Goal: Communication & Community: Answer question/provide support

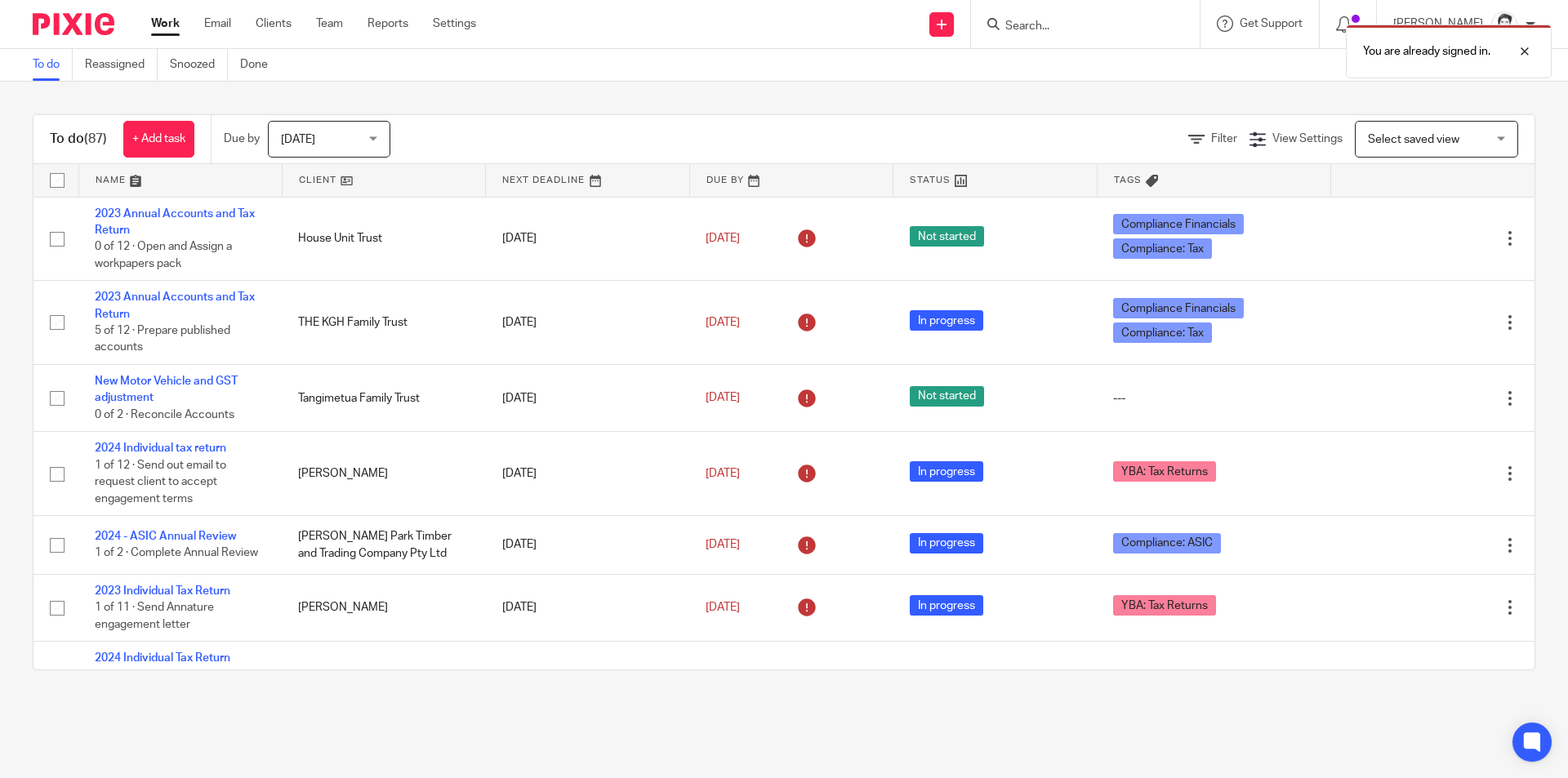
click at [236, 29] on ul "Work Email Clients Team Reports Settings" at bounding box center [326, 24] width 349 height 17
click at [219, 26] on link "Email" at bounding box center [217, 24] width 27 height 17
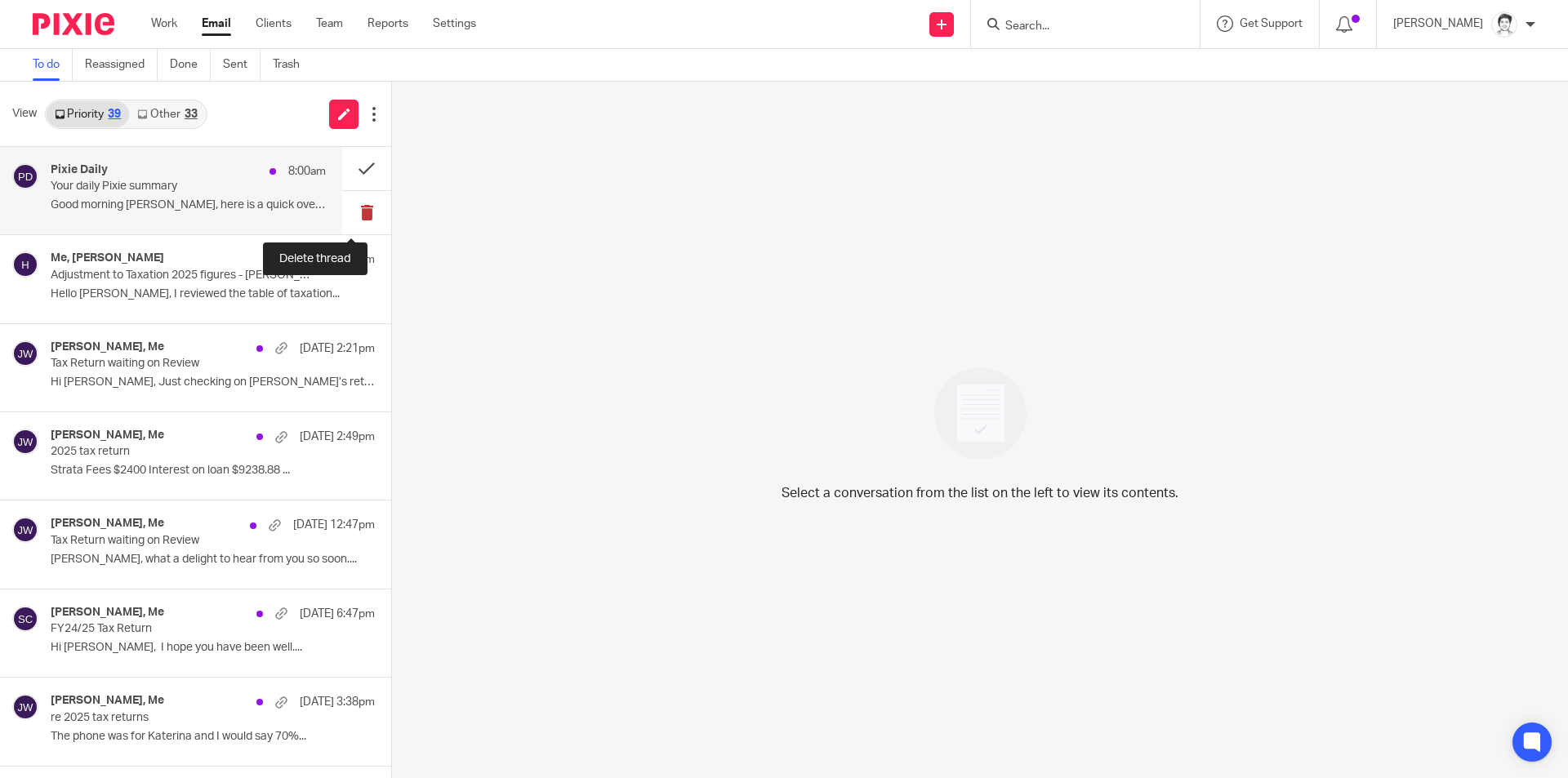
click at [343, 214] on button at bounding box center [367, 213] width 49 height 44
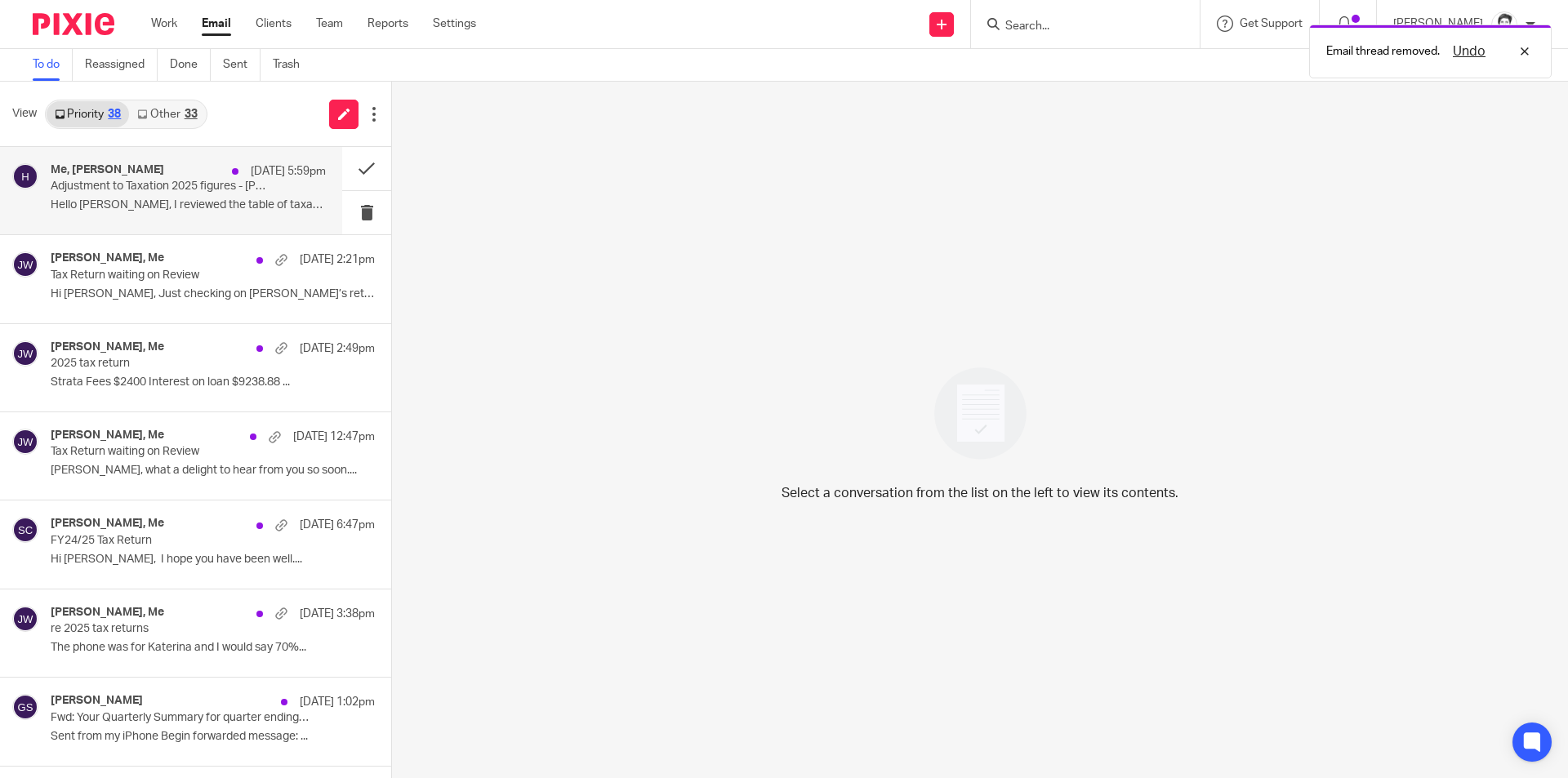
click at [125, 201] on p "Hello [PERSON_NAME], I reviewed the table of taxation..." at bounding box center [188, 205] width 275 height 14
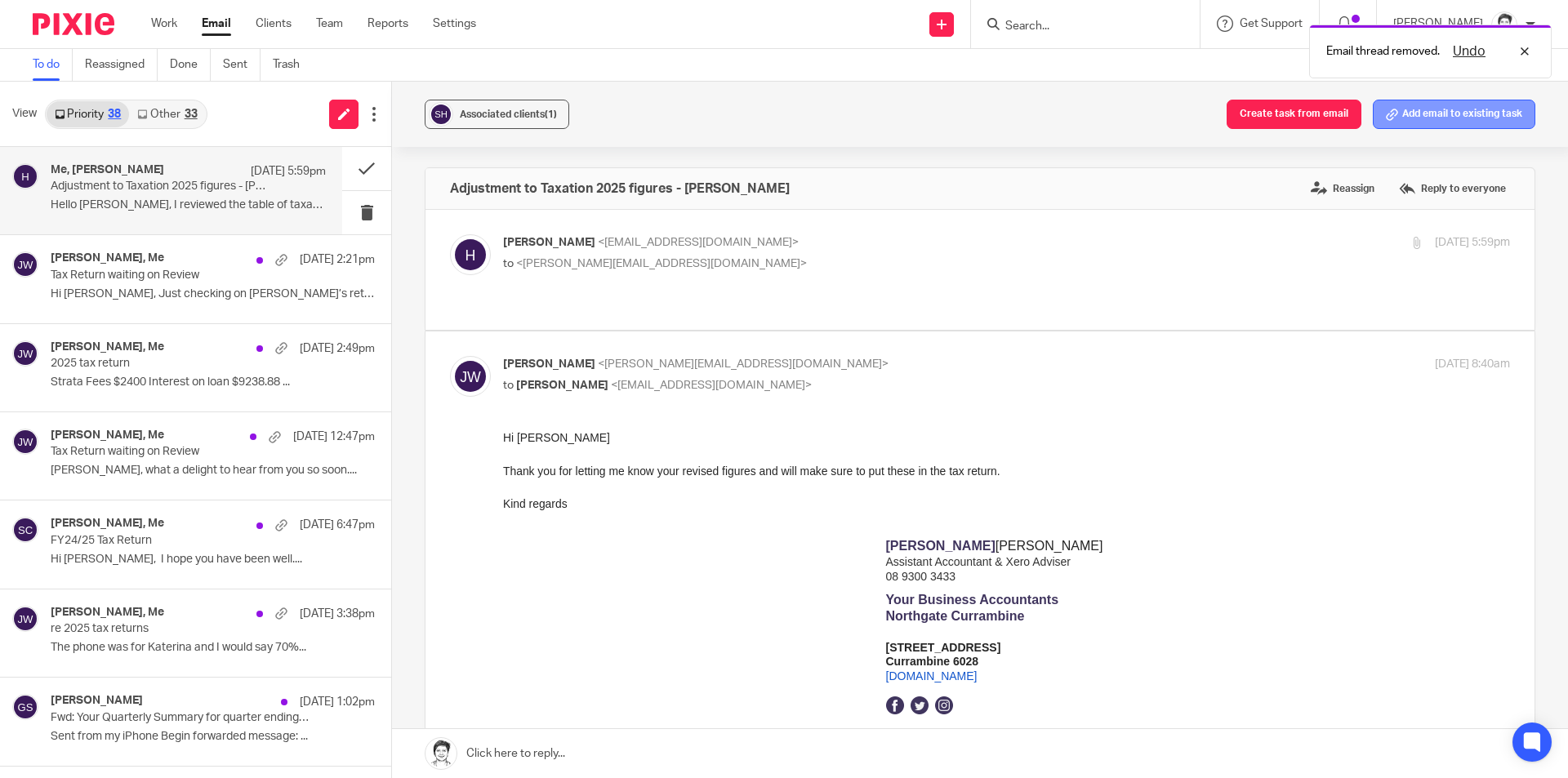
click at [1427, 114] on button "Add email to existing task" at bounding box center [1455, 114] width 162 height 30
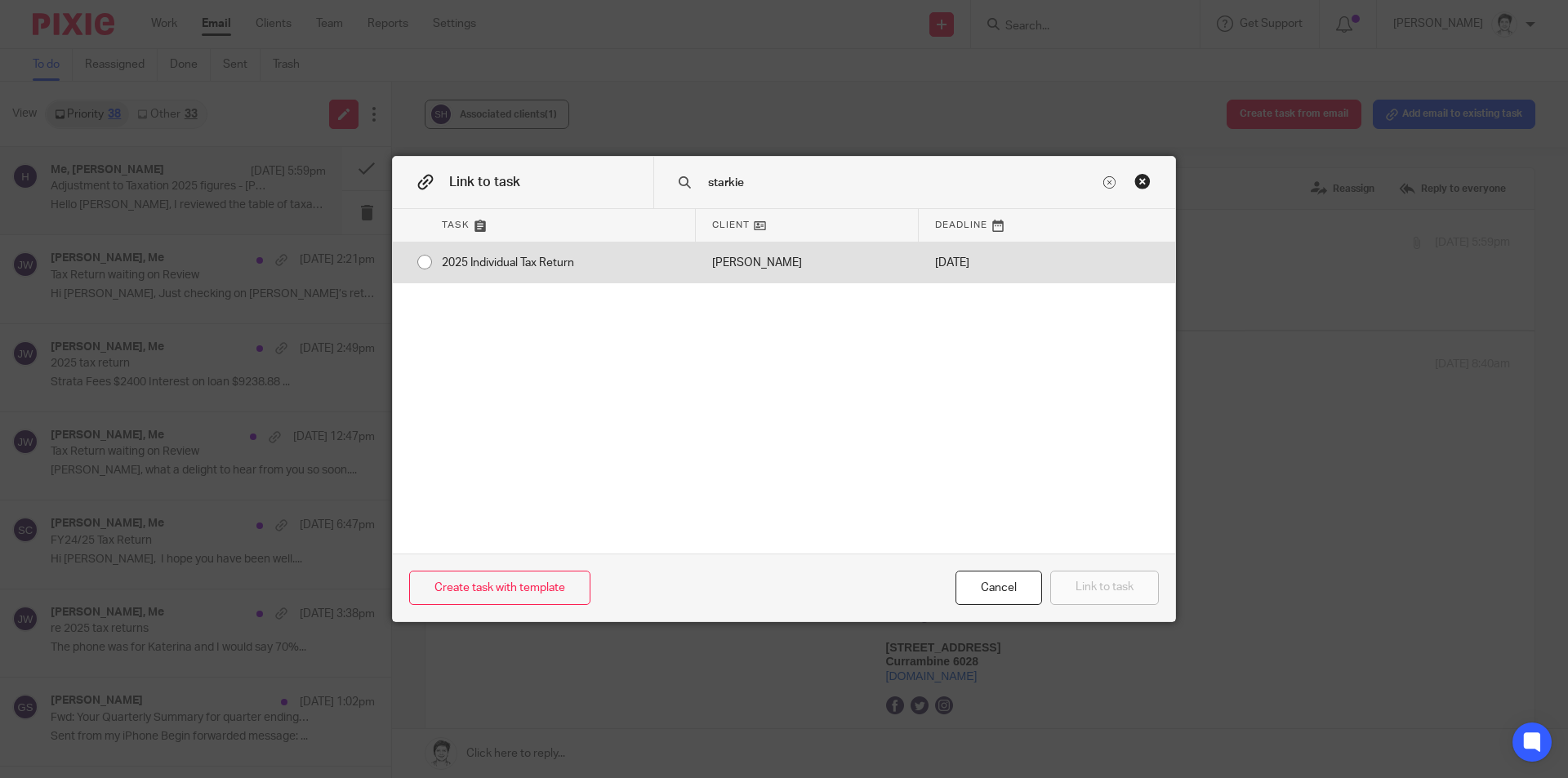
type input "starkie"
drag, startPoint x: 500, startPoint y: 265, endPoint x: 512, endPoint y: 271, distance: 13.4
click at [502, 265] on div "2025 Individual Tax Return" at bounding box center [560, 263] width 271 height 41
radio input "true"
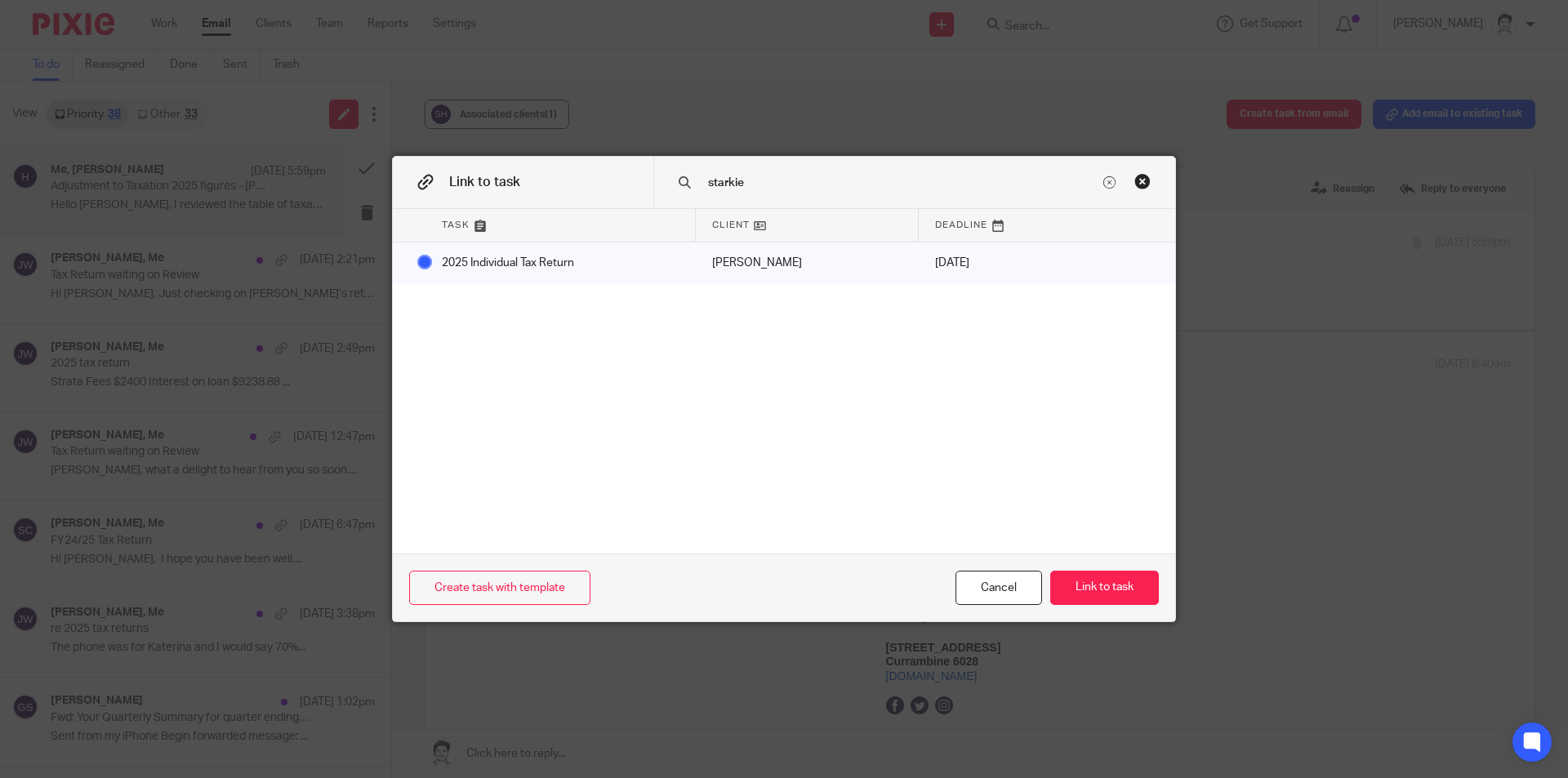
drag, startPoint x: 1119, startPoint y: 596, endPoint x: 1160, endPoint y: 583, distance: 43.0
click at [1122, 596] on button "Link to task" at bounding box center [1104, 589] width 108 height 35
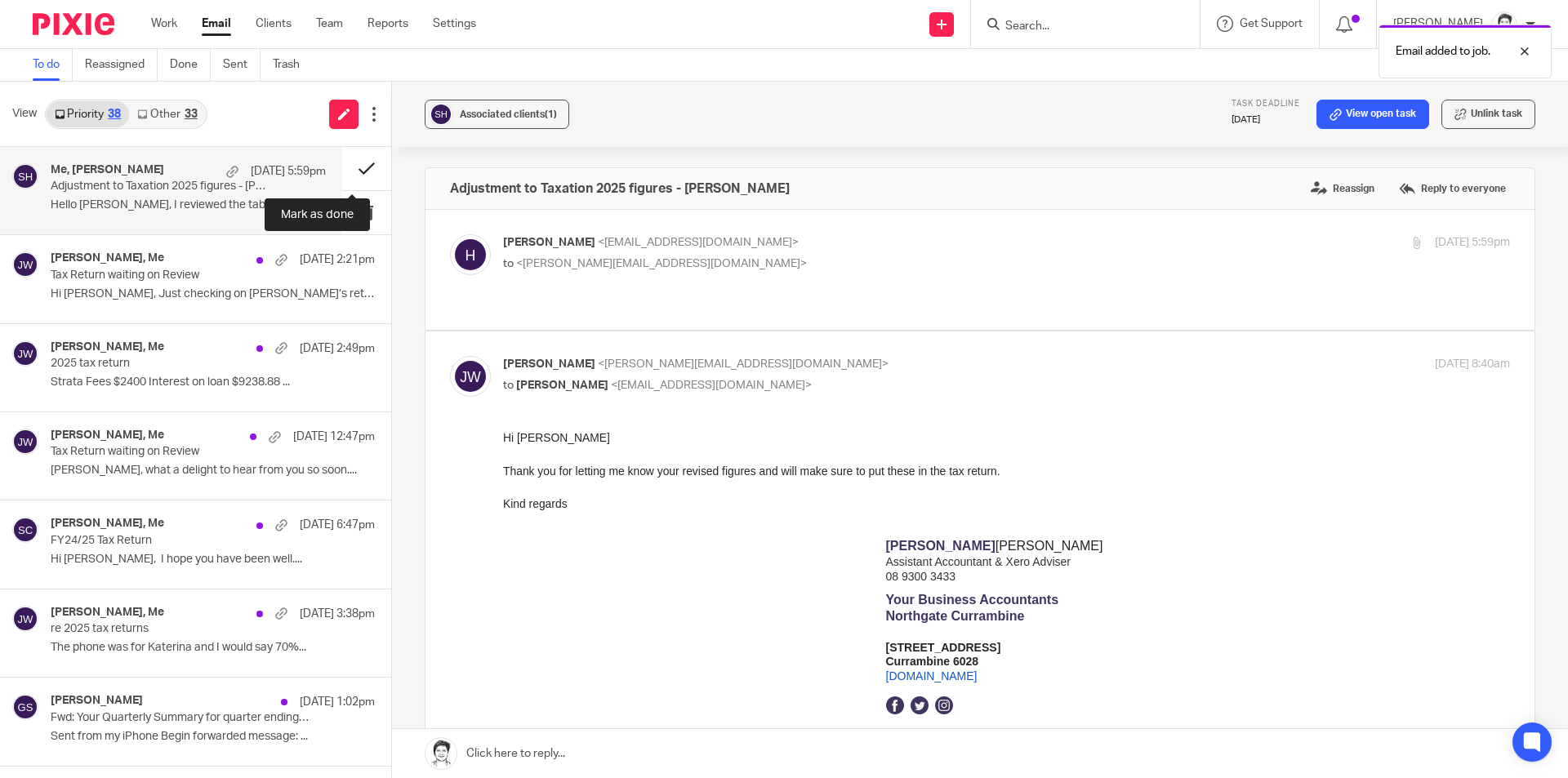
click at [353, 170] on button at bounding box center [367, 169] width 49 height 44
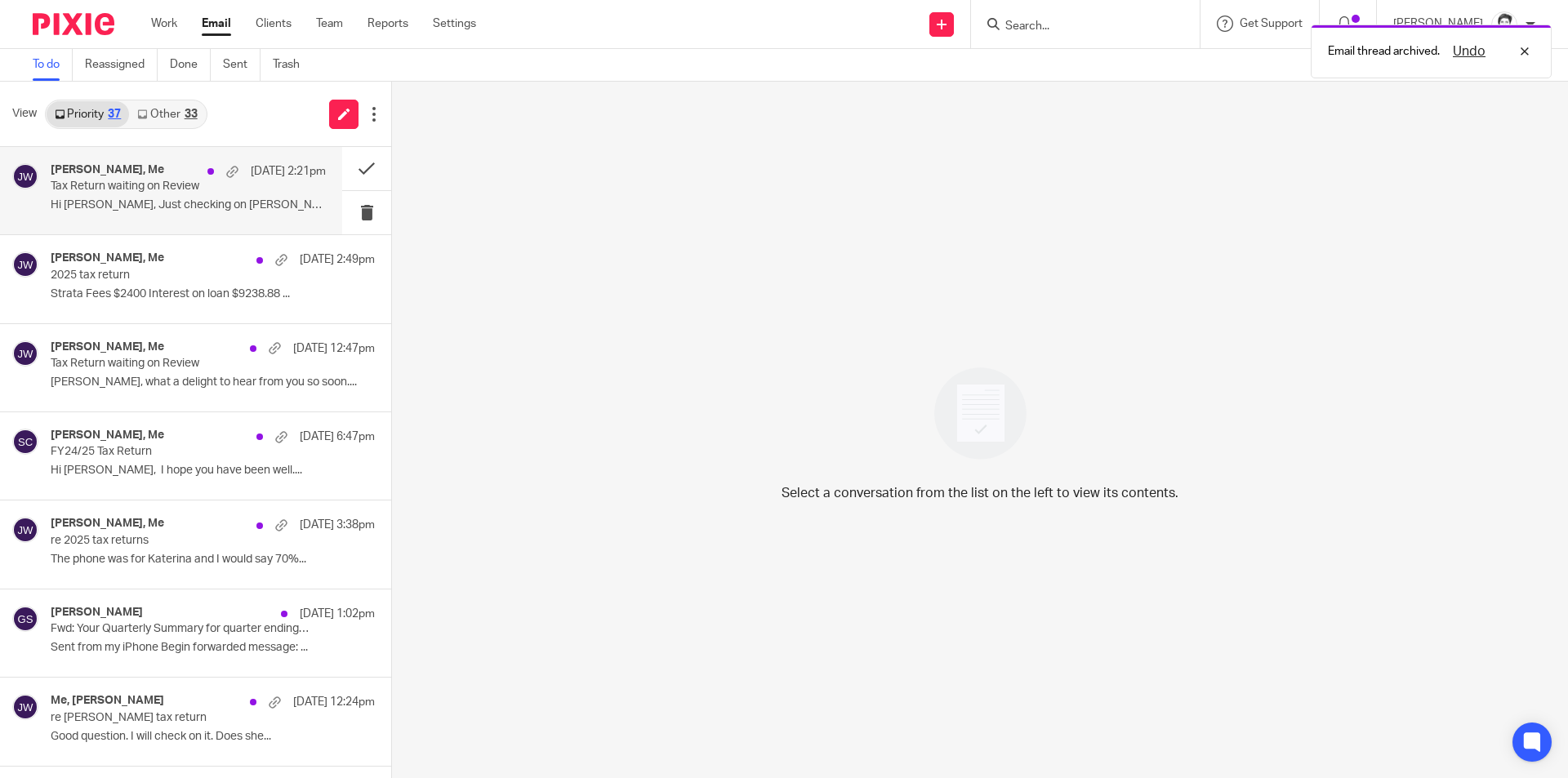
click at [123, 209] on p "Hi Julie, Just checking on Diane’s return..." at bounding box center [188, 205] width 275 height 14
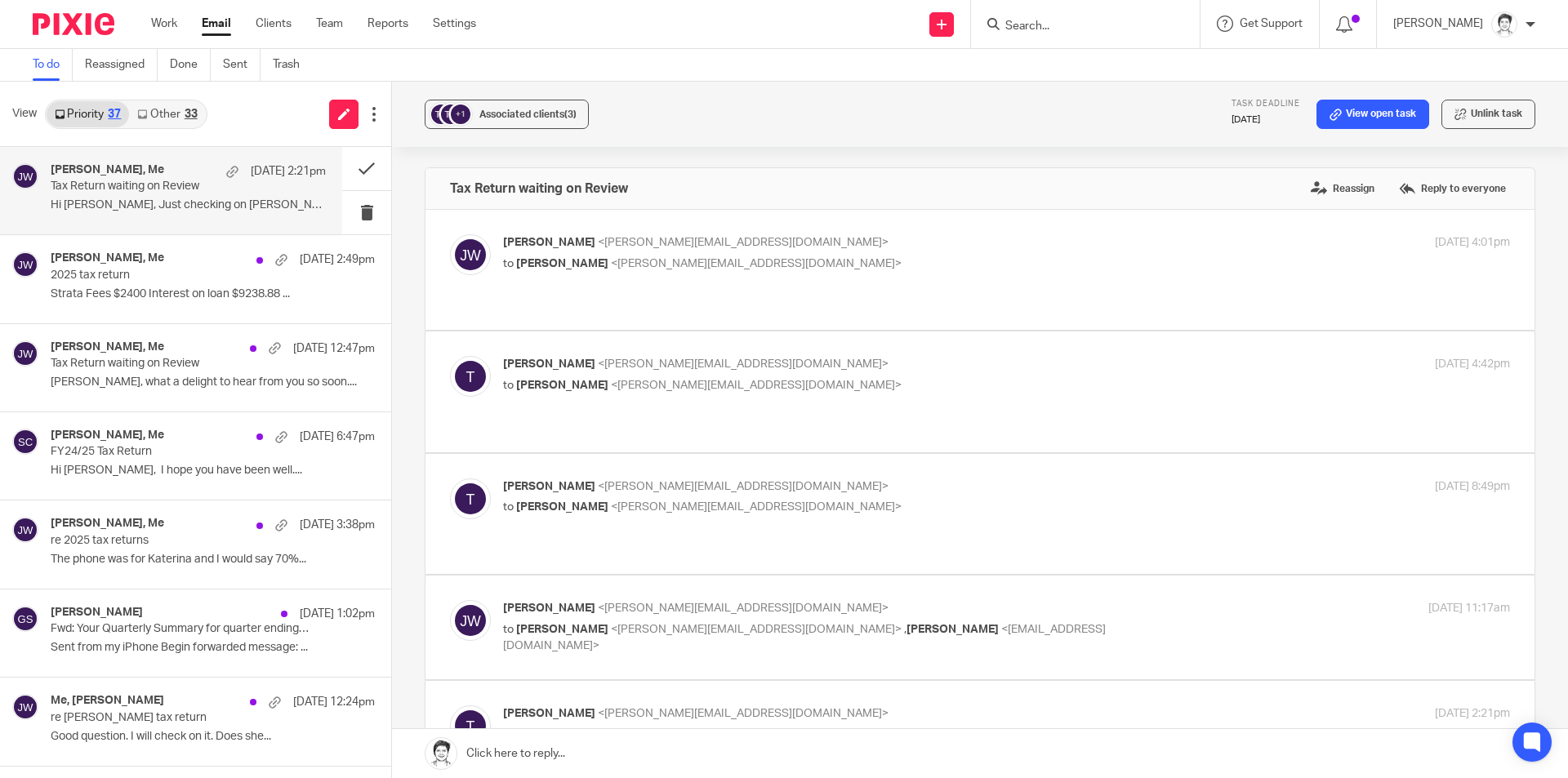
click at [1396, 185] on label "Reply to everyone" at bounding box center [1453, 189] width 115 height 24
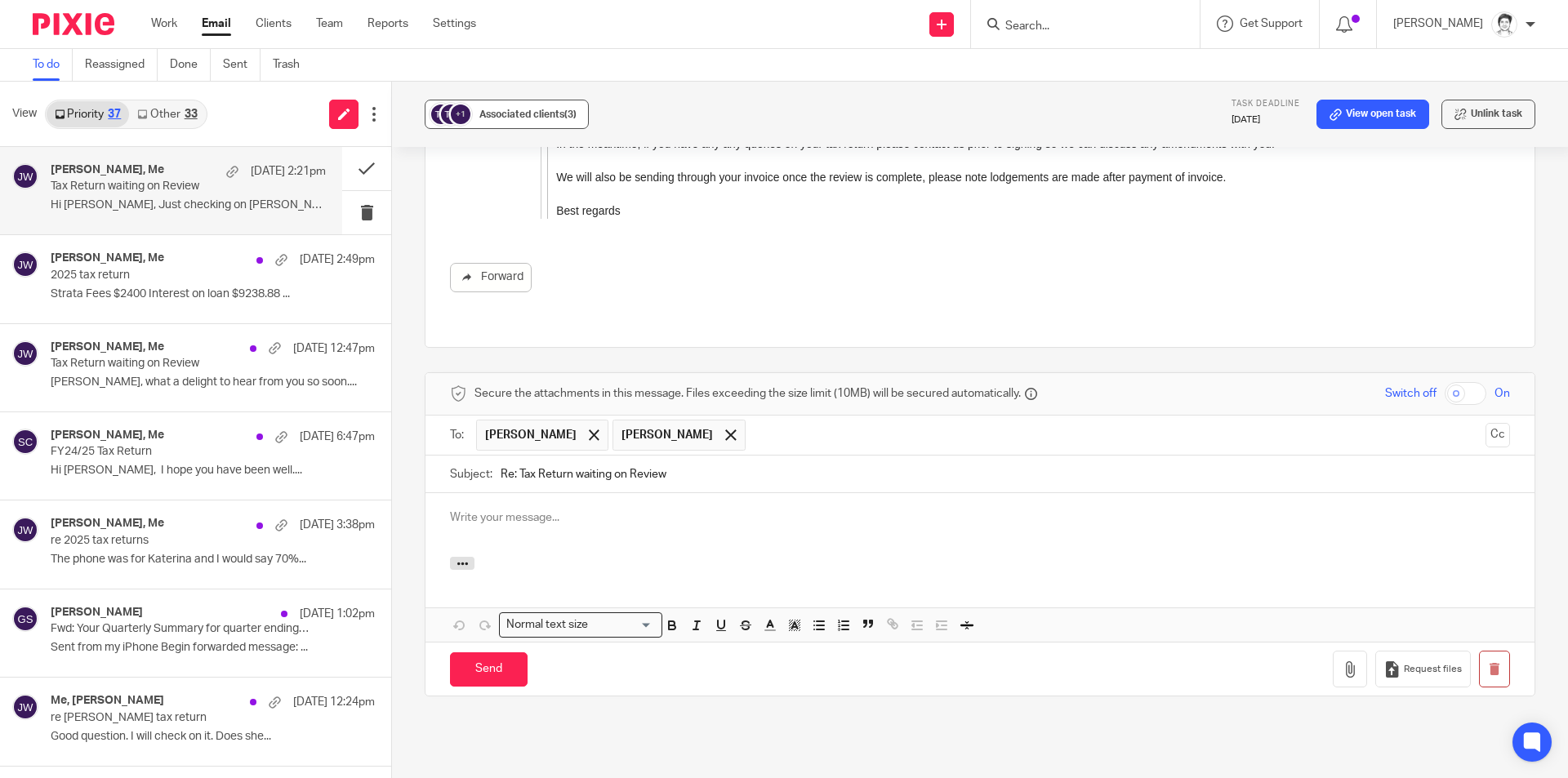
click at [530, 117] on span "Associated clients (3)" at bounding box center [527, 114] width 97 height 10
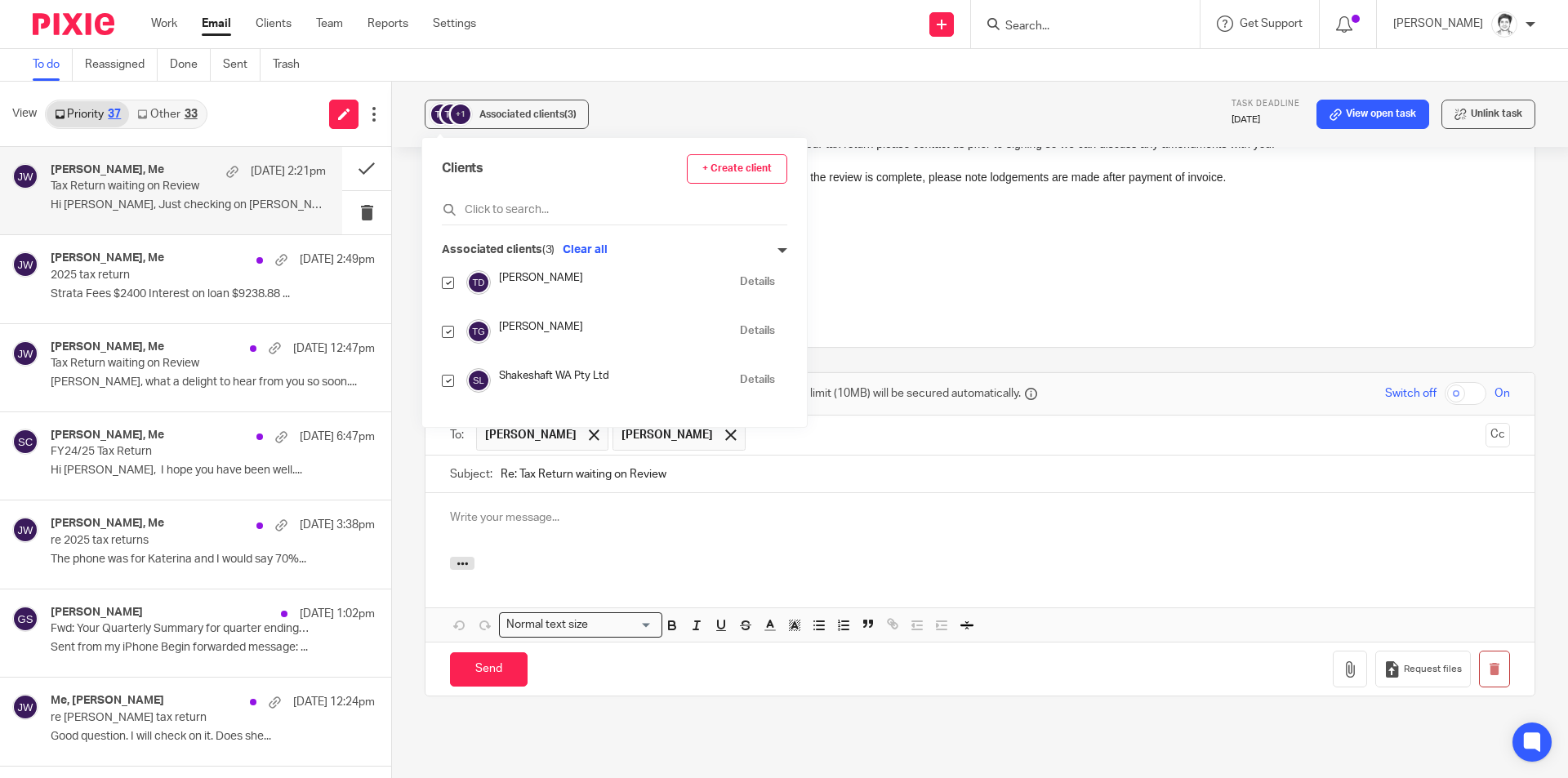
click at [443, 334] on input "checkbox" at bounding box center [448, 332] width 12 height 12
checkbox input "false"
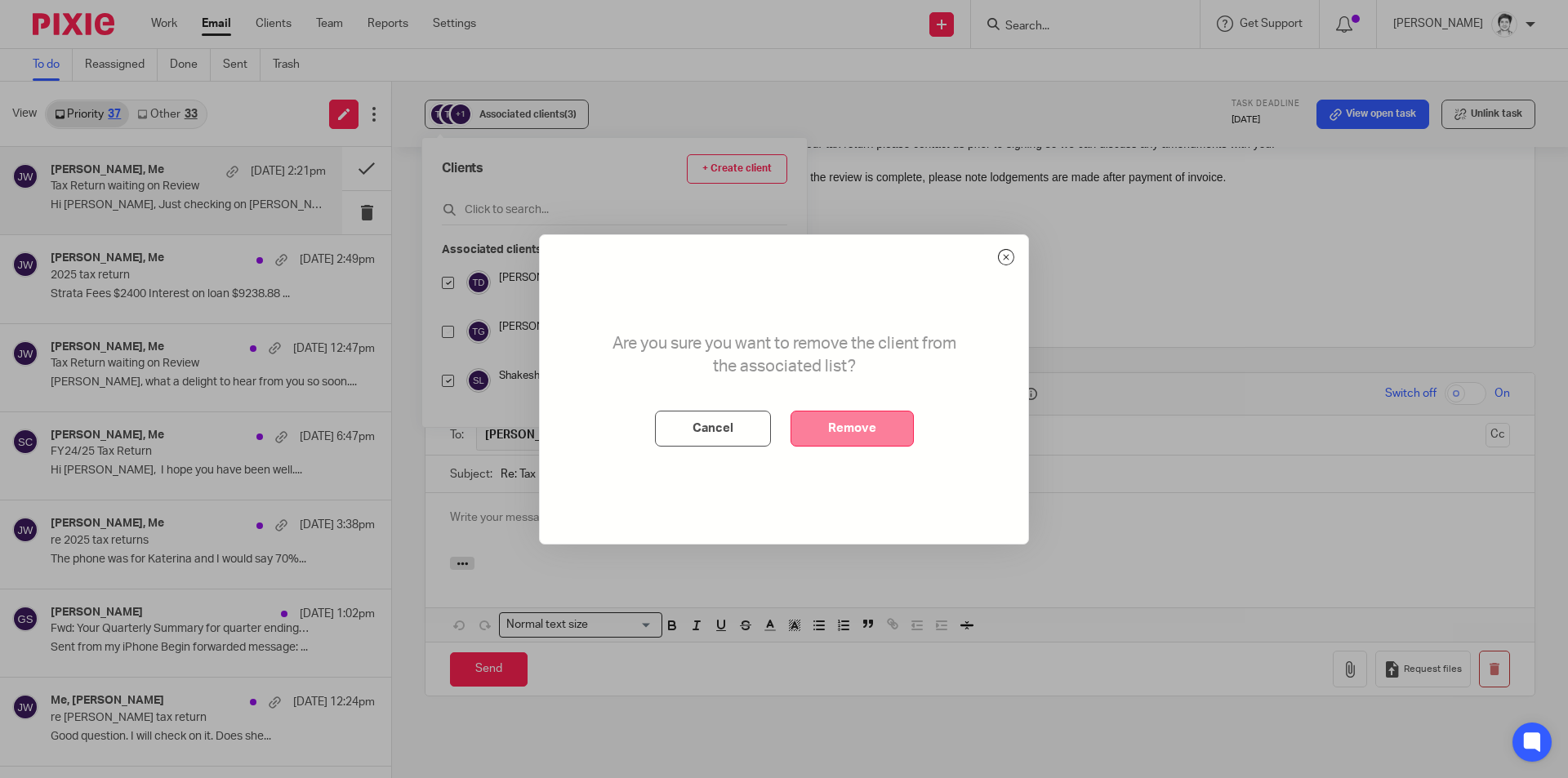
click at [899, 445] on button "Remove" at bounding box center [852, 429] width 123 height 36
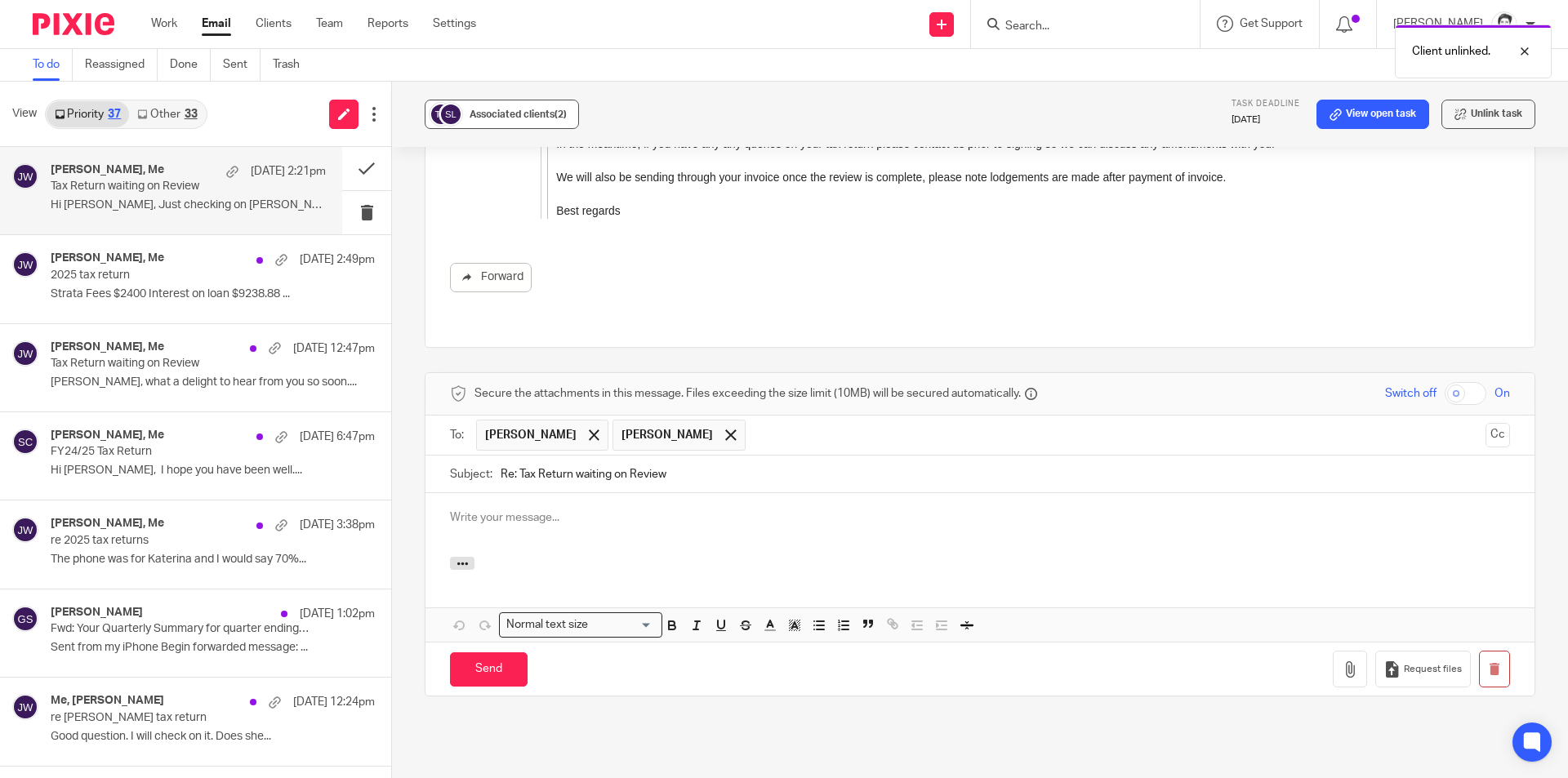
click at [475, 113] on span "Associated clients (2)" at bounding box center [518, 114] width 97 height 10
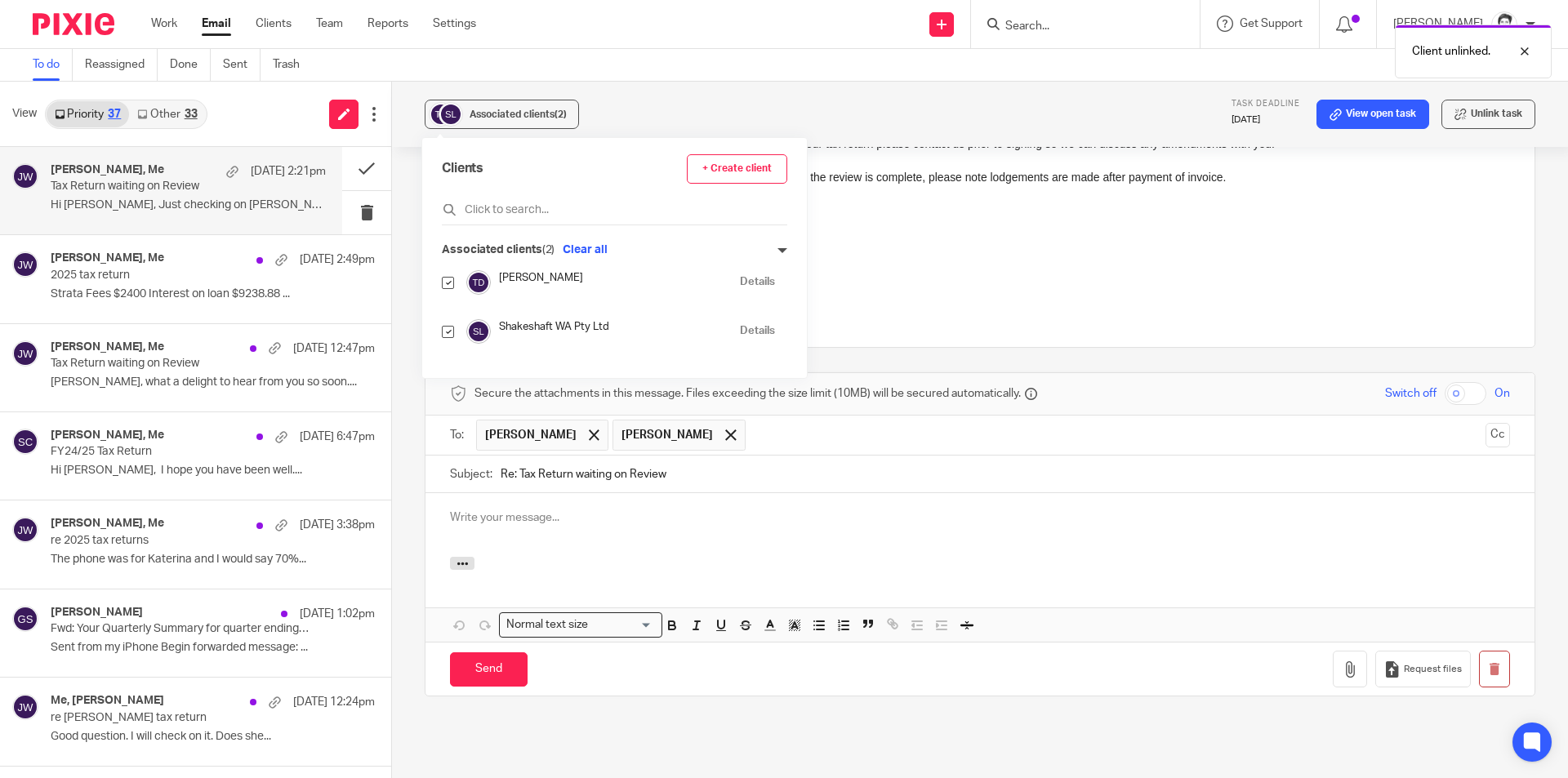
click at [444, 332] on input "checkbox" at bounding box center [448, 332] width 12 height 12
checkbox input "false"
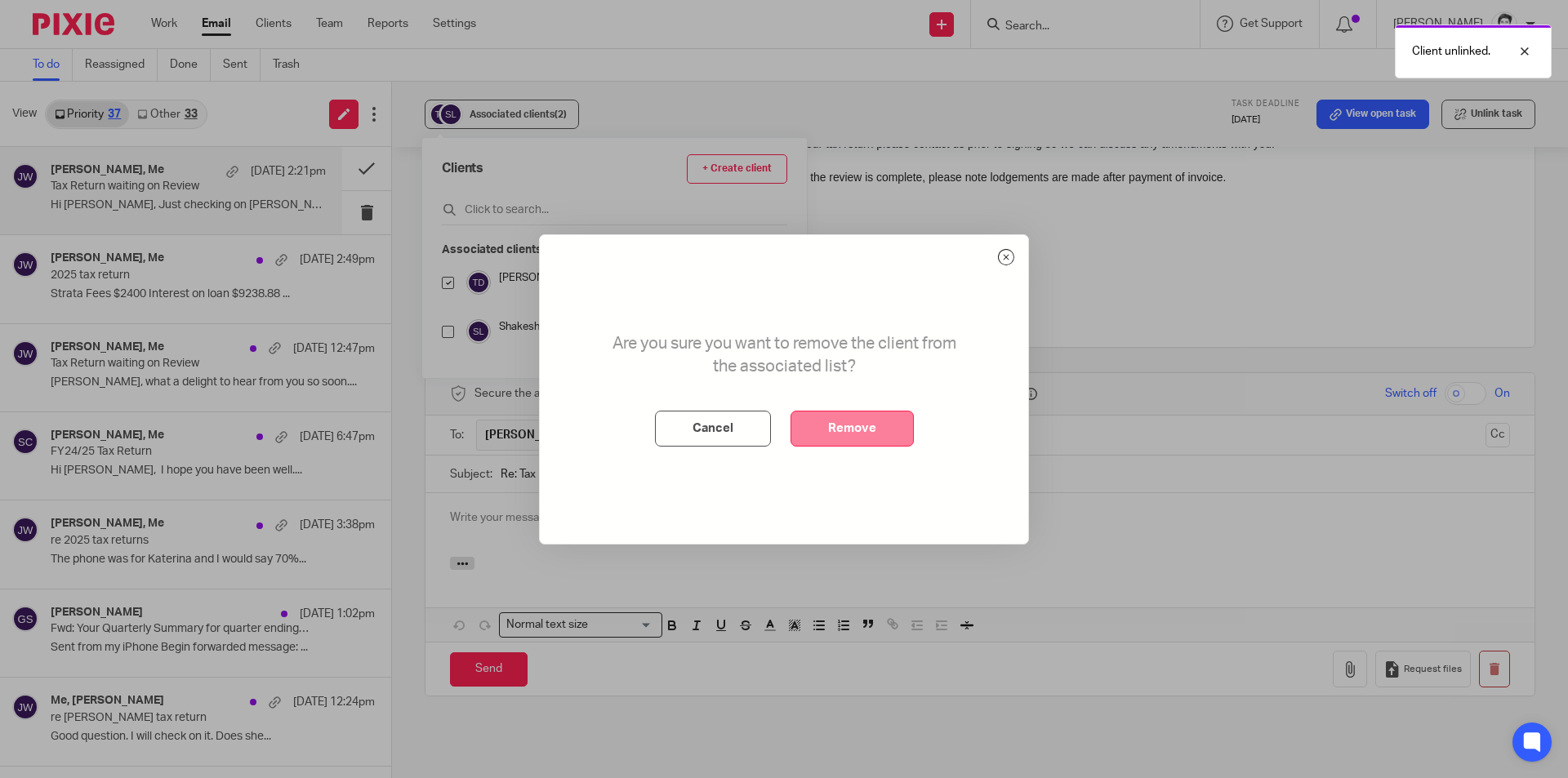
click at [867, 450] on div "Are you sure you want to remove the client from the associated list? Cancel Rem…" at bounding box center [783, 389] width 488 height 309
click at [869, 437] on button "Remove" at bounding box center [852, 429] width 123 height 36
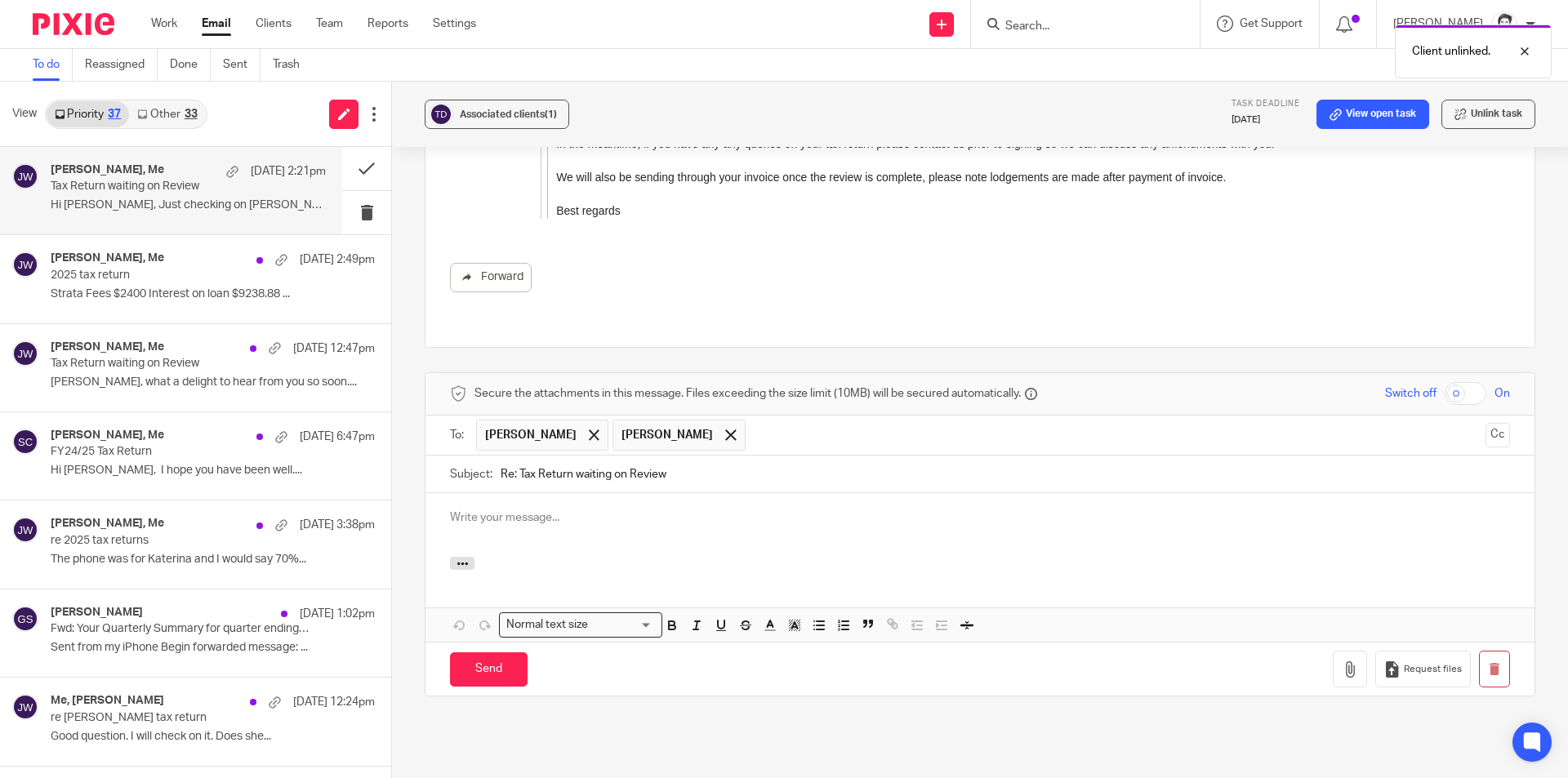
click at [507, 510] on p at bounding box center [980, 518] width 1060 height 17
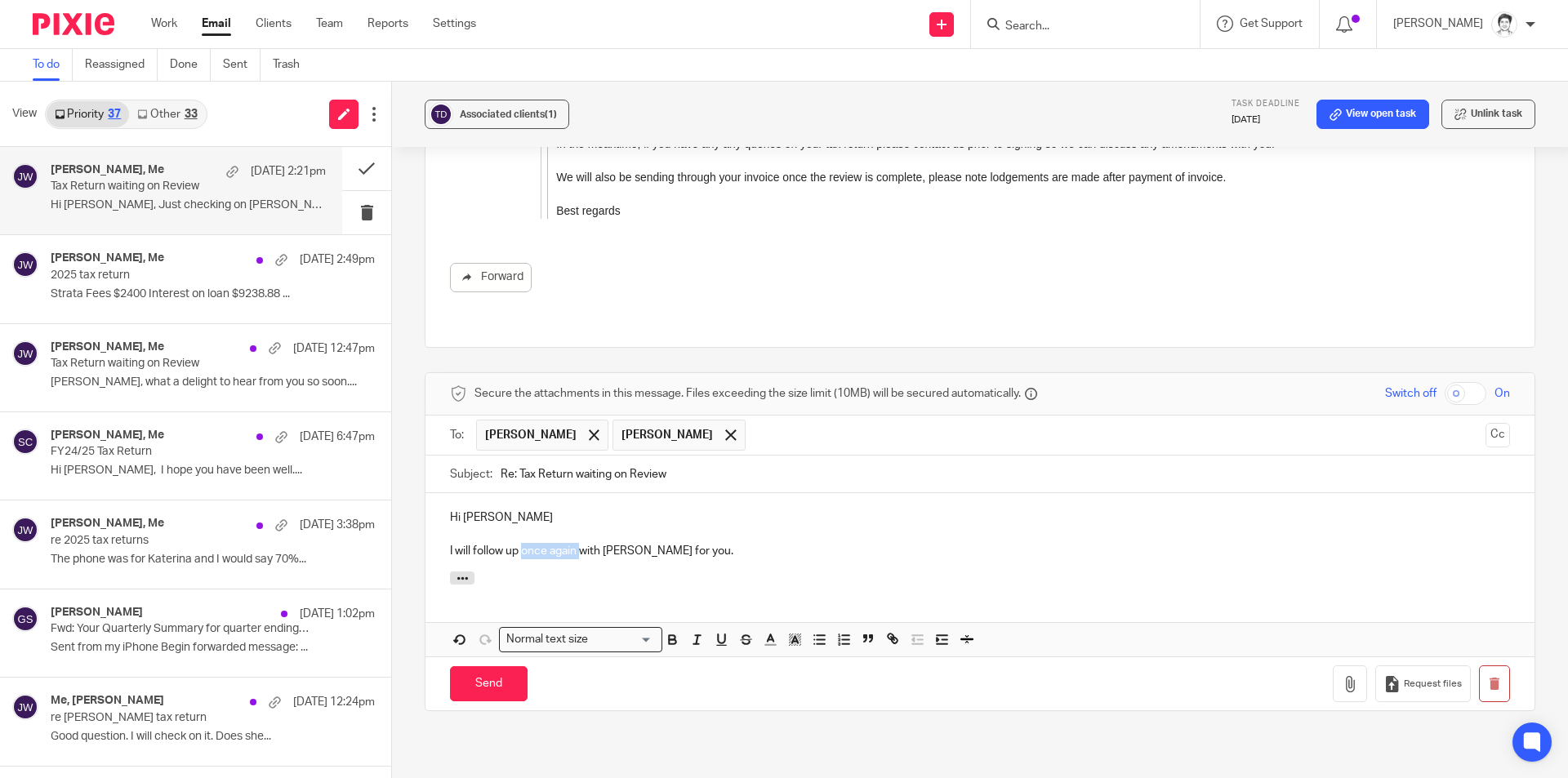
drag, startPoint x: 520, startPoint y: 487, endPoint x: 579, endPoint y: 487, distance: 59.0
click at [579, 543] on p "I will follow up once again with Eleanor for you." at bounding box center [980, 551] width 1060 height 17
click at [444, 493] on div "Hi Graham I will follow up once again with Eleanor for you." at bounding box center [980, 533] width 1109 height 79
drag, startPoint x: 693, startPoint y: 487, endPoint x: 713, endPoint y: 494, distance: 21.2
click at [701, 543] on p "The return is currently still in review with Eleanor. I will follow up once aga…" at bounding box center [980, 551] width 1060 height 17
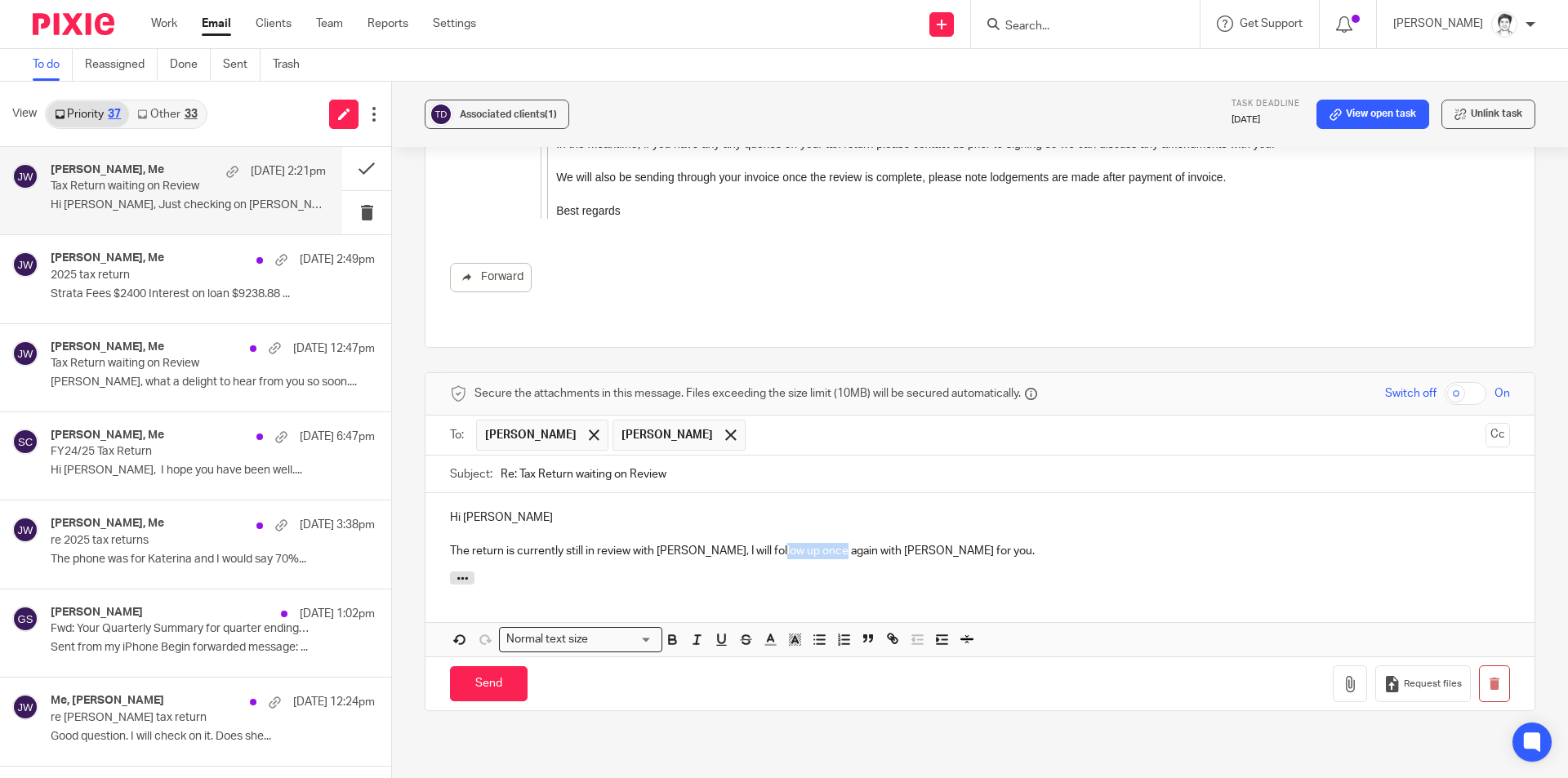
drag, startPoint x: 766, startPoint y: 487, endPoint x: 826, endPoint y: 491, distance: 60.1
click at [826, 543] on p "The return is currently still in review with Eleanor, I will follow up once aga…" at bounding box center [980, 551] width 1060 height 17
click at [904, 543] on p "The return is currently still in review with Eleanor, I will follow up with Ele…" at bounding box center [980, 551] width 1060 height 17
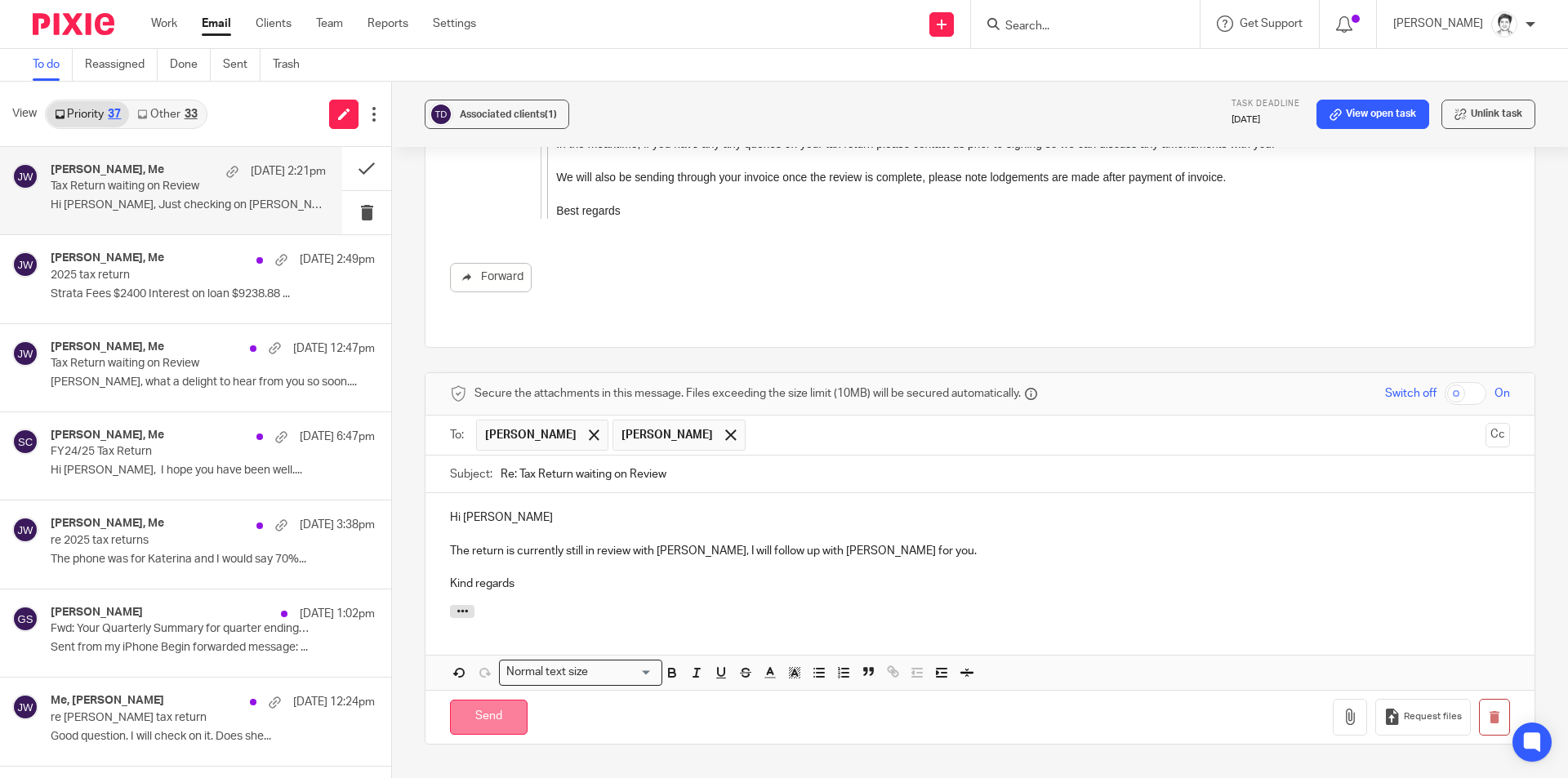
drag, startPoint x: 489, startPoint y: 660, endPoint x: 499, endPoint y: 662, distance: 10.2
click at [489, 700] on input "Send" at bounding box center [488, 718] width 78 height 35
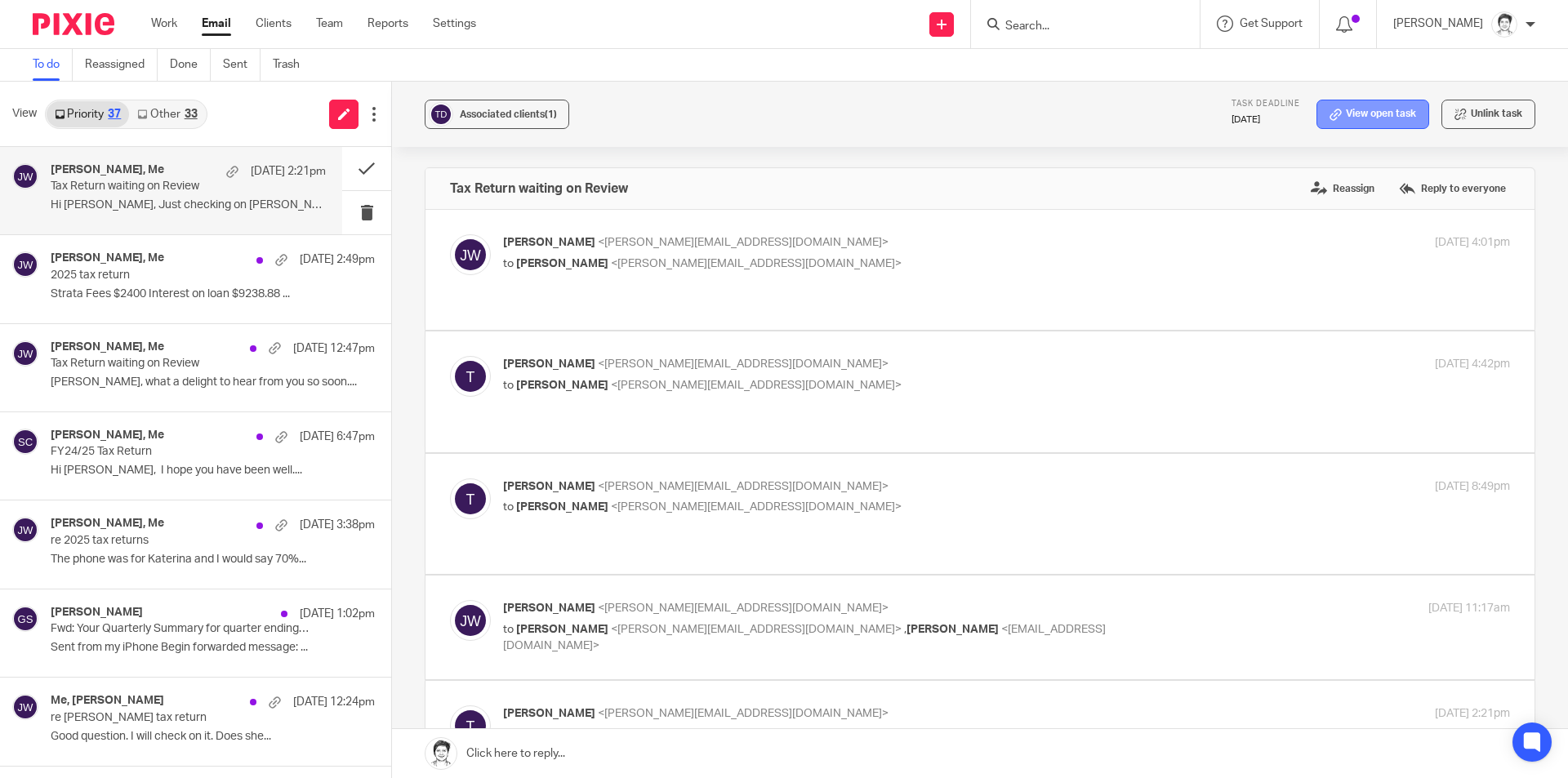
click at [1356, 109] on link "View open task" at bounding box center [1372, 114] width 113 height 30
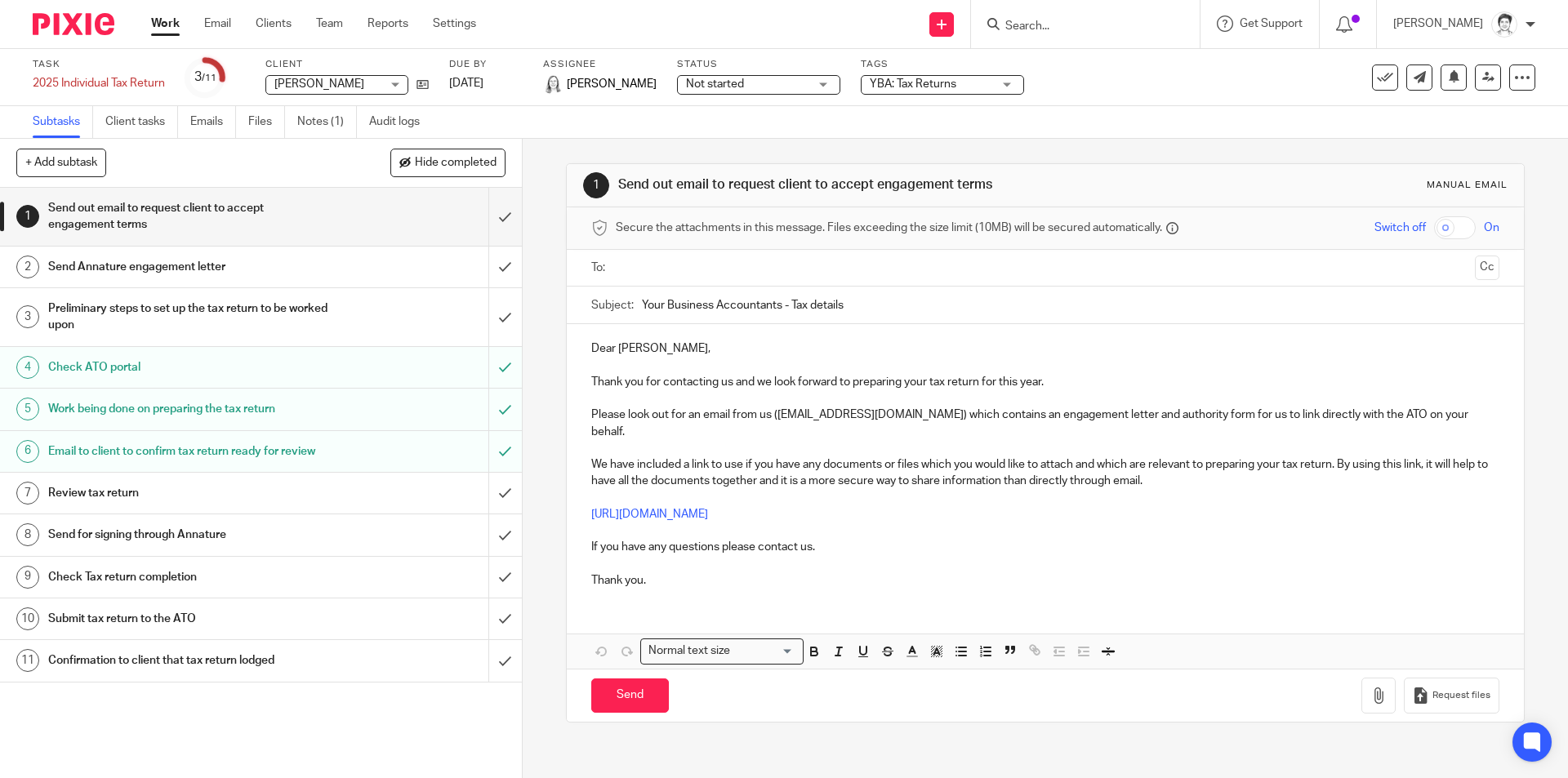
click at [841, 79] on div "Not started Not started" at bounding box center [758, 85] width 163 height 19
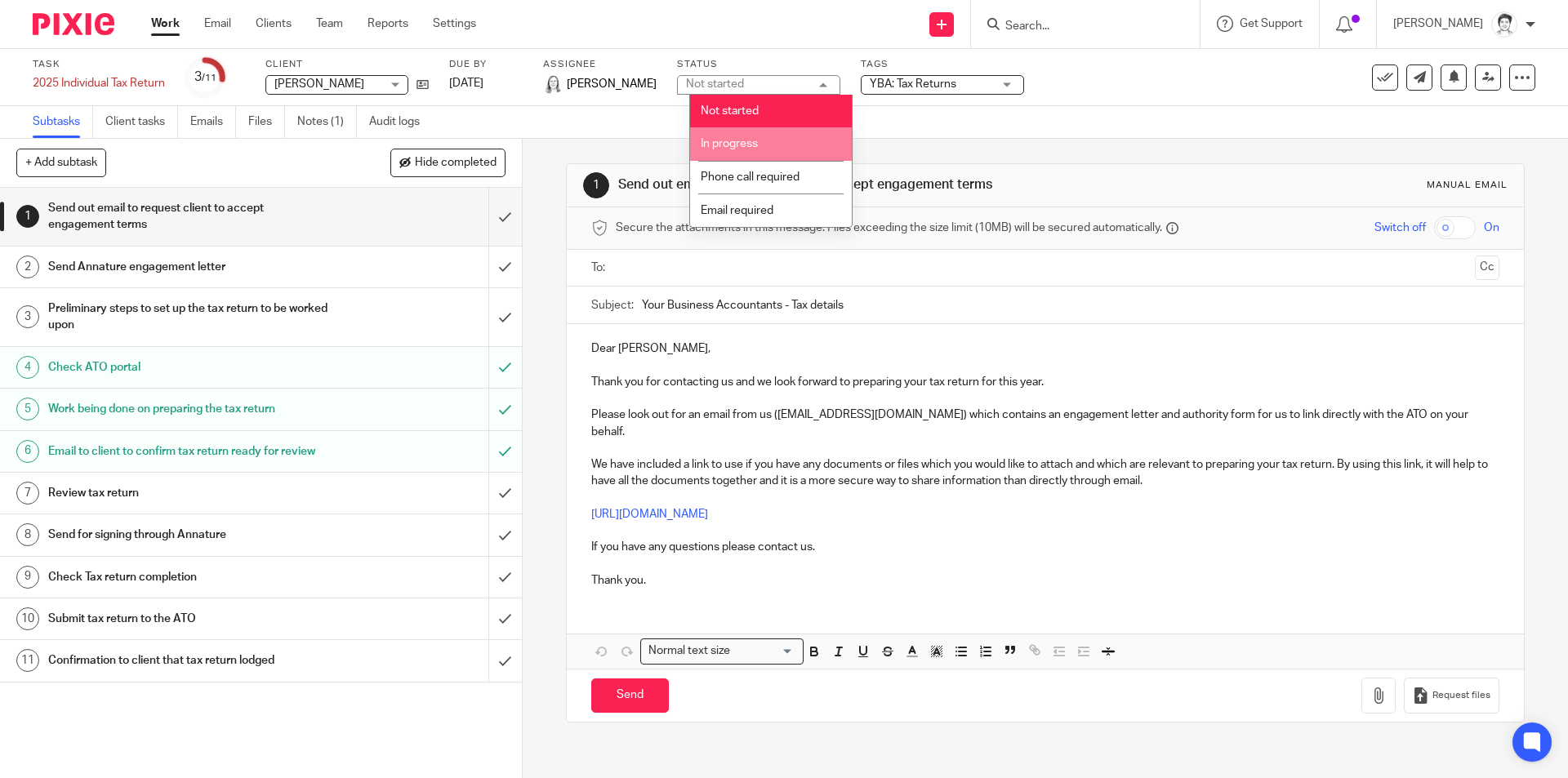
click at [756, 141] on span "In progress" at bounding box center [729, 143] width 57 height 11
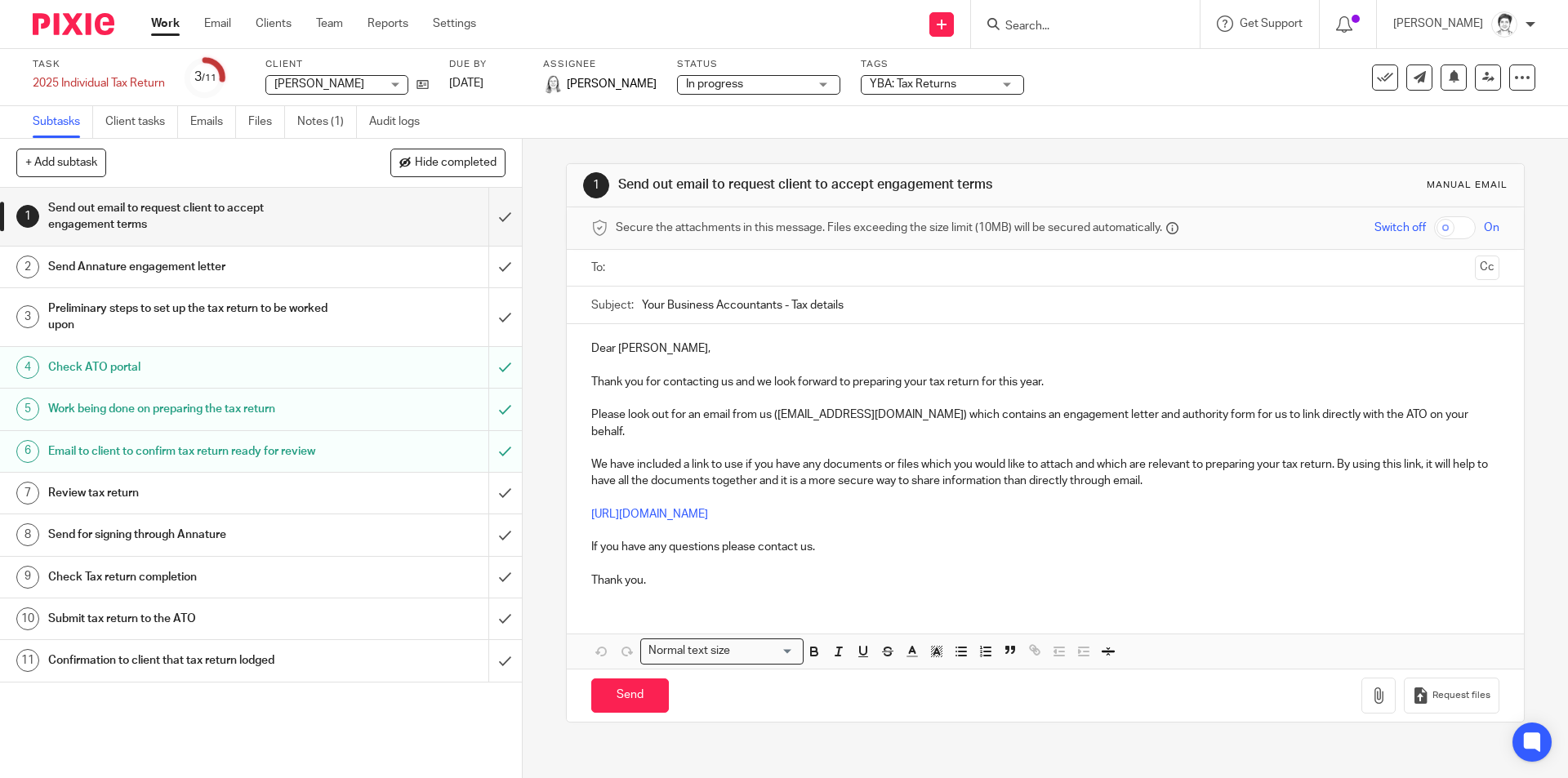
click at [1019, 88] on div "YBA: Tax Returns" at bounding box center [942, 85] width 163 height 19
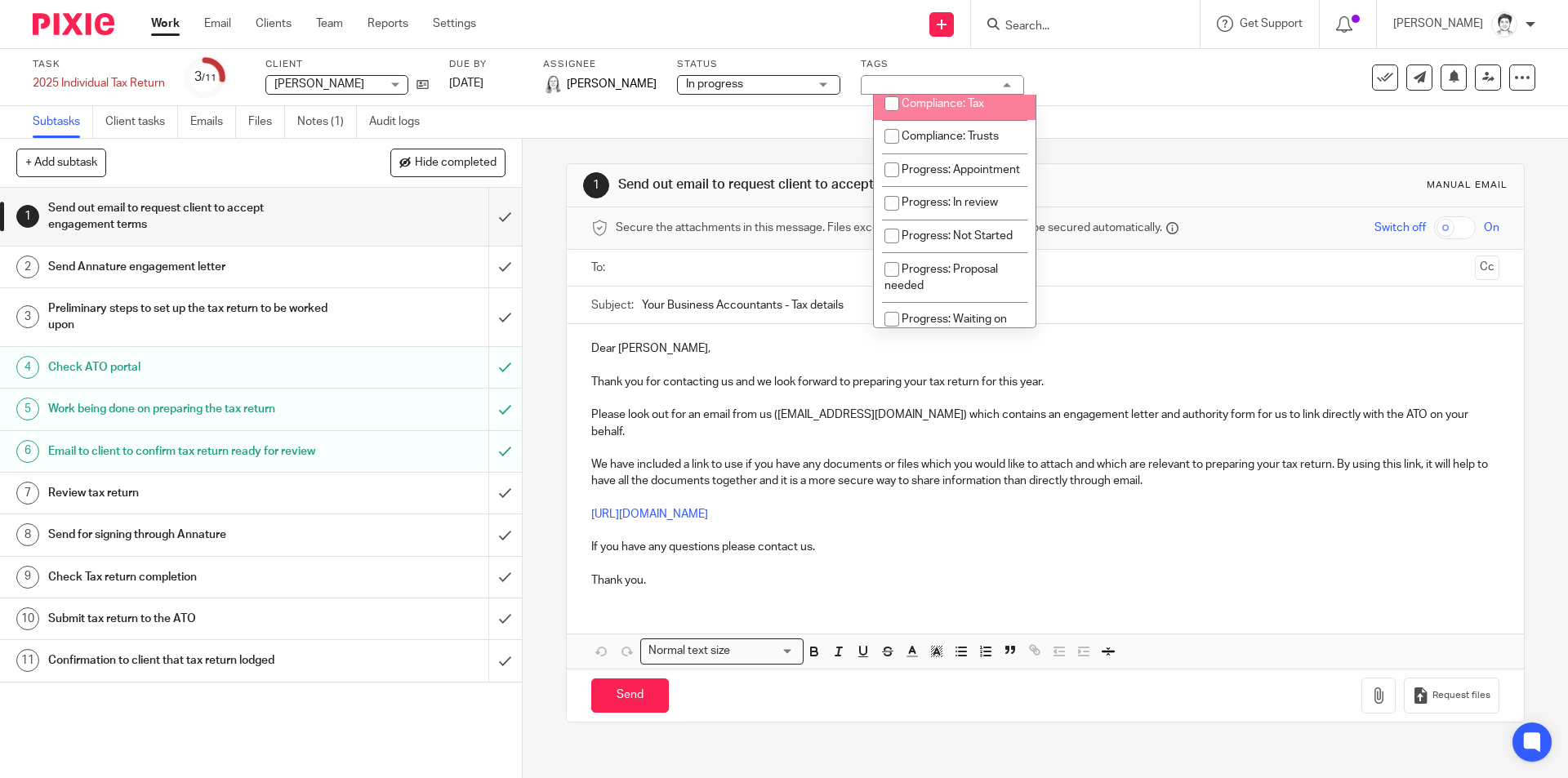
scroll to position [163, 0]
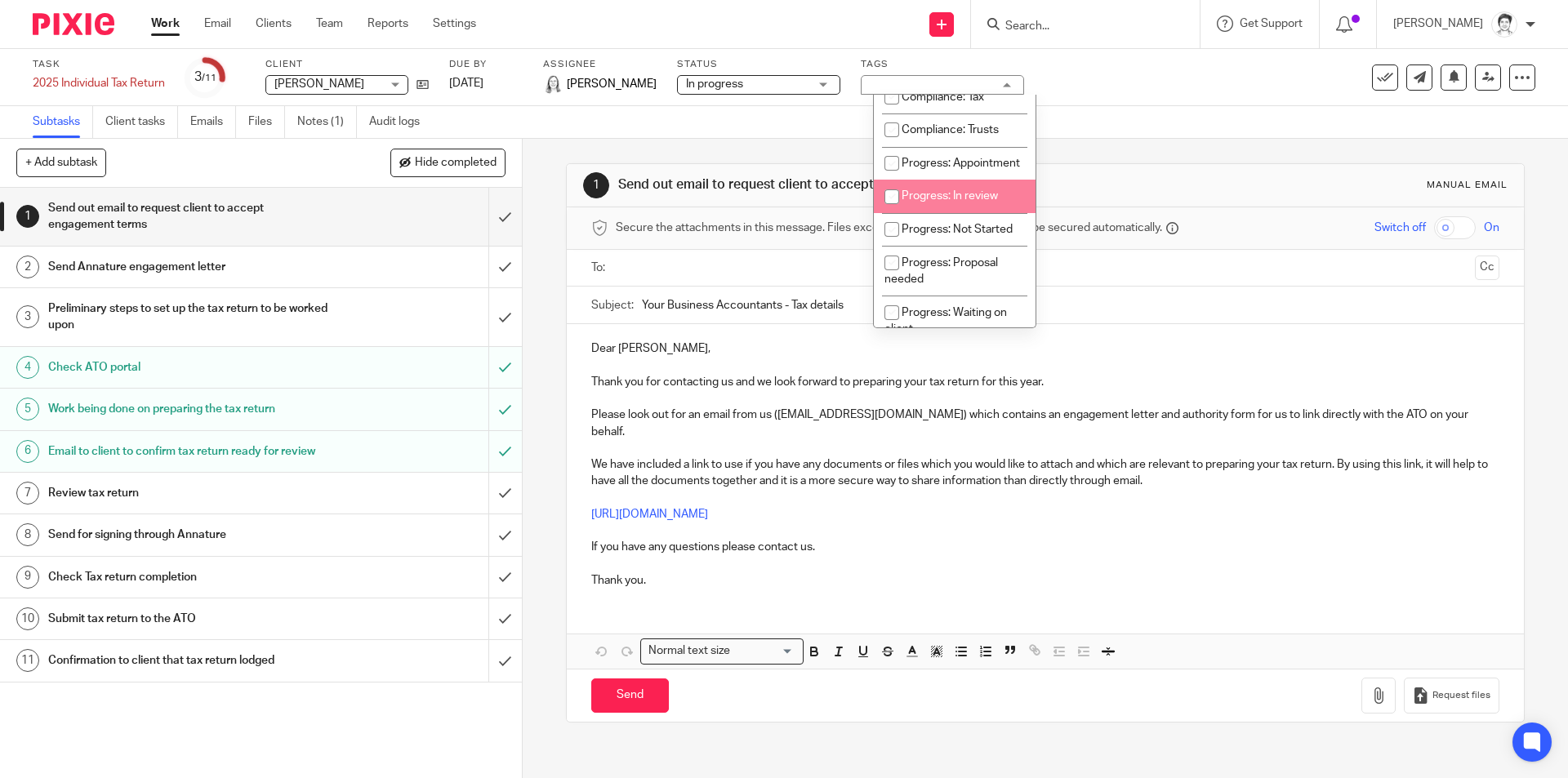
click at [982, 202] on span "Progress: In review" at bounding box center [950, 196] width 96 height 11
checkbox input "true"
drag, startPoint x: 712, startPoint y: 148, endPoint x: 732, endPoint y: 157, distance: 21.9
click at [718, 153] on div "1 Send out email to request client to accept engagement terms Manual email Secu…" at bounding box center [1044, 443] width 958 height 609
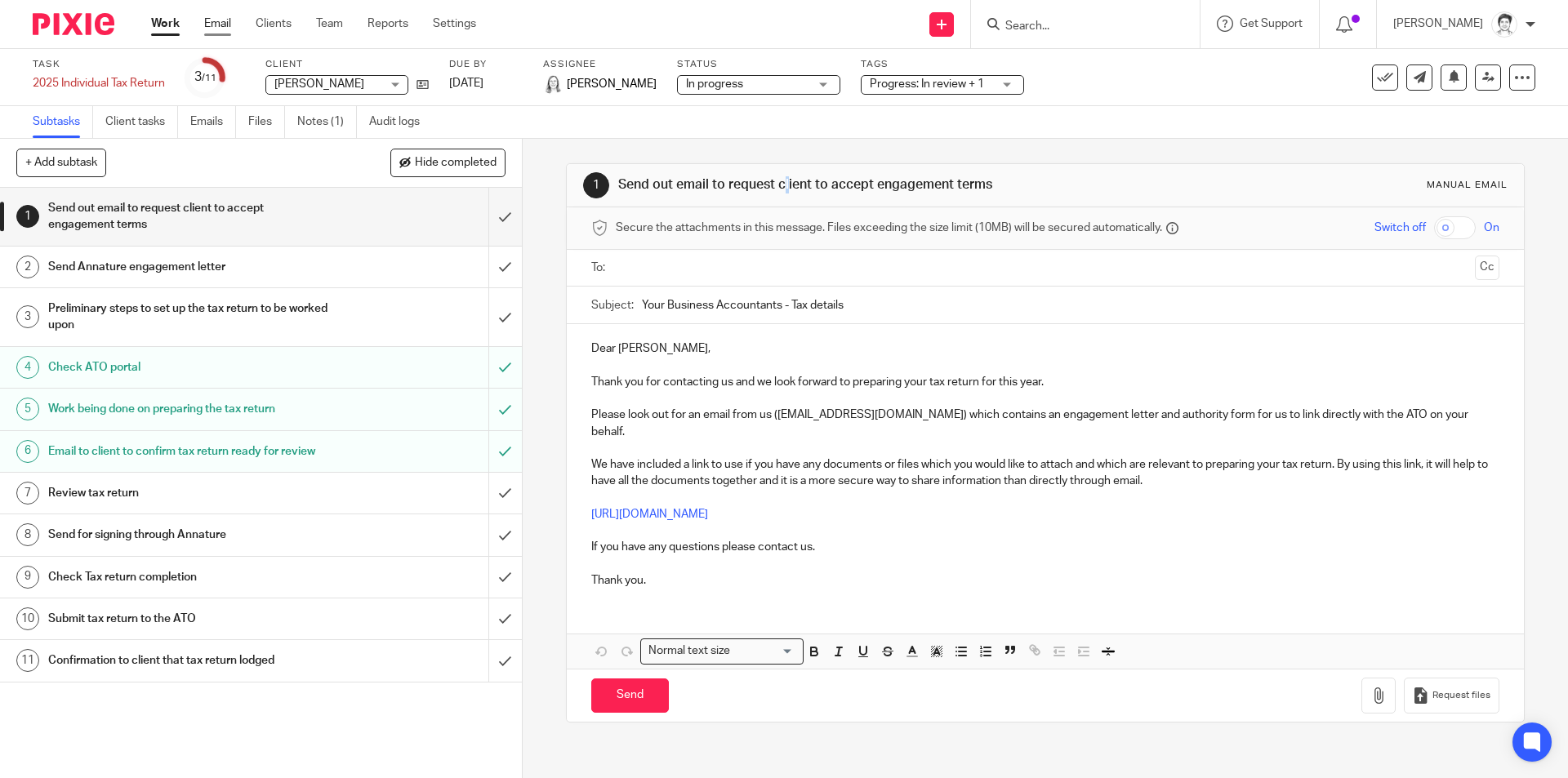
click at [210, 24] on link "Email" at bounding box center [217, 24] width 27 height 17
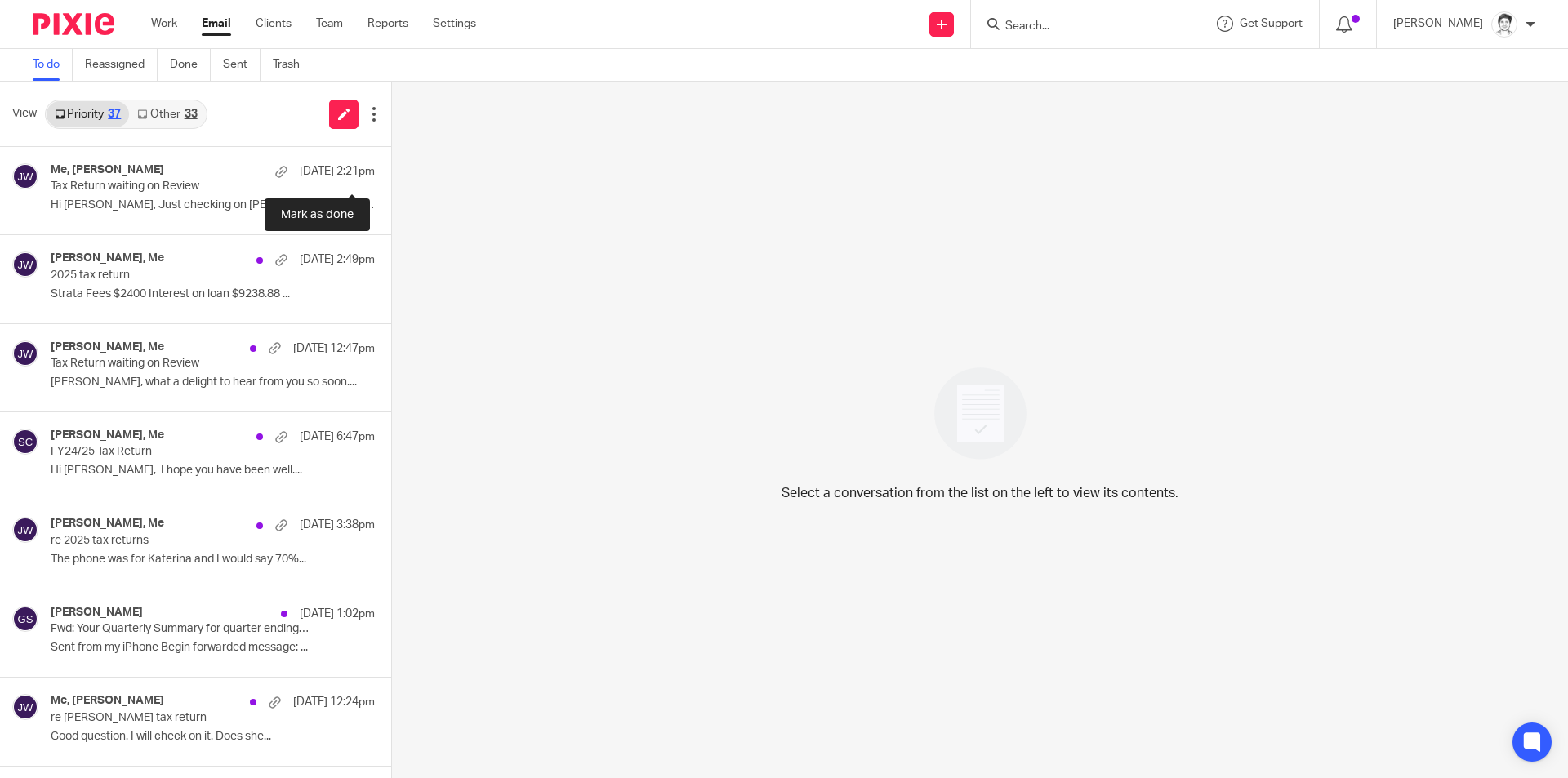
drag, startPoint x: 0, startPoint y: 0, endPoint x: 141, endPoint y: 168, distance: 219.3
click at [344, 166] on button at bounding box center [367, 169] width 49 height 44
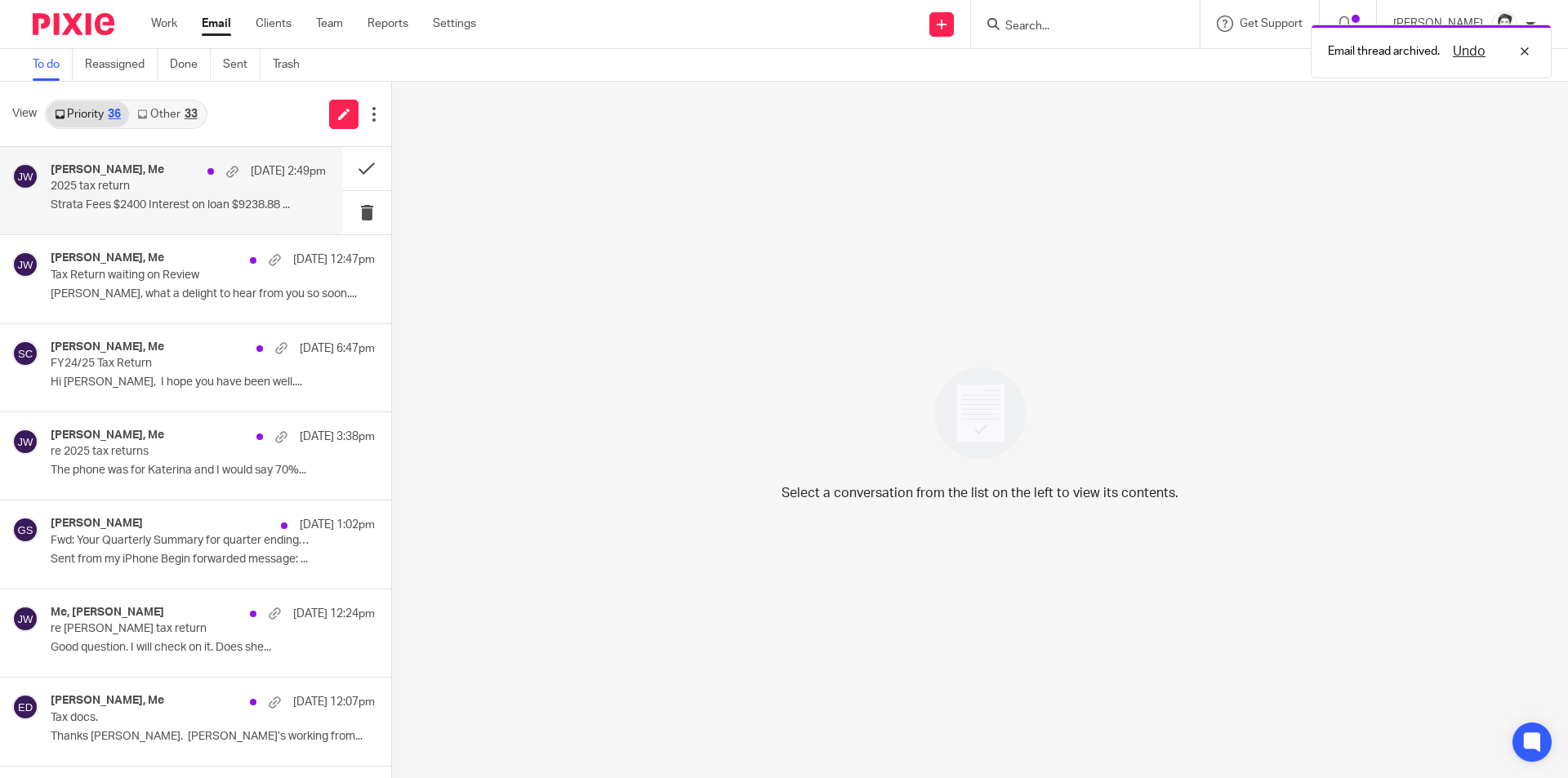
click at [93, 199] on p "Strata Fees $2400 Interest on loan $9238.88 ..." at bounding box center [188, 205] width 275 height 14
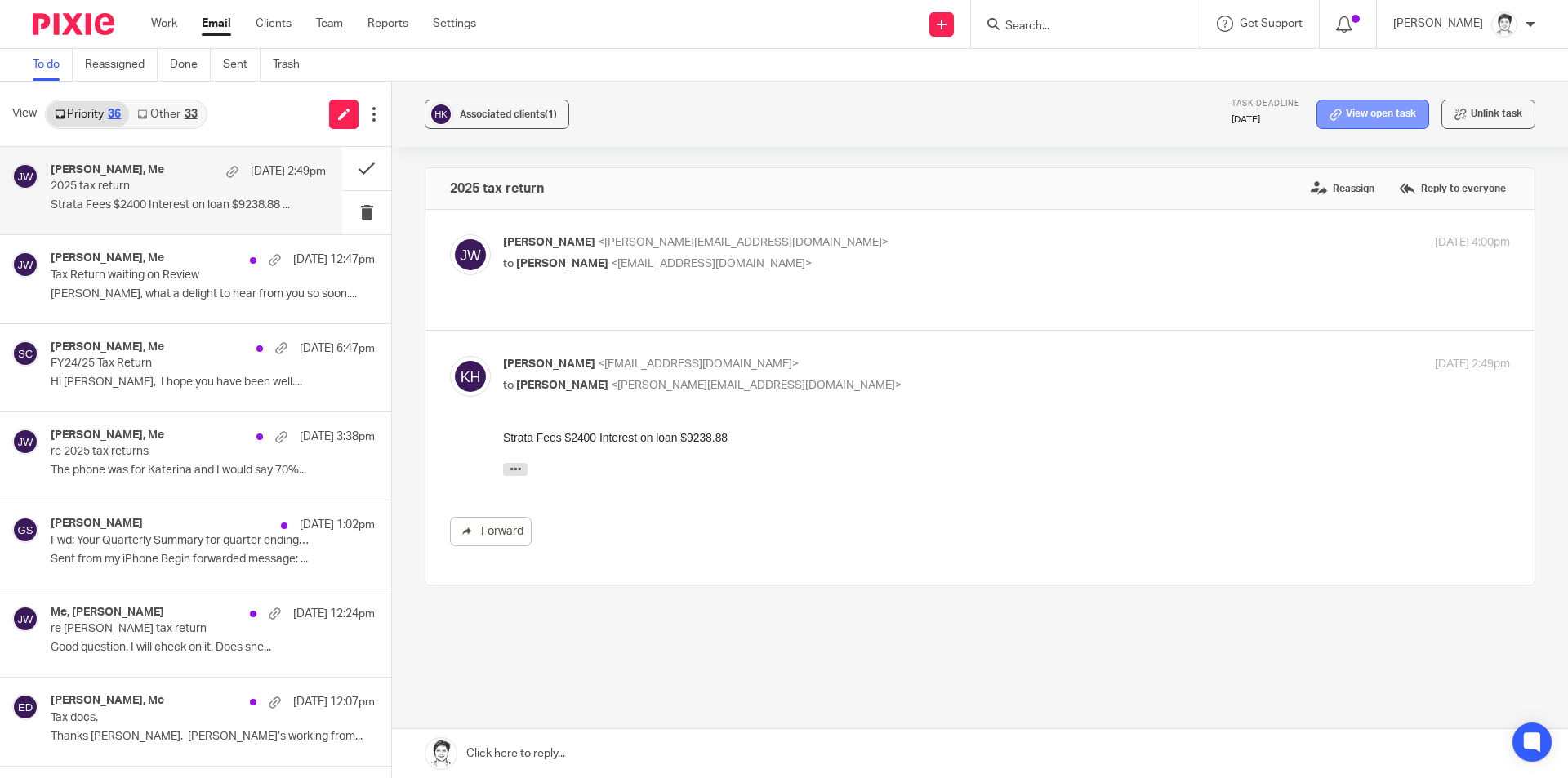
drag, startPoint x: 1329, startPoint y: 117, endPoint x: 1316, endPoint y: 125, distance: 15.3
click at [1330, 117] on icon at bounding box center [1336, 114] width 12 height 12
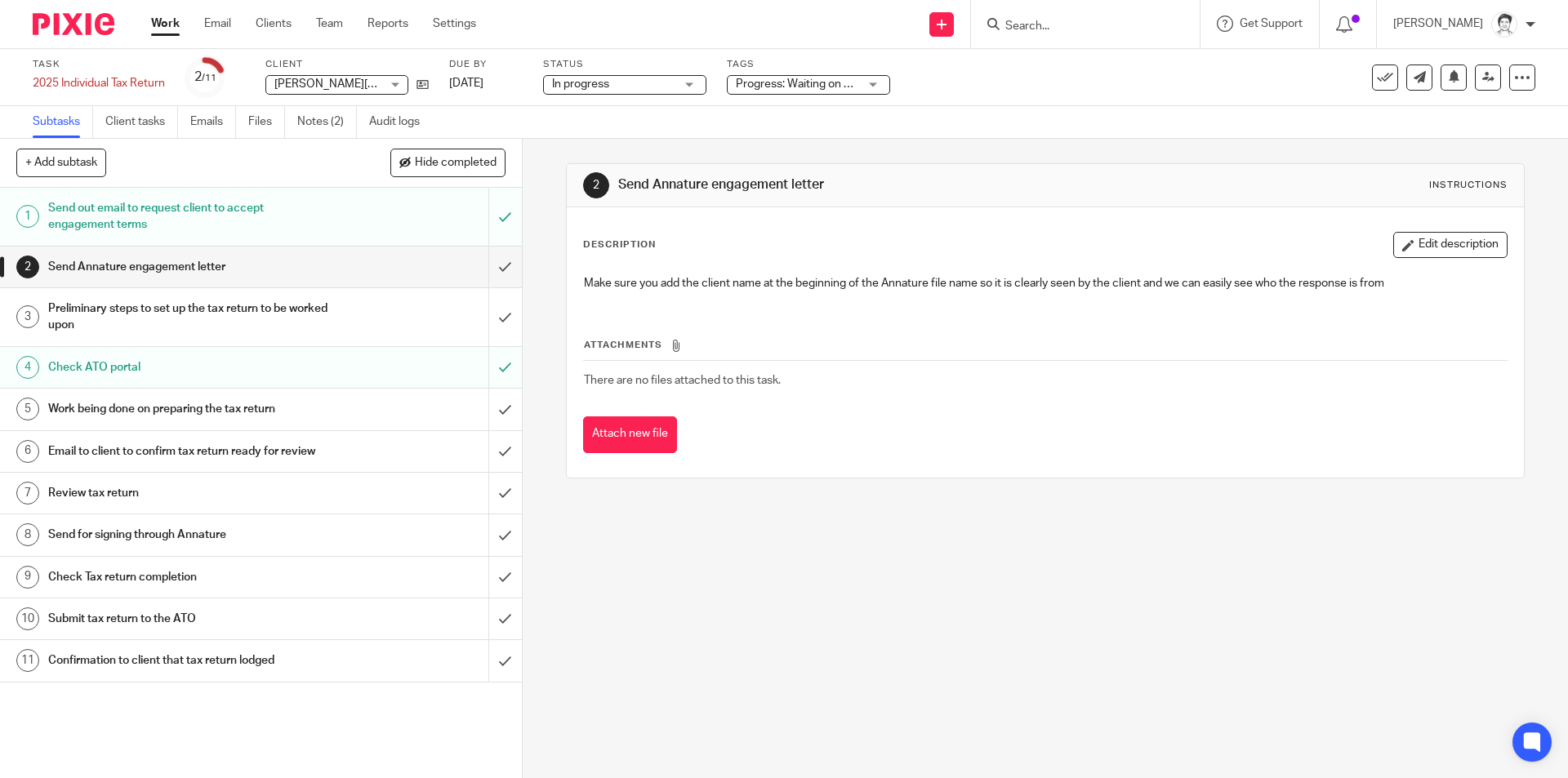
click at [1041, 20] on input "Search" at bounding box center [1077, 26] width 147 height 15
type input "h"
click at [217, 314] on h1 "Preliminary steps to set up the tax return to be worked upon" at bounding box center [189, 318] width 283 height 42
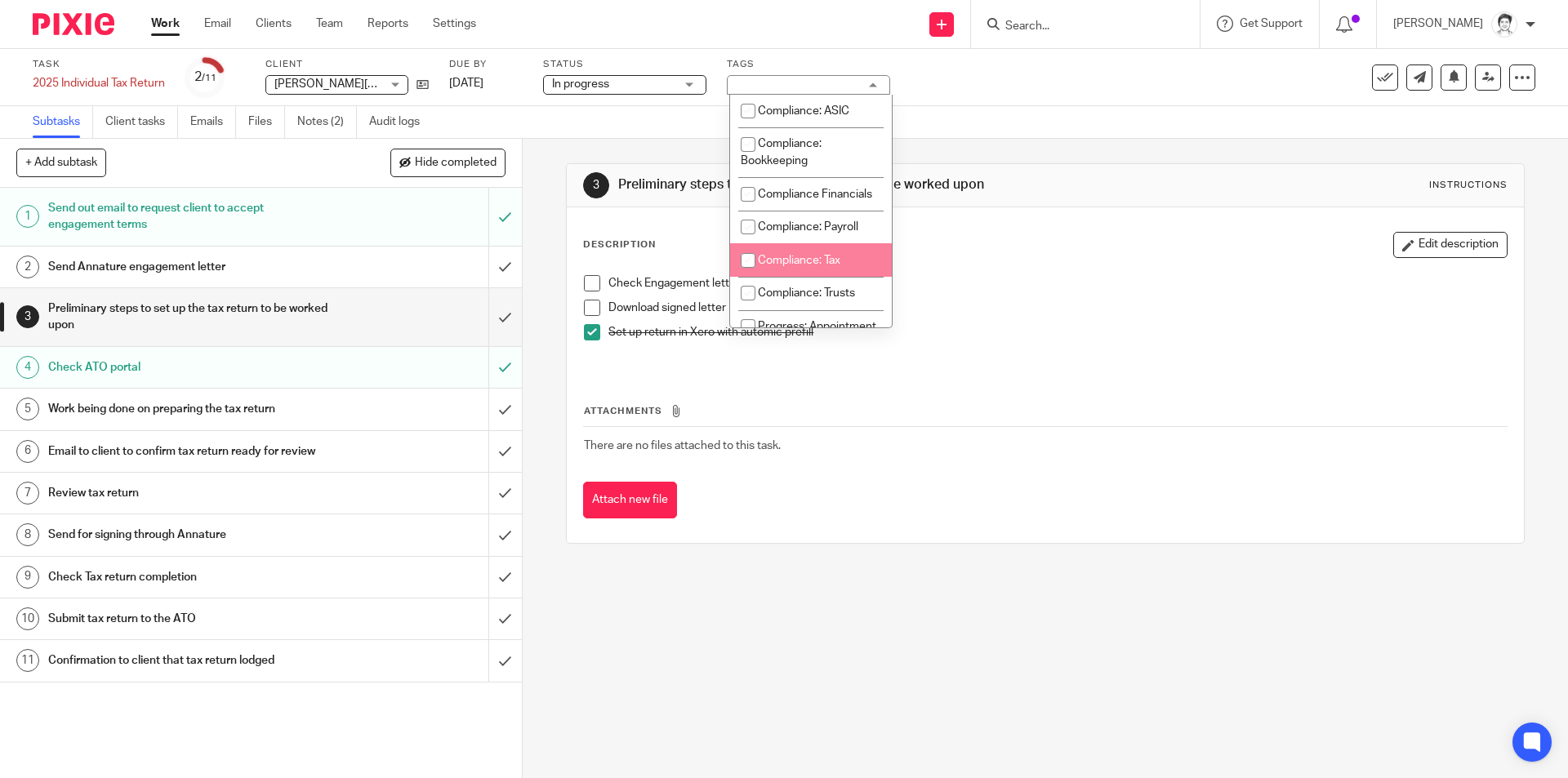
scroll to position [82, 0]
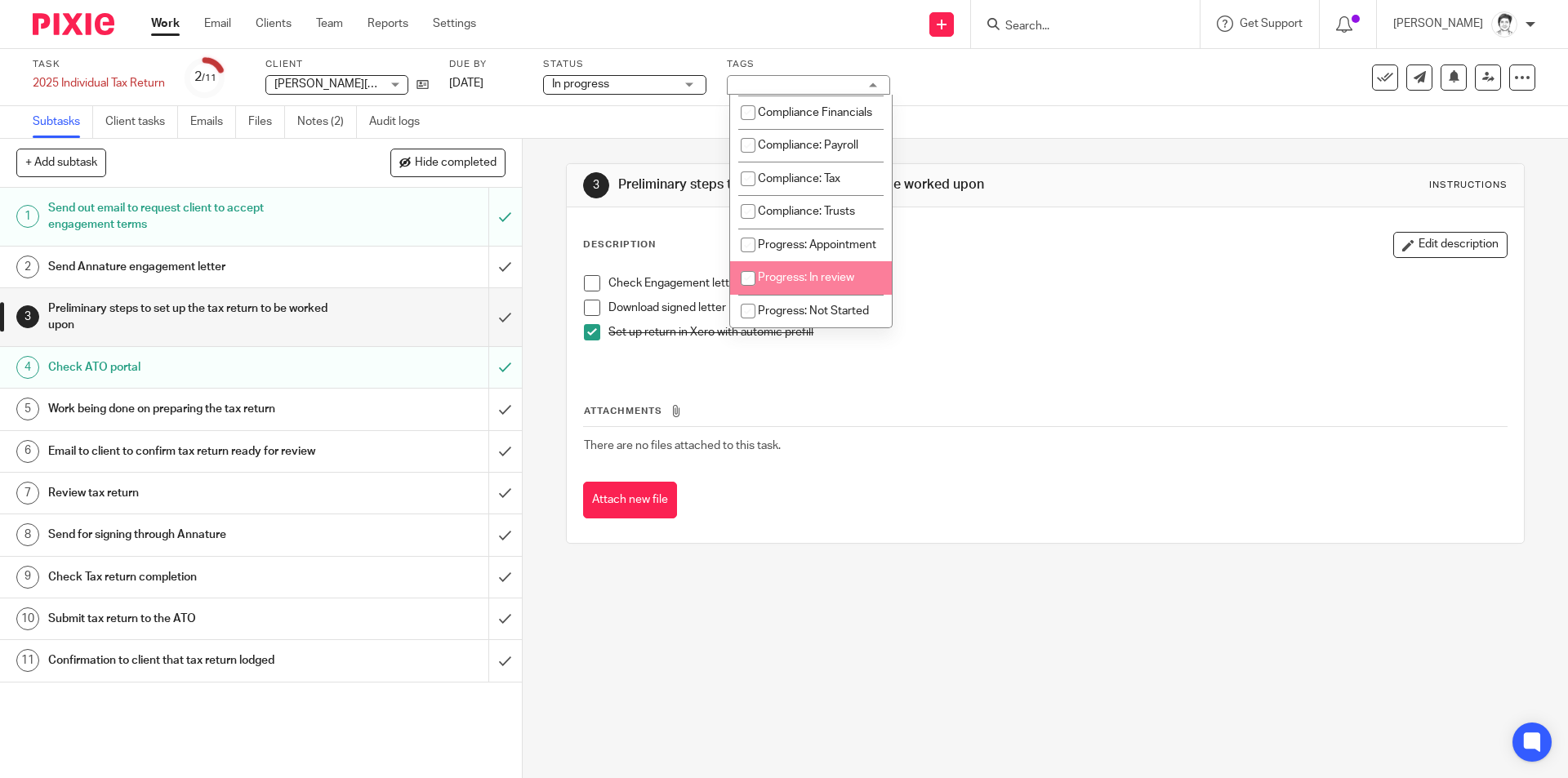
click at [822, 284] on span "Progress: In review" at bounding box center [806, 278] width 96 height 11
checkbox input "true"
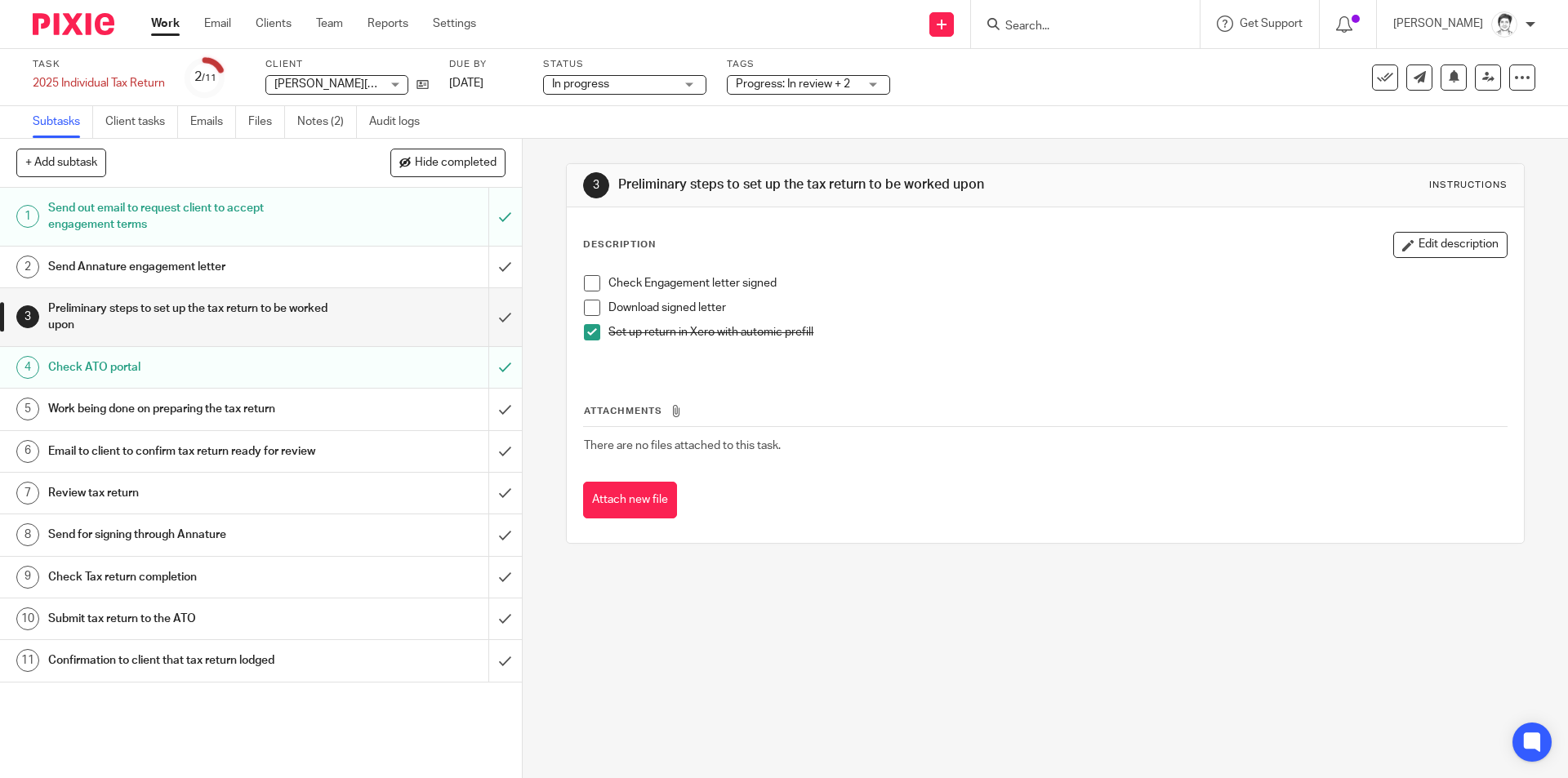
click at [1054, 455] on td "There are no files attached to this task." at bounding box center [1045, 445] width 924 height 39
drag, startPoint x: 491, startPoint y: 413, endPoint x: 434, endPoint y: 413, distance: 57.0
click at [491, 413] on input "submit" at bounding box center [261, 409] width 522 height 41
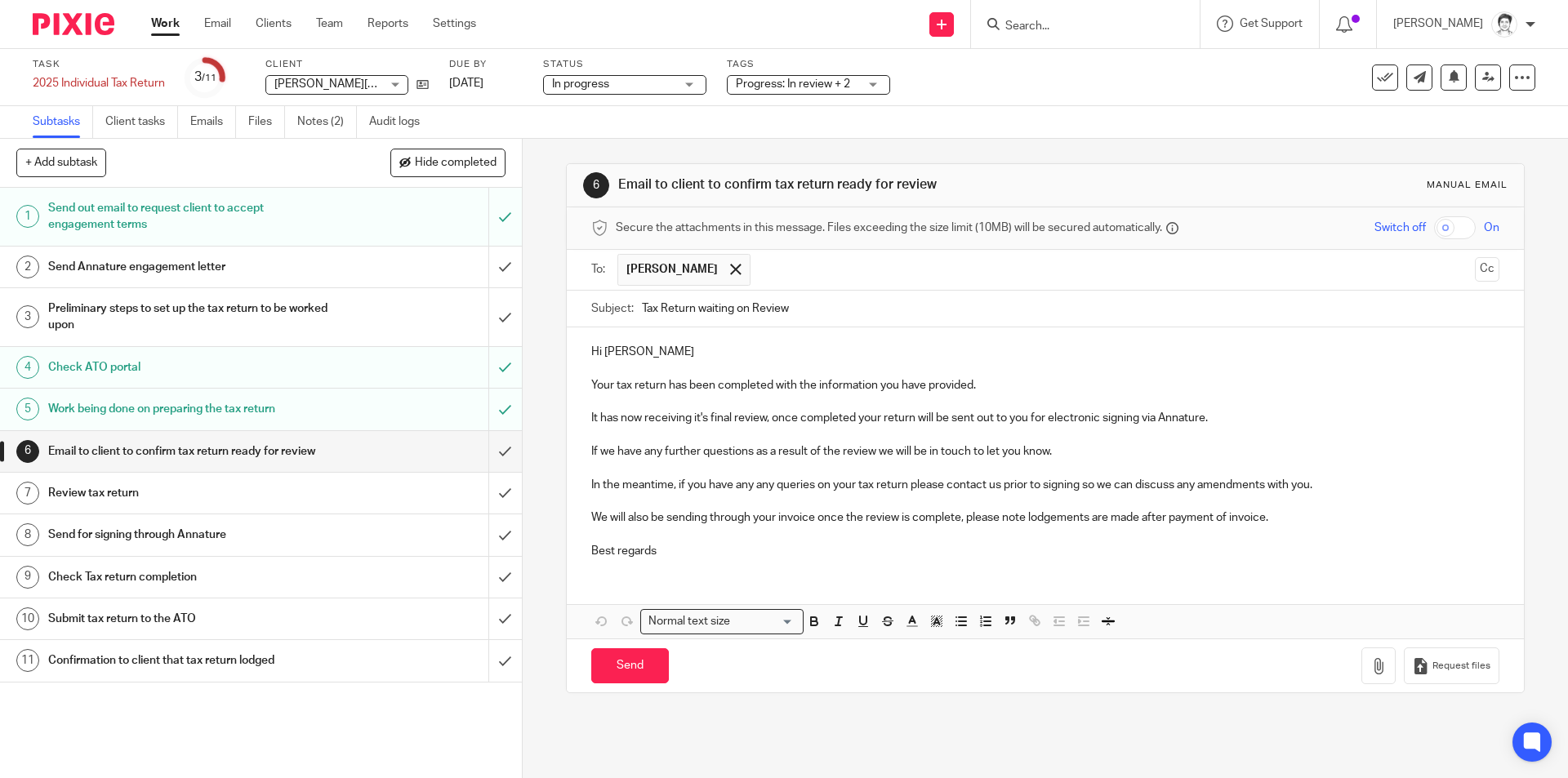
drag, startPoint x: 636, startPoint y: 665, endPoint x: 1142, endPoint y: 446, distance: 551.4
click at [636, 665] on input "Send" at bounding box center [629, 666] width 78 height 35
type input "Sent"
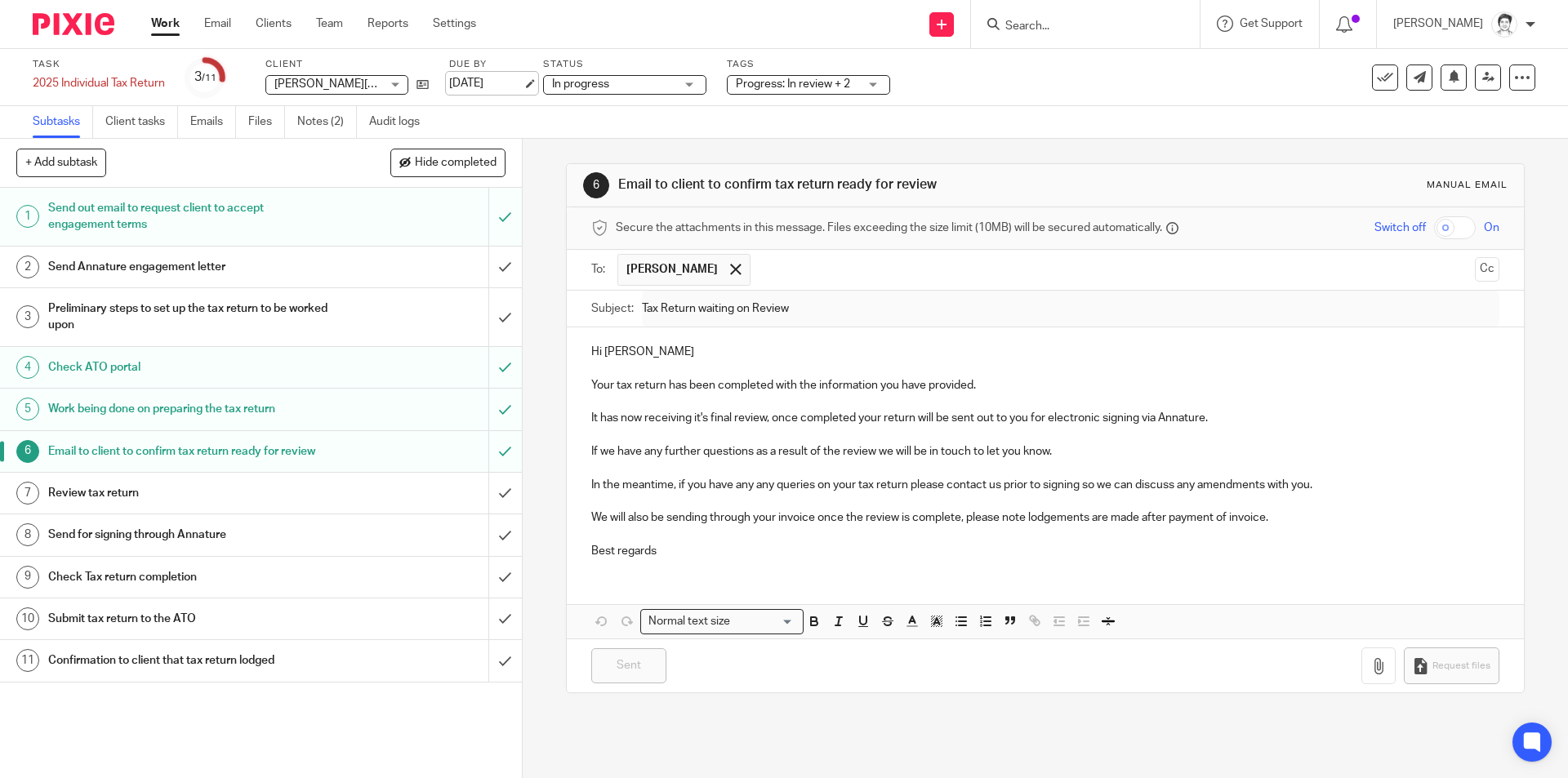
click at [467, 78] on link "[DATE]" at bounding box center [486, 84] width 73 height 17
click at [1482, 82] on icon at bounding box center [1489, 77] width 12 height 12
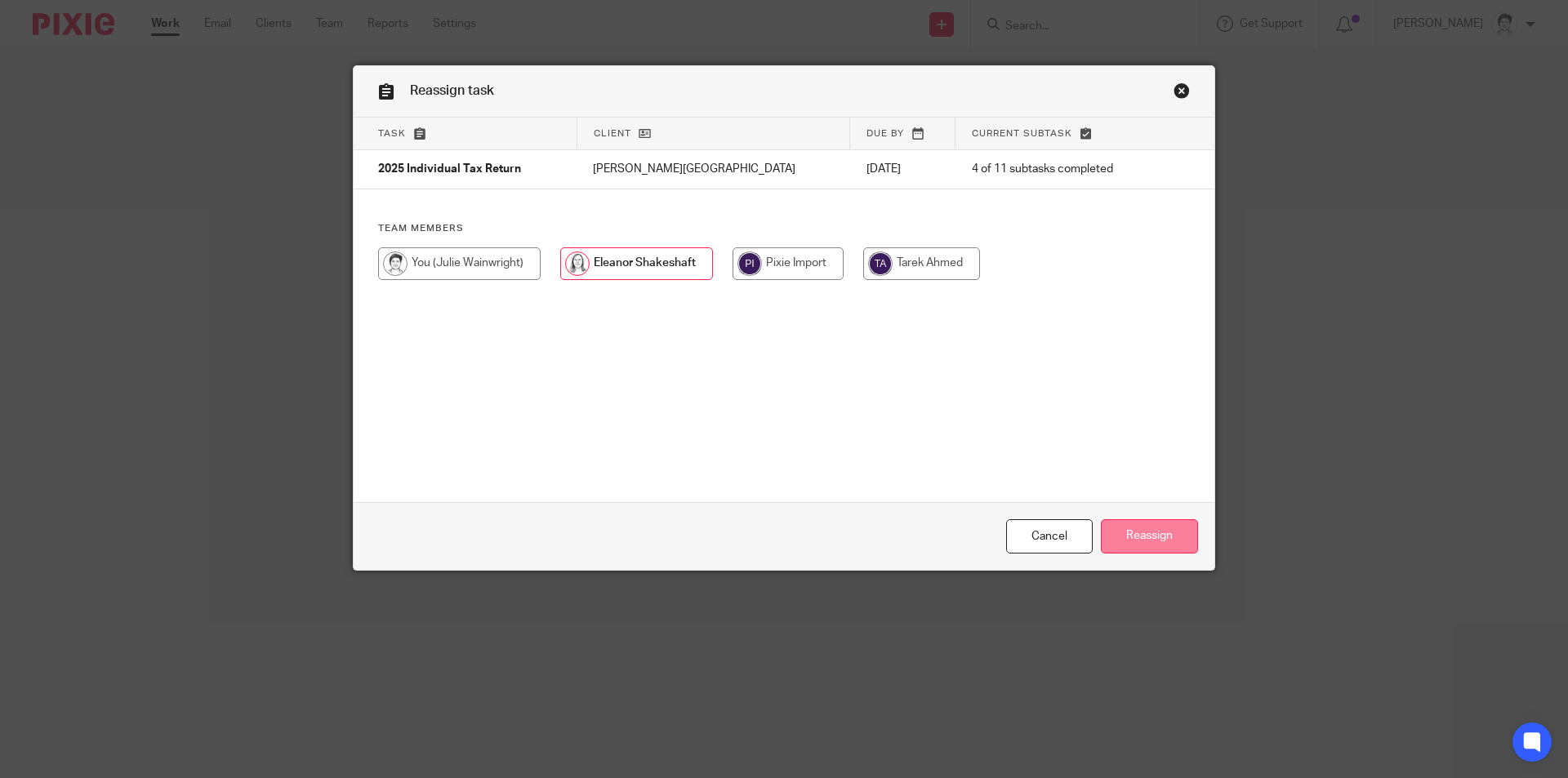
click at [1149, 539] on input "Reassign" at bounding box center [1149, 537] width 97 height 35
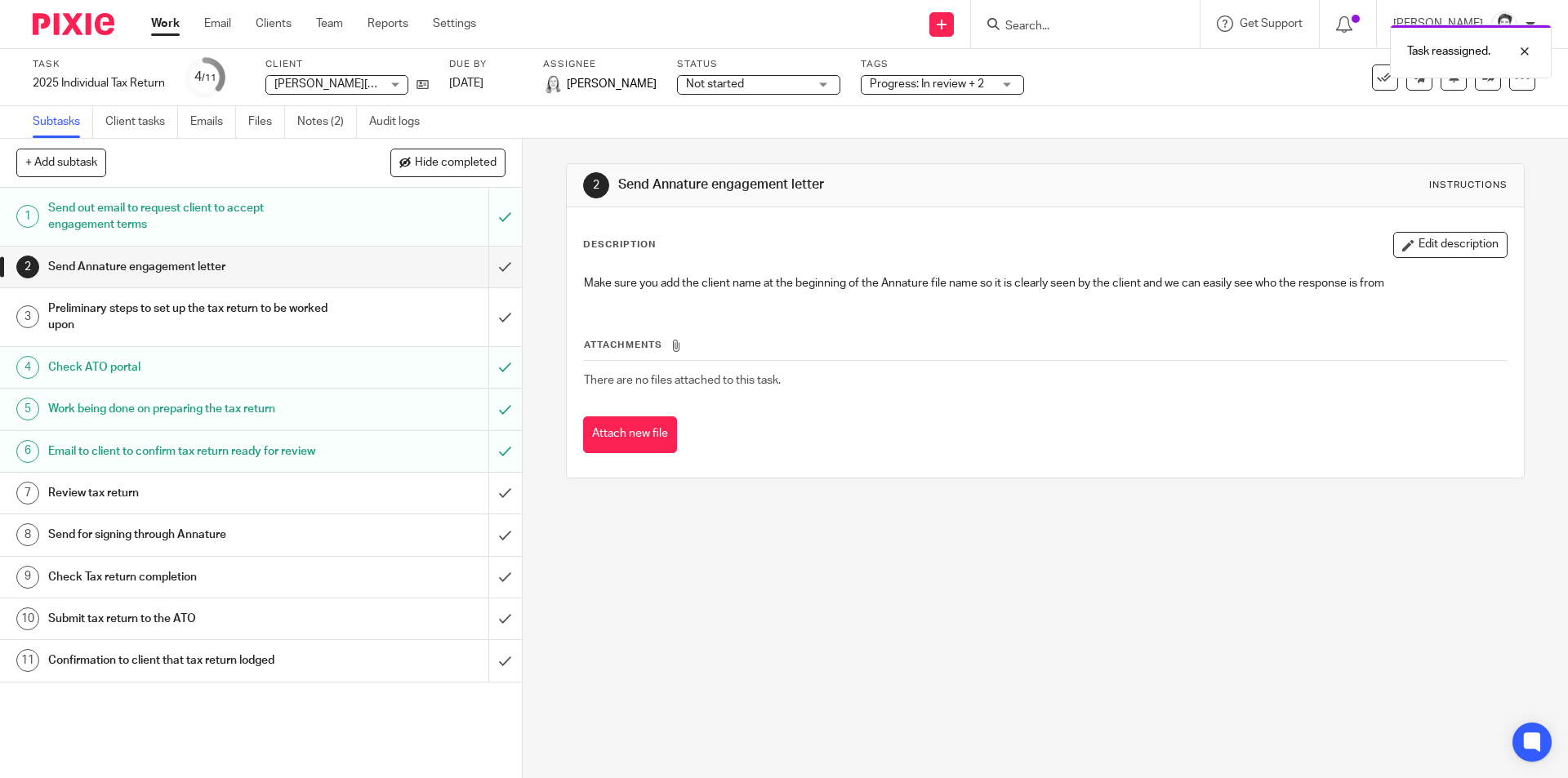
drag, startPoint x: 1046, startPoint y: 17, endPoint x: 1063, endPoint y: 6, distance: 20.2
click at [1055, 10] on body "Work Email Clients Team Reports Settings Work Email Clients Team Reports Settin…" at bounding box center [784, 389] width 1568 height 778
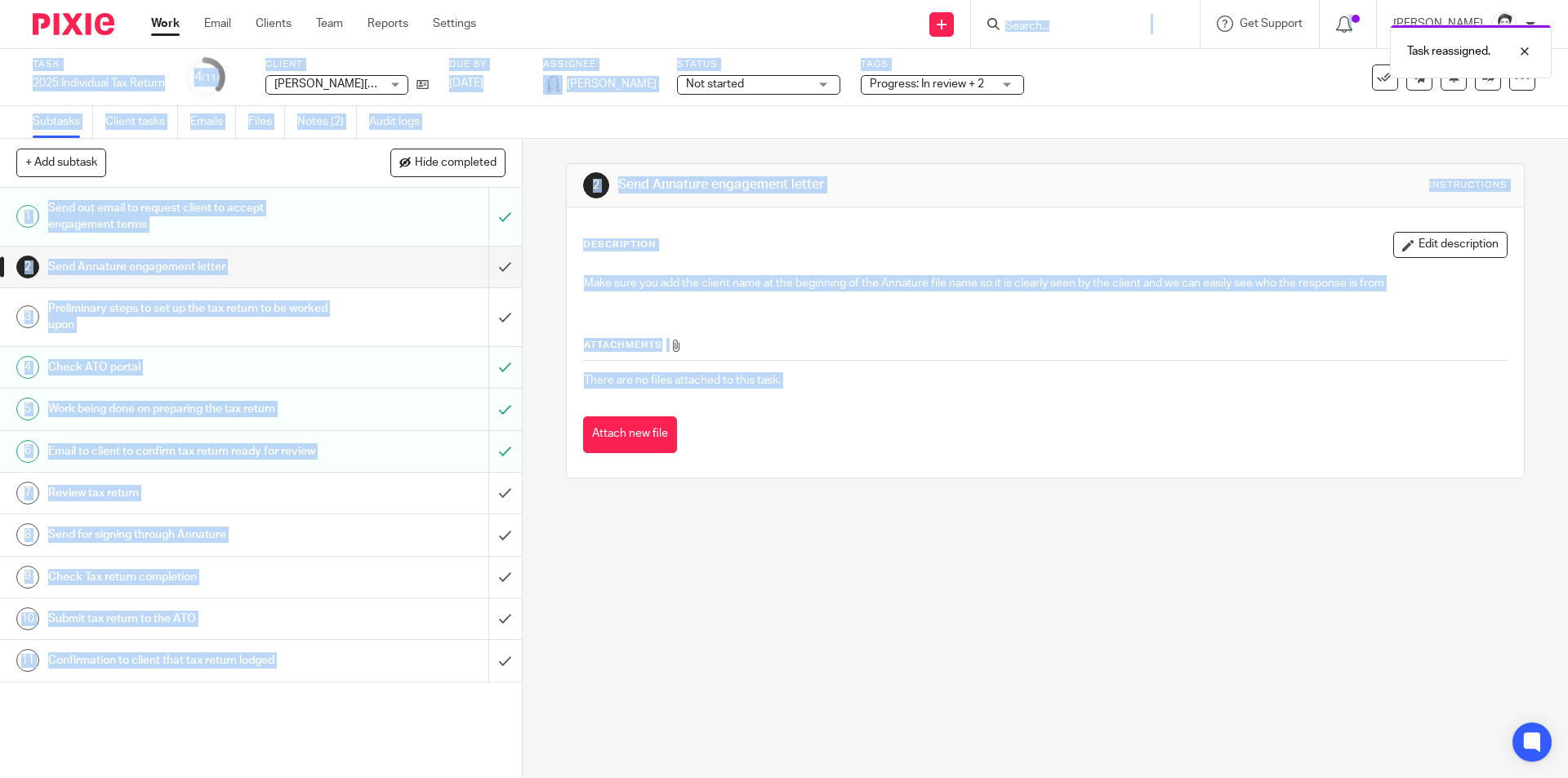
click at [1076, 21] on div "Task reassigned." at bounding box center [1167, 47] width 767 height 62
click at [1050, 37] on div at bounding box center [1085, 24] width 229 height 48
click at [1055, 36] on div at bounding box center [1085, 24] width 229 height 48
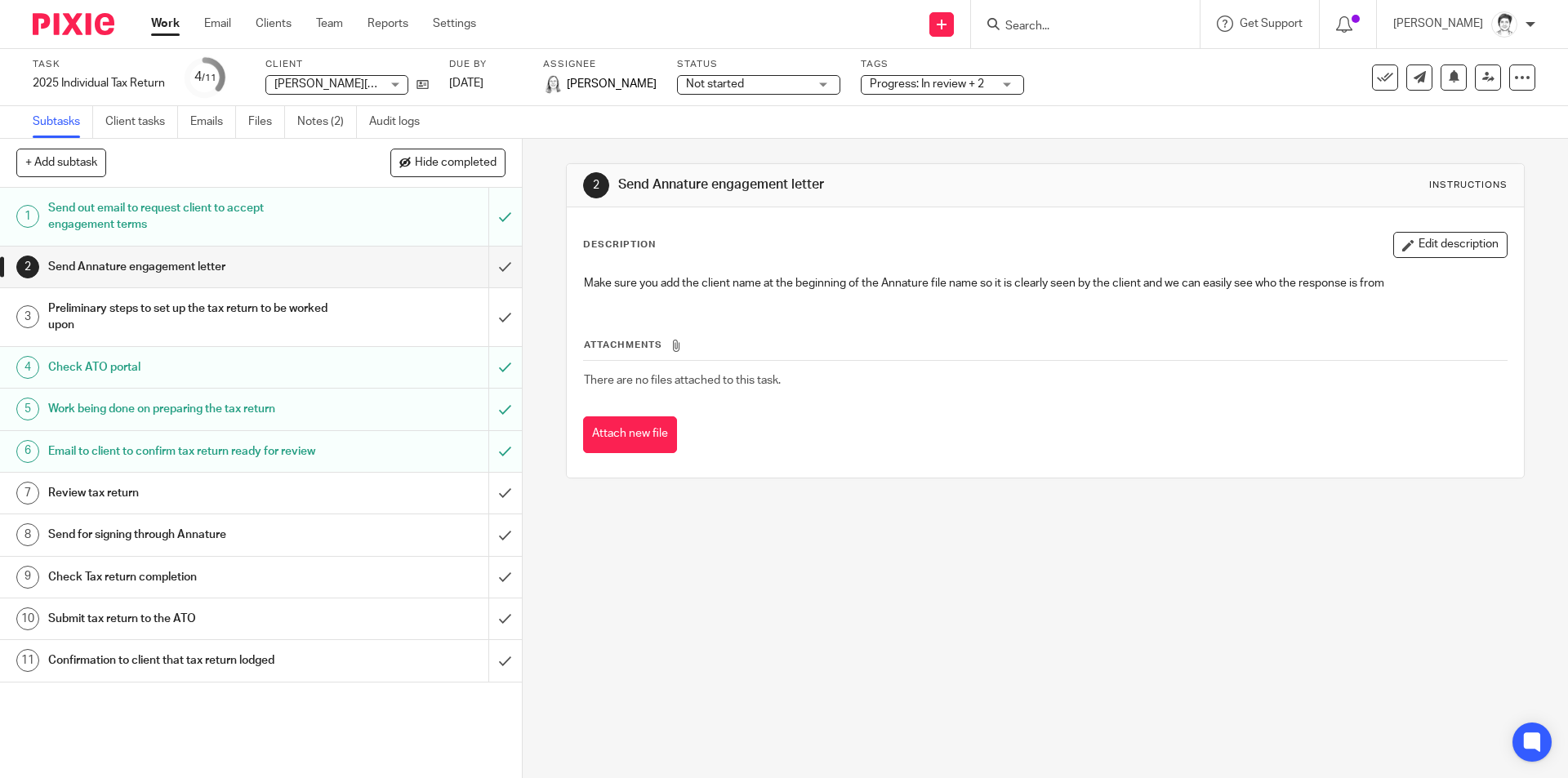
click at [1023, 26] on input "Search" at bounding box center [1077, 26] width 147 height 15
type input "yae"
click at [1067, 72] on link at bounding box center [1147, 70] width 293 height 38
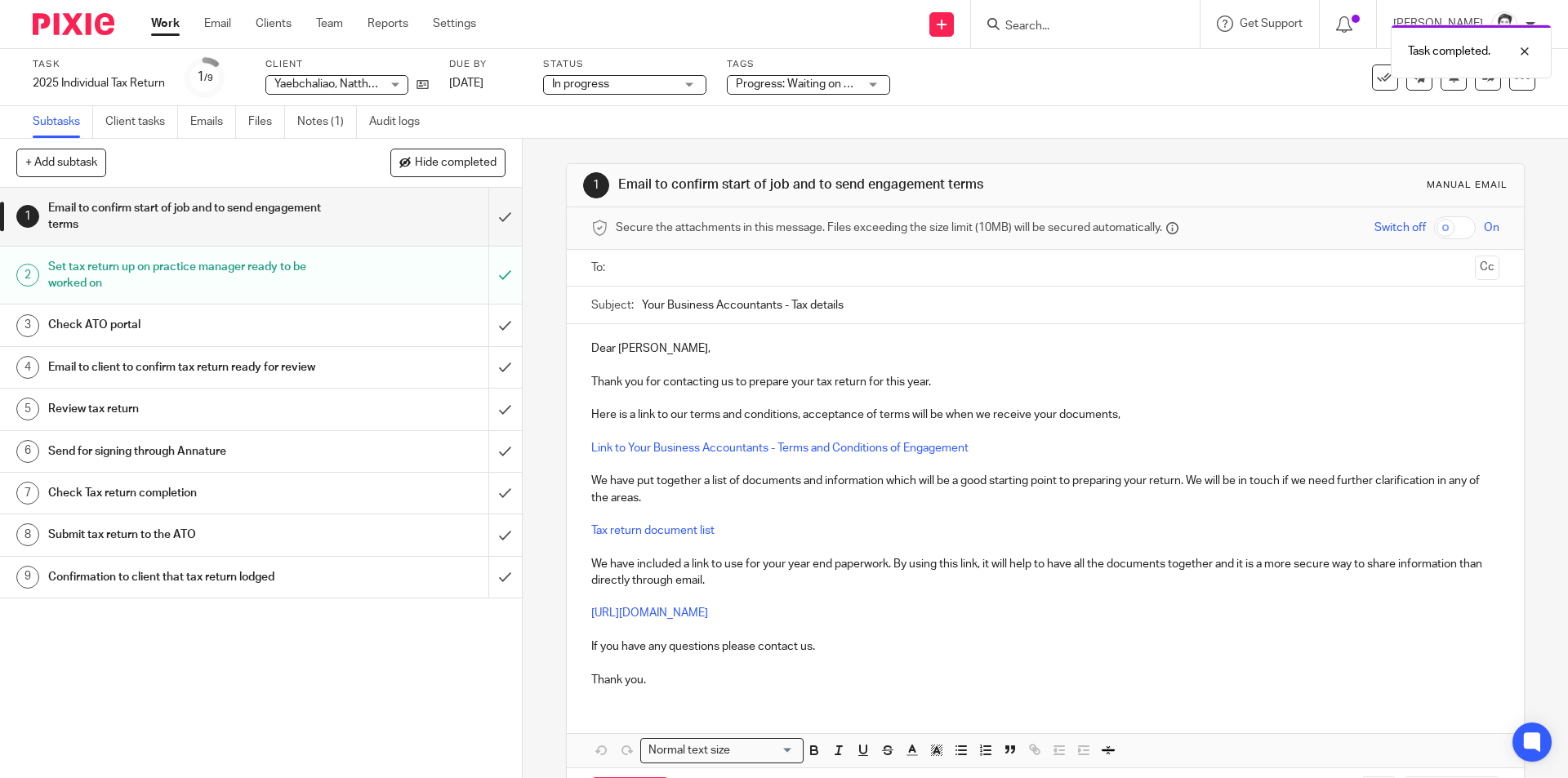
click at [119, 326] on h1 "Check ATO portal" at bounding box center [189, 325] width 283 height 24
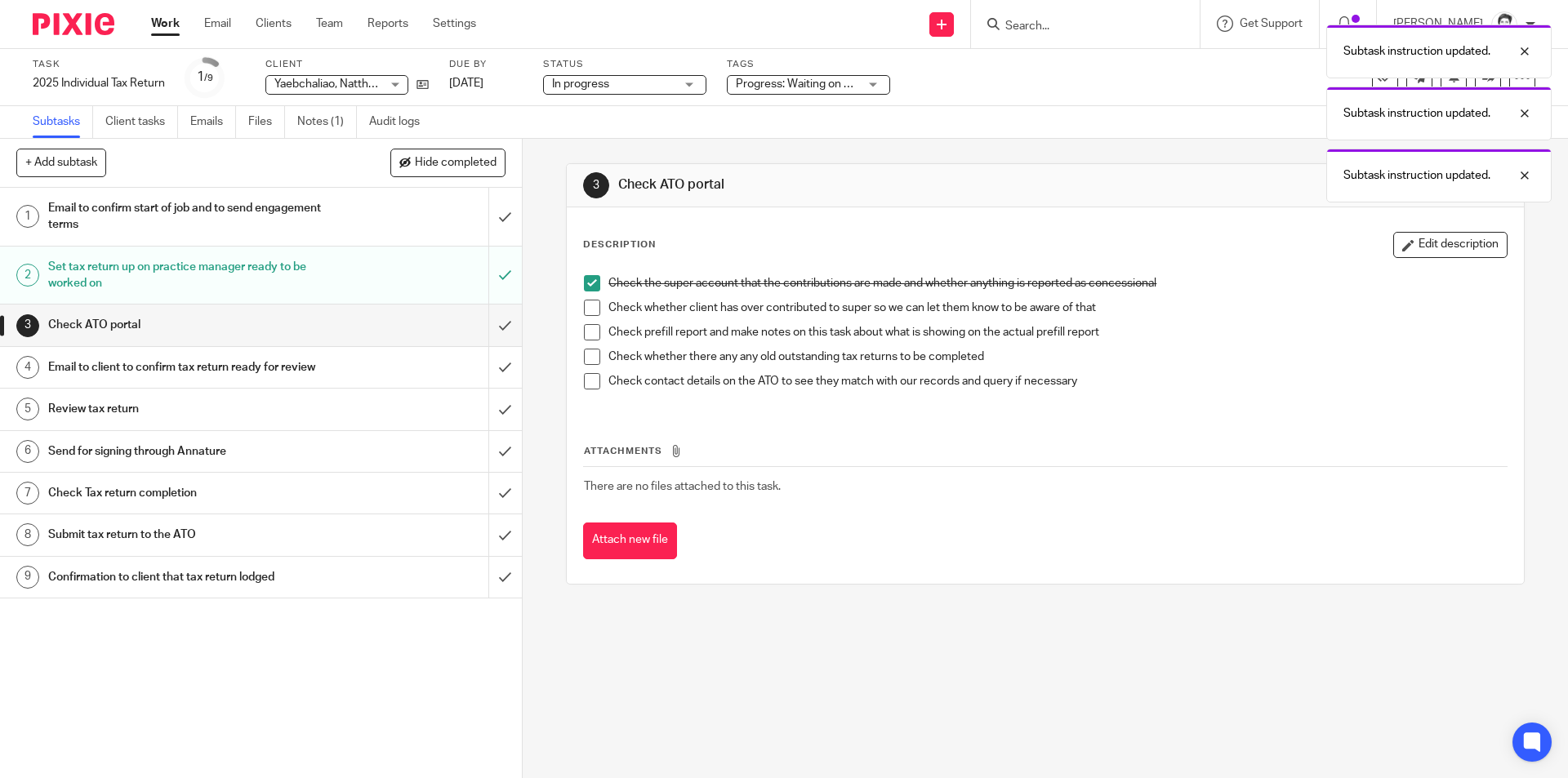
click at [586, 331] on span at bounding box center [592, 332] width 17 height 17
click at [575, 306] on div "Check the super account that the contributions are made and whether anything is…" at bounding box center [1044, 339] width 939 height 143
click at [584, 303] on span at bounding box center [592, 307] width 17 height 17
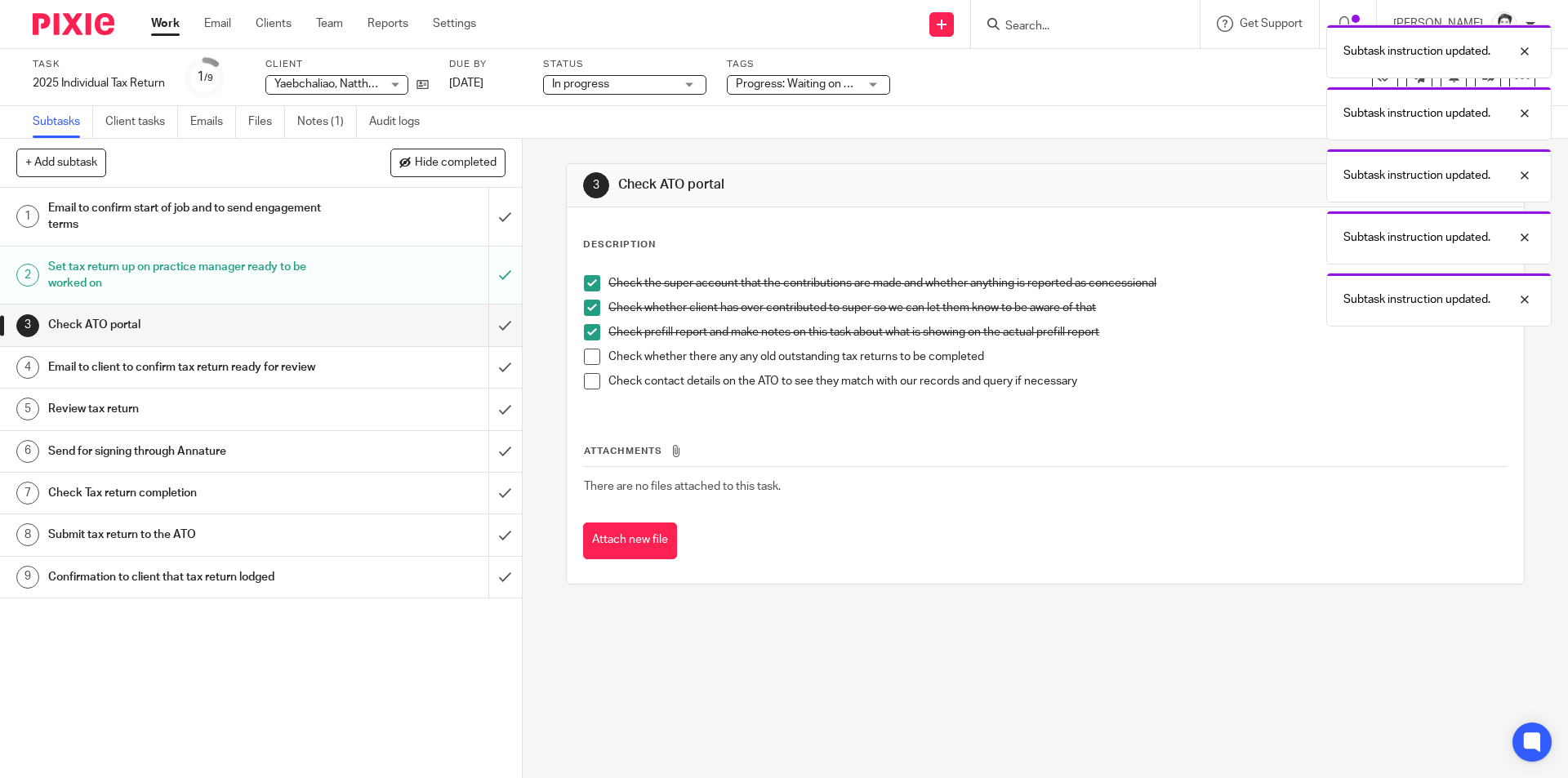
click at [587, 356] on span at bounding box center [592, 356] width 17 height 17
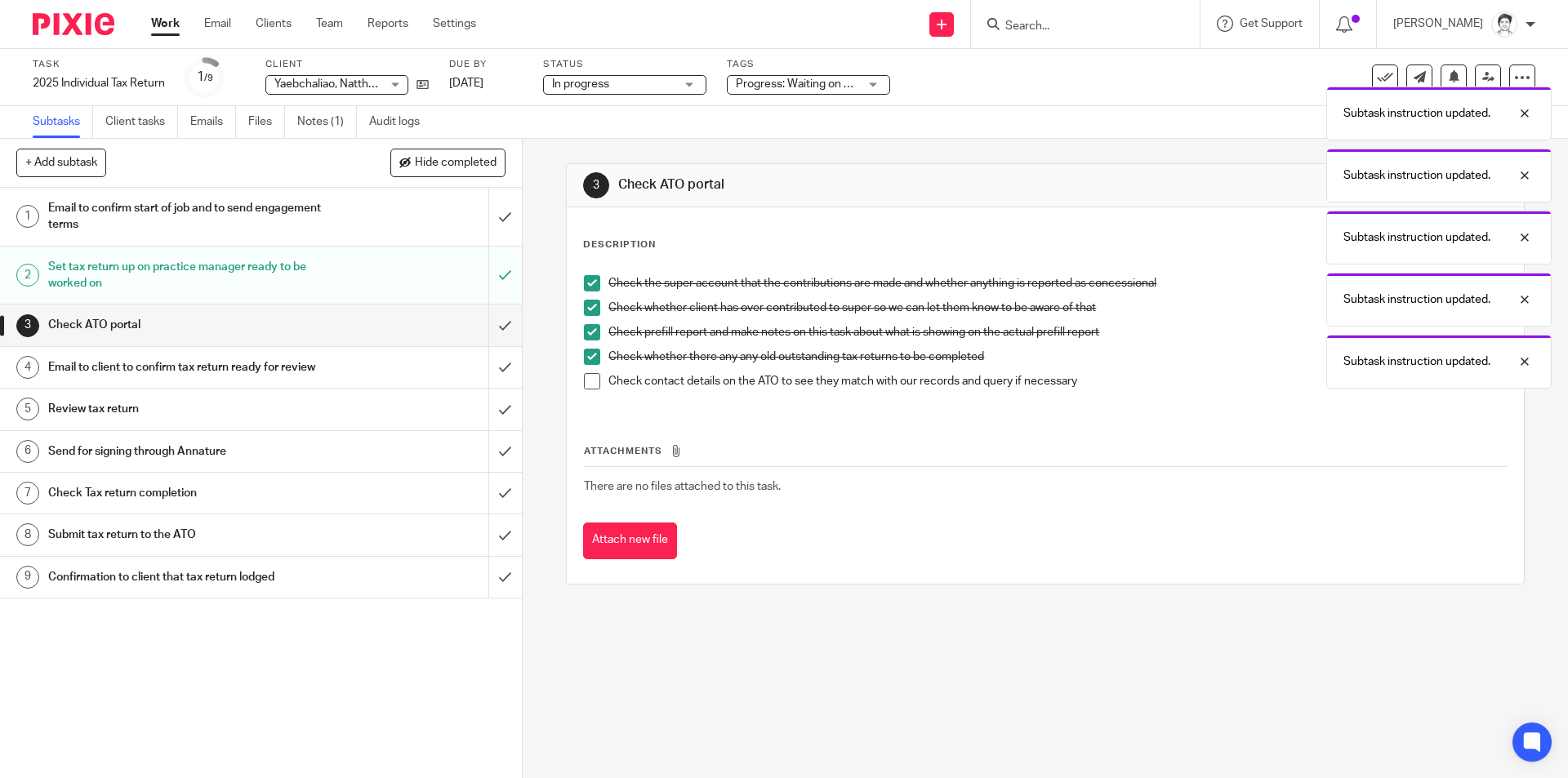
click at [595, 378] on span at bounding box center [592, 382] width 17 height 17
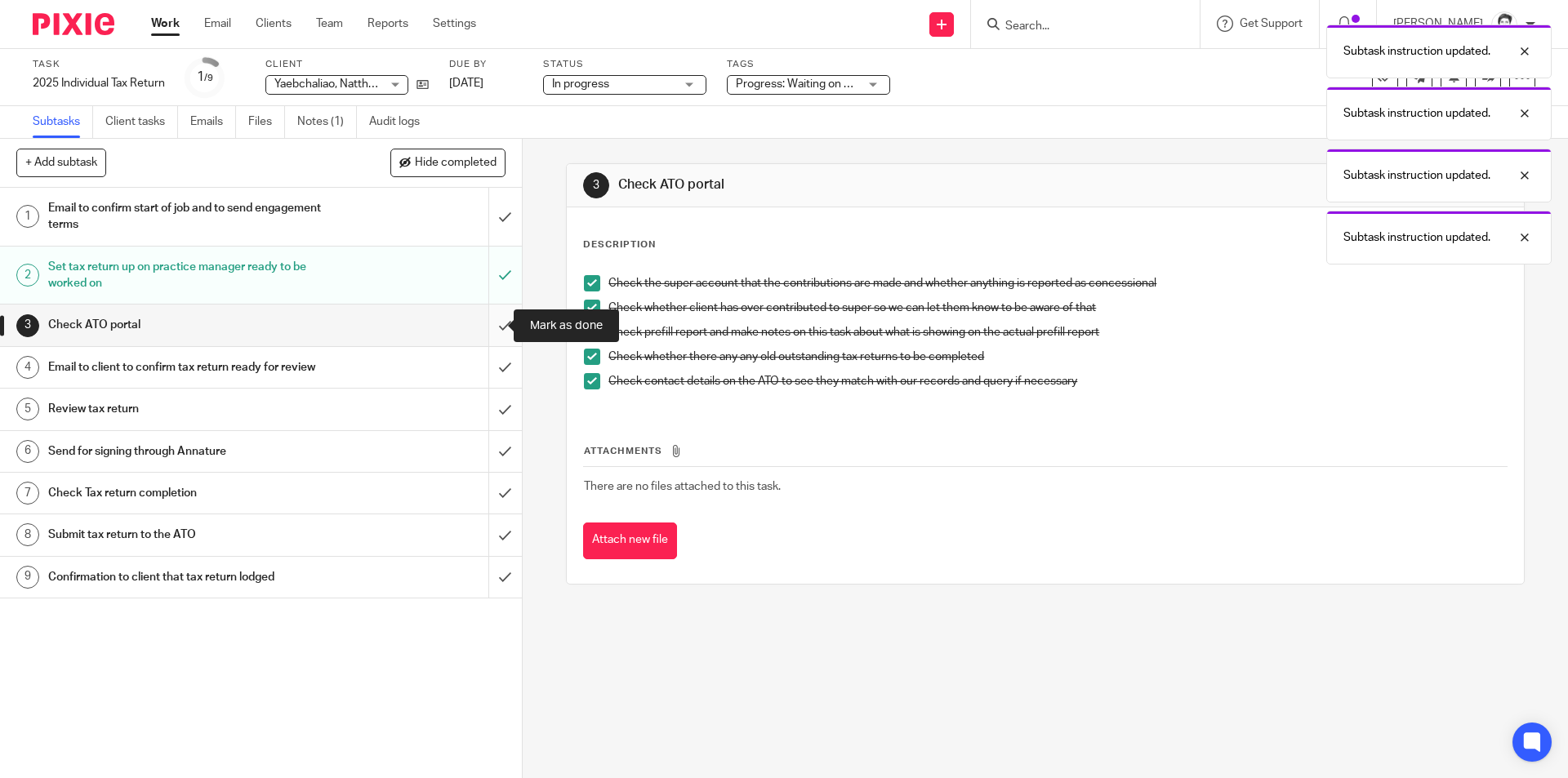
click at [492, 327] on input "submit" at bounding box center [261, 325] width 522 height 41
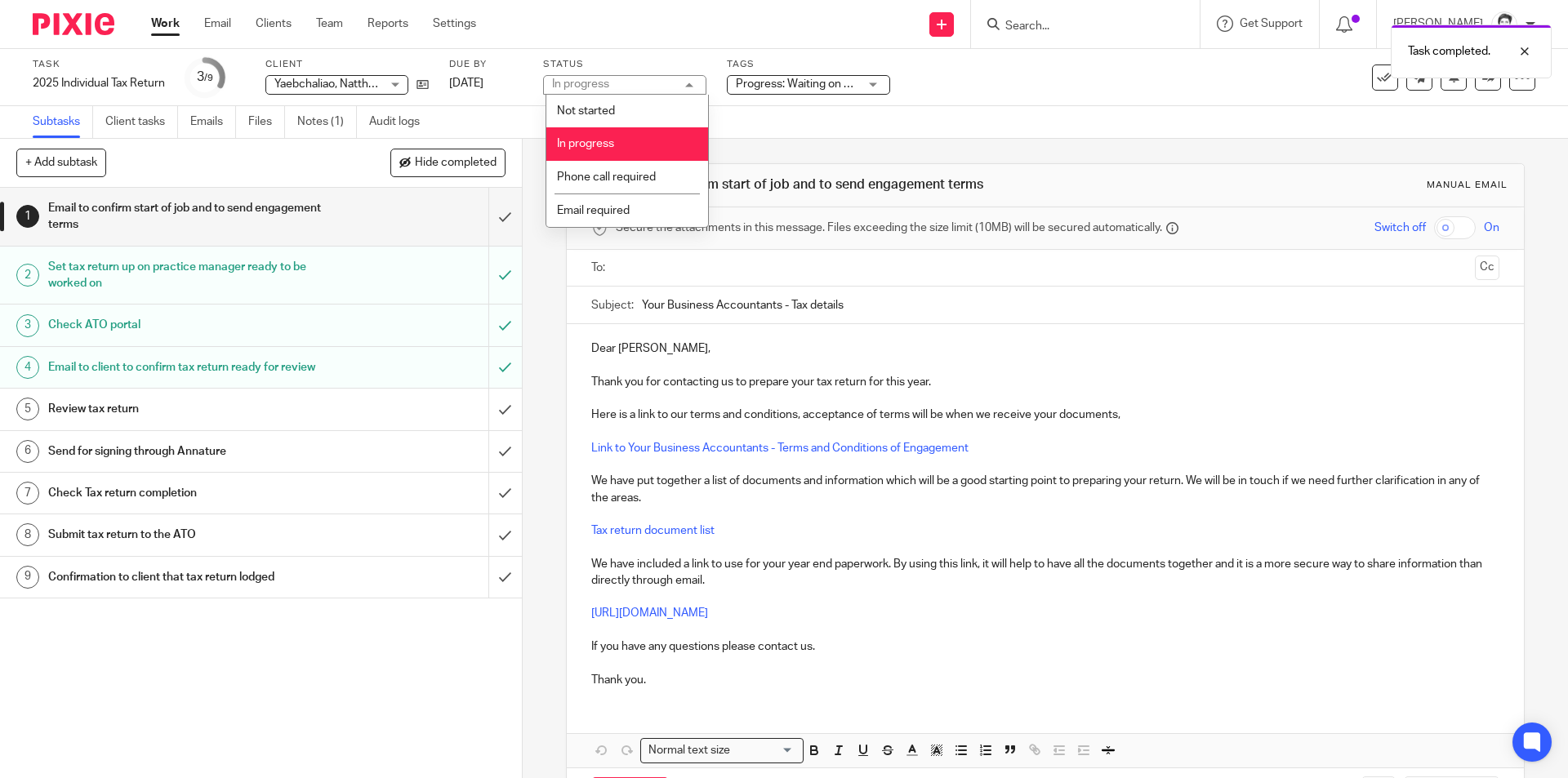
click at [661, 135] on li "In progress" at bounding box center [627, 144] width 162 height 33
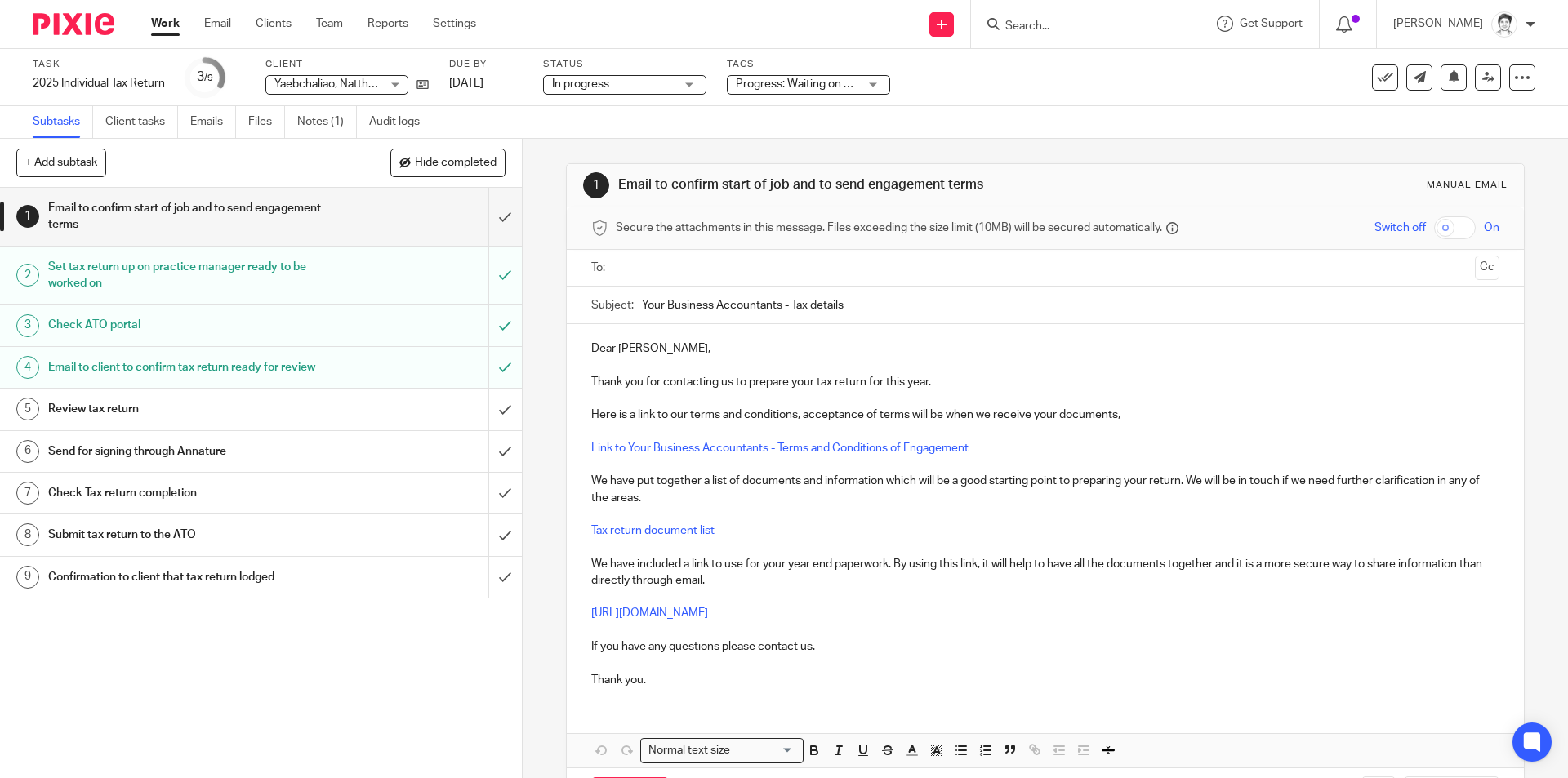
click at [866, 81] on div "Progress: Waiting on client + 1" at bounding box center [808, 85] width 163 height 19
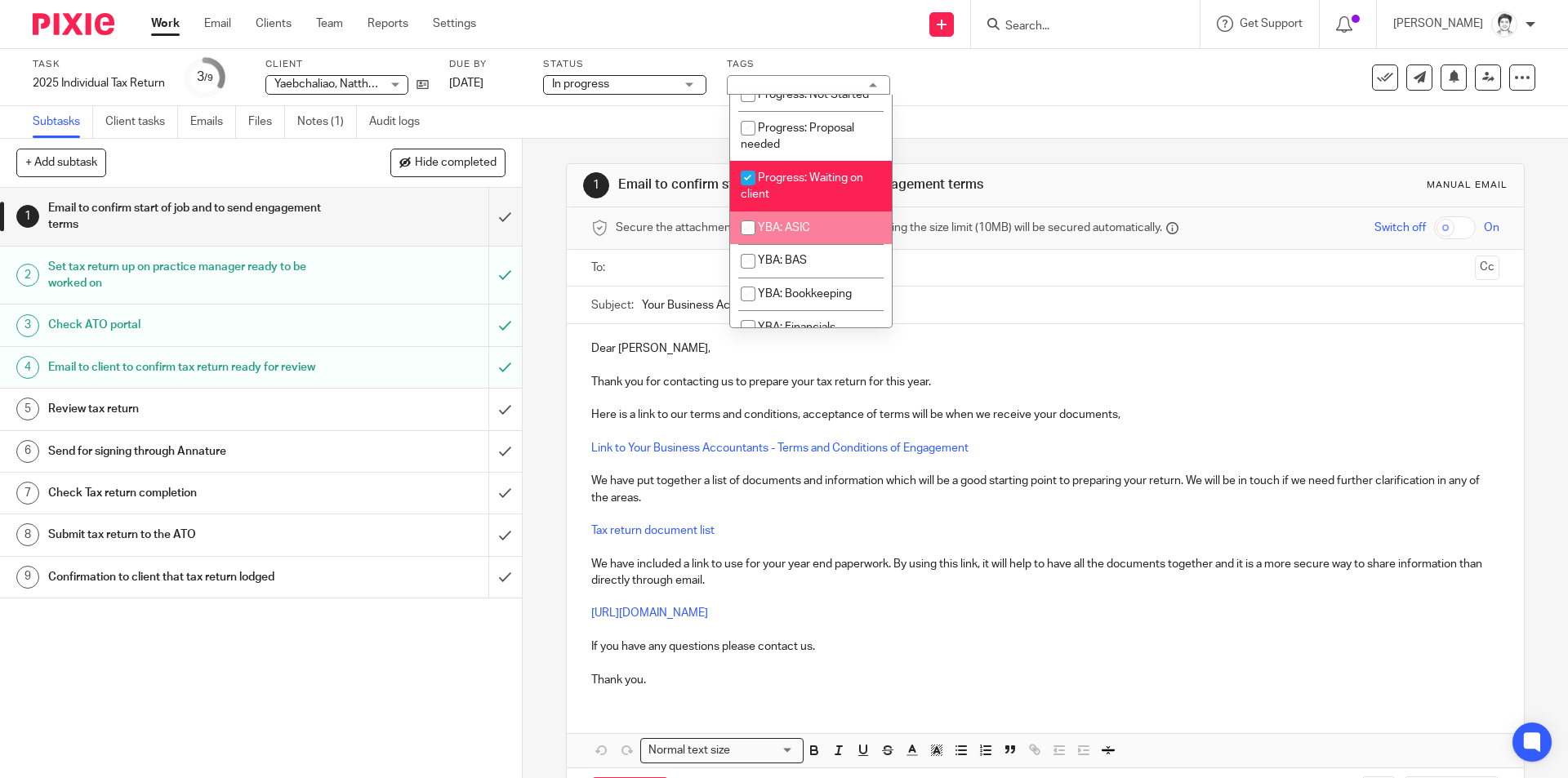
scroll to position [327, 0]
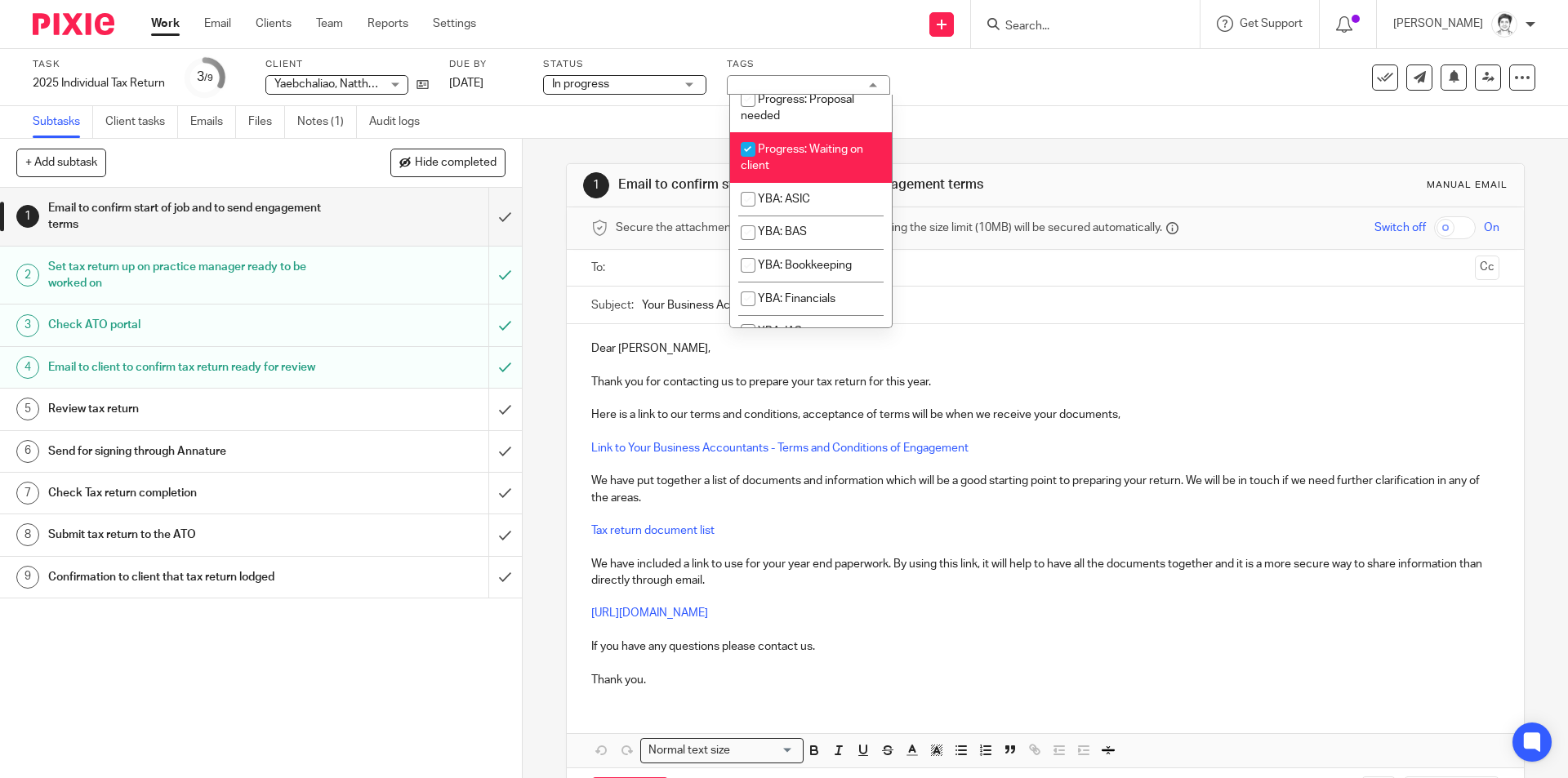
click at [749, 165] on input "checkbox" at bounding box center [748, 149] width 31 height 31
checkbox input "false"
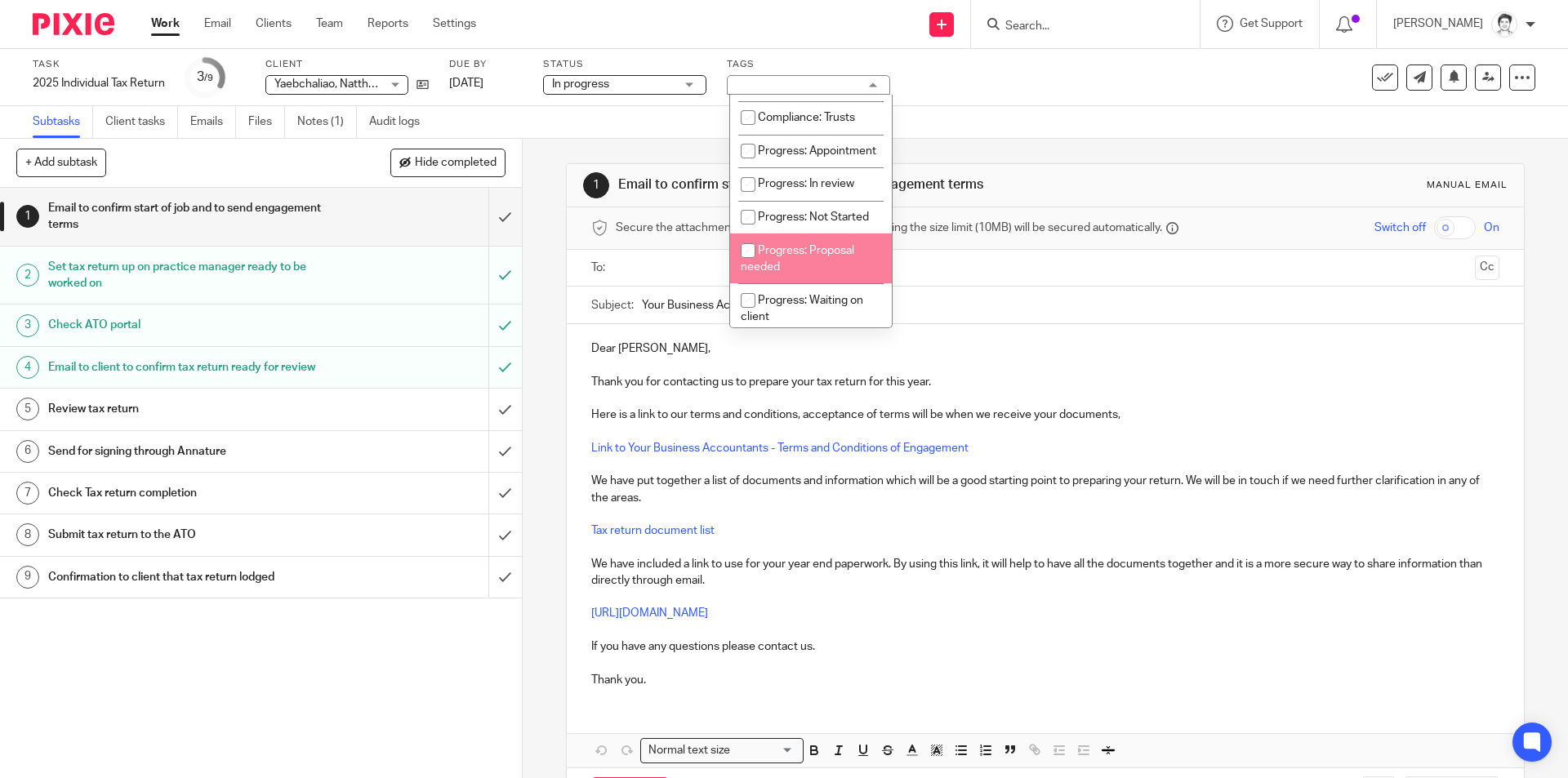
scroll to position [163, 0]
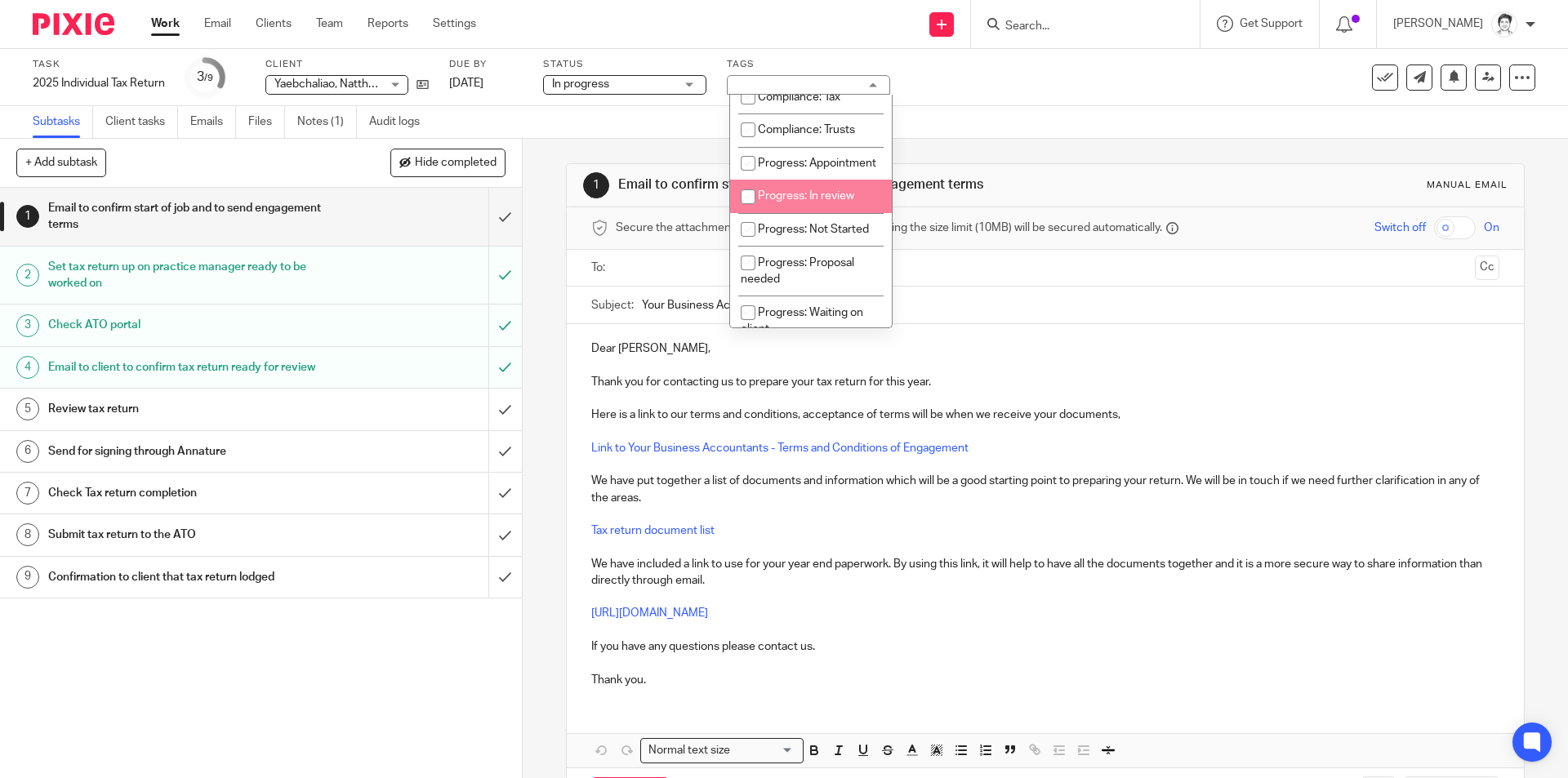
click at [827, 202] on span "Progress: In review" at bounding box center [806, 196] width 96 height 11
checkbox input "true"
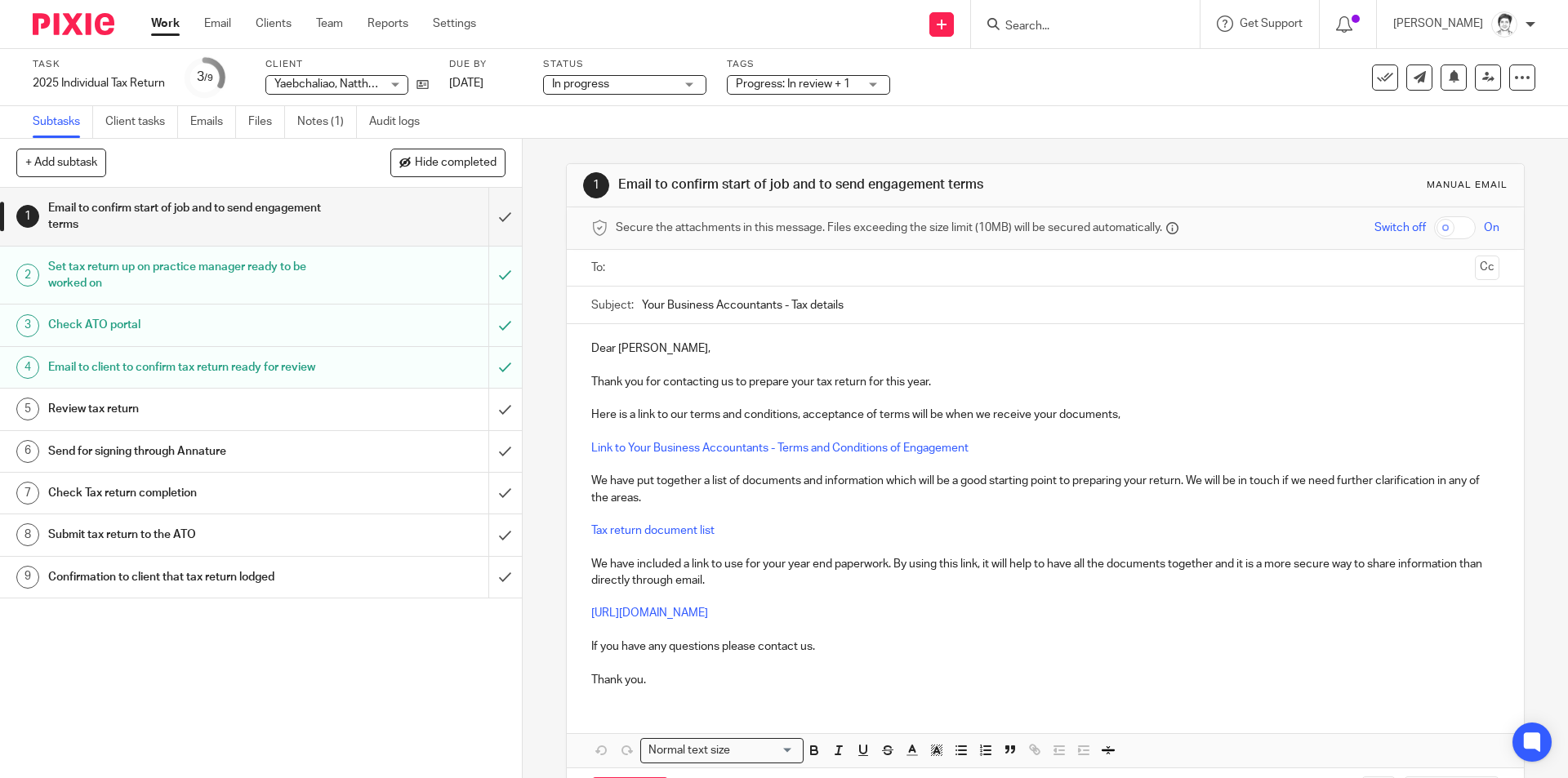
drag, startPoint x: 384, startPoint y: 270, endPoint x: 372, endPoint y: 124, distance: 146.5
click at [384, 267] on div "Set tax return up on practice manager ready to be worked on" at bounding box center [260, 276] width 424 height 42
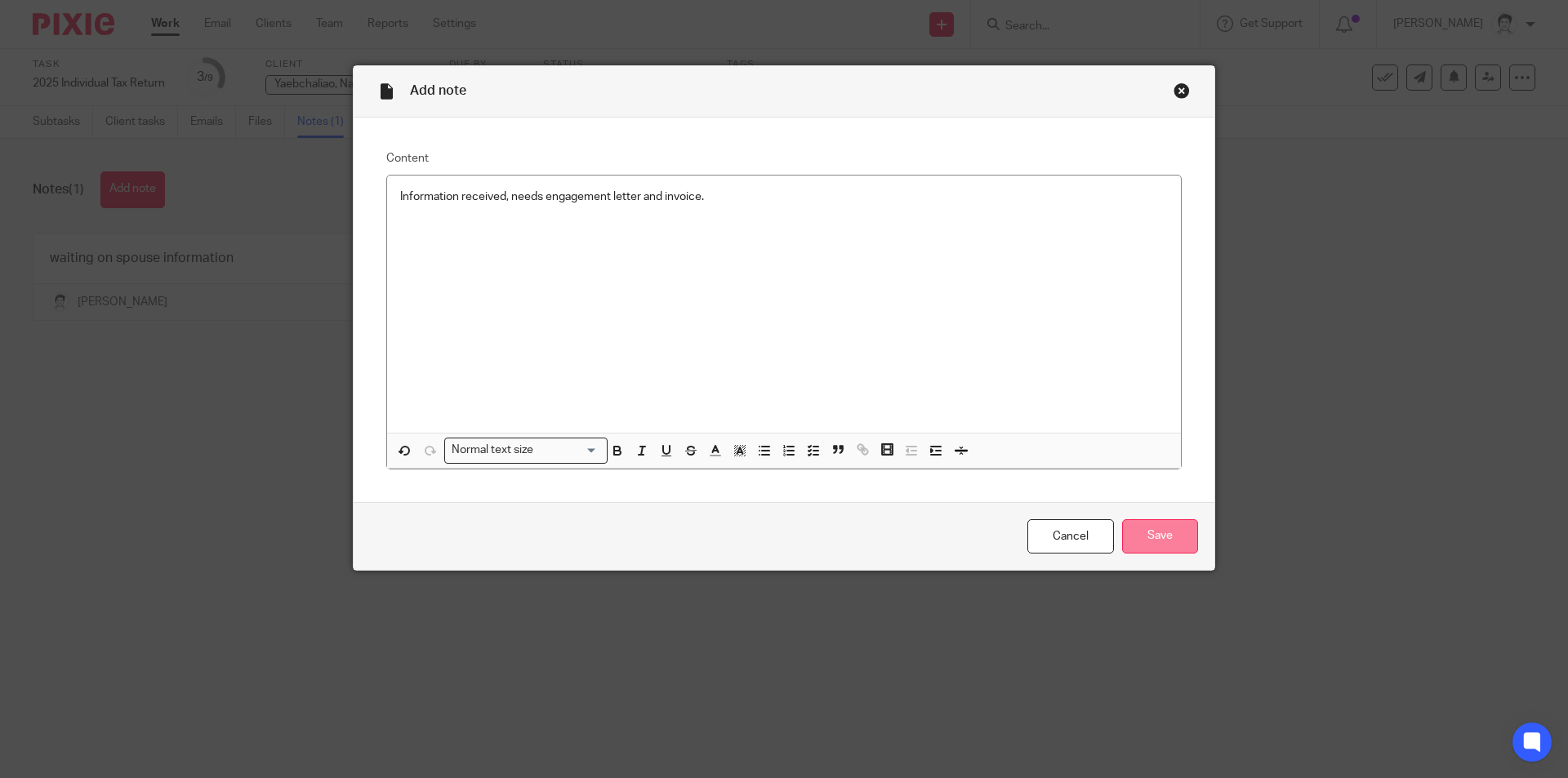
click at [1158, 534] on input "Save" at bounding box center [1159, 537] width 76 height 35
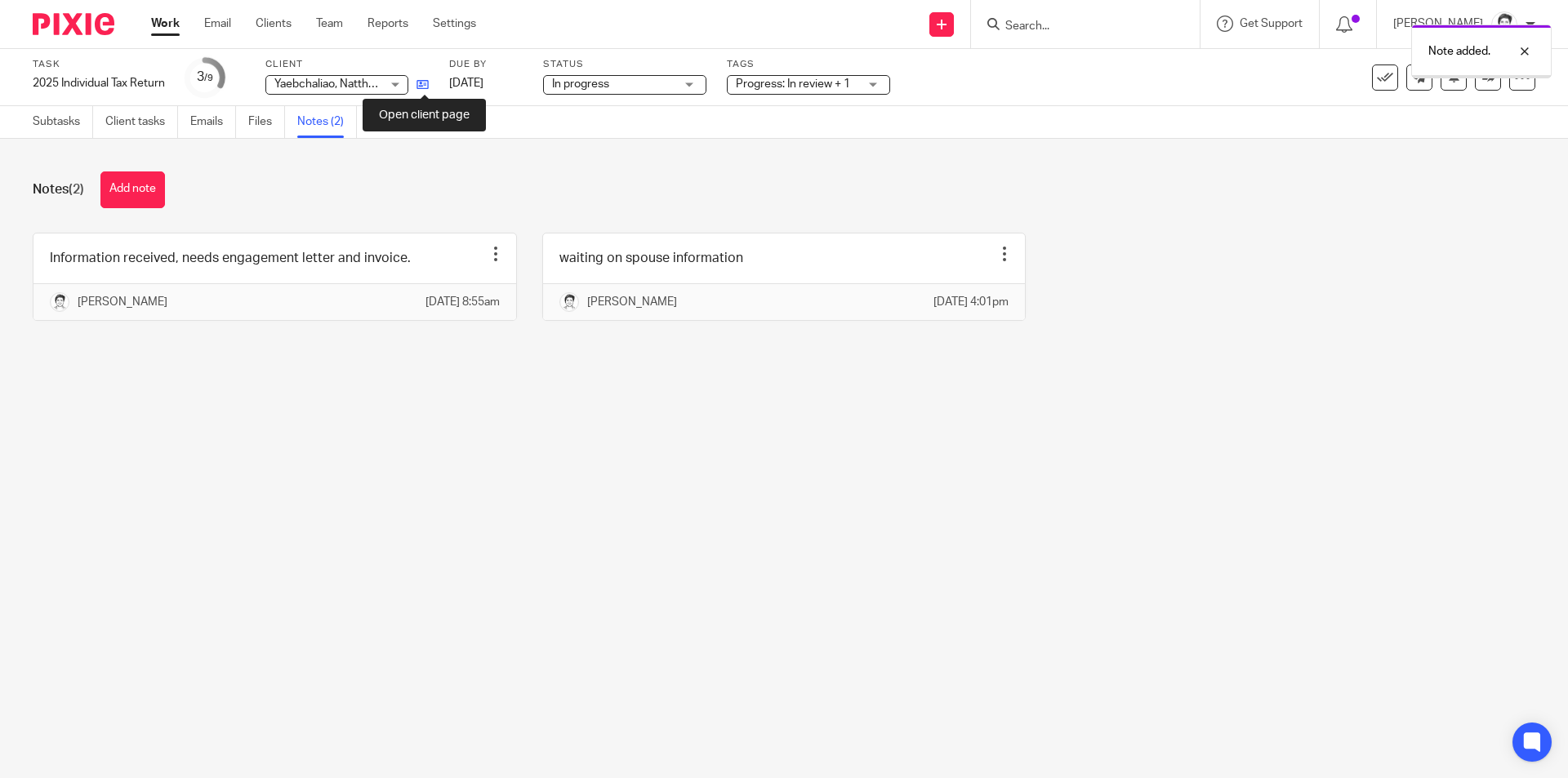
drag, startPoint x: 0, startPoint y: 0, endPoint x: 421, endPoint y: 86, distance: 429.7
click at [421, 86] on icon at bounding box center [423, 85] width 12 height 12
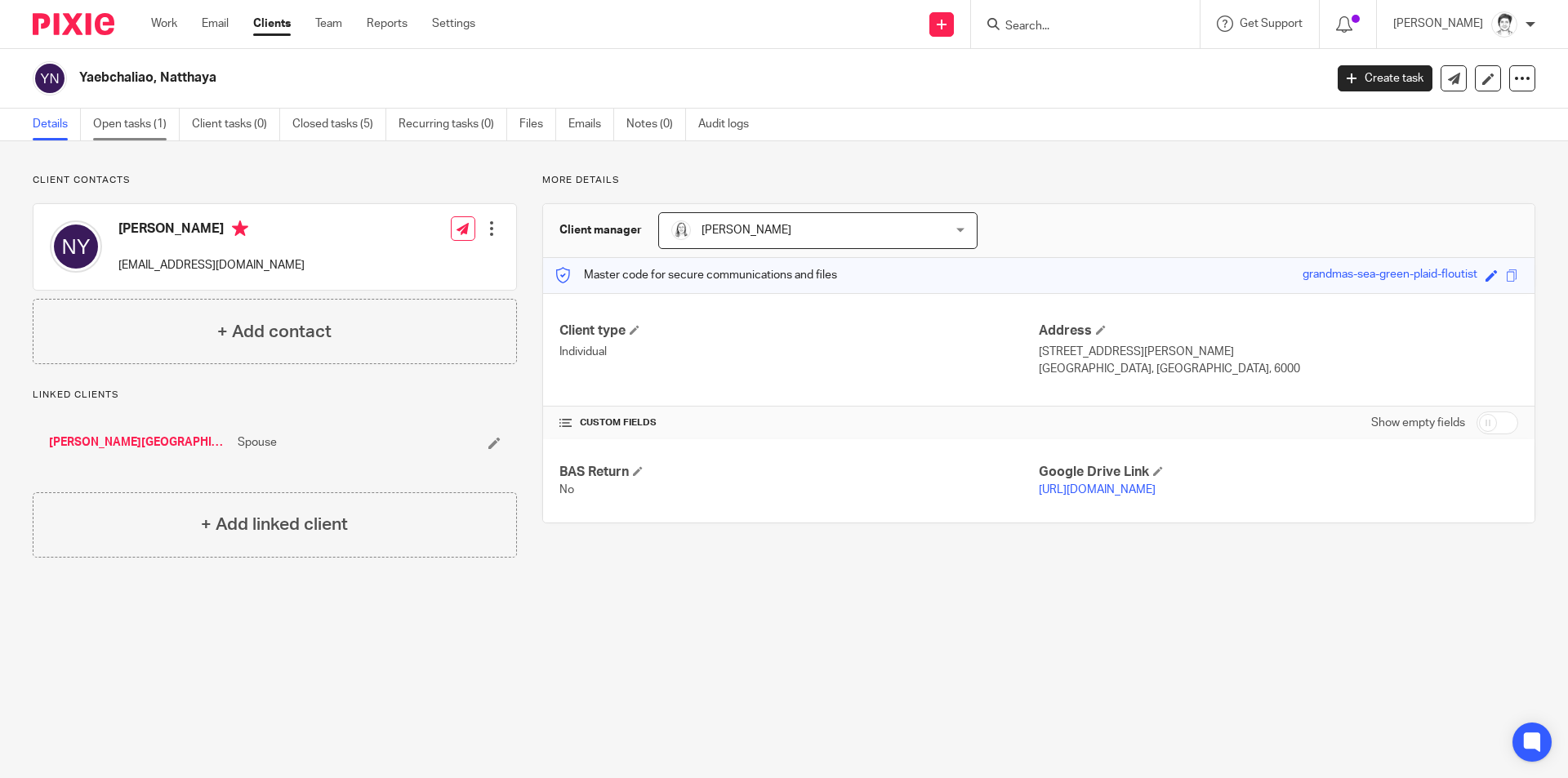
click at [141, 125] on link "Open tasks (1)" at bounding box center [136, 124] width 86 height 31
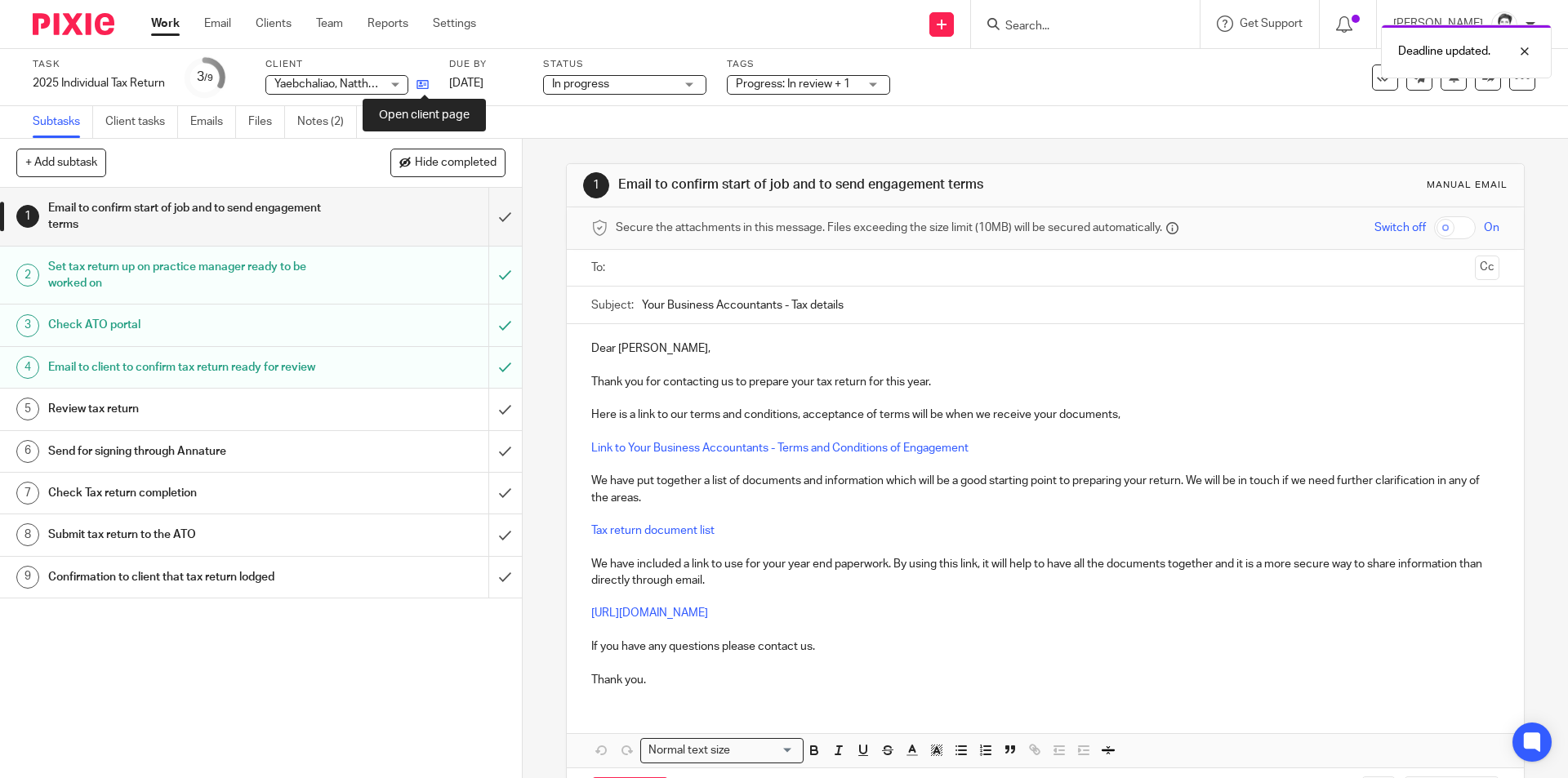
click at [429, 88] on icon at bounding box center [423, 85] width 12 height 12
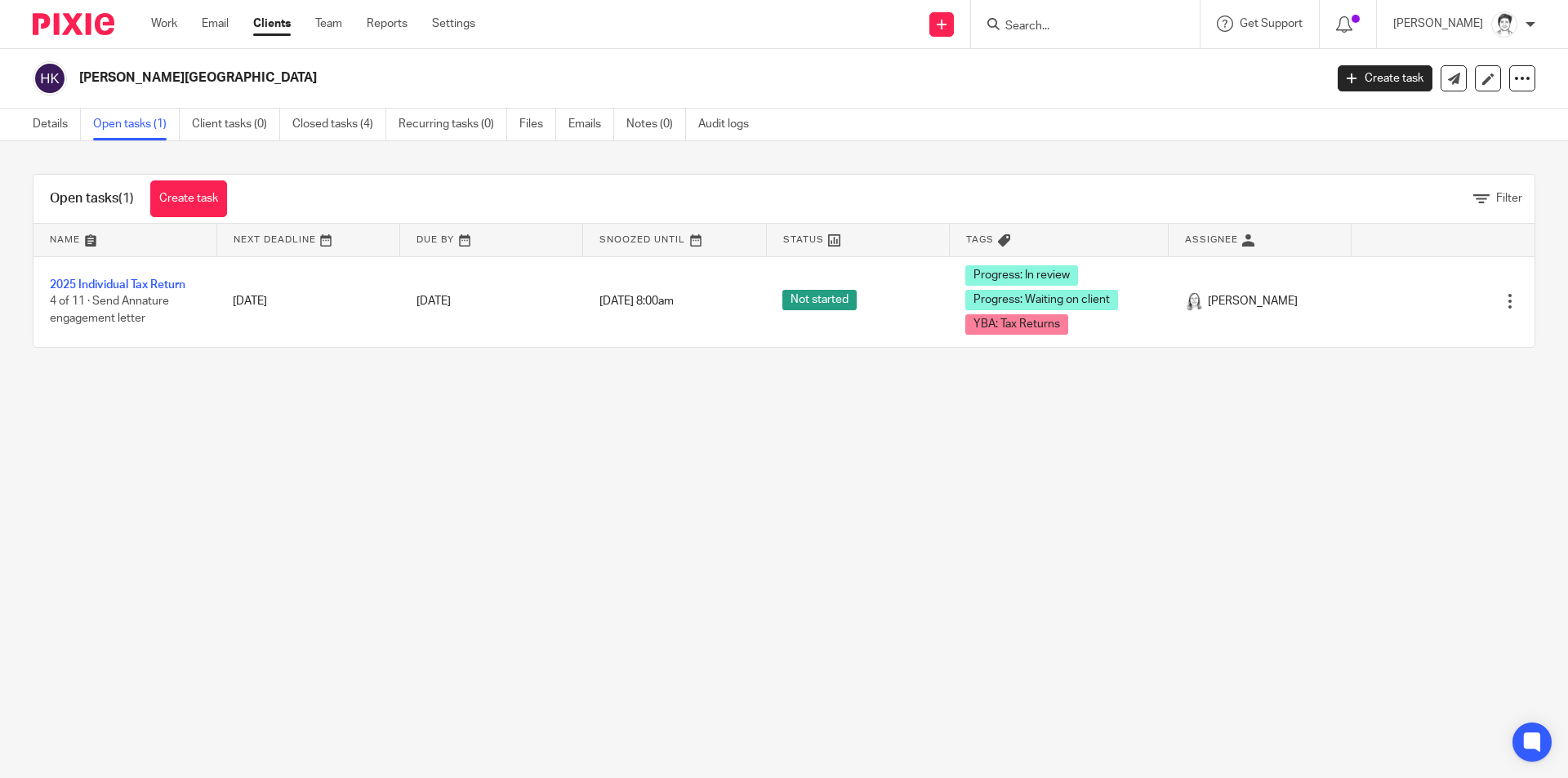
click at [163, 285] on link "2025 Individual Tax Return" at bounding box center [117, 285] width 135 height 11
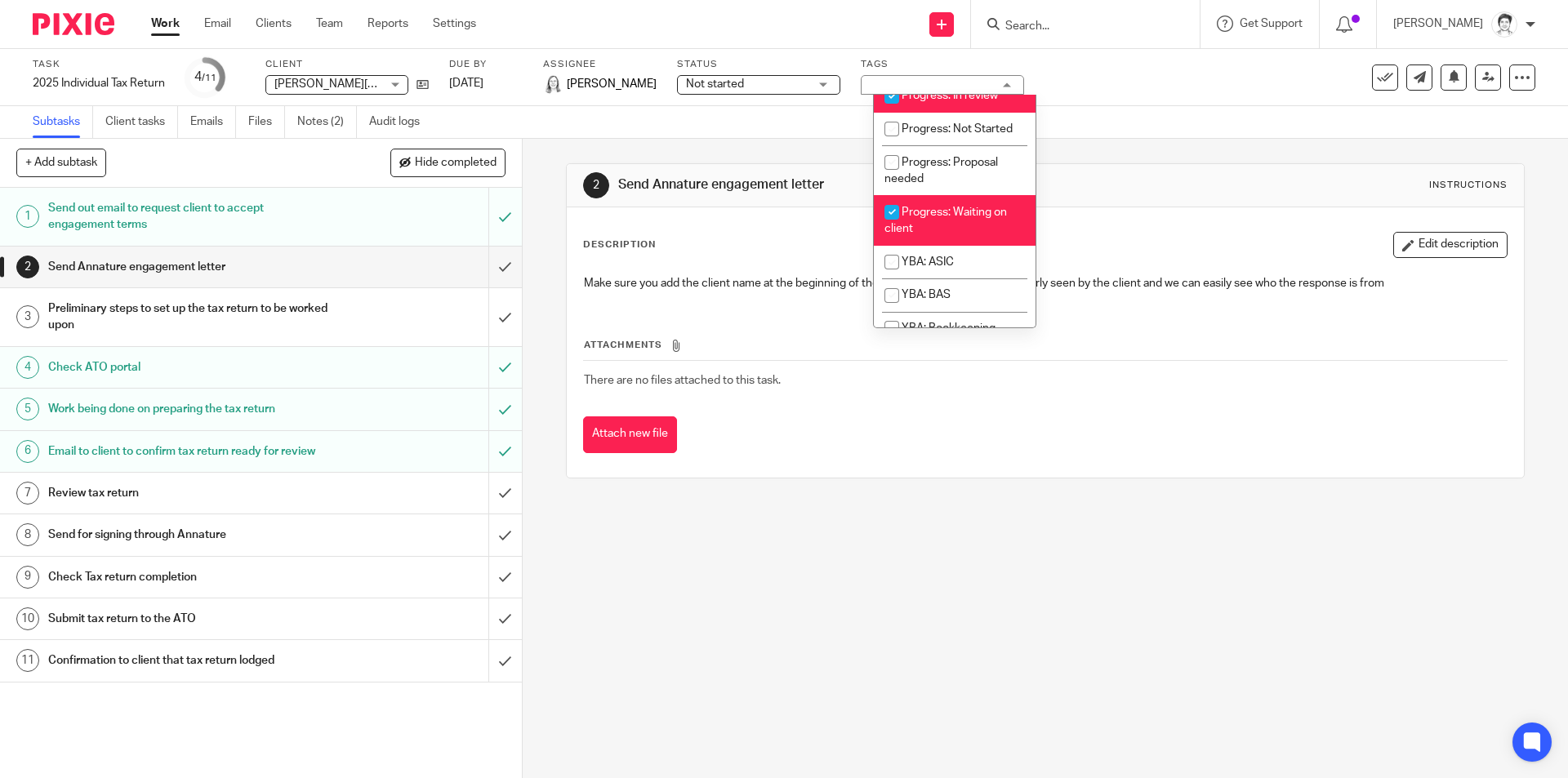
scroll to position [317, 0]
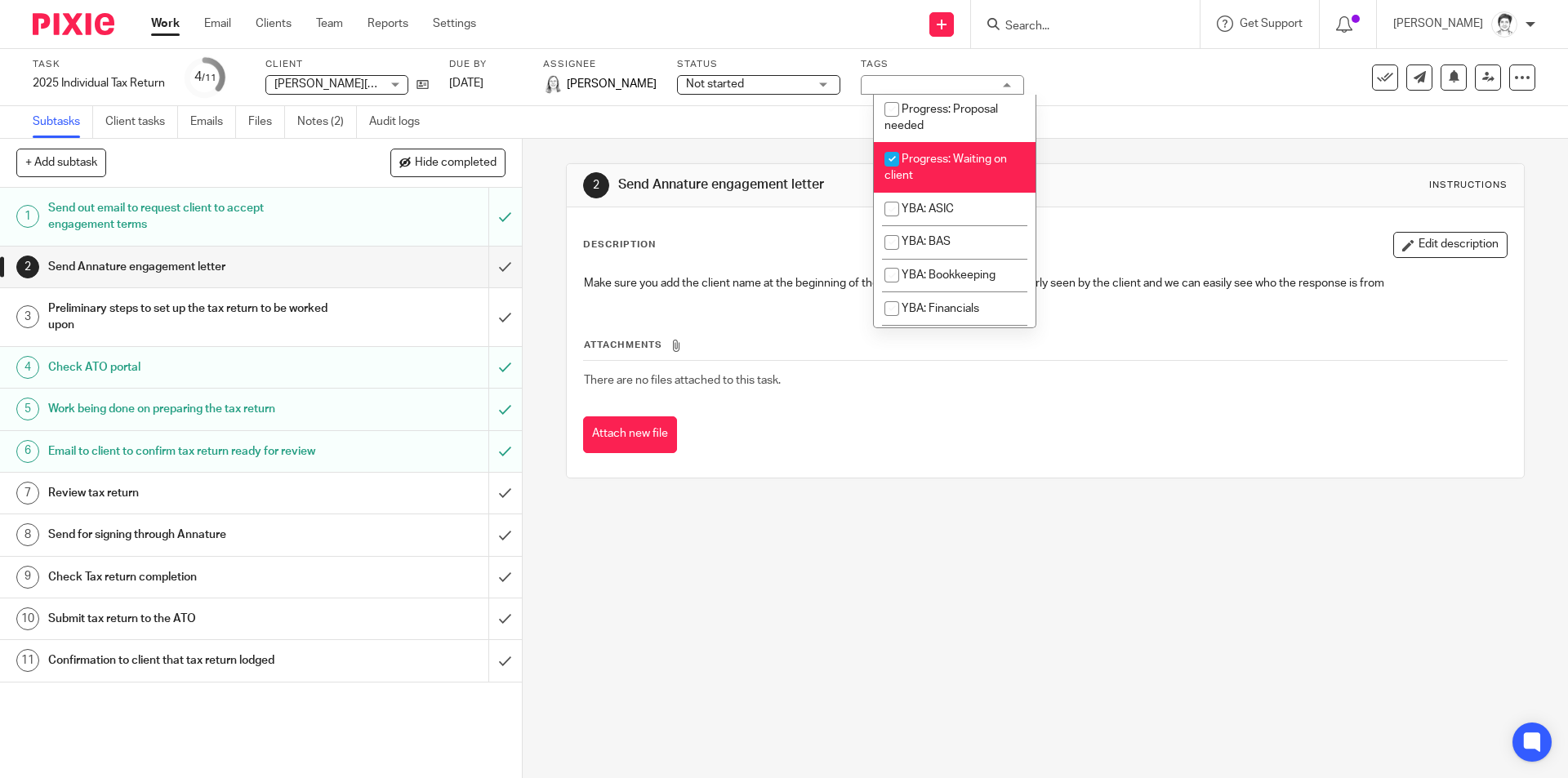
drag, startPoint x: 895, startPoint y: 206, endPoint x: 867, endPoint y: 231, distance: 37.5
click at [896, 175] on input "checkbox" at bounding box center [892, 160] width 31 height 31
checkbox input "false"
click at [306, 123] on link "Notes (2)" at bounding box center [327, 122] width 59 height 31
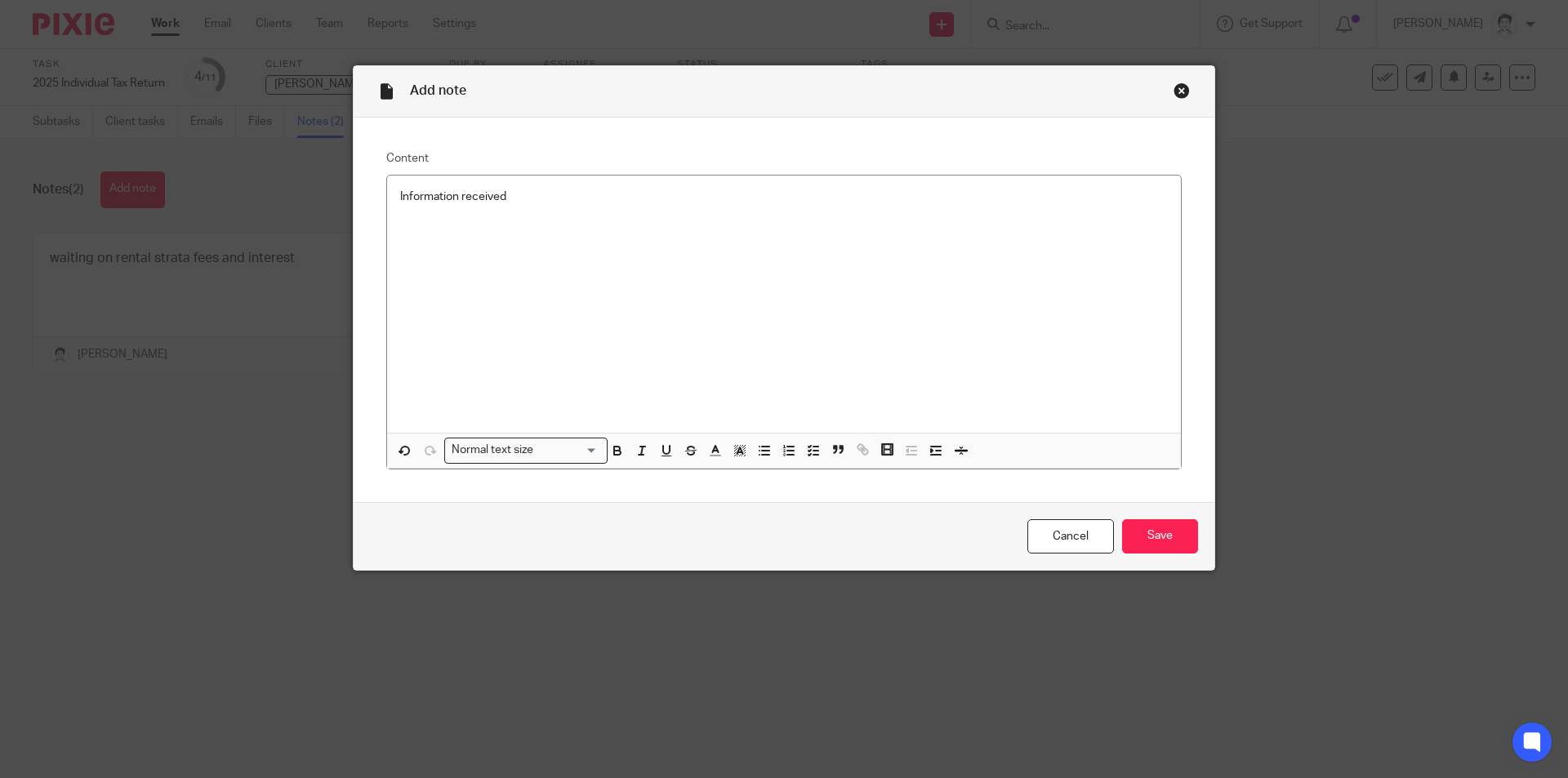
click at [272, 685] on div "Add note Content Information received Normal text size Loading... Remove Edit I…" at bounding box center [784, 389] width 1568 height 778
click at [1175, 93] on div "Close this dialog window" at bounding box center [1181, 90] width 17 height 17
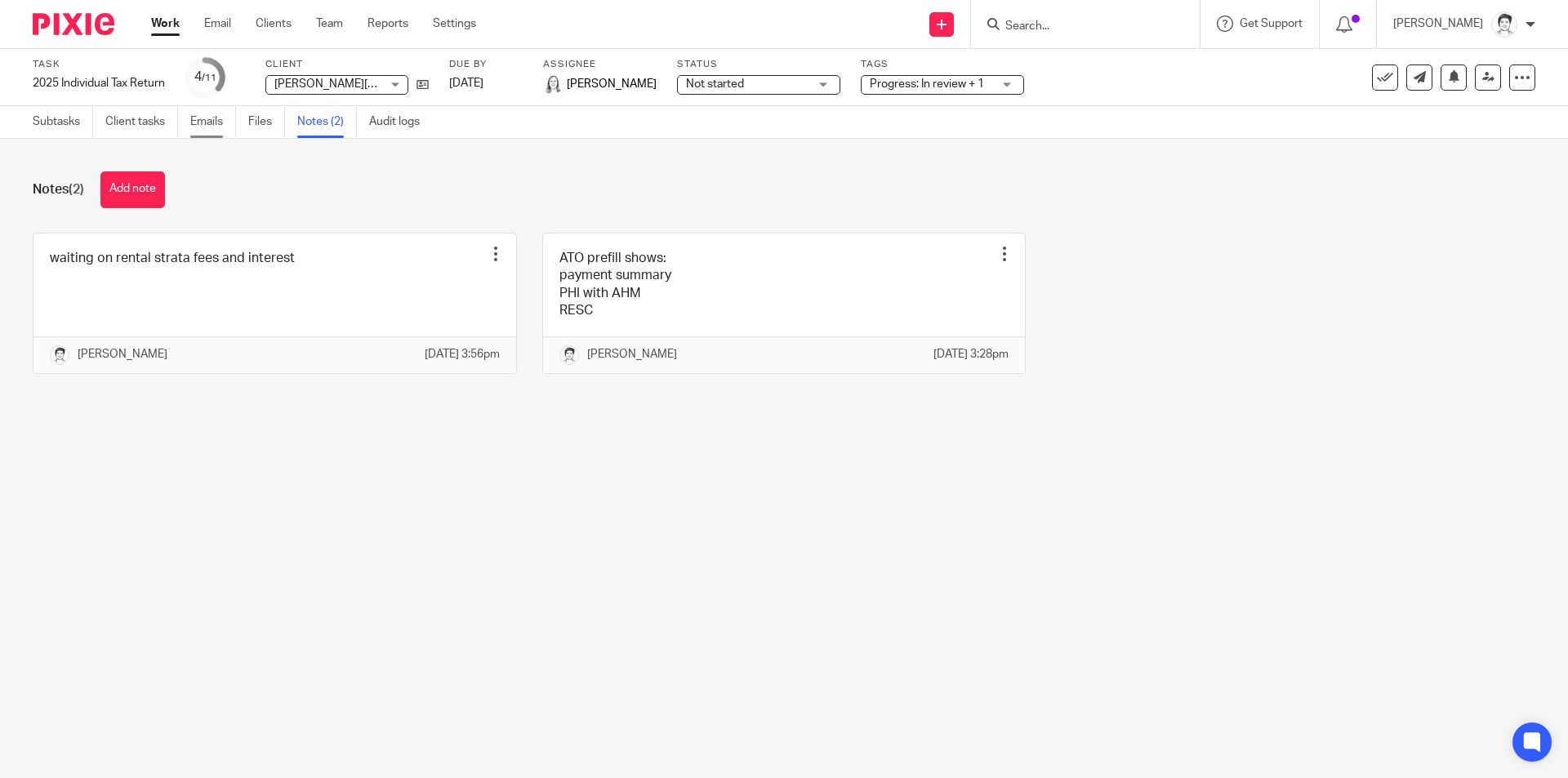
click at [209, 120] on link "Emails" at bounding box center [213, 122] width 45 height 31
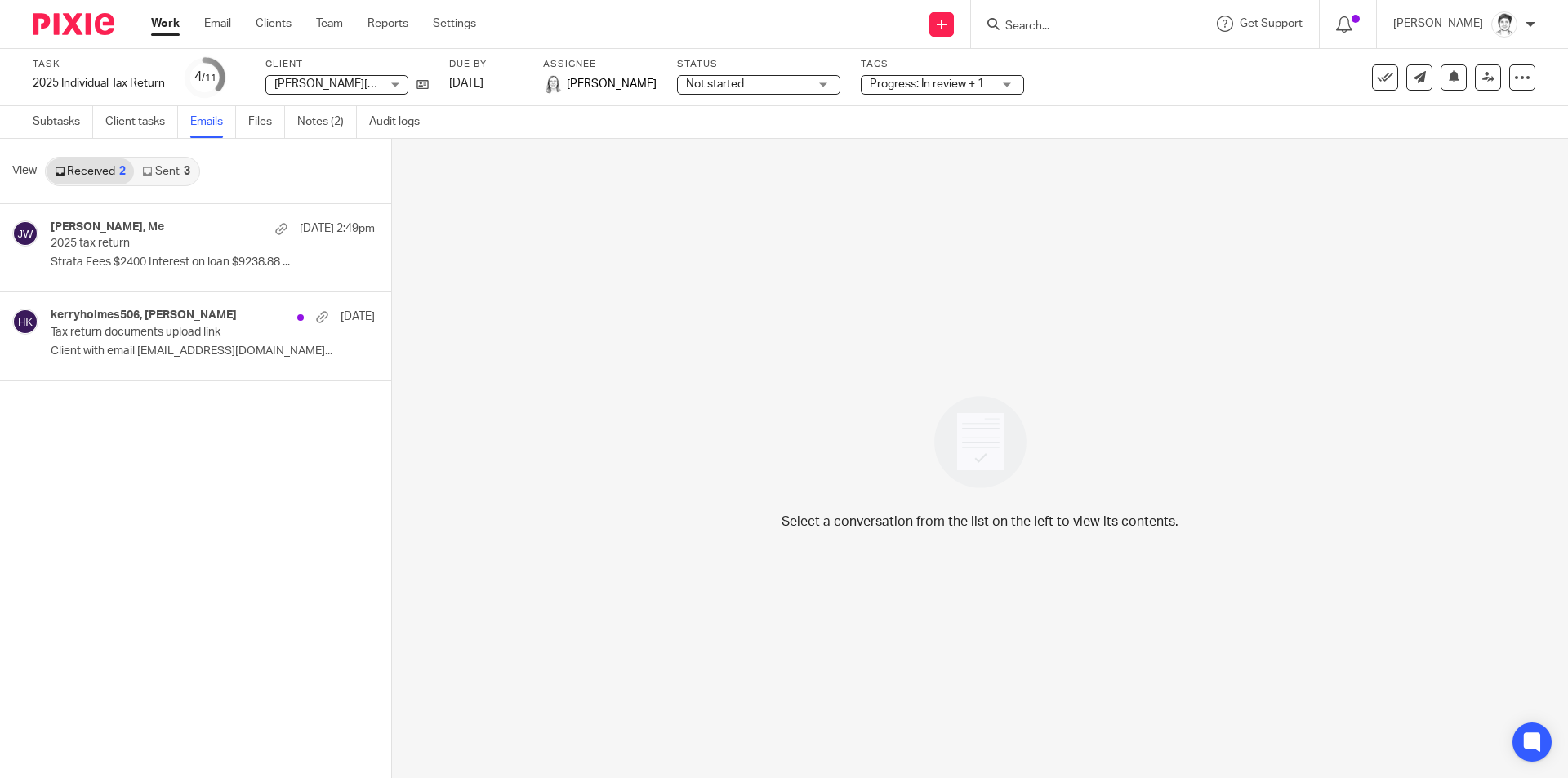
click at [166, 173] on link "Sent 3" at bounding box center [165, 171] width 64 height 26
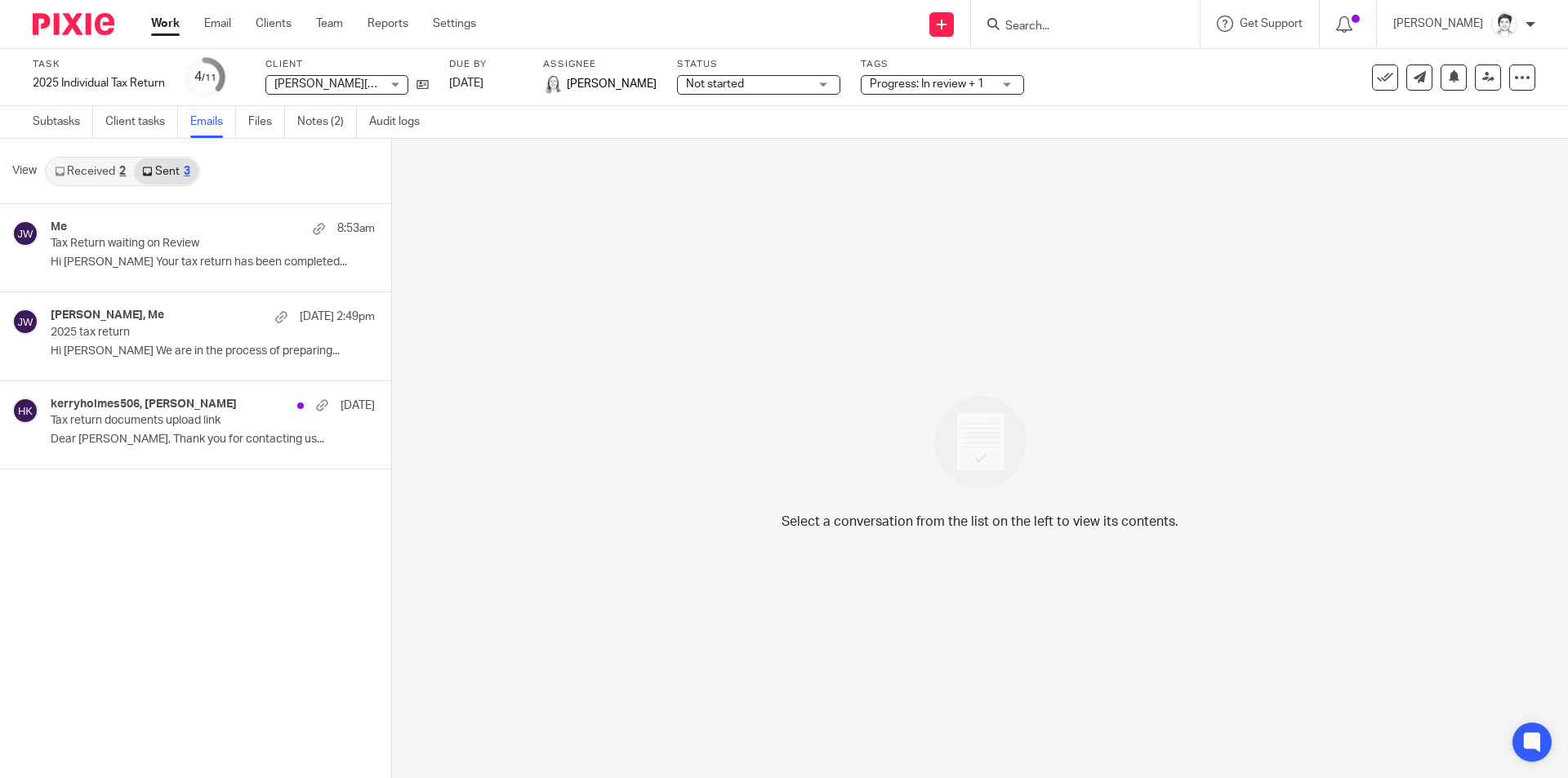
drag, startPoint x: 309, startPoint y: 127, endPoint x: 307, endPoint y: 142, distance: 15.1
click at [310, 127] on link "Notes (2)" at bounding box center [327, 122] width 59 height 31
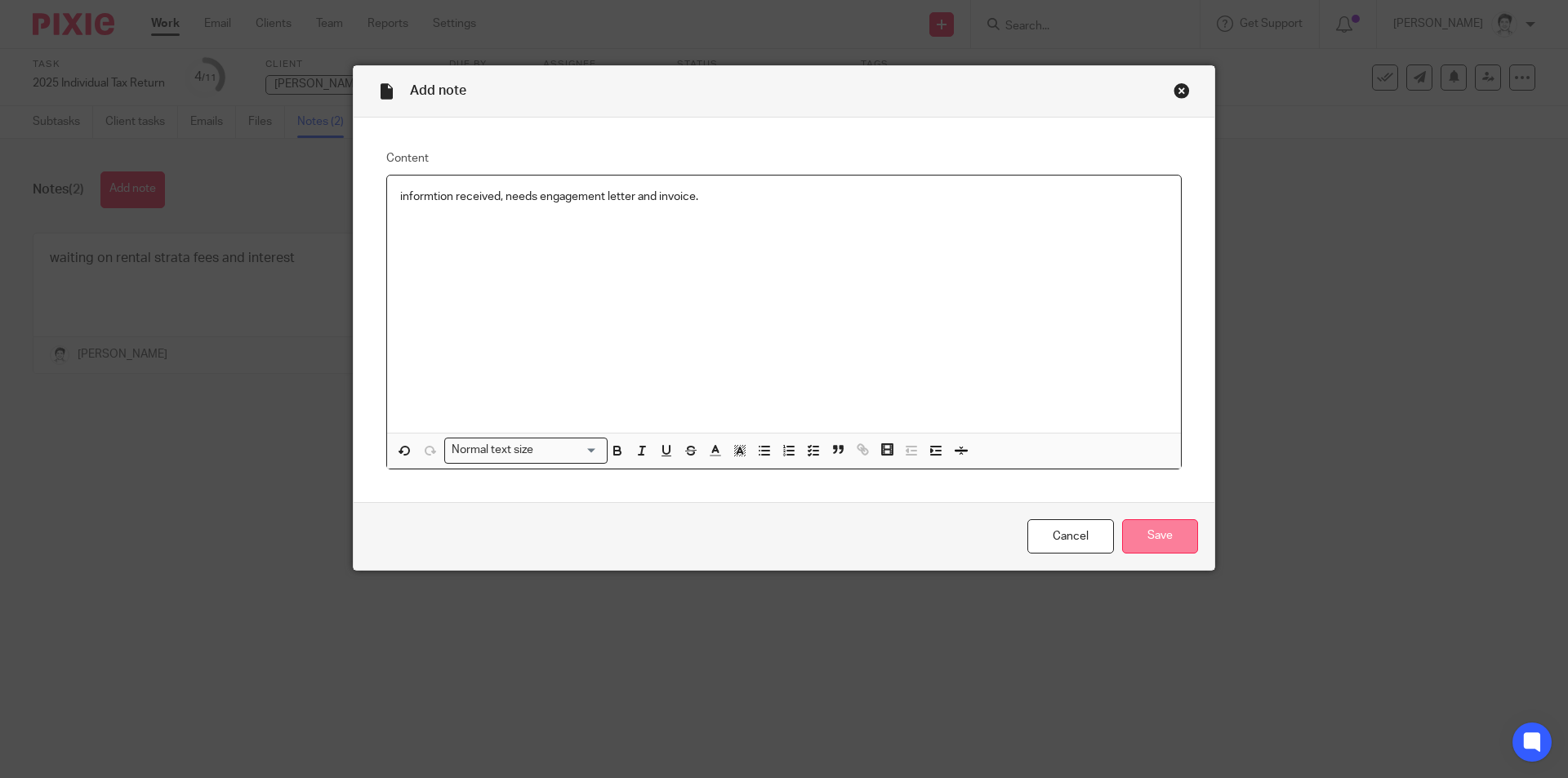
click at [1171, 544] on input "Save" at bounding box center [1159, 537] width 76 height 35
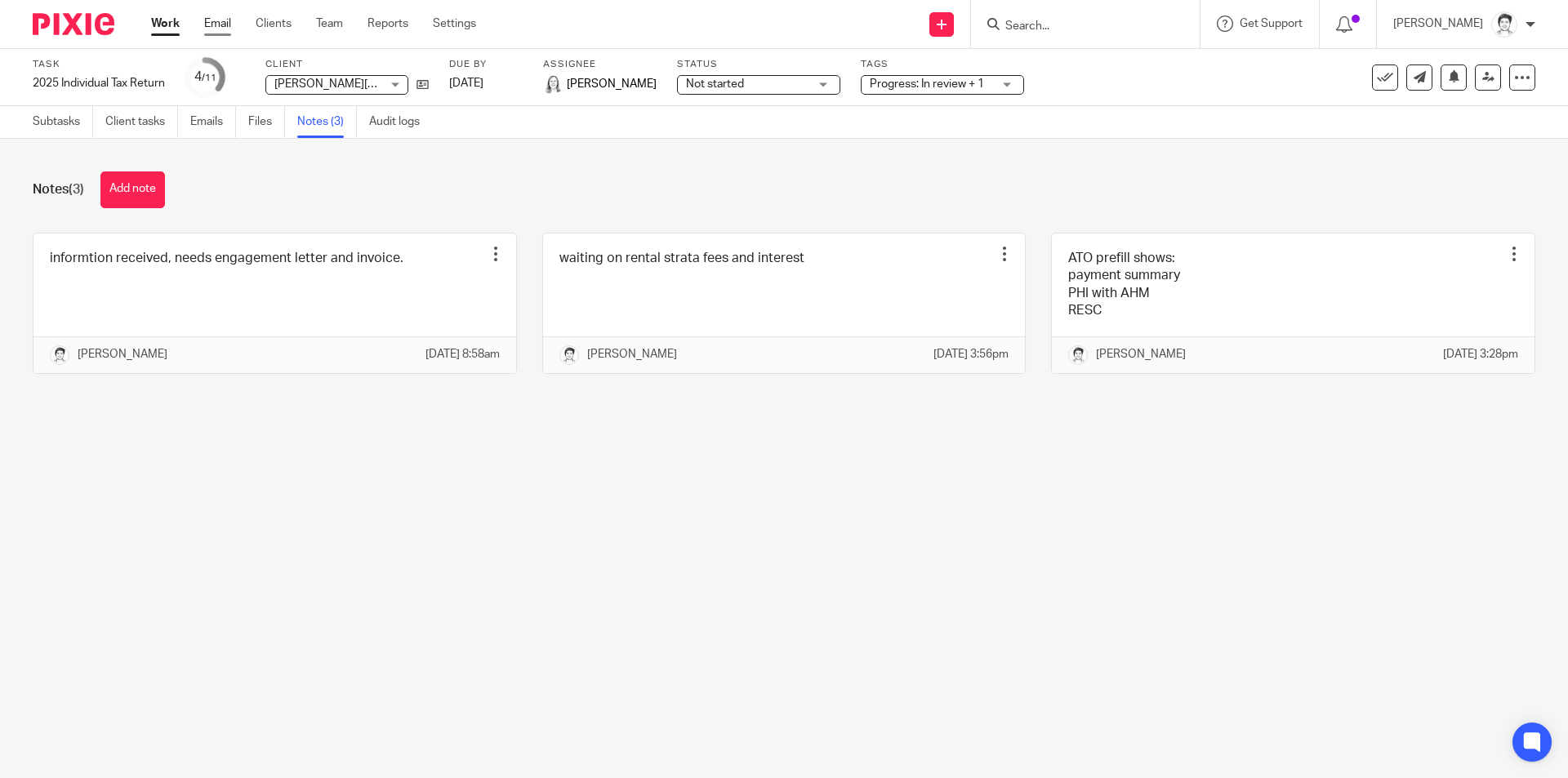
click at [221, 23] on link "Email" at bounding box center [217, 24] width 27 height 17
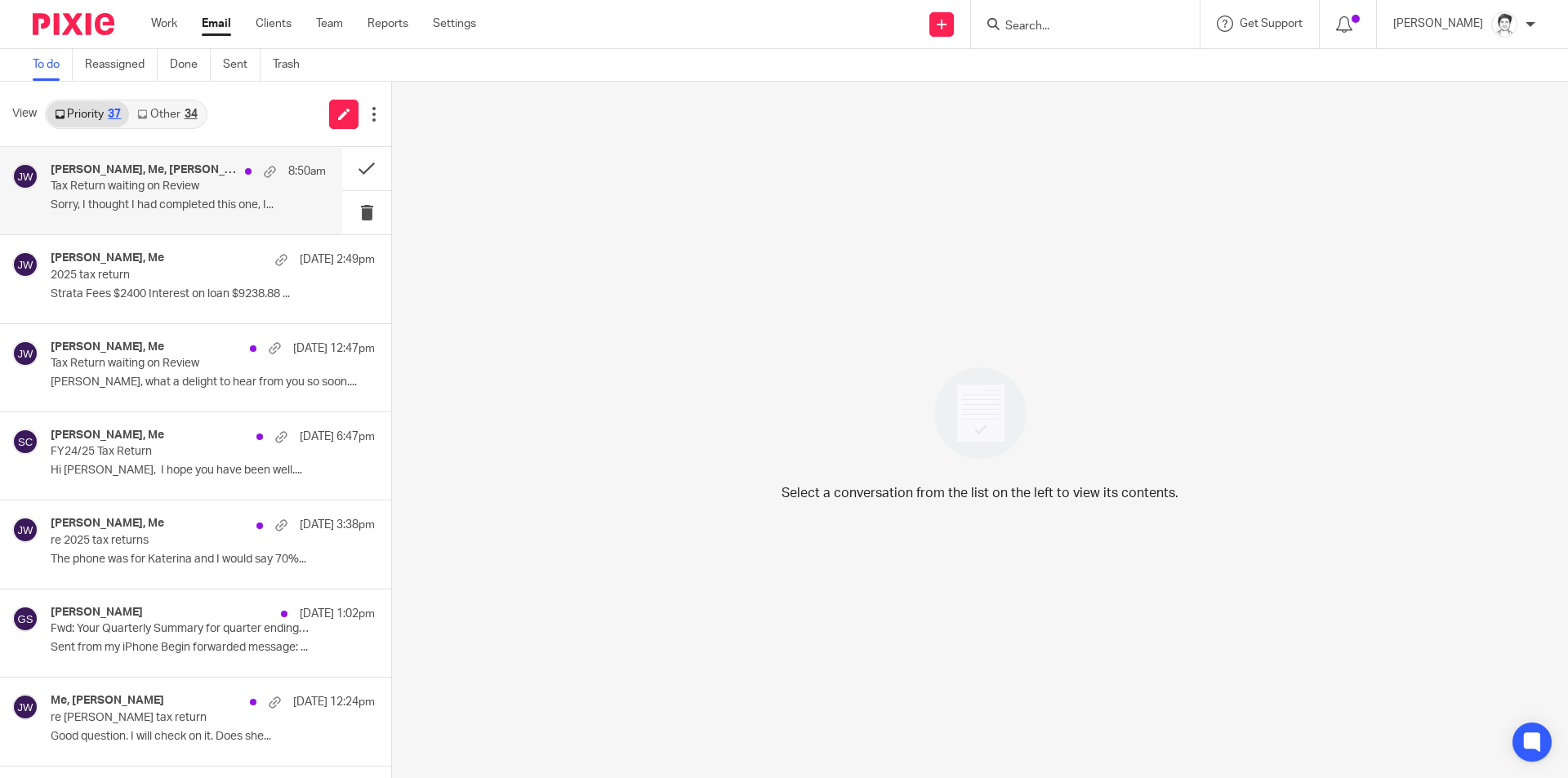
click at [197, 199] on p "Sorry, I thought I had completed this one, I..." at bounding box center [188, 205] width 275 height 14
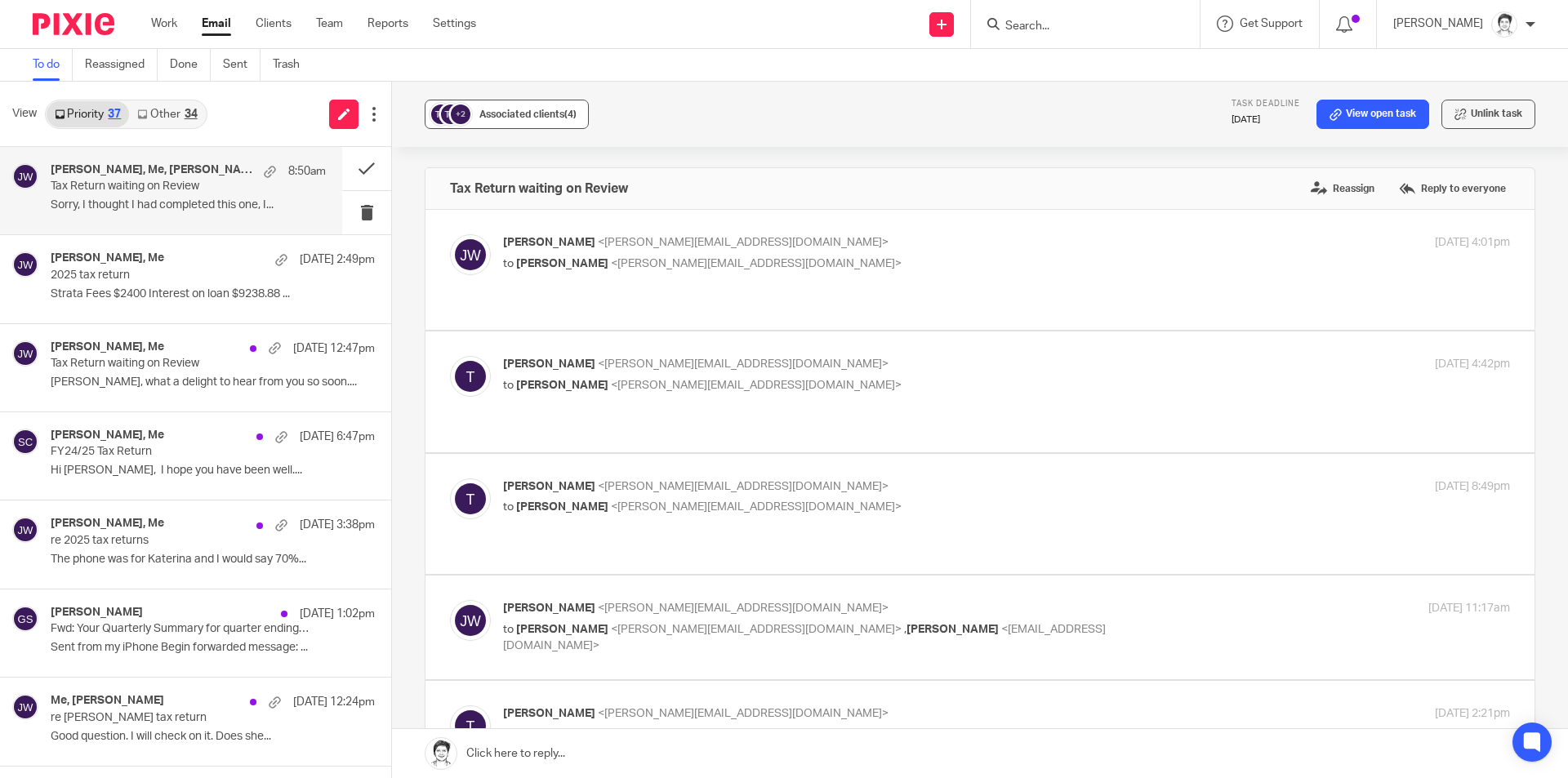
click at [488, 123] on button "+2 Associated clients (4)" at bounding box center [506, 114] width 164 height 30
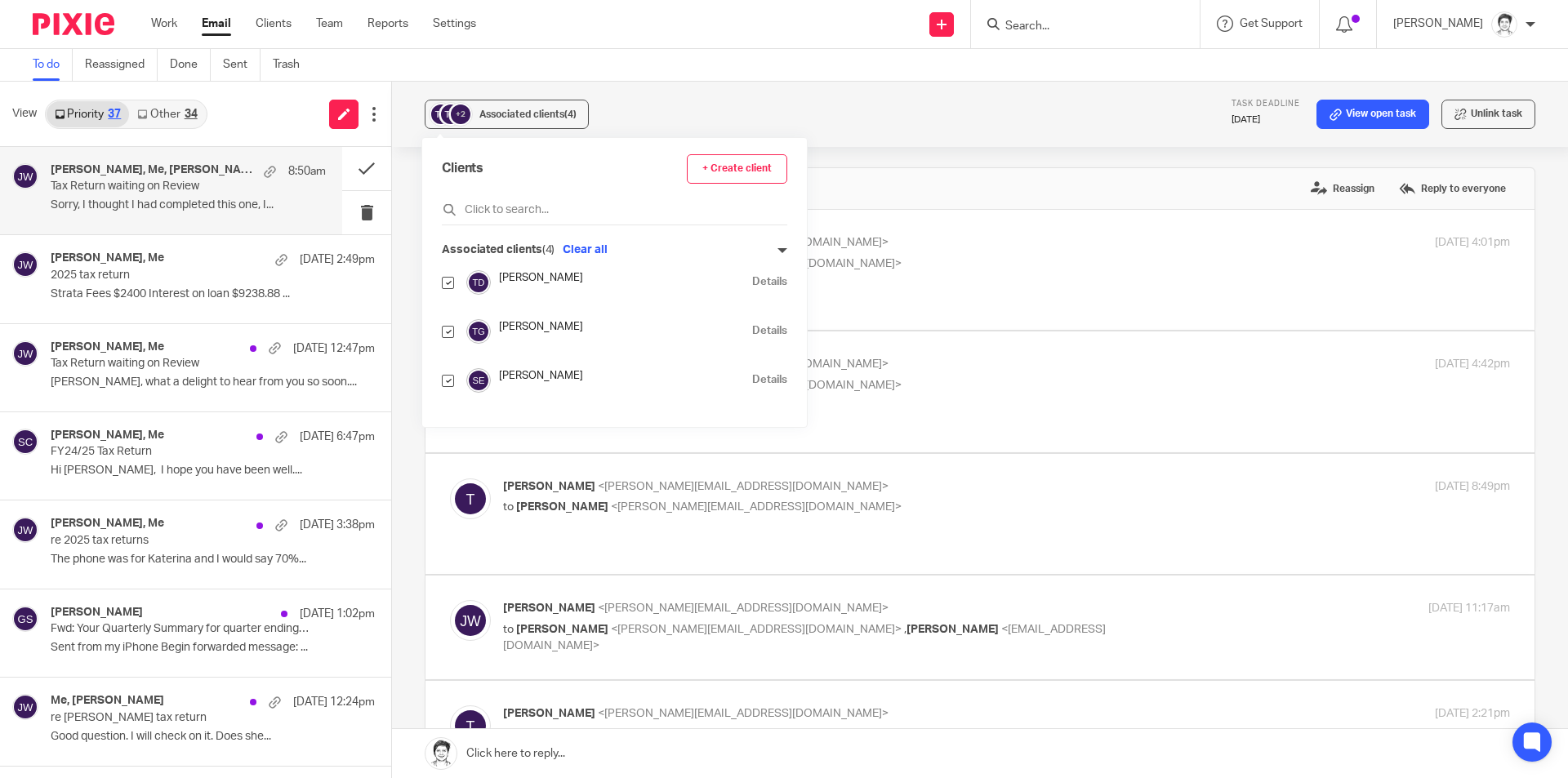
click at [450, 335] on input "checkbox" at bounding box center [448, 332] width 12 height 12
checkbox input "false"
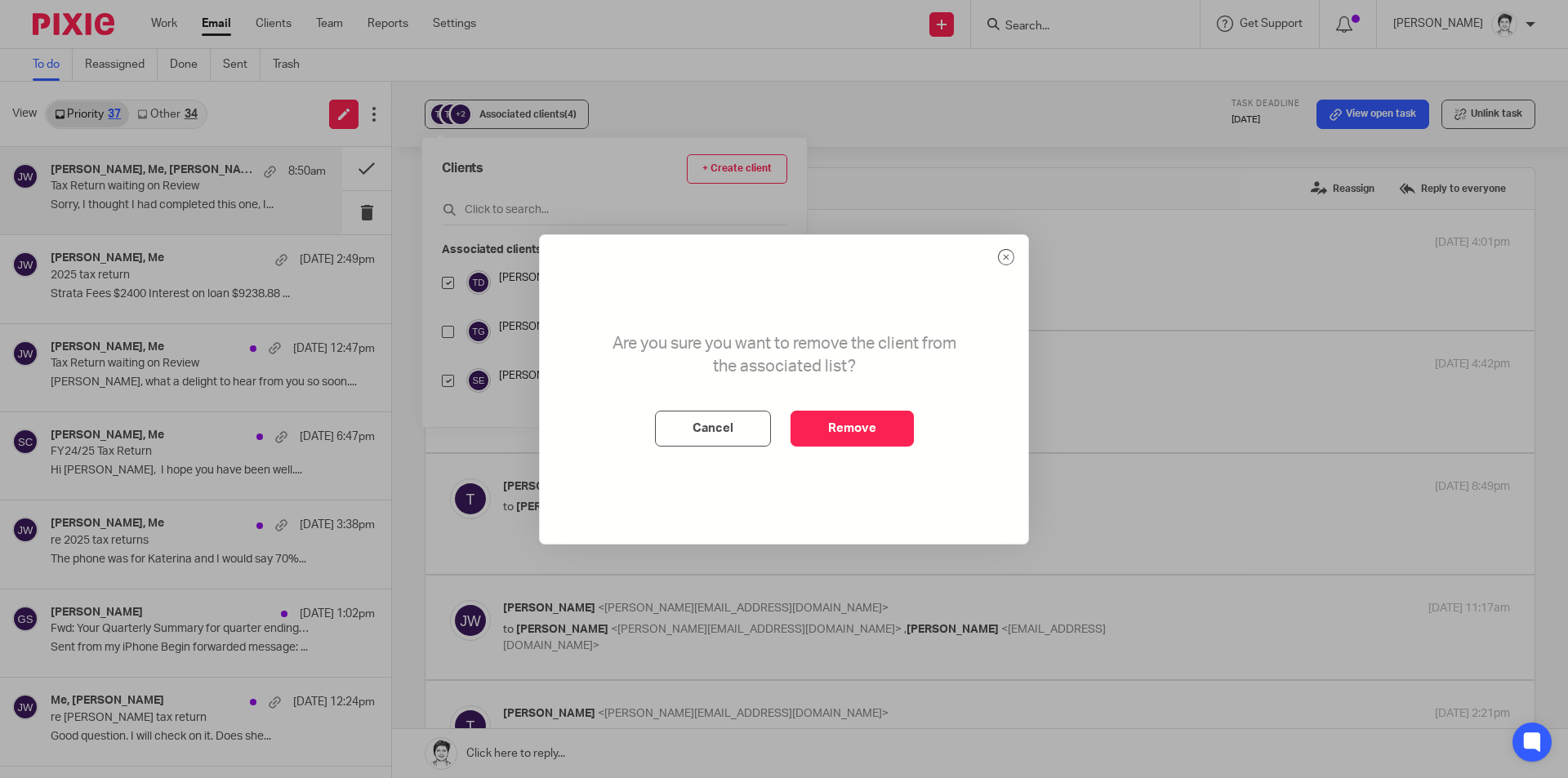
click at [891, 426] on button "Remove" at bounding box center [852, 429] width 123 height 36
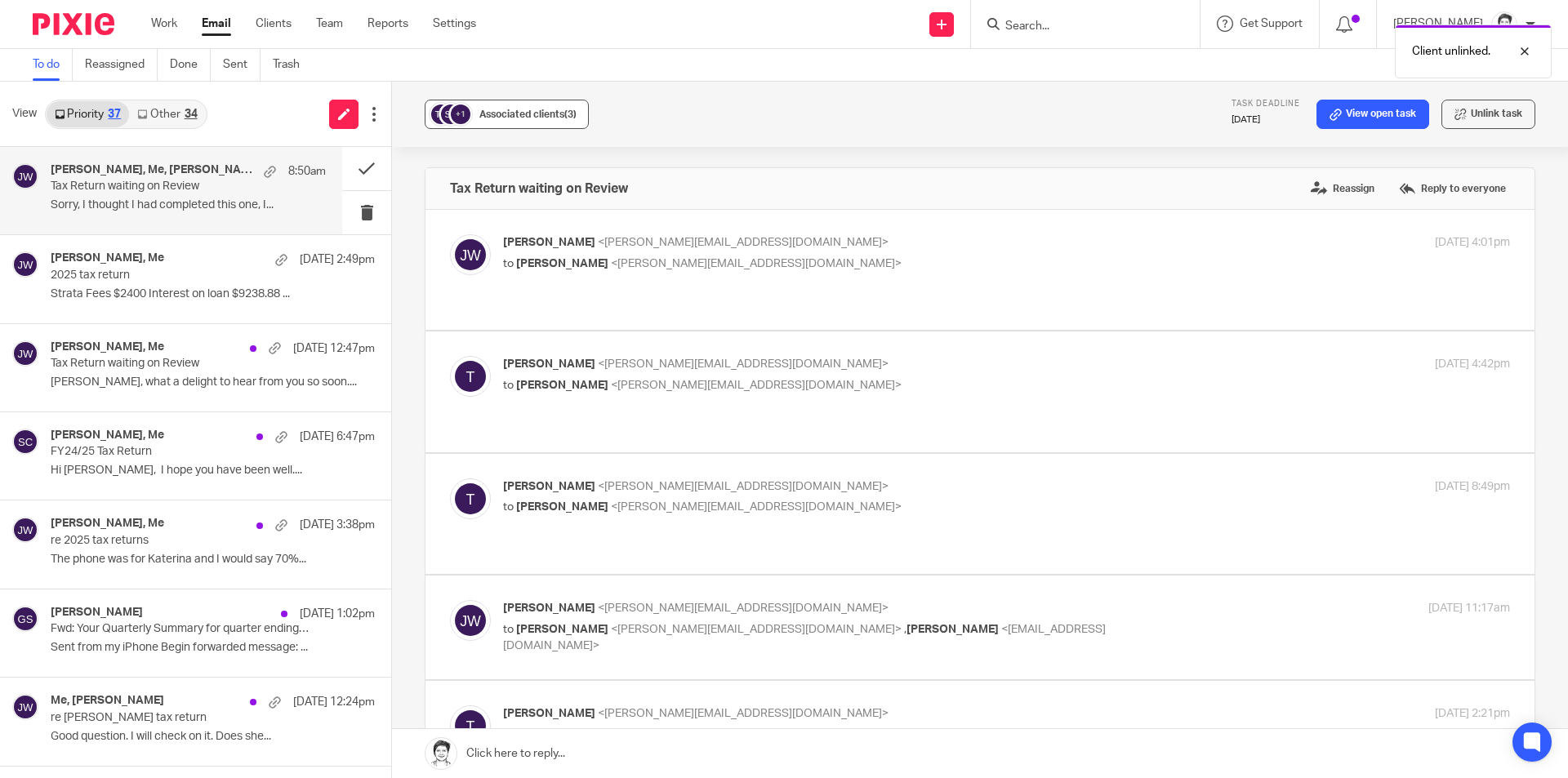
click at [512, 114] on span "Associated clients (3)" at bounding box center [527, 114] width 97 height 10
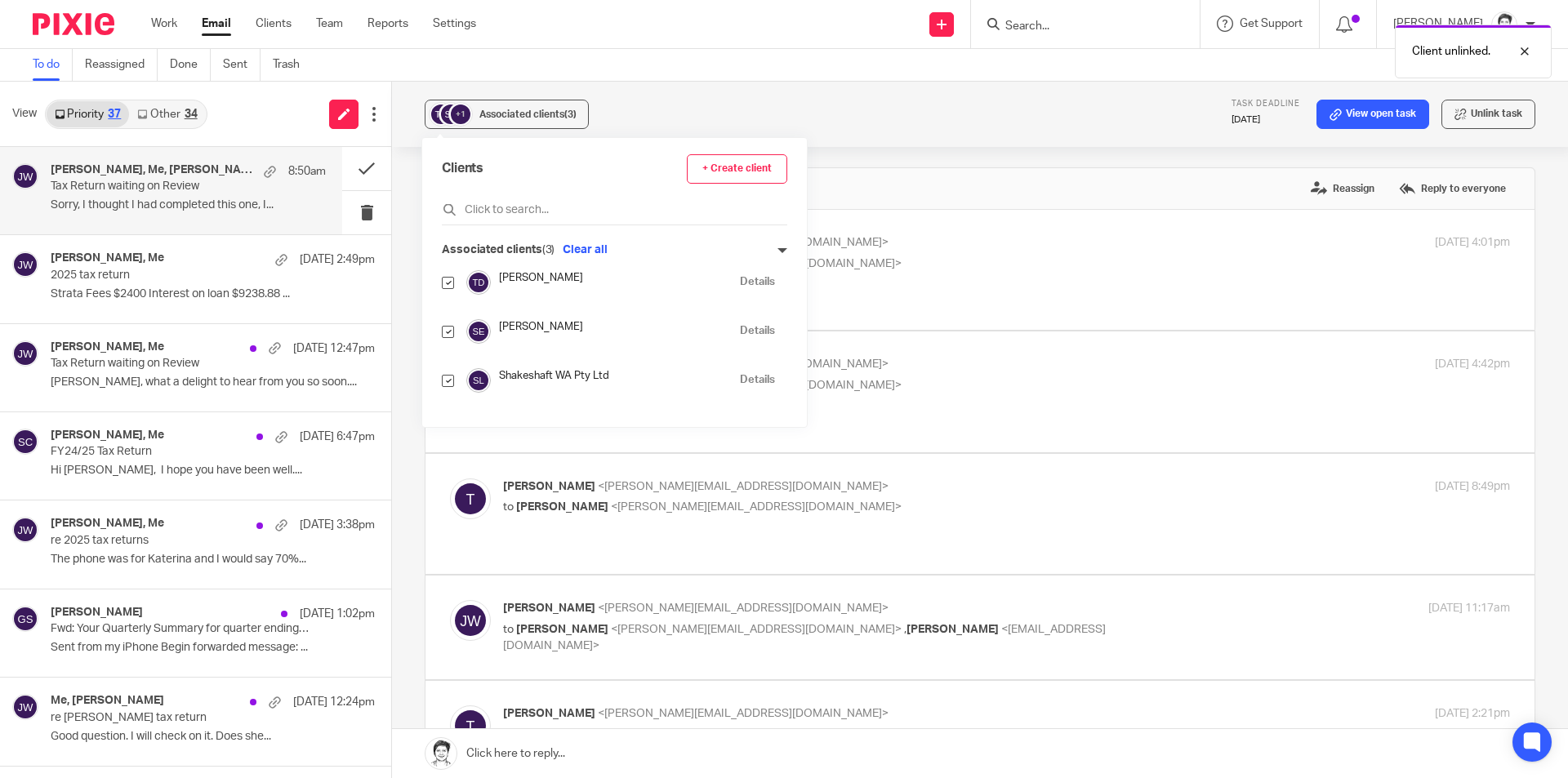
click at [450, 330] on input "checkbox" at bounding box center [448, 332] width 12 height 12
checkbox input "false"
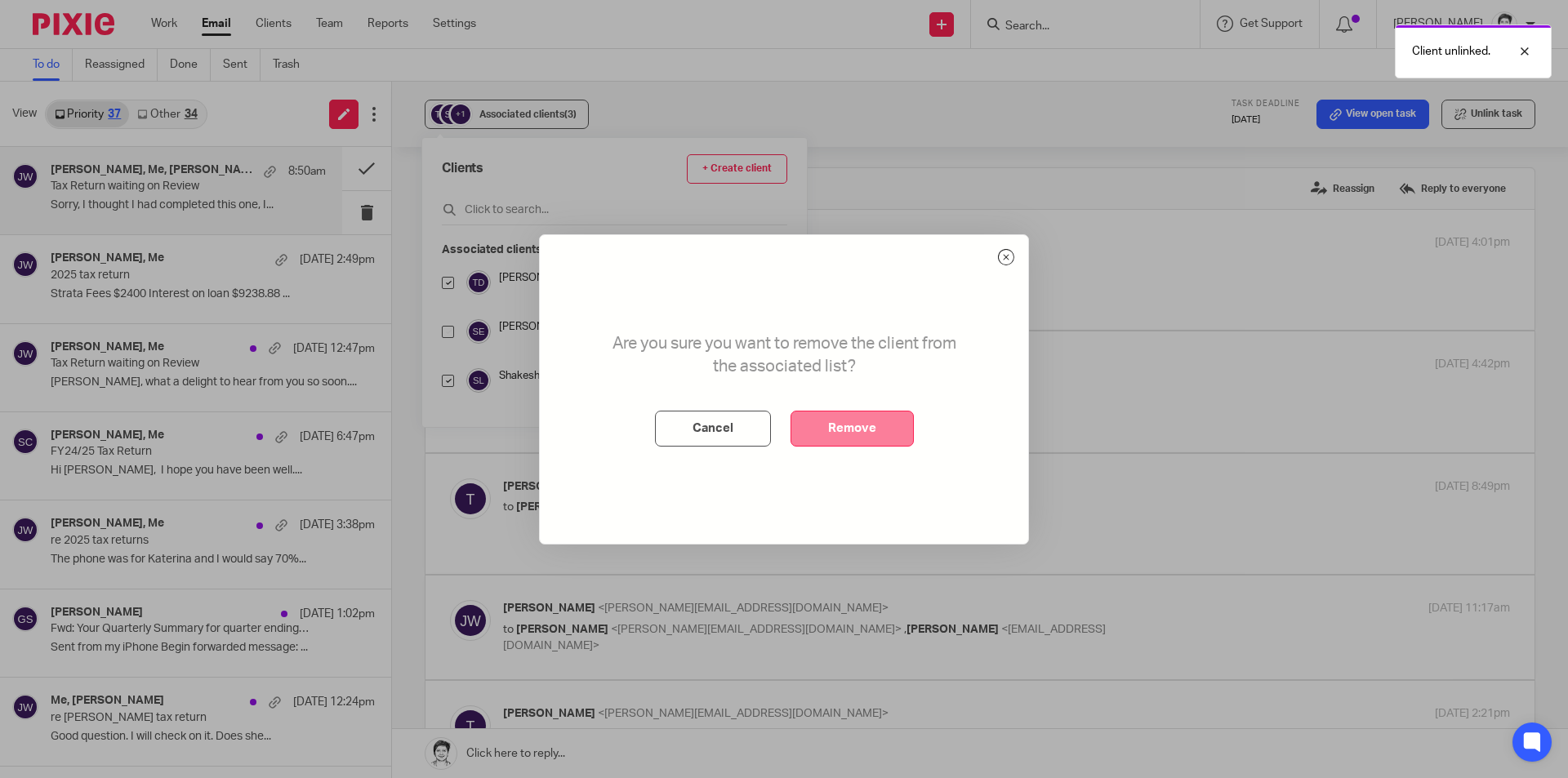
click at [854, 424] on button "Remove" at bounding box center [852, 429] width 123 height 36
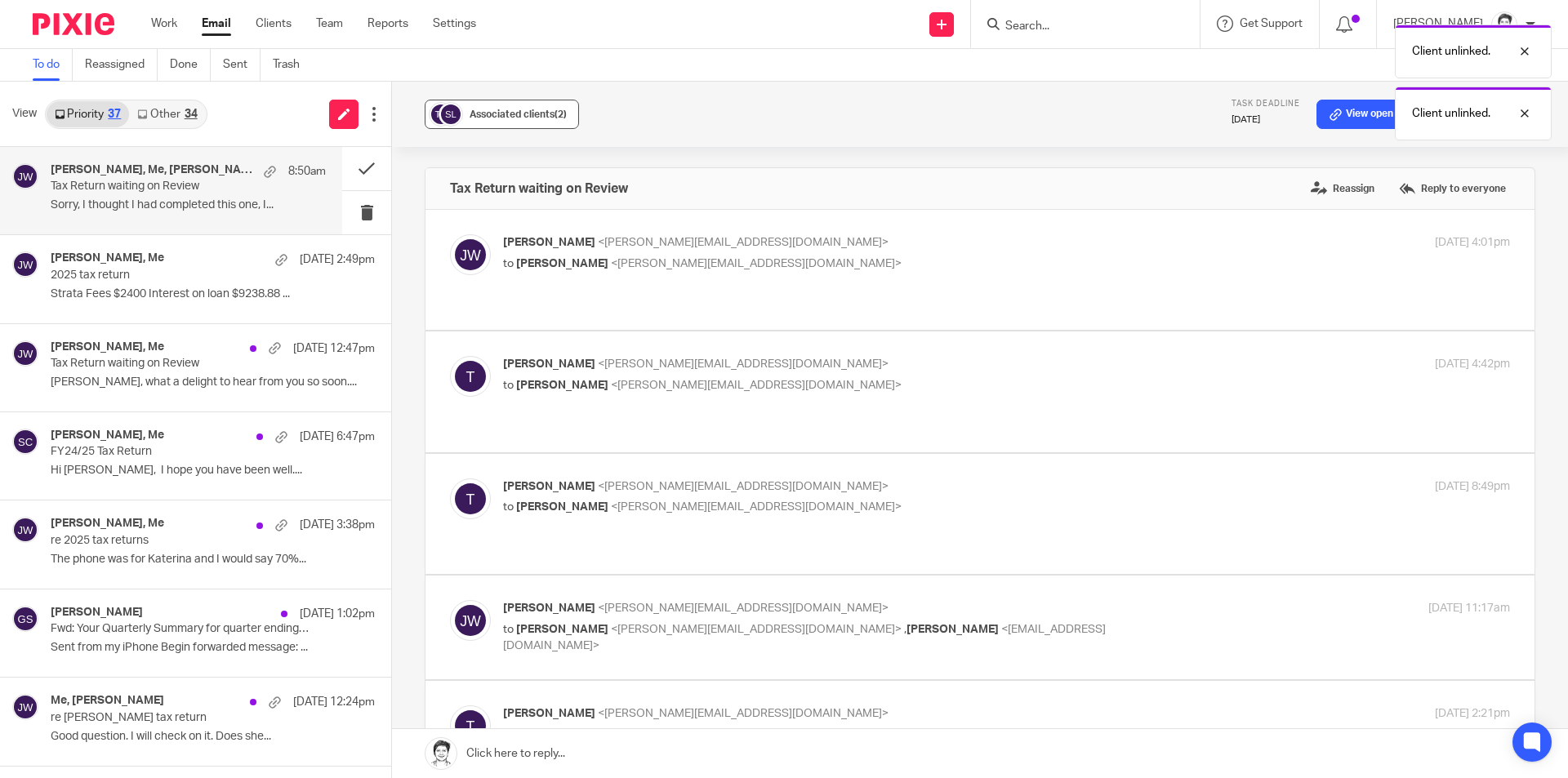
click at [526, 112] on span "Associated clients (2)" at bounding box center [518, 114] width 97 height 10
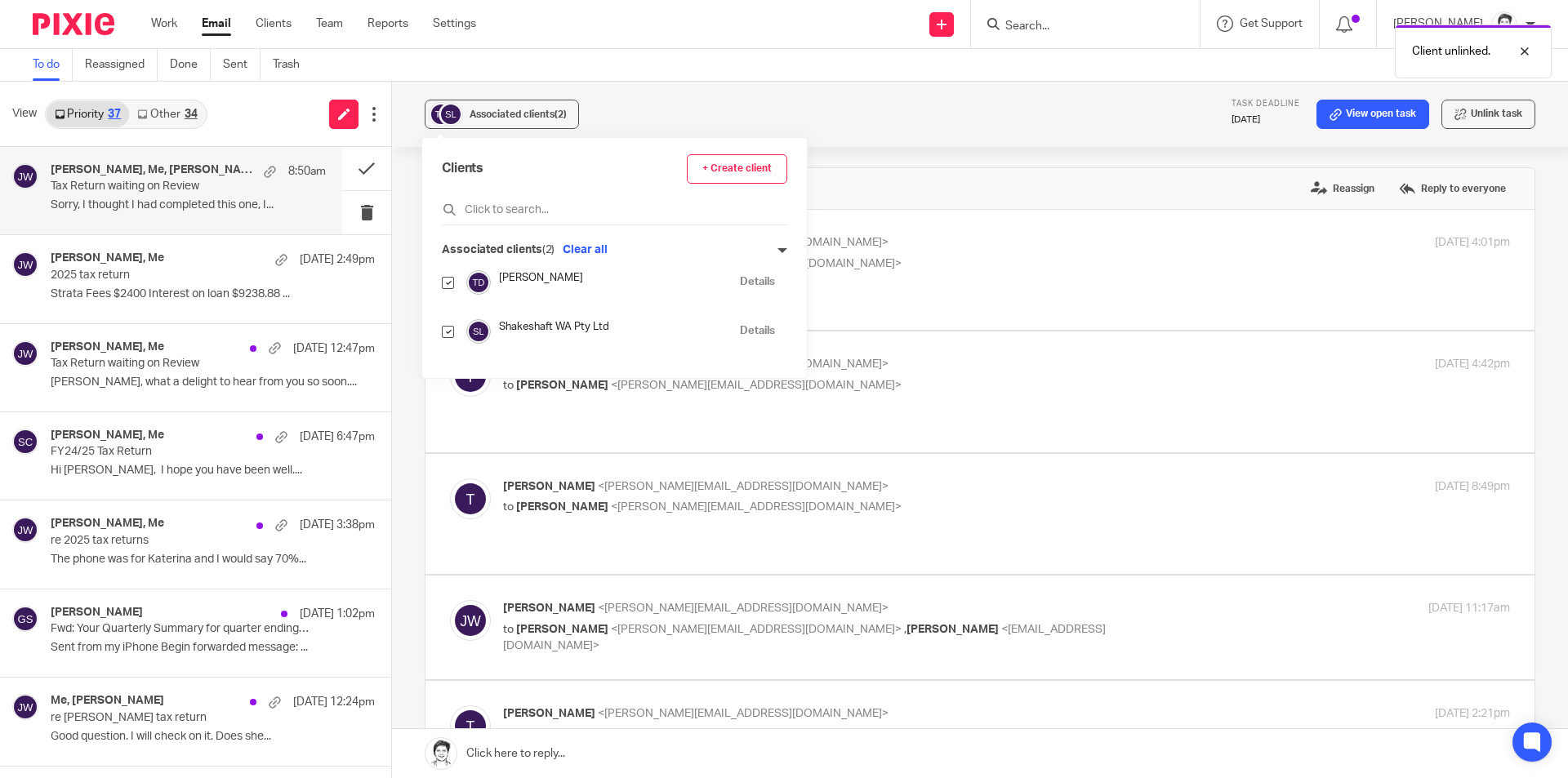
click at [449, 331] on input "checkbox" at bounding box center [448, 332] width 12 height 12
checkbox input "false"
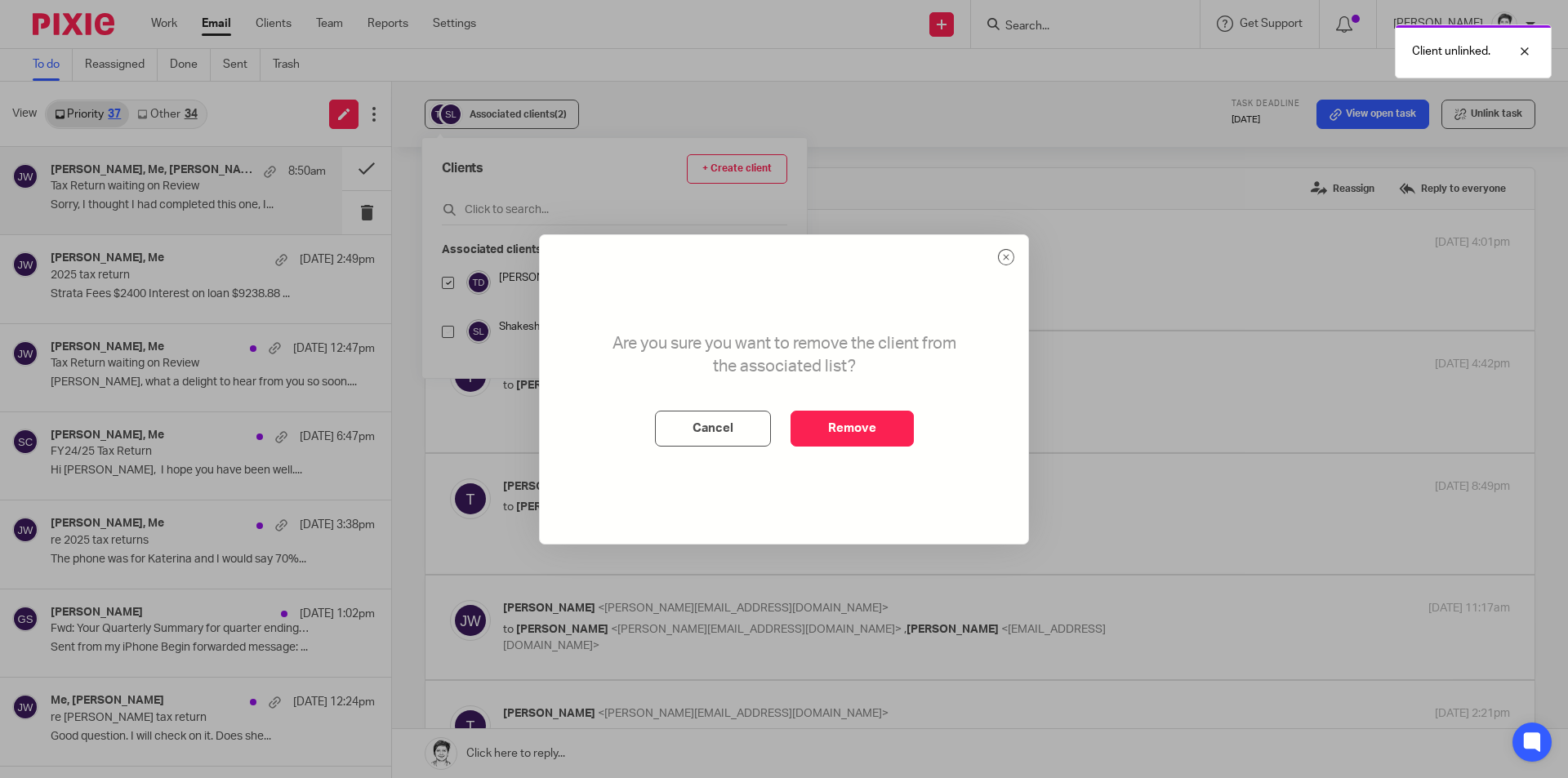
drag, startPoint x: 838, startPoint y: 426, endPoint x: 1048, endPoint y: 189, distance: 316.7
click at [839, 425] on button "Remove" at bounding box center [852, 429] width 123 height 36
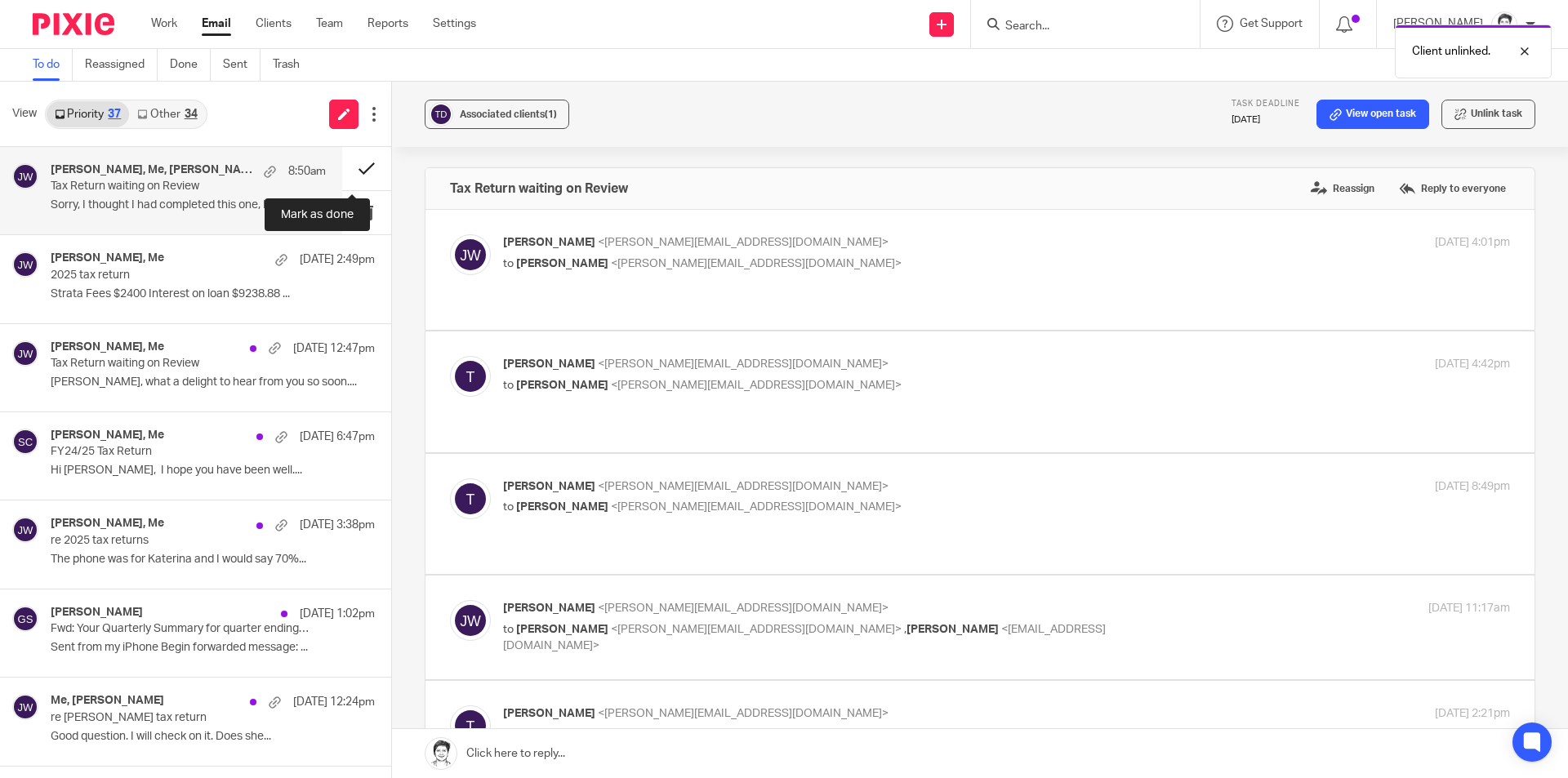
click at [354, 168] on button at bounding box center [367, 169] width 49 height 44
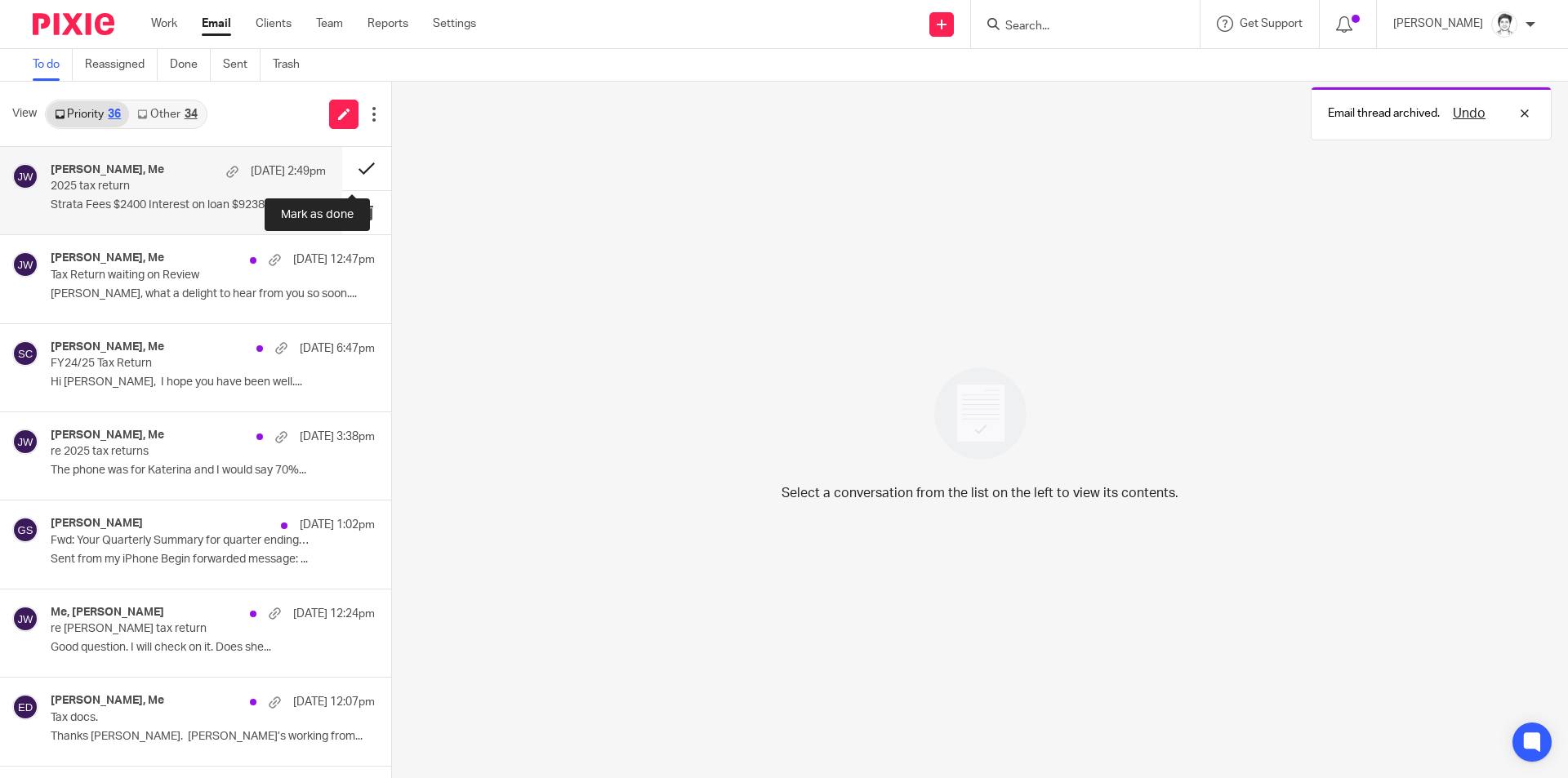
click at [352, 174] on button at bounding box center [367, 169] width 49 height 44
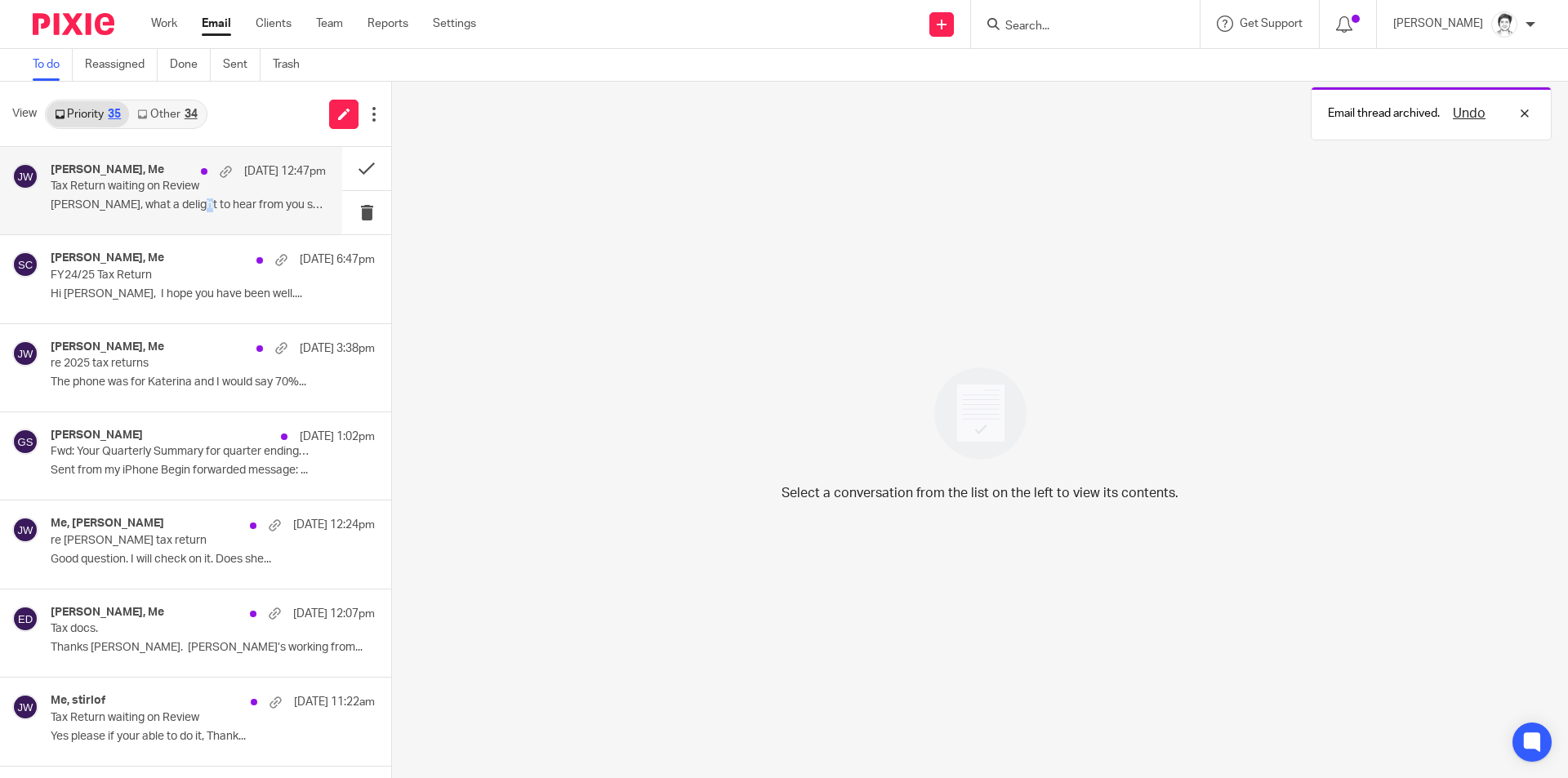
click at [185, 198] on p "Julie, what a delight to hear from you so soon...." at bounding box center [188, 205] width 275 height 14
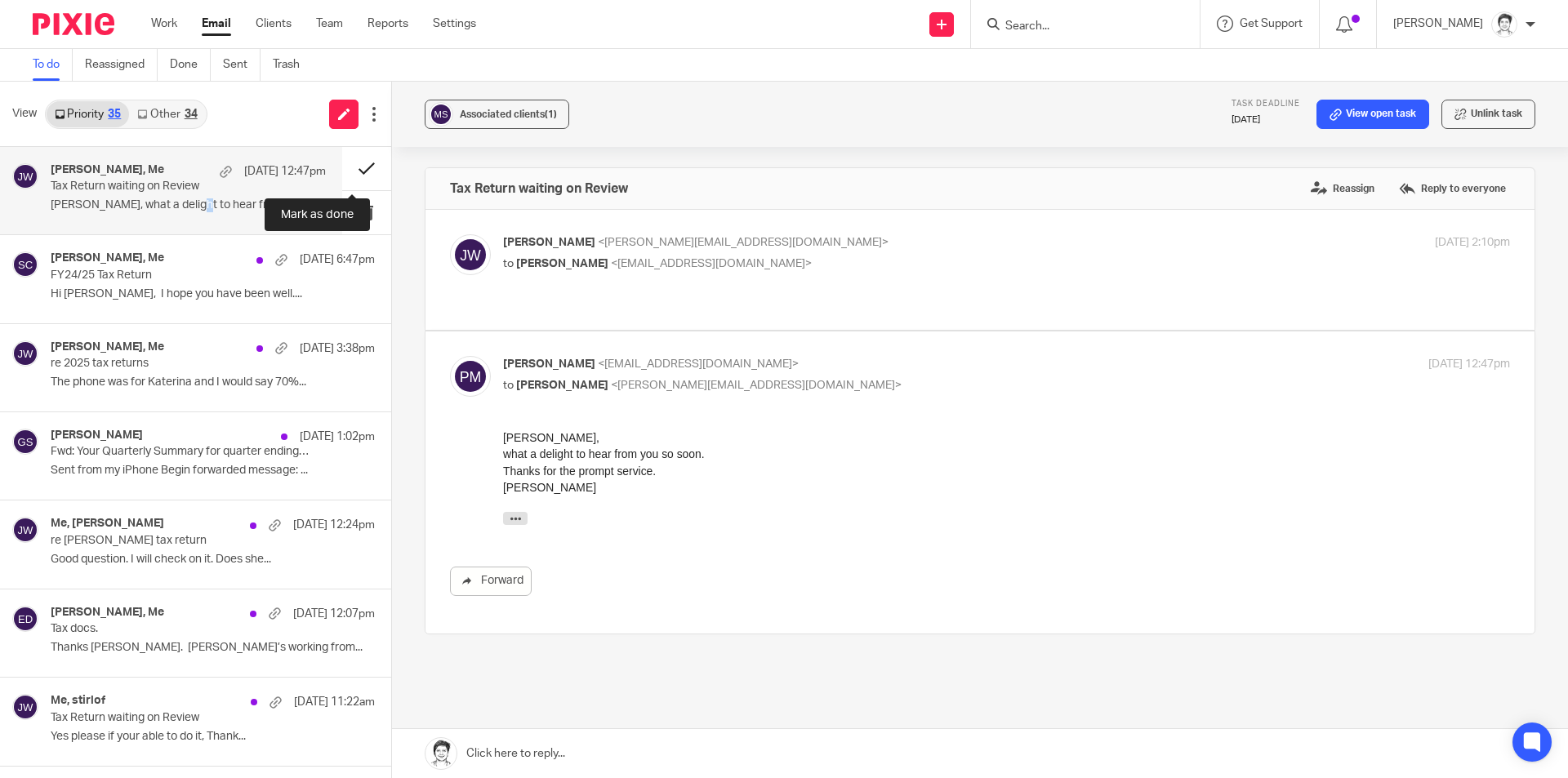
click at [351, 169] on button at bounding box center [367, 169] width 49 height 44
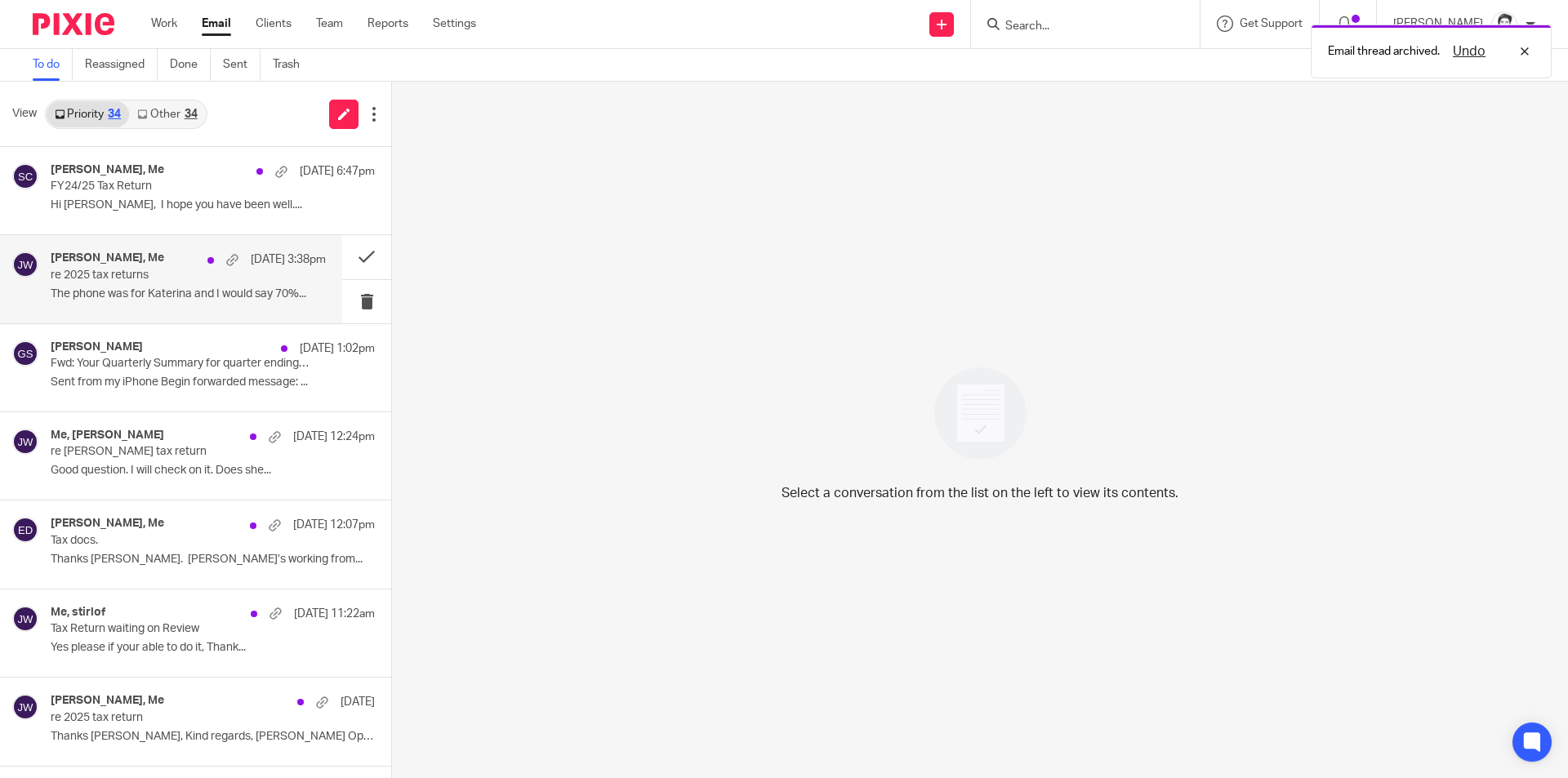
click at [114, 304] on div "David Evans, Me 15 Aug 3:38pm re 2025 tax returns The phone was for Katerina an…" at bounding box center [188, 279] width 275 height 55
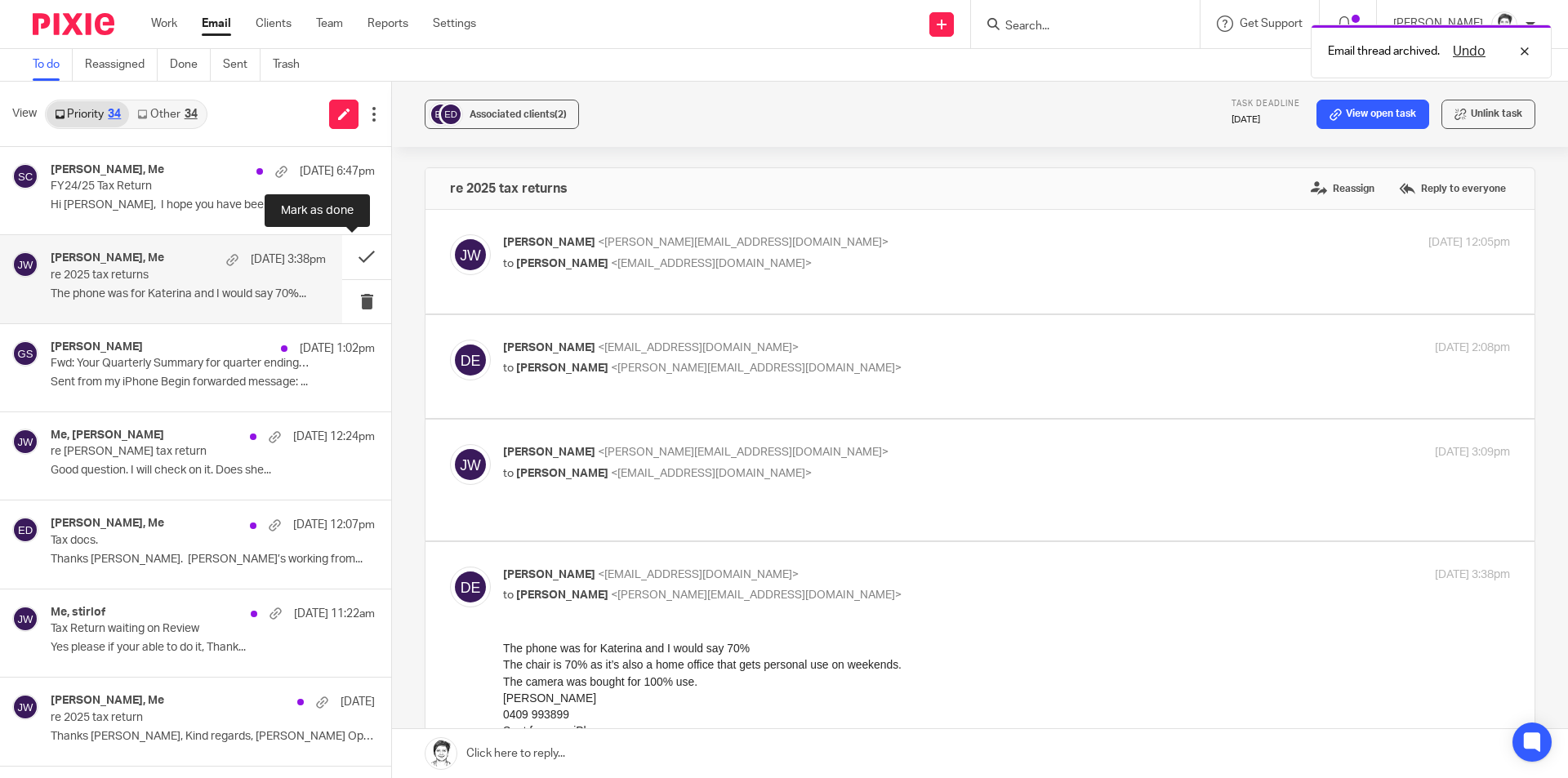
drag, startPoint x: 347, startPoint y: 259, endPoint x: 156, endPoint y: 290, distance: 193.5
click at [346, 261] on button at bounding box center [367, 257] width 49 height 44
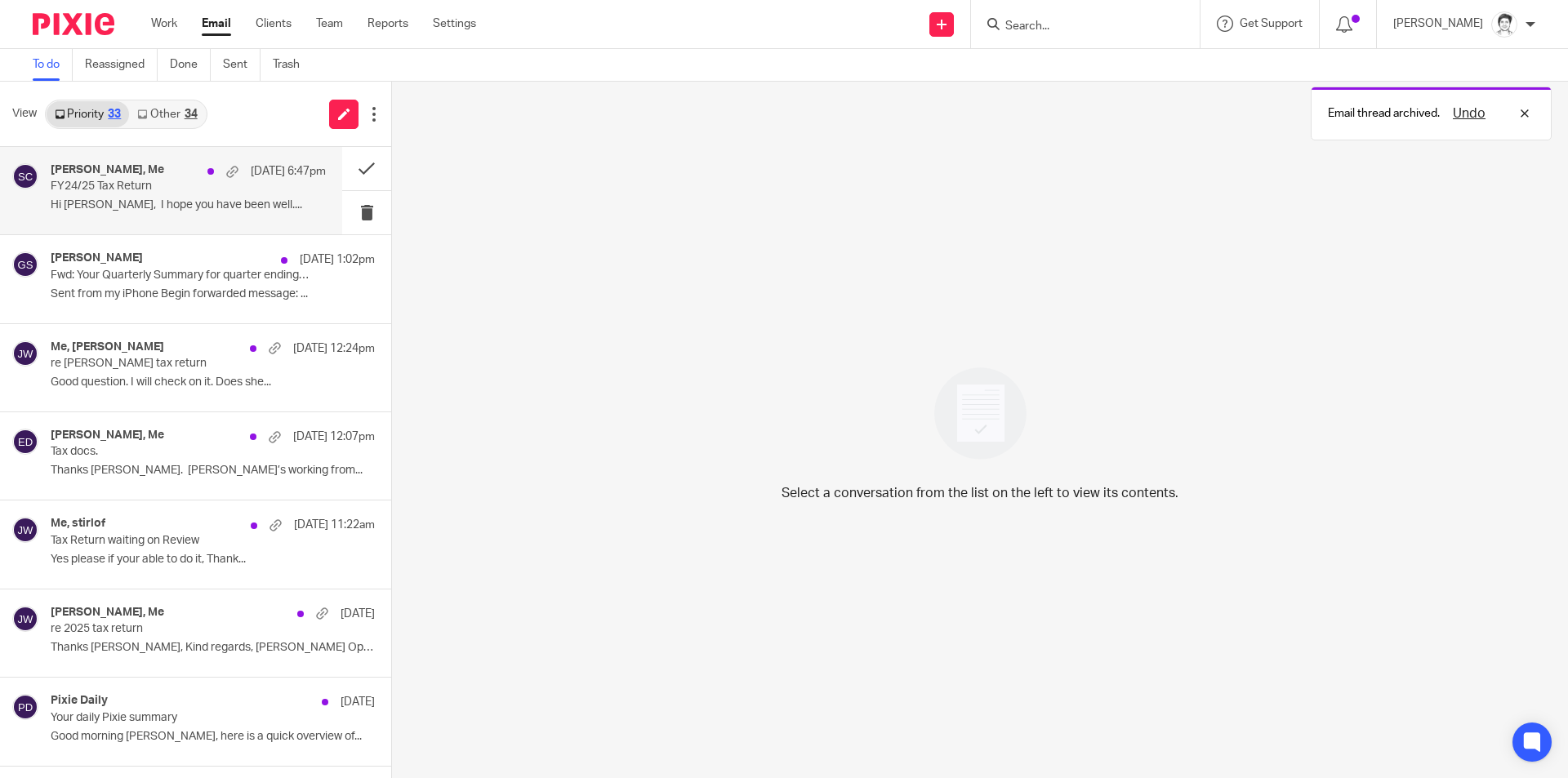
click at [93, 178] on div "Charlene Sloan, Me 15 Aug 6:47pm" at bounding box center [188, 171] width 275 height 17
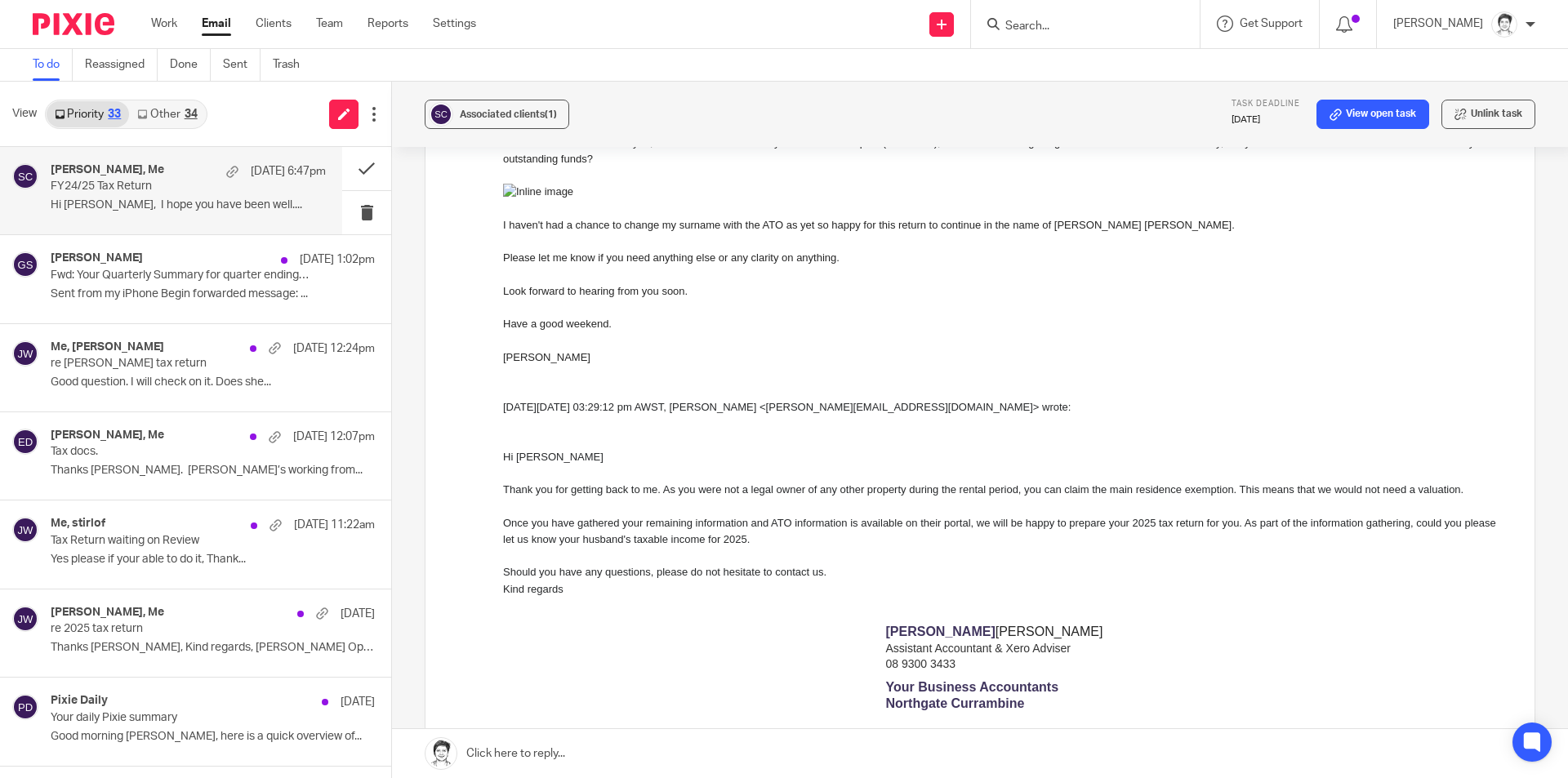
scroll to position [981, 0]
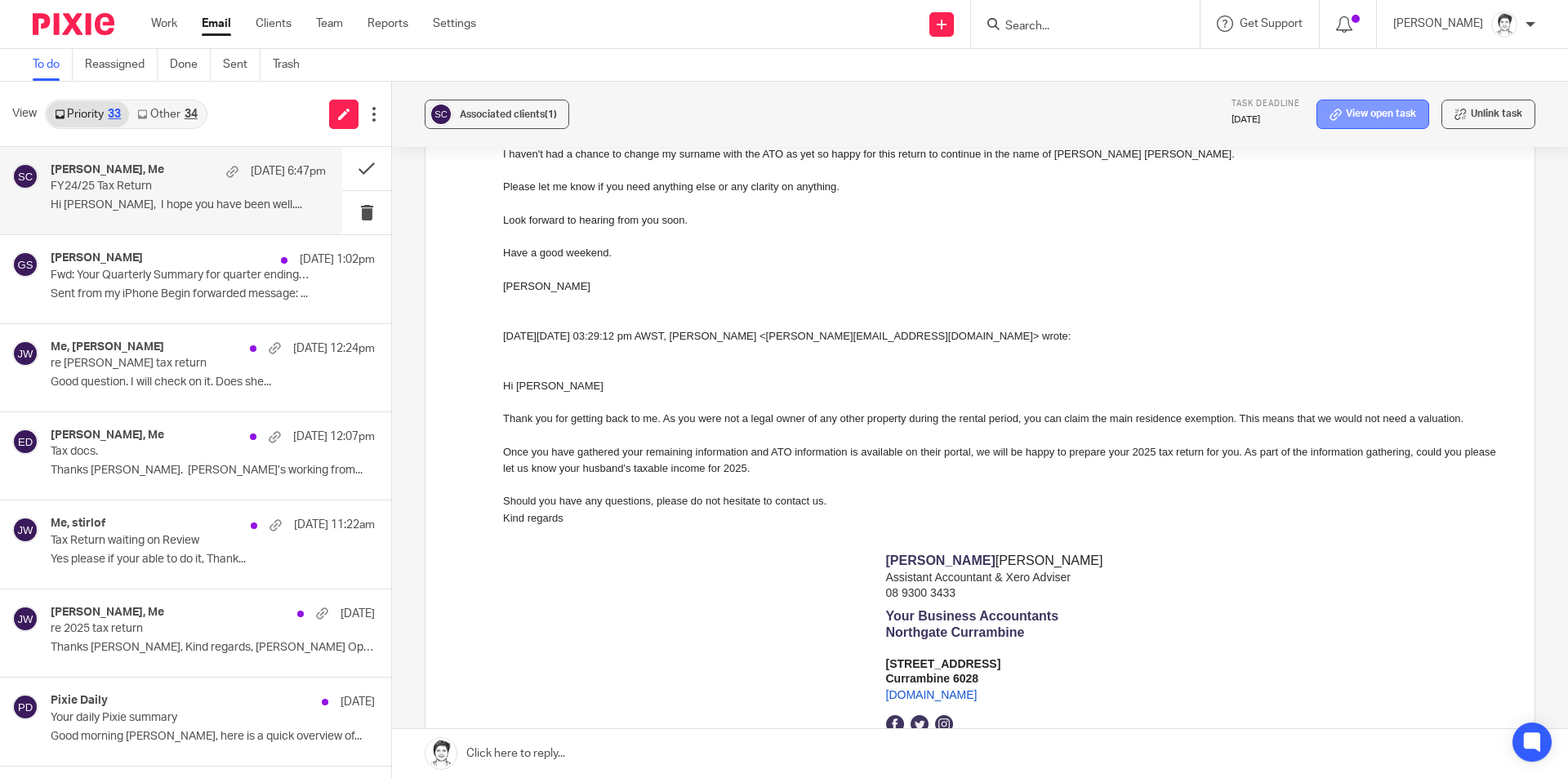
click at [1343, 112] on link "View open task" at bounding box center [1372, 114] width 113 height 30
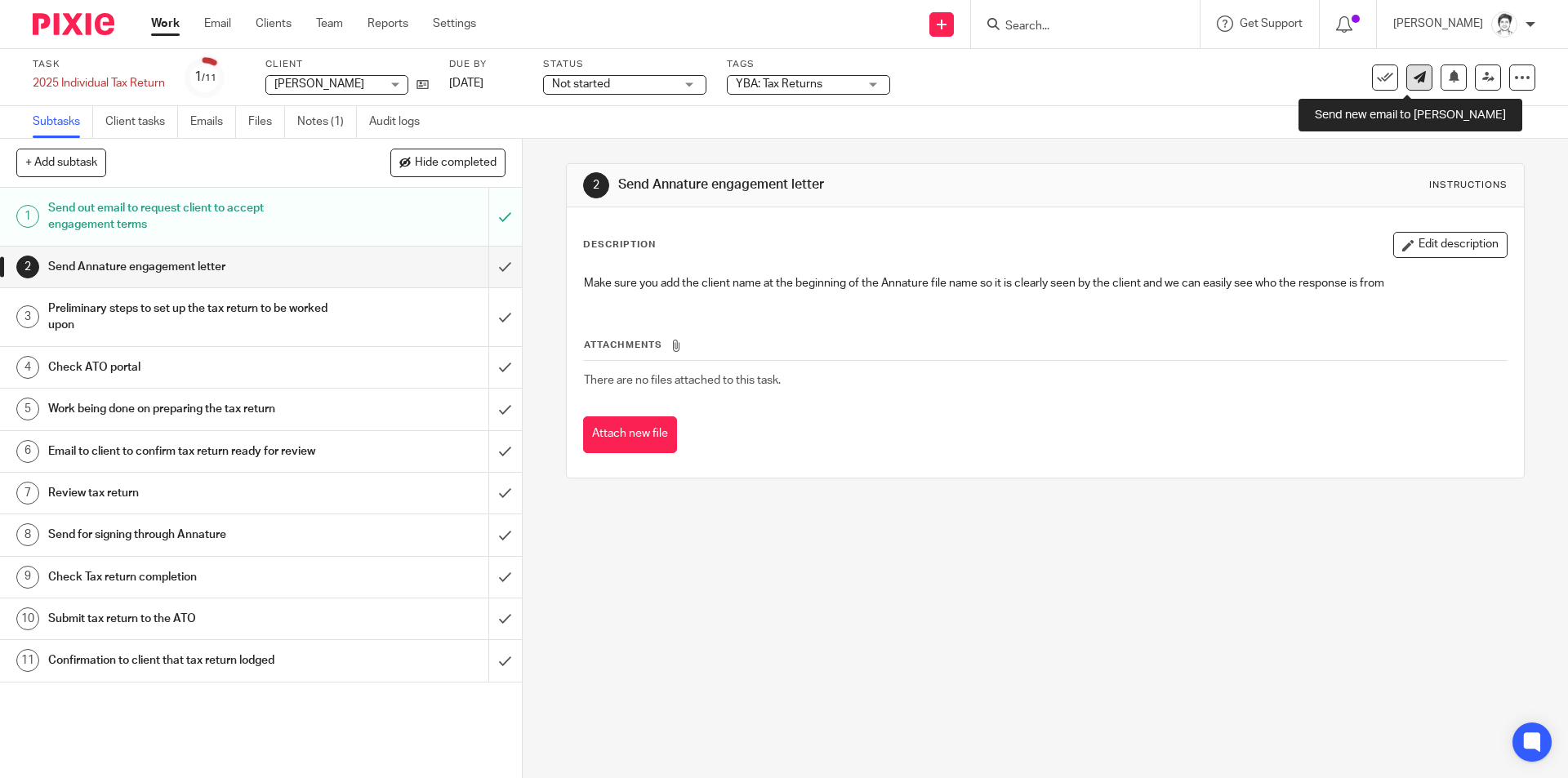
click at [1413, 79] on icon at bounding box center [1420, 77] width 12 height 12
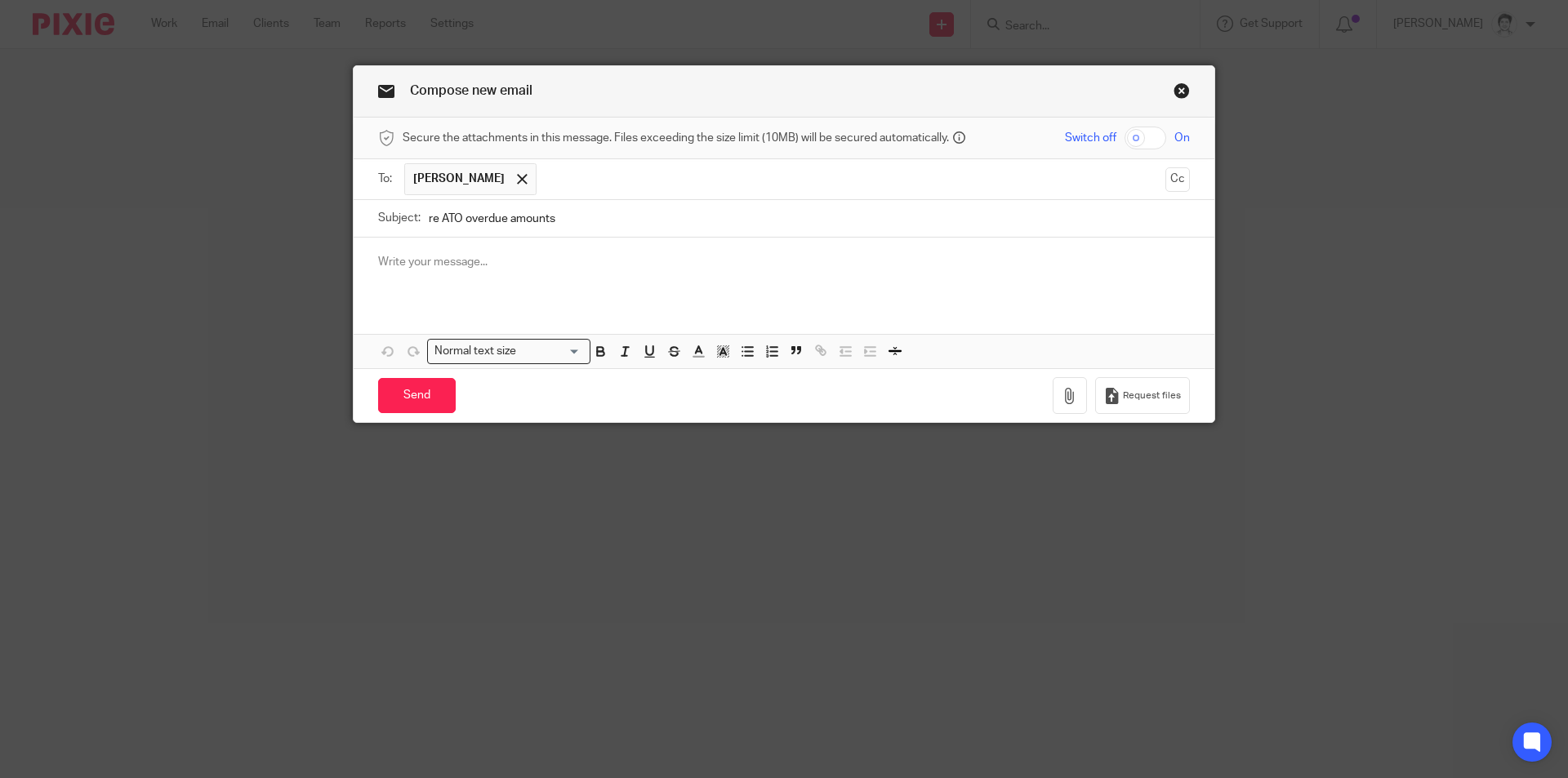
type input "re ATO overdue amounts"
click at [443, 287] on div at bounding box center [784, 269] width 861 height 64
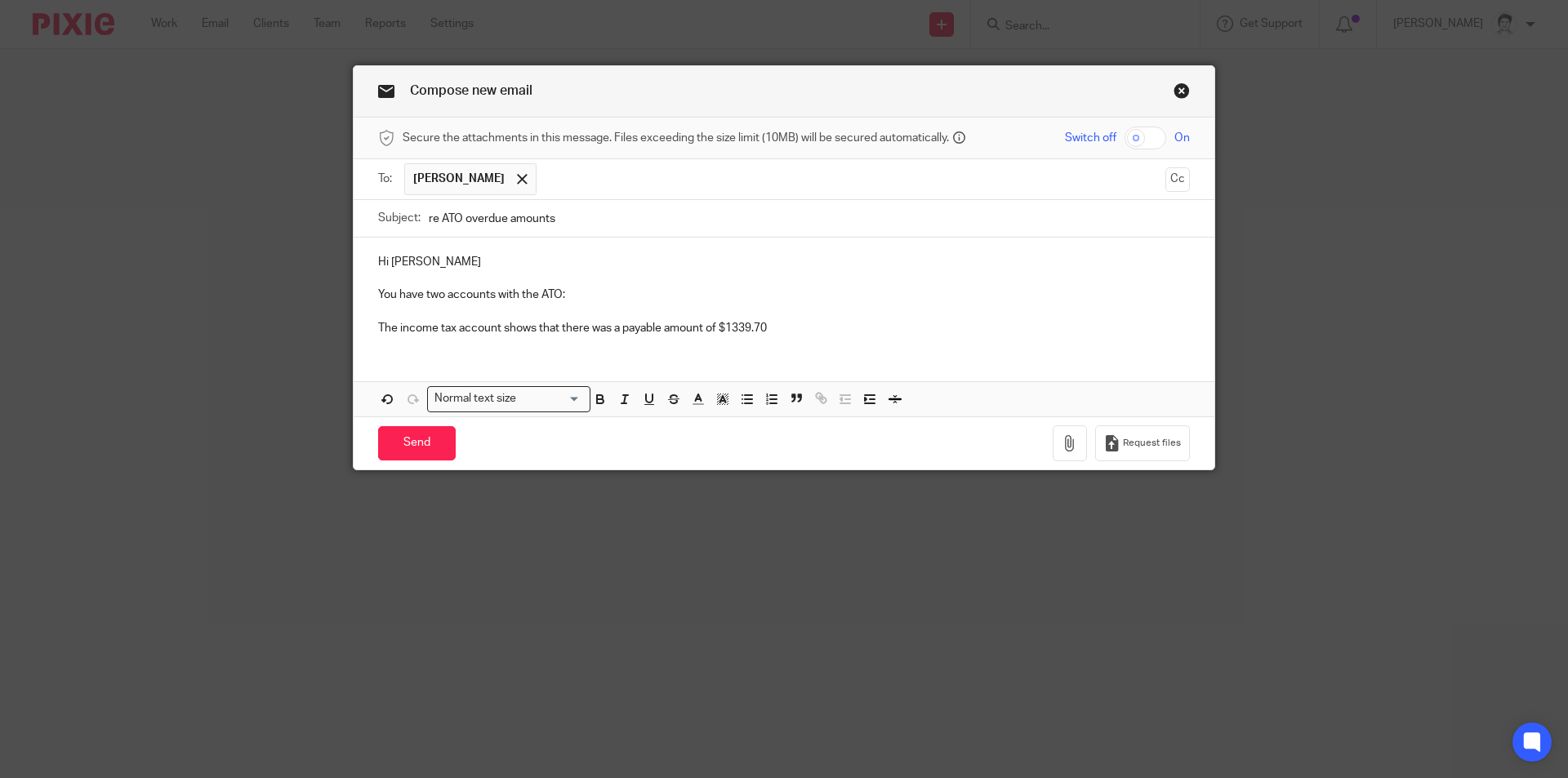
drag, startPoint x: 726, startPoint y: 328, endPoint x: 736, endPoint y: 320, distance: 12.8
click at [726, 328] on p "The income tax account shows that there was a payable amount of $1339.70" at bounding box center [784, 328] width 812 height 17
click at [815, 342] on div "Hi Charlene You have two accounts with the ATO: The income tax account shows th…" at bounding box center [784, 293] width 861 height 111
drag, startPoint x: 1006, startPoint y: 342, endPoint x: 1011, endPoint y: 332, distance: 11.2
click at [1006, 344] on div "Hi Charlene You have two accounts with the ATO: The income tax account shows th…" at bounding box center [784, 293] width 861 height 111
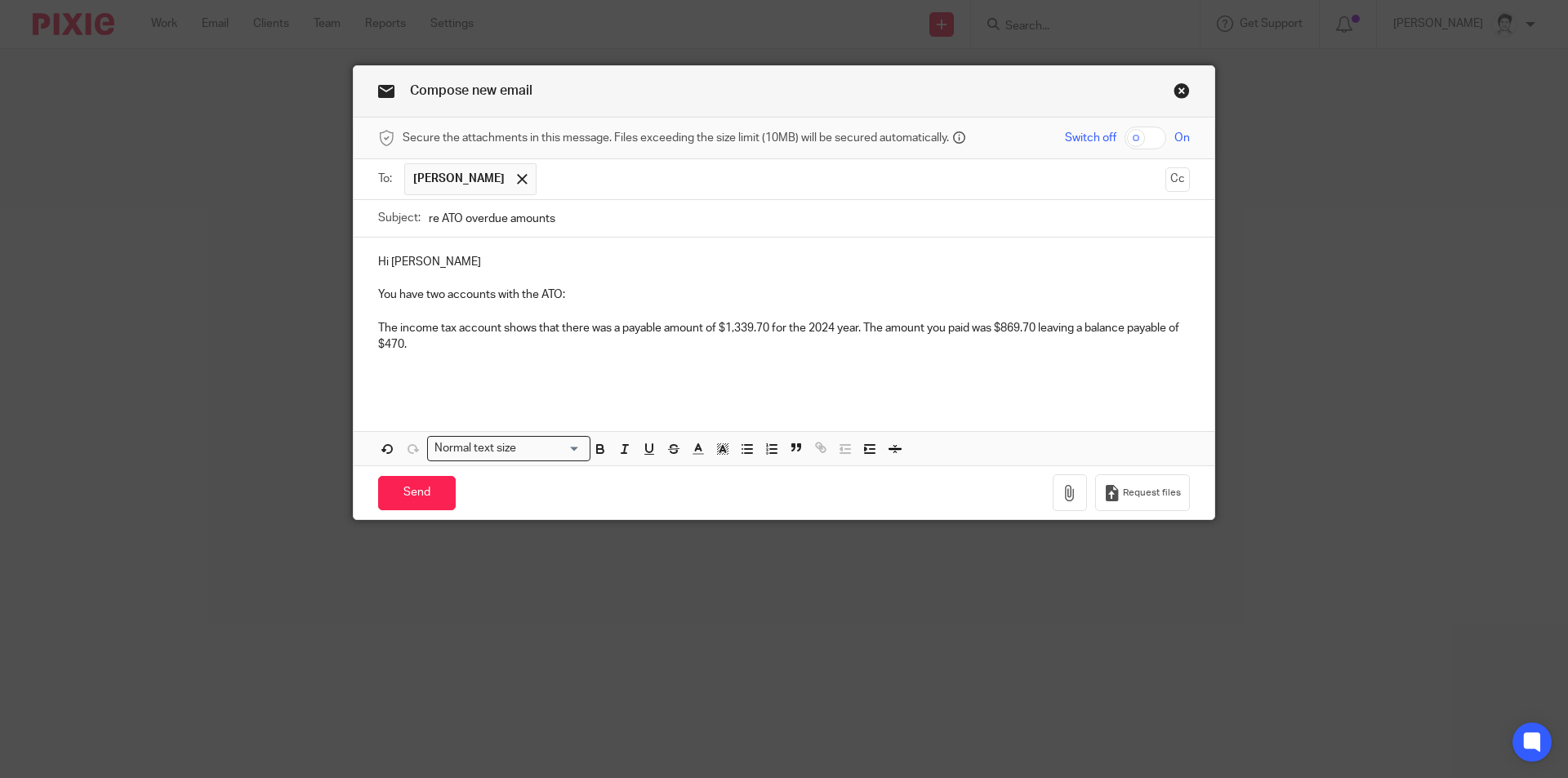
drag, startPoint x: 395, startPoint y: 379, endPoint x: 407, endPoint y: 375, distance: 12.6
click at [395, 378] on p at bounding box center [784, 378] width 812 height 17
drag, startPoint x: 925, startPoint y: 378, endPoint x: 1074, endPoint y: 376, distance: 149.0
click at [1074, 376] on p "In addition you have an activity statment account which is used for your quarte…" at bounding box center [784, 378] width 812 height 17
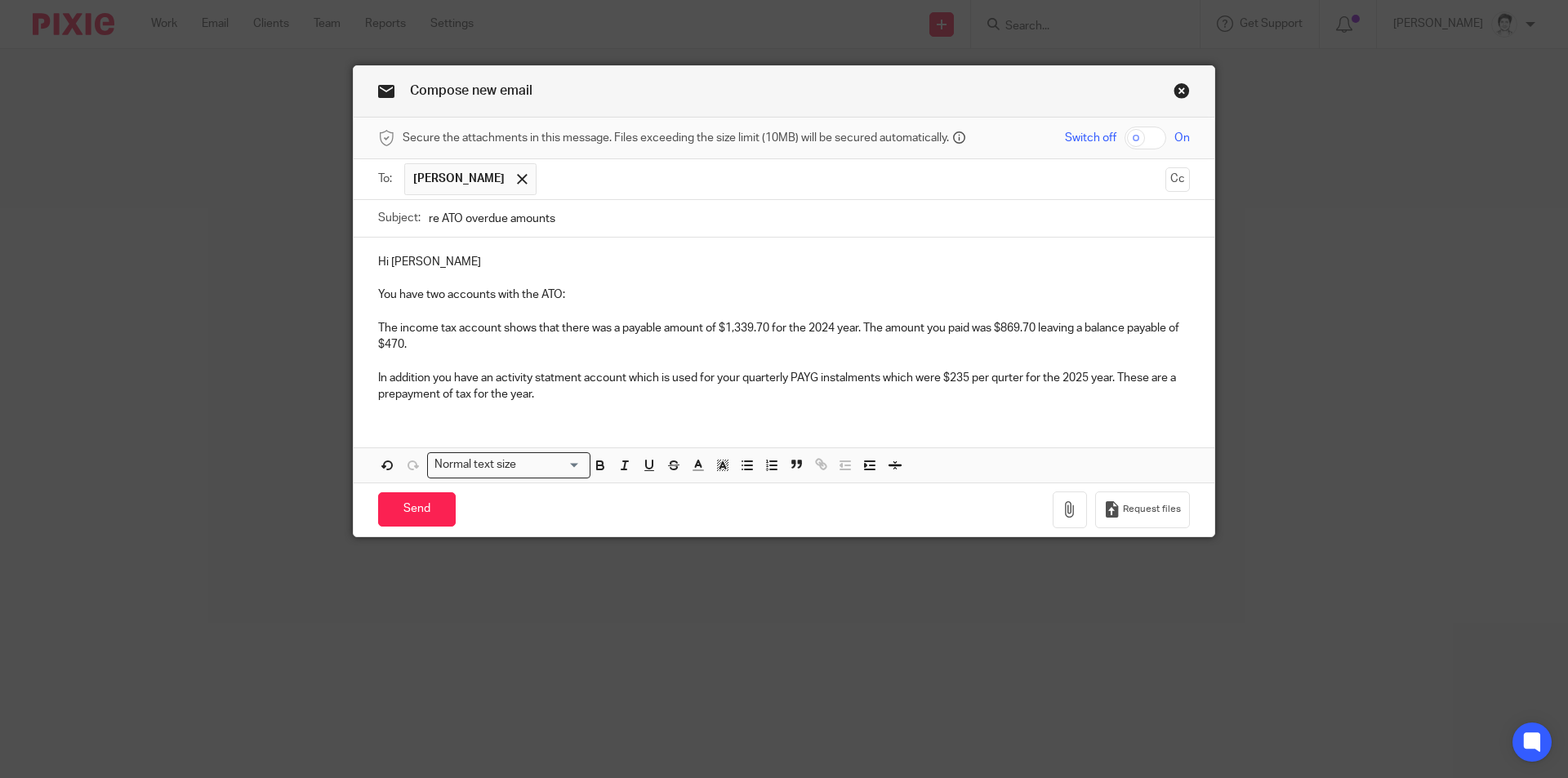
click at [1006, 380] on p "In addition you have an activity statment account which is used for your quarte…" at bounding box center [784, 387] width 812 height 33
click at [1005, 375] on p "In addition you have an activity statment account which is used for your quarte…" at bounding box center [784, 387] width 812 height 33
click at [546, 395] on p "In addition you have an activity statment account which is used for your quarte…" at bounding box center [784, 387] width 812 height 33
click at [503, 401] on p "In addition you have an activity statment account which is used for your quarte…" at bounding box center [784, 387] width 812 height 33
click at [554, 391] on p "In addition you have an activity statment account which is used for your quarte…" at bounding box center [784, 387] width 812 height 33
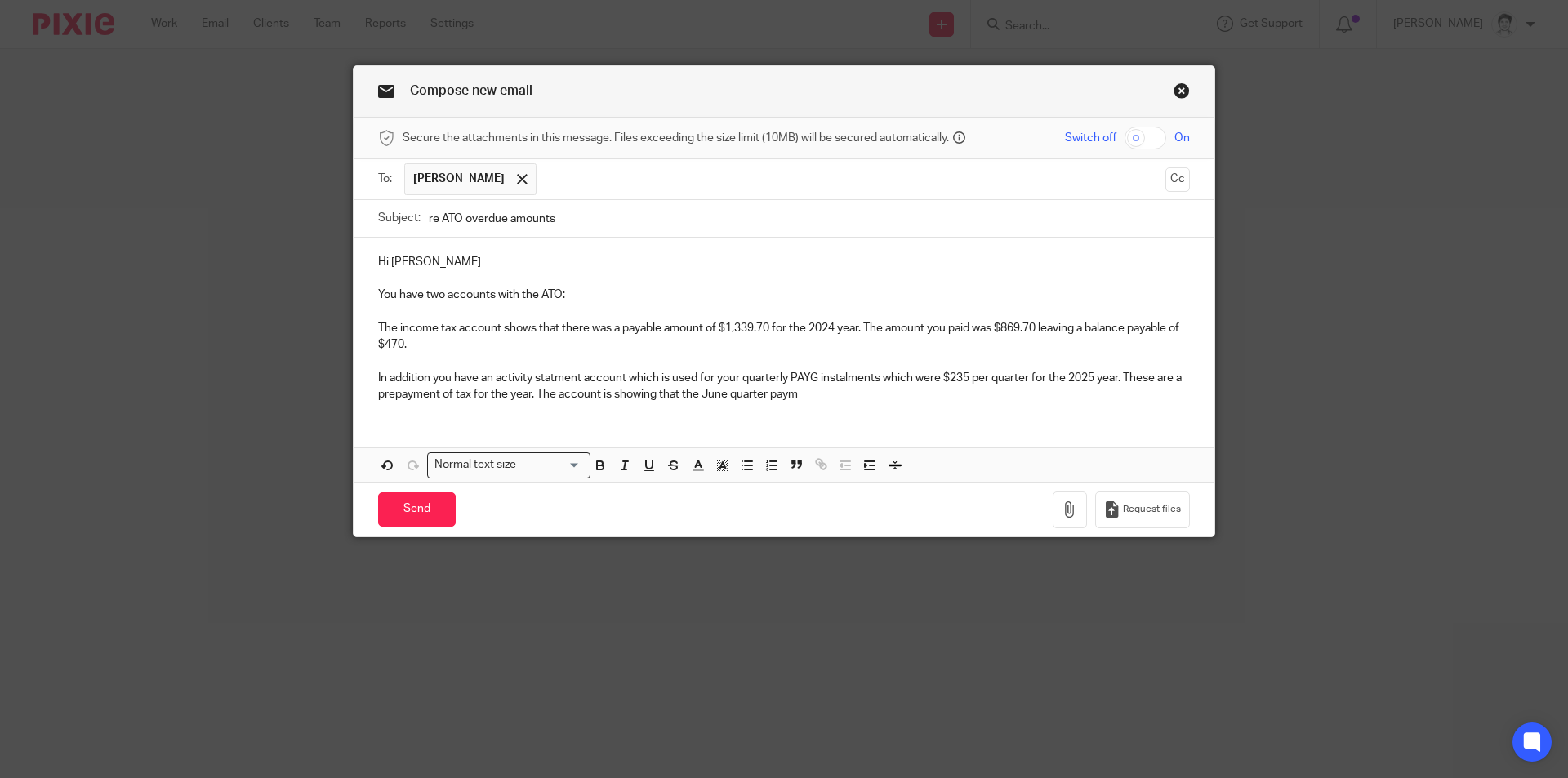
drag, startPoint x: 816, startPoint y: 404, endPoint x: 828, endPoint y: 401, distance: 12.4
click at [818, 403] on div "Hi Charlene You have two accounts with the ATO: The income tax account shows th…" at bounding box center [784, 326] width 861 height 177
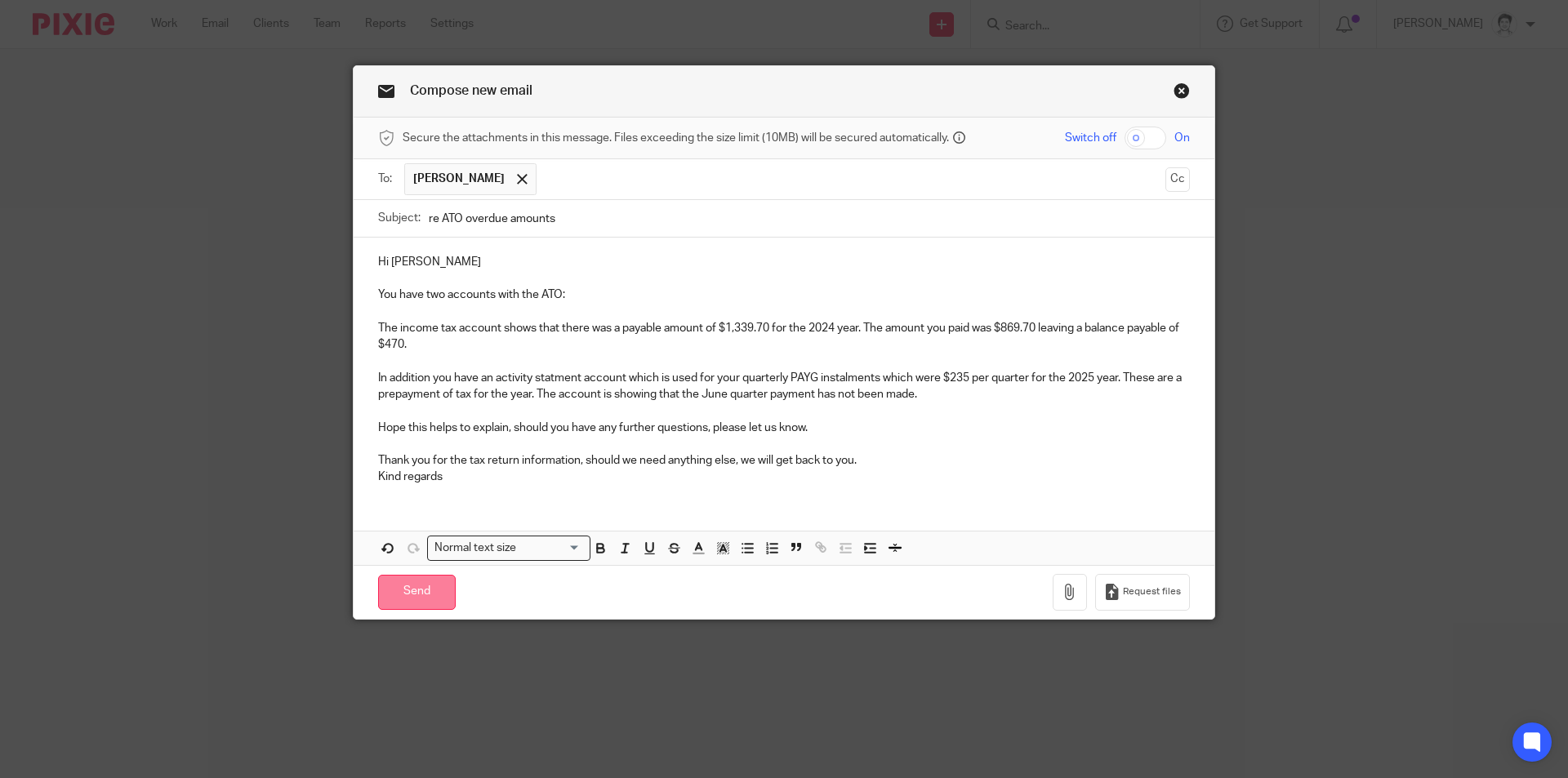
click at [406, 596] on input "Send" at bounding box center [416, 593] width 78 height 35
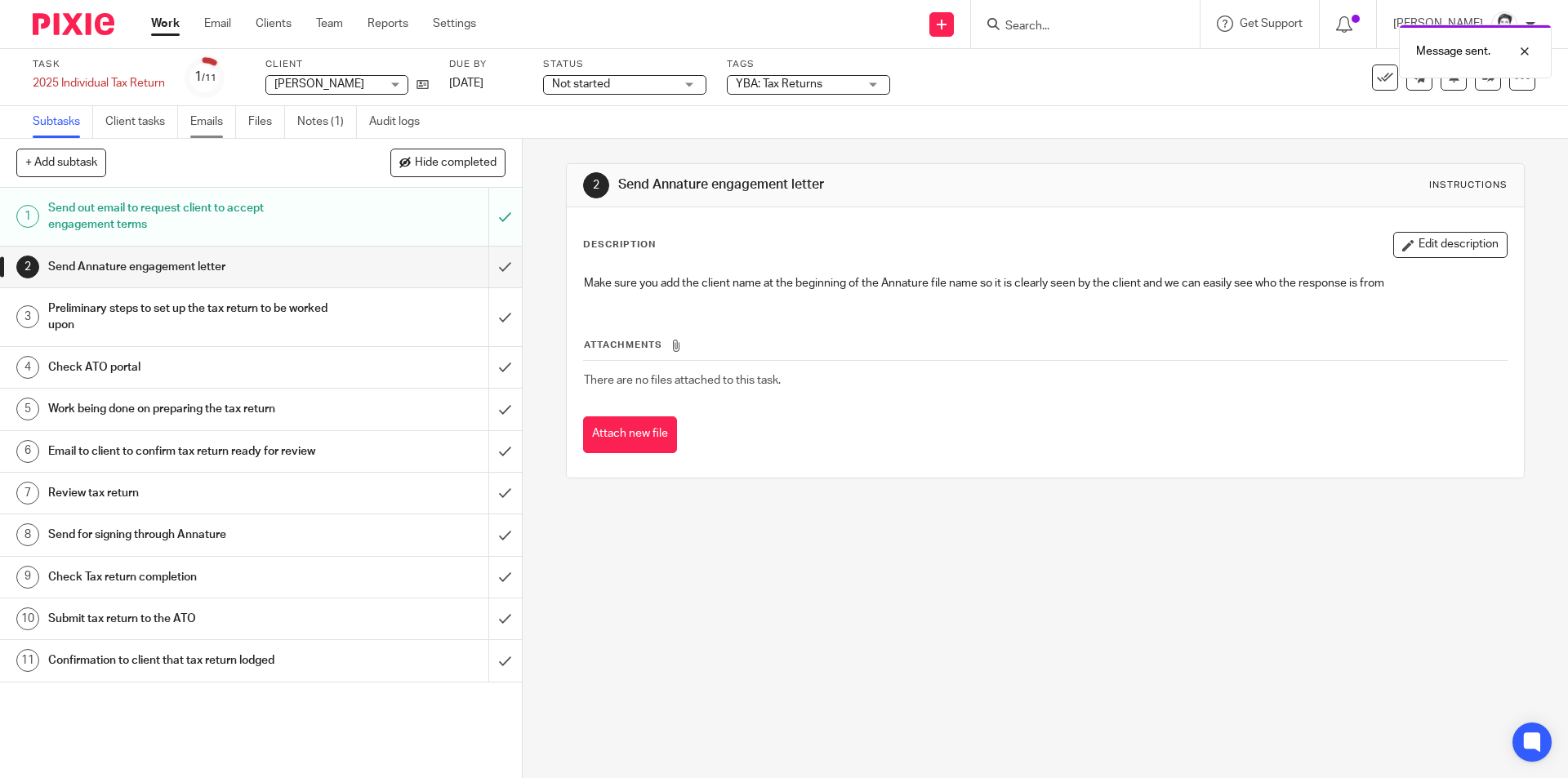
click at [196, 112] on link "Emails" at bounding box center [213, 122] width 45 height 31
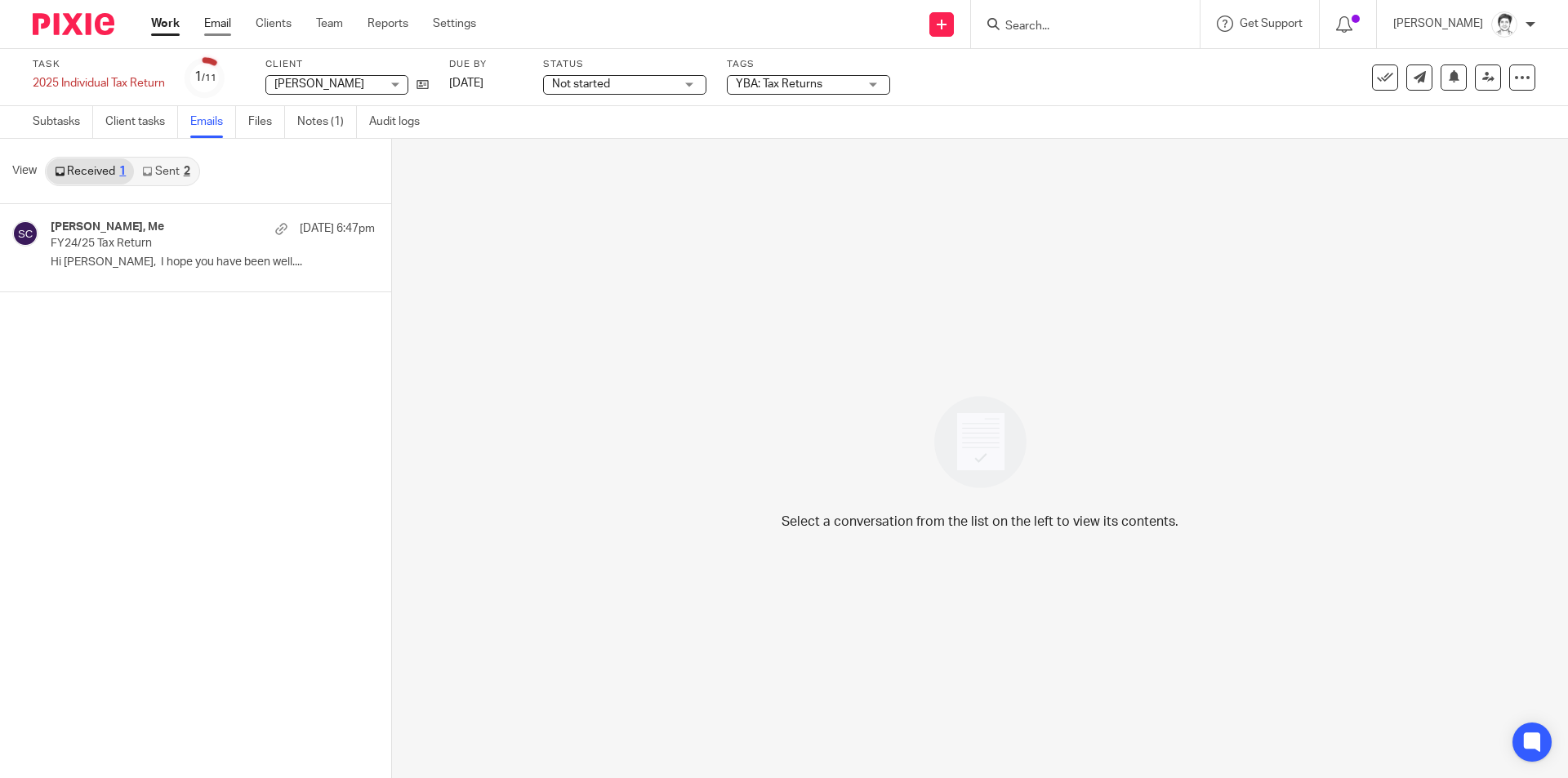
click at [207, 19] on link "Email" at bounding box center [217, 24] width 27 height 17
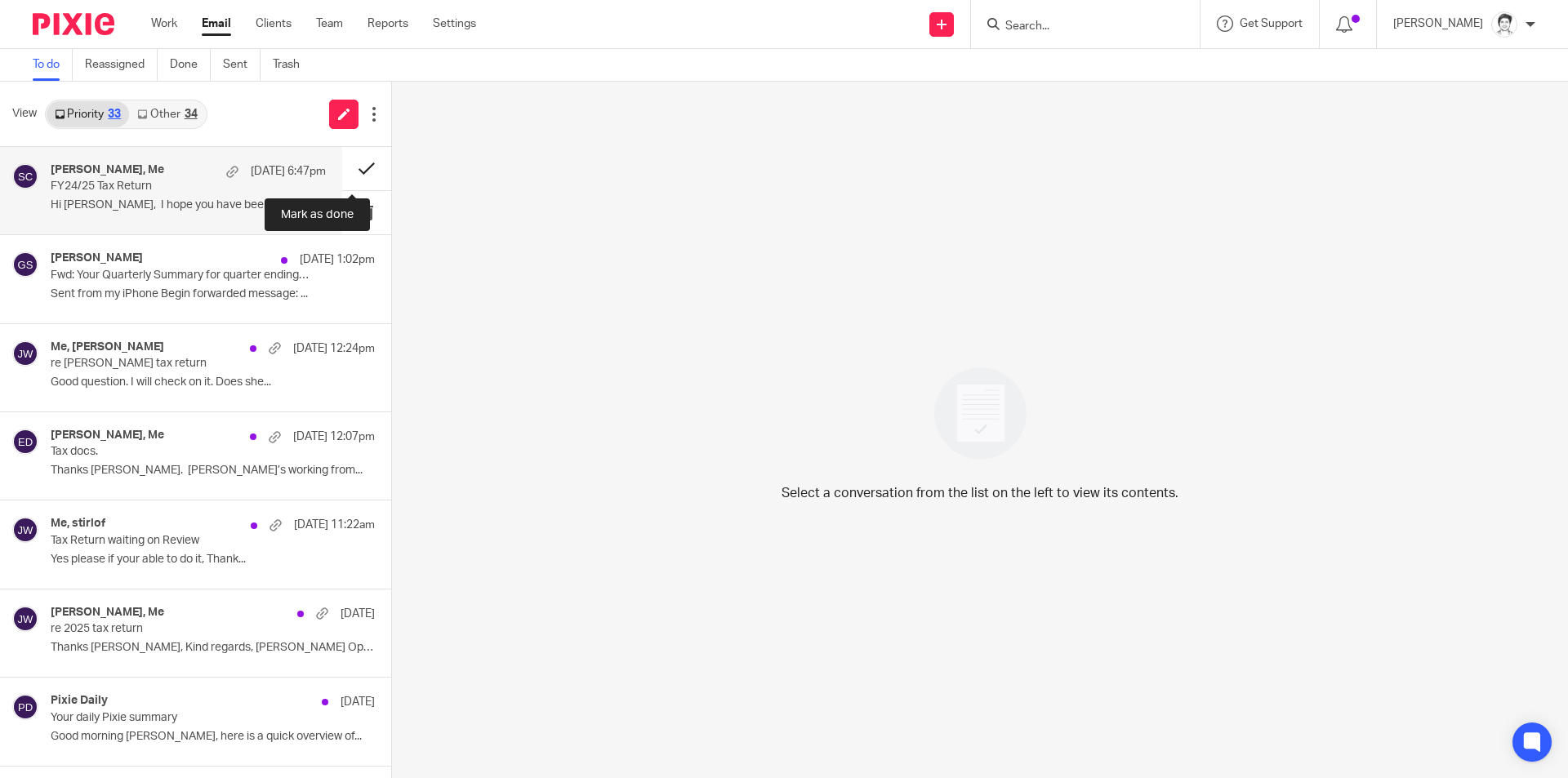
click at [357, 169] on button at bounding box center [367, 169] width 49 height 44
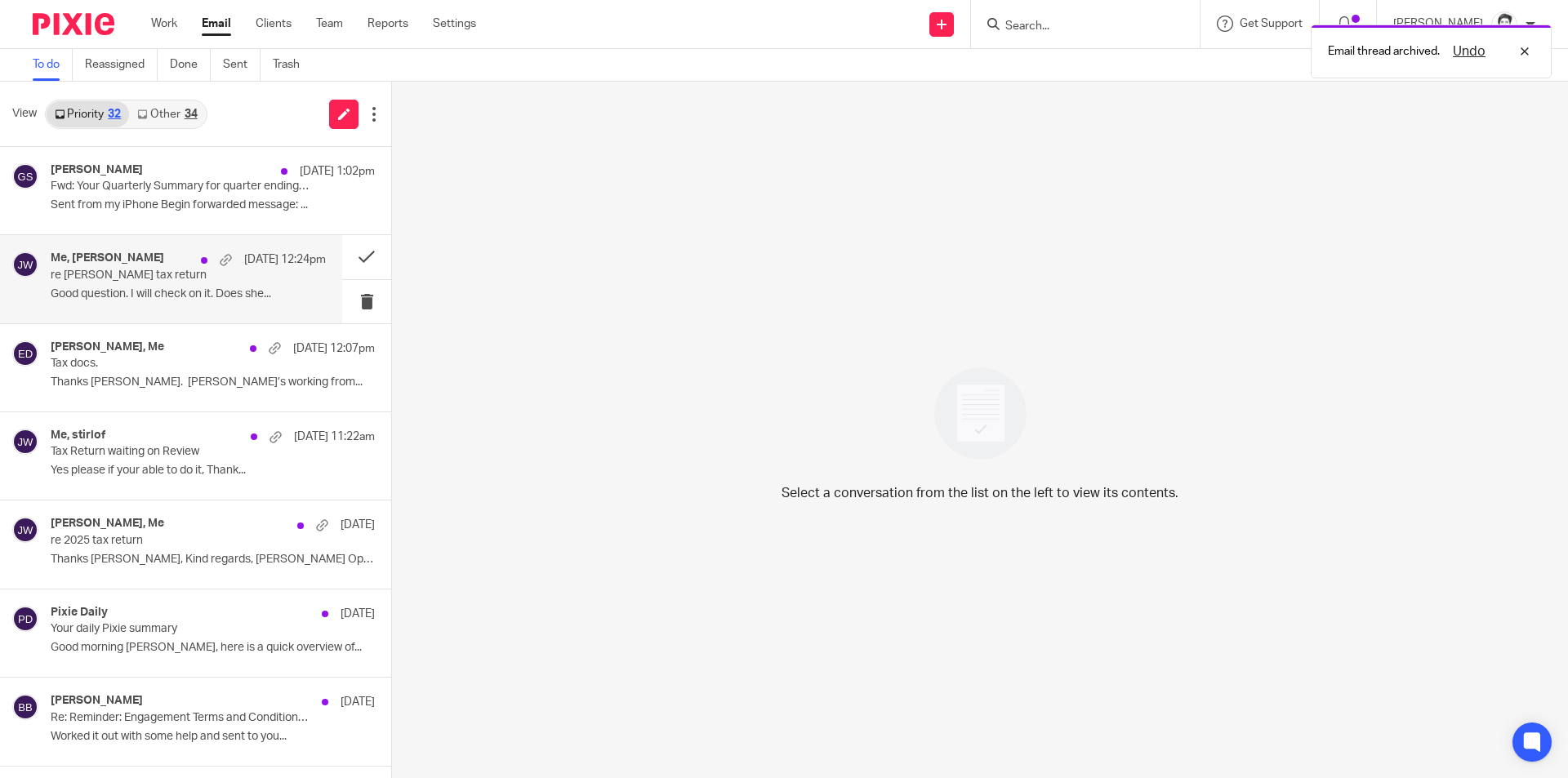
click at [88, 287] on p "Good question. I will check on it. Does she..." at bounding box center [188, 294] width 275 height 14
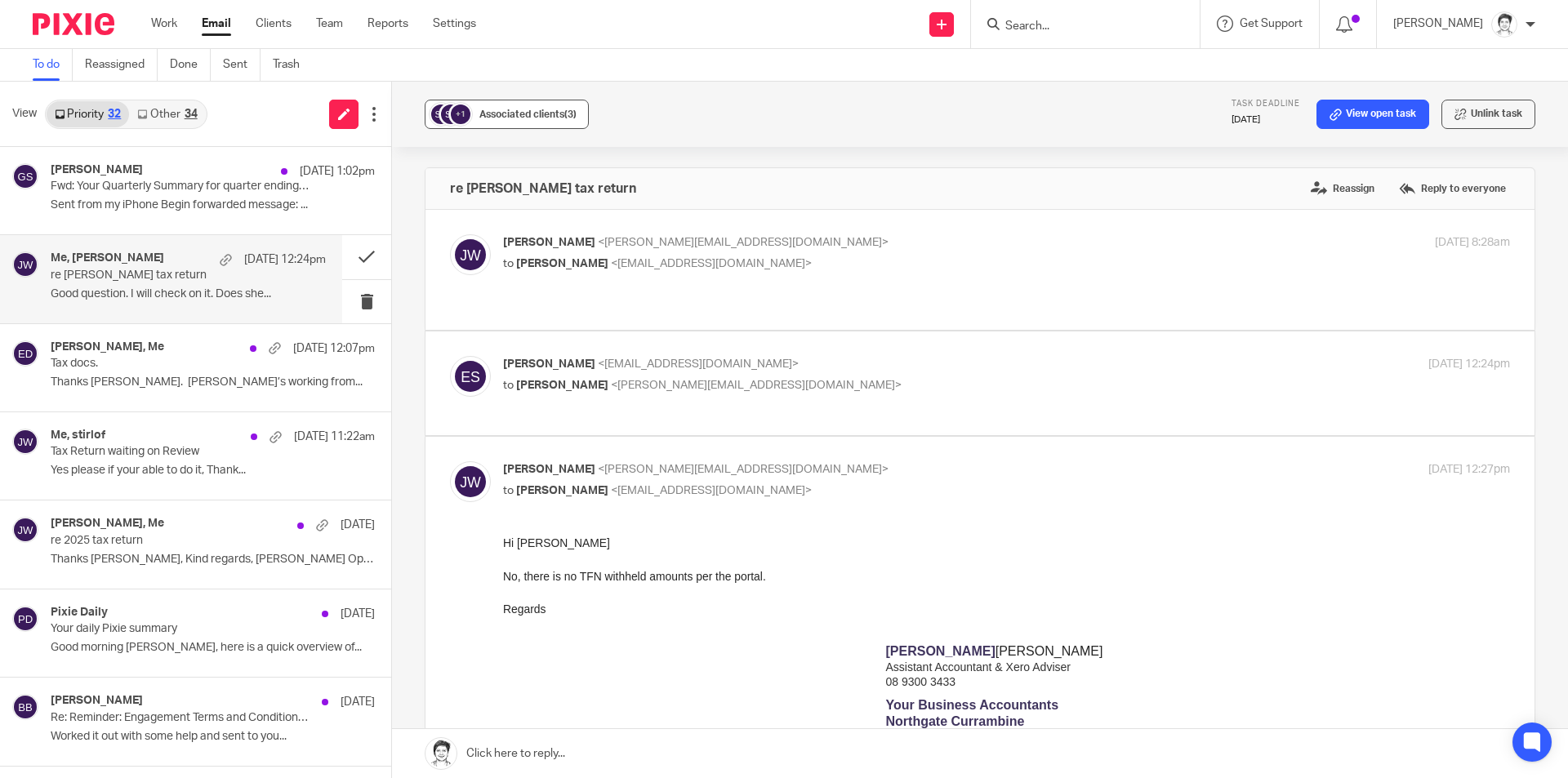
click at [462, 111] on div "+1" at bounding box center [460, 114] width 19 height 19
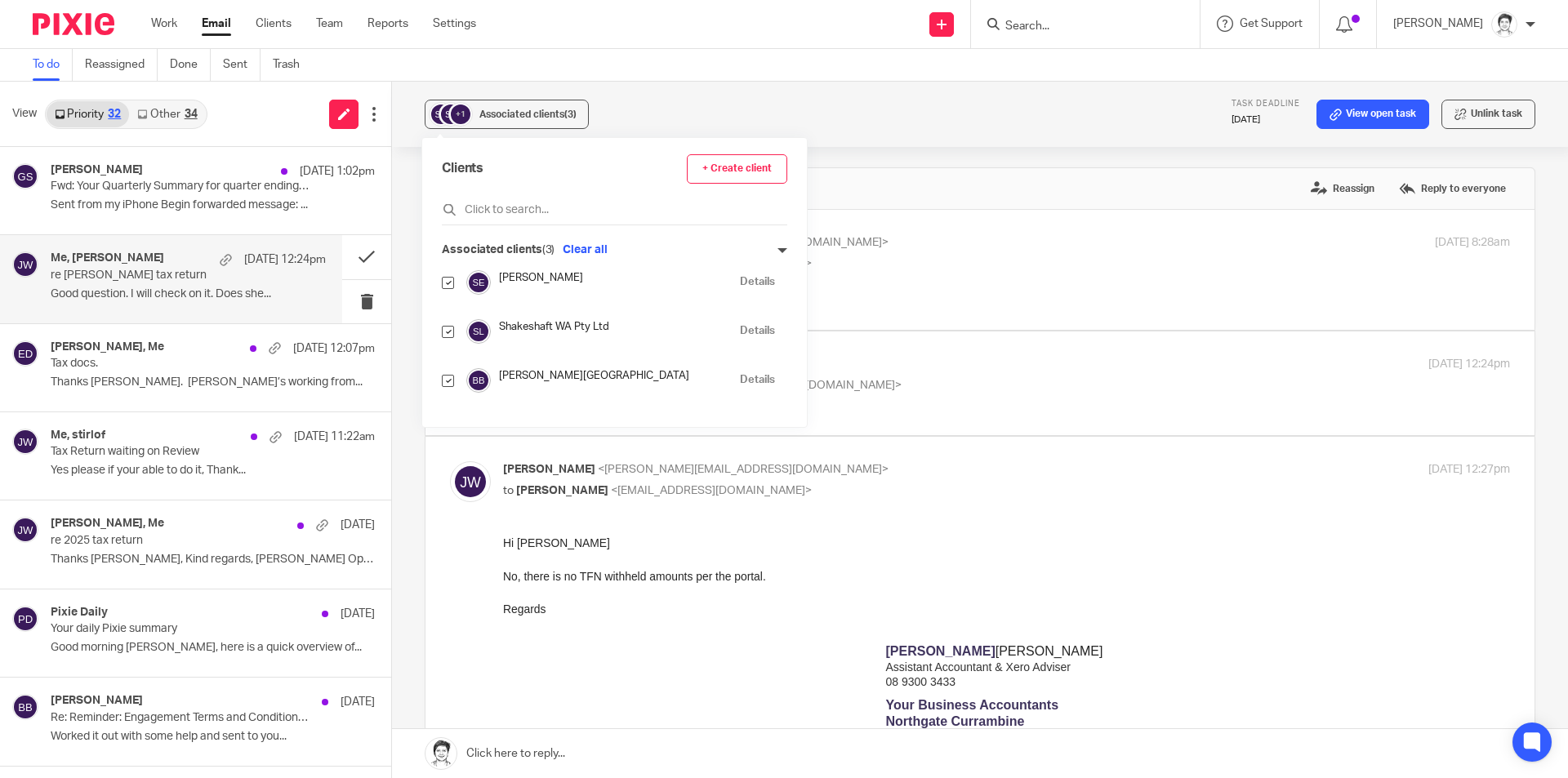
click at [450, 334] on input "checkbox" at bounding box center [448, 332] width 12 height 12
checkbox input "false"
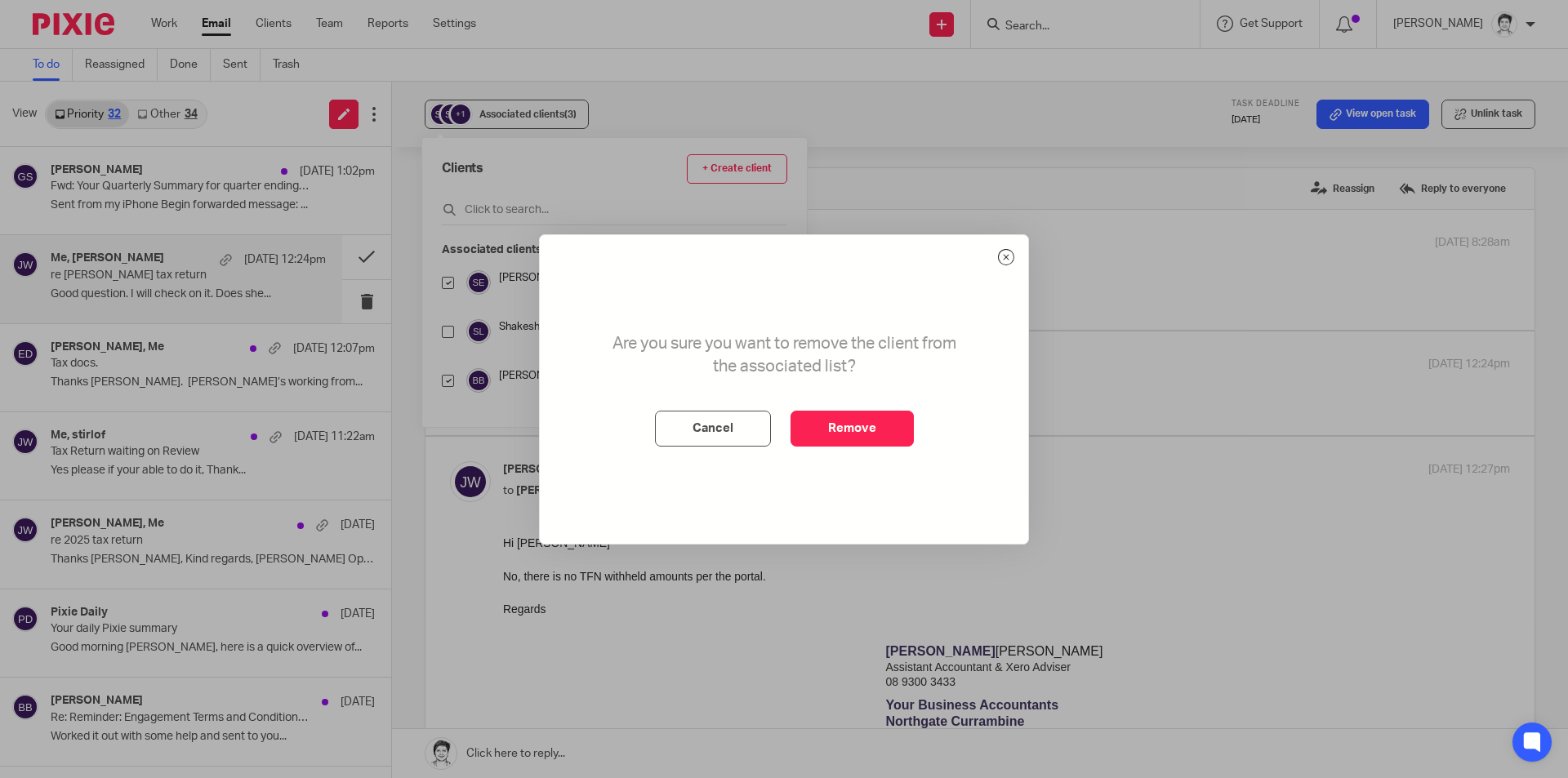
drag, startPoint x: 868, startPoint y: 435, endPoint x: 753, endPoint y: 348, distance: 144.2
click at [866, 437] on button "Remove" at bounding box center [852, 429] width 123 height 36
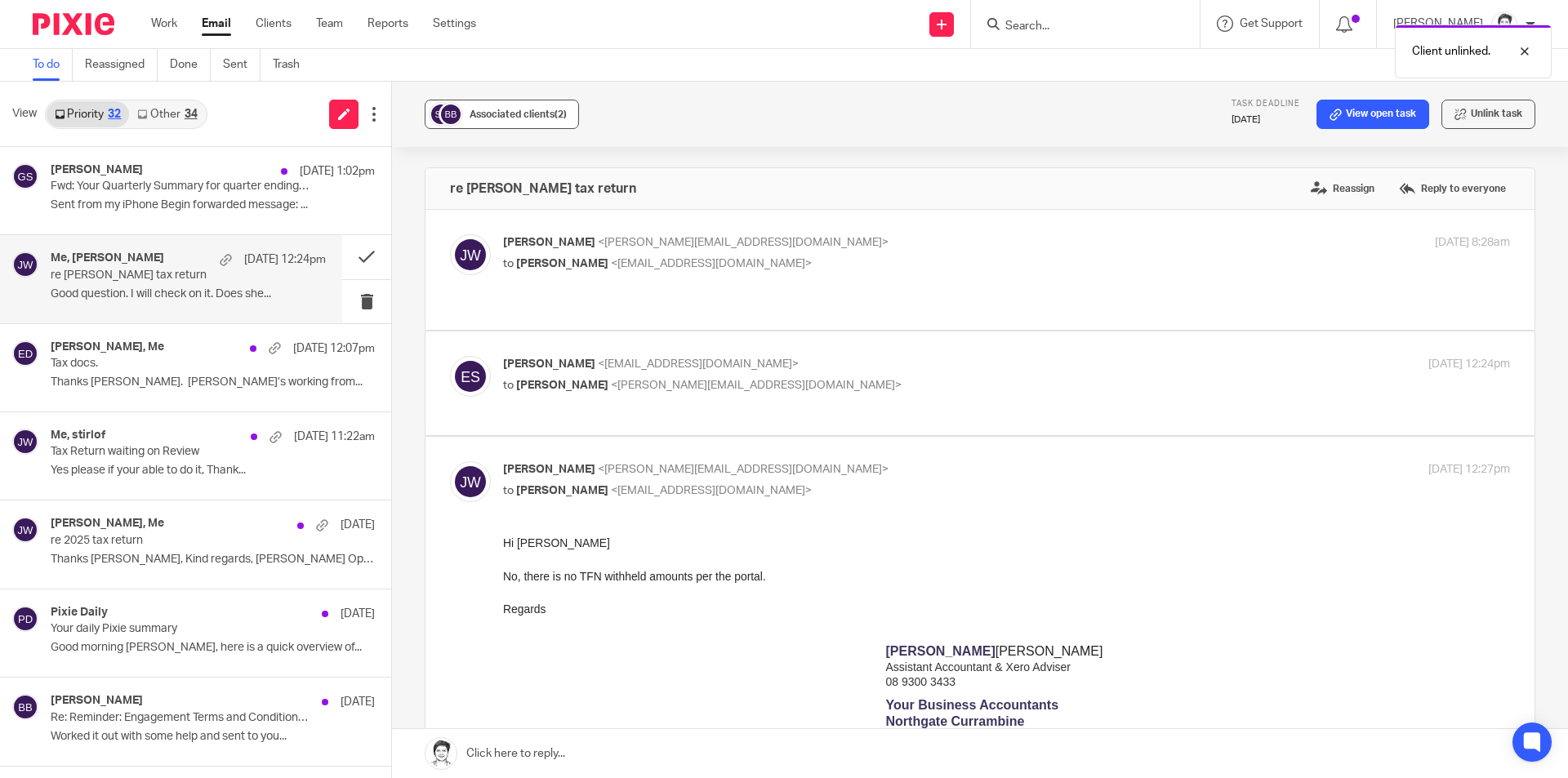
click at [491, 117] on span "Associated clients (2)" at bounding box center [518, 114] width 97 height 10
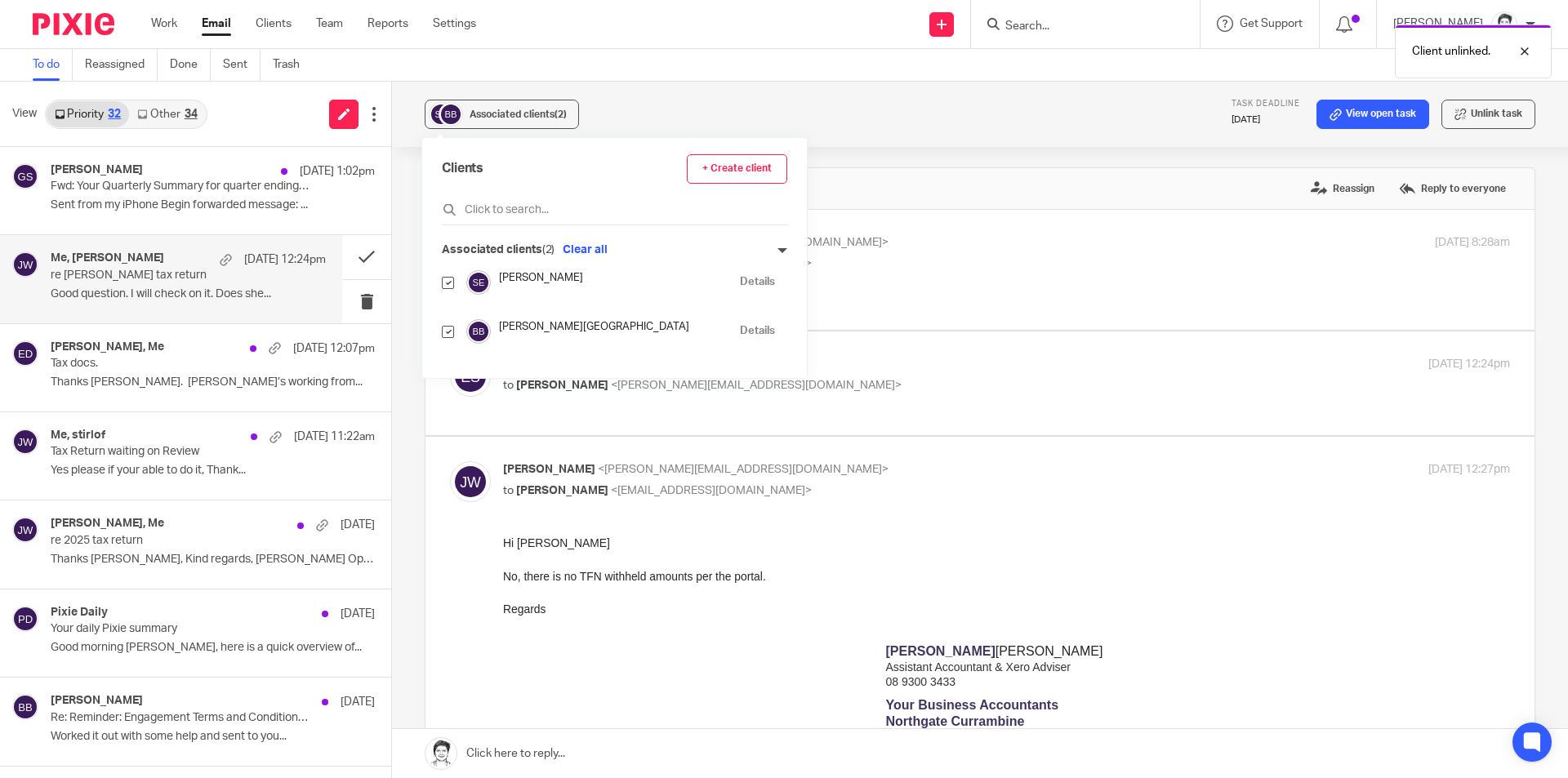
click at [450, 282] on input "checkbox" at bounding box center [448, 283] width 12 height 12
checkbox input "false"
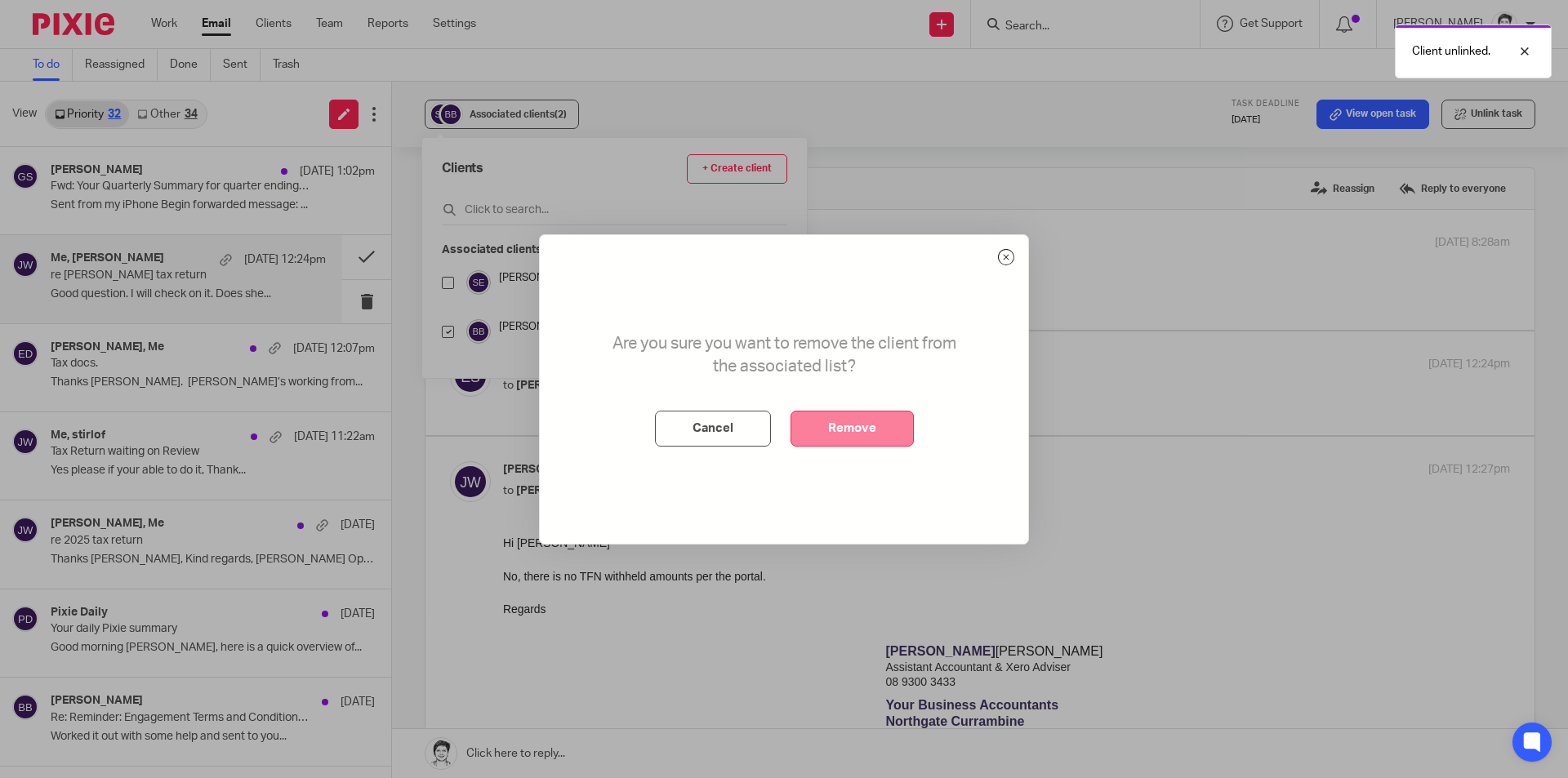
click at [901, 435] on button "Remove" at bounding box center [852, 429] width 123 height 36
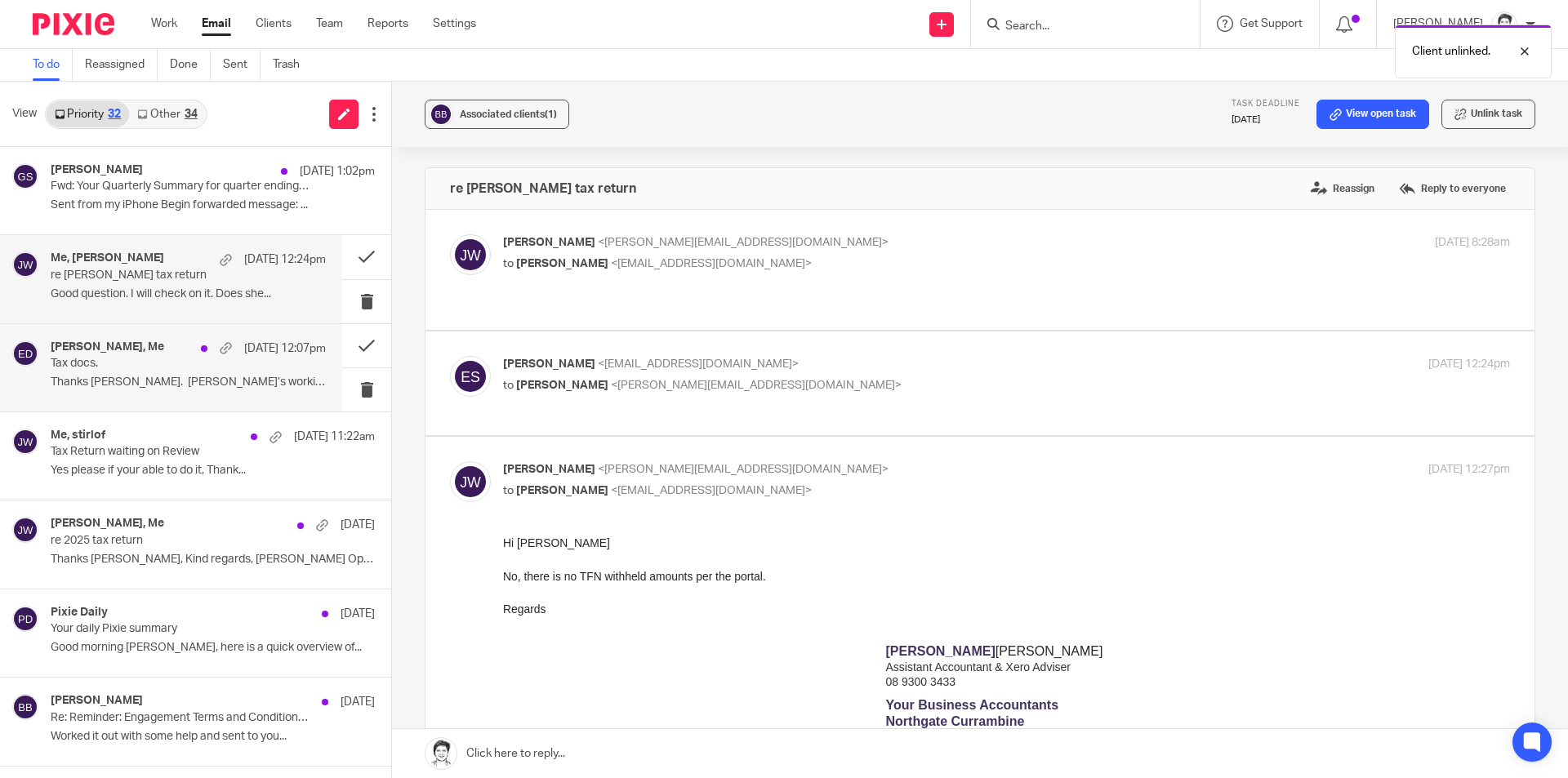
click at [101, 361] on p "Tax docs." at bounding box center [161, 364] width 221 height 14
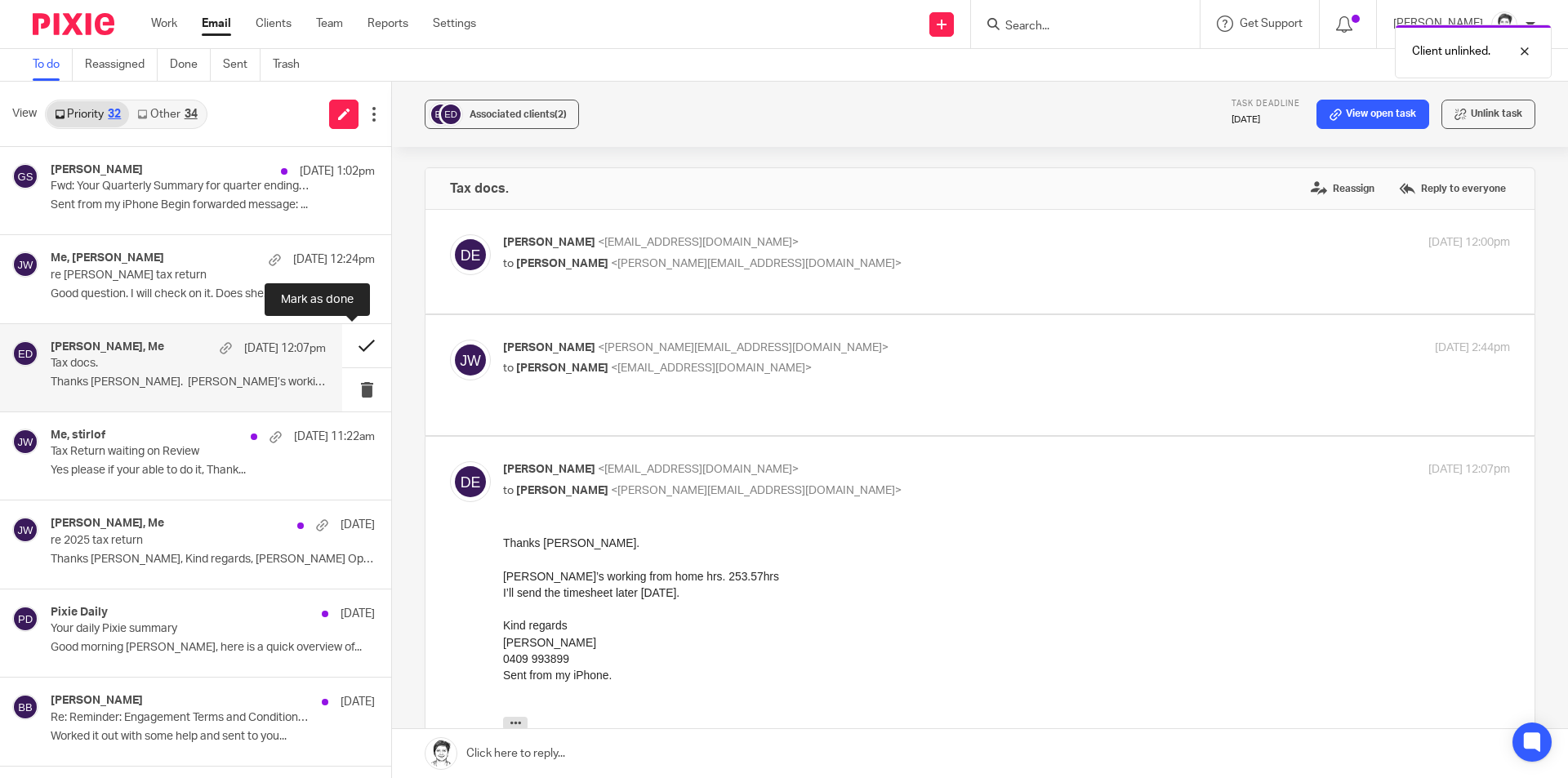
click at [348, 344] on button at bounding box center [367, 346] width 49 height 44
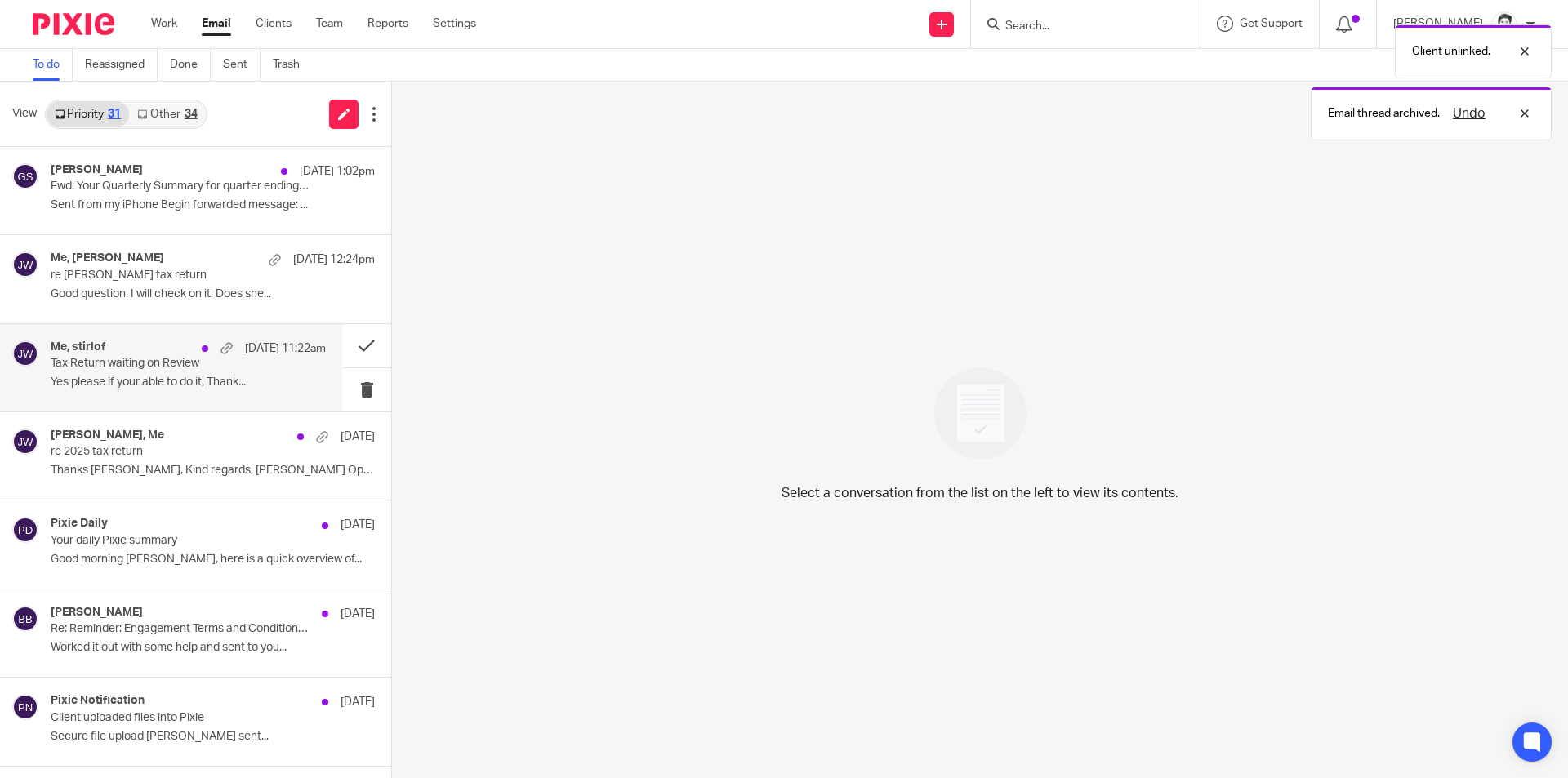
click at [120, 384] on p "Yes please if your able to do it, Thank..." at bounding box center [188, 382] width 275 height 14
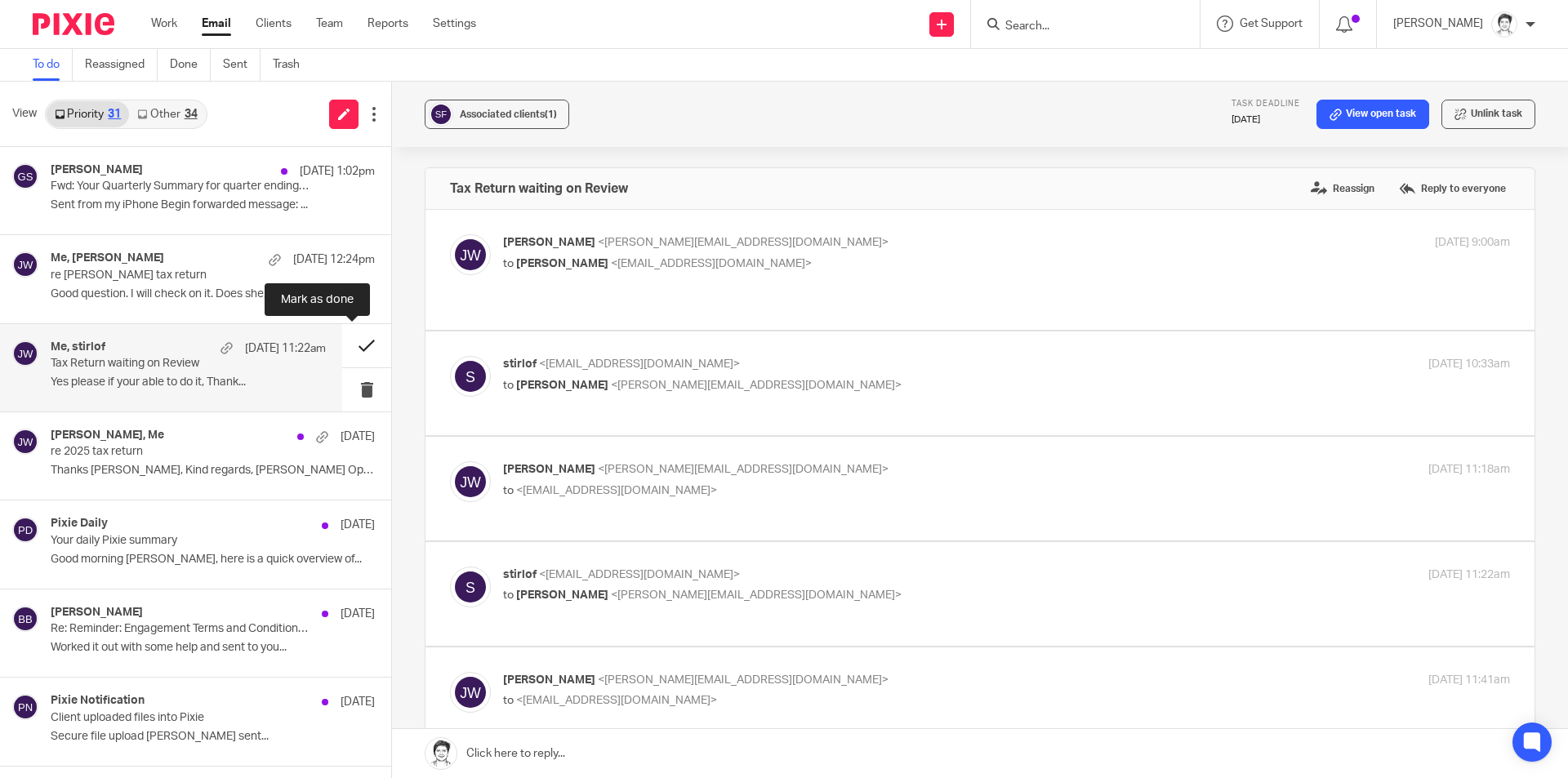
click at [348, 348] on button at bounding box center [367, 346] width 49 height 44
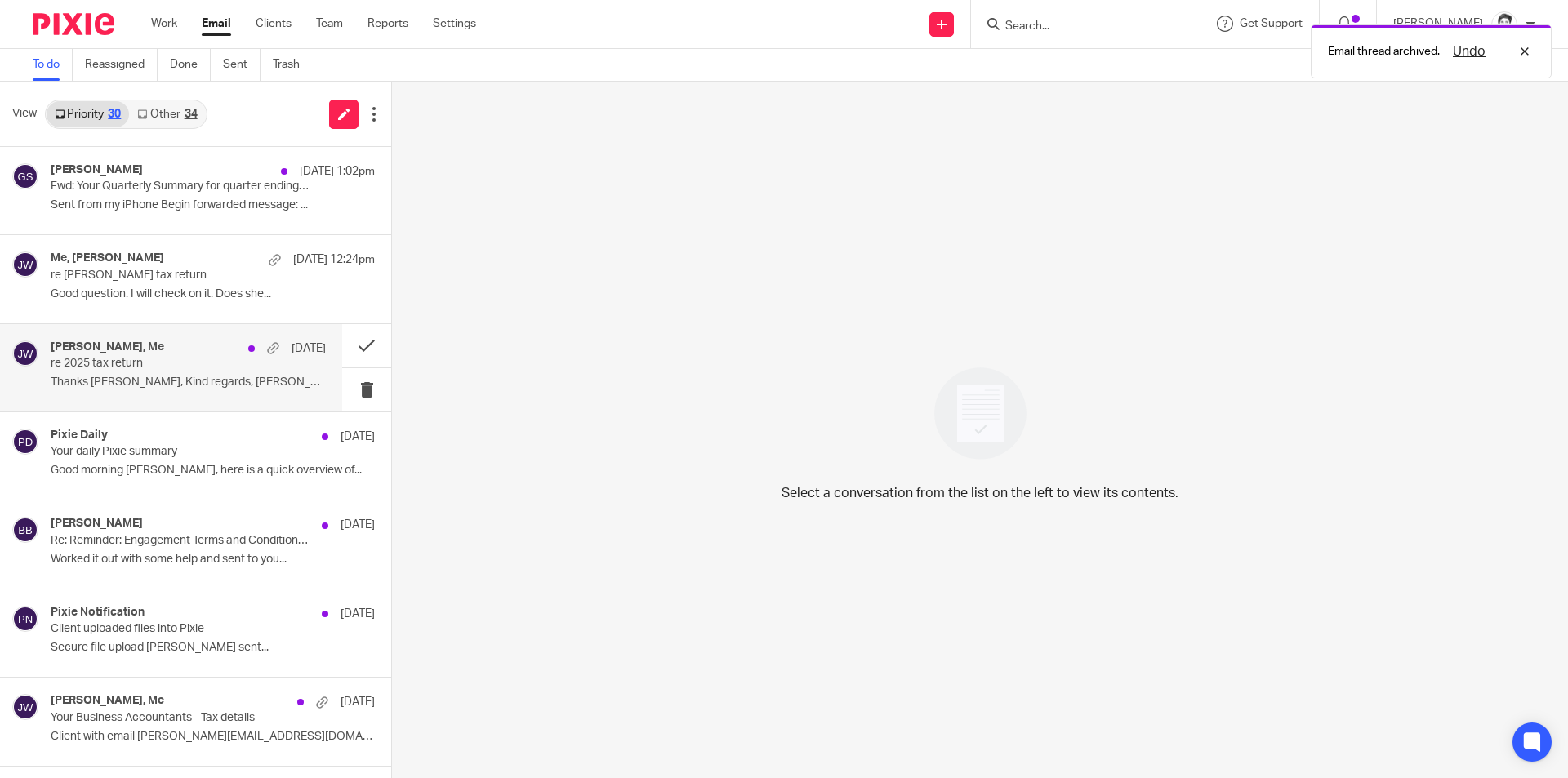
click at [126, 371] on p "re 2025 tax return" at bounding box center [161, 364] width 221 height 14
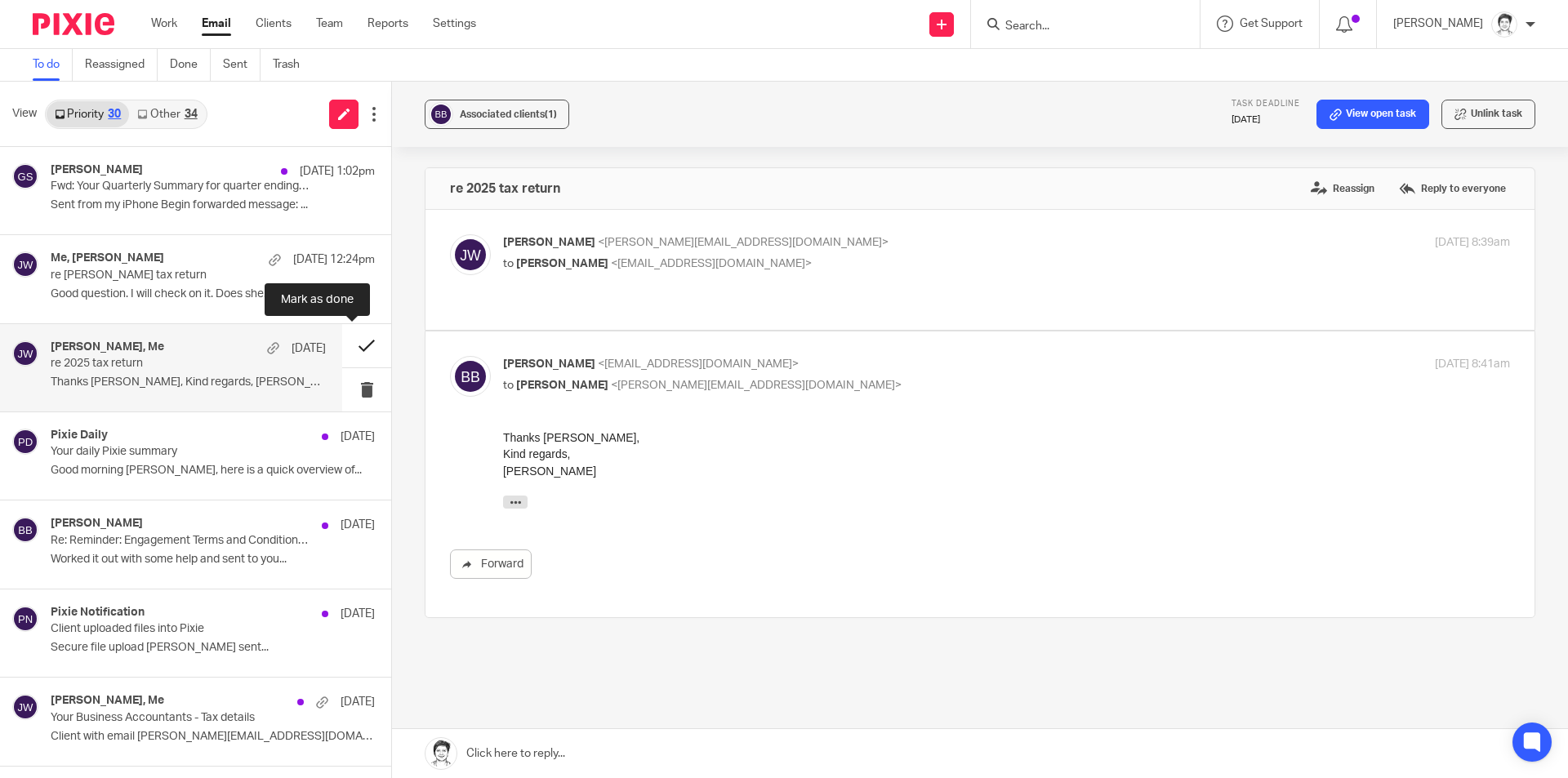
click at [354, 344] on button at bounding box center [367, 346] width 49 height 44
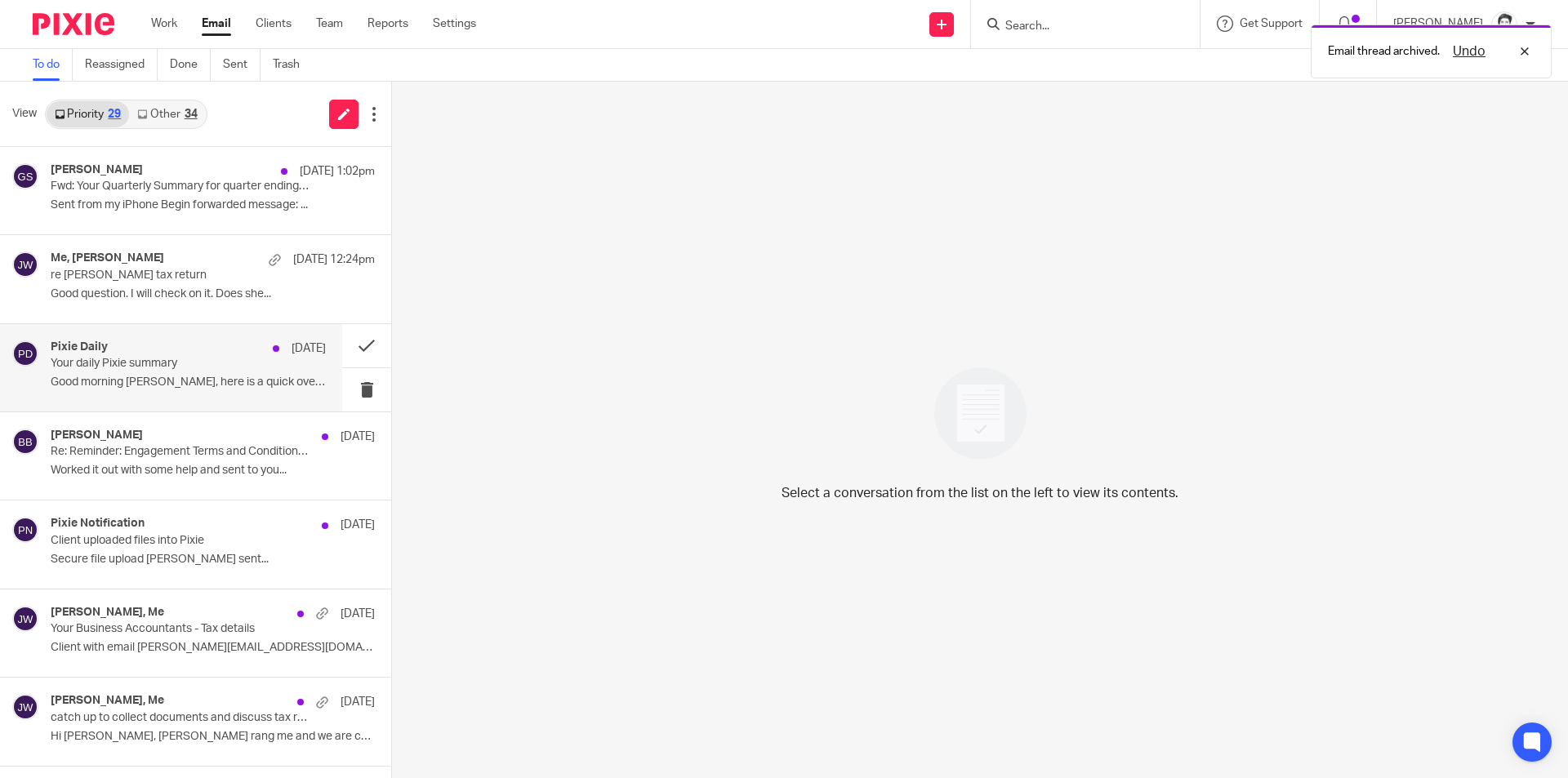
click at [146, 372] on div "Pixie Daily 15 Aug Your daily Pixie summary Good morning Julie, here is a quick…" at bounding box center [188, 368] width 275 height 55
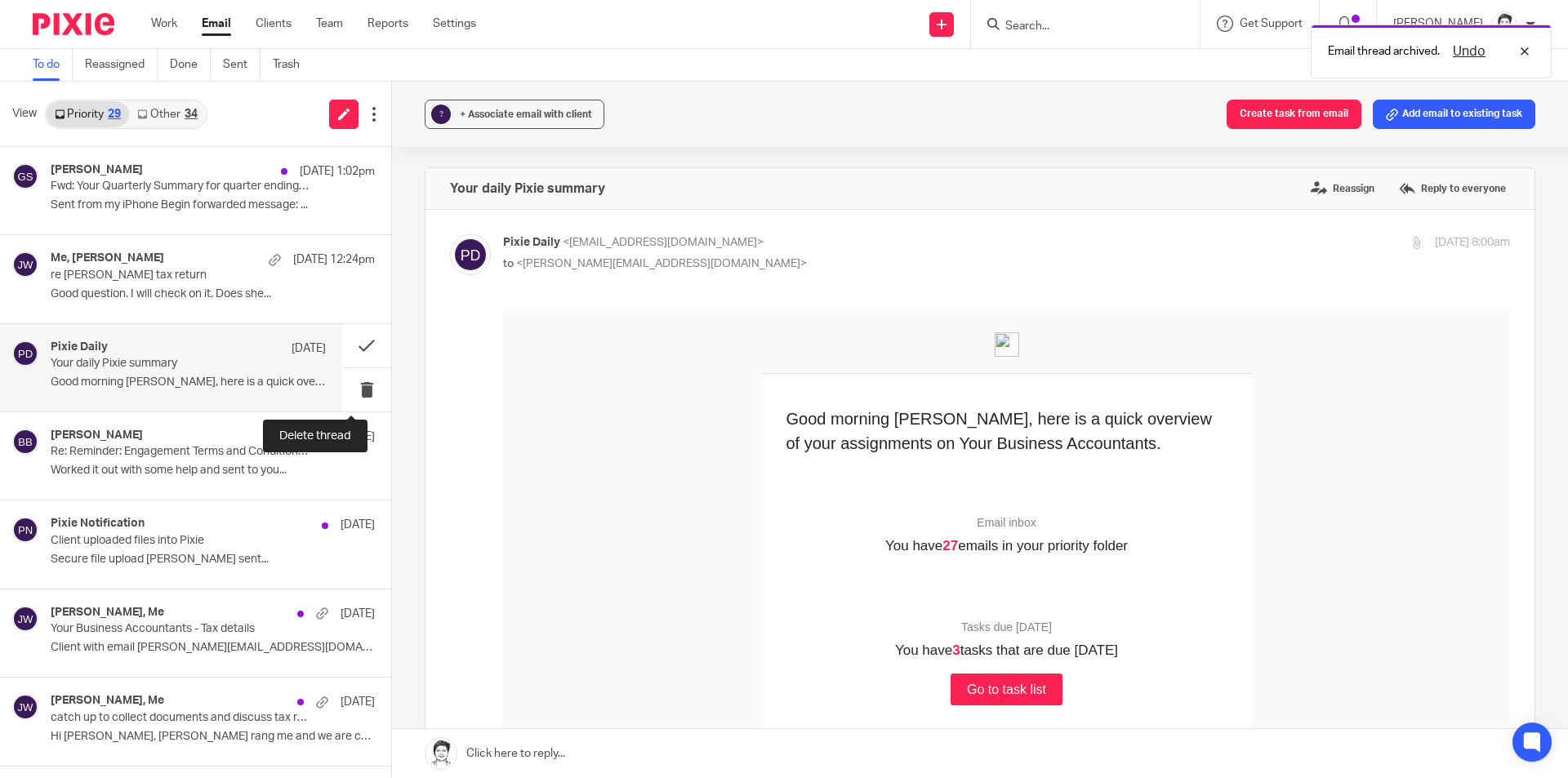
drag, startPoint x: 347, startPoint y: 391, endPoint x: 320, endPoint y: 382, distance: 28.5
click at [348, 391] on button at bounding box center [367, 390] width 49 height 44
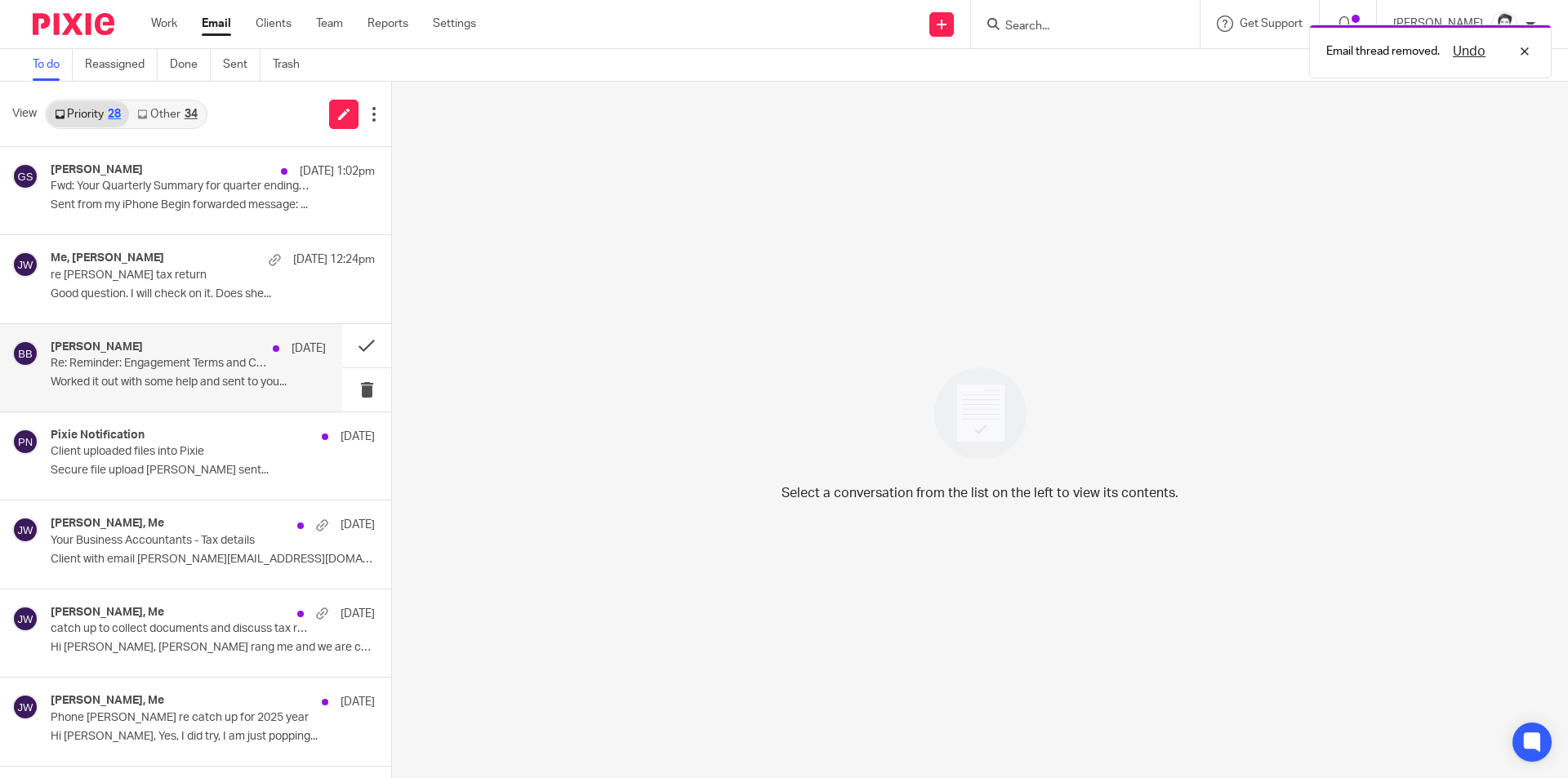
click at [217, 371] on p "Re: Reminder: Engagement Terms and Conditions - Berna Bertina" at bounding box center [161, 364] width 221 height 14
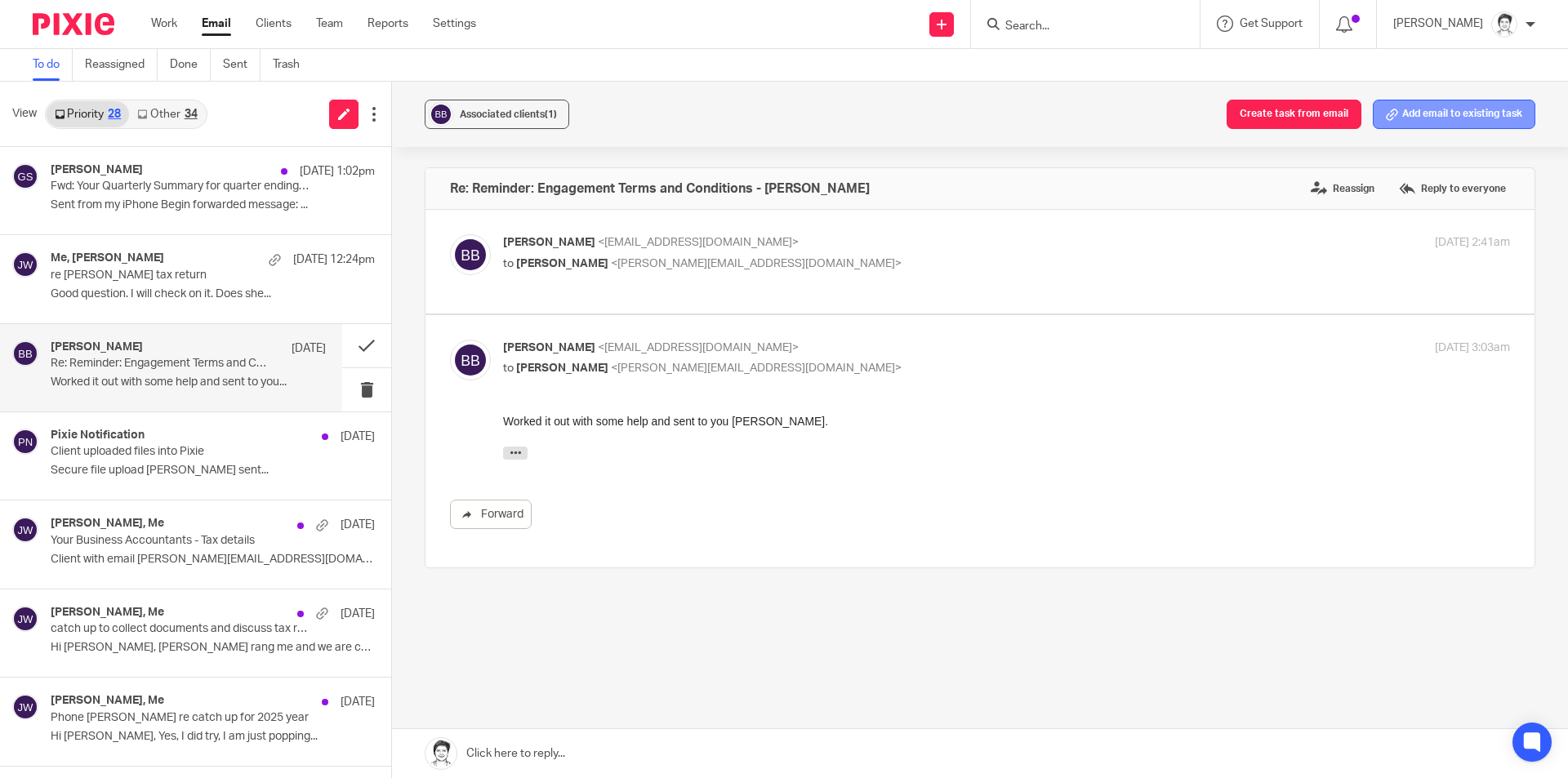
click at [1400, 114] on button "Add email to existing task" at bounding box center [1455, 114] width 162 height 30
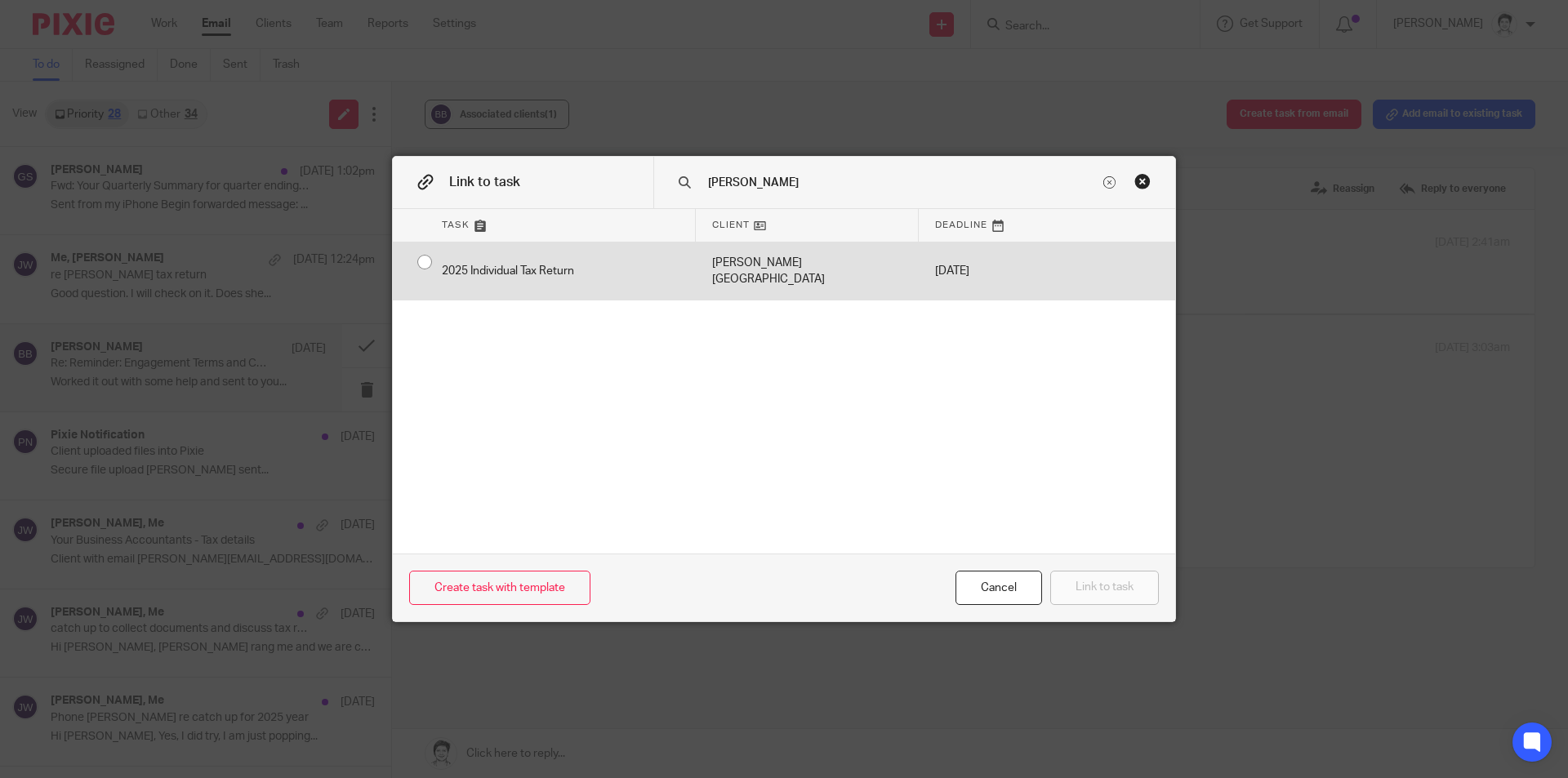
type input "berna"
click at [593, 255] on div "2025 Individual Tax Return" at bounding box center [560, 272] width 271 height 58
radio input "true"
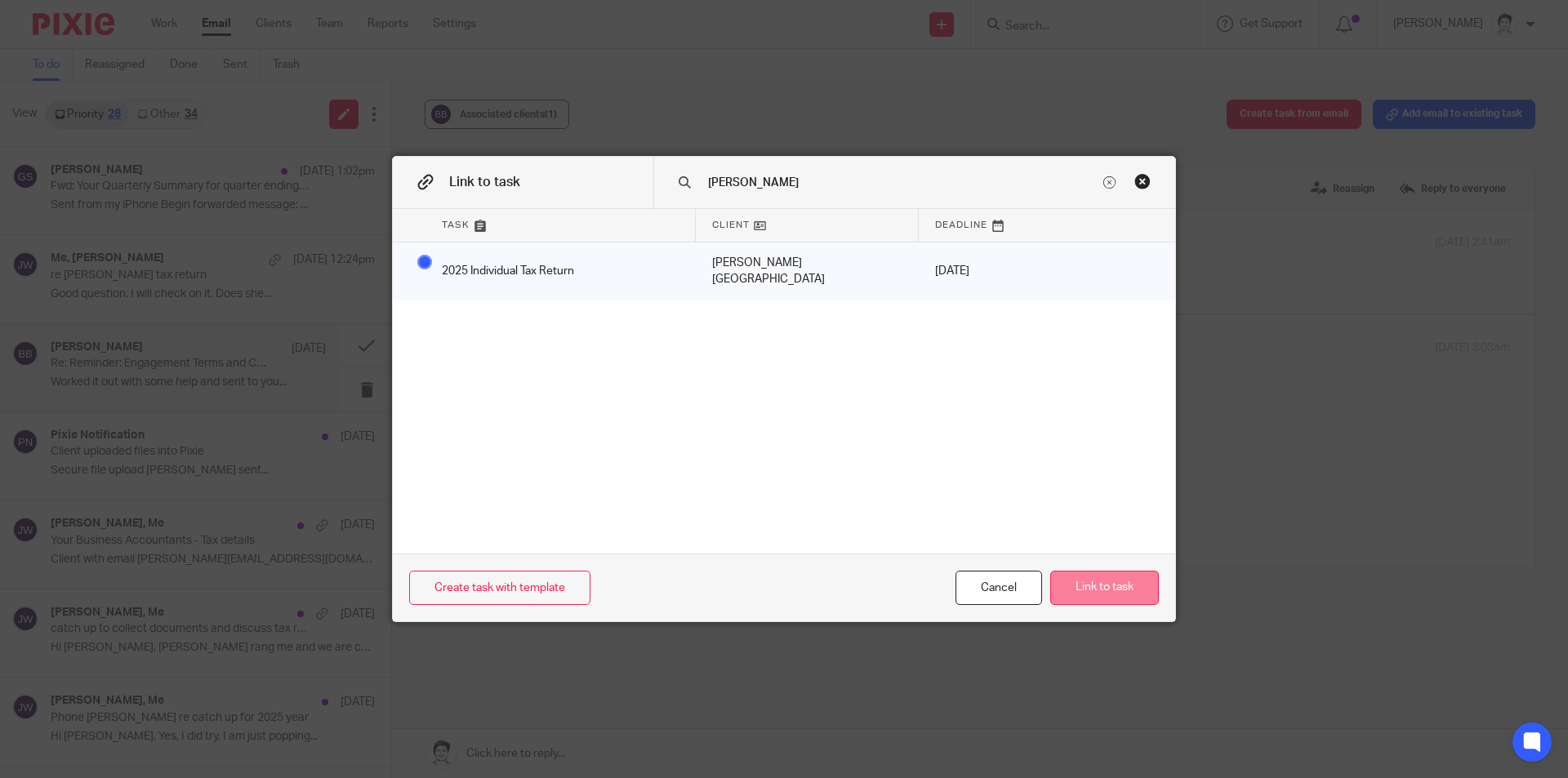
click at [1090, 593] on button "Link to task" at bounding box center [1104, 589] width 108 height 35
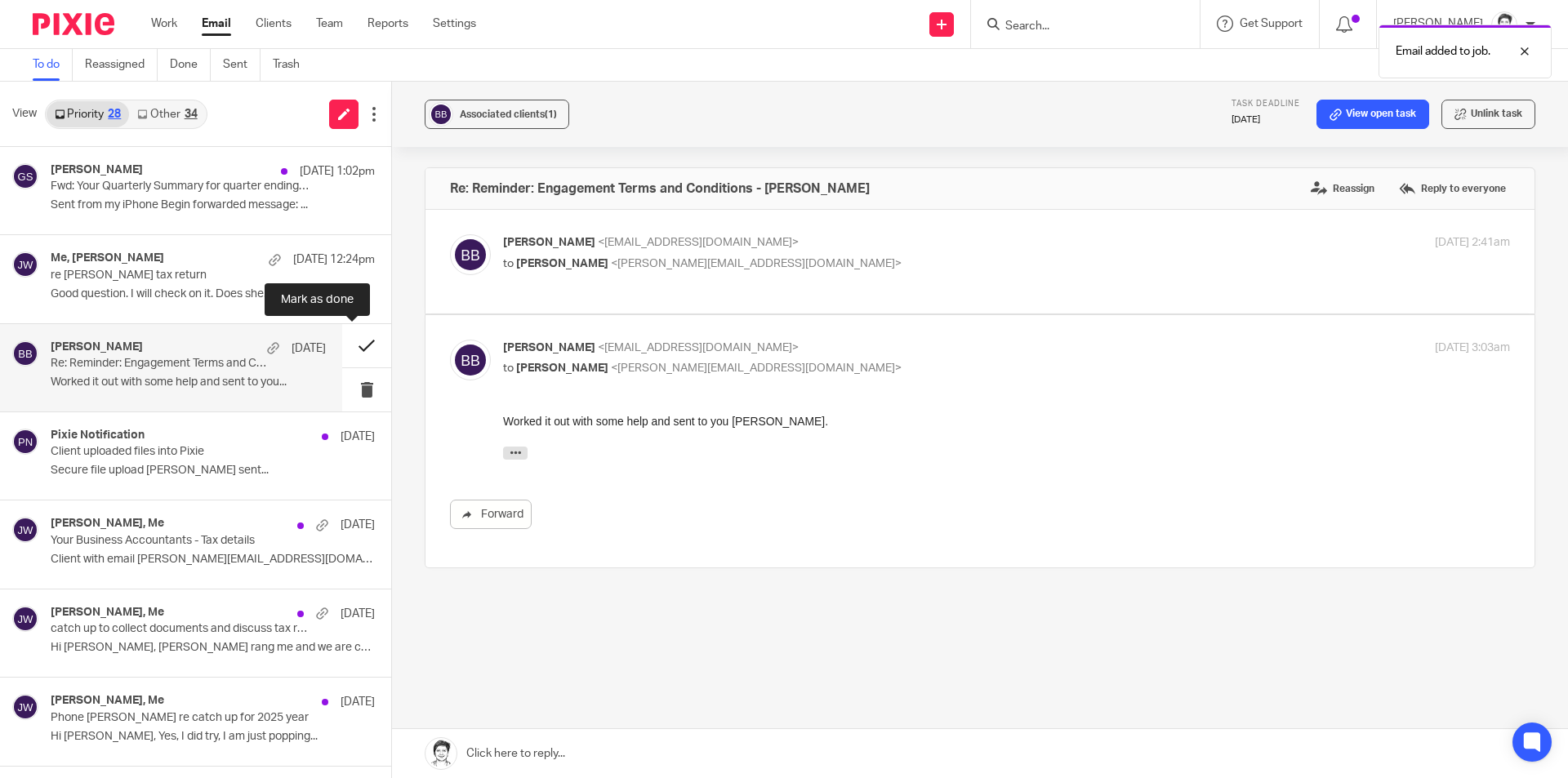
click at [346, 348] on button at bounding box center [367, 346] width 49 height 44
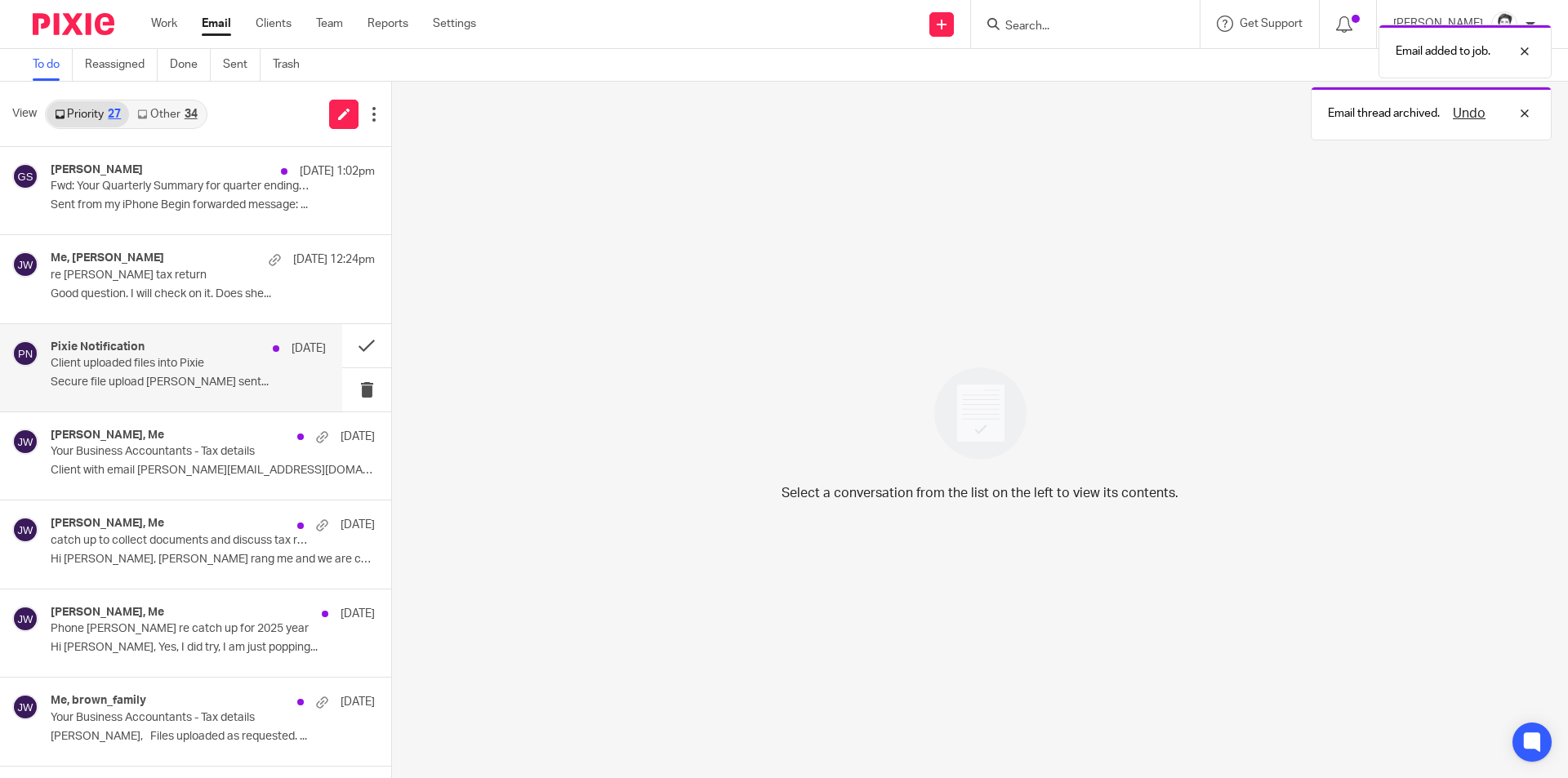
click at [178, 364] on p "Client uploaded files into Pixie" at bounding box center [161, 364] width 221 height 14
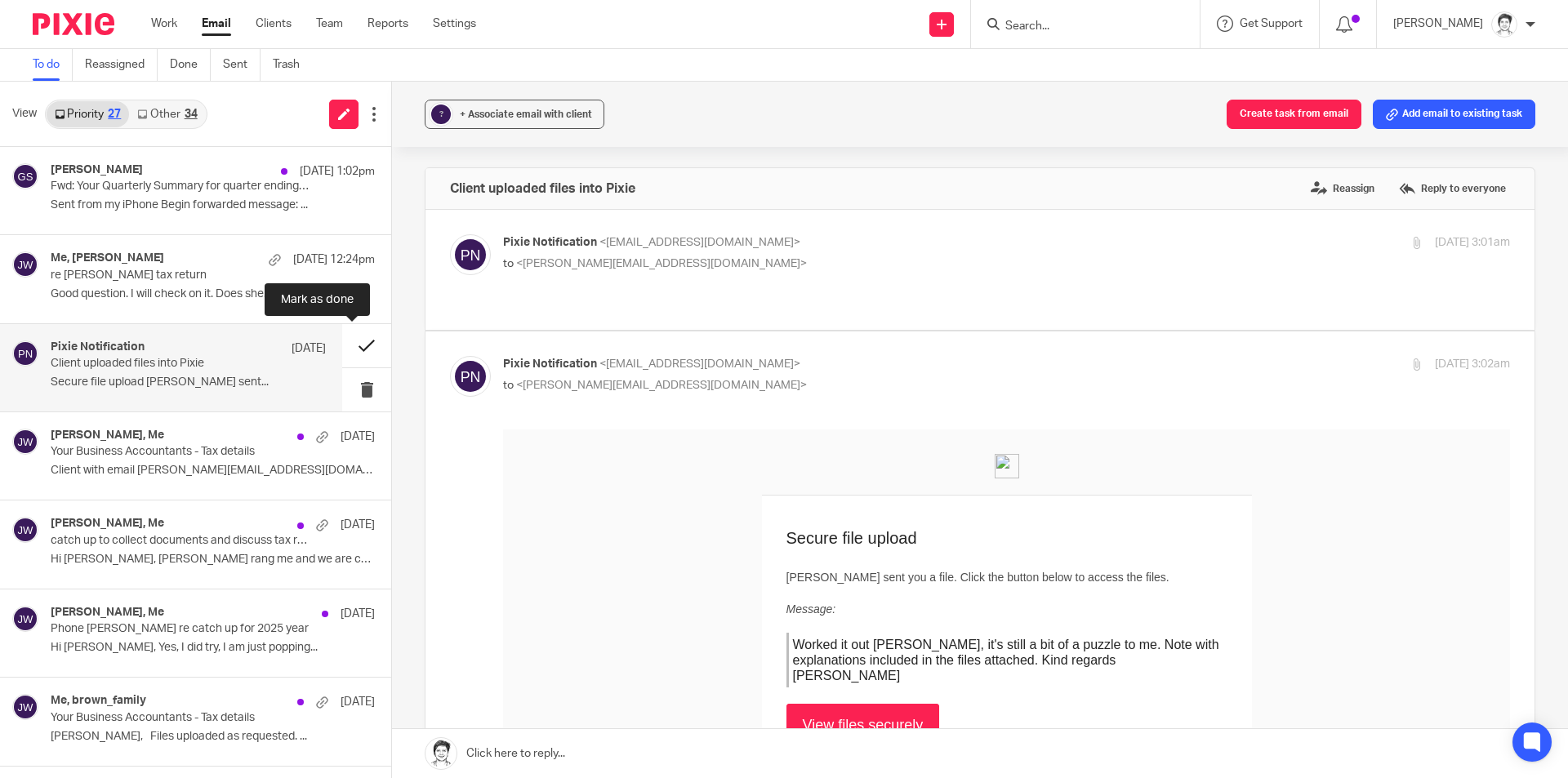
click at [354, 347] on button at bounding box center [367, 346] width 49 height 44
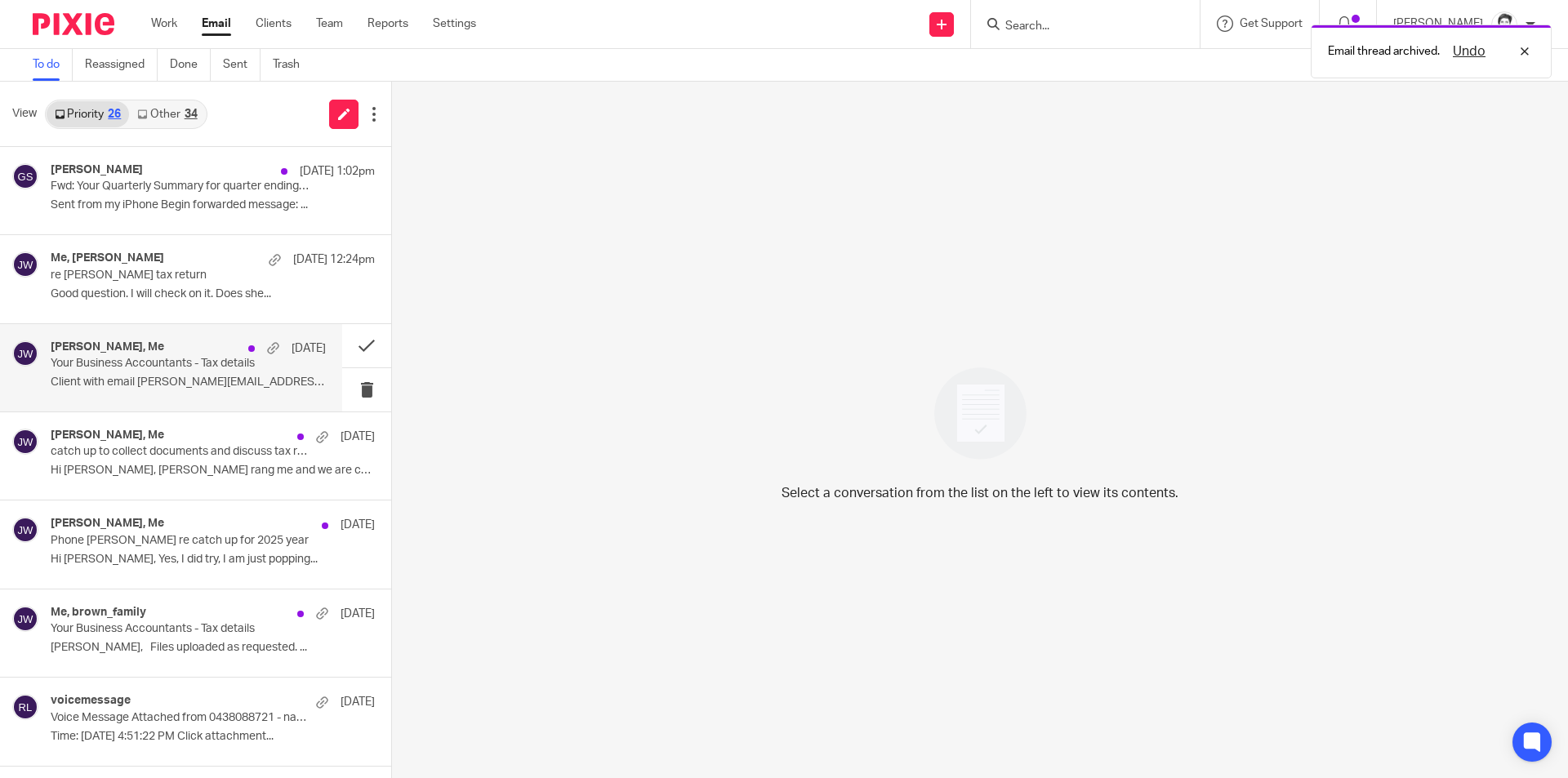
click at [135, 368] on p "Your Business Accountants - Tax details" at bounding box center [161, 364] width 221 height 14
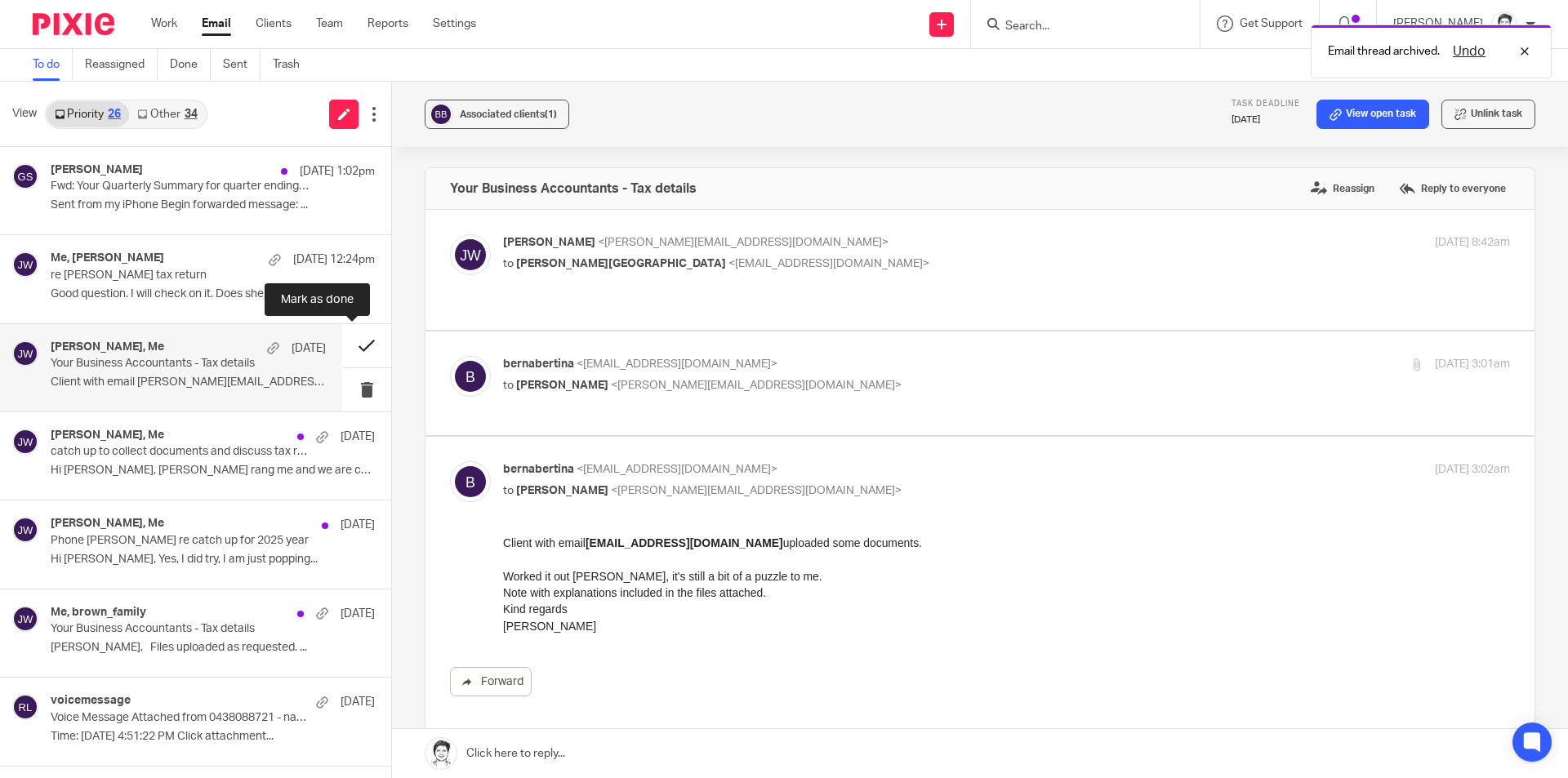
click at [348, 346] on button at bounding box center [367, 346] width 49 height 44
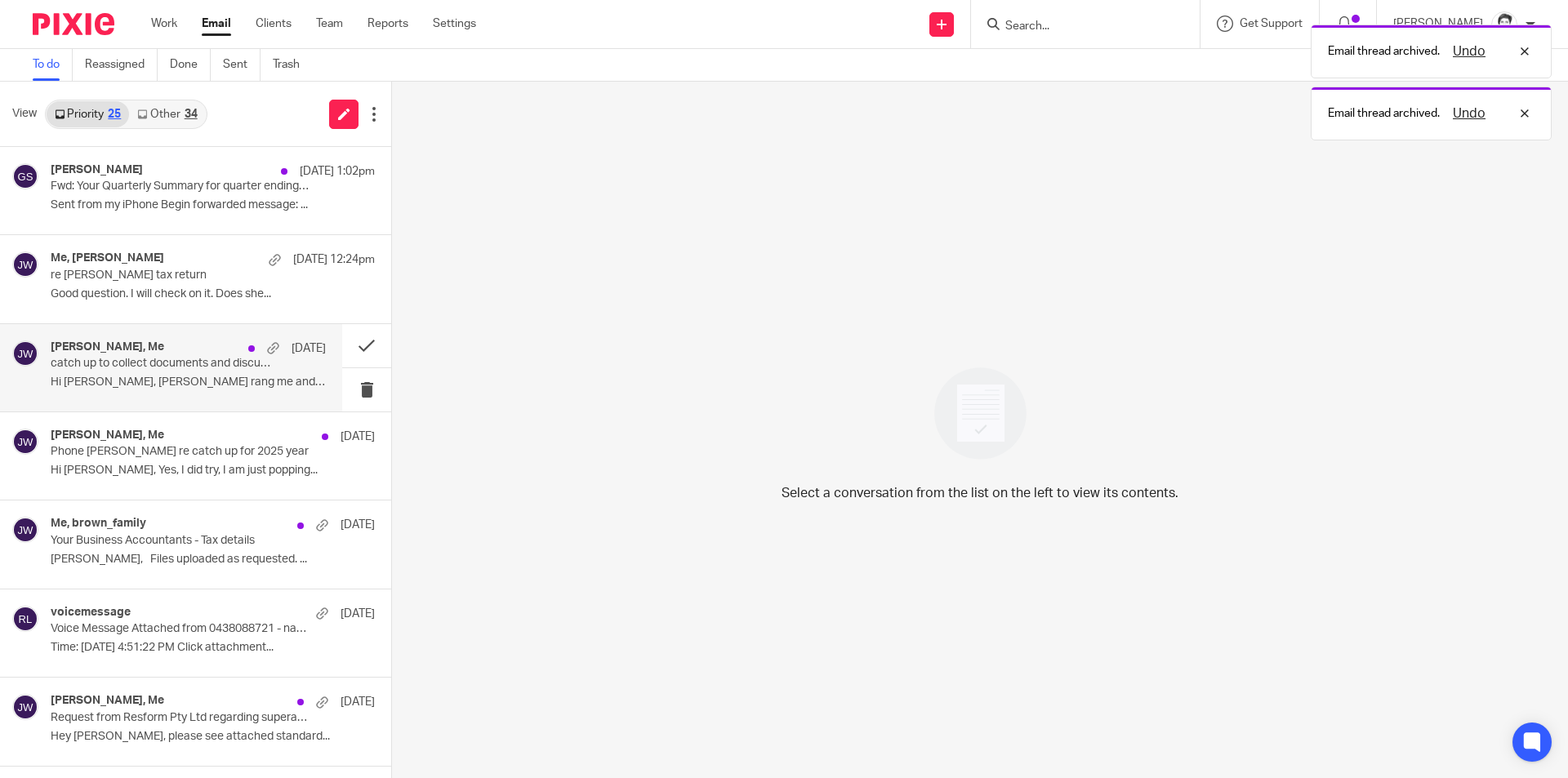
click at [112, 368] on p "catch up to collect documents and discuss tax returns" at bounding box center [161, 364] width 221 height 14
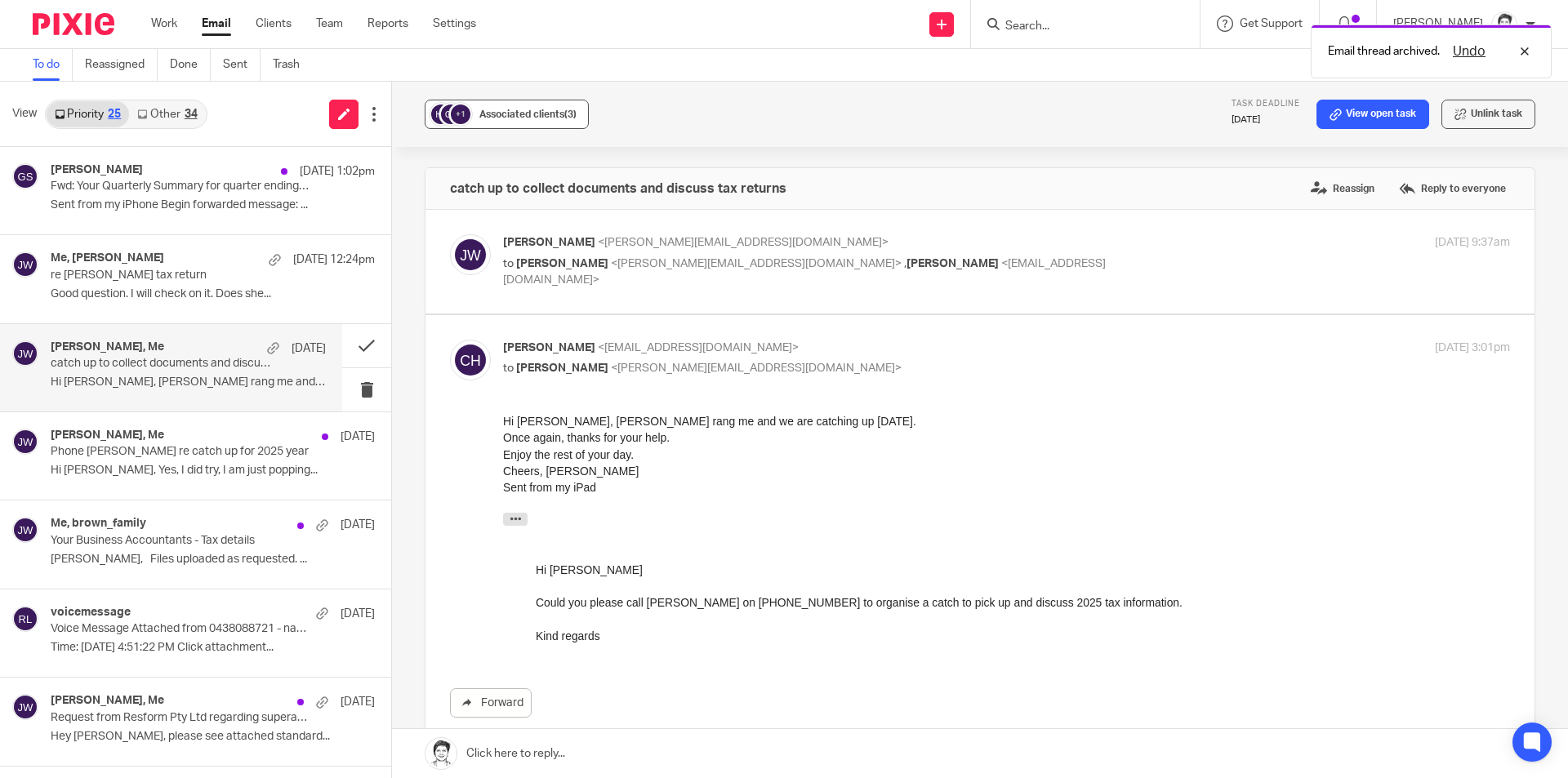
click at [511, 114] on span "Associated clients (3)" at bounding box center [527, 114] width 97 height 10
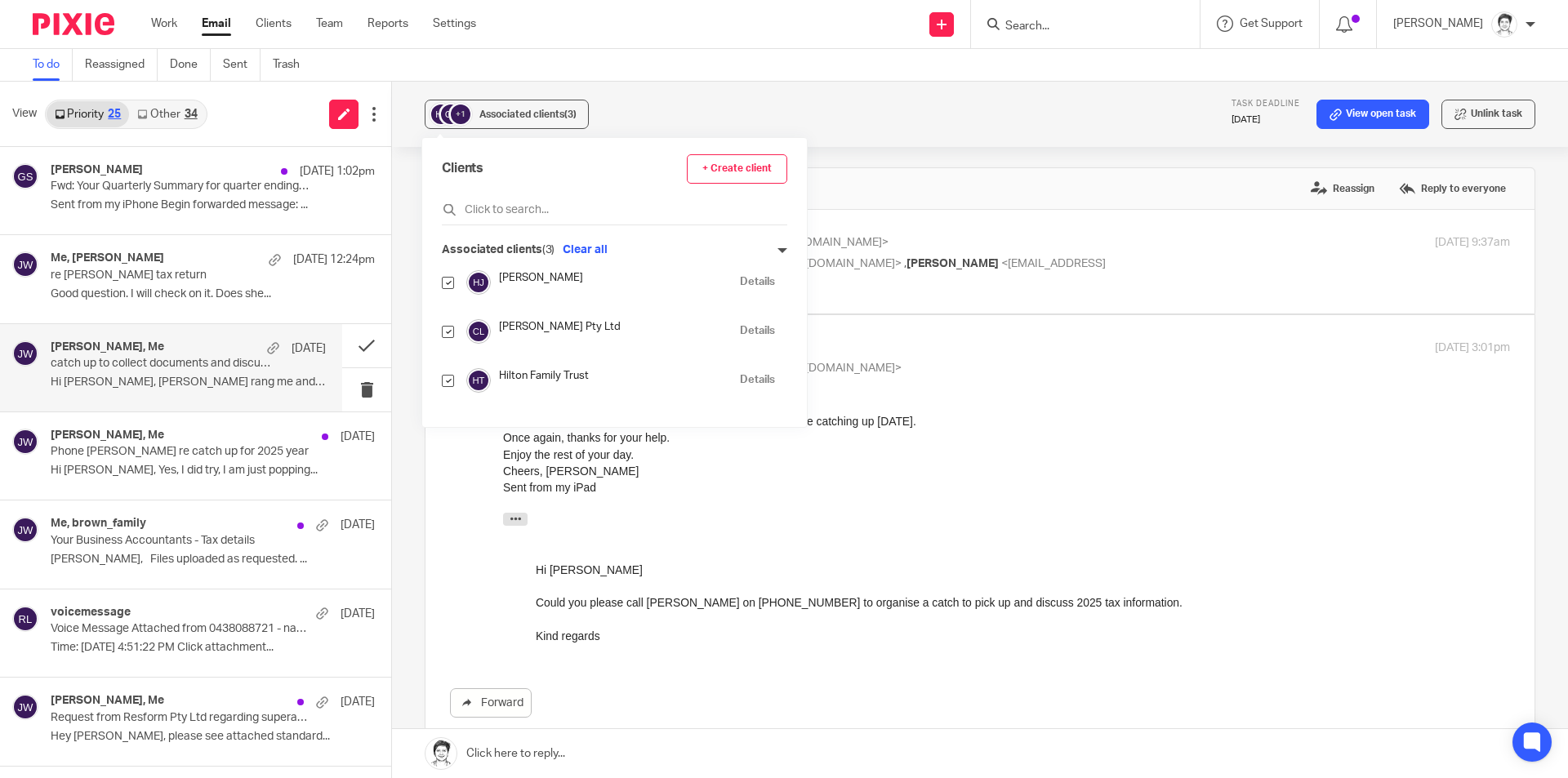
click at [450, 331] on input "checkbox" at bounding box center [448, 332] width 12 height 12
checkbox input "false"
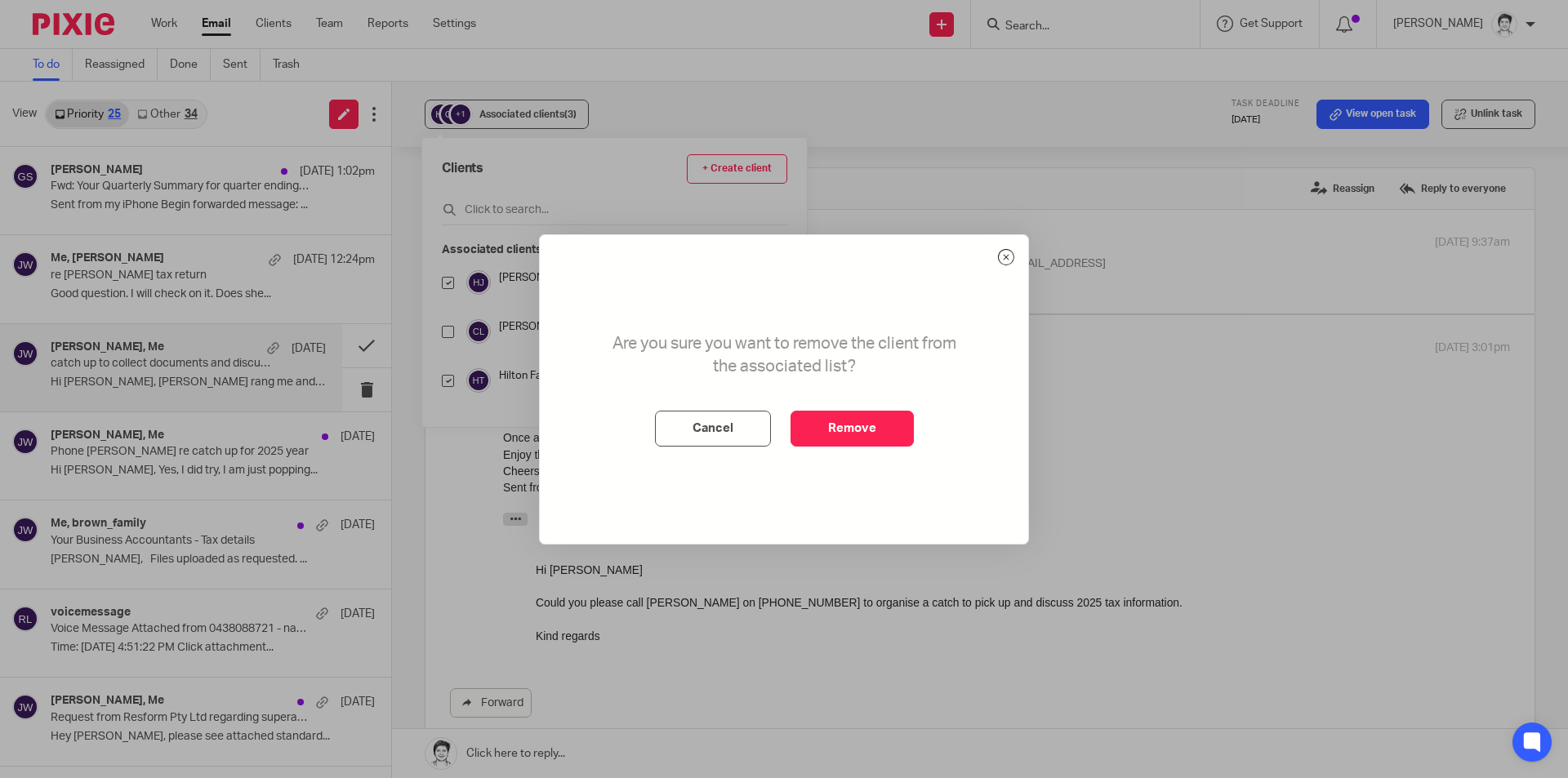
click at [885, 425] on button "Remove" at bounding box center [852, 429] width 123 height 36
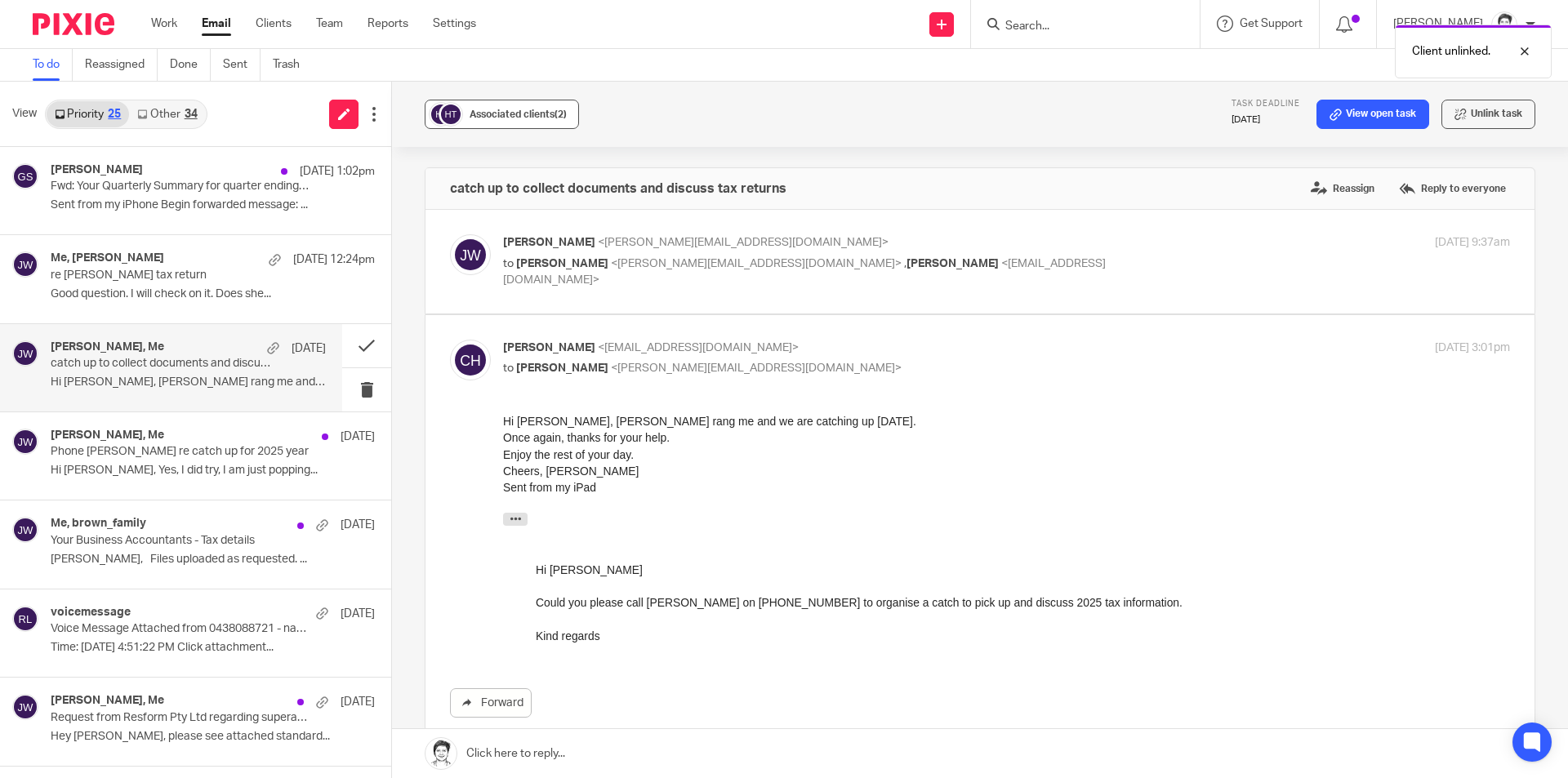
drag, startPoint x: 518, startPoint y: 114, endPoint x: 525, endPoint y: 109, distance: 8.6
click at [519, 114] on span "Associated clients (2)" at bounding box center [518, 114] width 97 height 10
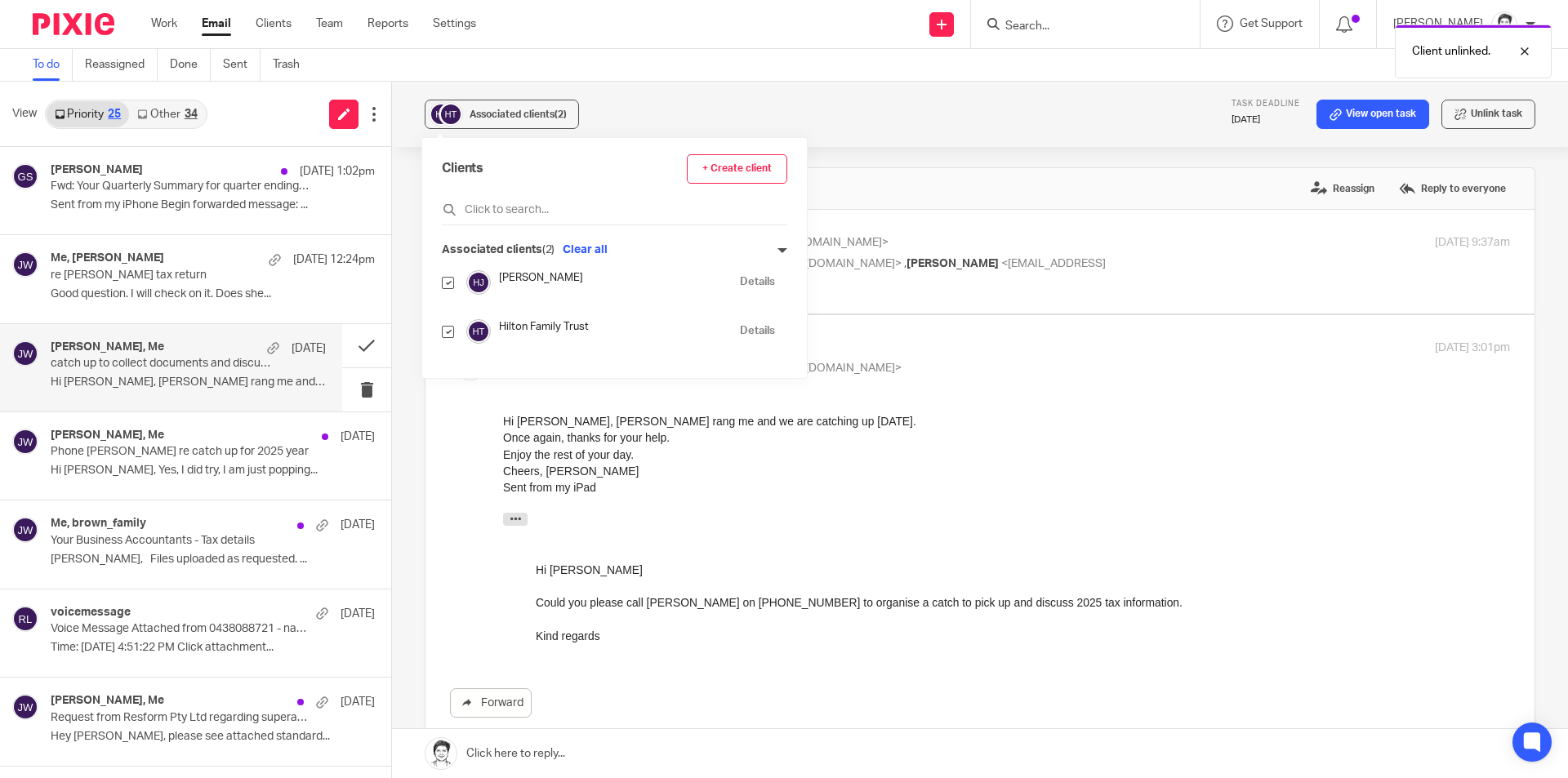
click at [450, 286] on input "checkbox" at bounding box center [448, 283] width 12 height 12
checkbox input "false"
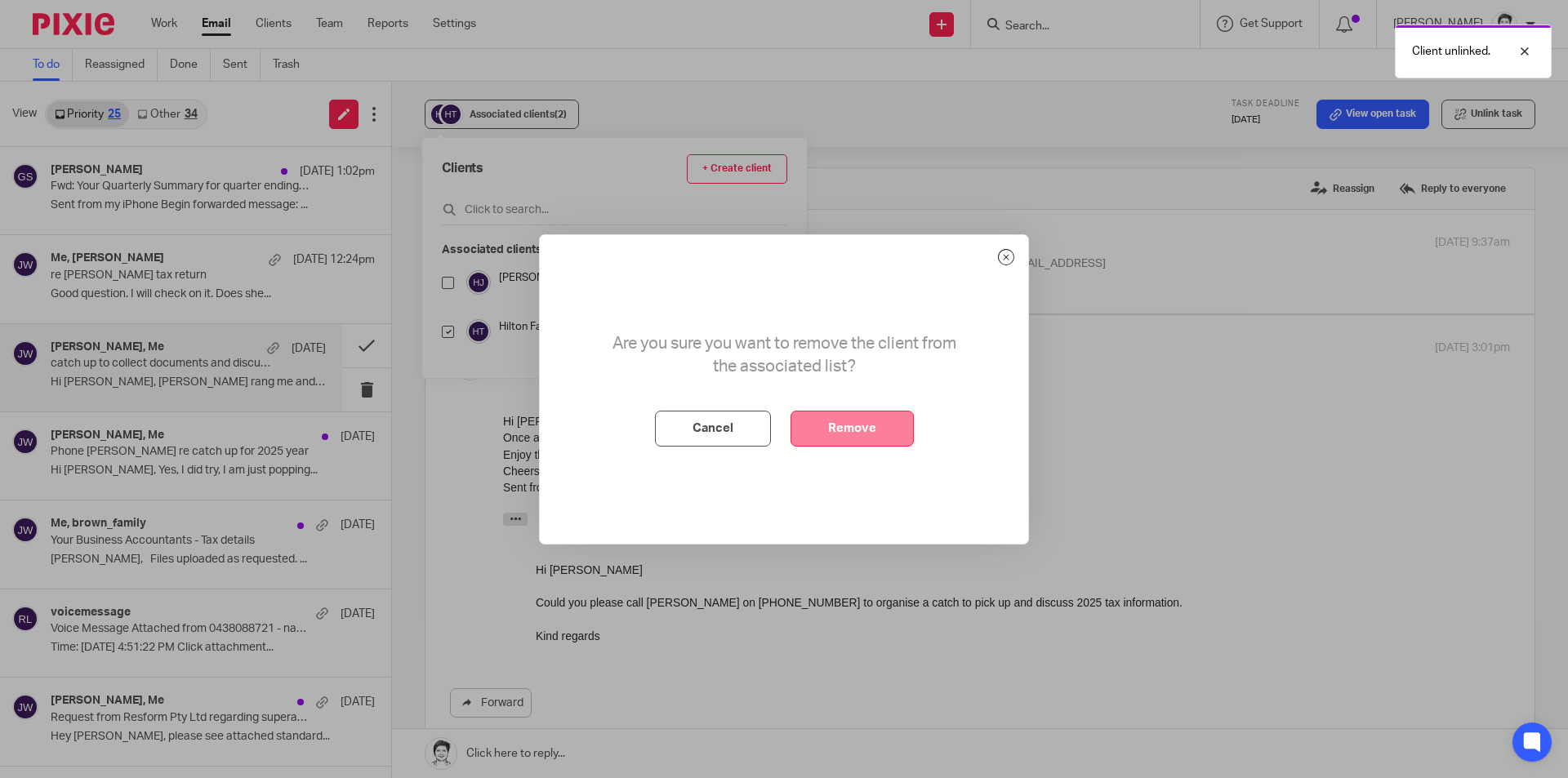
click at [852, 430] on button "Remove" at bounding box center [852, 429] width 123 height 36
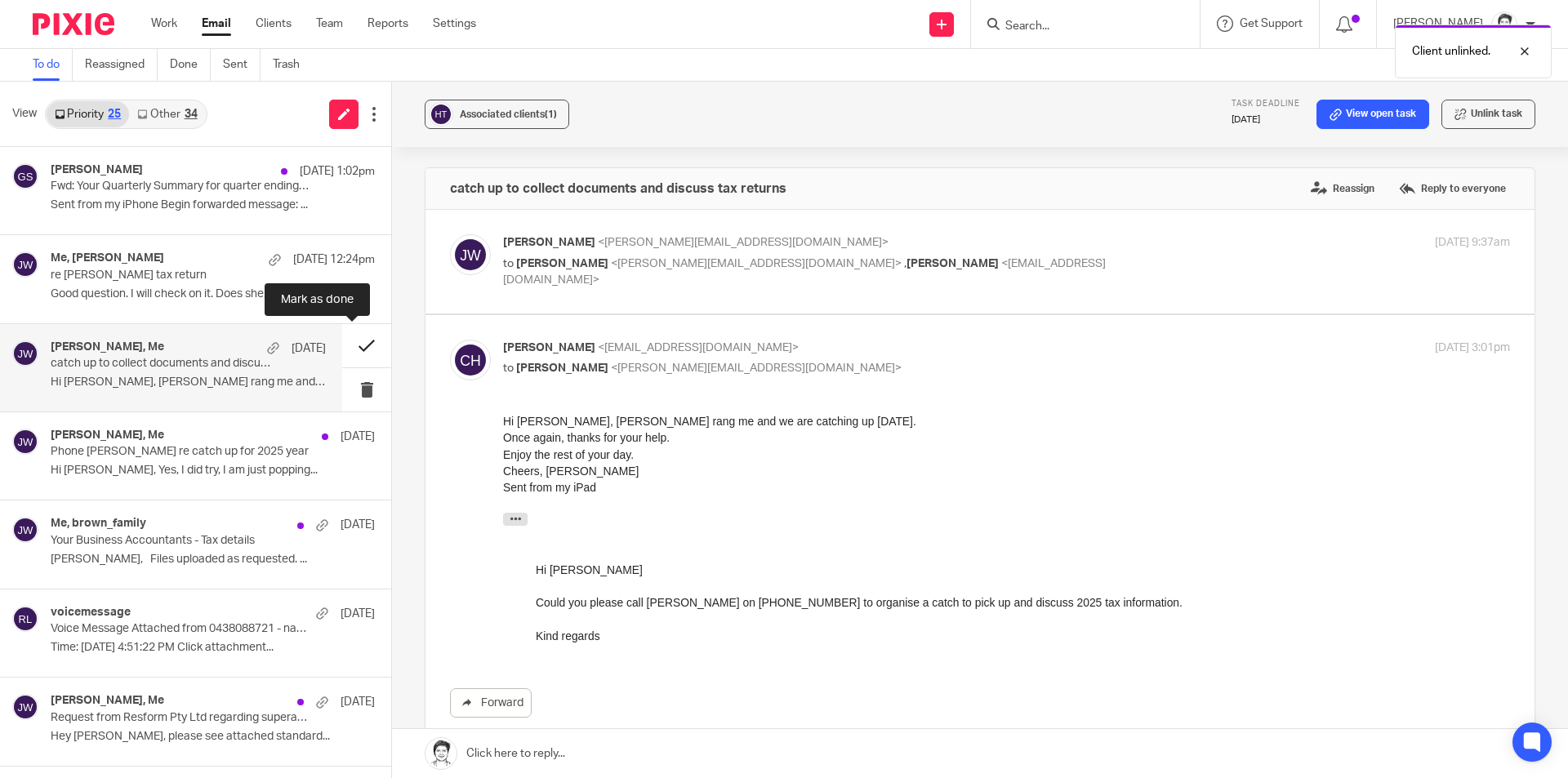
click at [351, 344] on button at bounding box center [367, 346] width 49 height 44
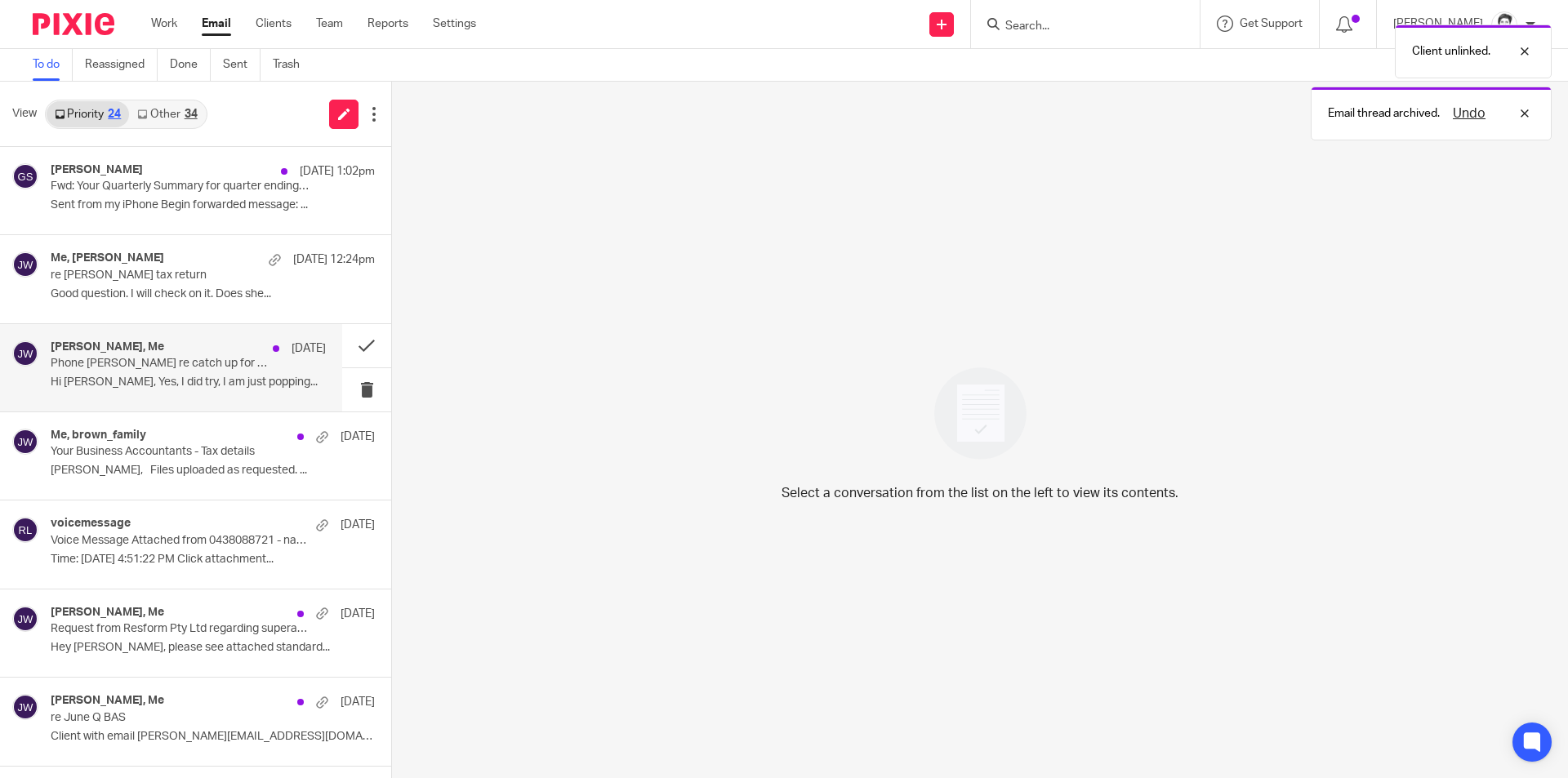
click at [138, 376] on p "Hi Julie, Yes, I did try, I am just popping..." at bounding box center [188, 382] width 275 height 14
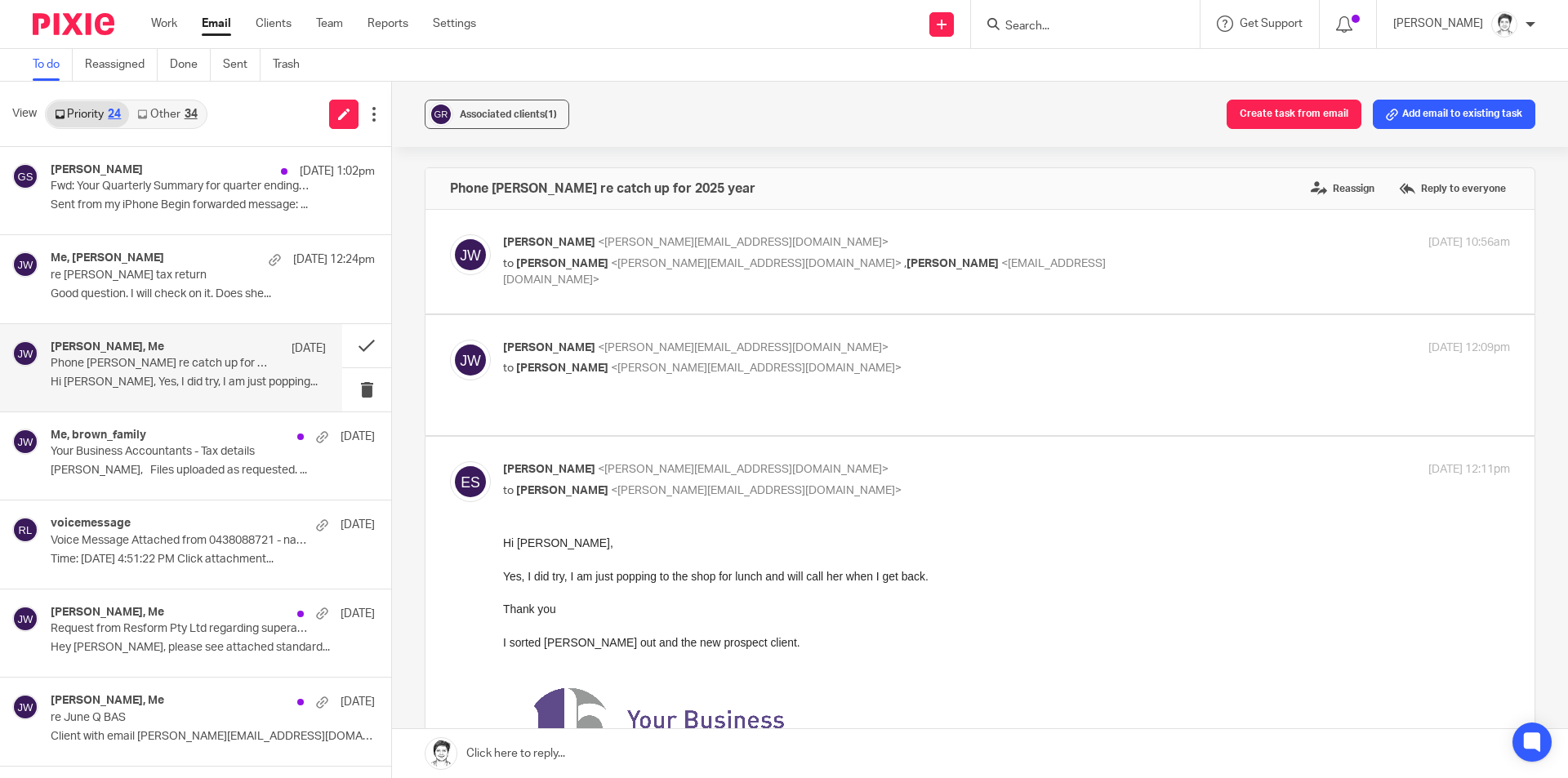
click at [1413, 113] on button "Add email to existing task" at bounding box center [1455, 114] width 162 height 30
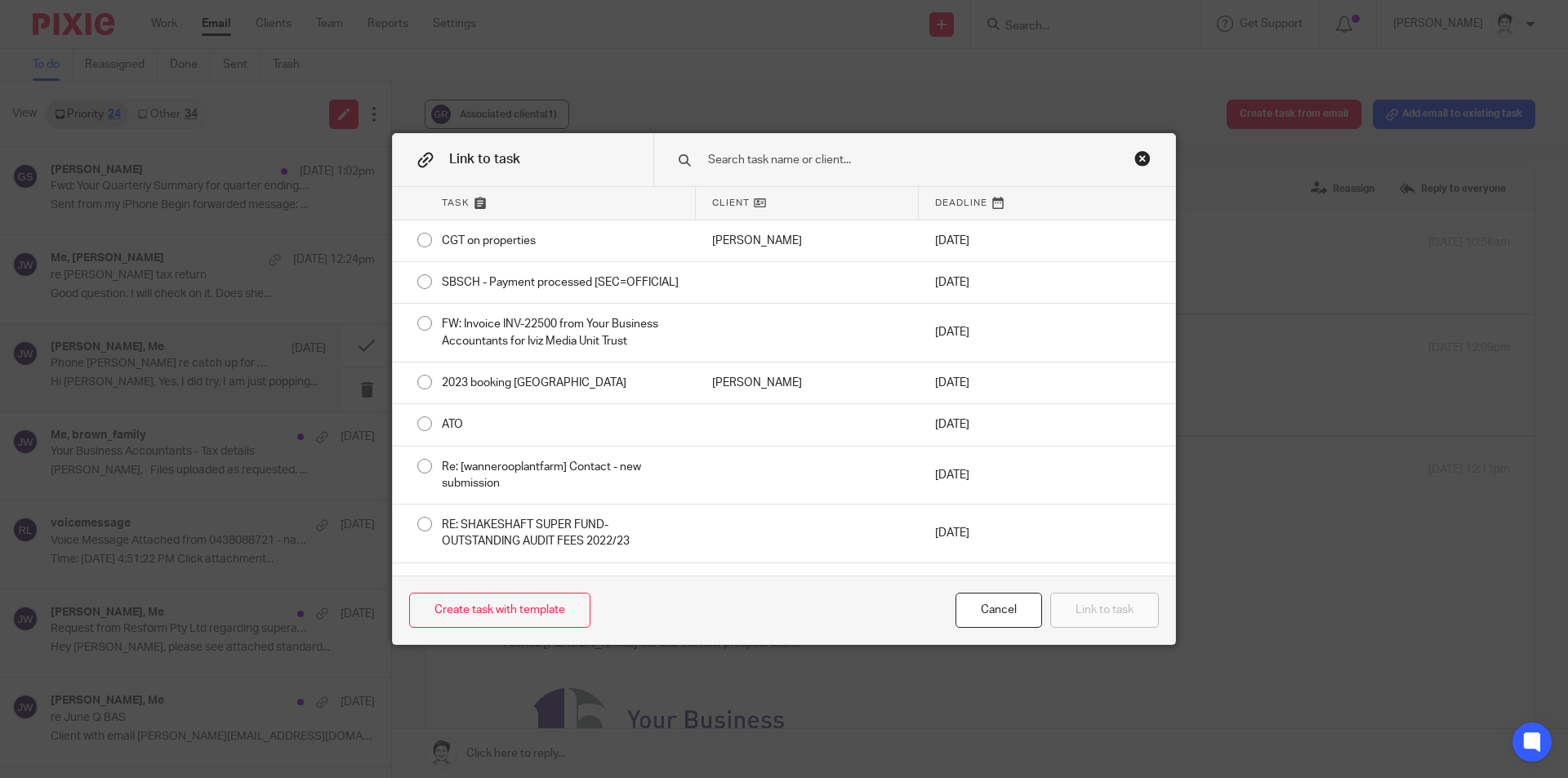
click at [764, 169] on input "text" at bounding box center [903, 160] width 393 height 18
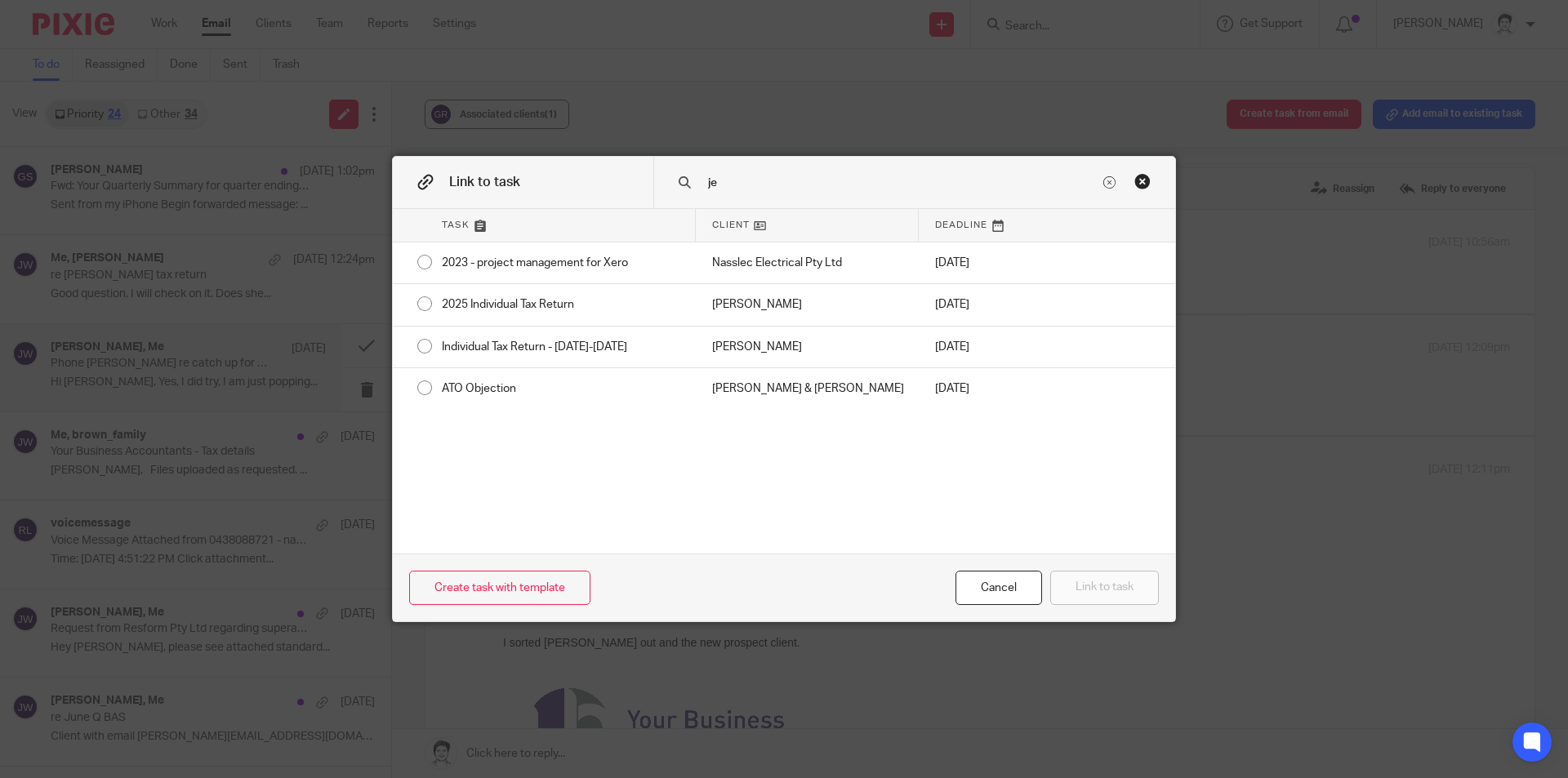
type input "j"
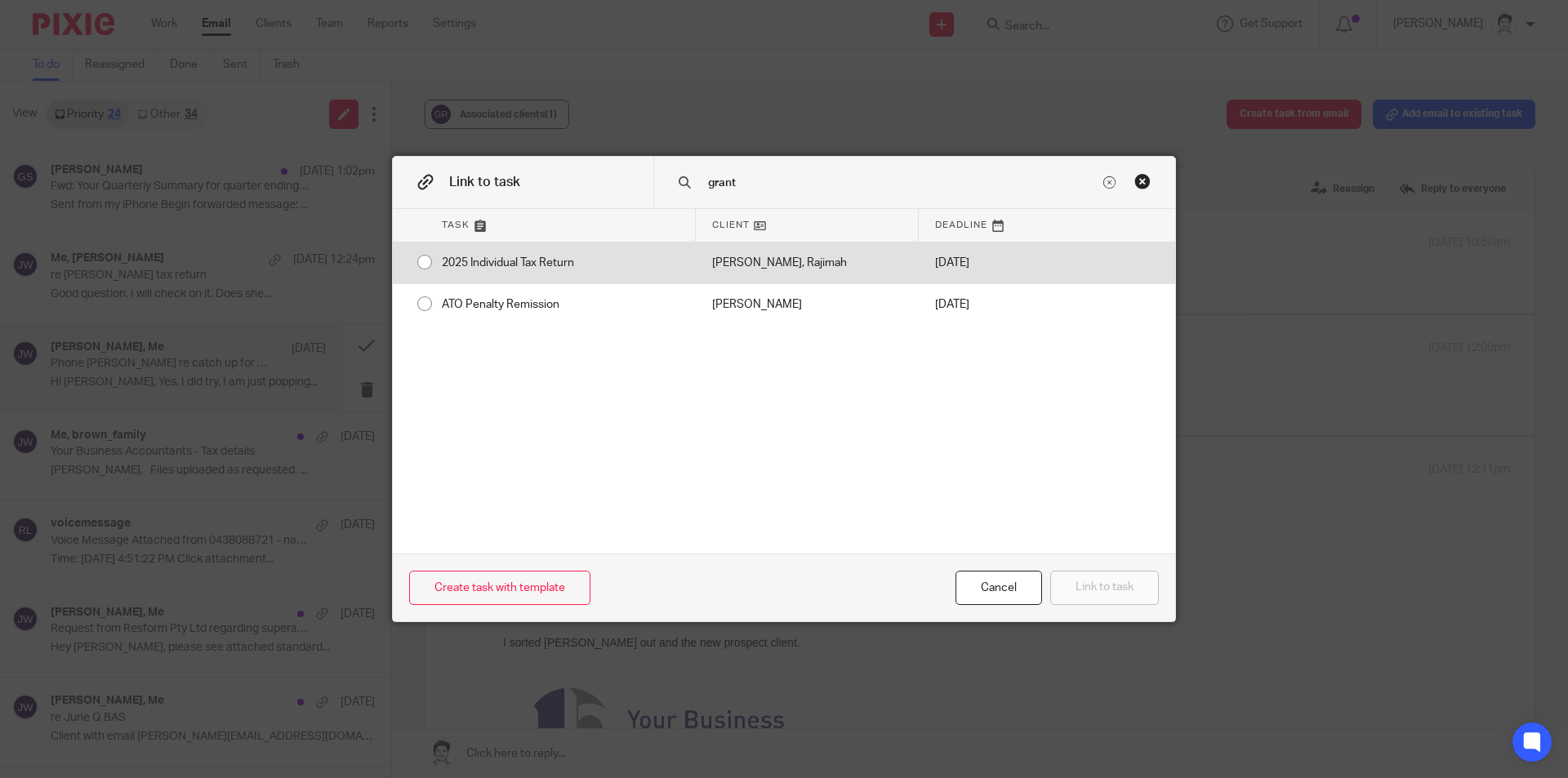
type input "grant"
click at [533, 259] on div "2025 Individual Tax Return" at bounding box center [560, 263] width 271 height 41
radio input "true"
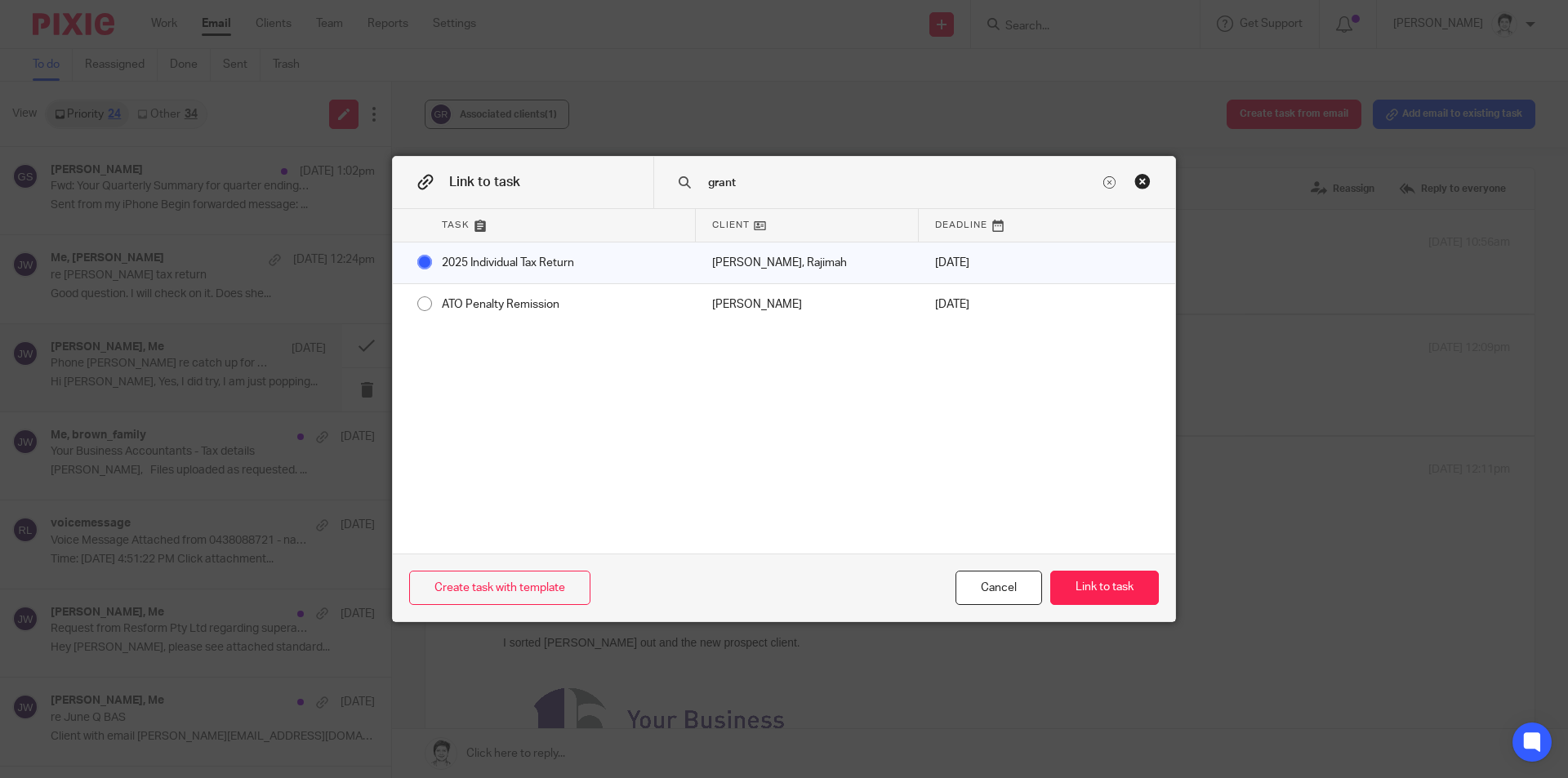
drag, startPoint x: 1124, startPoint y: 581, endPoint x: 1129, endPoint y: 569, distance: 13.0
click at [1121, 582] on button "Link to task" at bounding box center [1104, 589] width 108 height 35
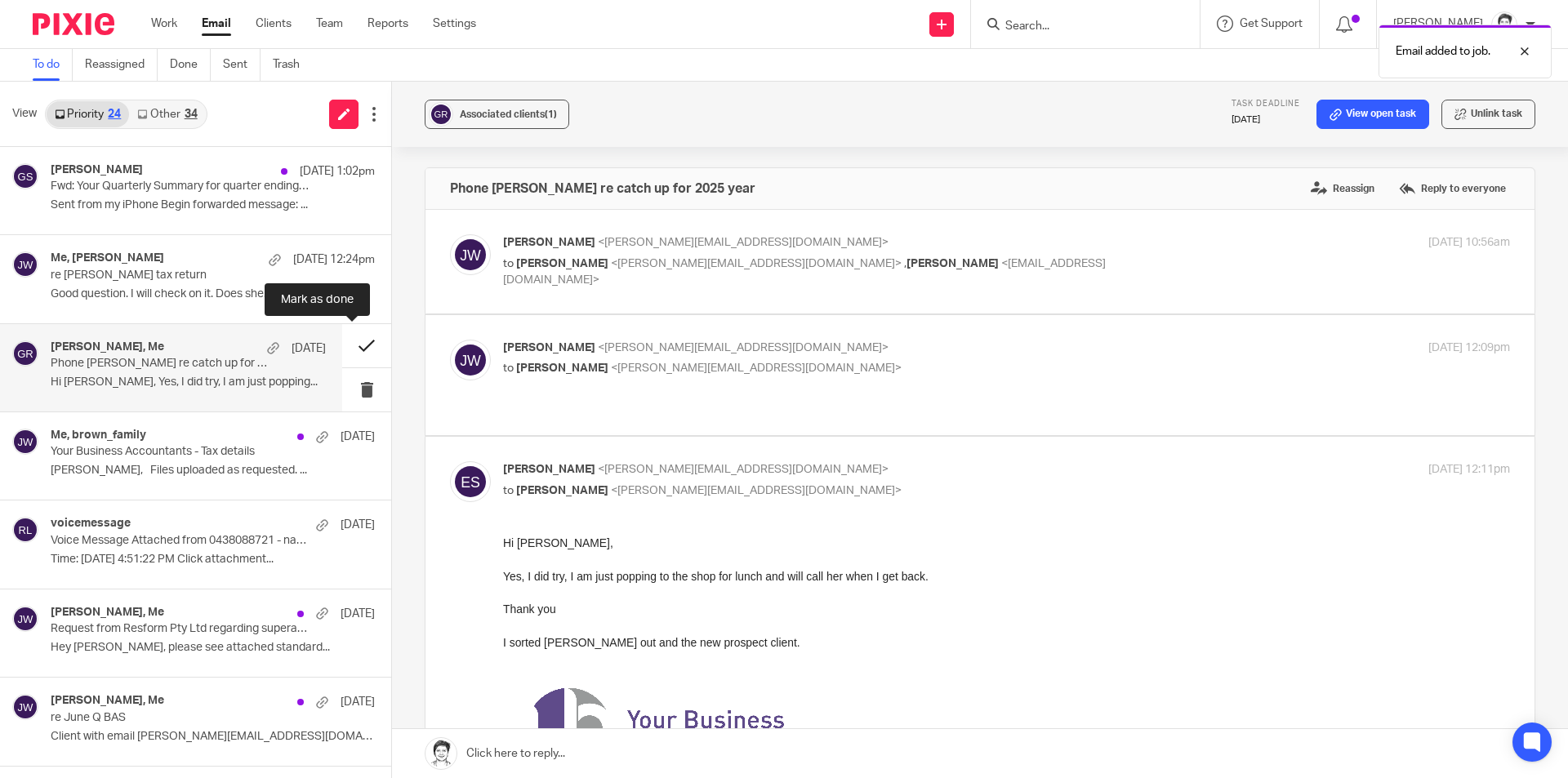
click at [348, 351] on button at bounding box center [367, 346] width 49 height 44
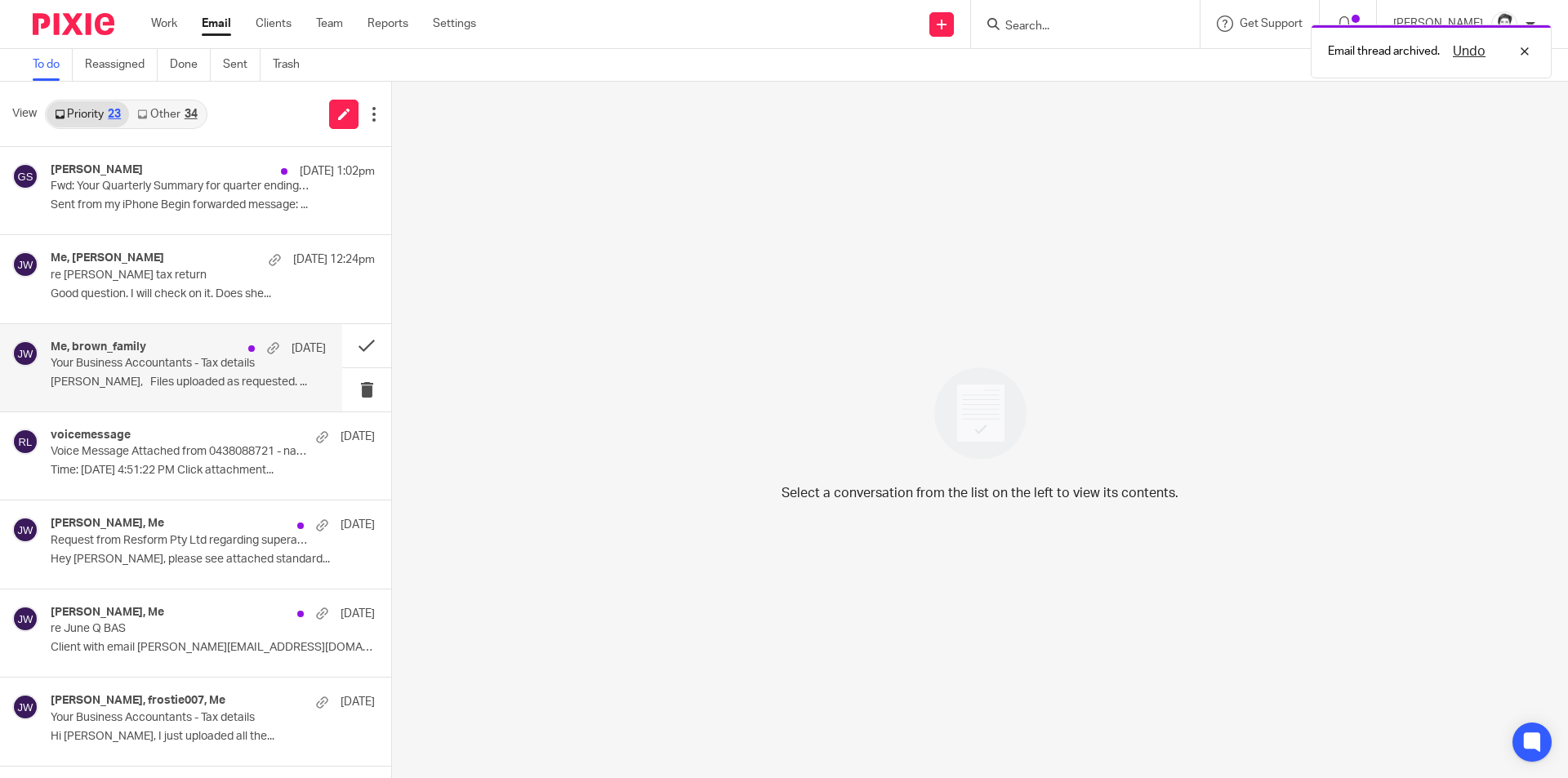
click at [93, 366] on p "Your Business Accountants - Tax details" at bounding box center [161, 364] width 221 height 14
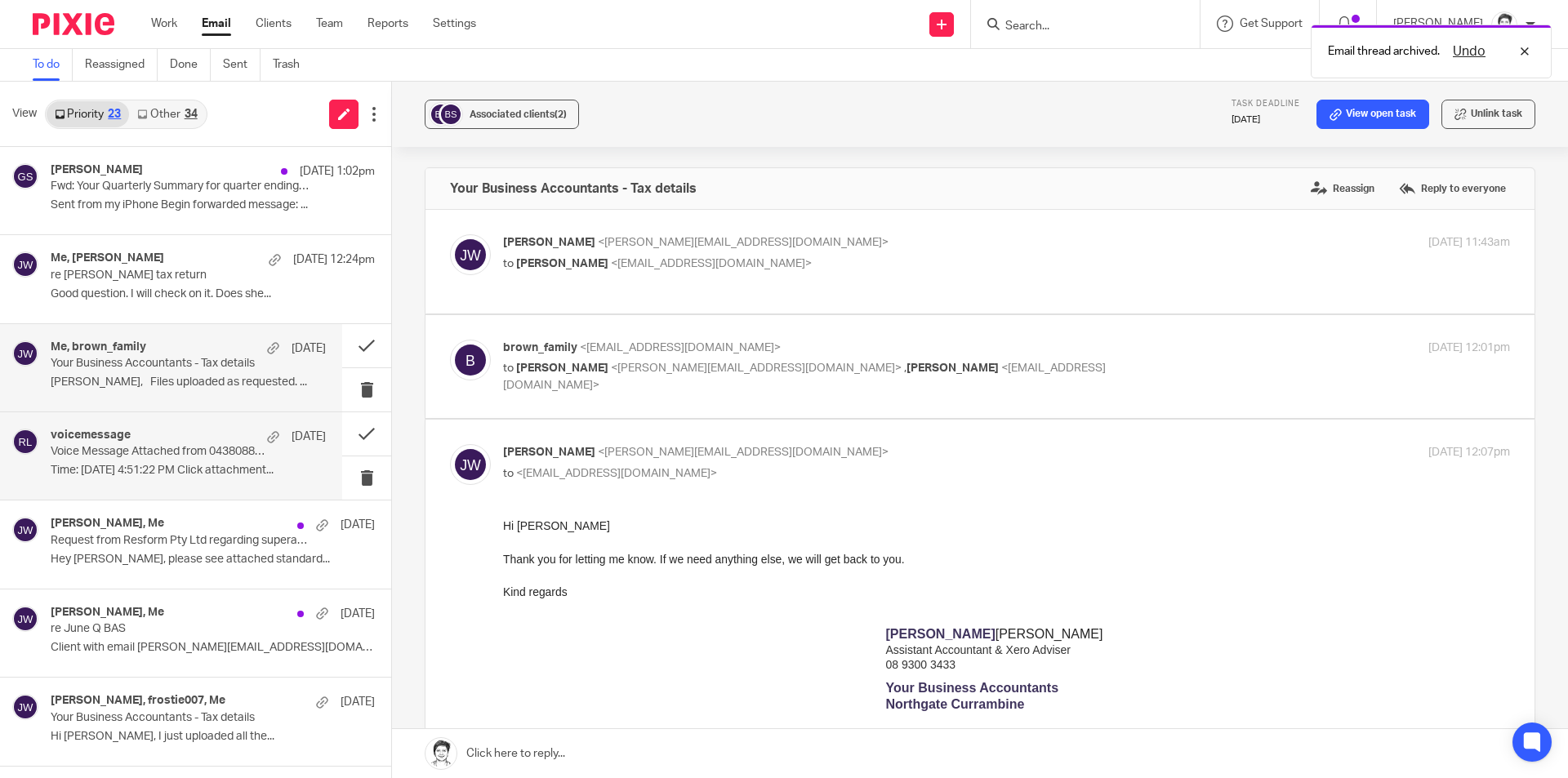
click at [196, 460] on div "voicemessage 13 Aug Voice Message Attached from 0438088721 - name unavailable T…" at bounding box center [188, 456] width 275 height 55
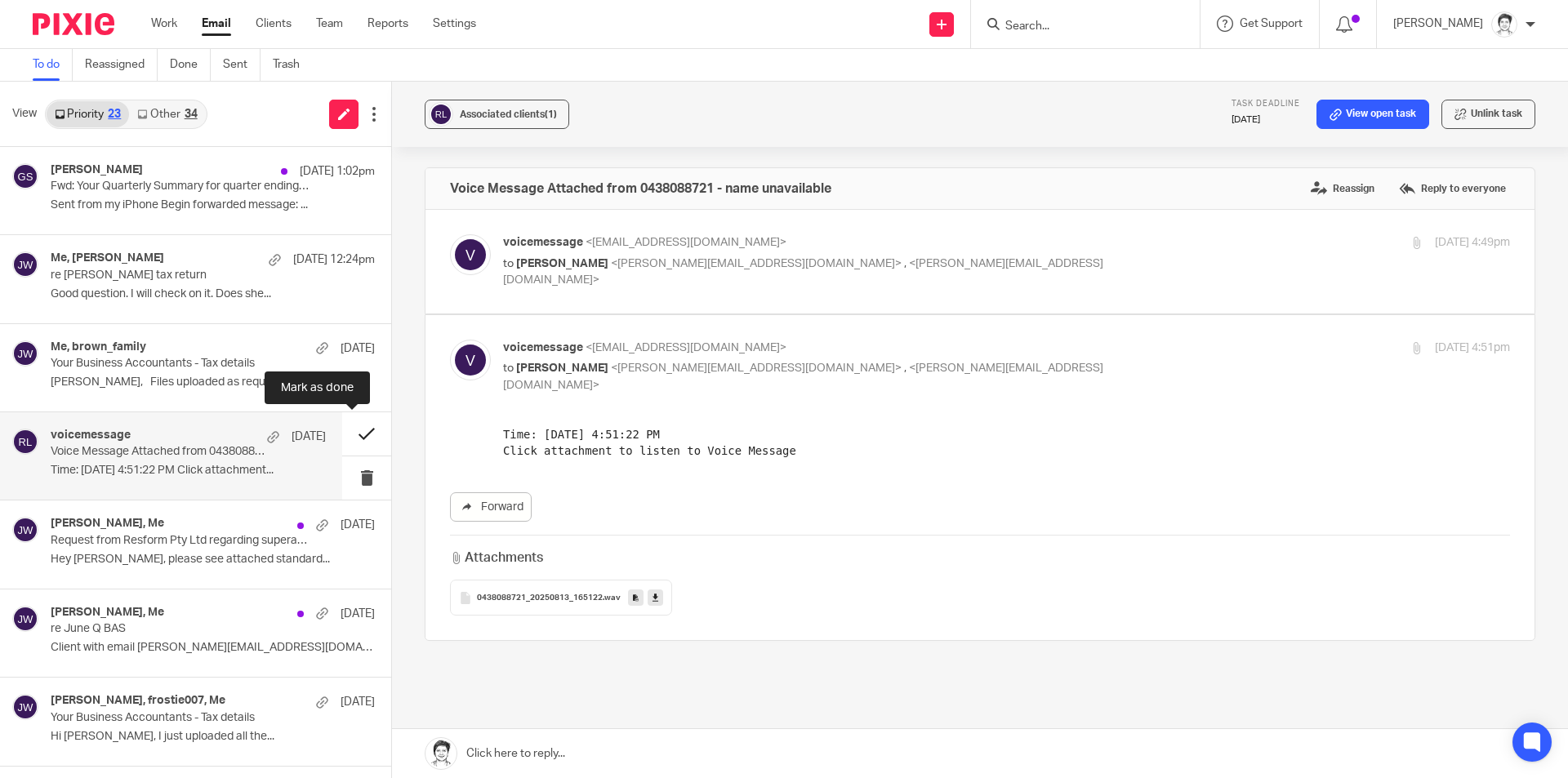
click at [352, 432] on button at bounding box center [367, 434] width 49 height 44
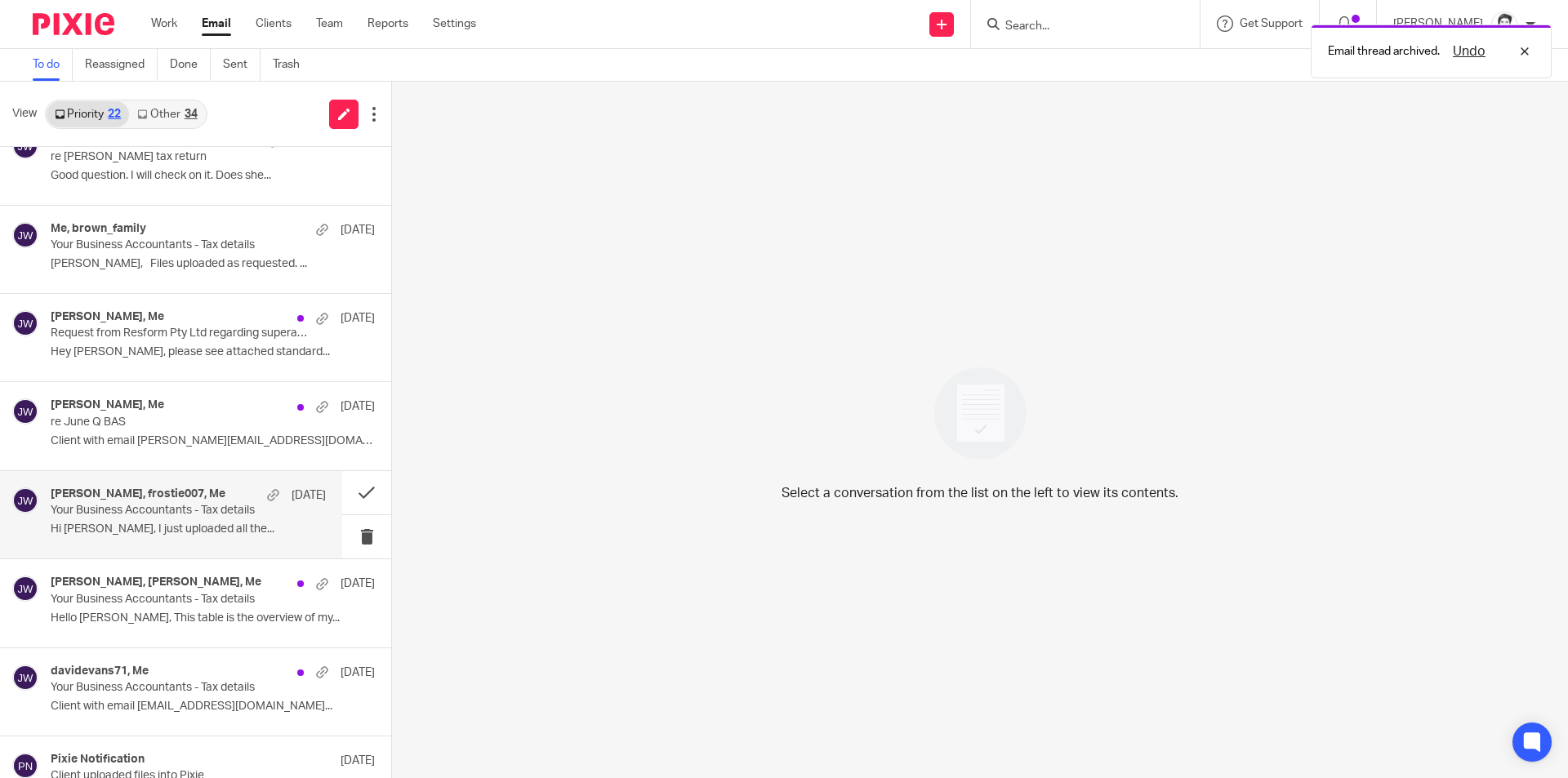
scroll to position [165, 0]
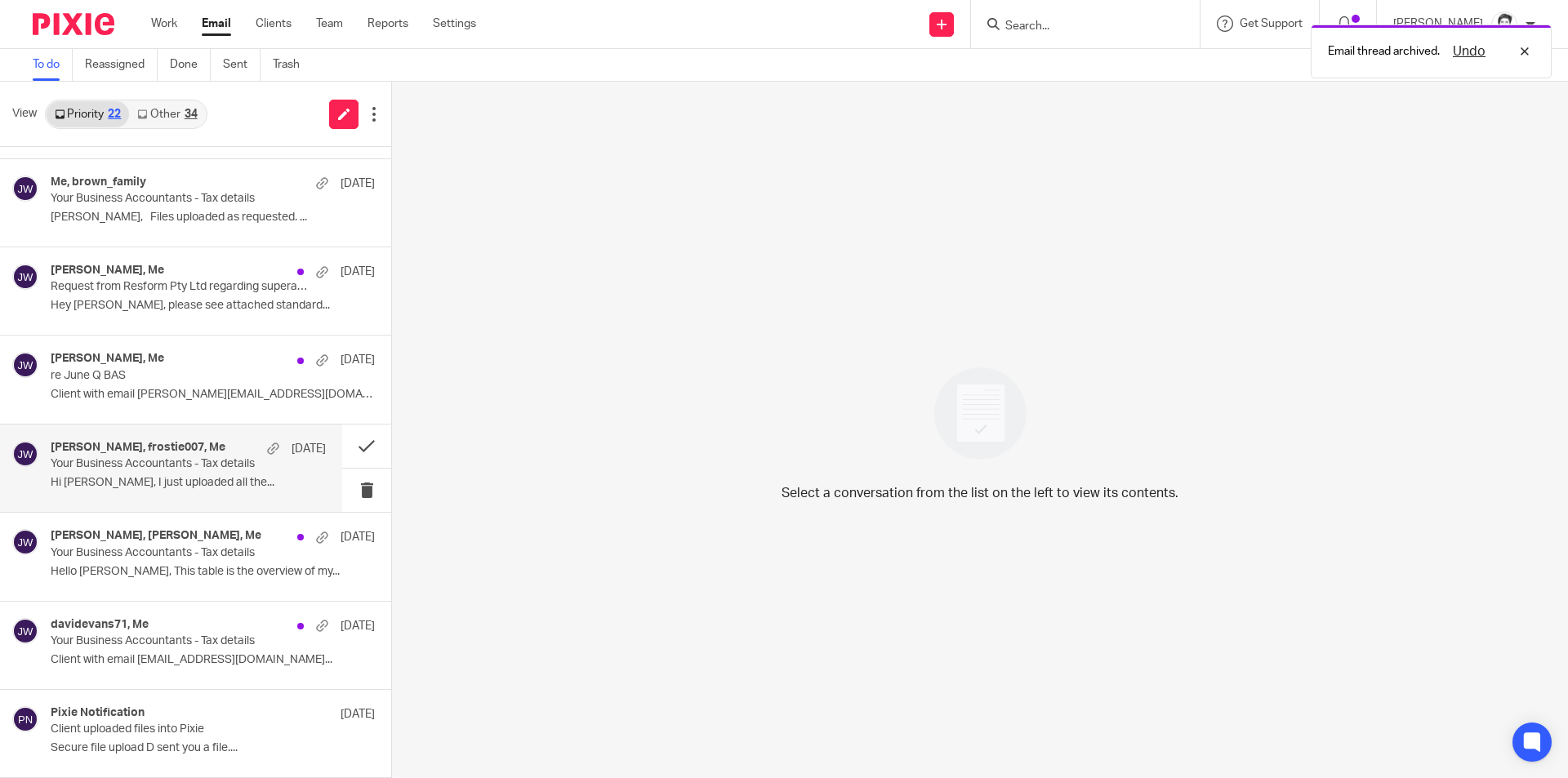
click at [163, 470] on p "Your Business Accountants - Tax details" at bounding box center [161, 465] width 221 height 14
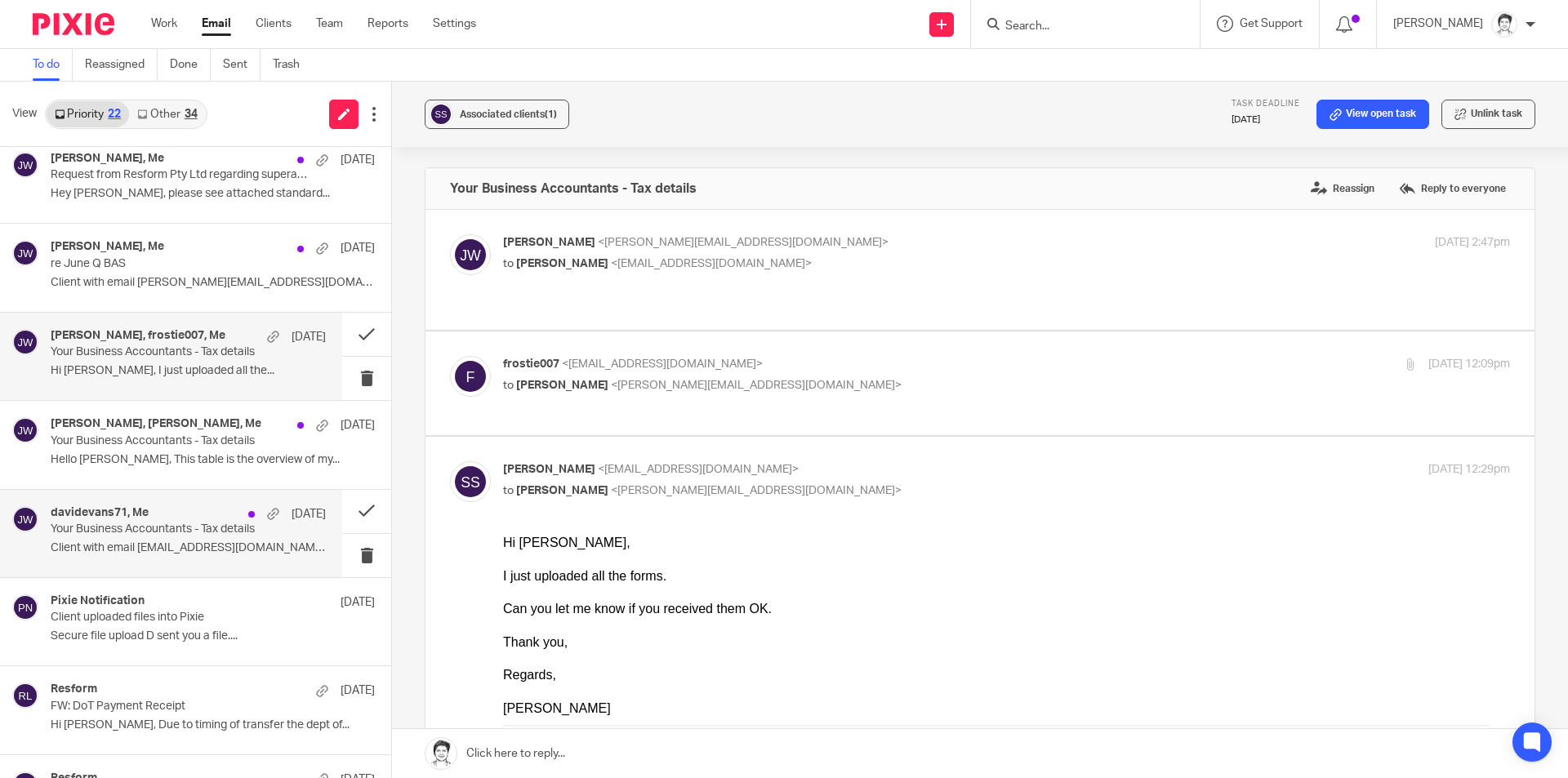
scroll to position [328, 0]
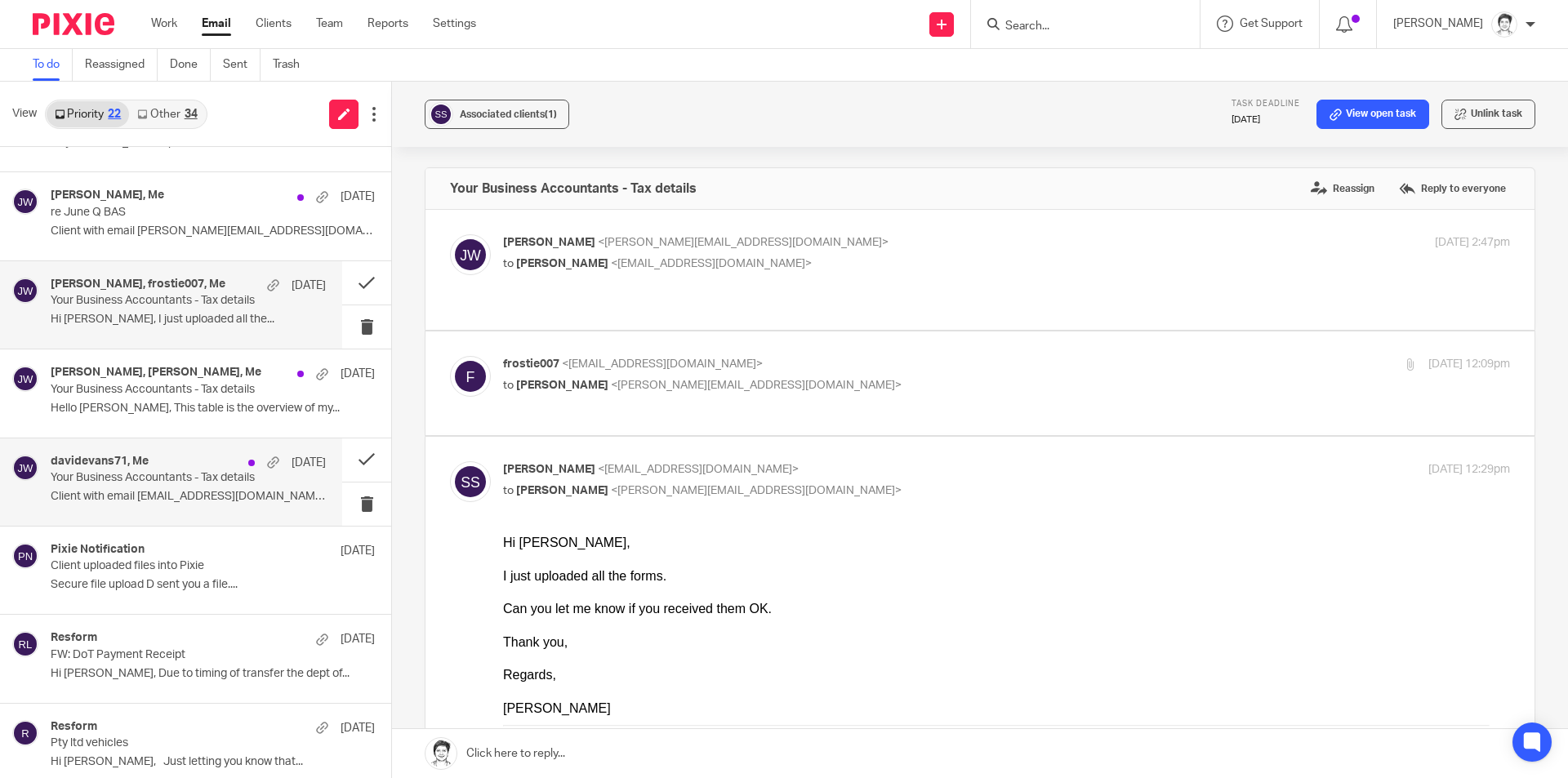
click at [137, 502] on p "Client with email davidevans71@bigpond.com..." at bounding box center [188, 497] width 275 height 14
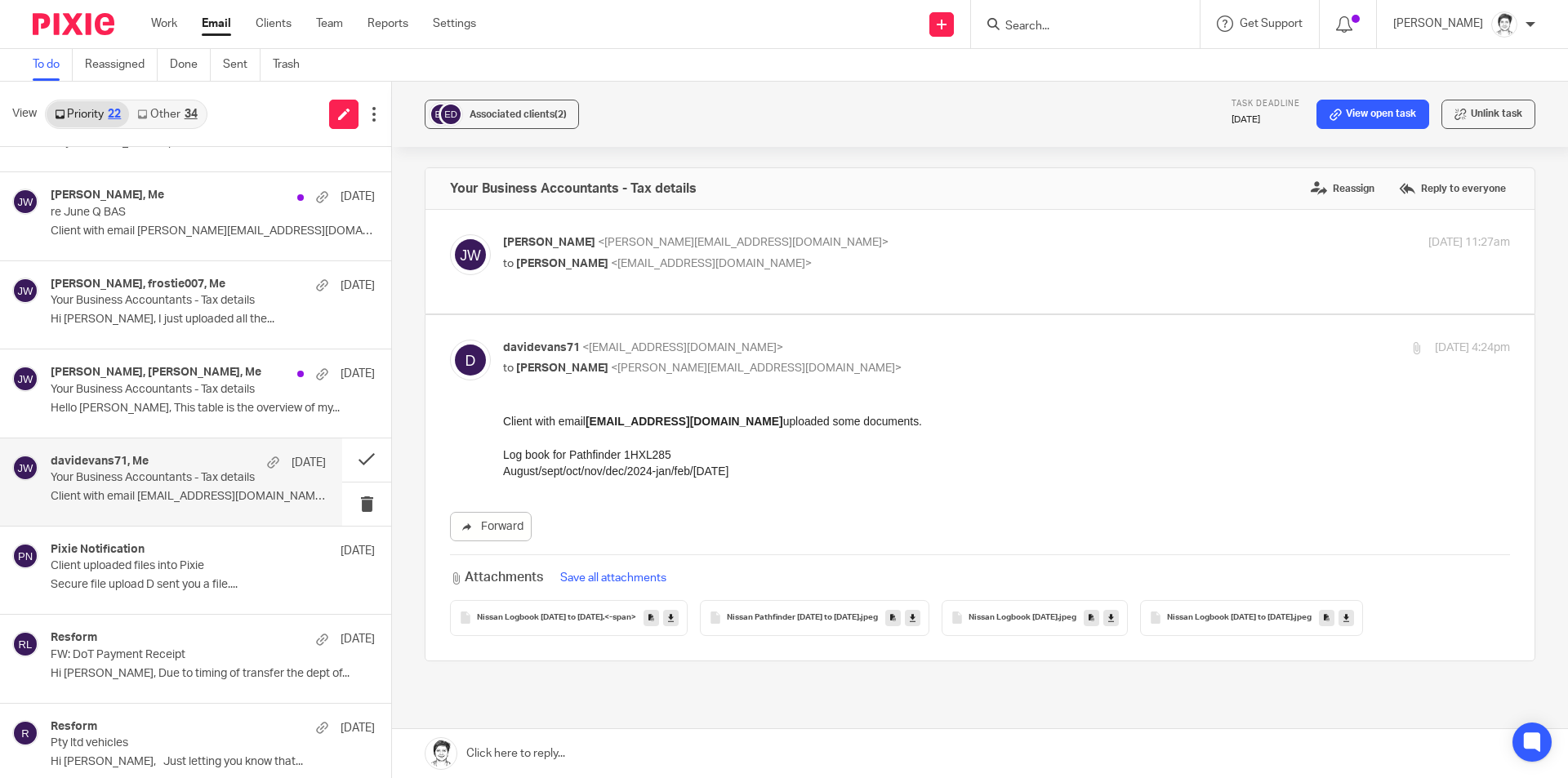
scroll to position [0, 0]
click at [349, 459] on button at bounding box center [367, 460] width 49 height 44
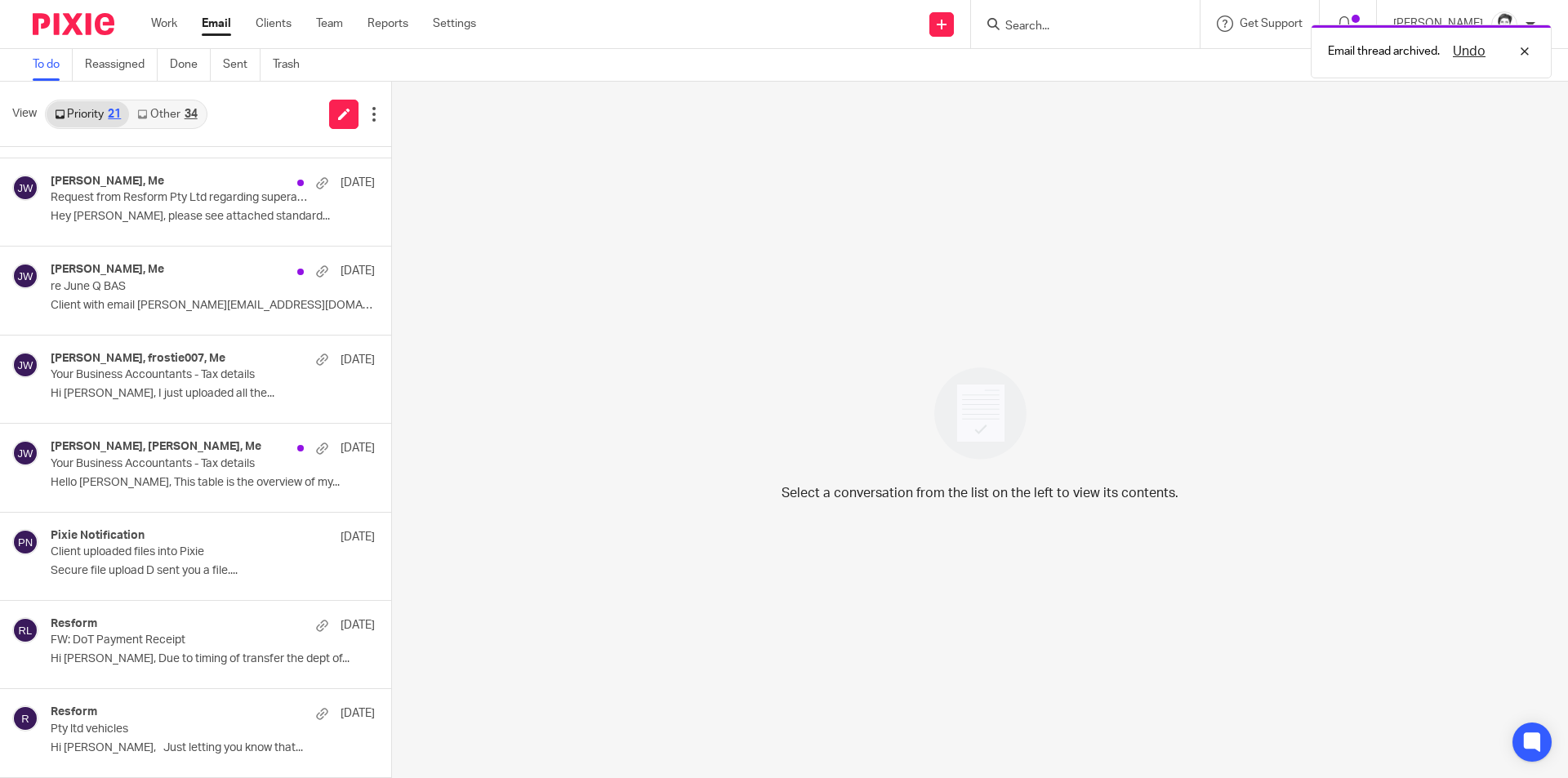
scroll to position [254, 0]
click at [107, 483] on p "Hello Julie, This table is the overview of my..." at bounding box center [188, 483] width 275 height 14
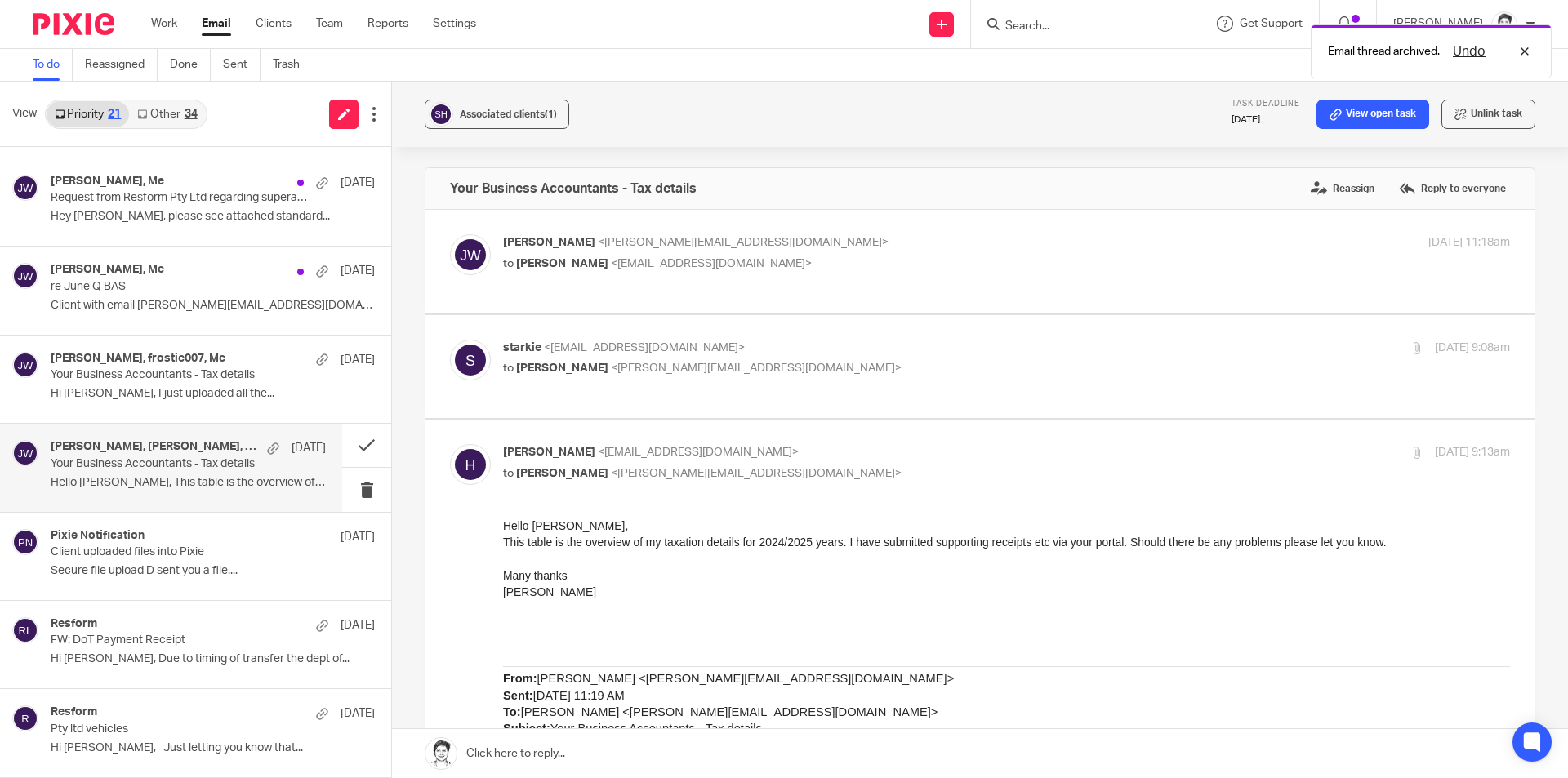
scroll to position [0, 0]
click at [111, 556] on p "Client uploaded files into Pixie" at bounding box center [161, 553] width 221 height 14
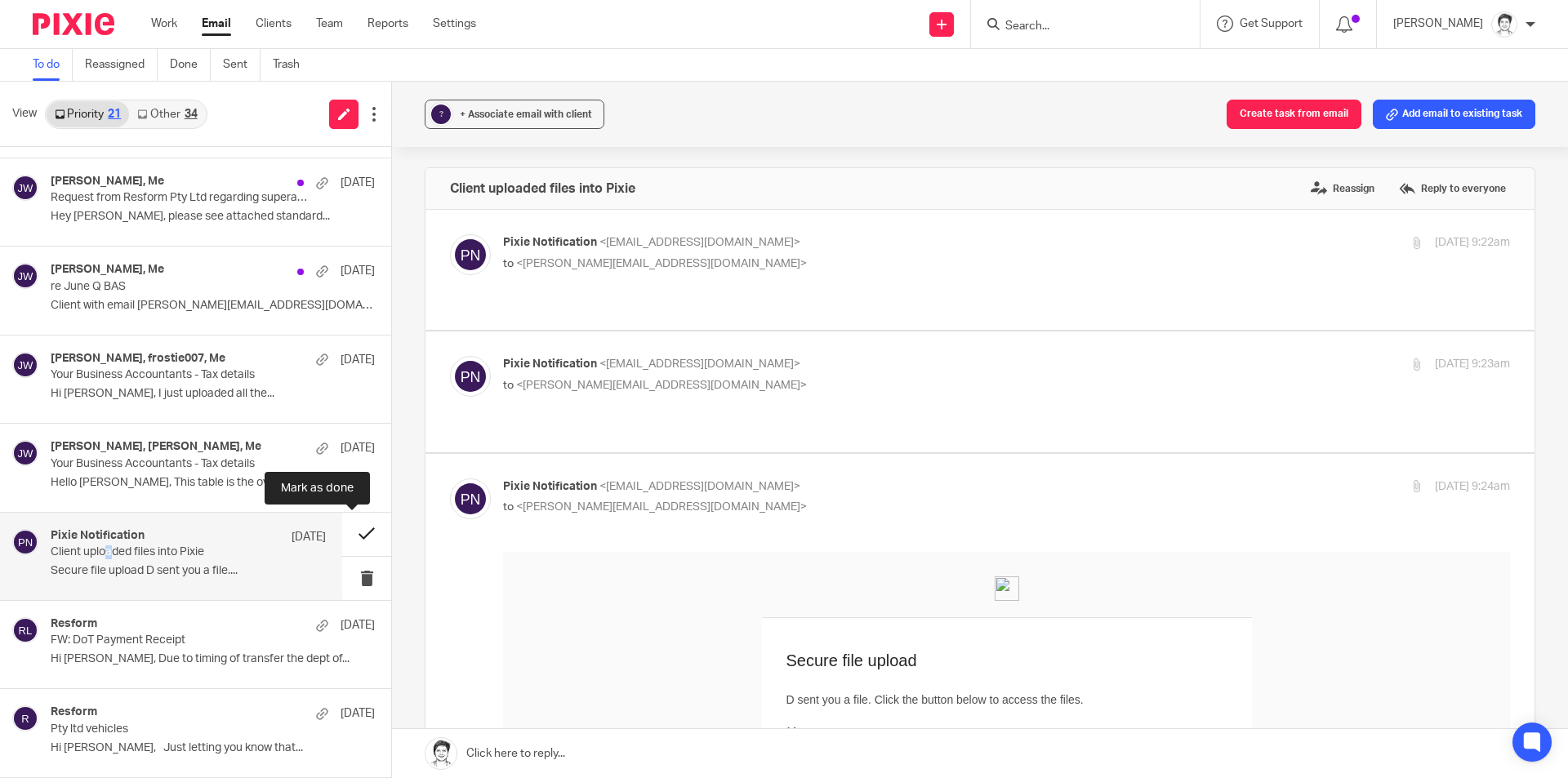
click at [348, 535] on button at bounding box center [367, 534] width 49 height 44
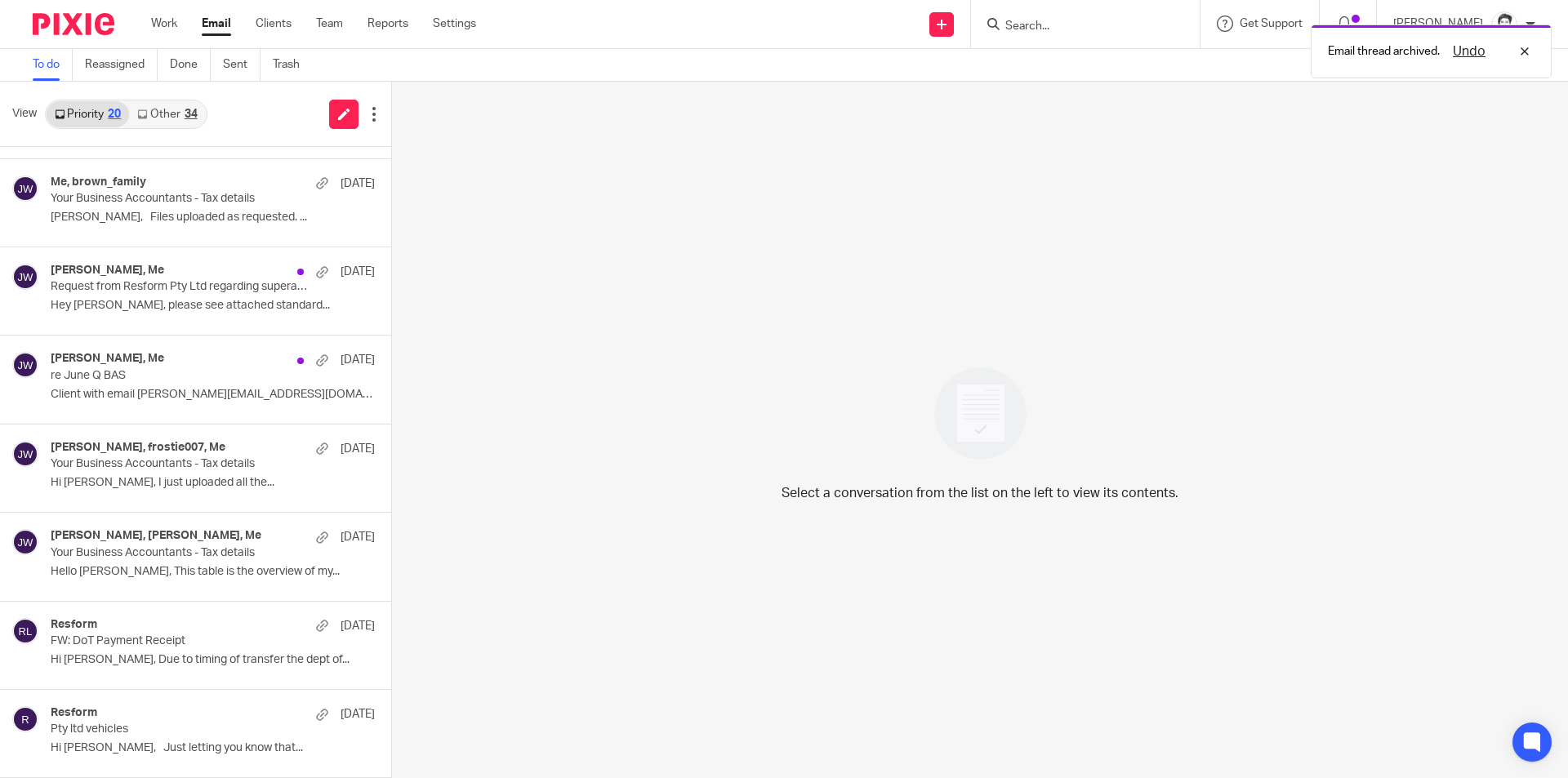
scroll to position [165, 0]
click at [87, 644] on p "FW: DoT Payment Receipt" at bounding box center [161, 642] width 221 height 14
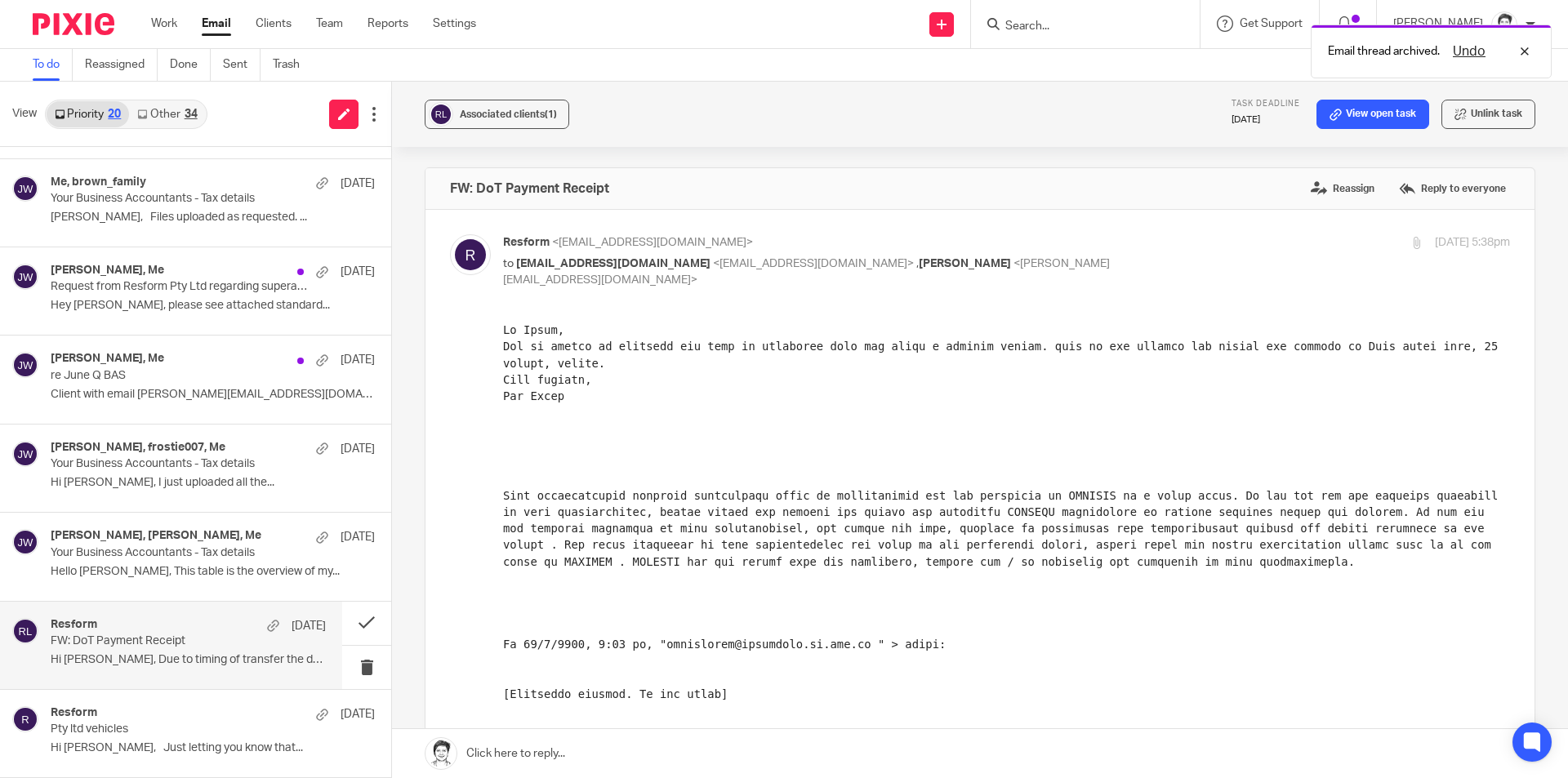
scroll to position [0, 0]
click at [189, 121] on link "Other 34" at bounding box center [167, 114] width 76 height 26
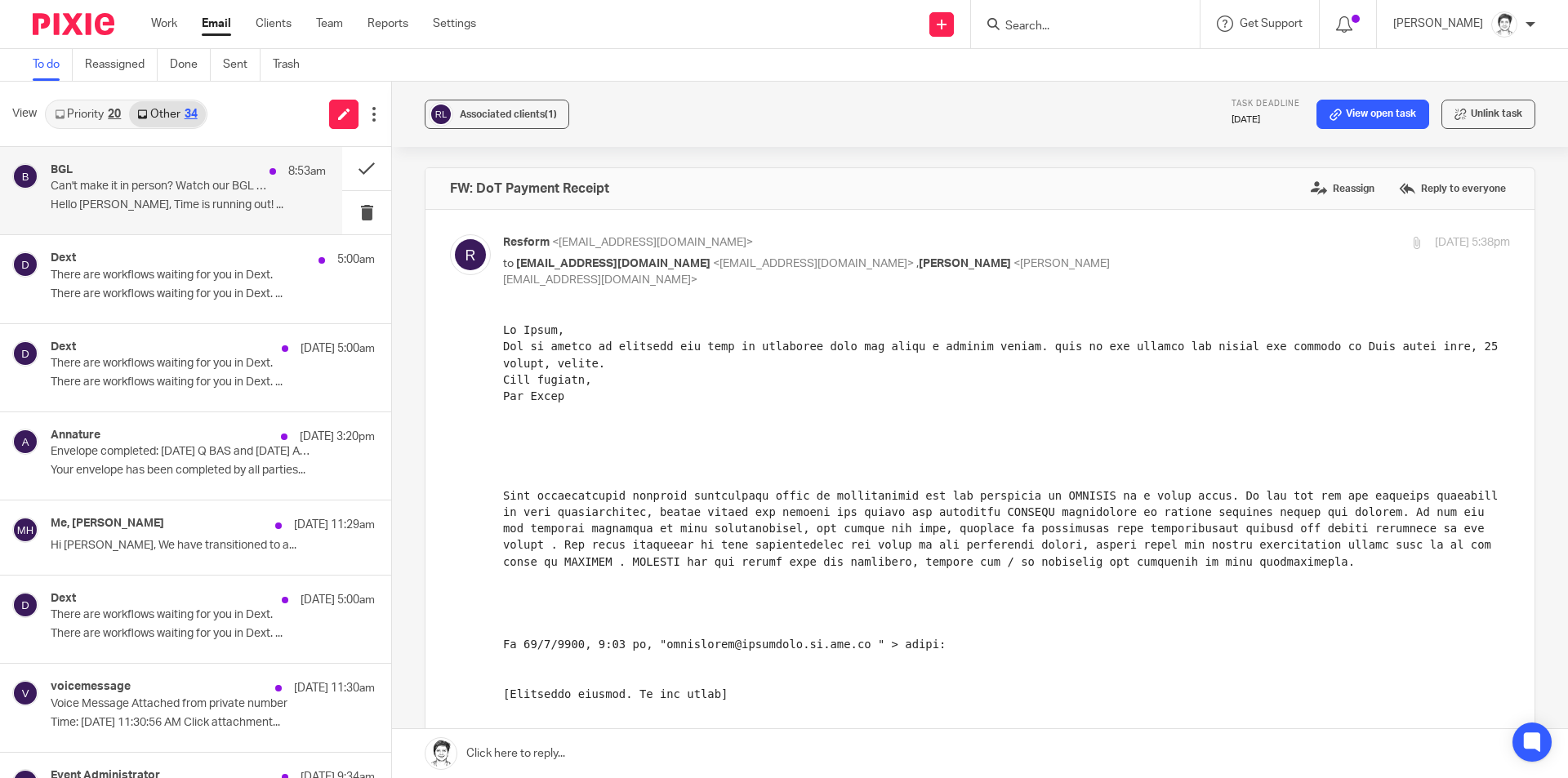
click at [229, 201] on p "Hello Julie, Time is running out! ..." at bounding box center [188, 205] width 275 height 14
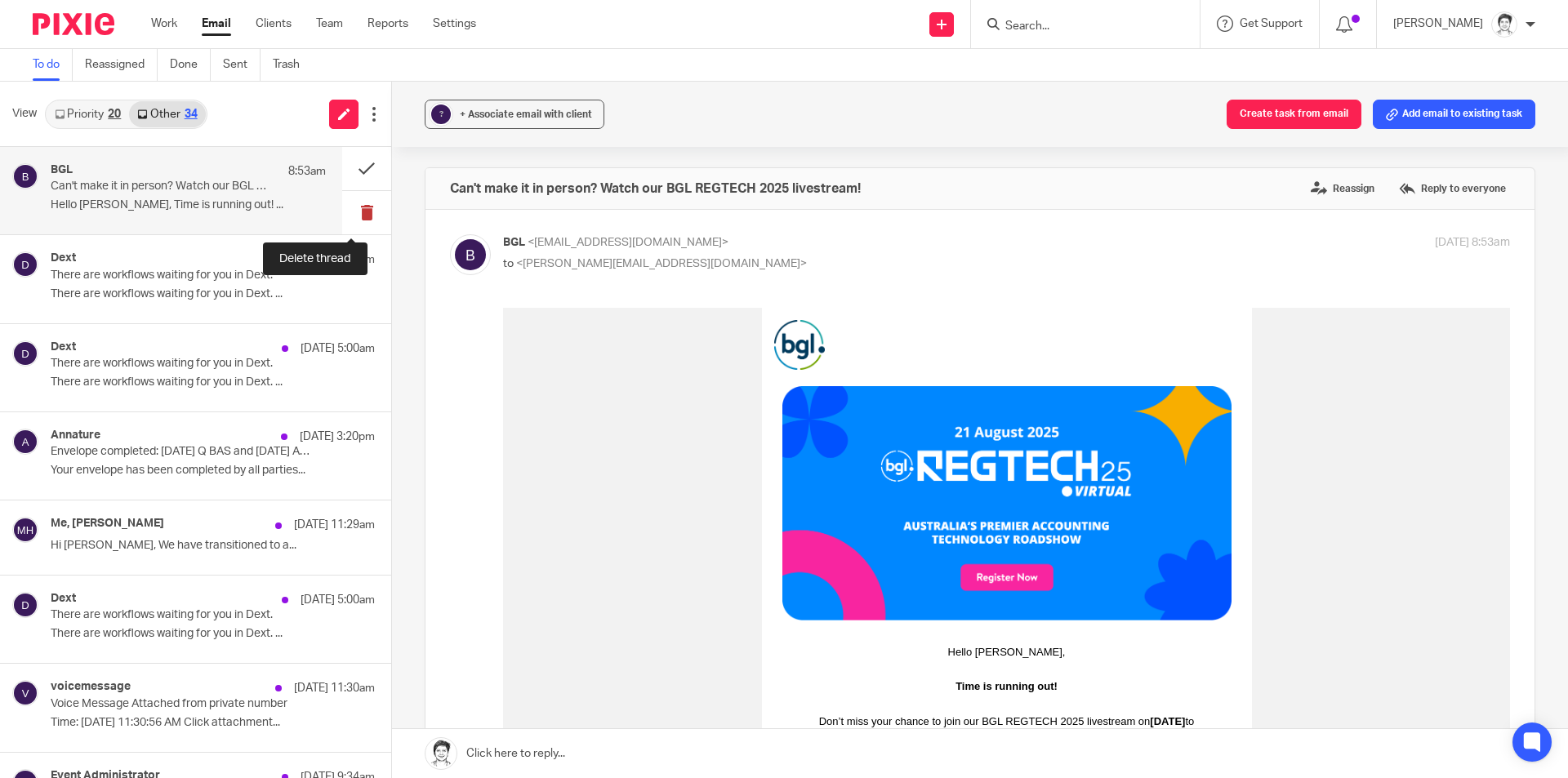
click at [356, 215] on button at bounding box center [367, 213] width 49 height 44
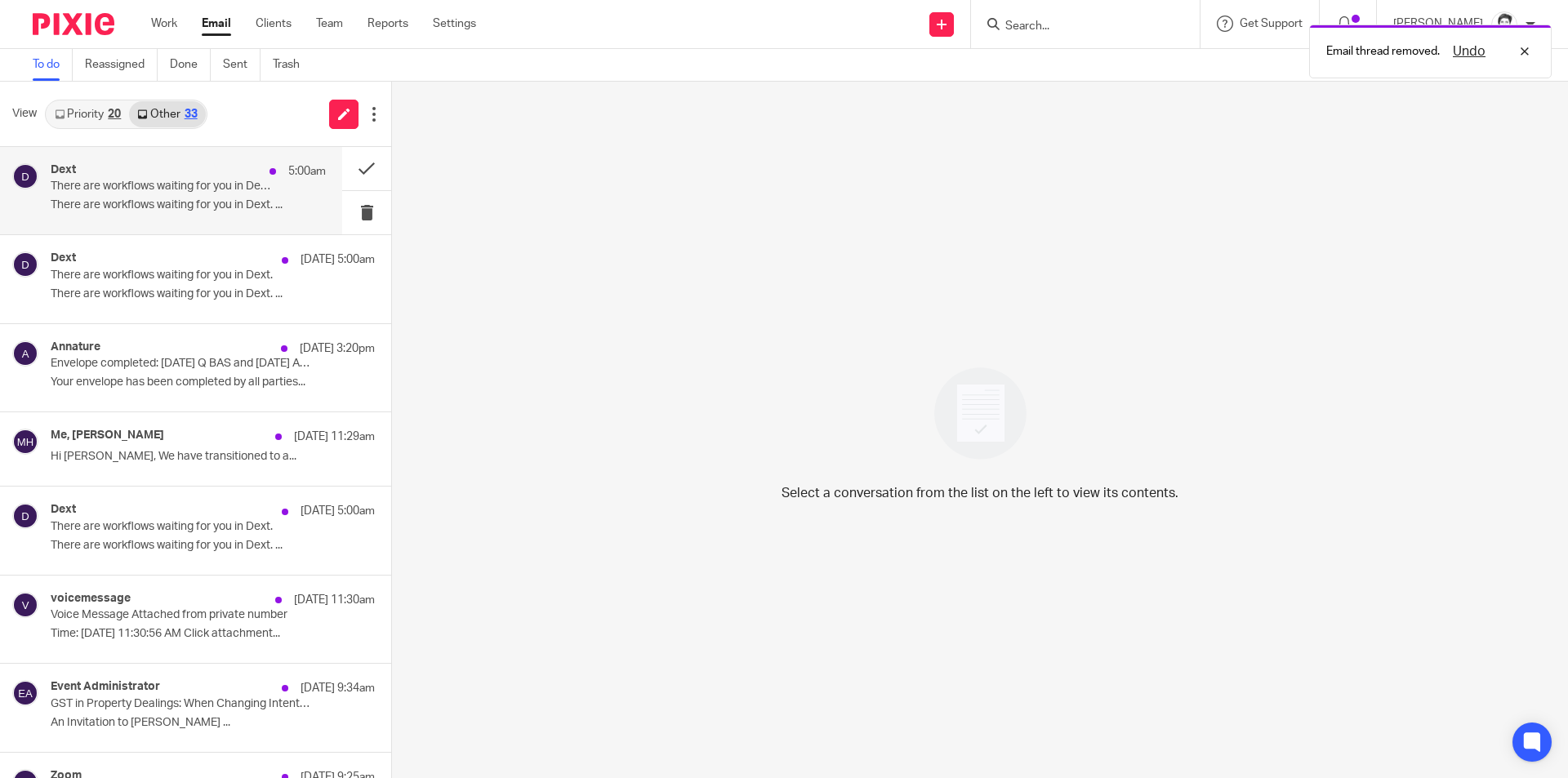
click at [187, 203] on p "There are workflows waiting for you in Dext. ..." at bounding box center [188, 205] width 275 height 14
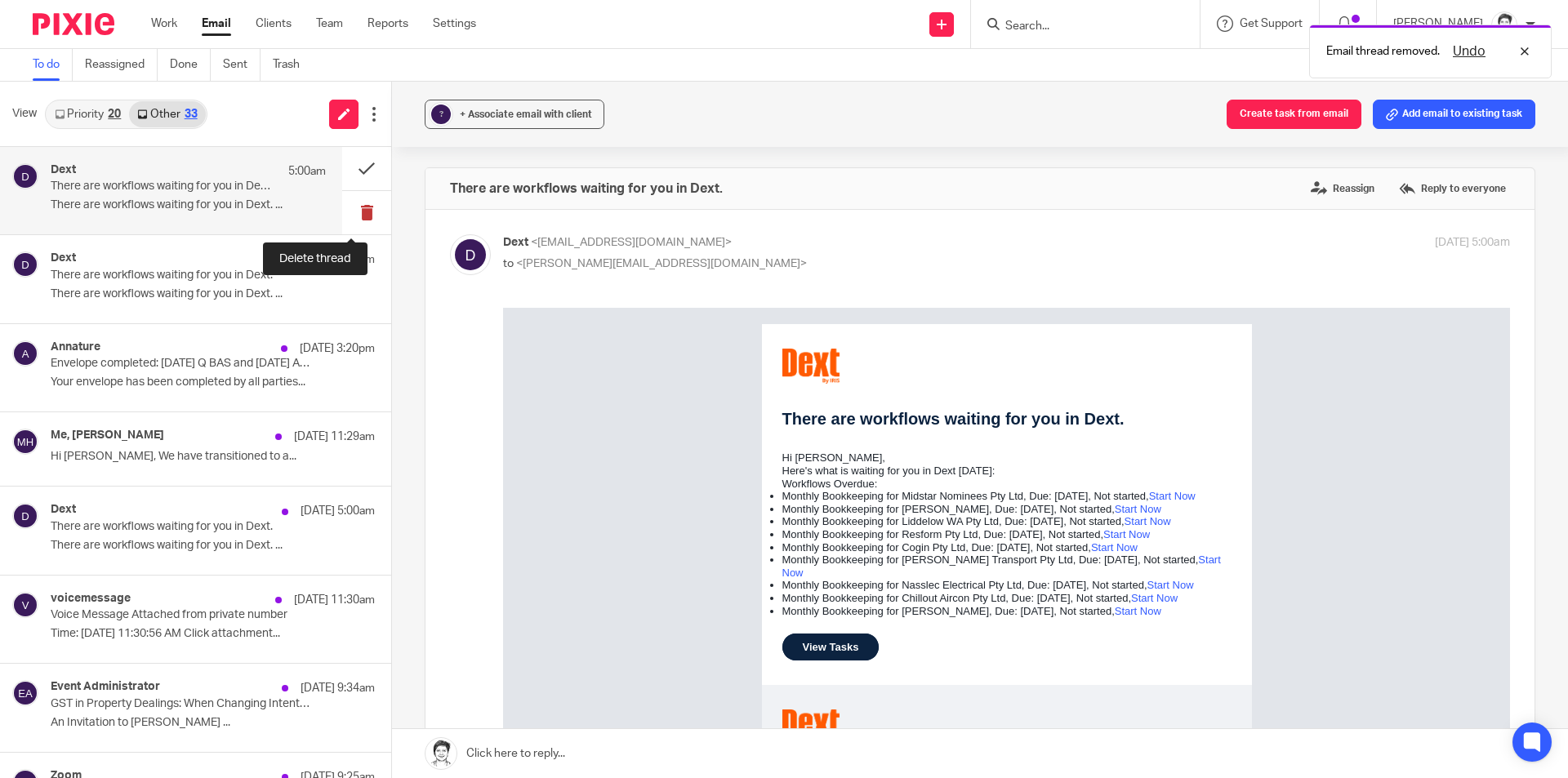
click at [361, 210] on button at bounding box center [367, 213] width 49 height 44
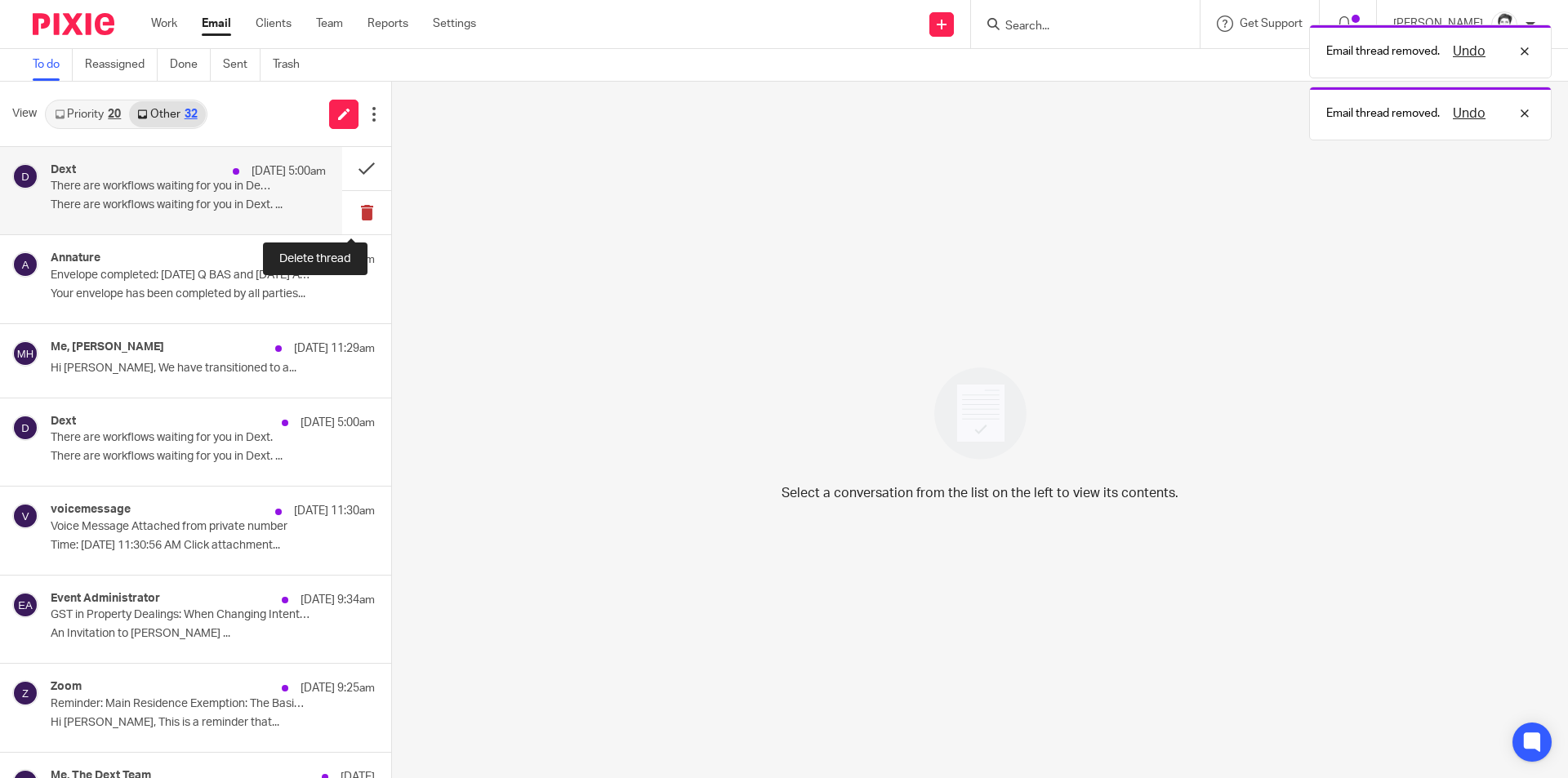
click at [354, 209] on button at bounding box center [367, 213] width 49 height 44
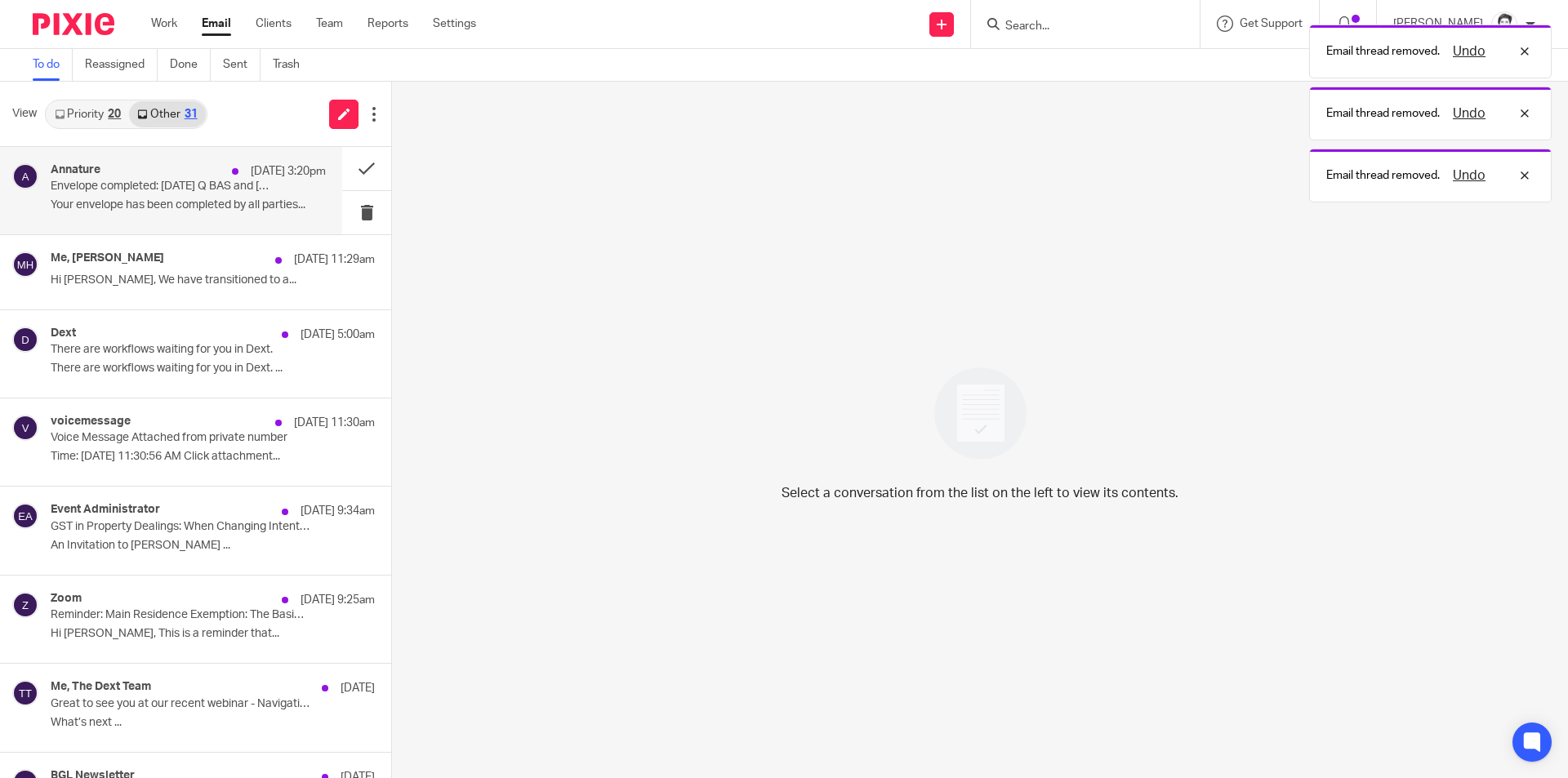
click at [157, 210] on p "Your envelope has been completed by all parties..." at bounding box center [188, 205] width 275 height 14
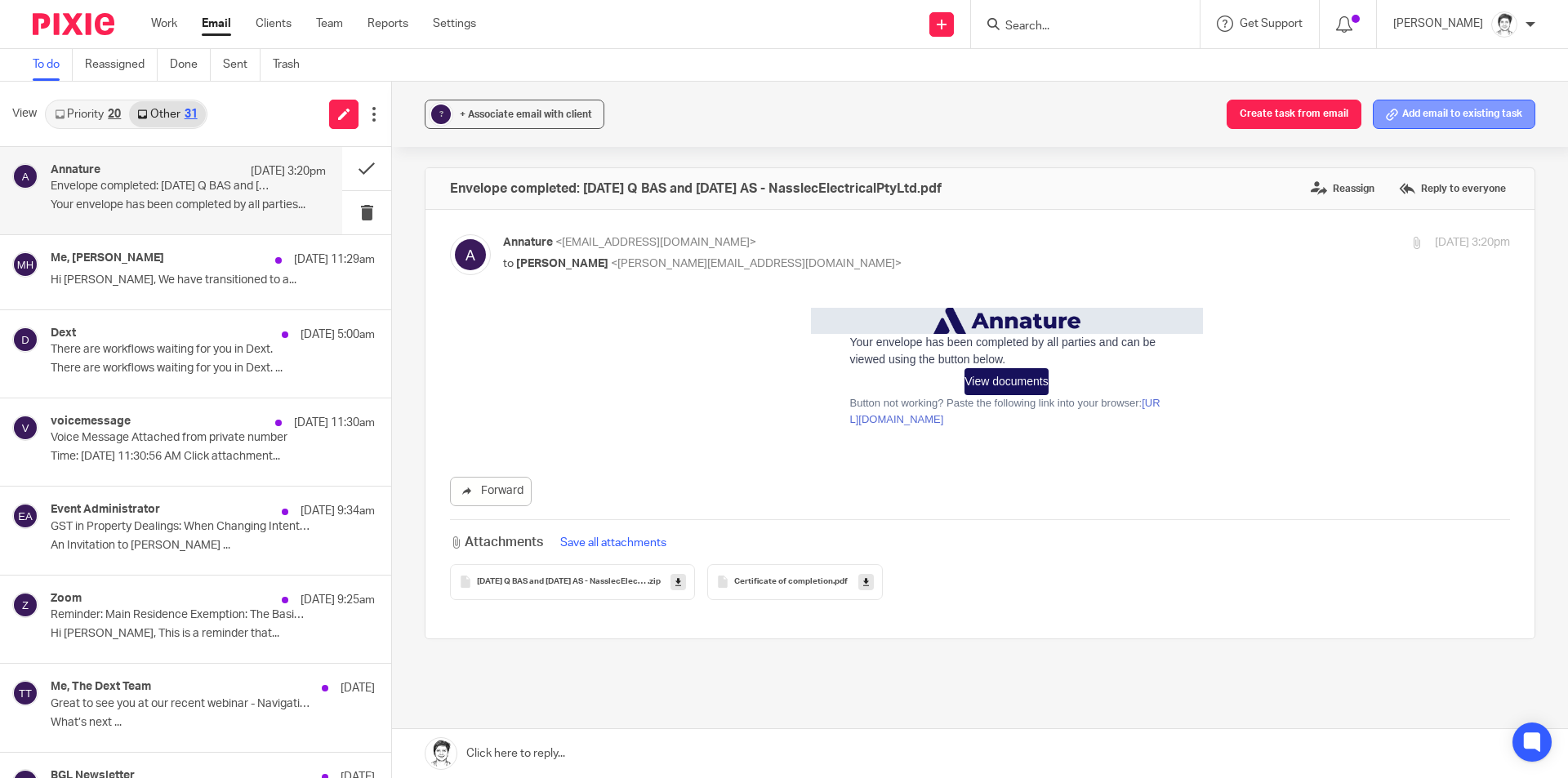
click at [1471, 120] on button "Add email to existing task" at bounding box center [1455, 114] width 162 height 30
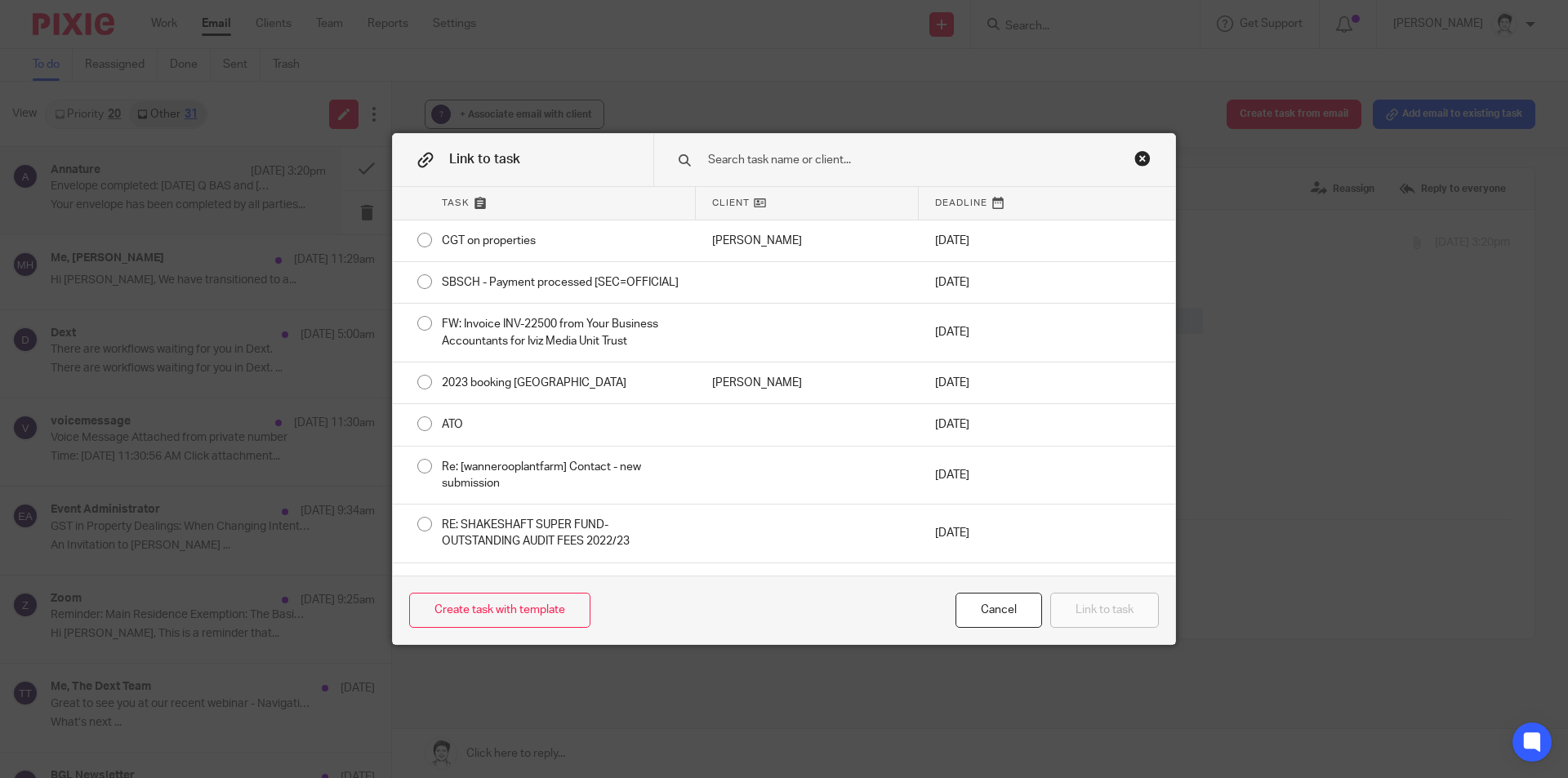
click at [706, 151] on input "text" at bounding box center [903, 160] width 393 height 18
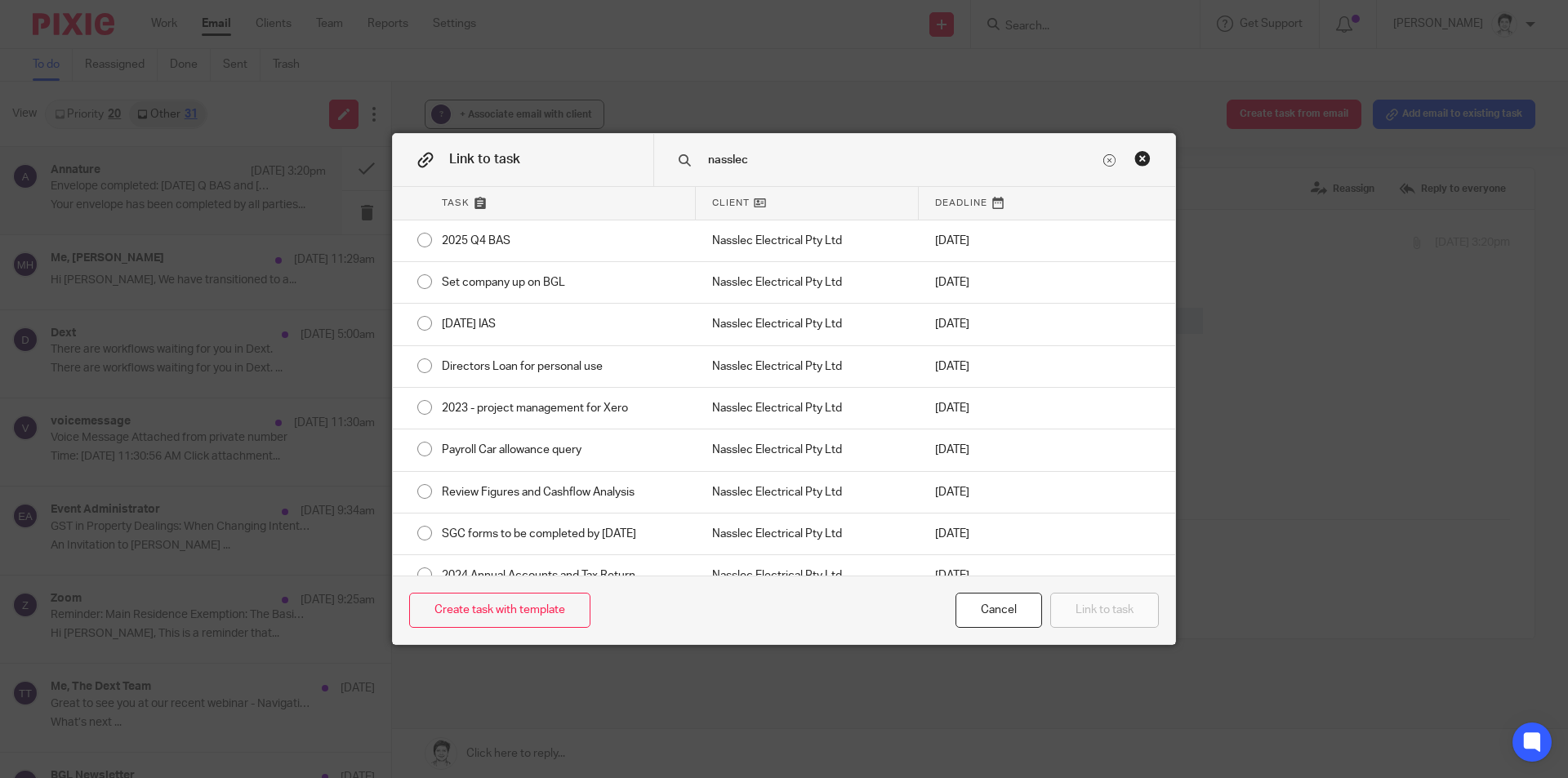
type input "nasslec"
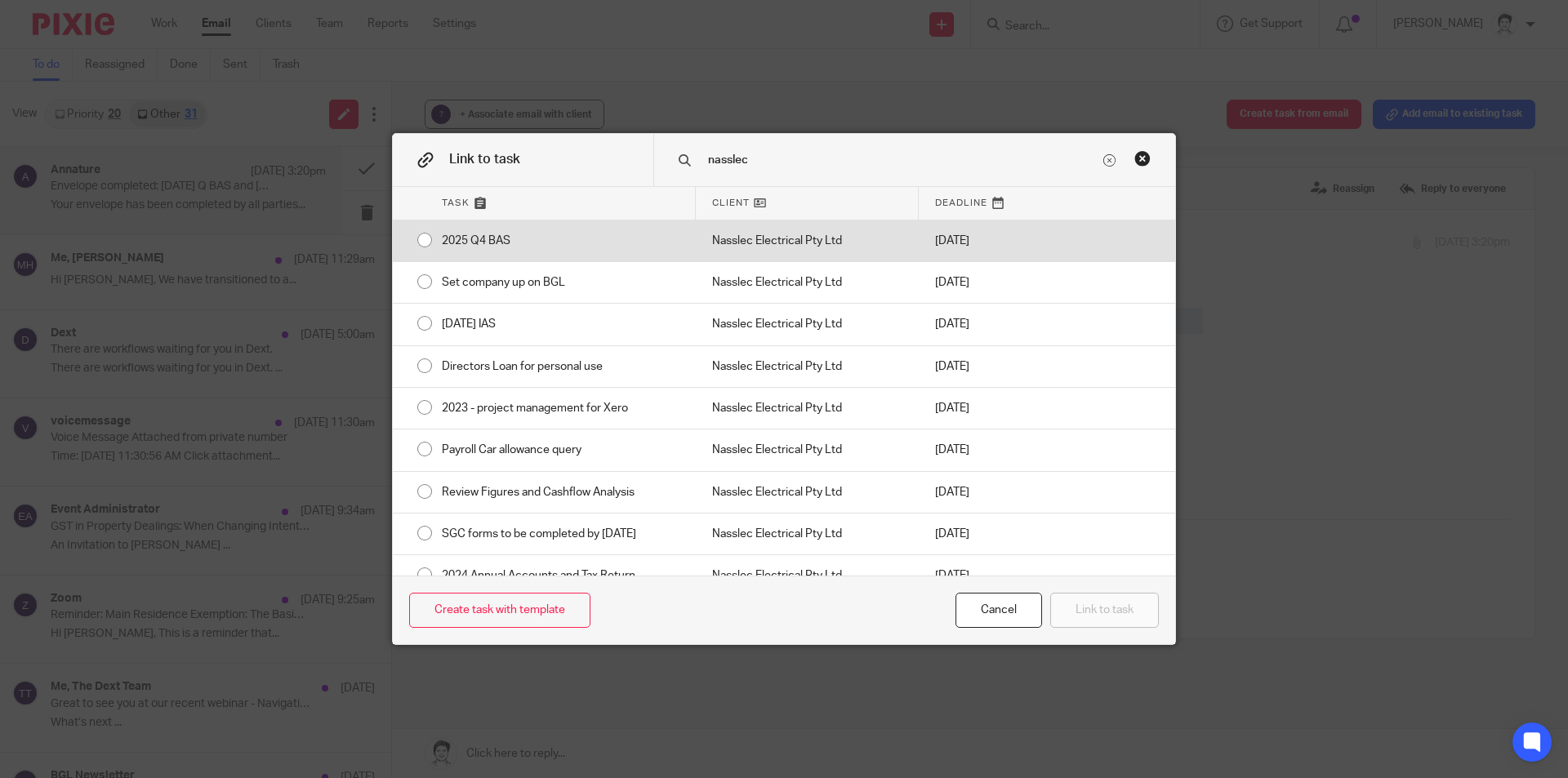
click at [480, 234] on div "2025 Q4 BAS" at bounding box center [560, 241] width 271 height 41
radio input "true"
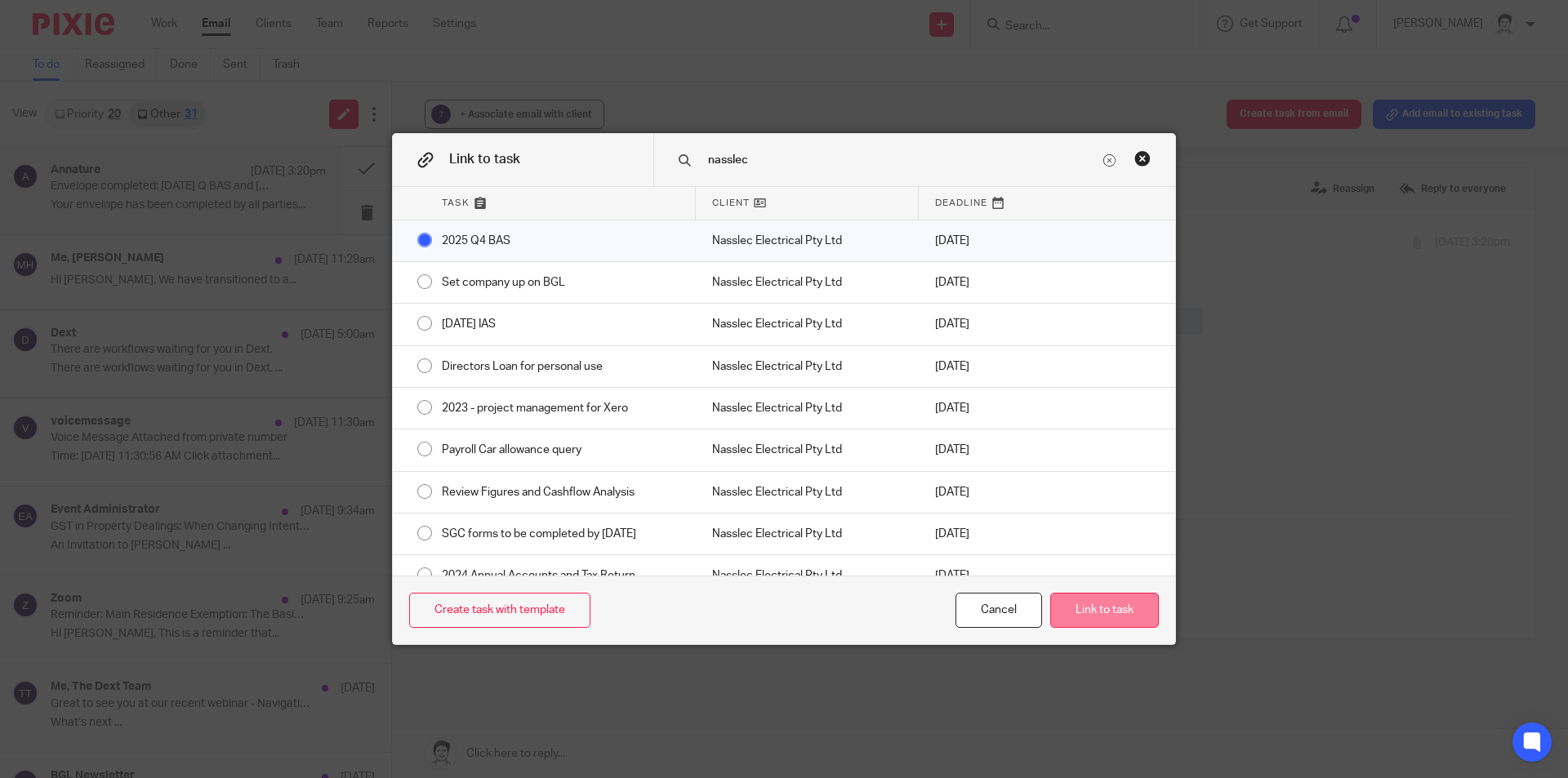
click at [1118, 598] on button "Link to task" at bounding box center [1104, 610] width 108 height 35
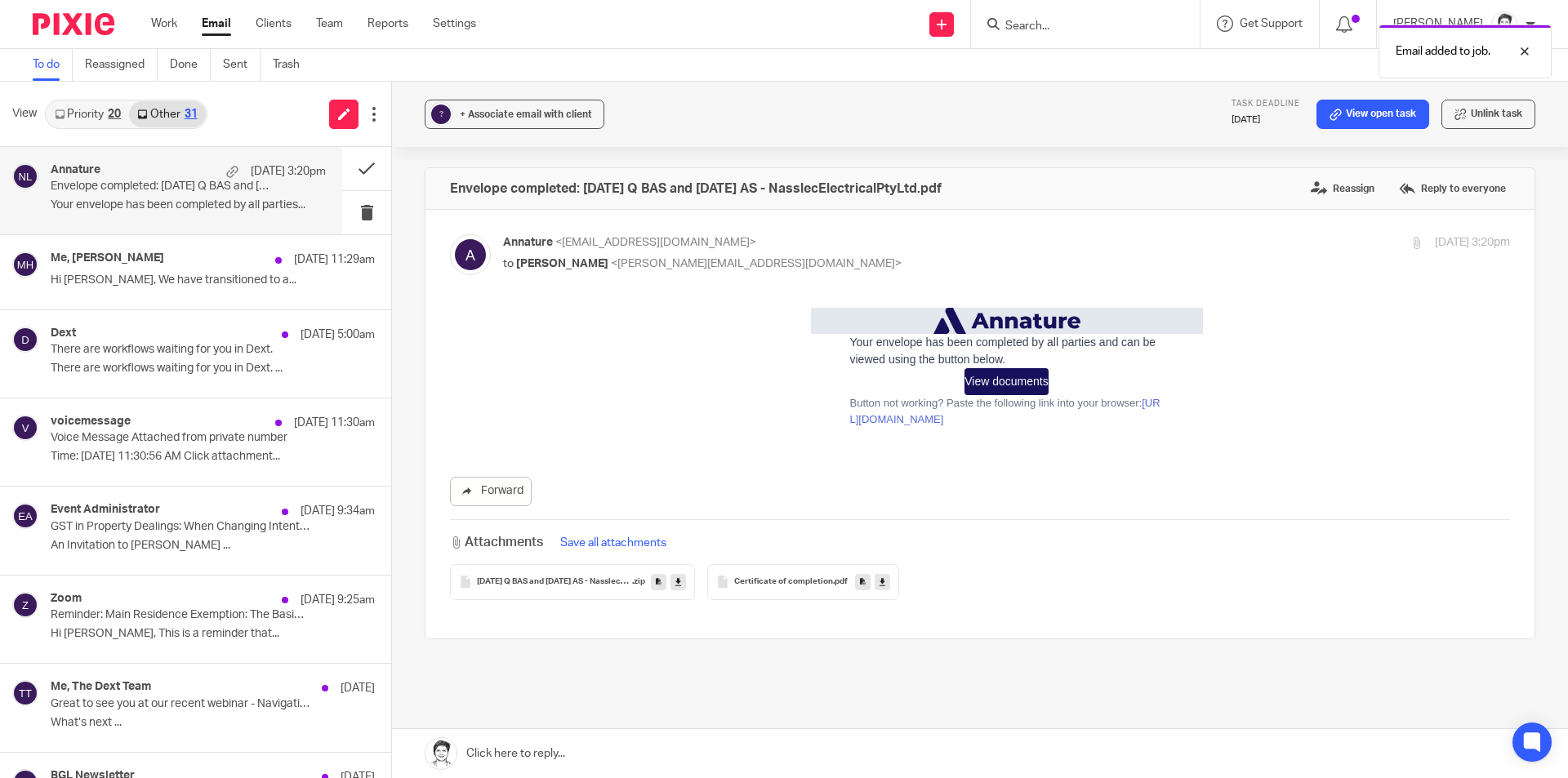
click at [656, 582] on icon at bounding box center [658, 582] width 6 height 12
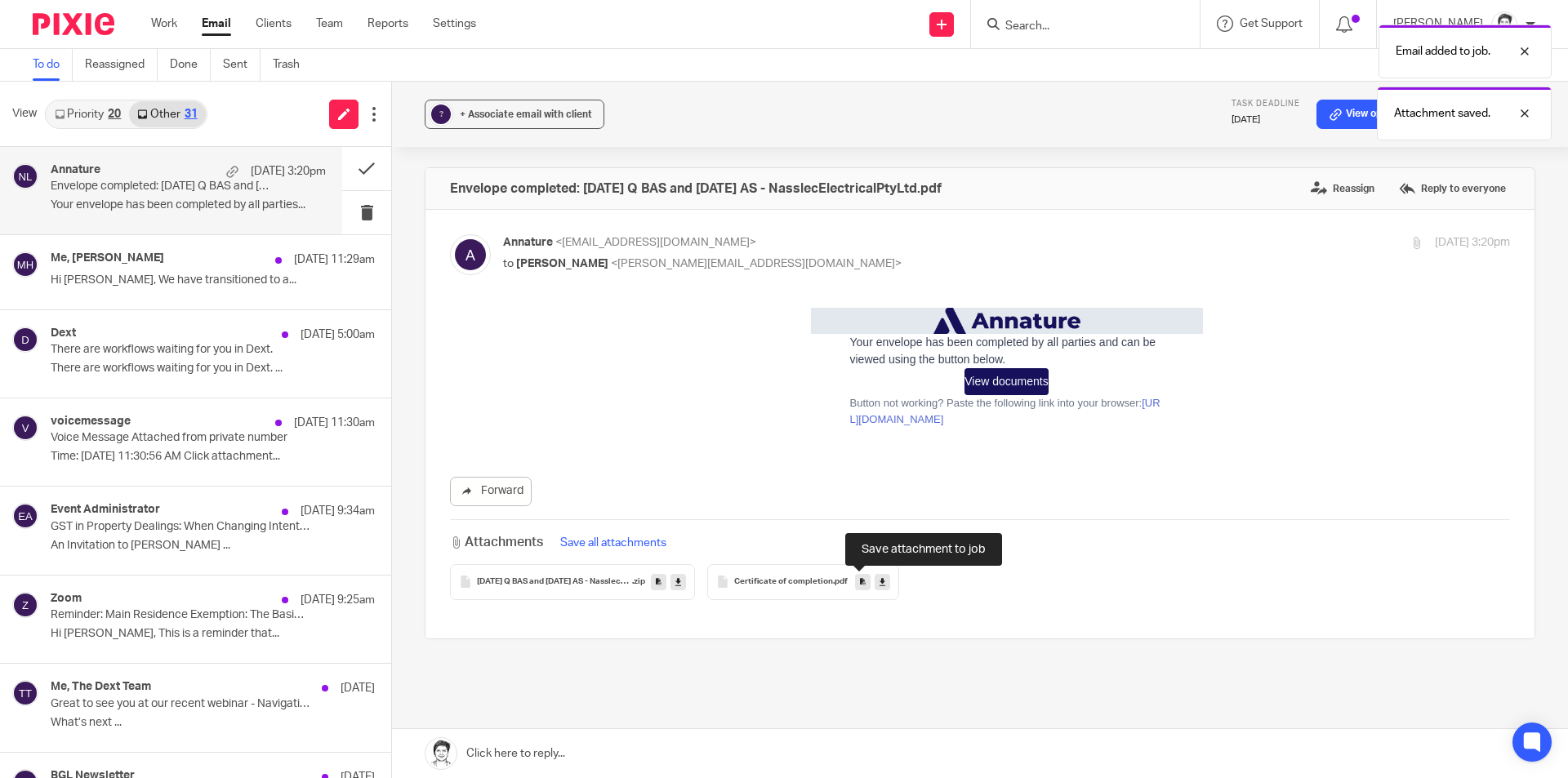
click at [860, 583] on icon at bounding box center [863, 582] width 6 height 12
click at [677, 582] on icon at bounding box center [678, 582] width 6 height 12
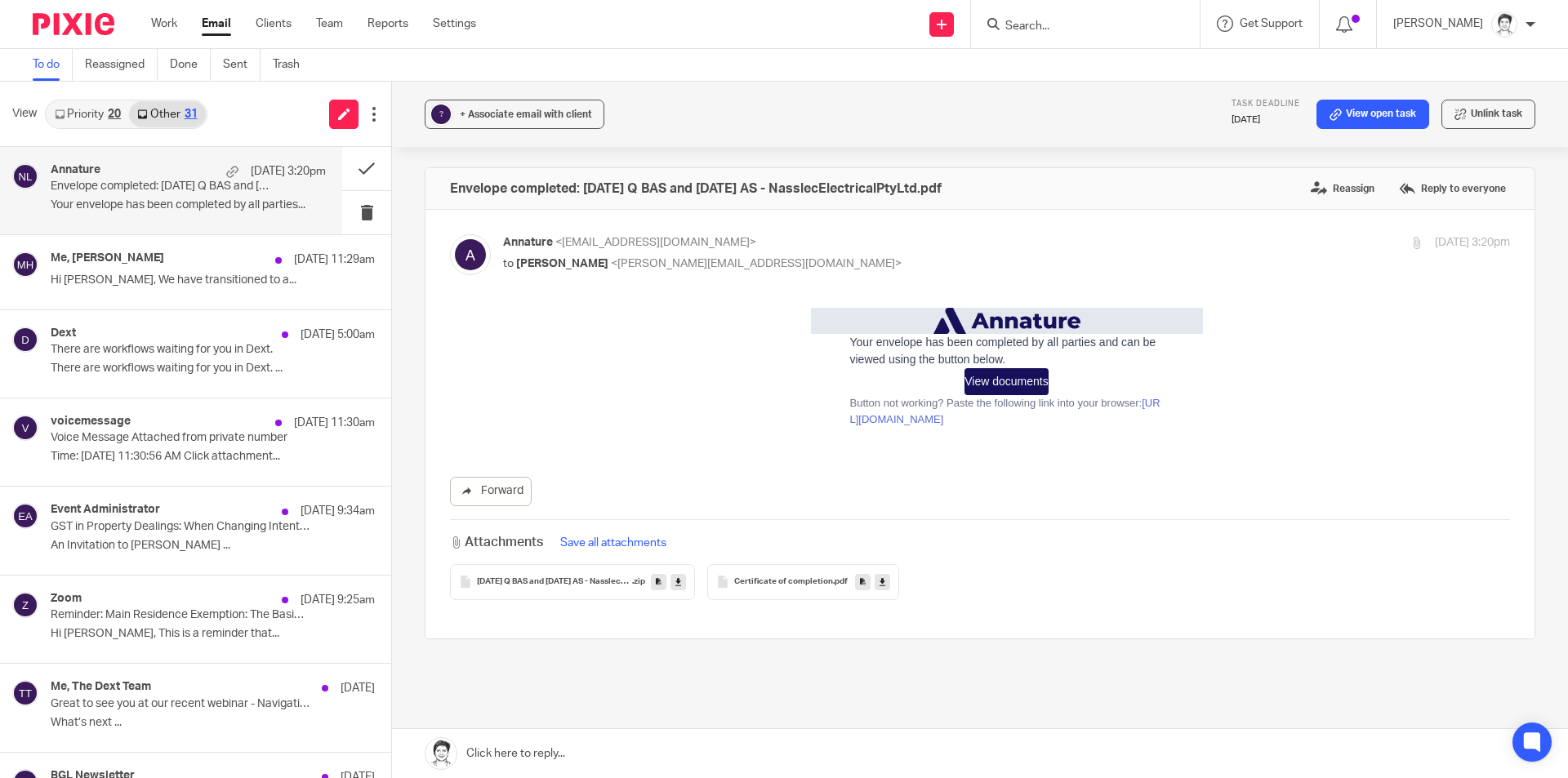
click at [879, 584] on icon at bounding box center [882, 582] width 6 height 12
drag, startPoint x: 1365, startPoint y: 122, endPoint x: 1338, endPoint y: 127, distance: 27.5
click at [1365, 122] on link "View open task" at bounding box center [1372, 114] width 113 height 30
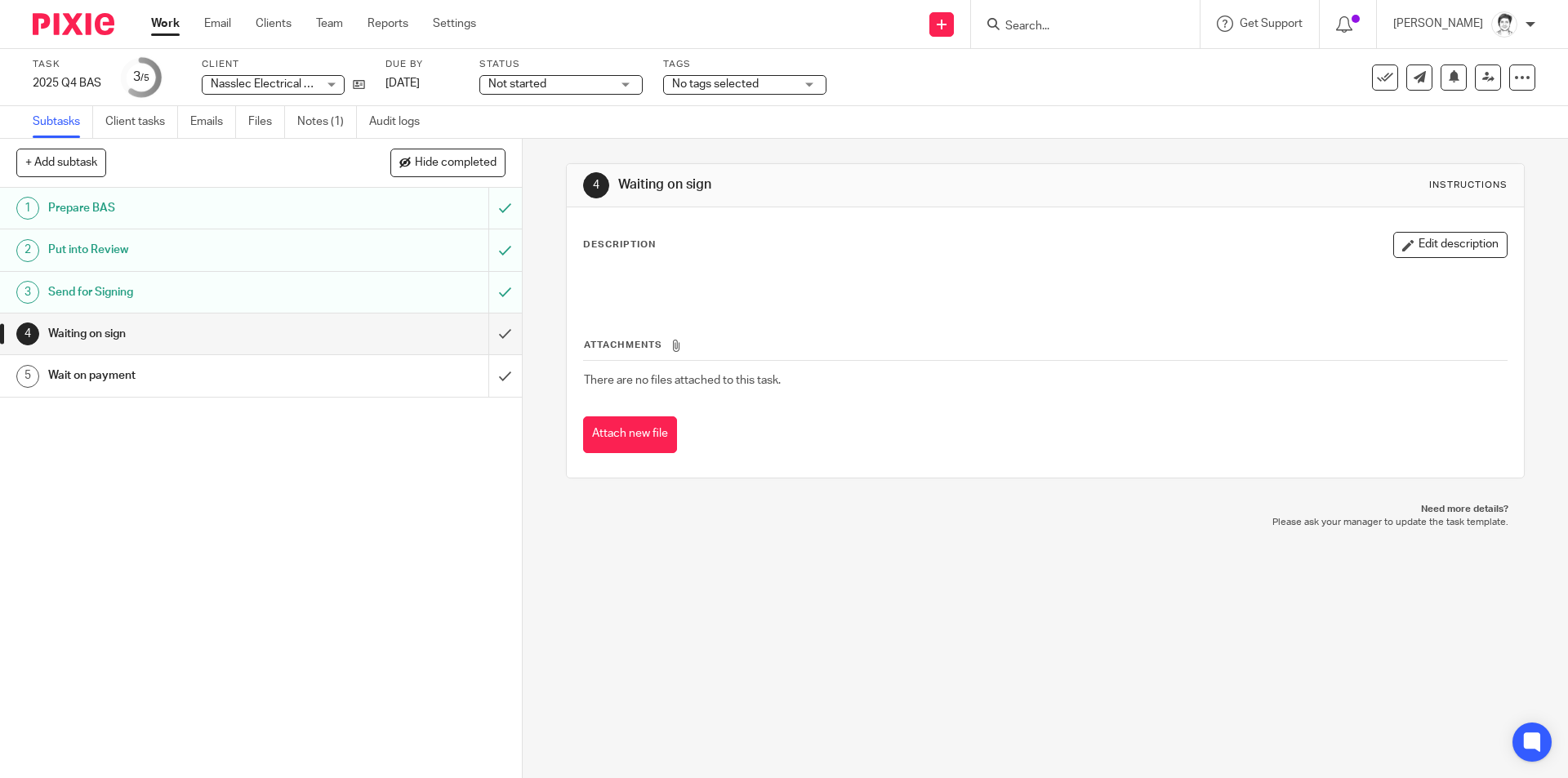
click at [961, 181] on h1 "Waiting on sign" at bounding box center [849, 185] width 462 height 17
click at [495, 335] on input "submit" at bounding box center [261, 334] width 522 height 41
click at [487, 376] on input "submit" at bounding box center [261, 375] width 522 height 41
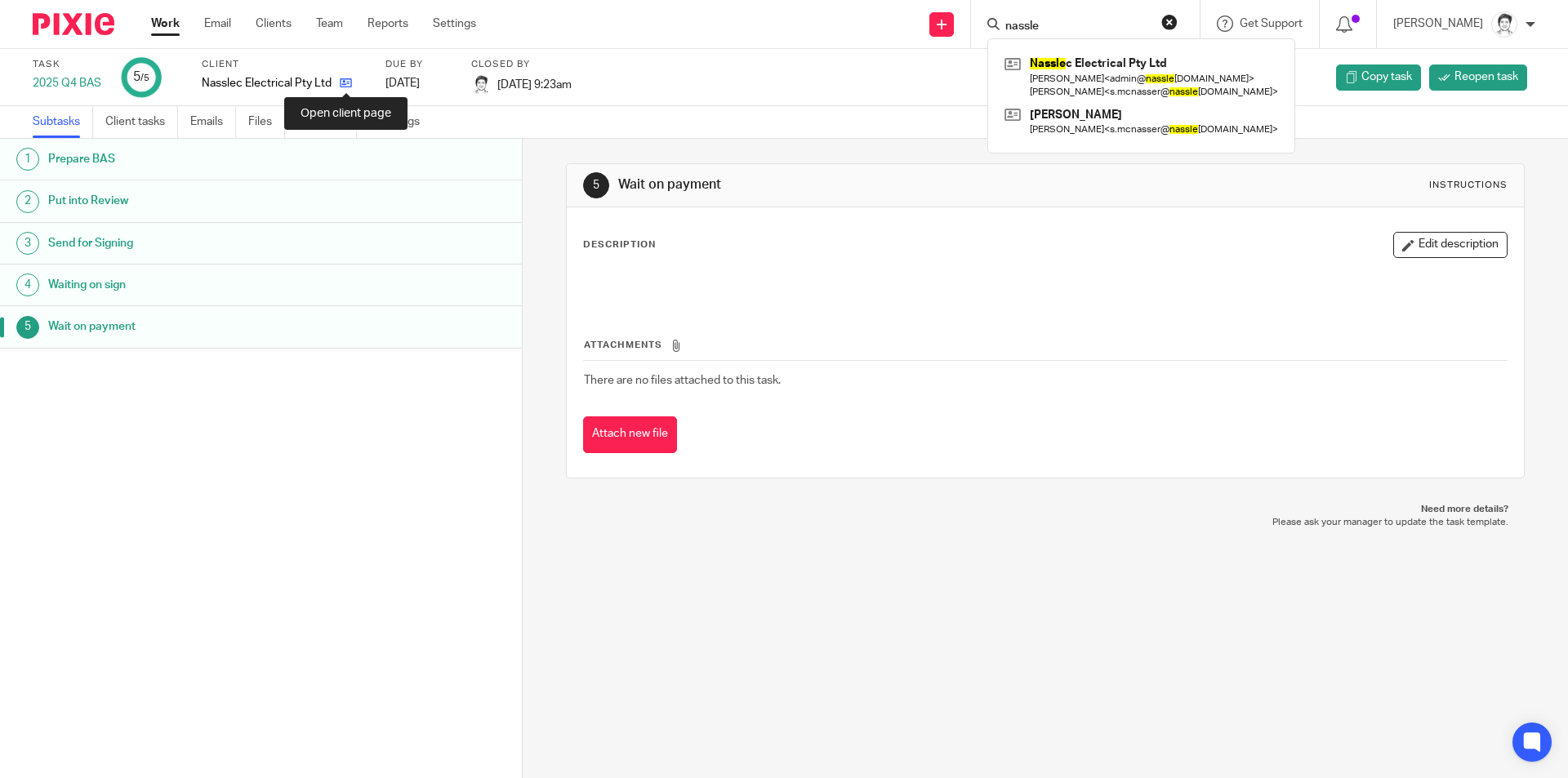
type input "nassle"
drag, startPoint x: 350, startPoint y: 82, endPoint x: 354, endPoint y: 94, distance: 12.6
click at [349, 82] on icon at bounding box center [346, 83] width 12 height 12
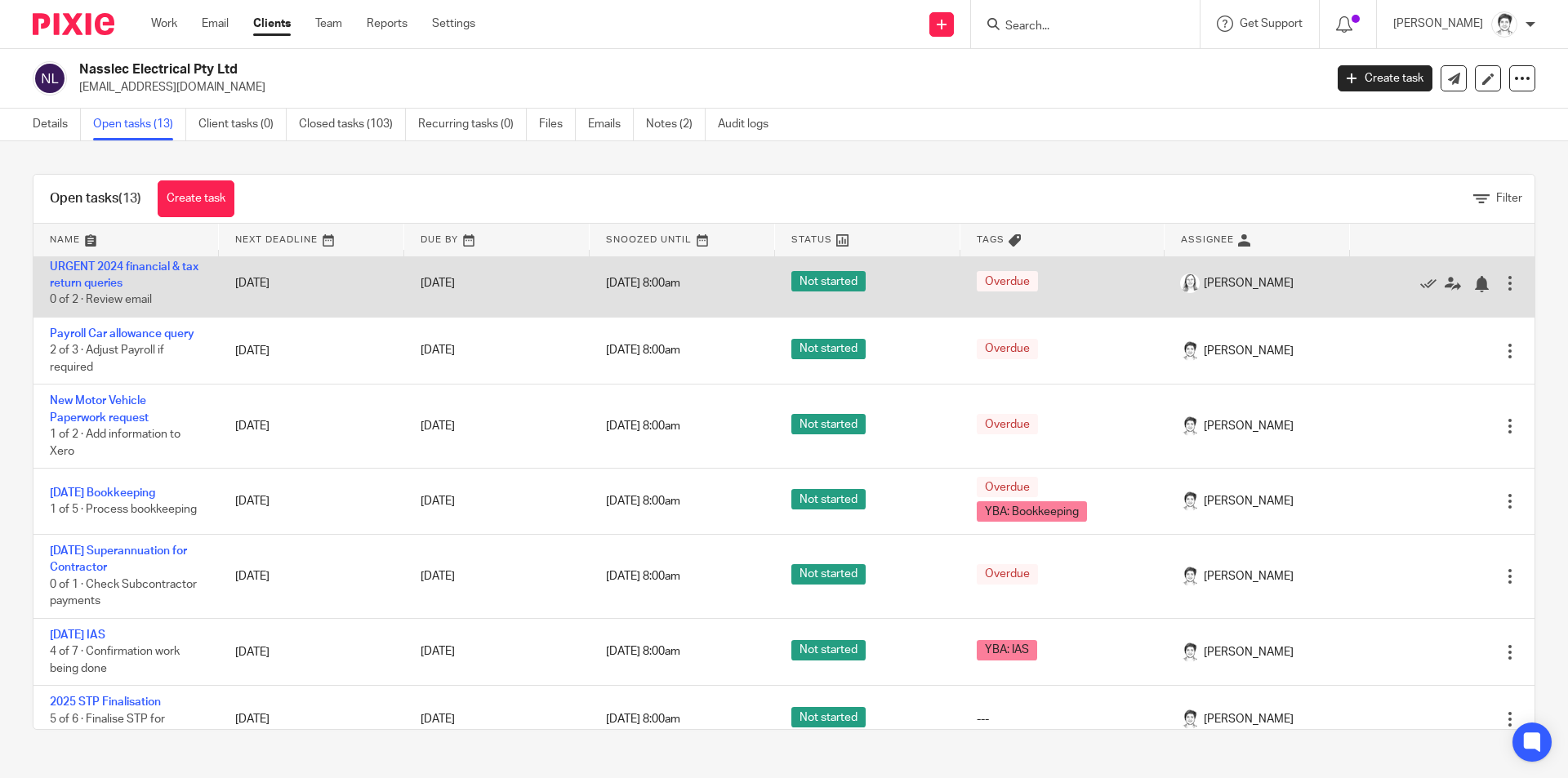
scroll to position [508, 0]
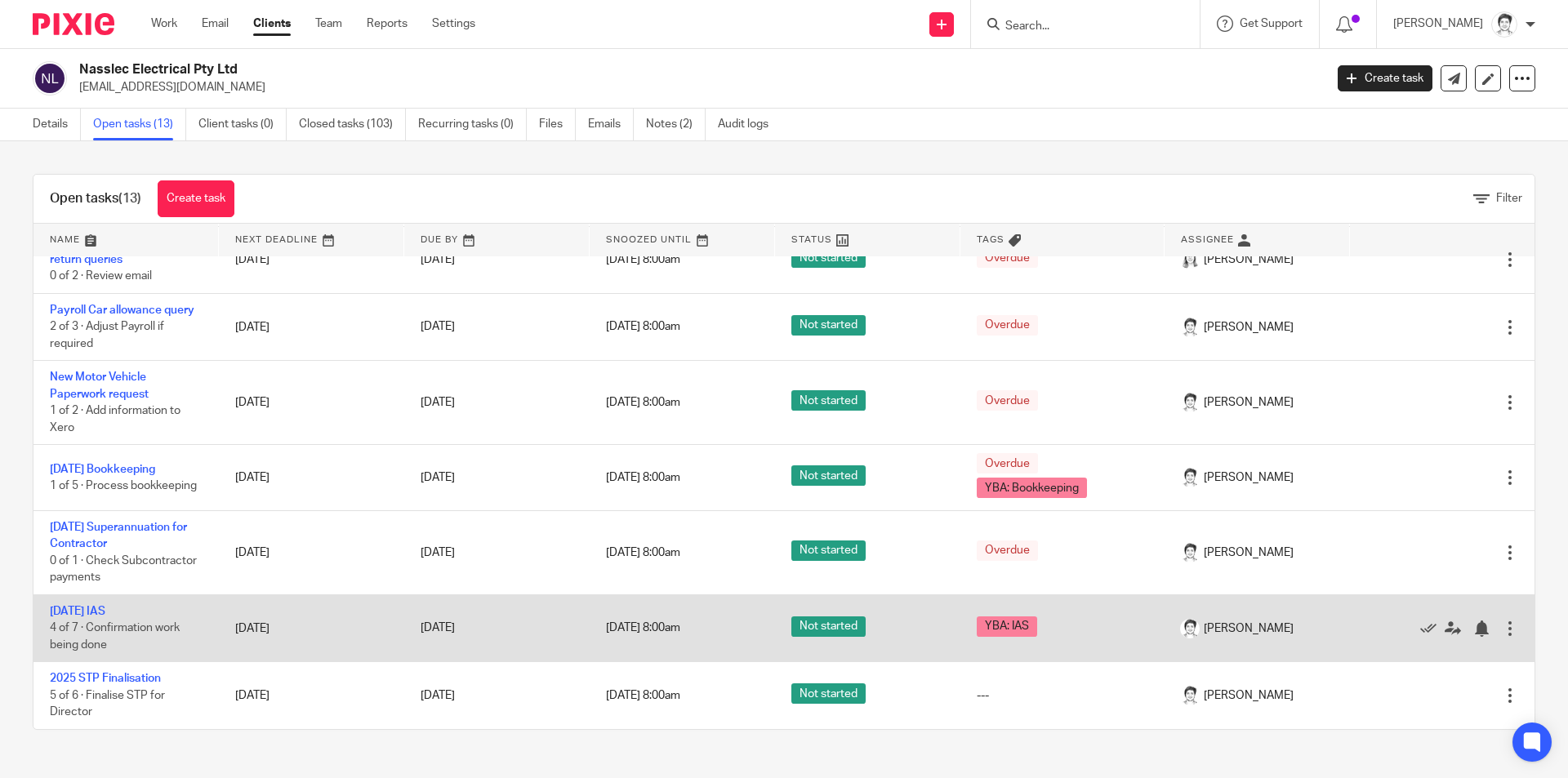
click at [125, 618] on td "July 2025 IAS 4 of 7 · Confirmation work being done" at bounding box center [126, 628] width 185 height 67
click at [100, 614] on link "July 2025 IAS" at bounding box center [78, 611] width 56 height 11
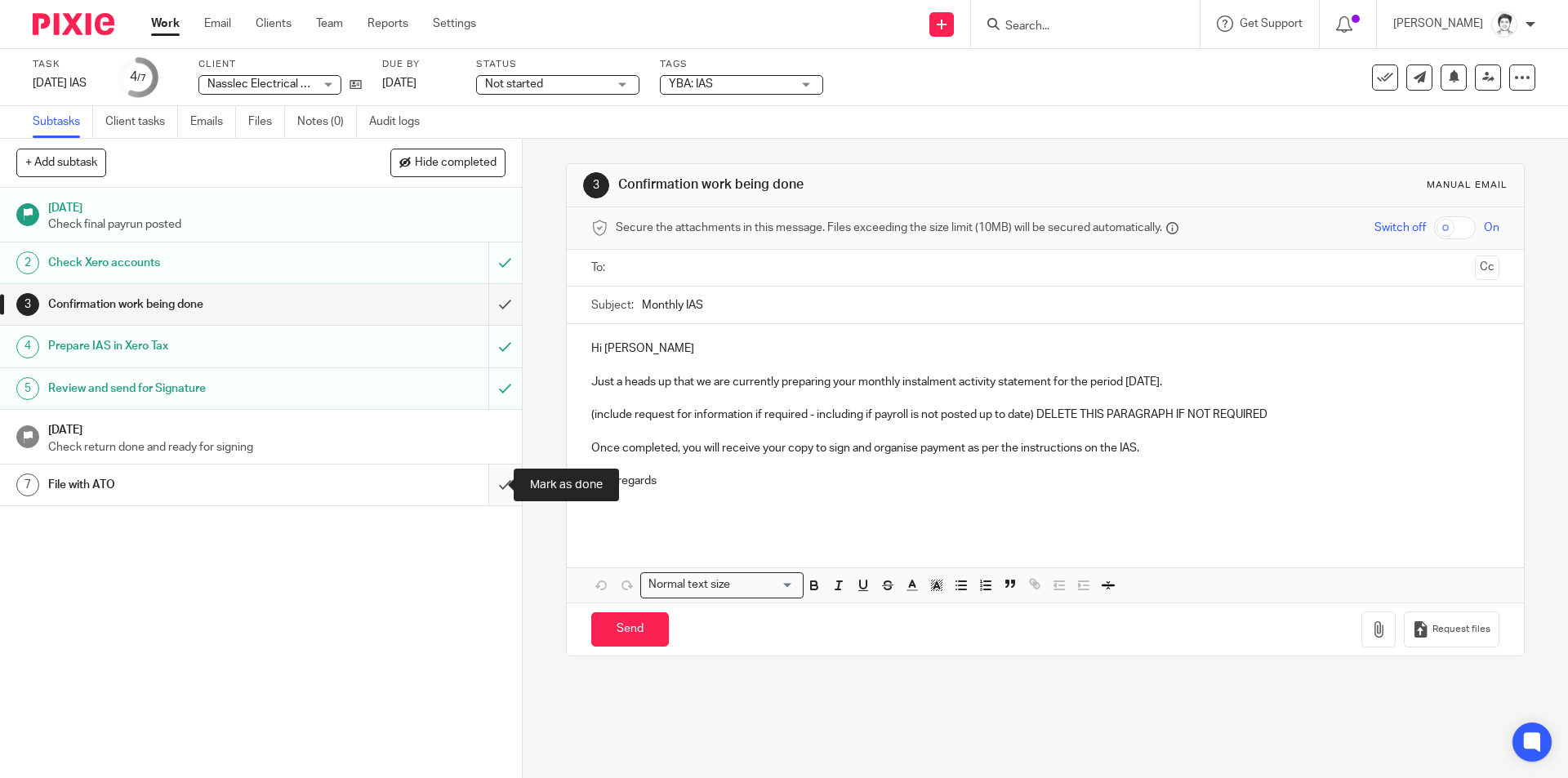
click at [490, 481] on input "submit" at bounding box center [261, 485] width 522 height 41
click at [1049, 34] on form at bounding box center [1090, 24] width 174 height 20
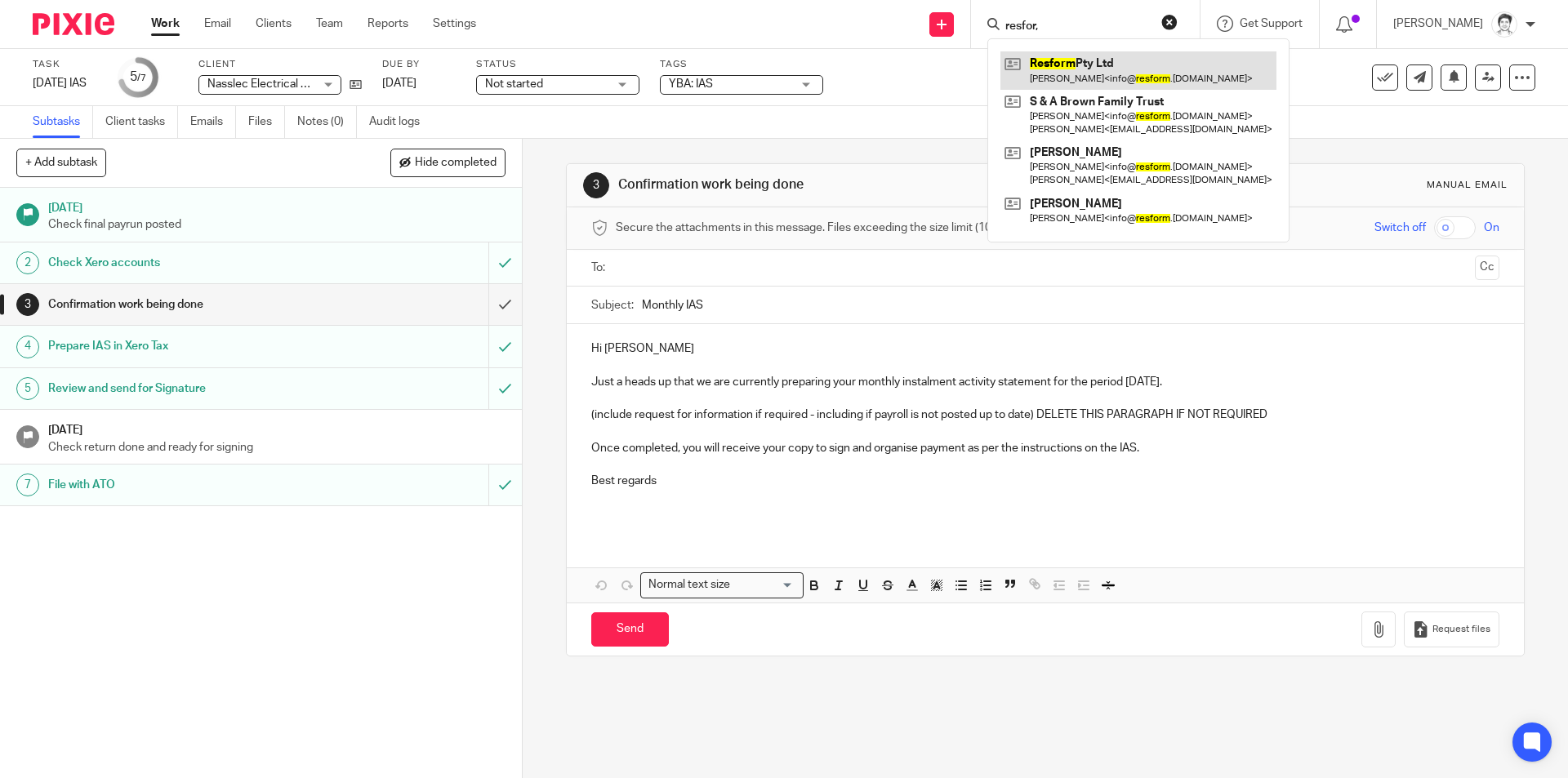
type input "resfor,"
click at [1089, 68] on link at bounding box center [1138, 70] width 276 height 38
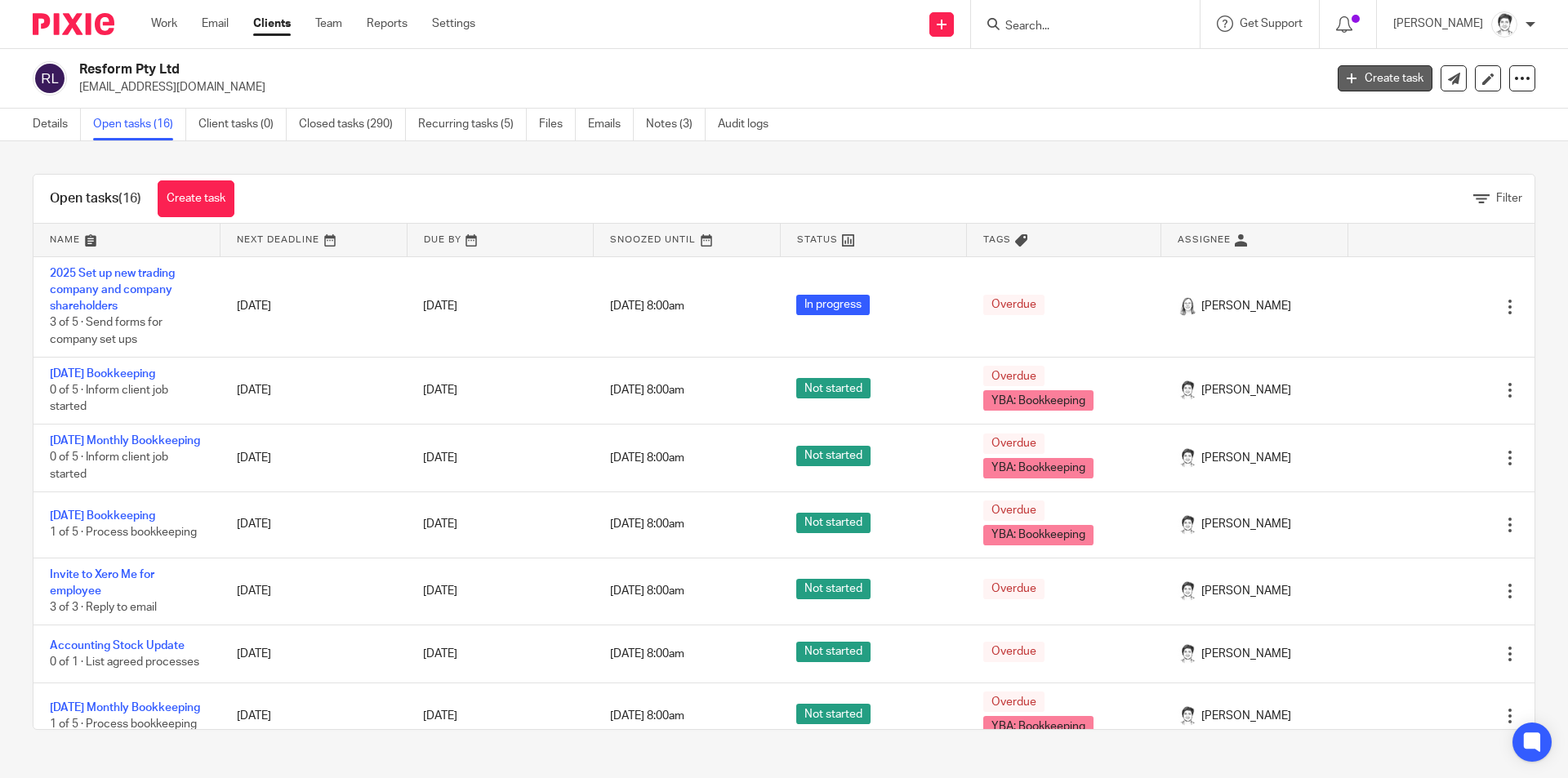
click at [1360, 78] on link "Create task" at bounding box center [1385, 79] width 95 height 26
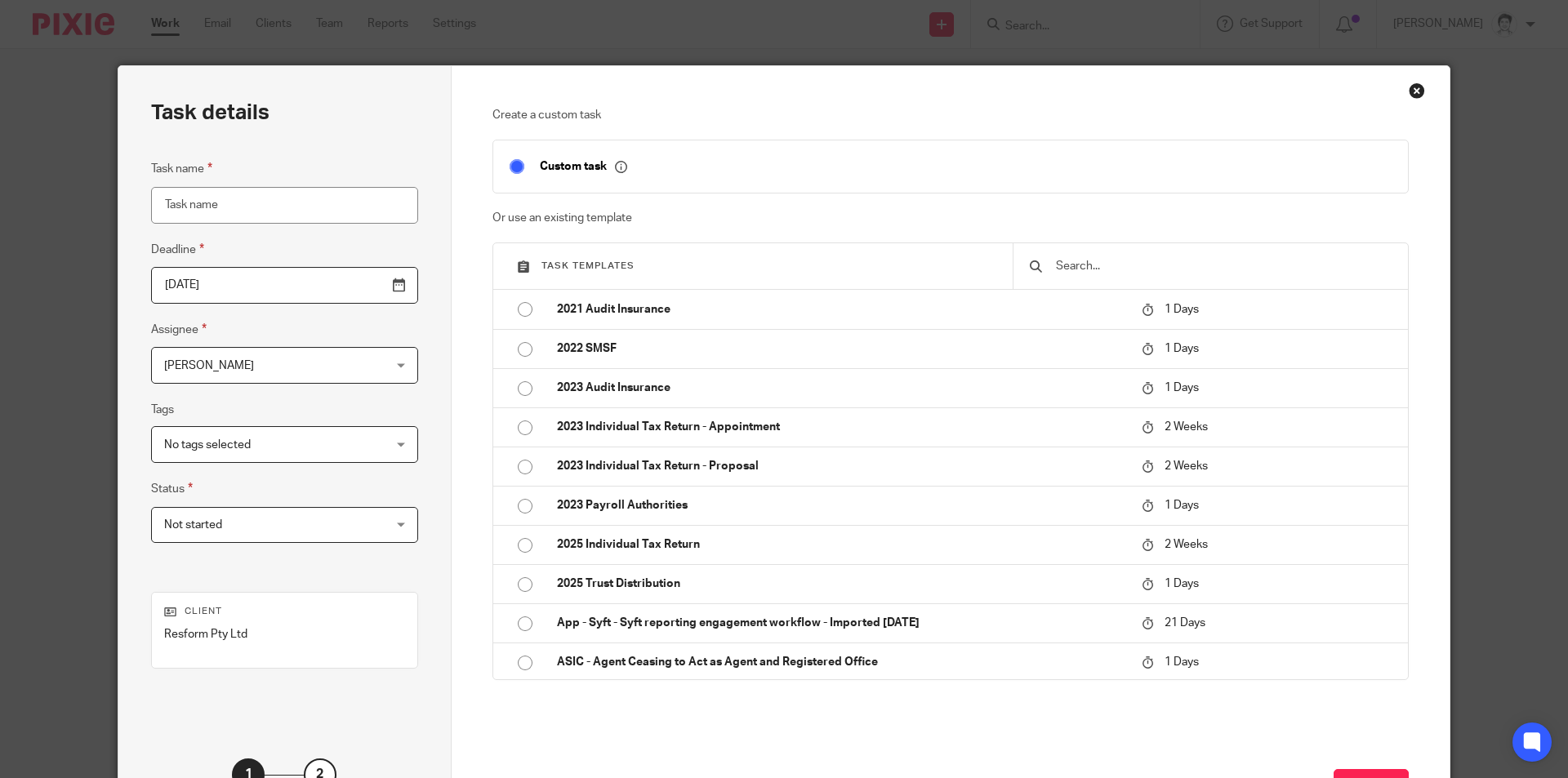
drag, startPoint x: 0, startPoint y: 0, endPoint x: 1403, endPoint y: 86, distance: 1405.6
click at [1409, 86] on div "Close this dialog window" at bounding box center [1417, 90] width 17 height 17
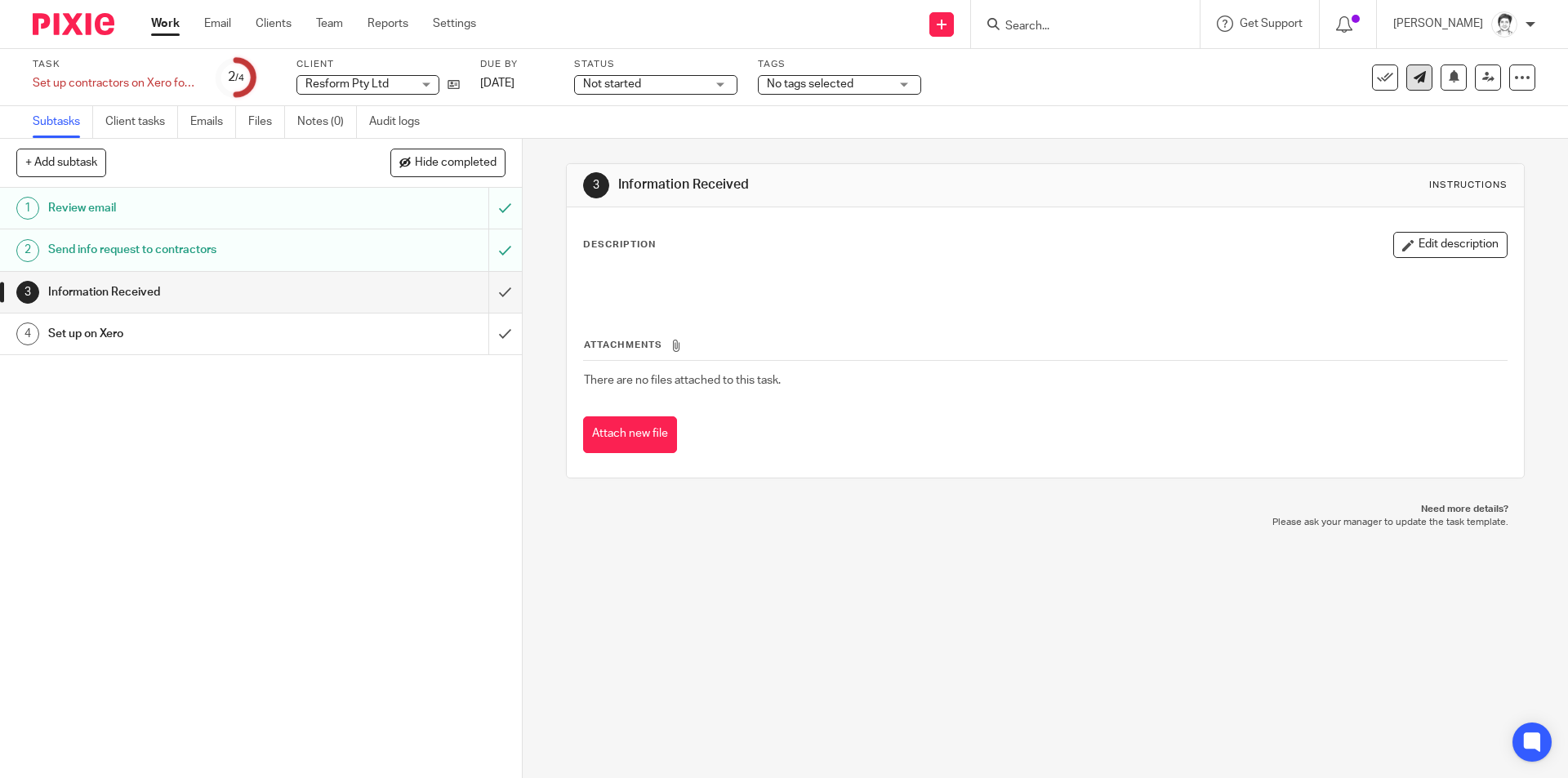
click at [1413, 82] on icon at bounding box center [1420, 77] width 12 height 12
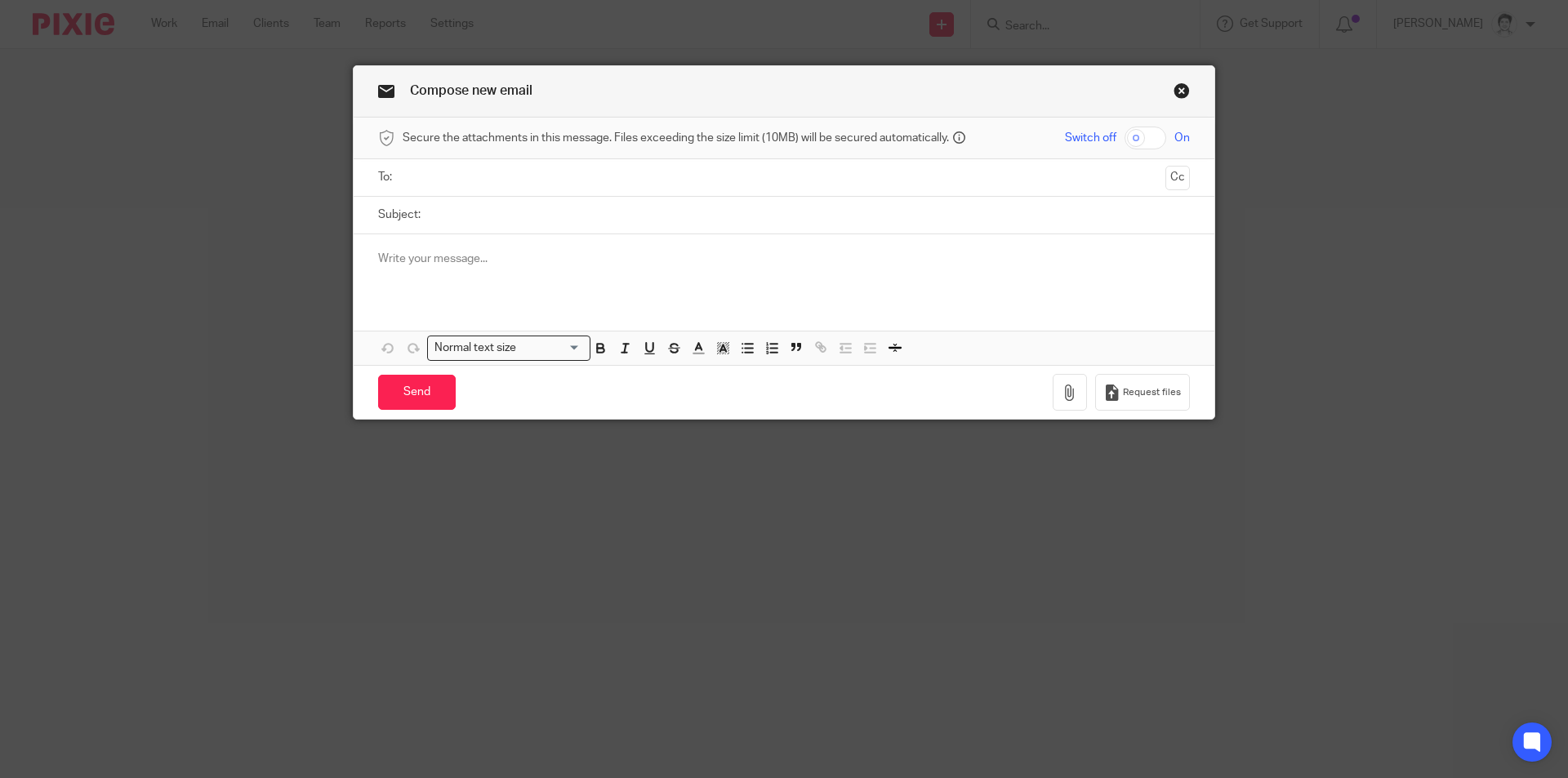
paste input "daniel.r.barry@gmail.com"
type input "daniel.r.barry@gmail.com"
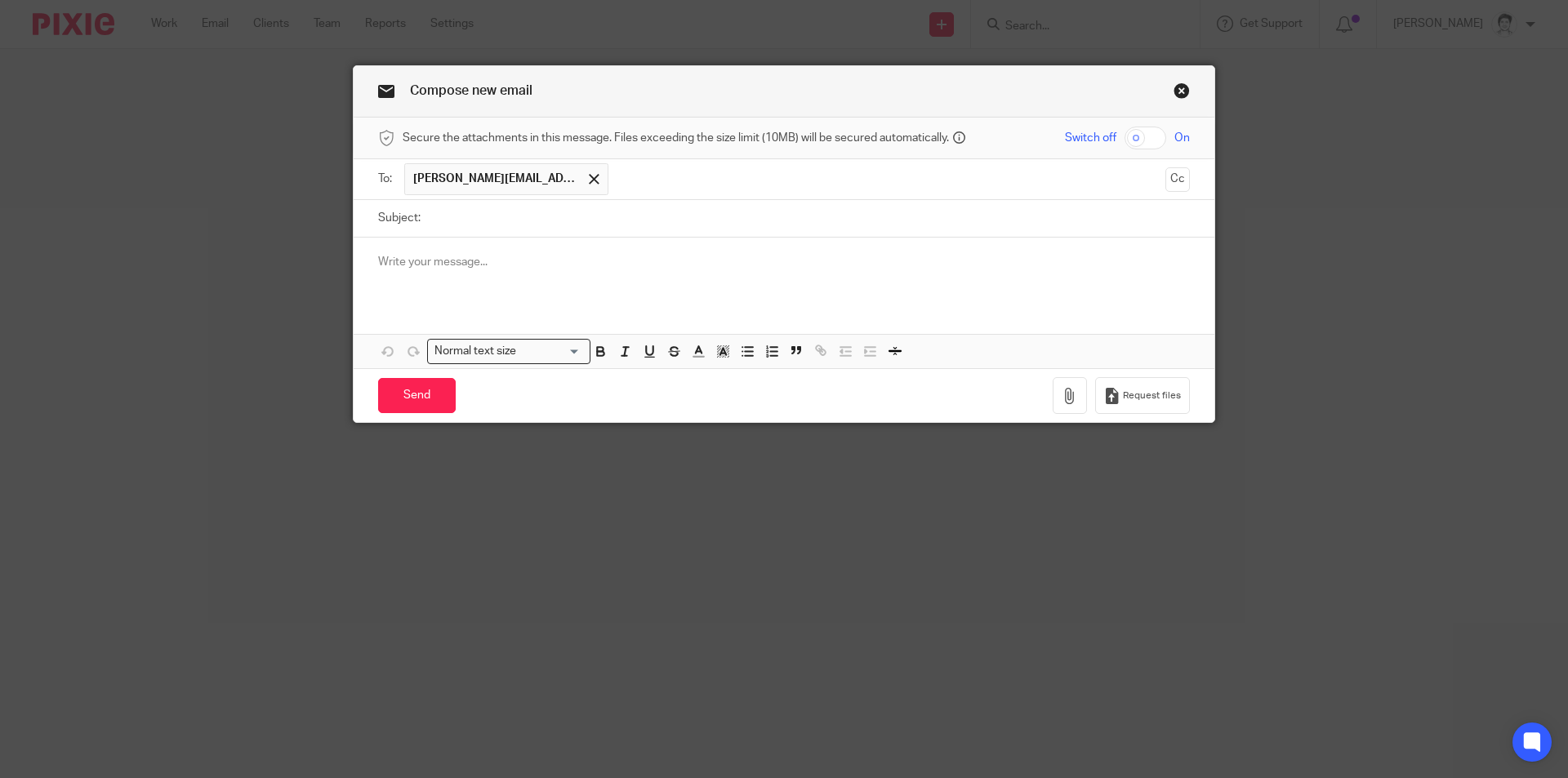
click at [475, 219] on input "Subject:" at bounding box center [809, 218] width 761 height 37
type input "TFN request"
click at [483, 241] on div at bounding box center [784, 269] width 861 height 64
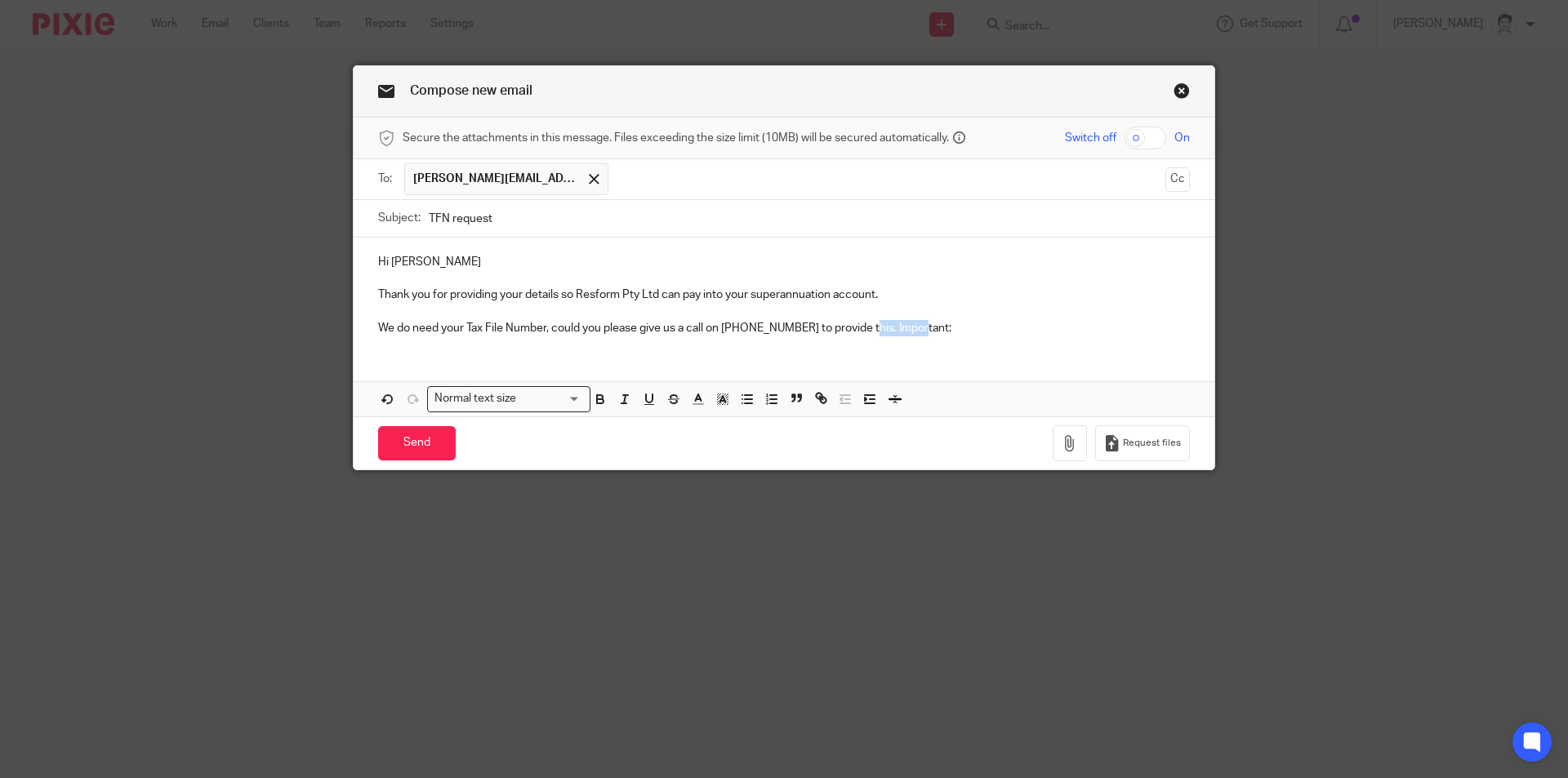
drag, startPoint x: 855, startPoint y: 327, endPoint x: 912, endPoint y: 325, distance: 57.0
click at [912, 325] on p "We do need your Tax File Number, could you please give us a call on 9300 3433 t…" at bounding box center [784, 328] width 812 height 17
click at [599, 400] on icon "button" at bounding box center [600, 399] width 15 height 15
click at [966, 332] on p "We do need your Tax File Number, could you please give us a call on 9300 3433 t…" at bounding box center [784, 328] width 812 height 17
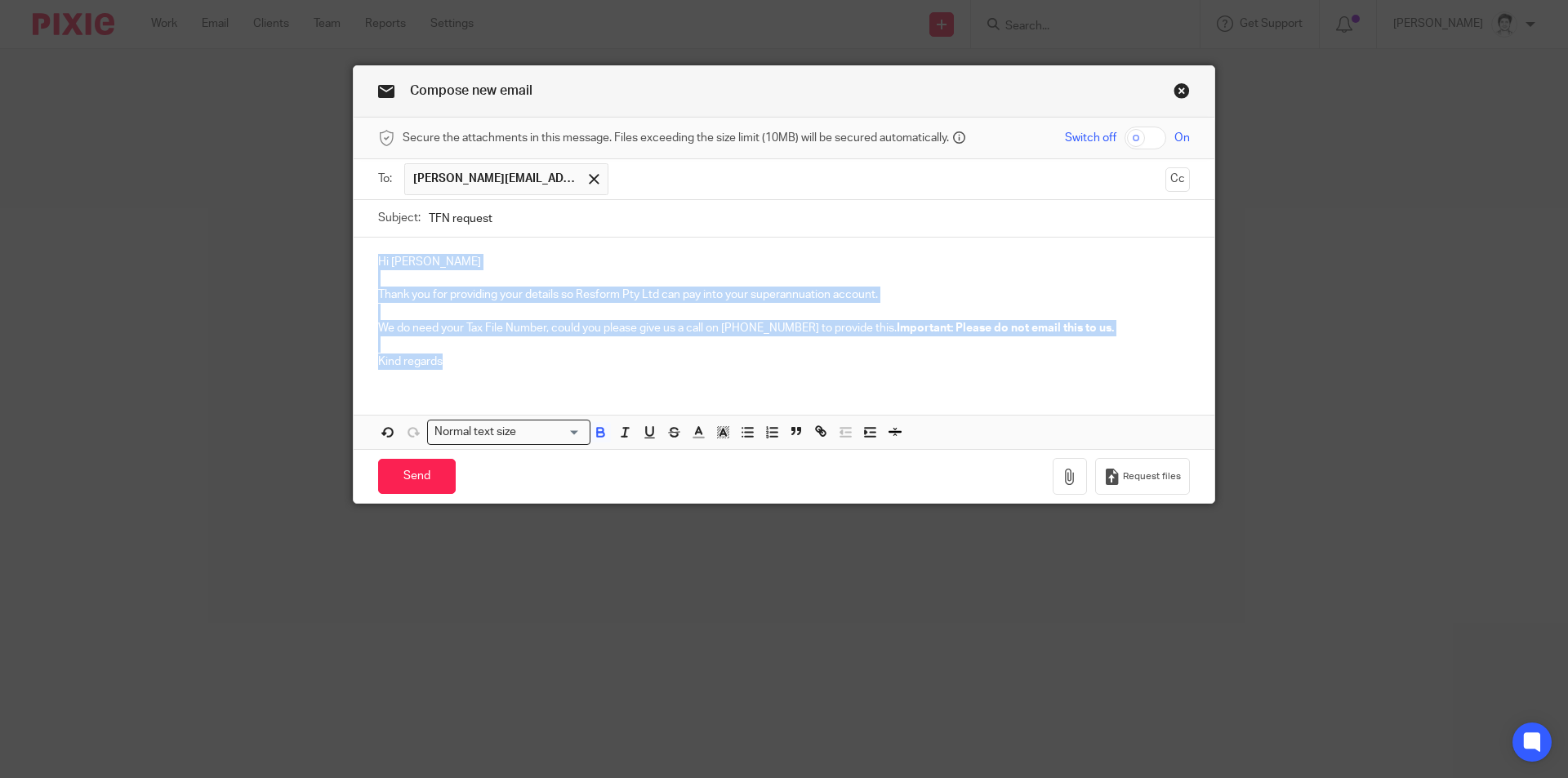
drag, startPoint x: 365, startPoint y: 262, endPoint x: 501, endPoint y: 367, distance: 171.8
click at [501, 367] on div "Hi Daniel Thank you for providing your details so Resform Pty Ltd can pay into …" at bounding box center [784, 310] width 861 height 145
copy div "Hi Daniel Thank you for providing your details so Resform Pty Ltd can pay into …"
click at [512, 369] on p "Kind regards" at bounding box center [784, 361] width 812 height 17
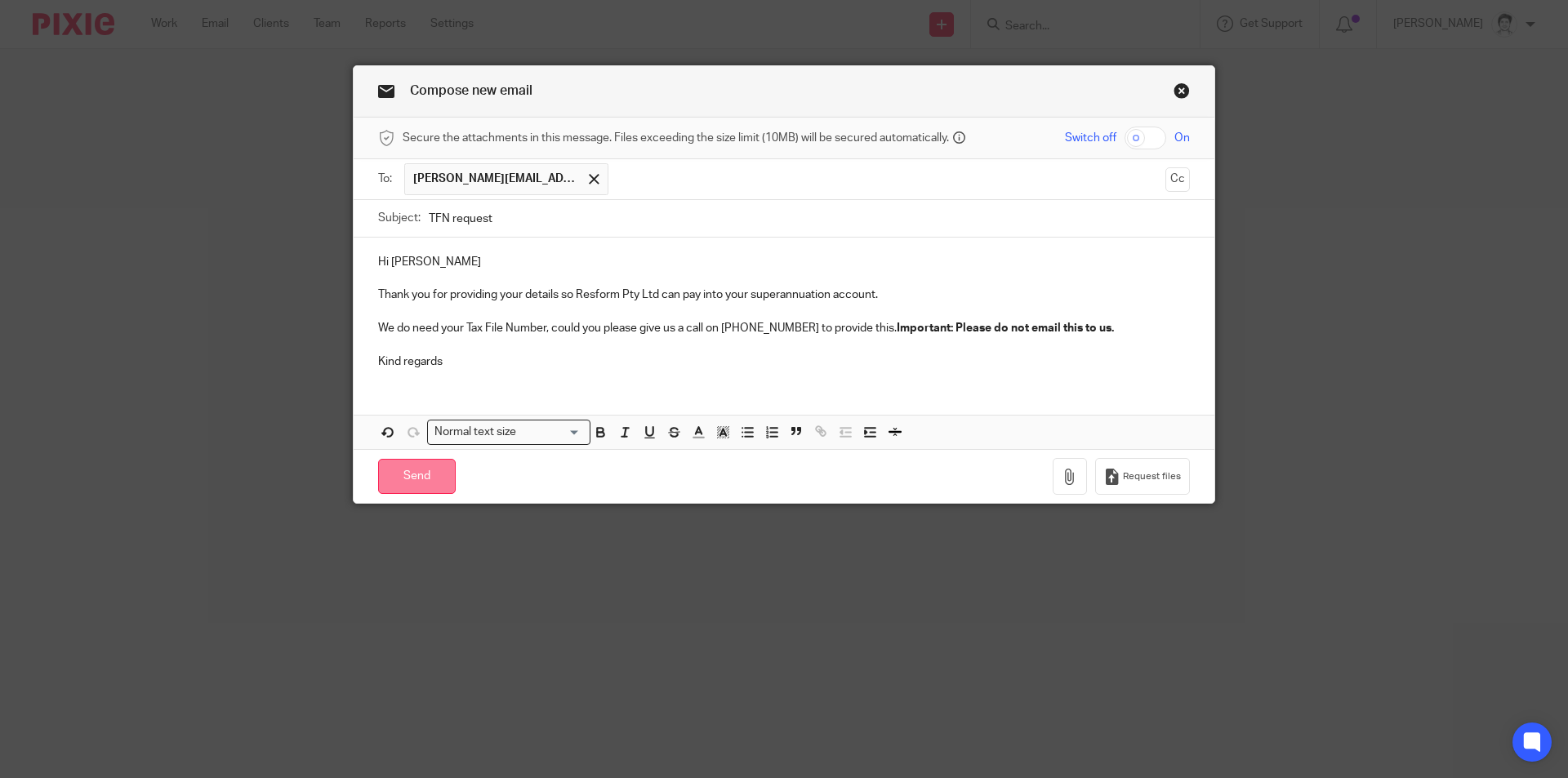
click at [402, 481] on input "Send" at bounding box center [416, 477] width 78 height 35
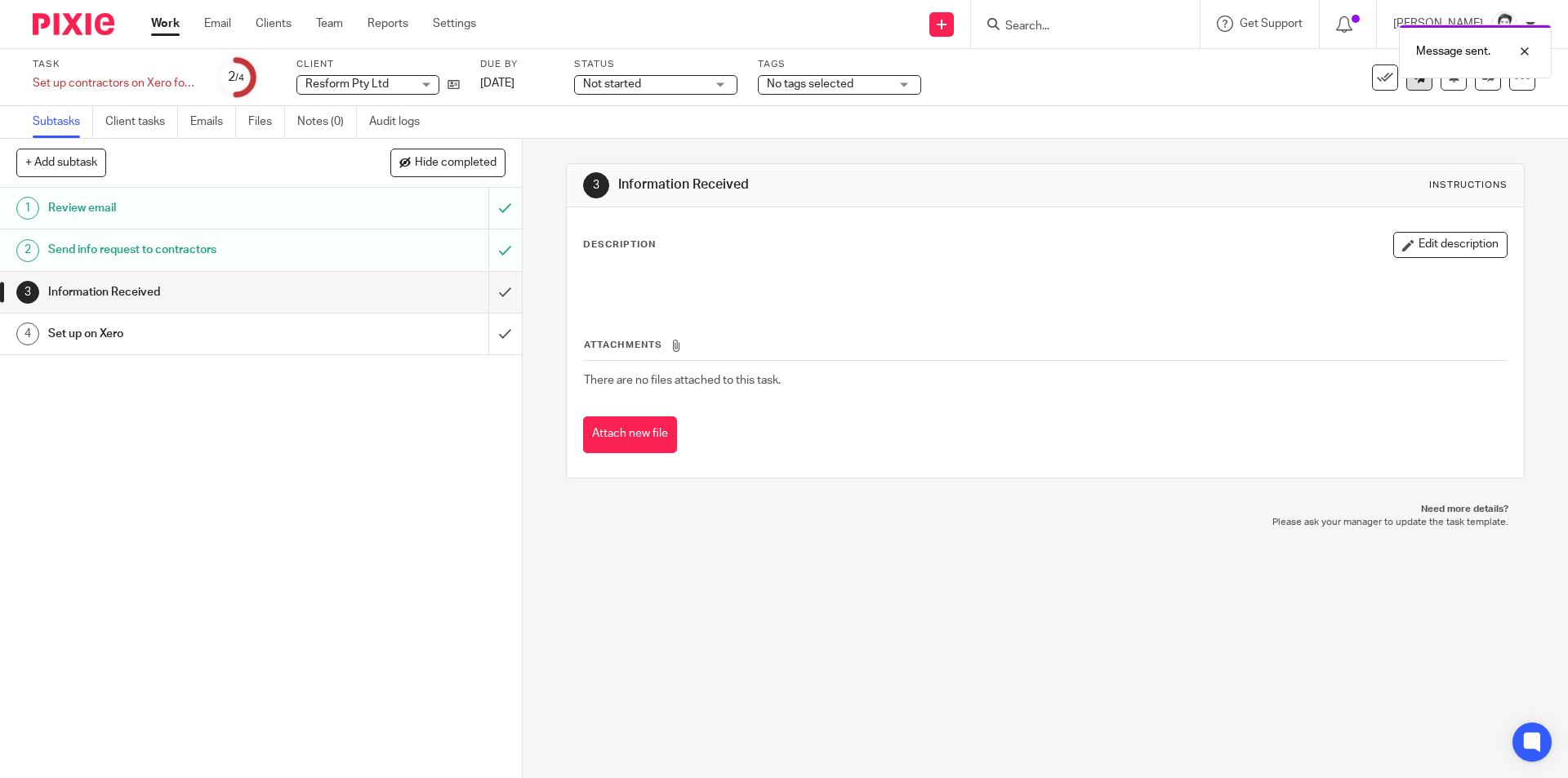
click at [1406, 90] on link at bounding box center [1420, 78] width 26 height 26
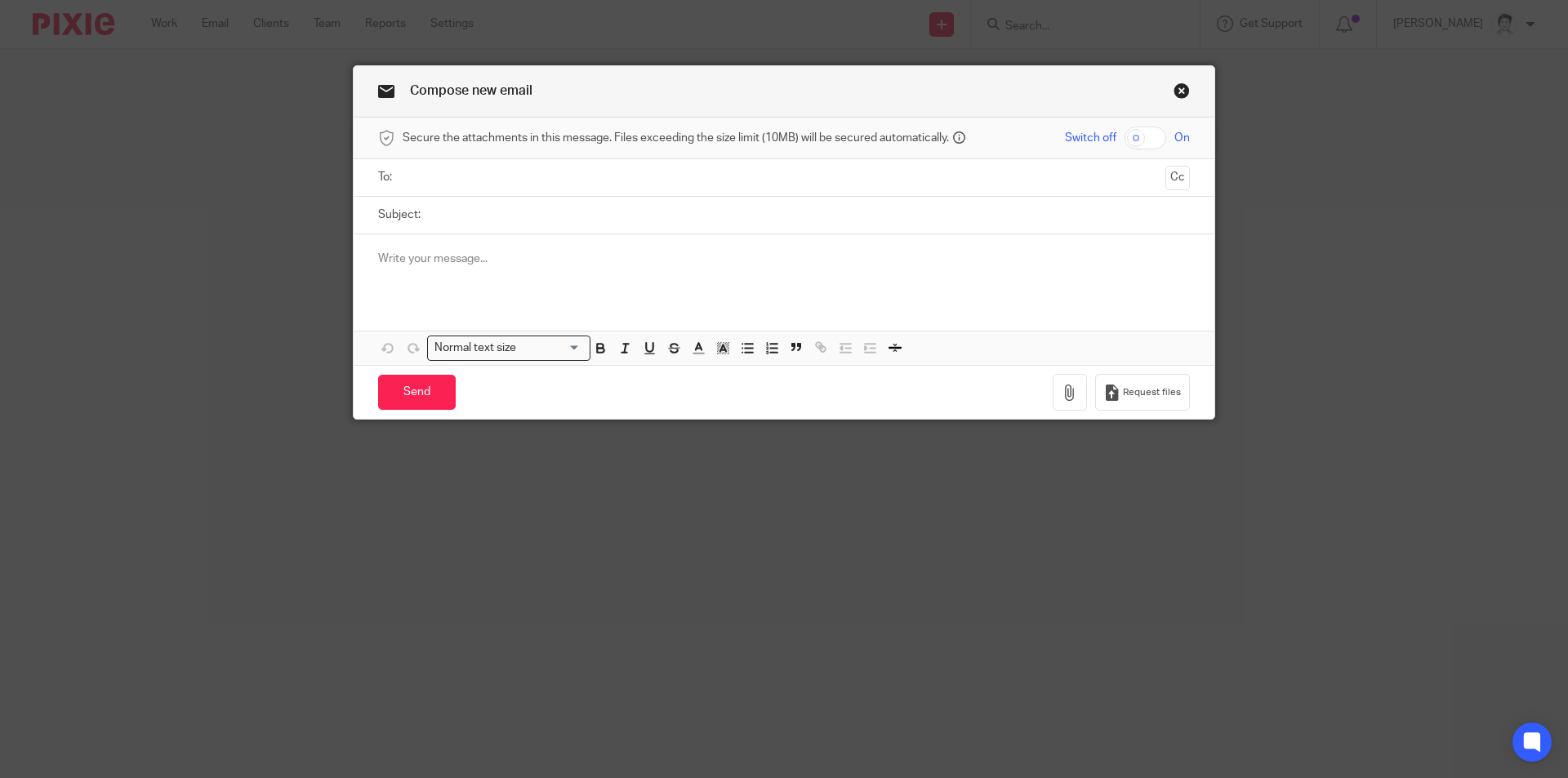
paste input "rob.73@live.com.au"
type input "rob.73@live.com.au"
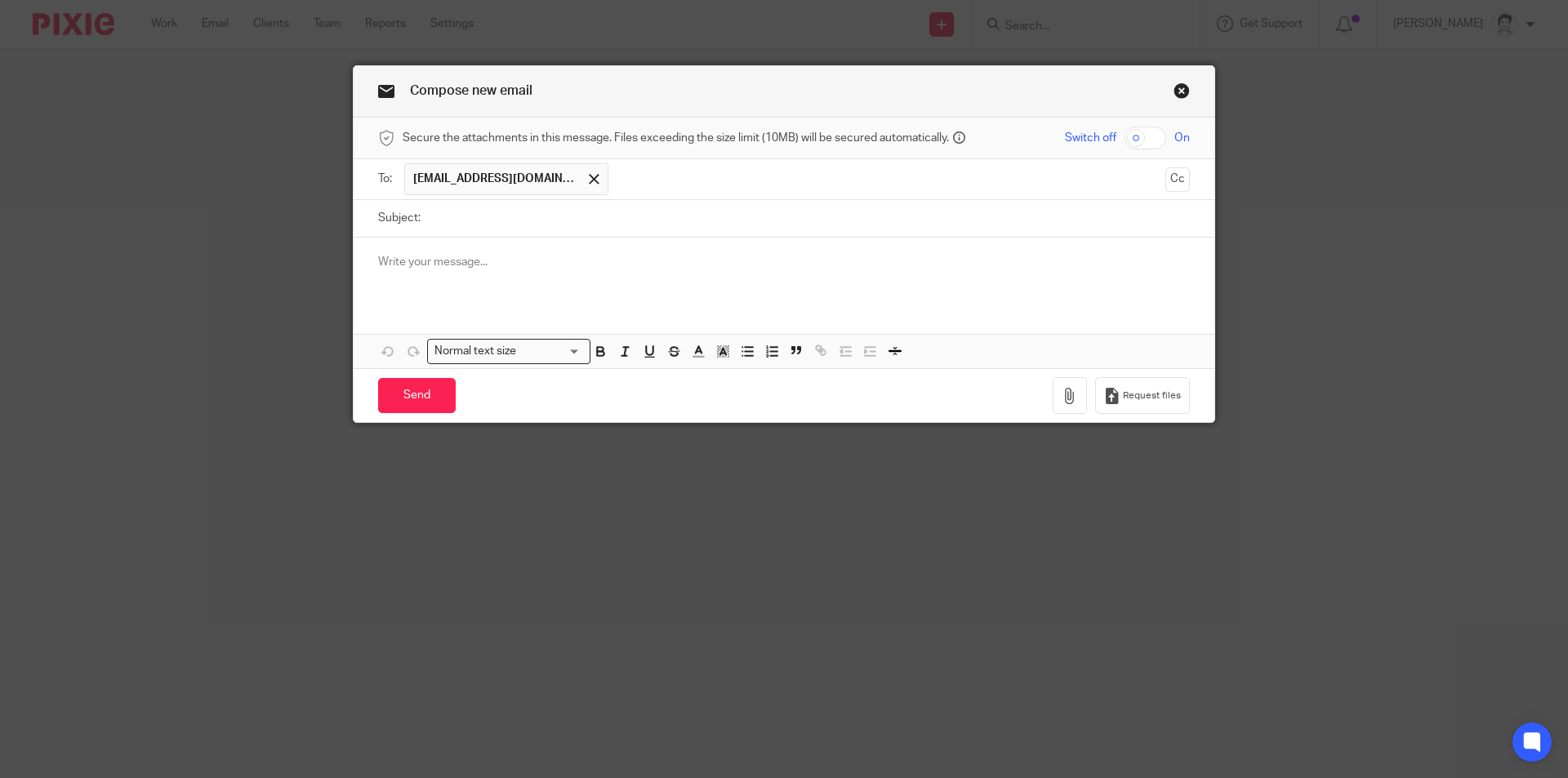
click at [499, 226] on input "Subject:" at bounding box center [809, 218] width 761 height 37
type input "TFN request"
click at [431, 259] on p at bounding box center [784, 262] width 812 height 17
paste div
drag, startPoint x: 489, startPoint y: 261, endPoint x: 377, endPoint y: 276, distance: 113.0
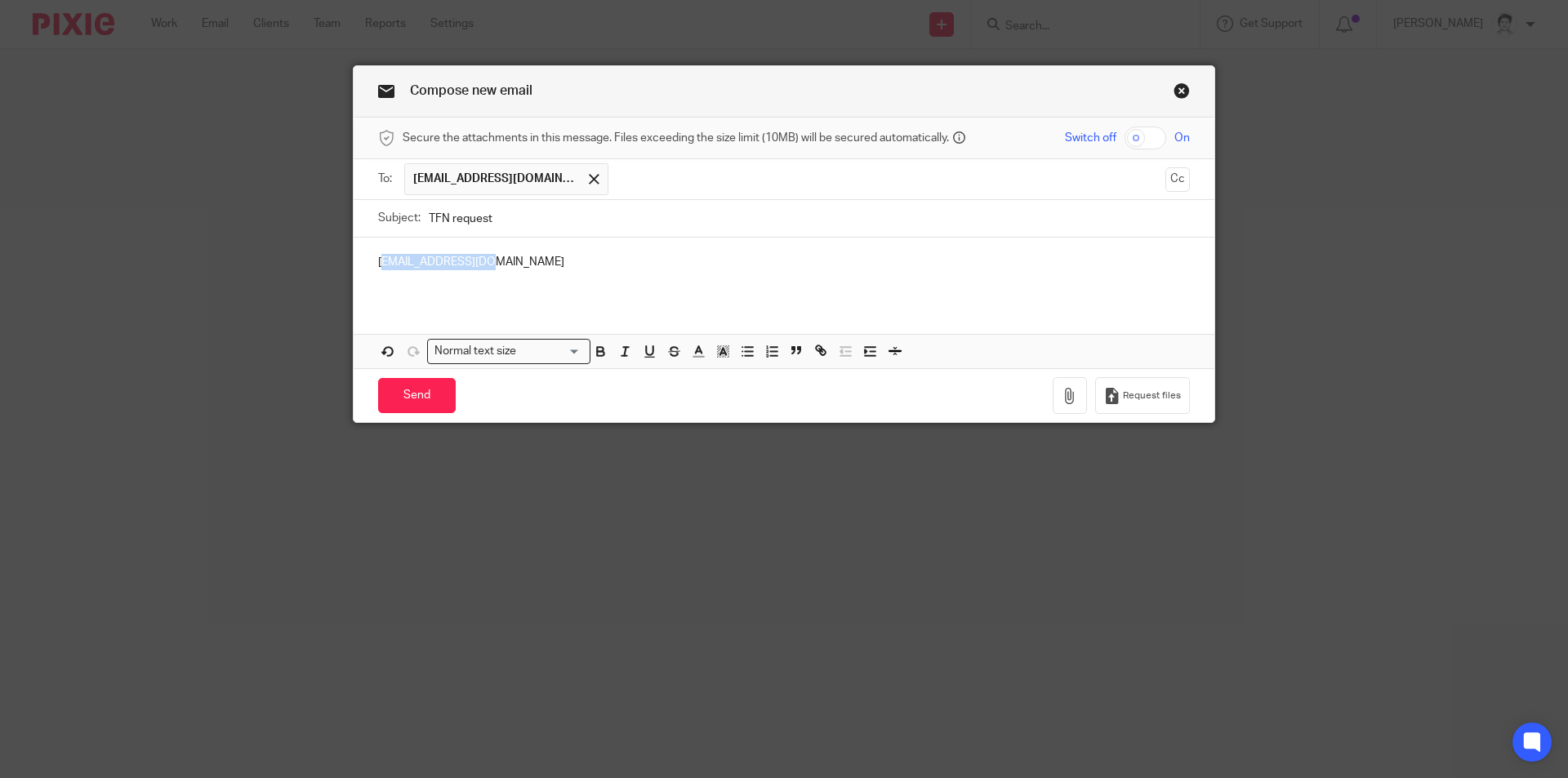
click at [377, 276] on div "rob.73@live.com.au" at bounding box center [784, 269] width 861 height 64
click at [402, 260] on p at bounding box center [784, 262] width 812 height 17
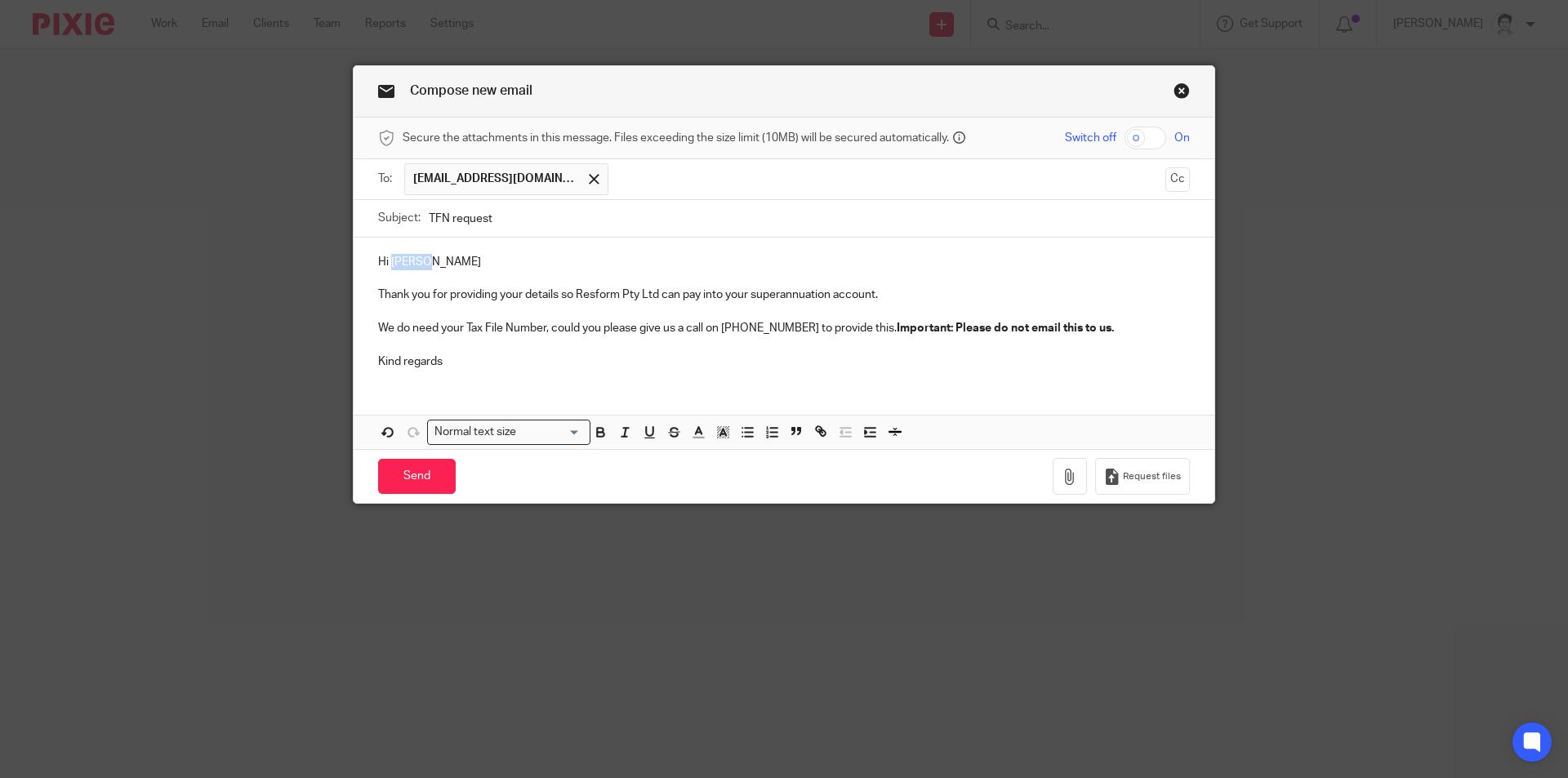
drag, startPoint x: 386, startPoint y: 259, endPoint x: 612, endPoint y: 259, distance: 226.0
click at [606, 262] on p "Hi [PERSON_NAME]" at bounding box center [784, 262] width 812 height 17
click at [399, 487] on input "Send" at bounding box center [416, 477] width 78 height 35
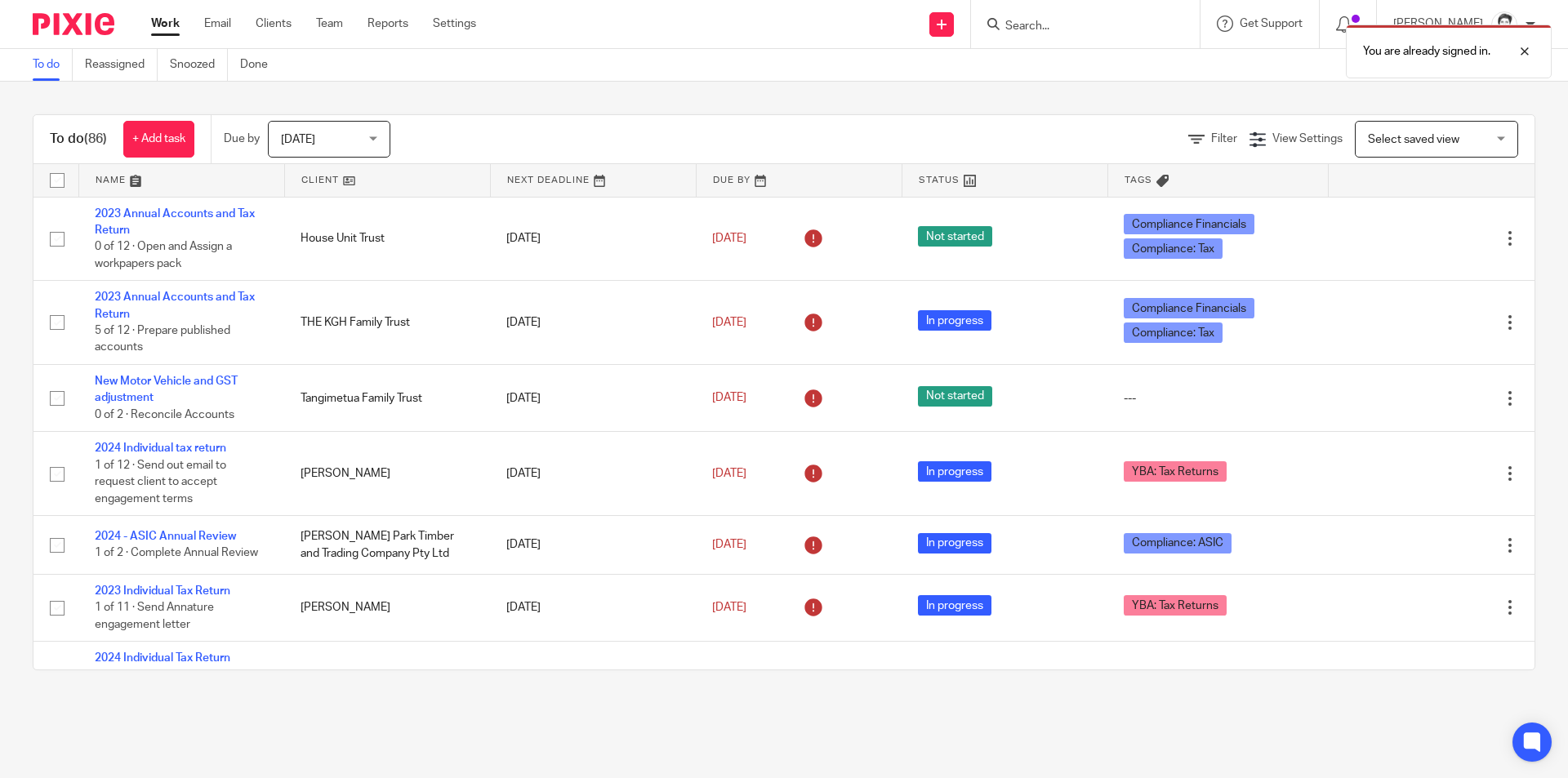
click at [1019, 31] on div "You are already signed in." at bounding box center [1167, 47] width 767 height 62
click at [1045, 25] on div "You are already signed in." at bounding box center [1167, 47] width 767 height 62
click at [1038, 22] on div "You are already signed in." at bounding box center [1167, 47] width 767 height 62
click at [1033, 22] on div "You are already signed in." at bounding box center [1167, 47] width 767 height 62
drag, startPoint x: 1524, startPoint y: 52, endPoint x: 1496, endPoint y: 38, distance: 31.3
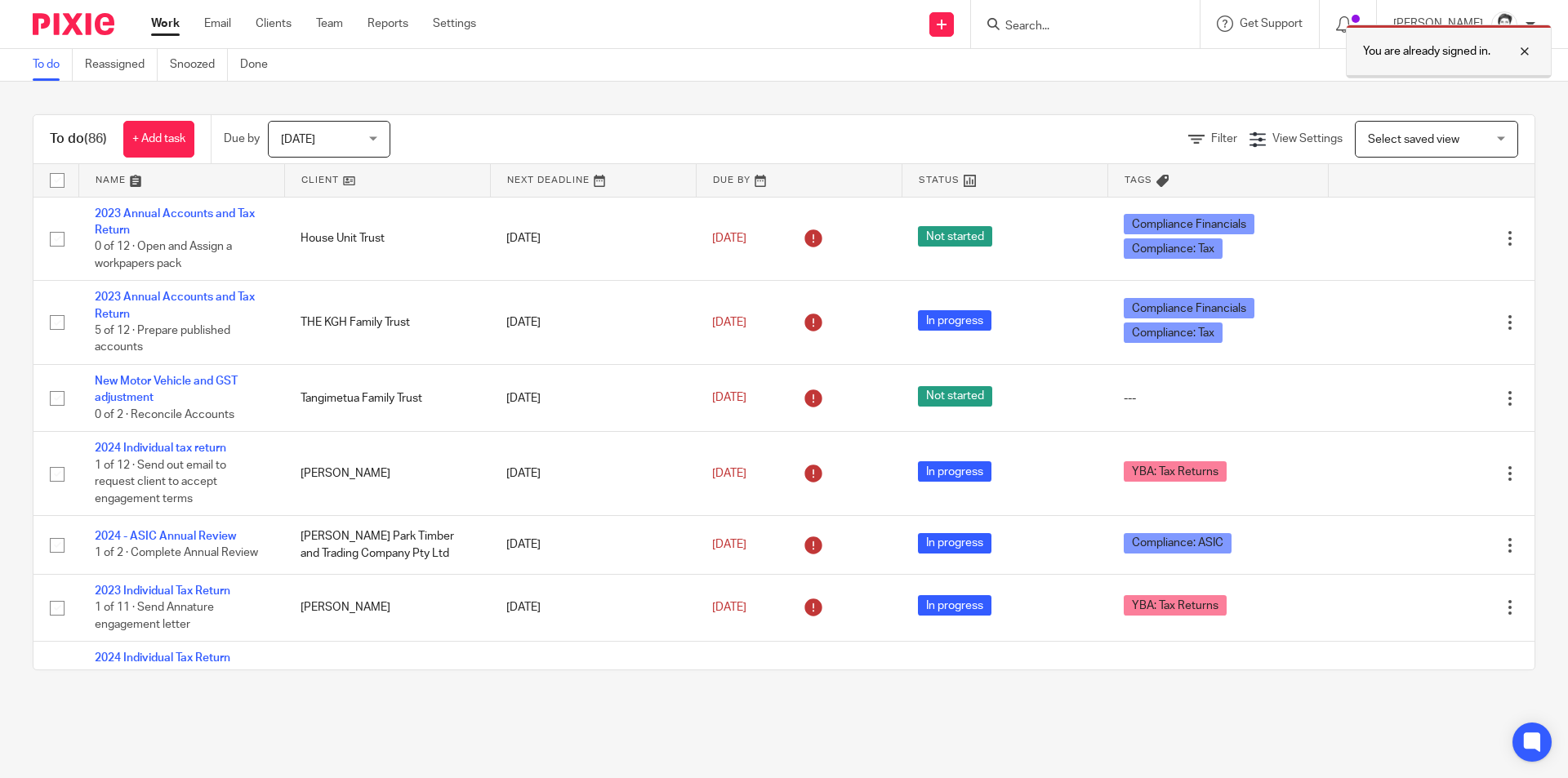
click at [1522, 52] on div at bounding box center [1512, 52] width 45 height 19
drag, startPoint x: 1170, startPoint y: 10, endPoint x: 1127, endPoint y: 14, distance: 43.2
click at [1169, 11] on div at bounding box center [1085, 24] width 229 height 48
click at [1033, 28] on input "Search" at bounding box center [1077, 26] width 147 height 15
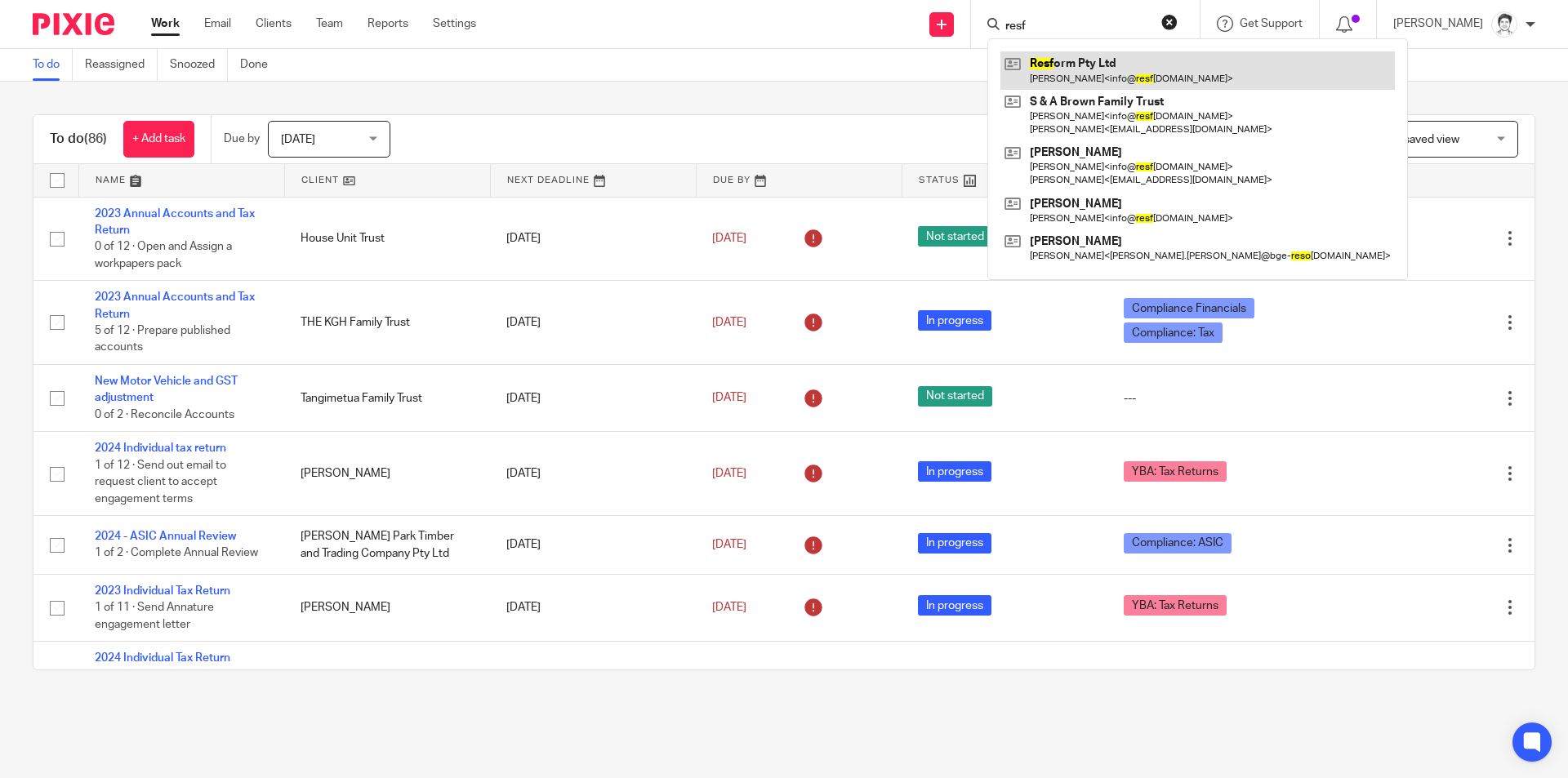
type input "resf"
click at [1052, 63] on link at bounding box center [1198, 70] width 395 height 38
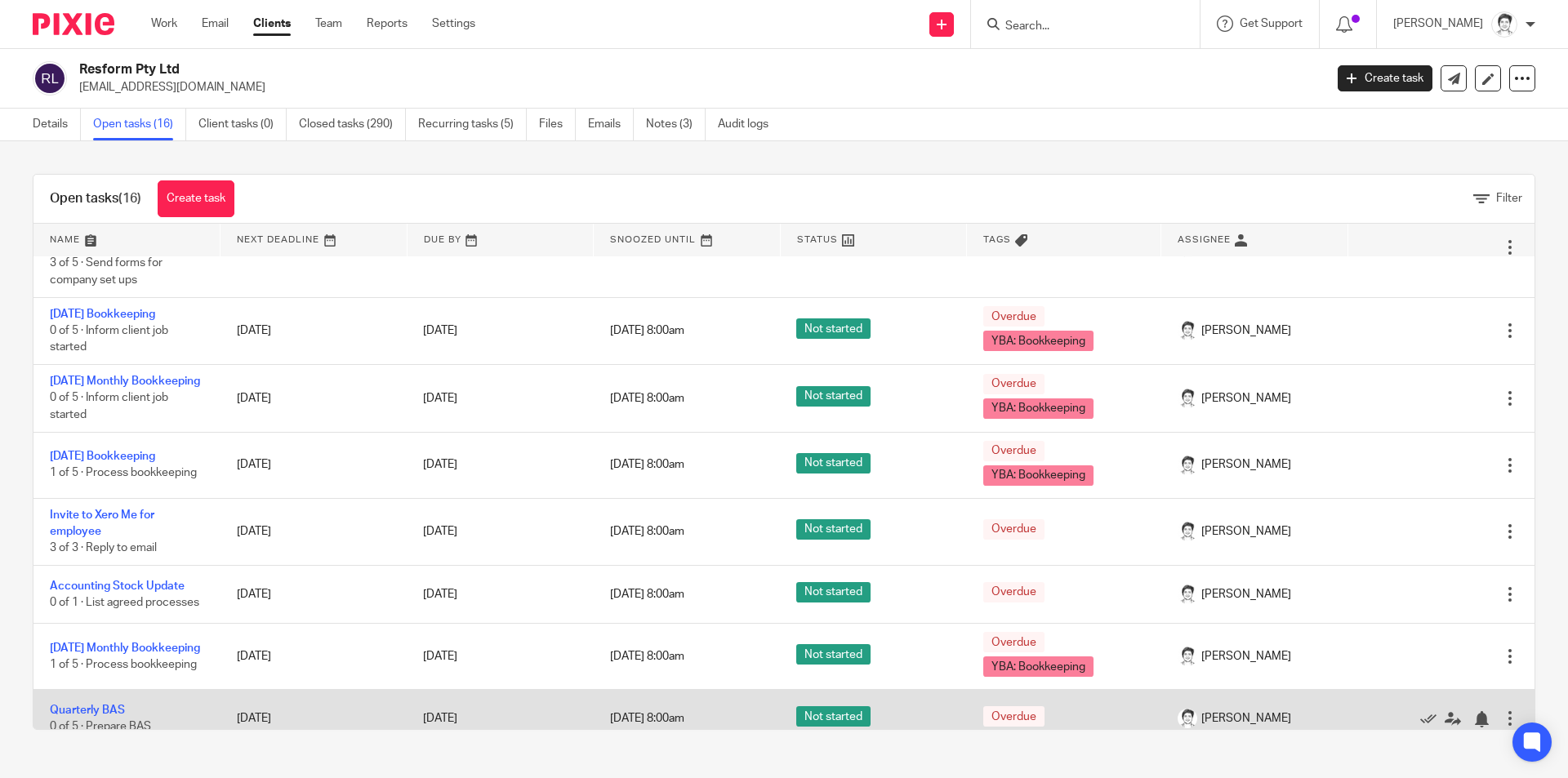
scroll to position [245, 0]
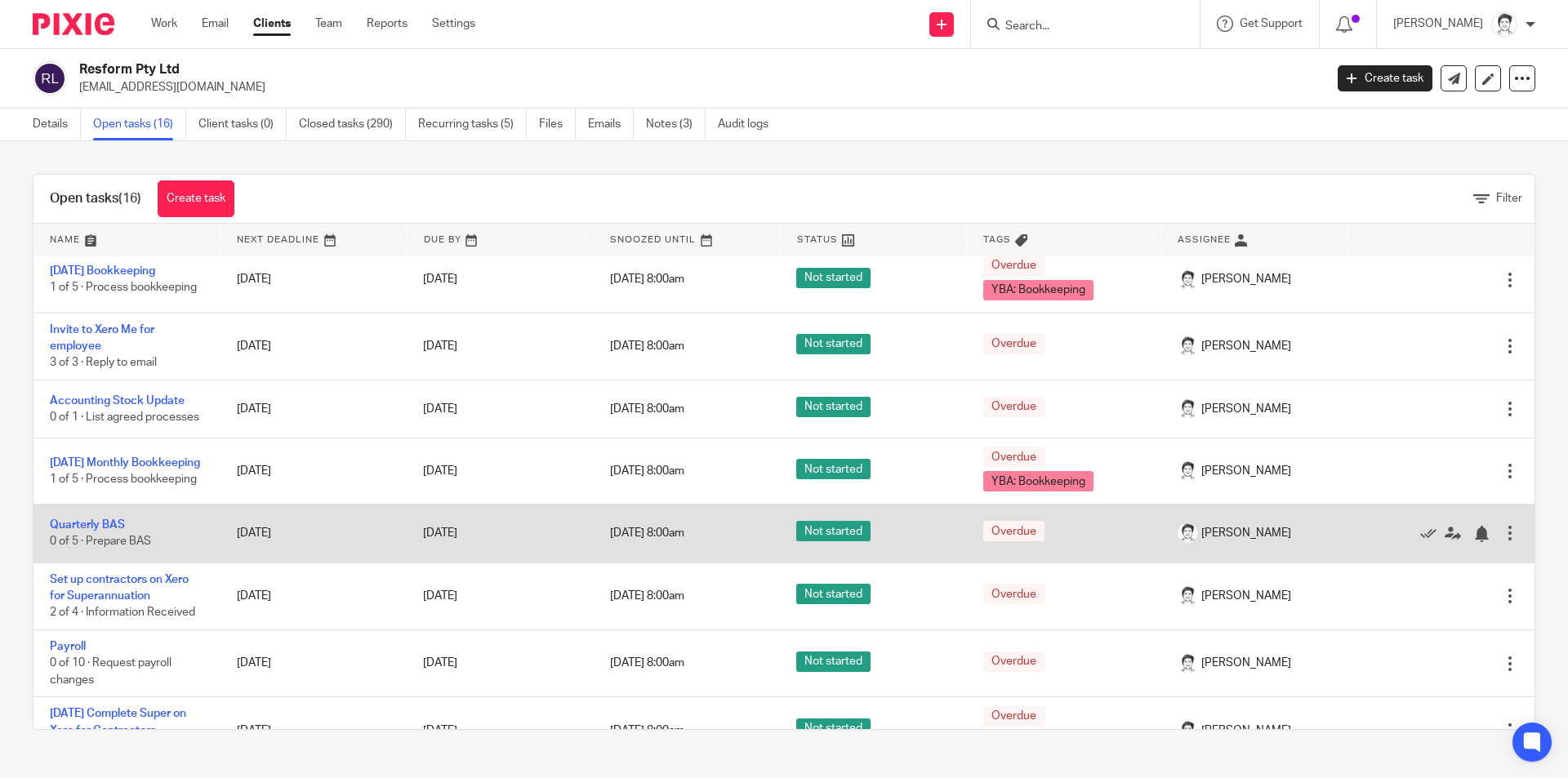
drag, startPoint x: 135, startPoint y: 602, endPoint x: 136, endPoint y: 577, distance: 25.0
click at [135, 602] on link "Set up contractors on Xero for Superannuation" at bounding box center [119, 589] width 139 height 28
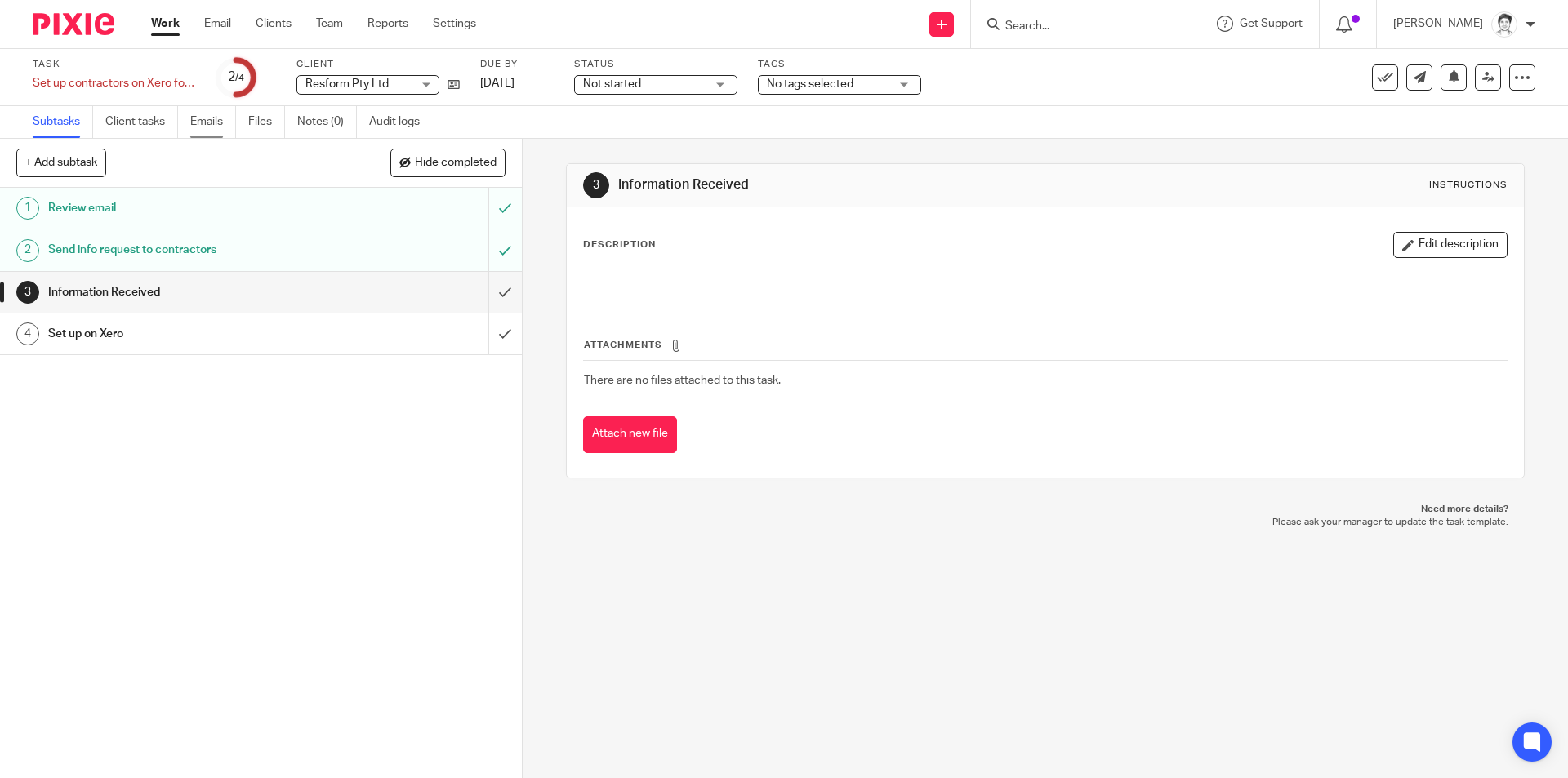
click at [198, 125] on link "Emails" at bounding box center [213, 122] width 45 height 31
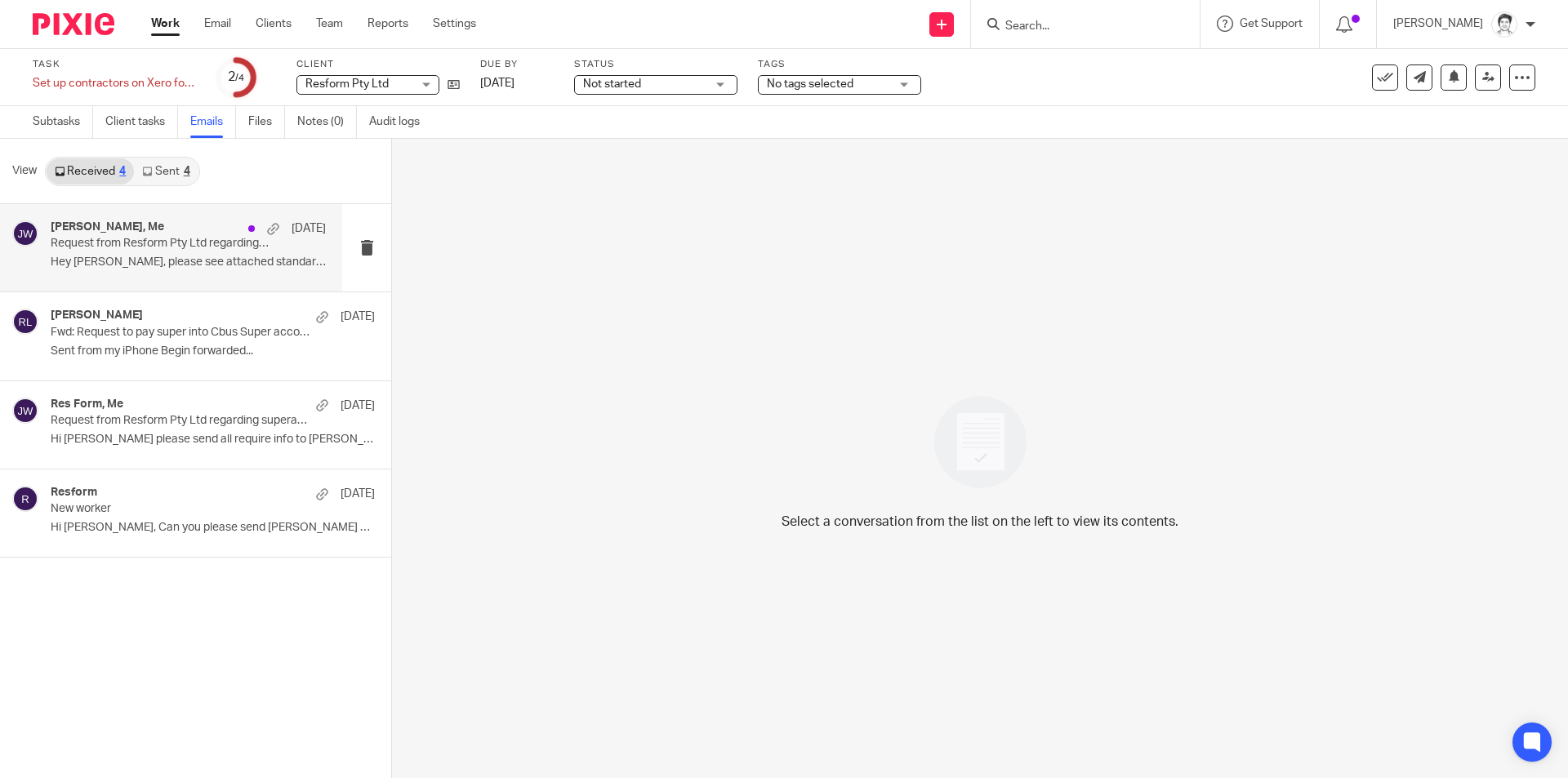
click at [128, 242] on p "Request from Resform Pty Ltd regarding superannuation payments" at bounding box center [161, 244] width 221 height 14
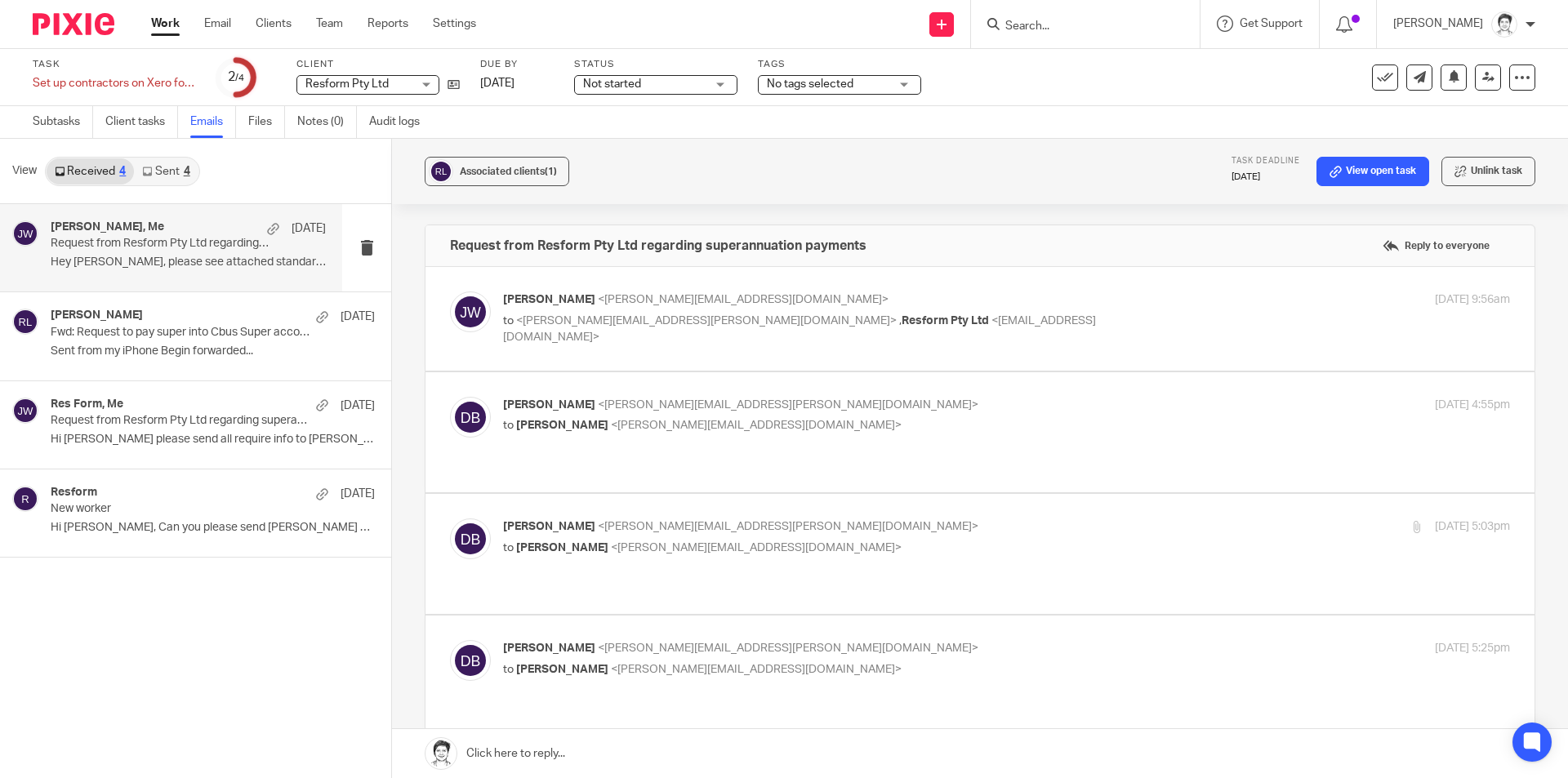
click at [172, 178] on link "Sent 4" at bounding box center [165, 171] width 64 height 26
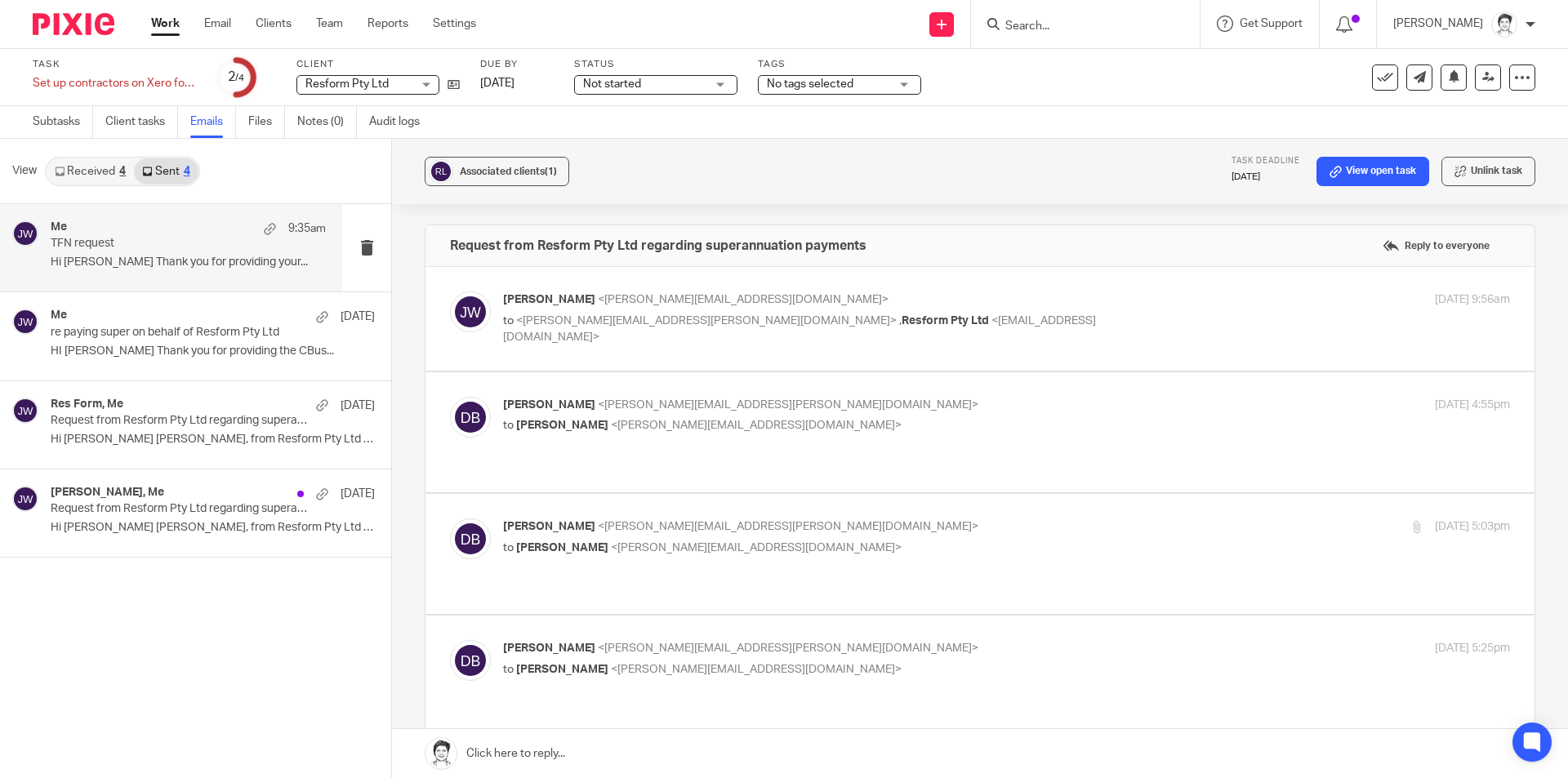
click at [171, 272] on div "Me 9:35am TFN request Hi [PERSON_NAME] Thank you for providing your..." at bounding box center [188, 248] width 275 height 55
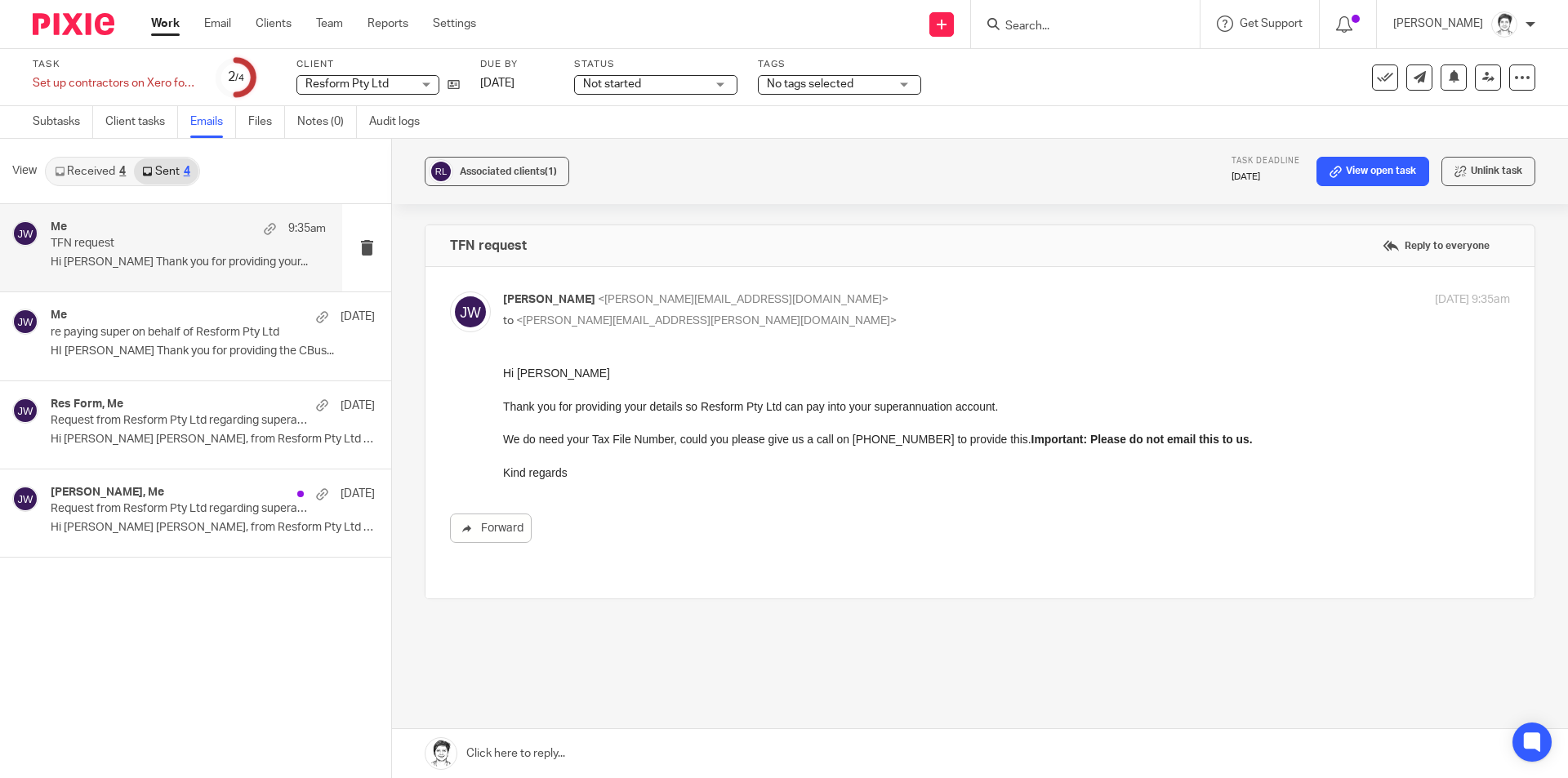
drag, startPoint x: 1000, startPoint y: 738, endPoint x: 782, endPoint y: 464, distance: 350.1
drag, startPoint x: 504, startPoint y: 375, endPoint x: 589, endPoint y: 412, distance: 92.7
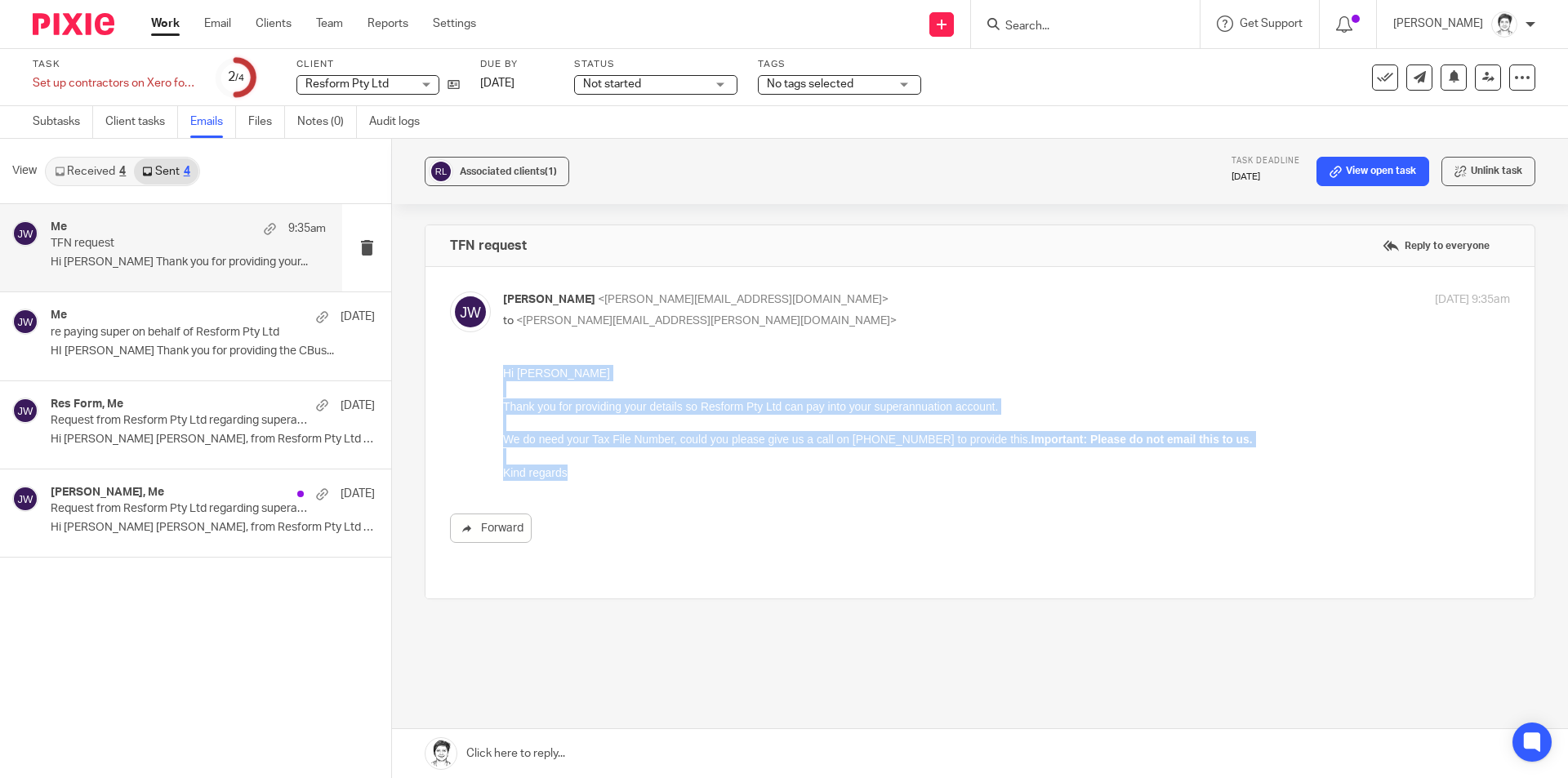
drag, startPoint x: 503, startPoint y: 375, endPoint x: 676, endPoint y: 446, distance: 187.0
click at [686, 466] on div "Hi [PERSON_NAME] Thank you for providing your details so Resform Pty Ltd can pa…" at bounding box center [1006, 423] width 1007 height 116
copy div "Hi [PERSON_NAME] Thank you for providing your details so Resform Pty Ltd can pa…"
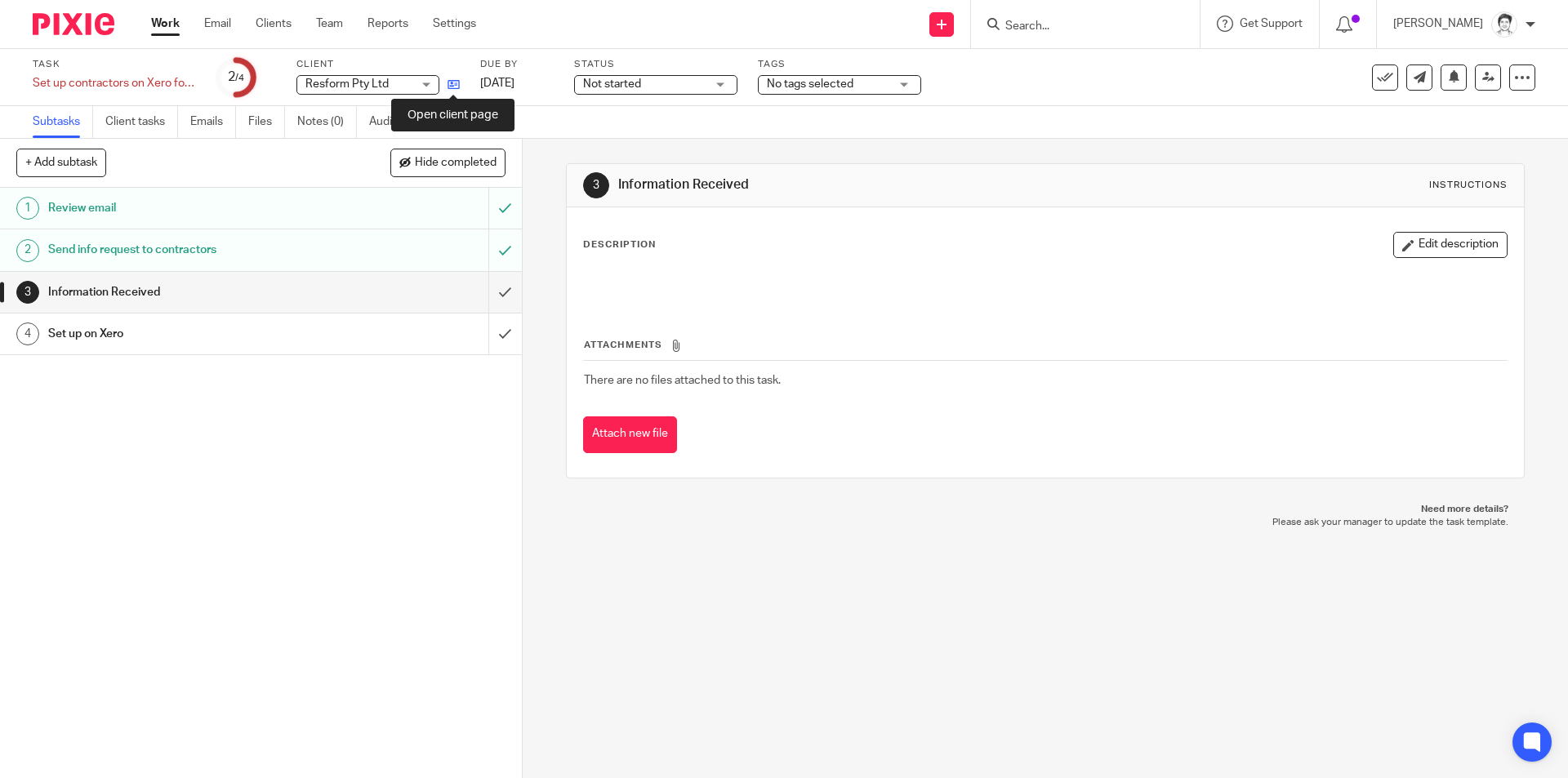
click at [450, 86] on icon at bounding box center [454, 85] width 12 height 12
click at [221, 26] on link "Email" at bounding box center [217, 24] width 27 height 17
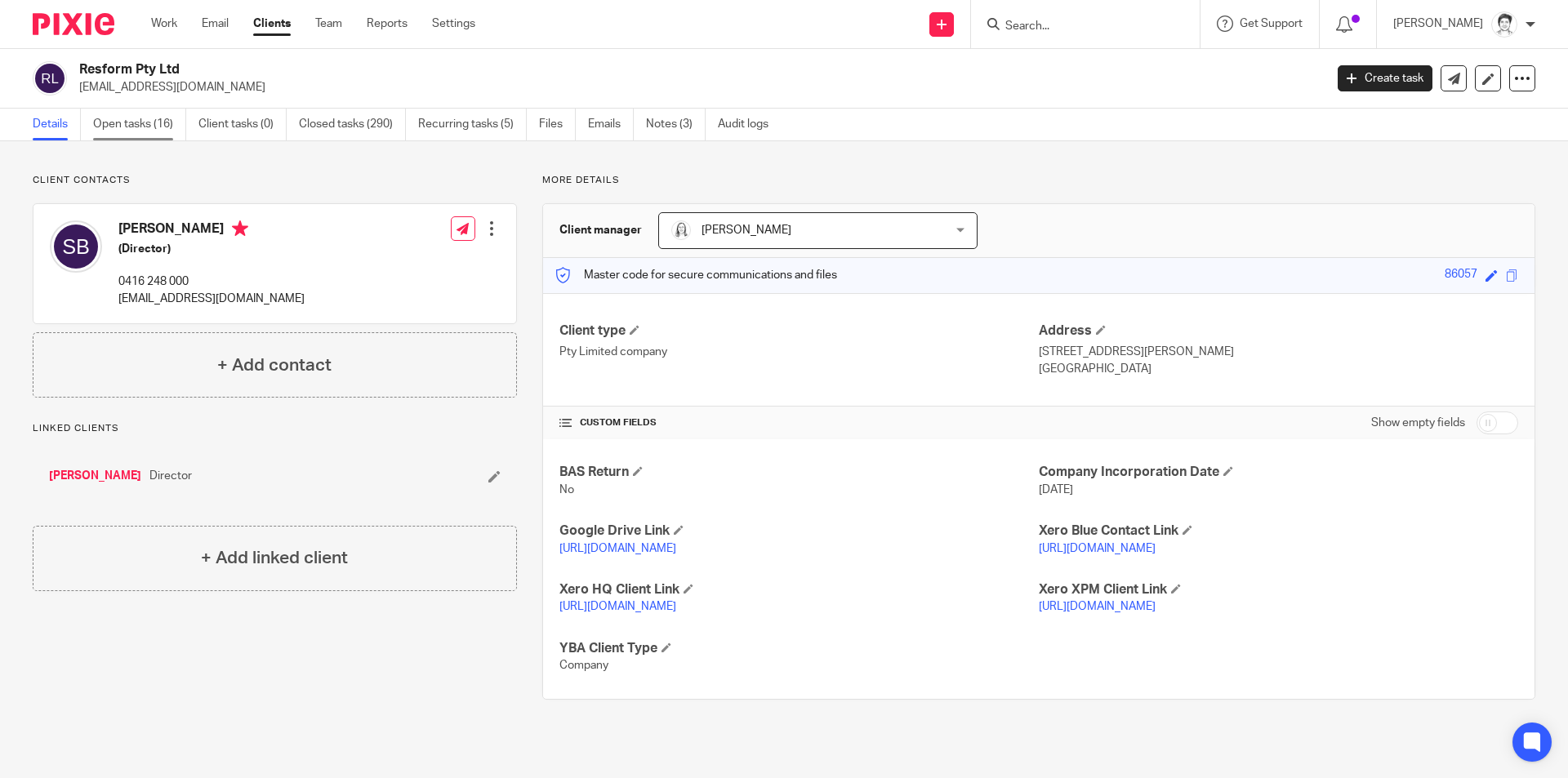
click at [138, 127] on link "Open tasks (16)" at bounding box center [140, 124] width 93 height 31
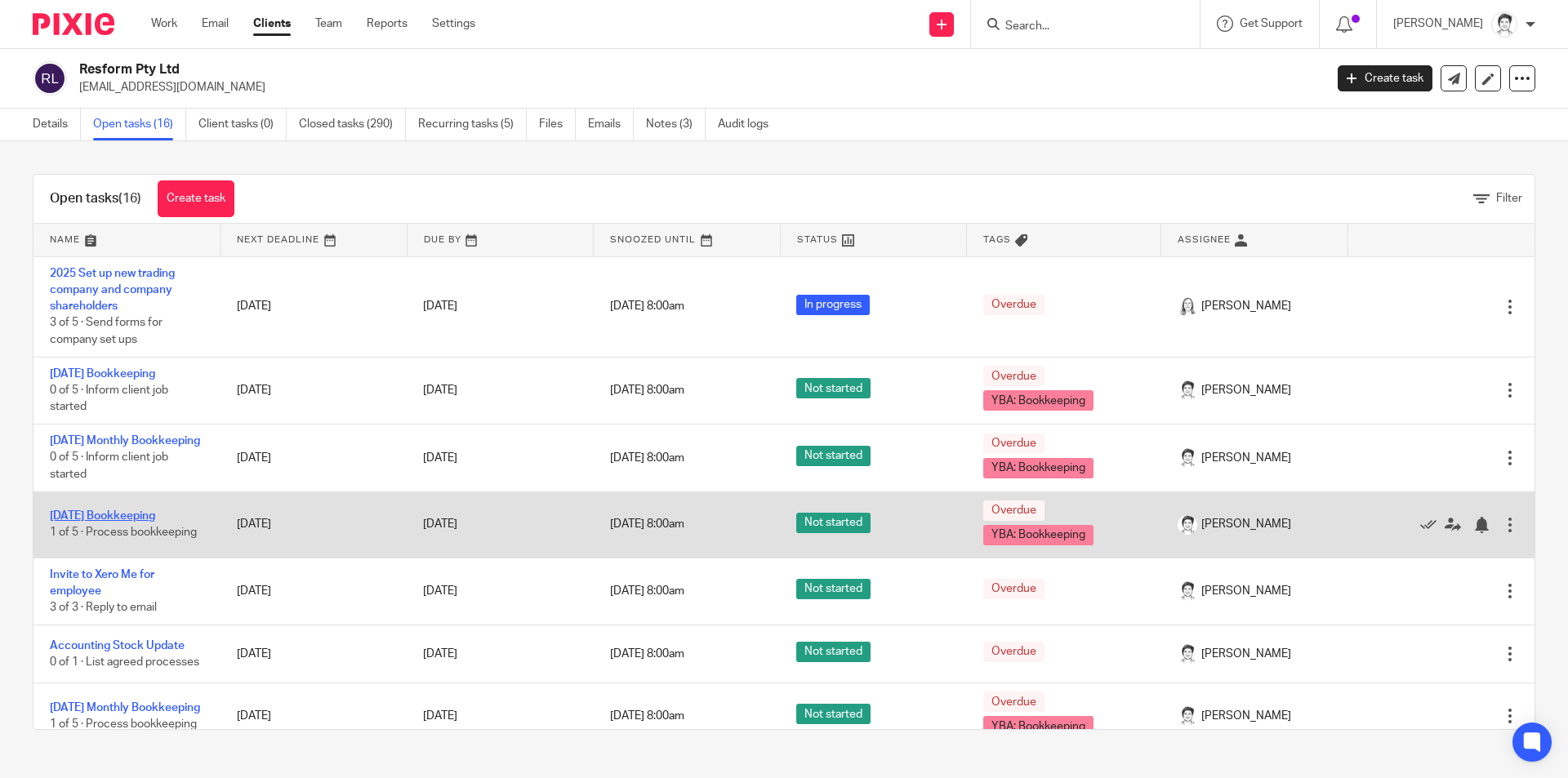
click at [137, 522] on link "June 2025 Bookkeeping" at bounding box center [102, 516] width 106 height 11
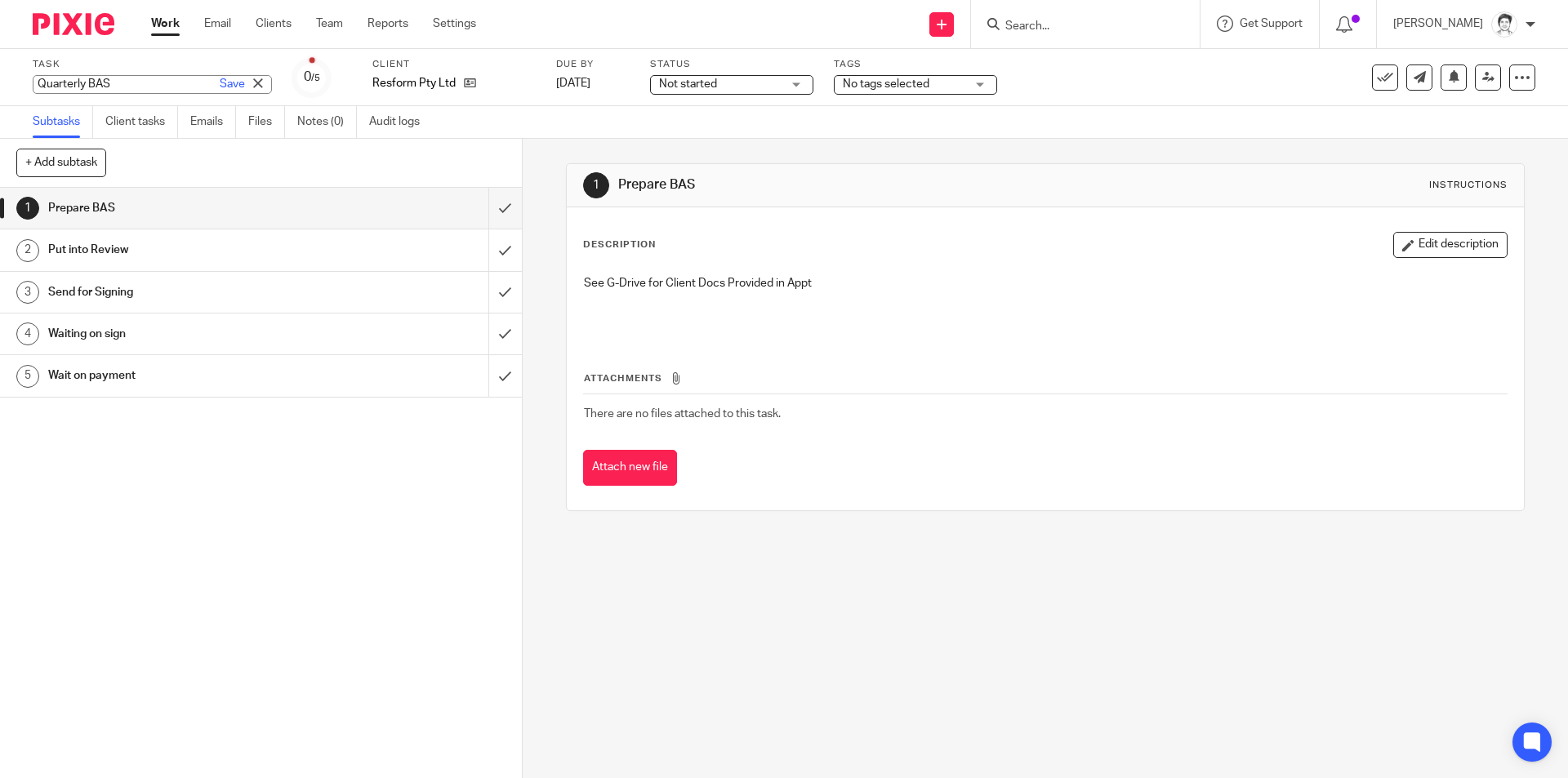
drag, startPoint x: 90, startPoint y: 82, endPoint x: 0, endPoint y: 59, distance: 92.9
click at [0, 59] on div "Task Quarterly BAS Save Quarterly BAS 0 /5 Client Resform Pty Ltd Due by 17 Jul…" at bounding box center [784, 77] width 1568 height 57
type input "2025 Q4 BAS"
click at [220, 83] on link "Save" at bounding box center [232, 84] width 25 height 17
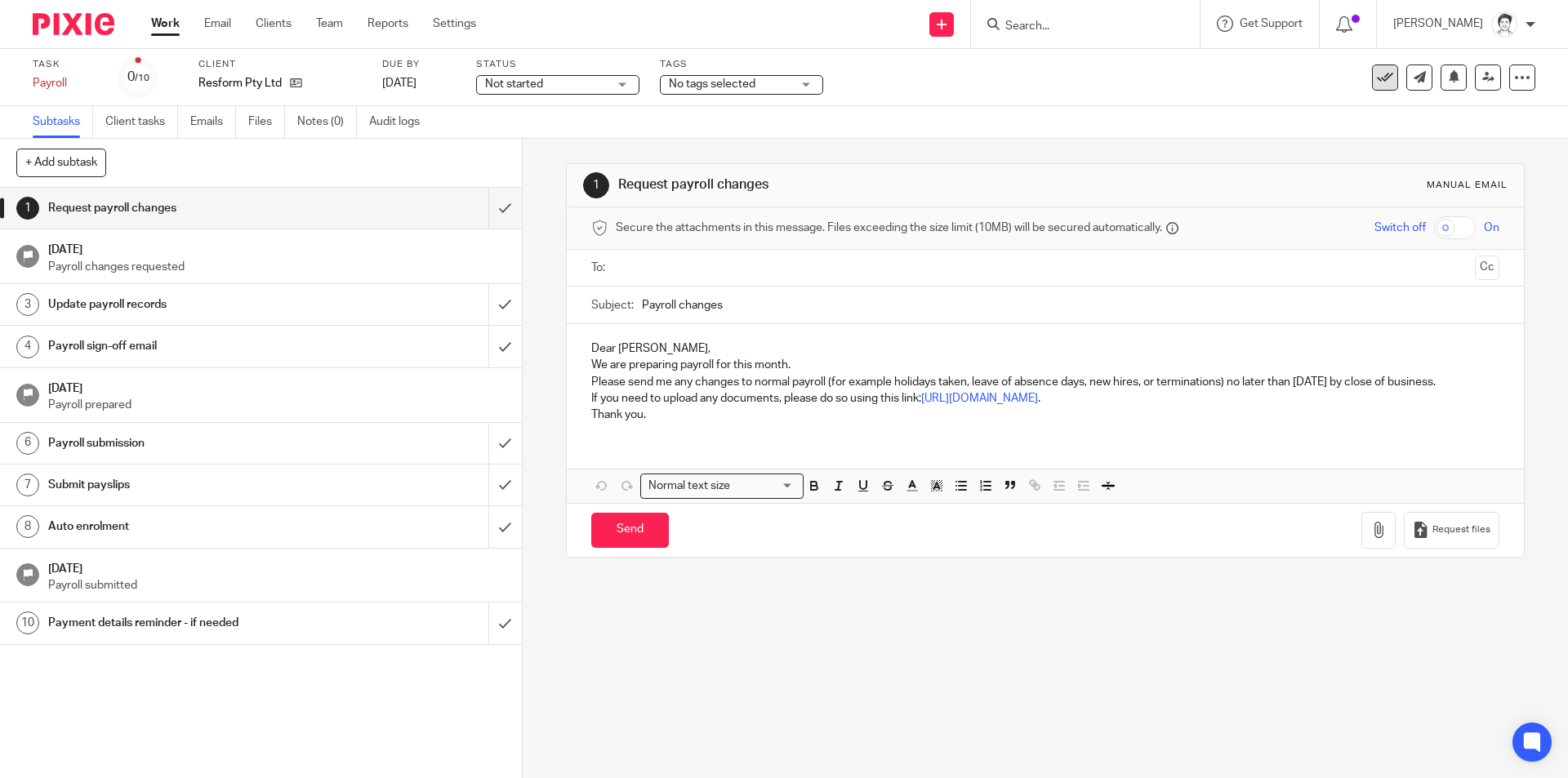
click at [1377, 83] on icon at bounding box center [1385, 78] width 17 height 17
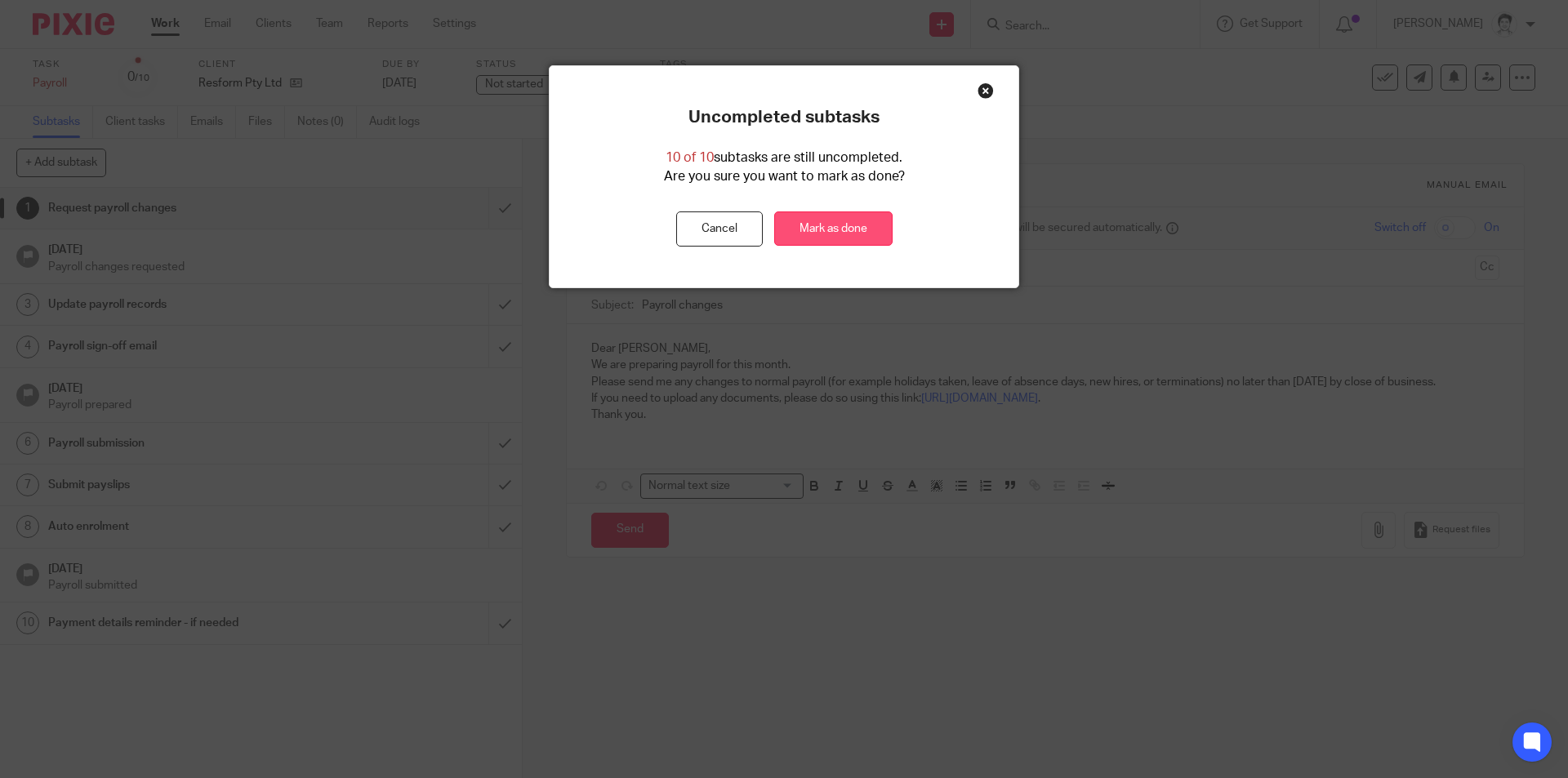
click at [857, 242] on link "Mark as done" at bounding box center [834, 229] width 119 height 35
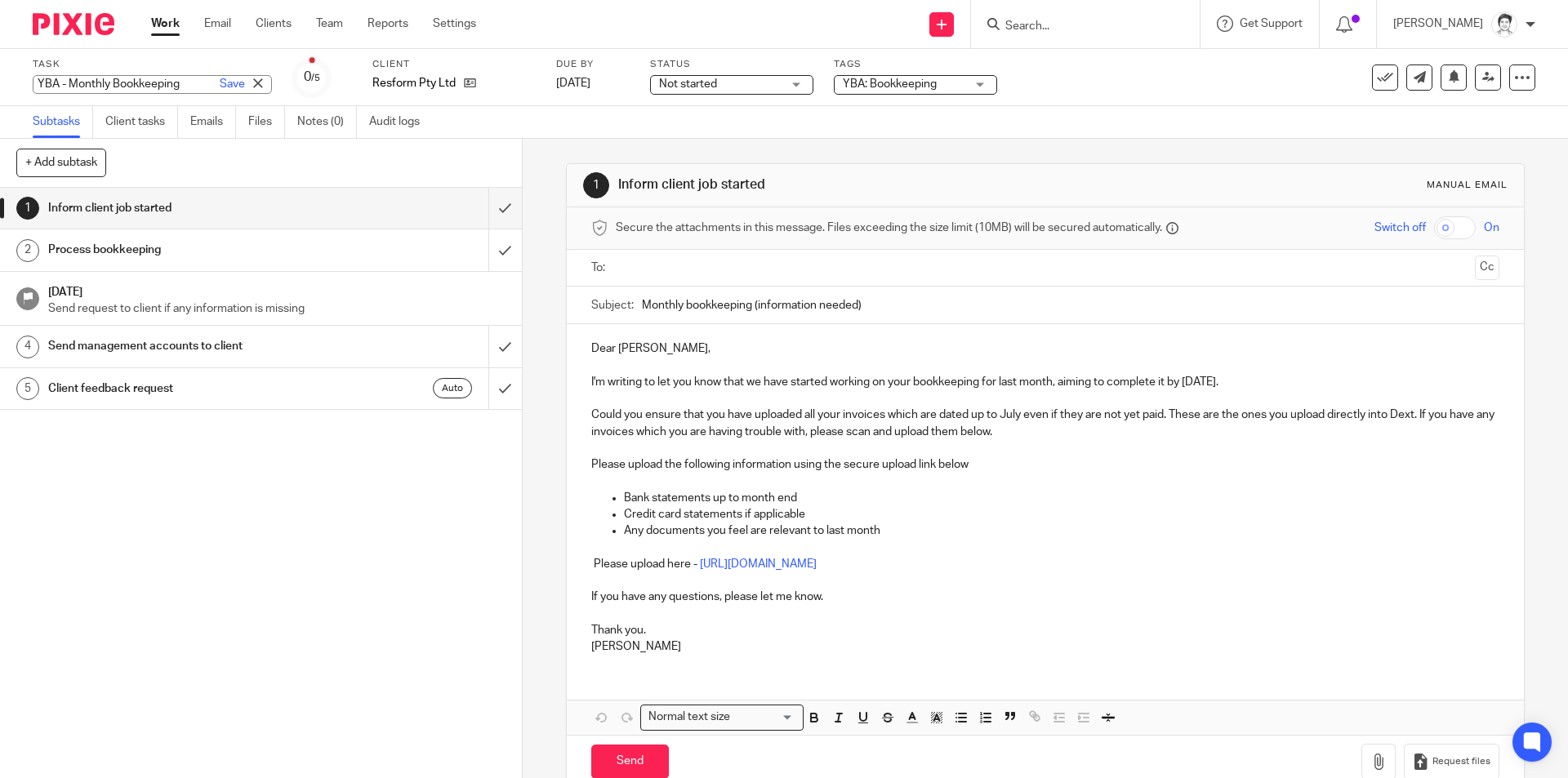
click at [127, 86] on input "YBA - Monthly Bookkeeping" at bounding box center [152, 85] width 239 height 19
drag, startPoint x: 117, startPoint y: 81, endPoint x: 0, endPoint y: 74, distance: 117.2
click at [0, 74] on div "Task YBA - Monthly Bookkeeping Save YBA - Monthly Bookkeeping 0 /5 Client Resfo…" at bounding box center [784, 77] width 1568 height 57
type input "[DATE] Bookkeeping"
click at [220, 82] on link "Save" at bounding box center [232, 84] width 25 height 17
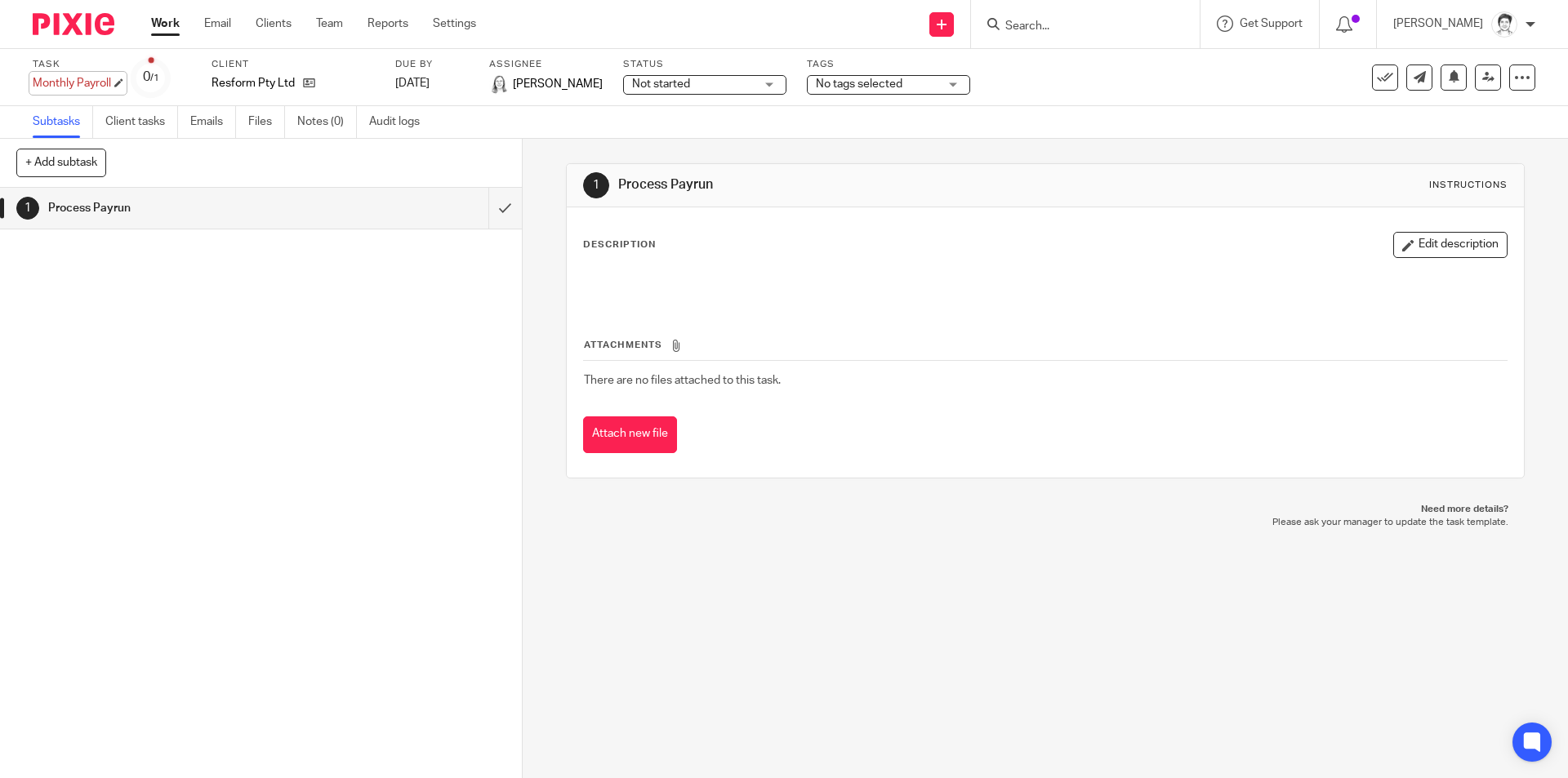
click at [62, 86] on div "Monthly Payroll Save Monthly Payroll" at bounding box center [72, 83] width 79 height 17
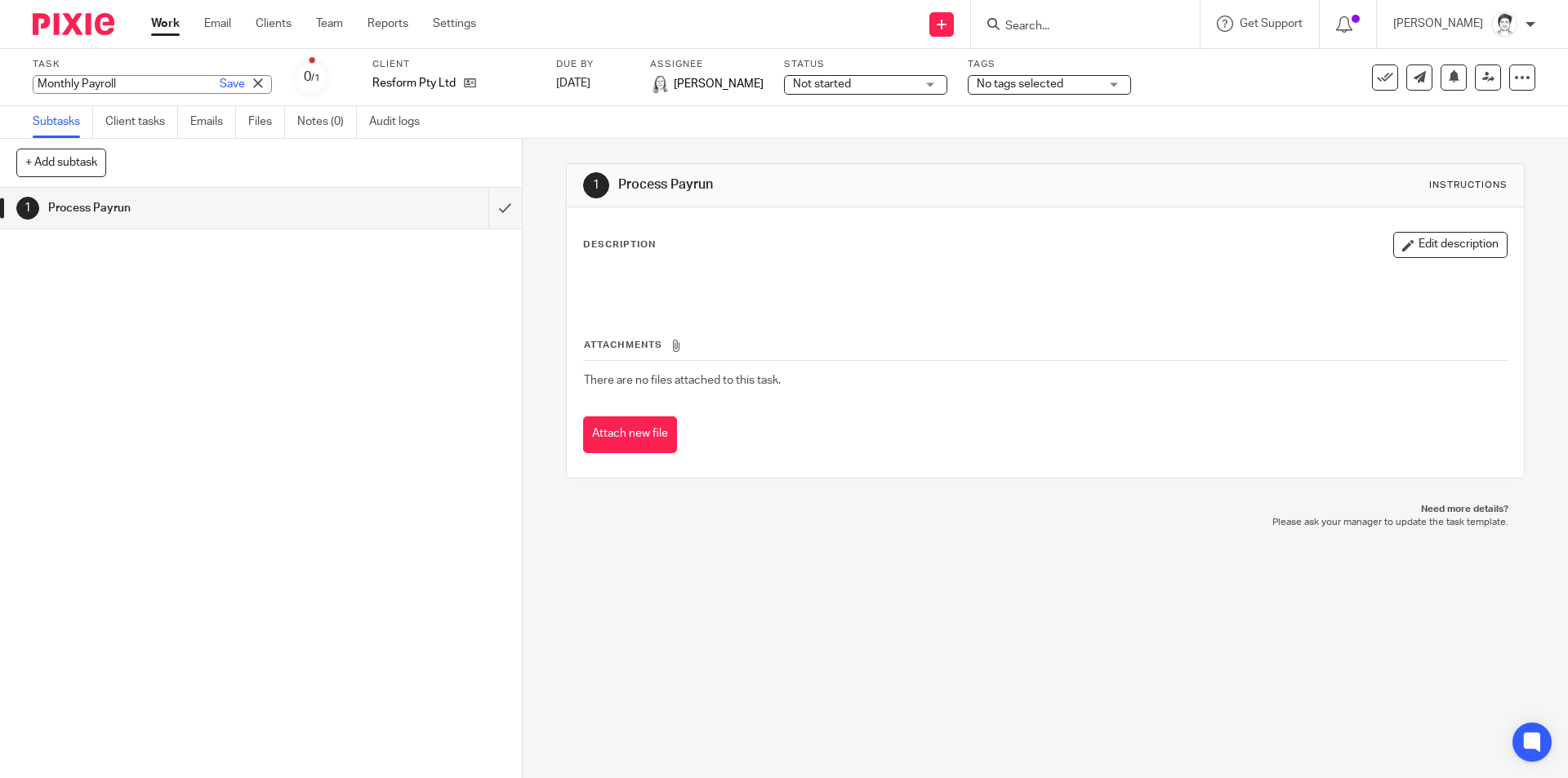
click at [76, 79] on input "Monthly Payroll" at bounding box center [152, 85] width 239 height 19
click at [76, 81] on input "Monthly Payroll" at bounding box center [152, 85] width 239 height 19
drag, startPoint x: 82, startPoint y: 84, endPoint x: 27, endPoint y: 82, distance: 55.0
click at [27, 82] on div "Task Monthly Payroll Save Monthly Payroll 0 /1 Client Resform Pty Ltd Due by 4 …" at bounding box center [784, 77] width 1568 height 57
type input "July 2025 Payroll"
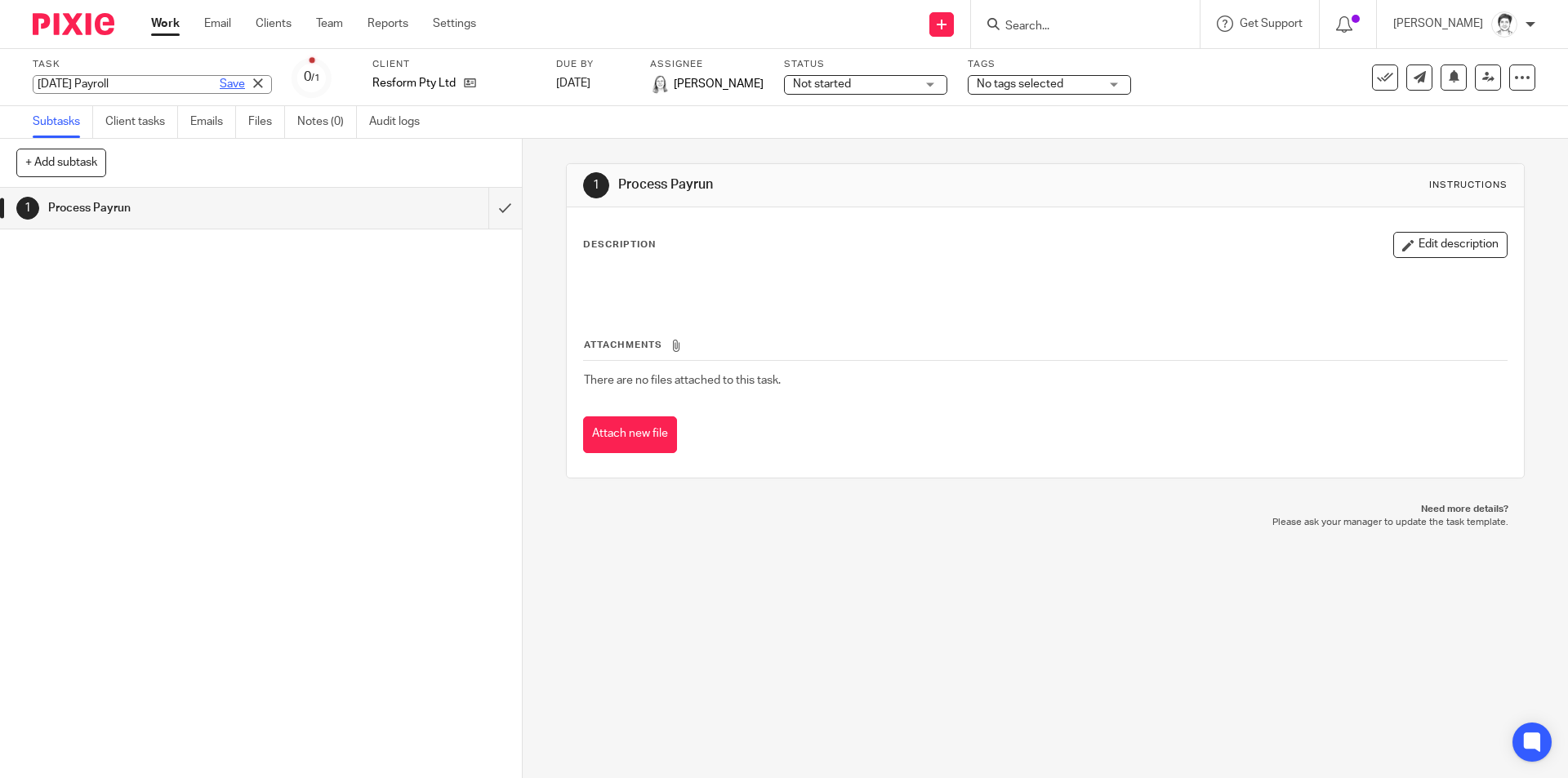
click at [220, 82] on link "Save" at bounding box center [232, 84] width 25 height 17
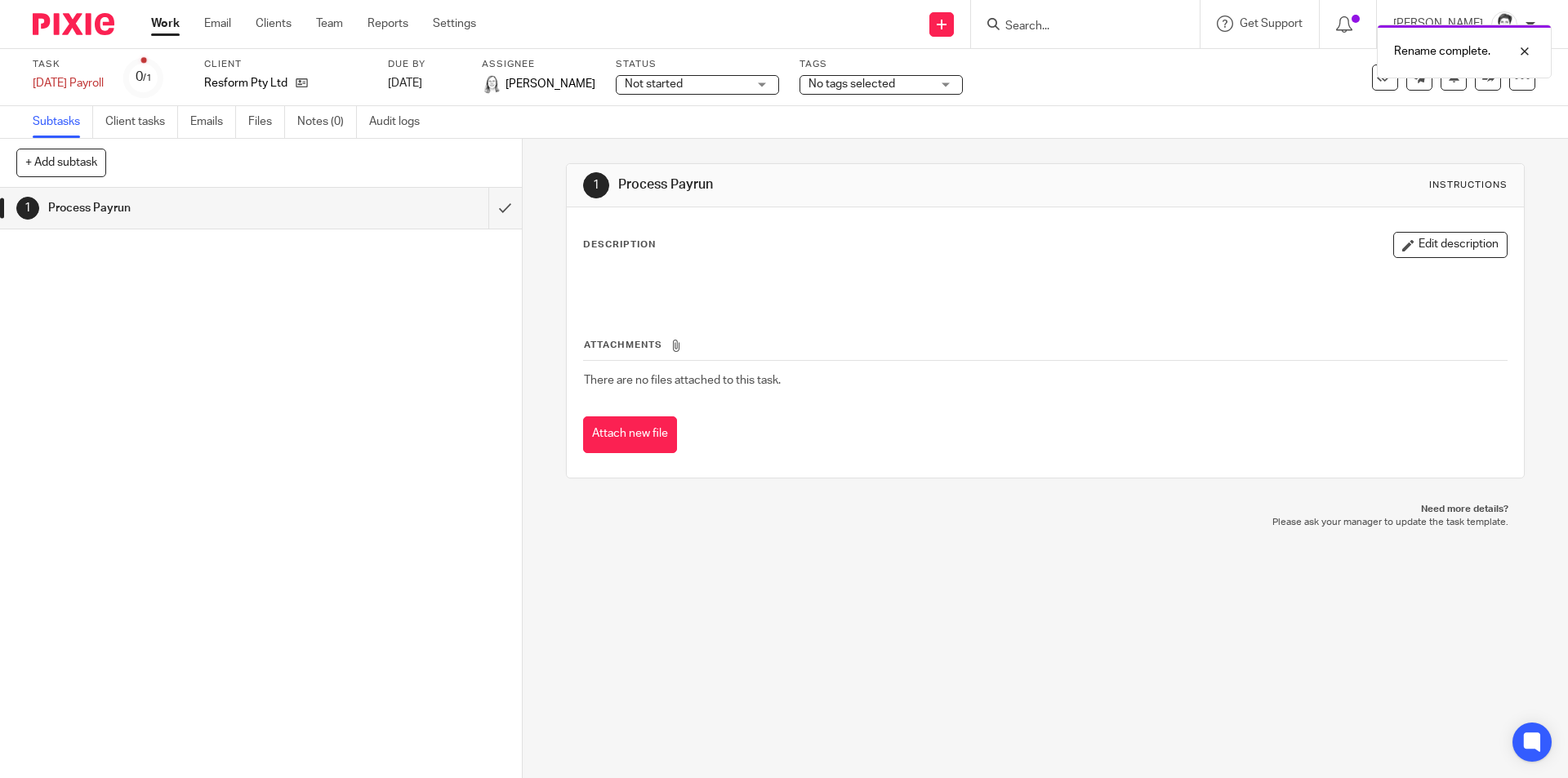
click at [1365, 78] on div "Rename complete." at bounding box center [1167, 47] width 767 height 62
click at [1377, 85] on icon at bounding box center [1385, 78] width 17 height 17
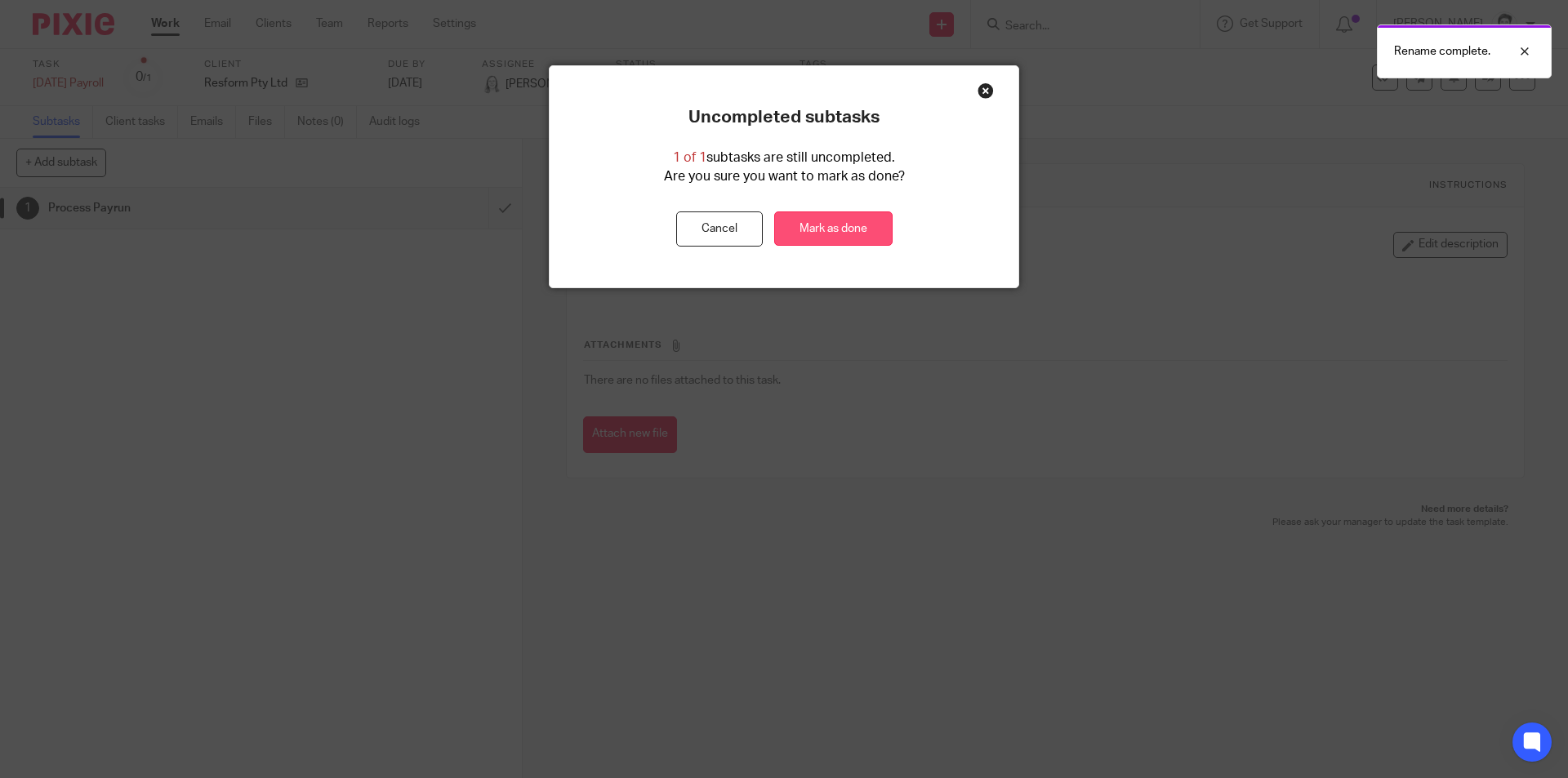
click at [867, 235] on link "Mark as done" at bounding box center [834, 229] width 119 height 35
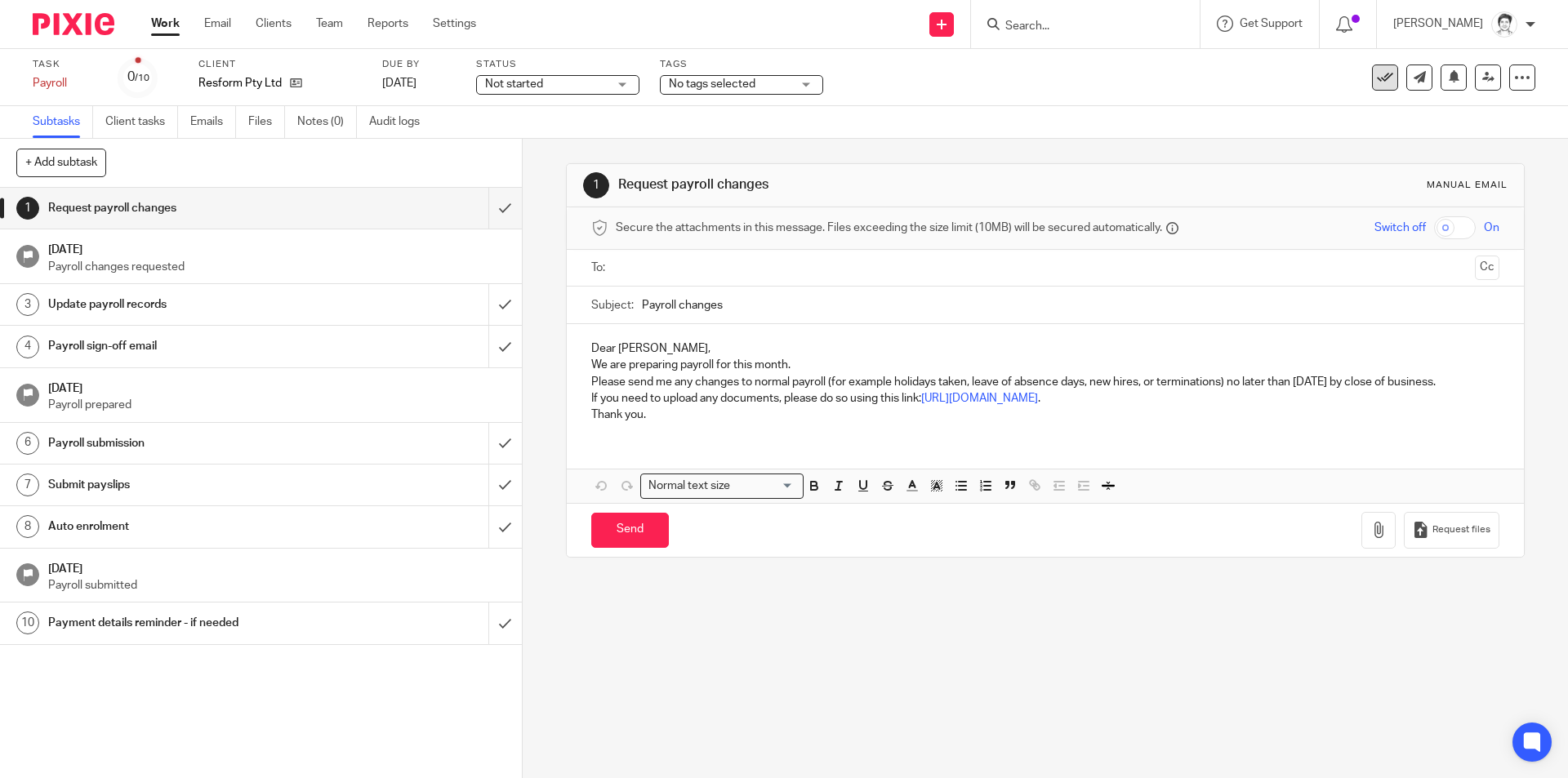
click at [1377, 79] on icon at bounding box center [1385, 78] width 17 height 17
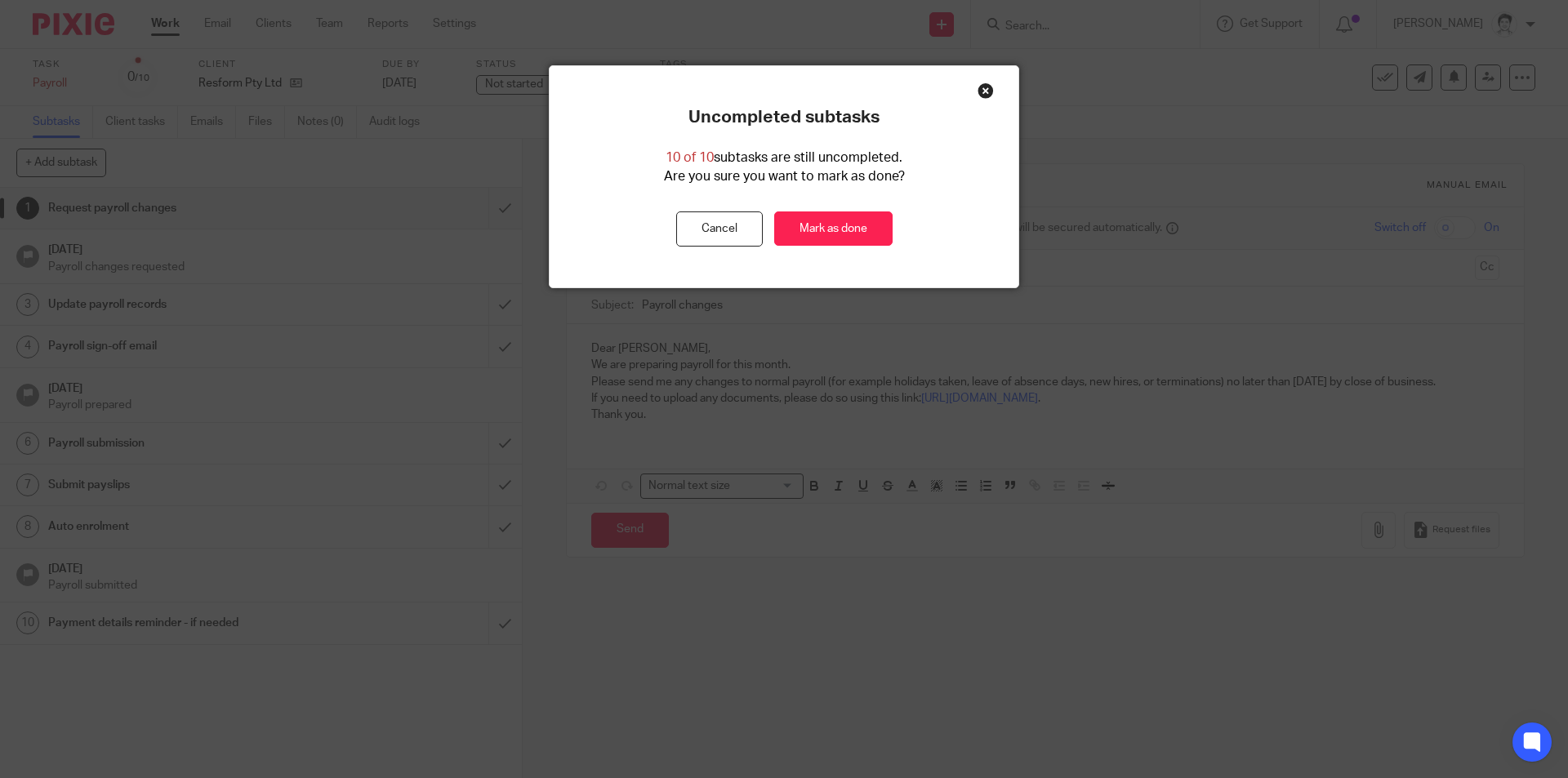
click at [834, 201] on div "Uncompleted subtasks 10 of 10 subtasks are still uncompleted. Are you sure you …" at bounding box center [784, 177] width 469 height 140
click at [841, 220] on link "Mark as done" at bounding box center [834, 229] width 119 height 35
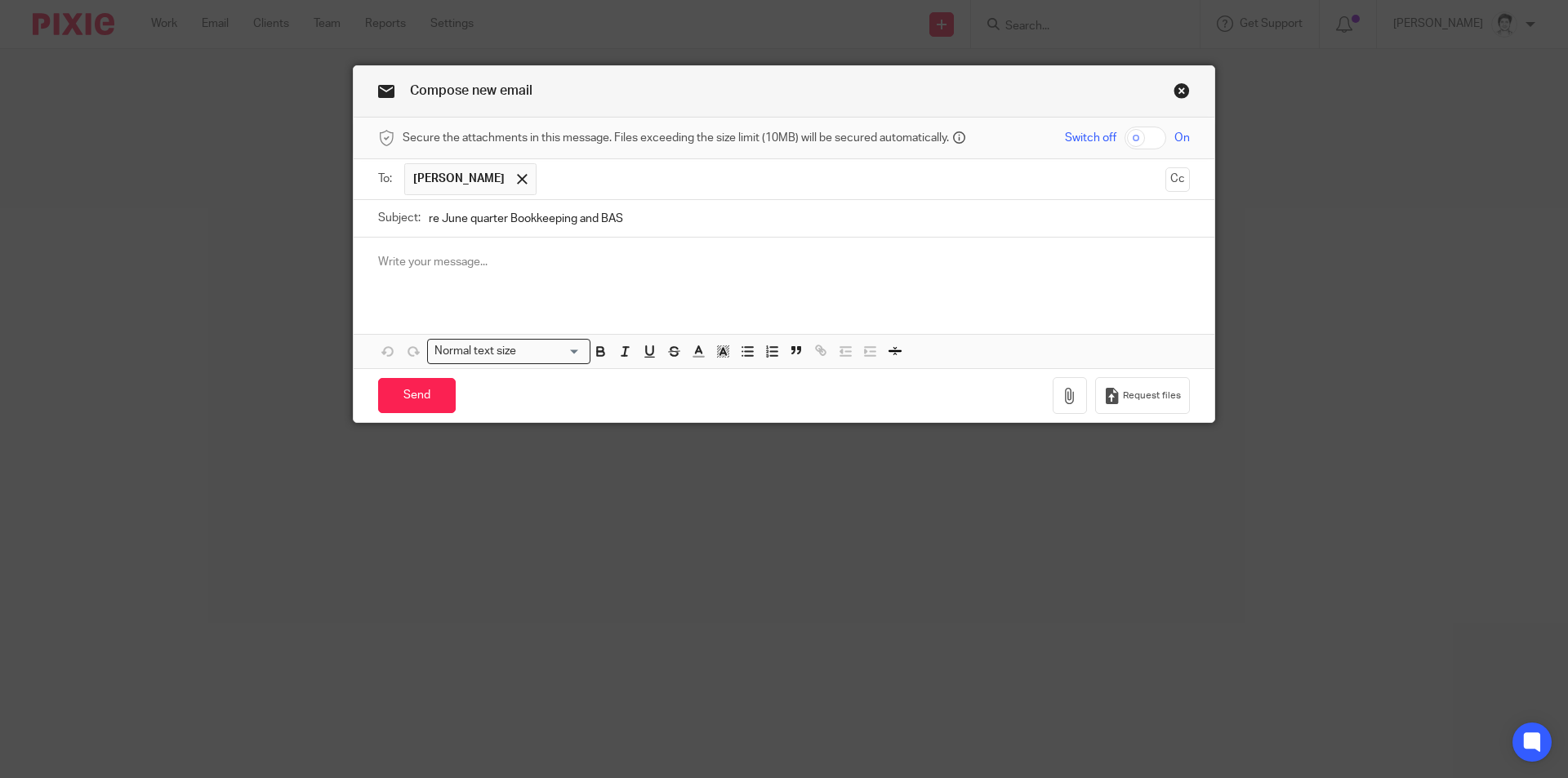
type input "re June quarter Bookkeeping and BAS"
click at [448, 259] on p at bounding box center [784, 262] width 812 height 17
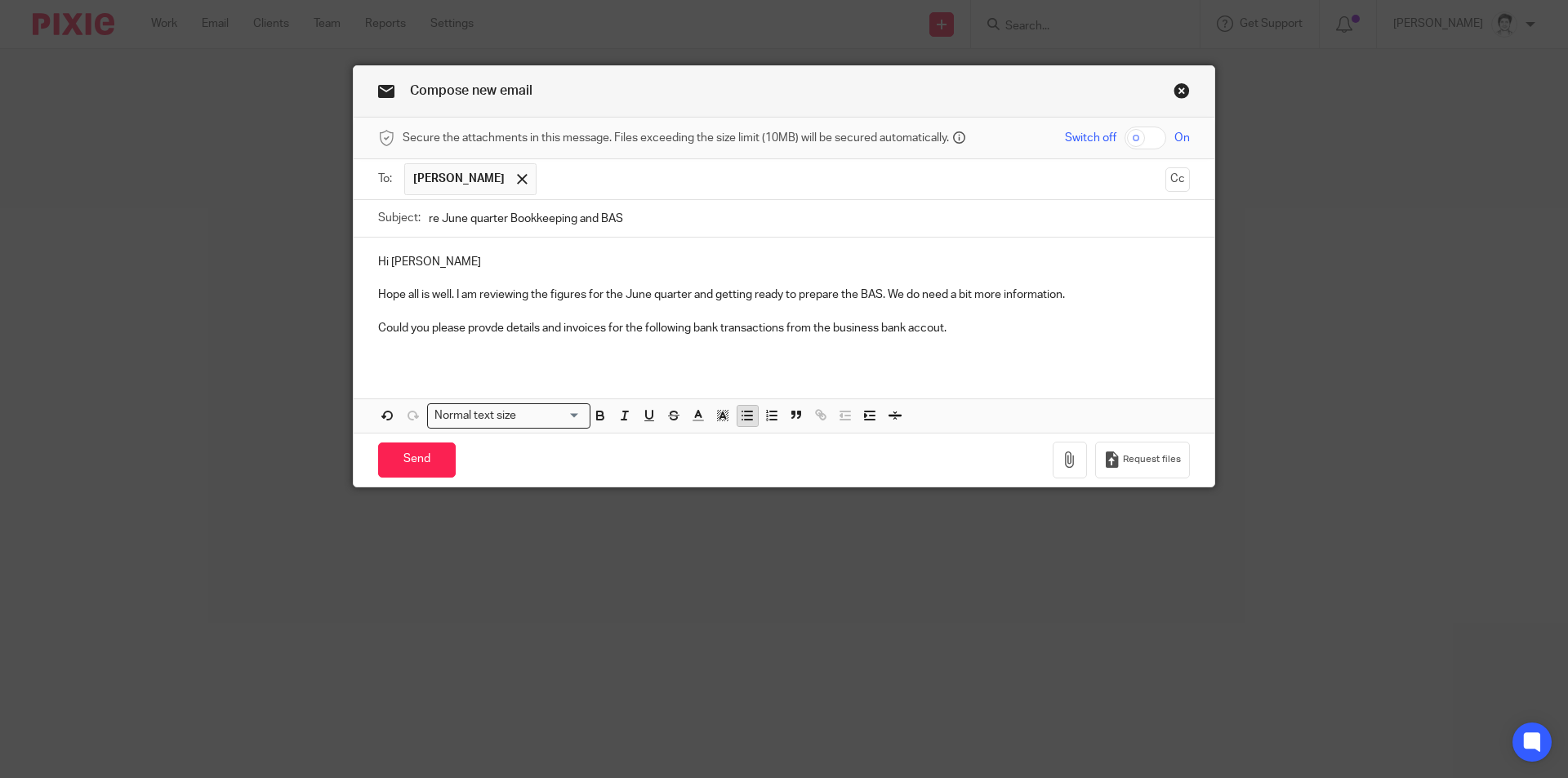
click at [748, 411] on icon "button" at bounding box center [747, 416] width 15 height 15
click at [970, 328] on p "Could you please provde details and invoices for the following bank transaction…" at bounding box center [784, 328] width 812 height 17
click at [431, 350] on p at bounding box center [801, 344] width 779 height 17
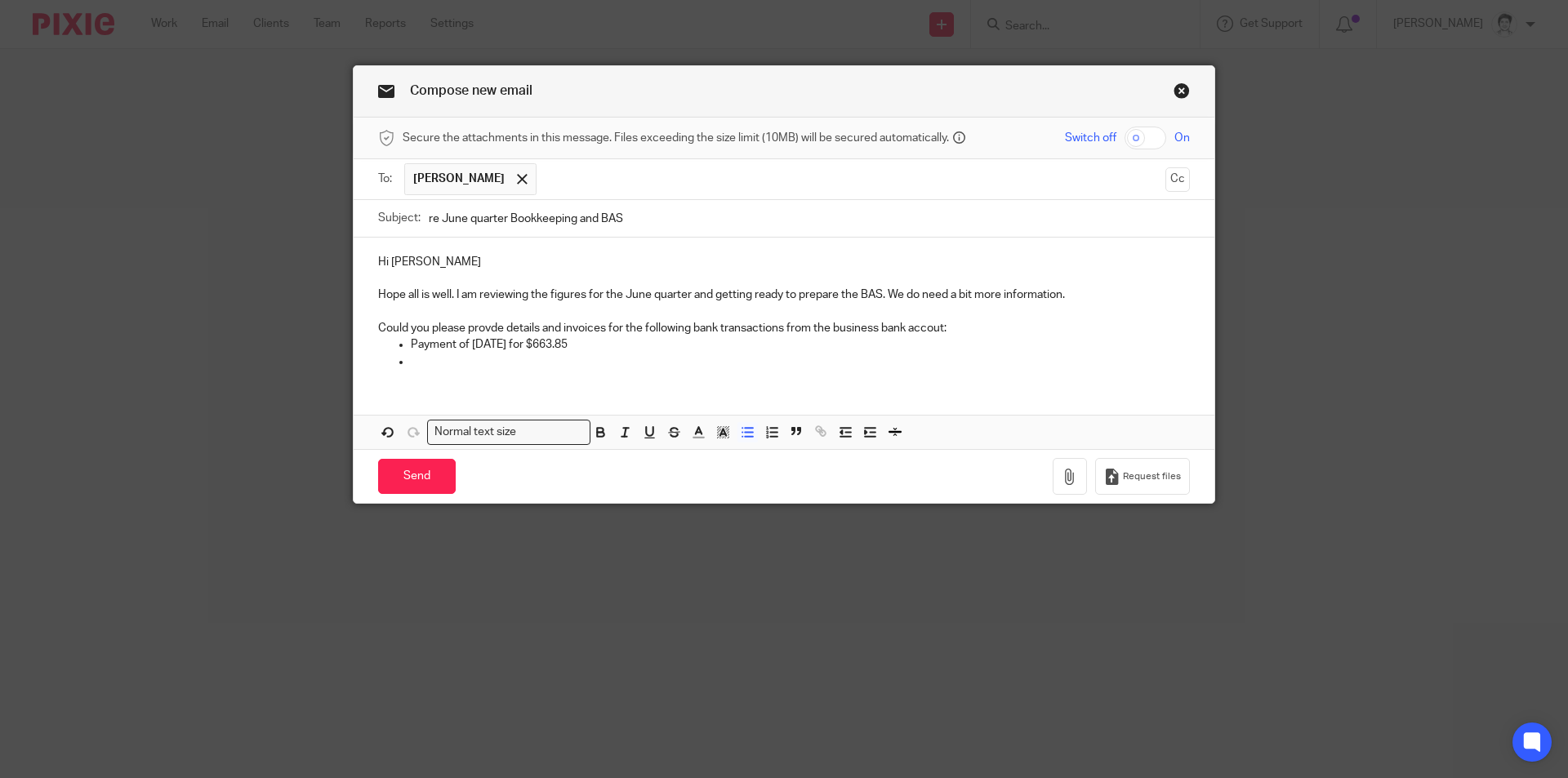
drag, startPoint x: 560, startPoint y: 345, endPoint x: 573, endPoint y: 345, distance: 13.0
click at [567, 345] on p "Payment of [DATE] for $663.85" at bounding box center [801, 344] width 779 height 17
click at [588, 343] on p "Payment of [DATE] for $663.85" at bounding box center [801, 344] width 779 height 17
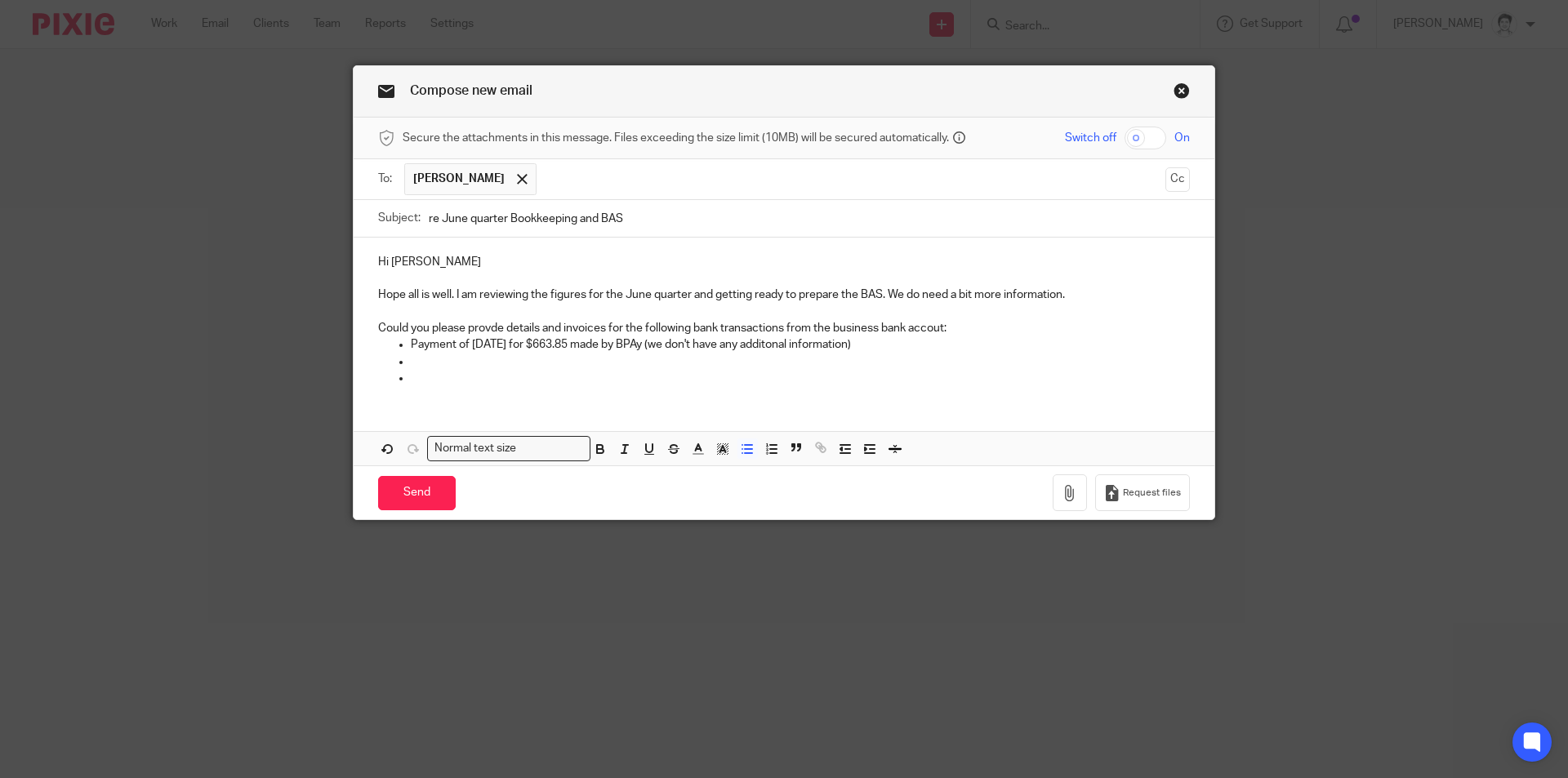
drag, startPoint x: 435, startPoint y: 367, endPoint x: 443, endPoint y: 371, distance: 8.9
click at [439, 370] on ul "Payment of [DATE] for $663.85 made by BPAy (we don't have any additonal informa…" at bounding box center [784, 361] width 812 height 50
drag, startPoint x: 416, startPoint y: 363, endPoint x: 436, endPoint y: 354, distance: 21.9
click at [418, 363] on p at bounding box center [801, 361] width 779 height 17
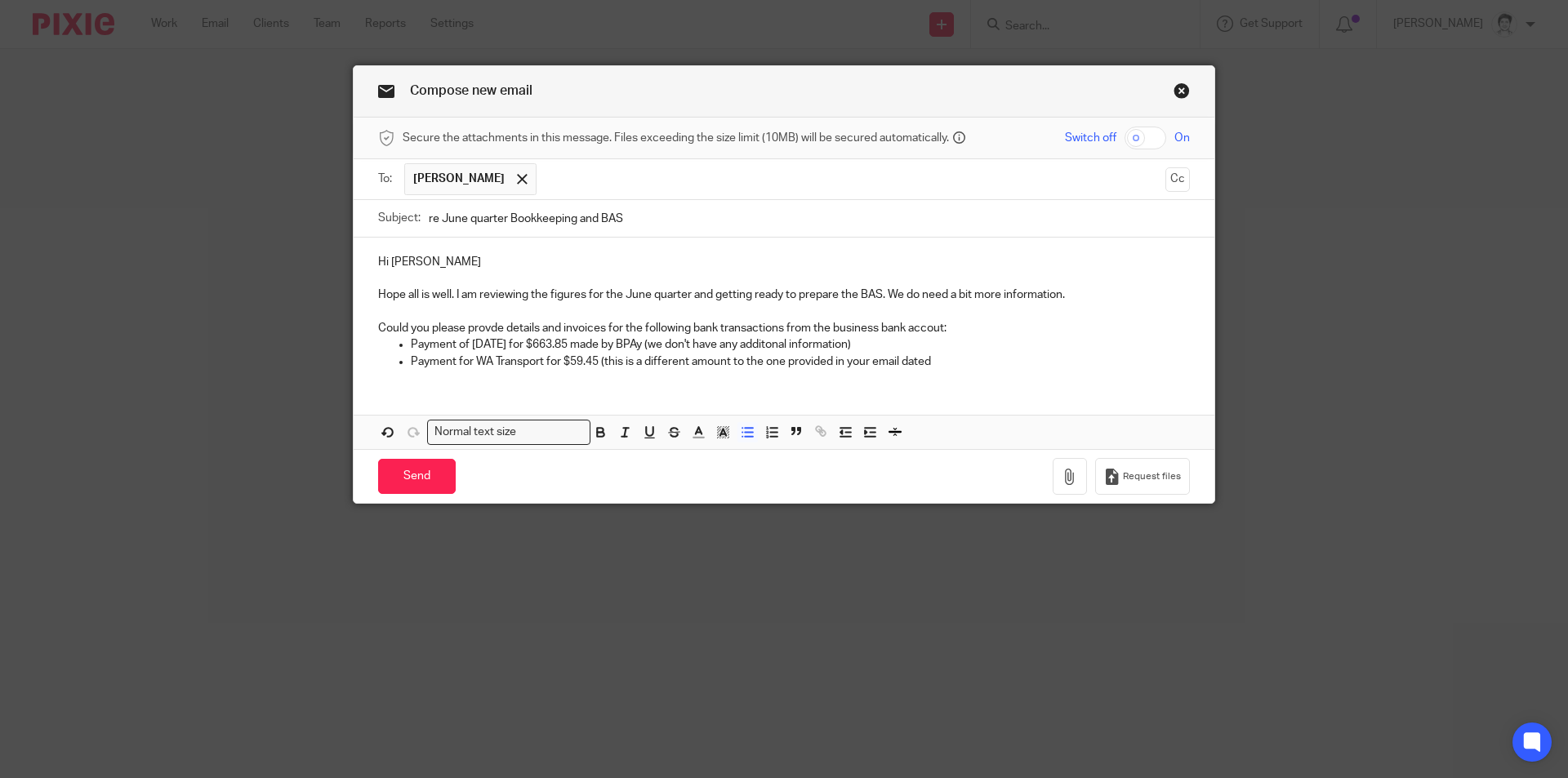
drag, startPoint x: 935, startPoint y: 368, endPoint x: 942, endPoint y: 375, distance: 9.9
click at [935, 375] on div "Hi [PERSON_NAME] all is well. I am reviewing the figures for the June quarter a…" at bounding box center [784, 310] width 861 height 145
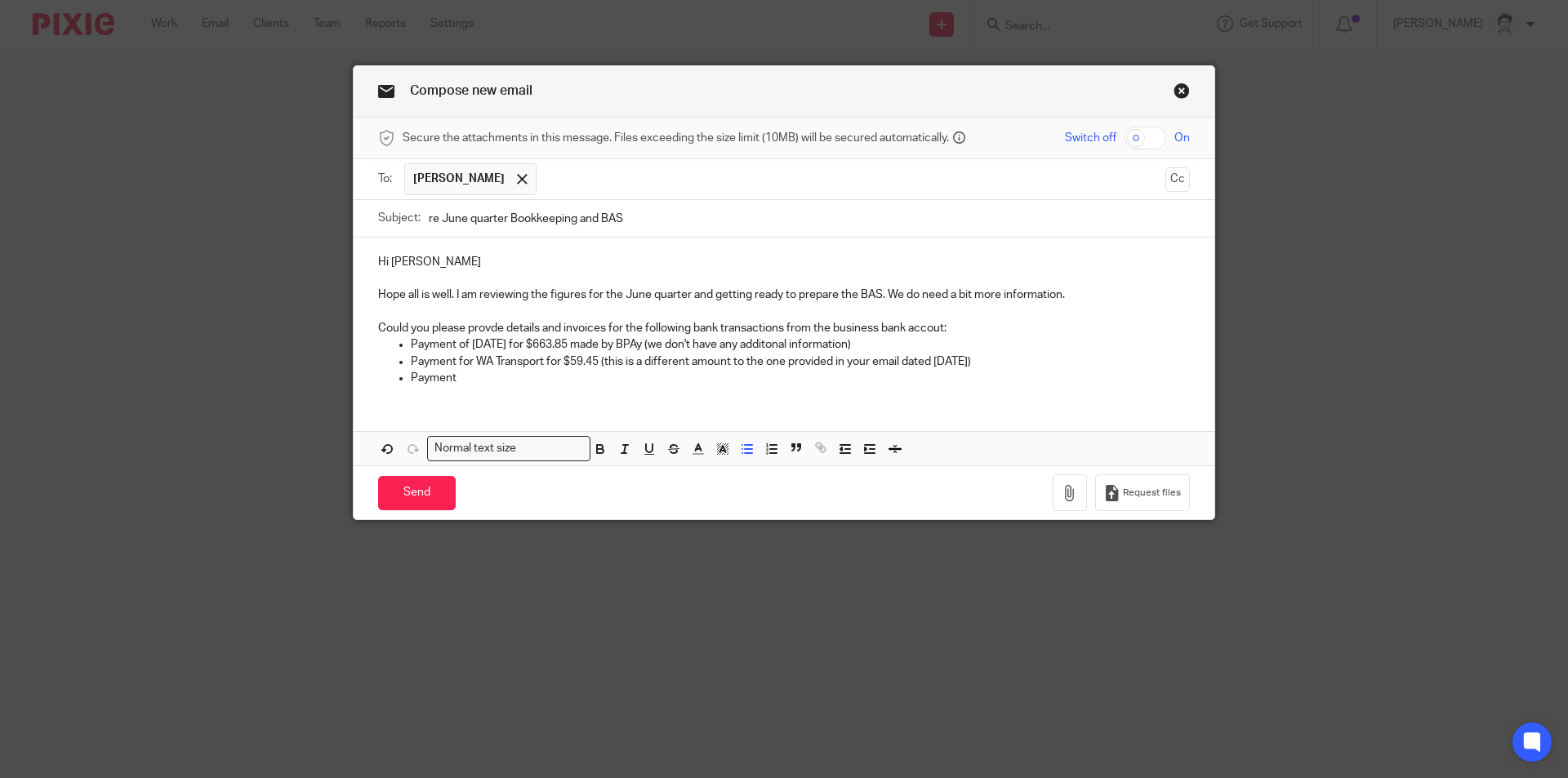
click at [463, 362] on p "Payment for WA Transport for $59.45 (this is a different amount to the one prov…" at bounding box center [801, 361] width 779 height 17
click at [460, 362] on p "Payment for WA Transport for $59.45 (this is a different amount to the one prov…" at bounding box center [801, 361] width 779 height 17
click at [506, 393] on div "Hi [PERSON_NAME] all is well. I am reviewing the figures for the June quarter a…" at bounding box center [784, 318] width 861 height 161
click at [461, 343] on p "Payment of 7 April for $663.85 made by BPAy (we don't have any additonal inform…" at bounding box center [801, 344] width 779 height 17
click at [595, 364] on p "Payment to WA Transport for $59.45 (this is a different amount to the one provi…" at bounding box center [801, 361] width 779 height 17
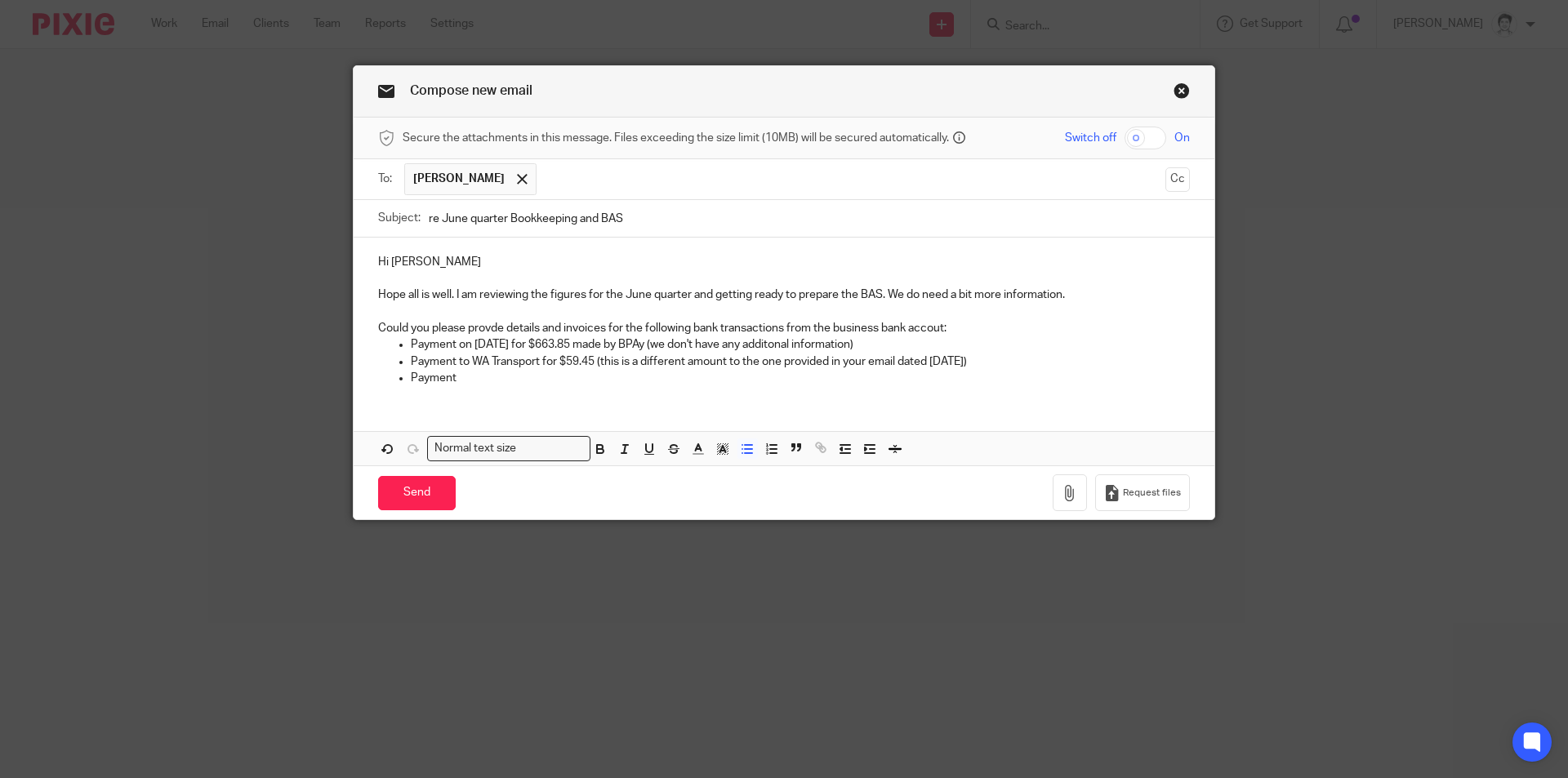
click at [591, 361] on p "Payment to WA Transport for $59.45 (this is a different amount to the one provi…" at bounding box center [801, 361] width 779 height 17
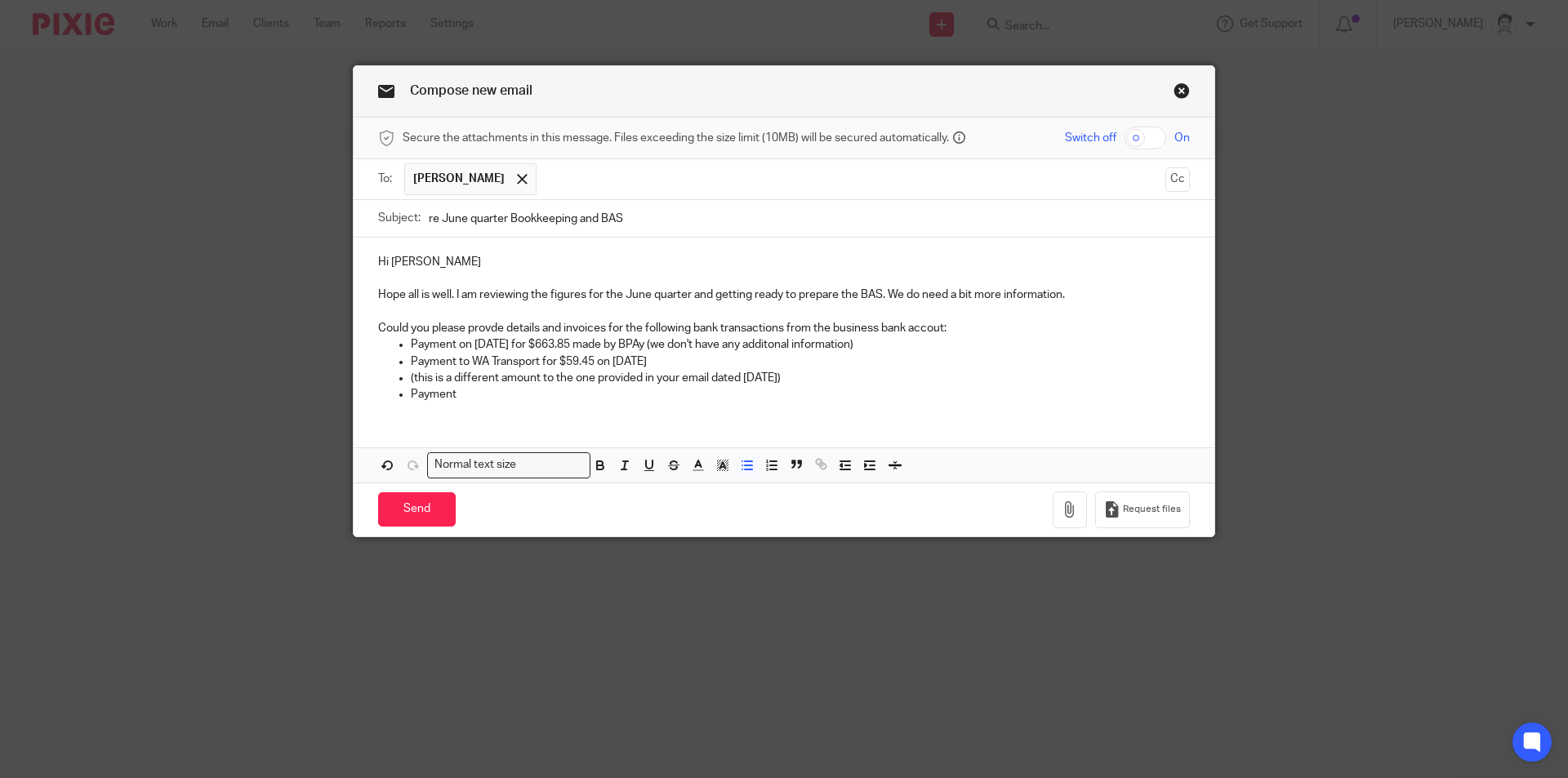
click at [680, 375] on p "(this is a different amount to the one provided in your email dated 27 July)" at bounding box center [801, 378] width 779 height 17
click at [661, 361] on p "Payment to WA Transport for $59.45 on 17 June" at bounding box center [801, 361] width 779 height 17
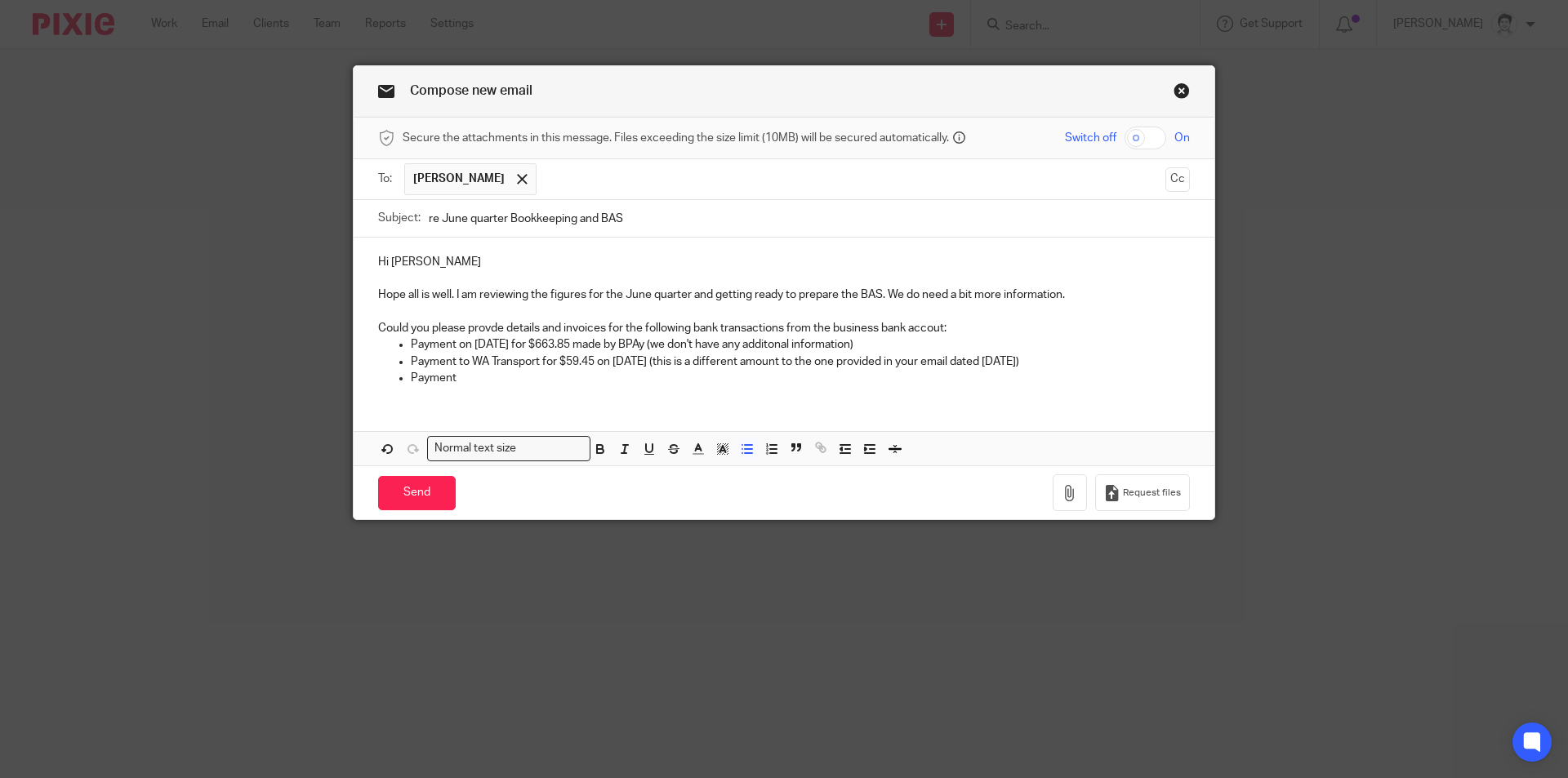
click at [486, 383] on p "Payment" at bounding box center [801, 378] width 779 height 17
click at [504, 341] on p "Payment on 7 April for $663.85 made by BPAy (we don't have any additonal inform…" at bounding box center [801, 344] width 779 height 17
drag, startPoint x: 913, startPoint y: 341, endPoint x: 921, endPoint y: 339, distance: 8.2
click at [912, 341] on p "Payment on 7 April and 24 June for $663.85 made by BPAy (we don't have any addi…" at bounding box center [801, 344] width 779 height 17
drag, startPoint x: 487, startPoint y: 377, endPoint x: 526, endPoint y: 392, distance: 41.8
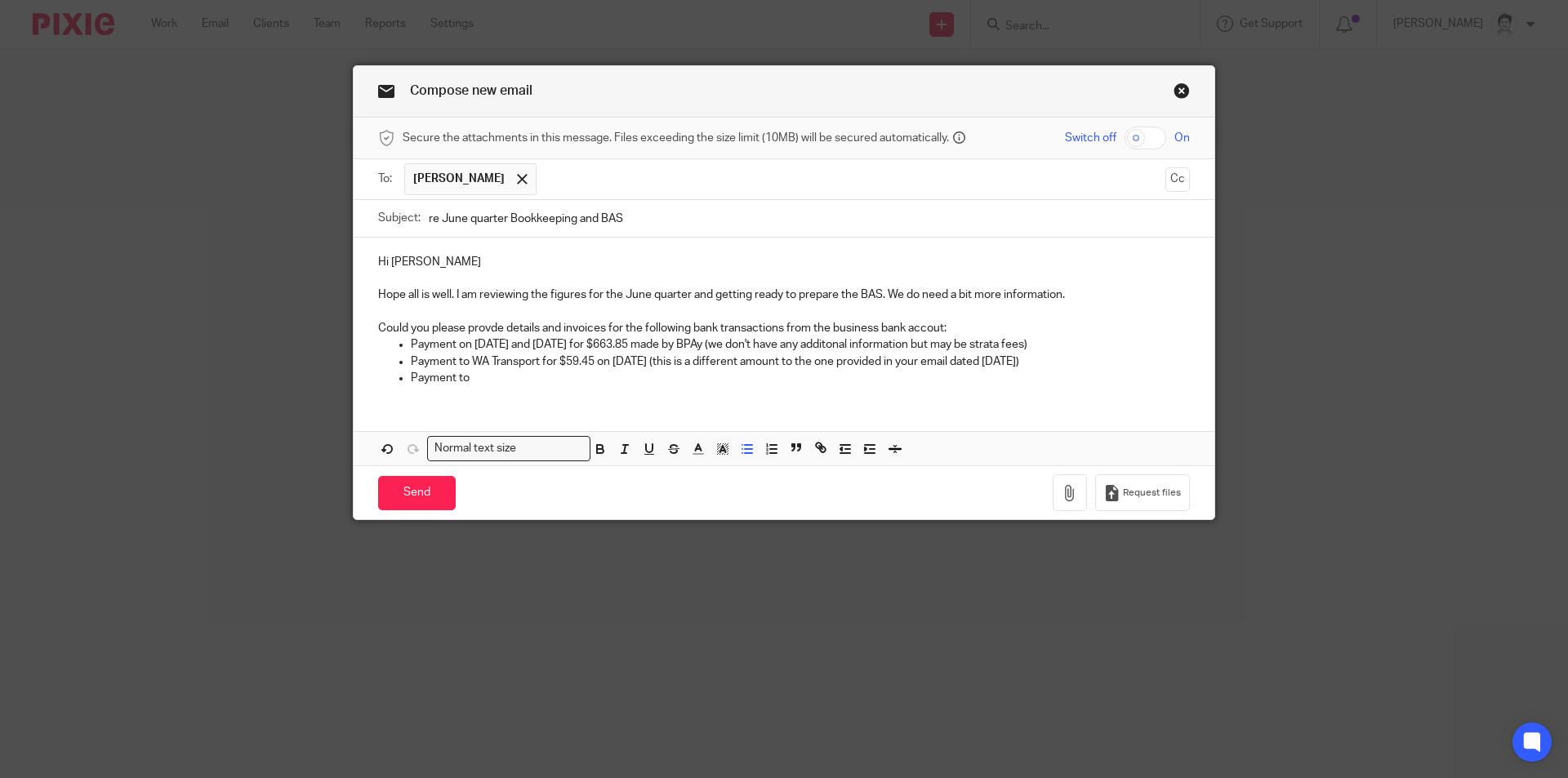
click at [455, 384] on p "Payment to" at bounding box center [801, 378] width 779 height 17
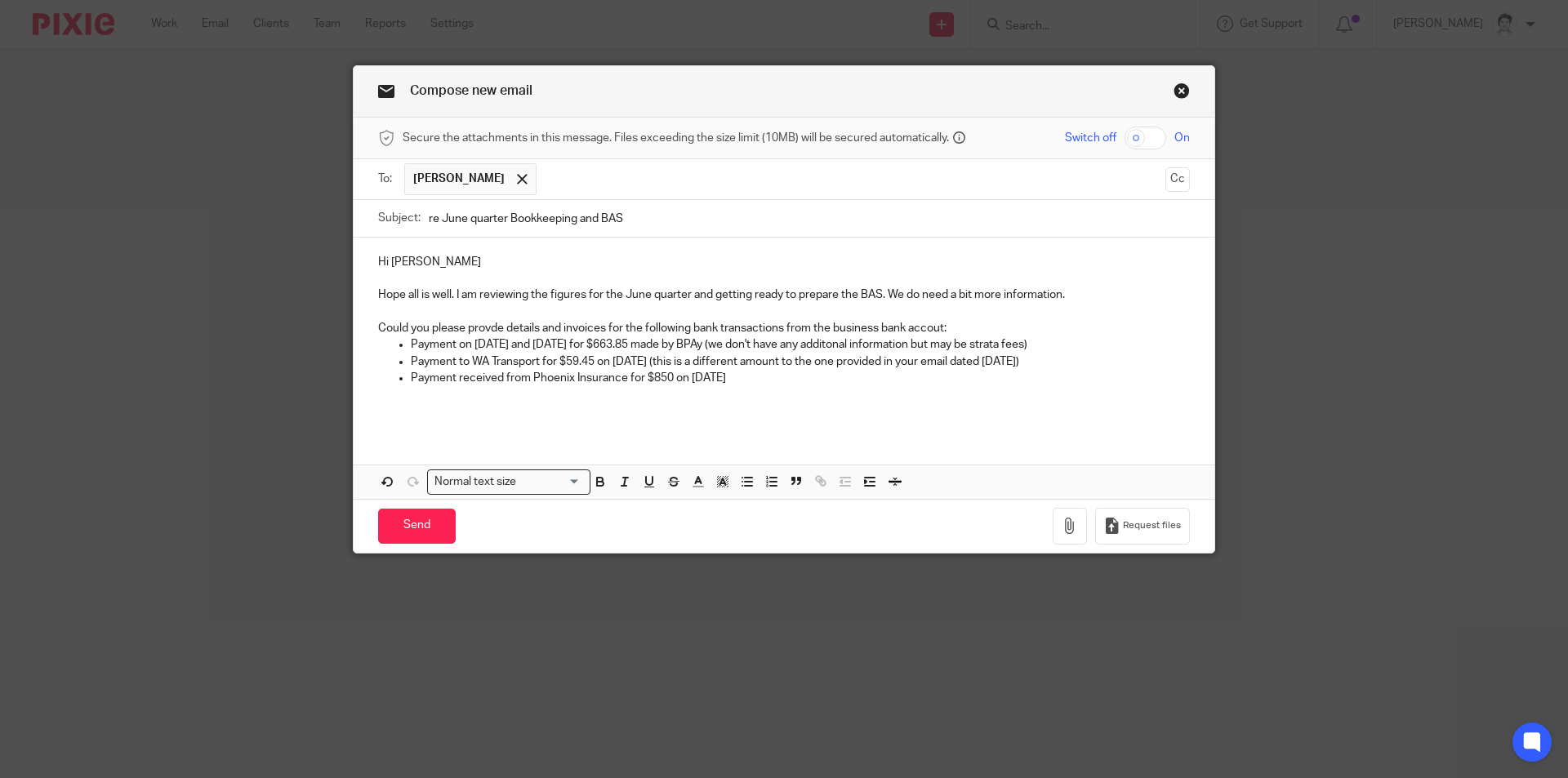
drag, startPoint x: 733, startPoint y: 375, endPoint x: 746, endPoint y: 376, distance: 13.0
click at [733, 375] on p "Payment received from Phoenix Insurance for $850 on 10 June" at bounding box center [801, 378] width 779 height 17
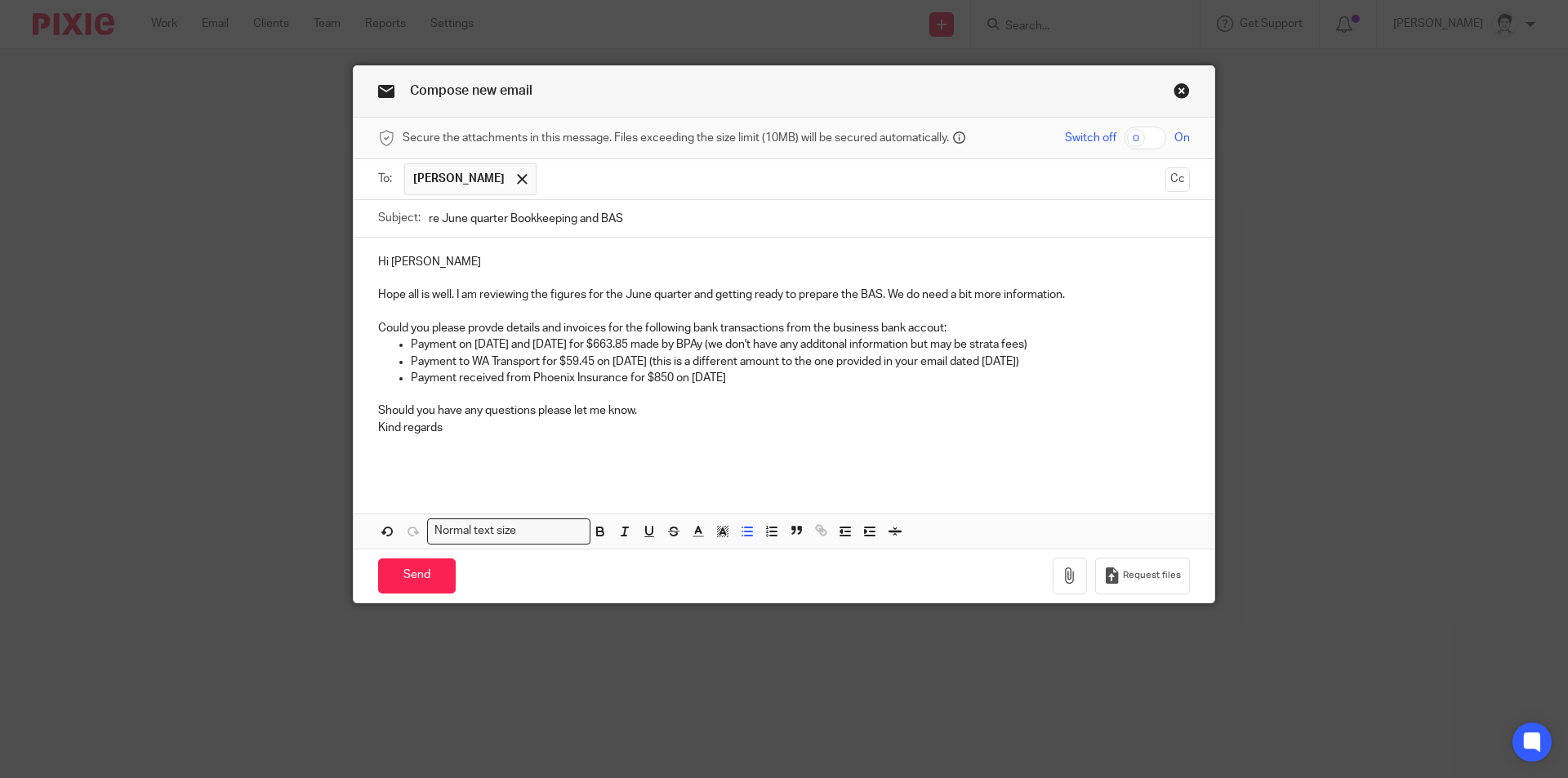
click at [762, 371] on p "Payment received from Phoenix Insurance for $850 on 10 June" at bounding box center [801, 378] width 779 height 17
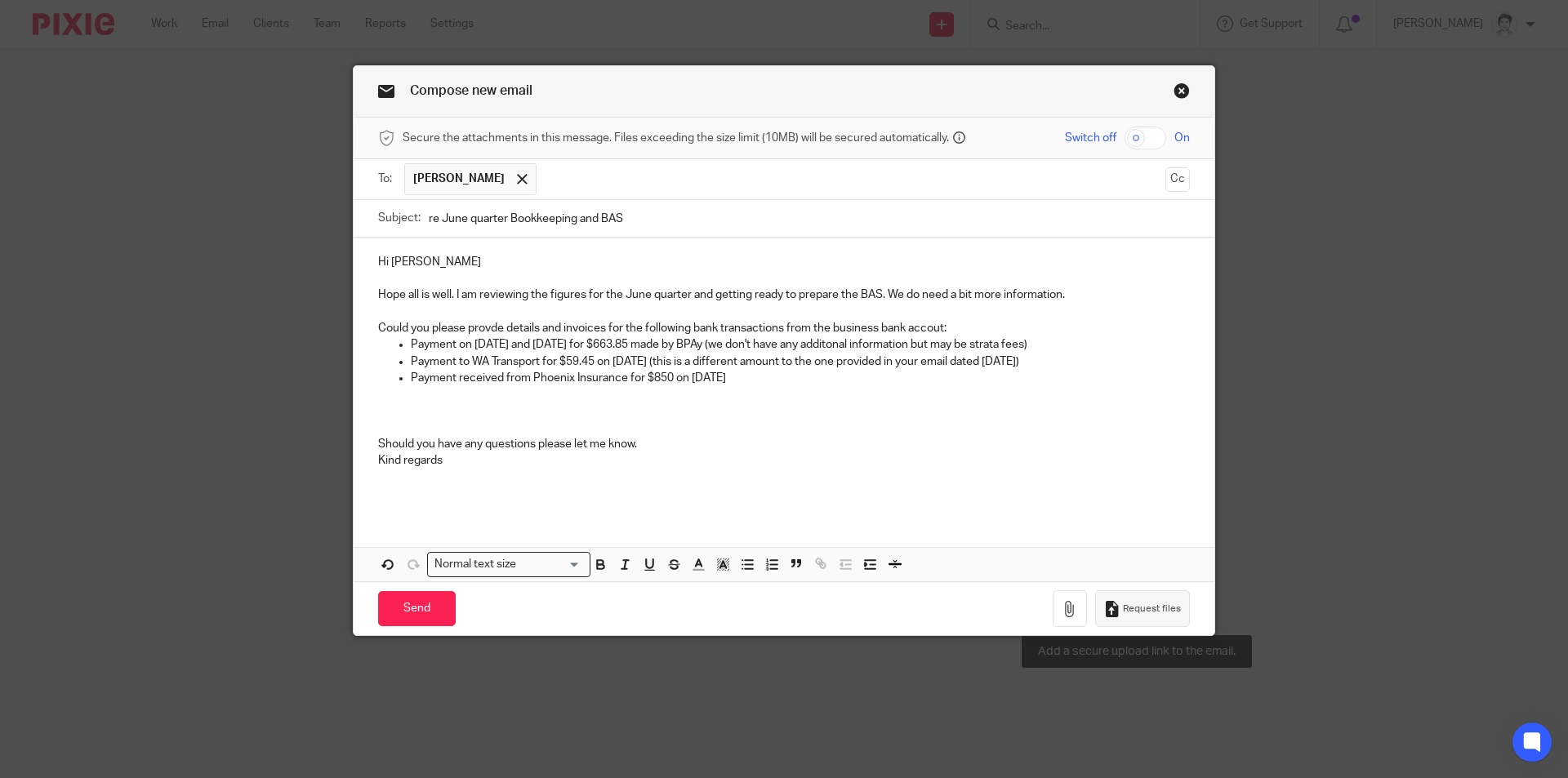
click at [1114, 614] on icon "button" at bounding box center [1112, 609] width 17 height 17
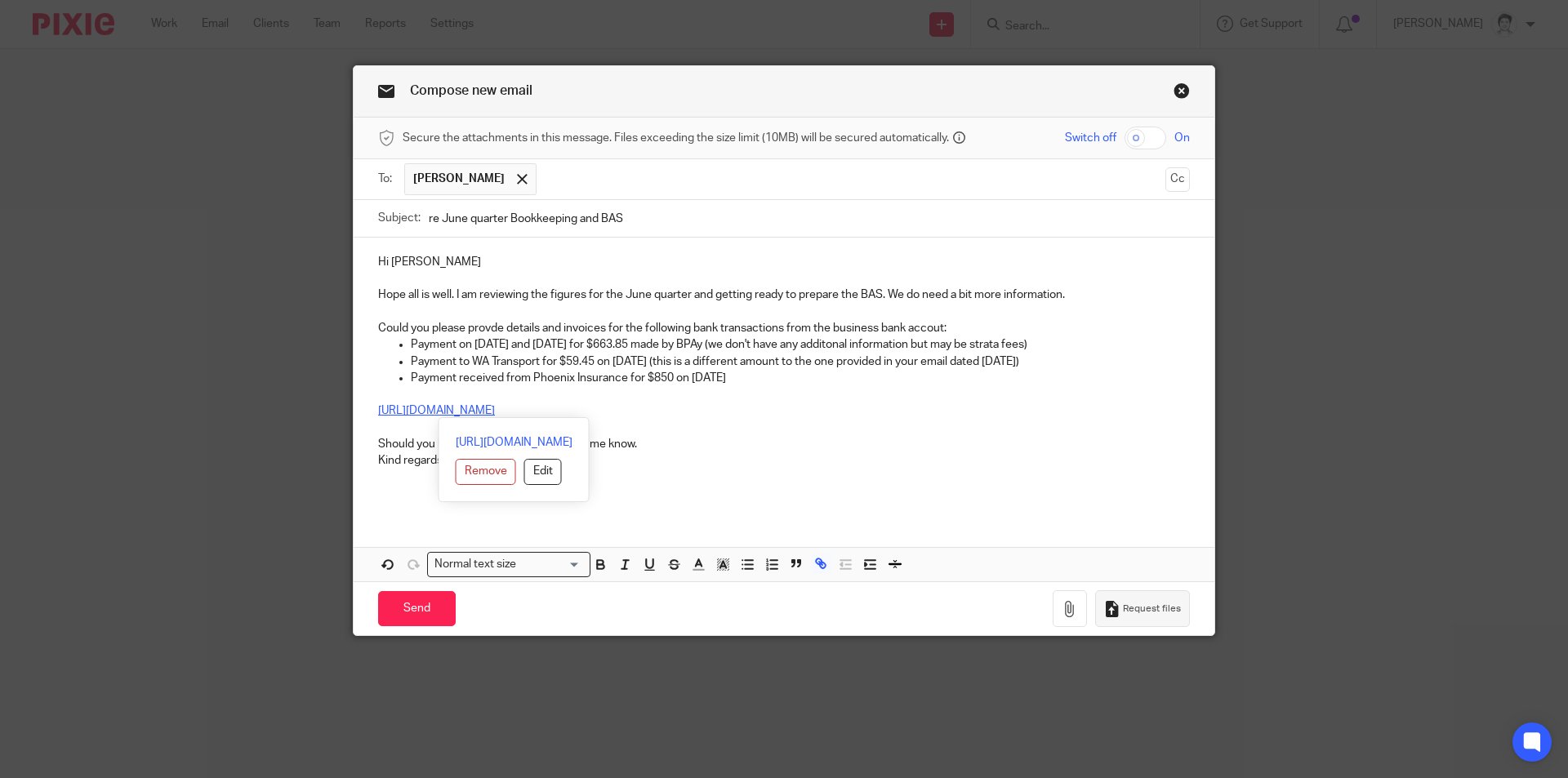
drag, startPoint x: 724, startPoint y: 402, endPoint x: 703, endPoint y: 416, distance: 25.2
click at [482, 410] on div "Hi Sam Hope all is well. I am reviewing the figures for the June quarter and ge…" at bounding box center [784, 375] width 861 height 277
drag, startPoint x: 758, startPoint y: 410, endPoint x: 368, endPoint y: 401, distance: 390.1
click at [368, 401] on div "Hi Sam Hope all is well. I am reviewing the figures for the June quarter and ge…" at bounding box center [784, 375] width 861 height 277
click at [561, 475] on button "Edit" at bounding box center [580, 472] width 38 height 26
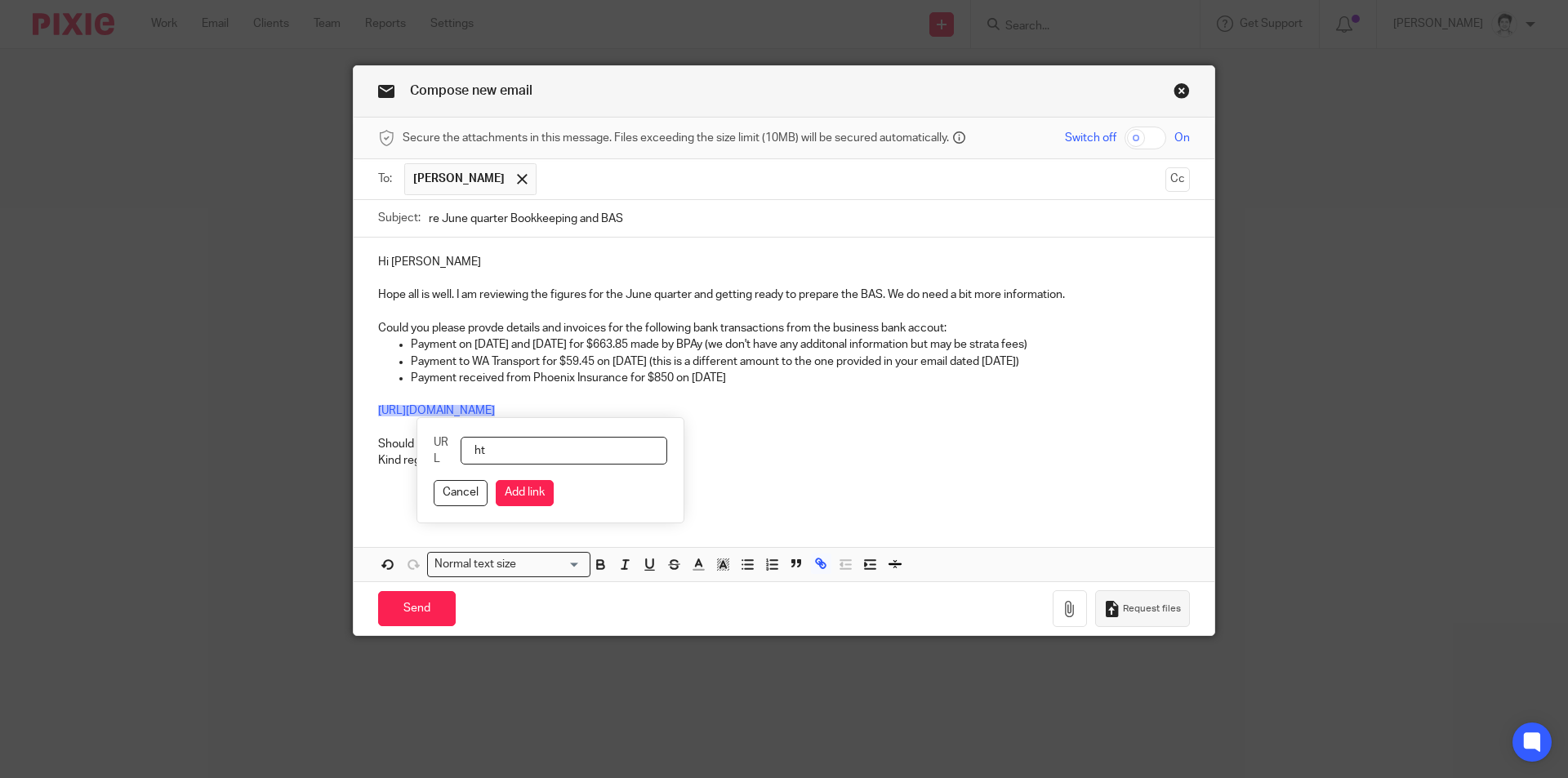
type input "h"
click at [472, 496] on button "Cancel" at bounding box center [461, 493] width 54 height 26
click at [778, 424] on p at bounding box center [784, 428] width 812 height 17
drag, startPoint x: 722, startPoint y: 408, endPoint x: 404, endPoint y: 394, distance: 318.3
click at [404, 394] on div "Hi Sam Hope all is well. I am reviewing the figures for the June quarter and ge…" at bounding box center [784, 375] width 861 height 277
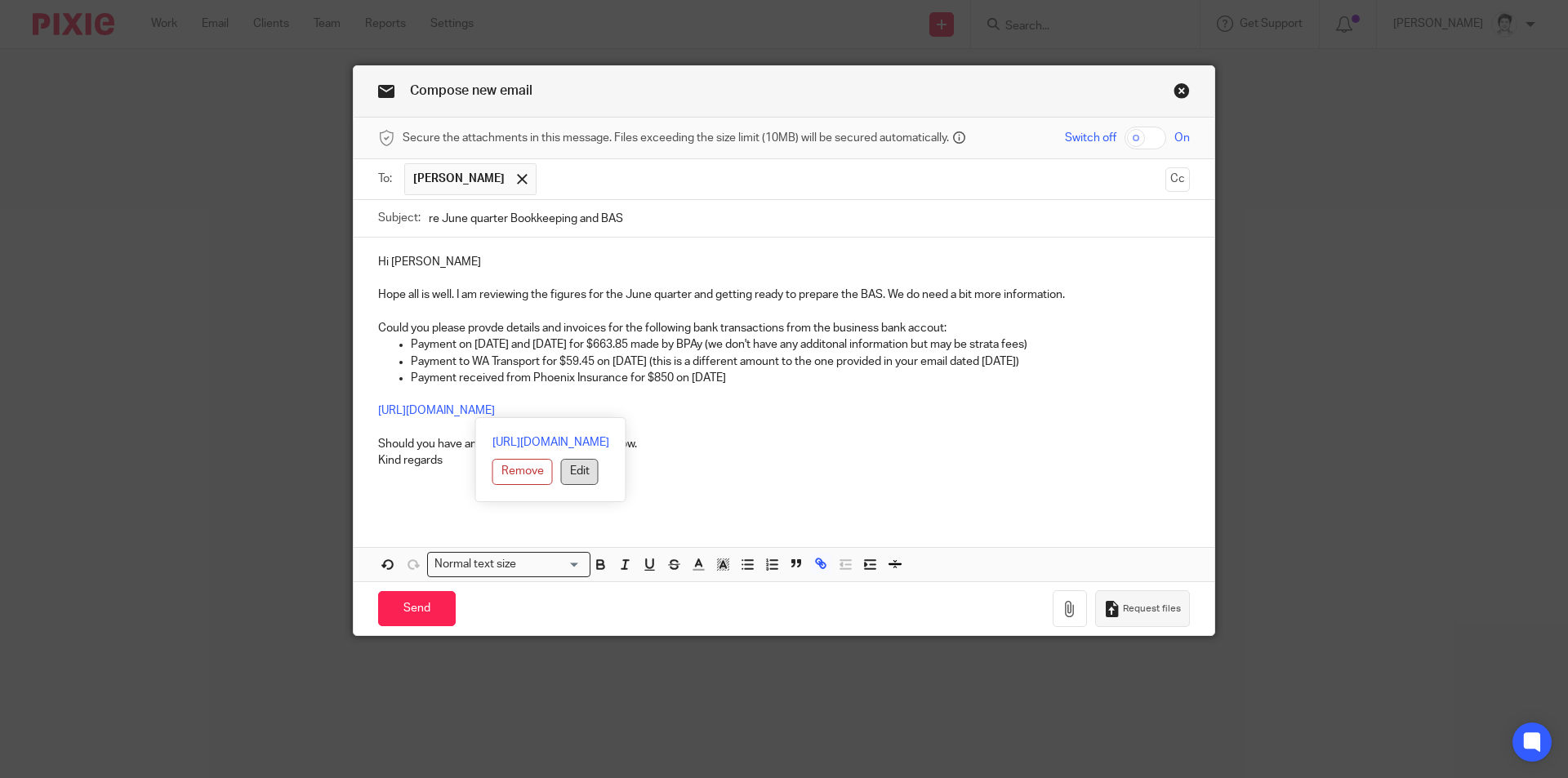
click at [561, 468] on button "Edit" at bounding box center [580, 472] width 38 height 26
click at [469, 487] on button "Cancel" at bounding box center [461, 493] width 54 height 26
click at [794, 437] on p "Should you have any questions please let me know." at bounding box center [784, 444] width 812 height 17
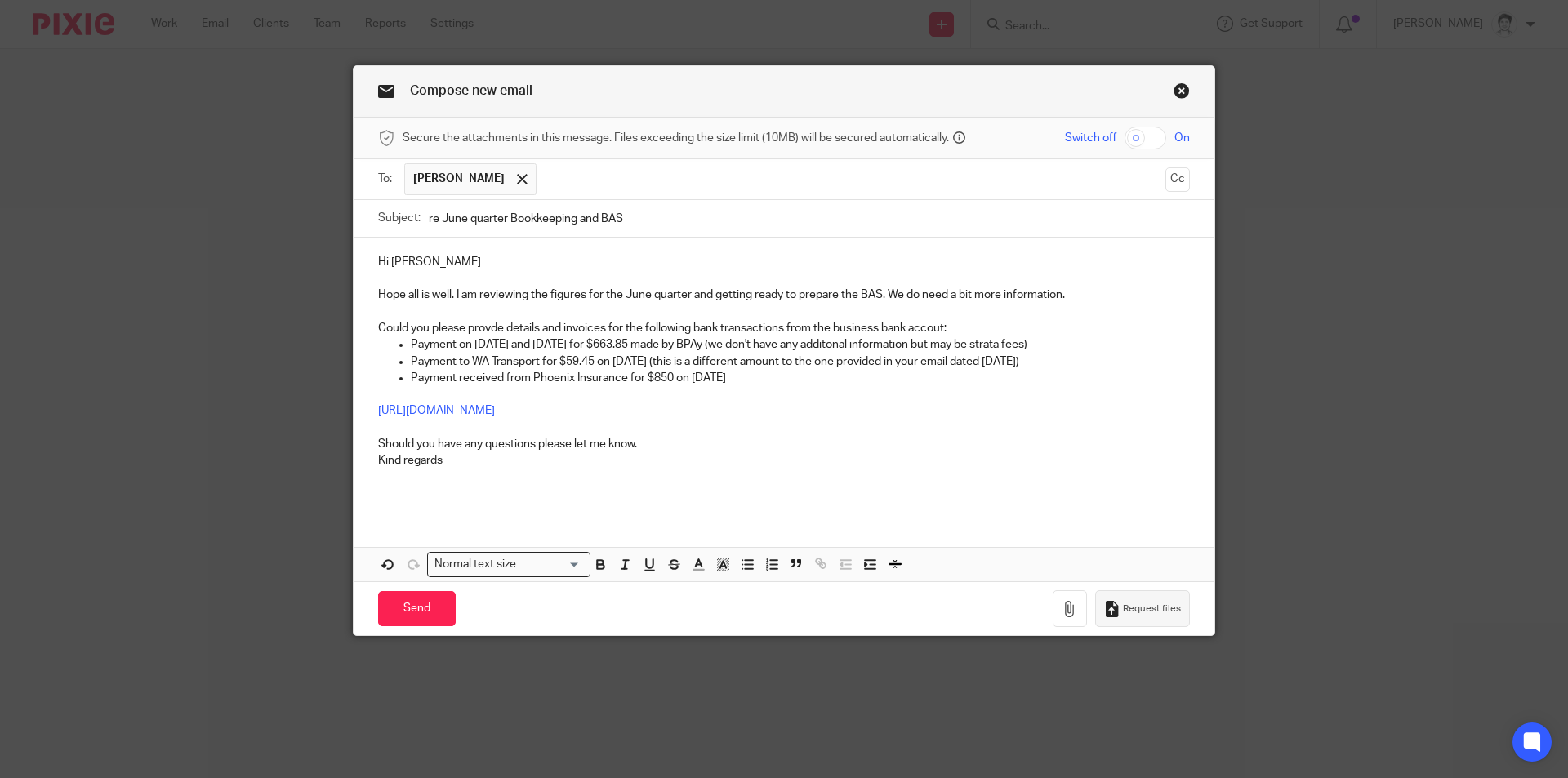
click at [763, 387] on p at bounding box center [784, 394] width 812 height 17
drag, startPoint x: 368, startPoint y: 406, endPoint x: 842, endPoint y: 407, distance: 474.0
click at [842, 407] on div "Hi Sam Hope all is well. I am reviewing the figures for the June quarter and ge…" at bounding box center [784, 375] width 861 height 277
click at [561, 477] on button "Edit" at bounding box center [580, 472] width 38 height 26
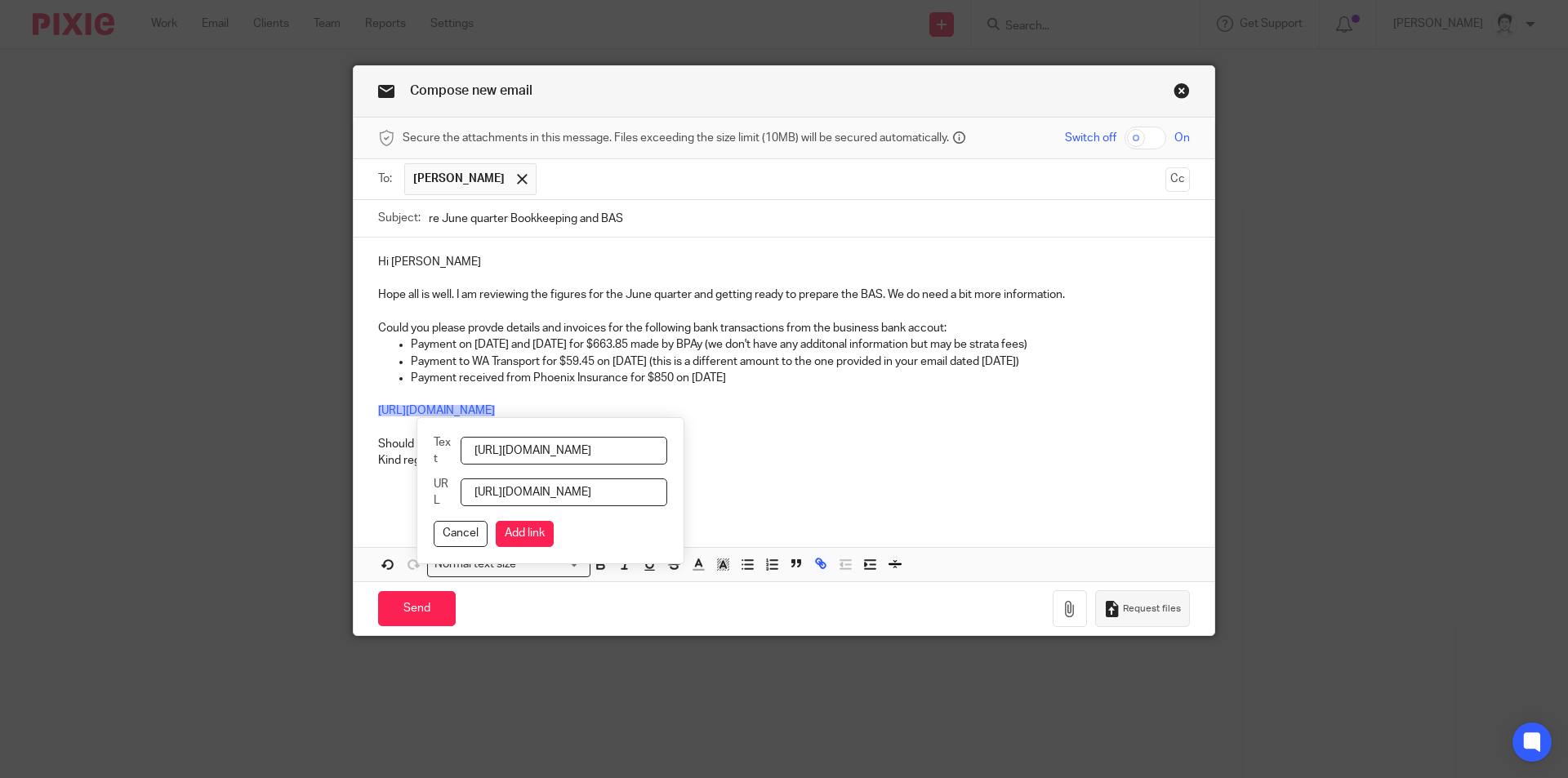
scroll to position [0, 199]
drag, startPoint x: 482, startPoint y: 450, endPoint x: 1528, endPoint y: 473, distance: 1046.3
click at [1529, 472] on div "Compose new email Secure the attachments in this message. Files exceeding the s…" at bounding box center [784, 389] width 1568 height 778
type input "p"
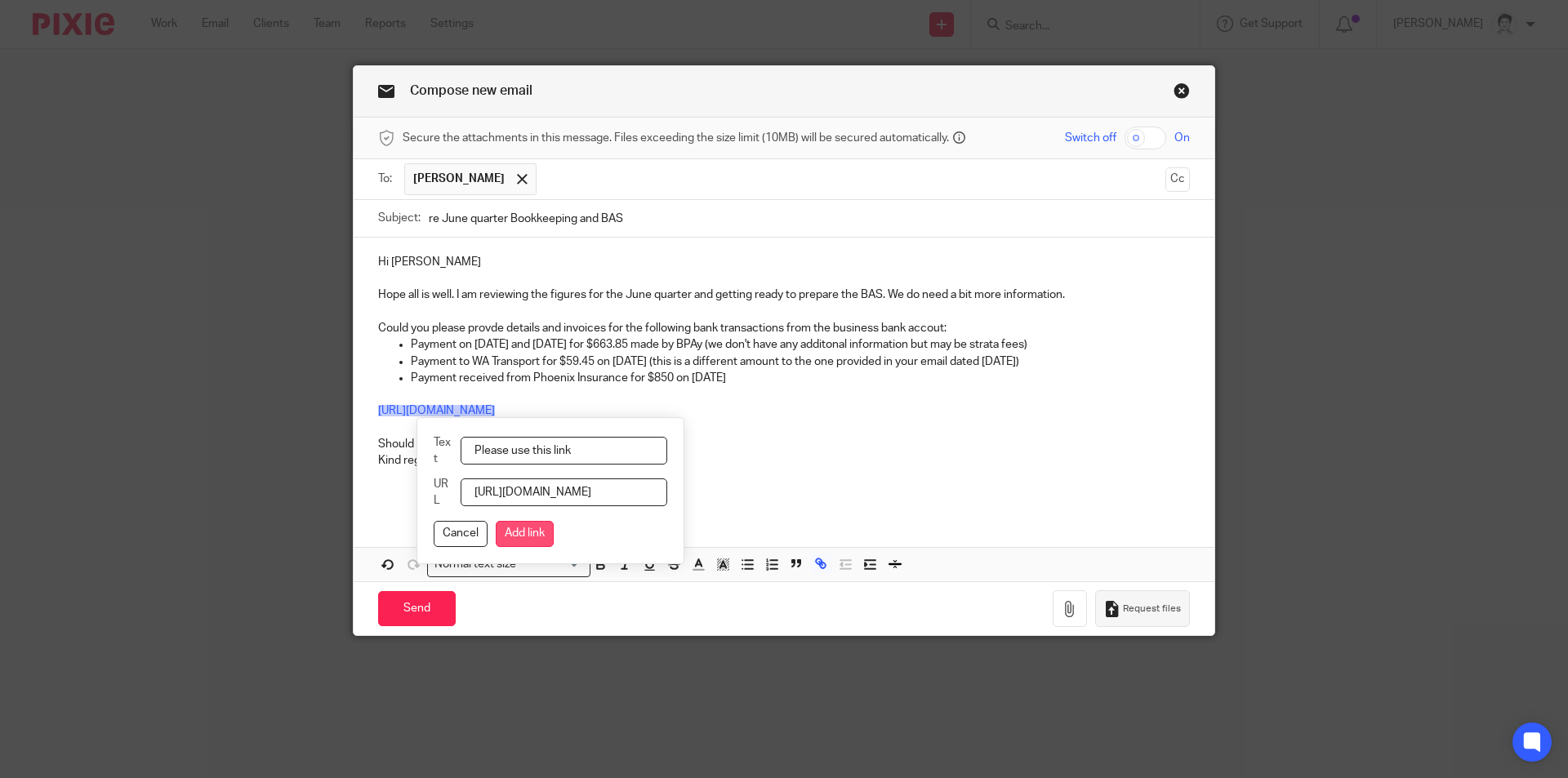
type input "Please use this link"
click at [548, 527] on button "Add link" at bounding box center [525, 534] width 58 height 26
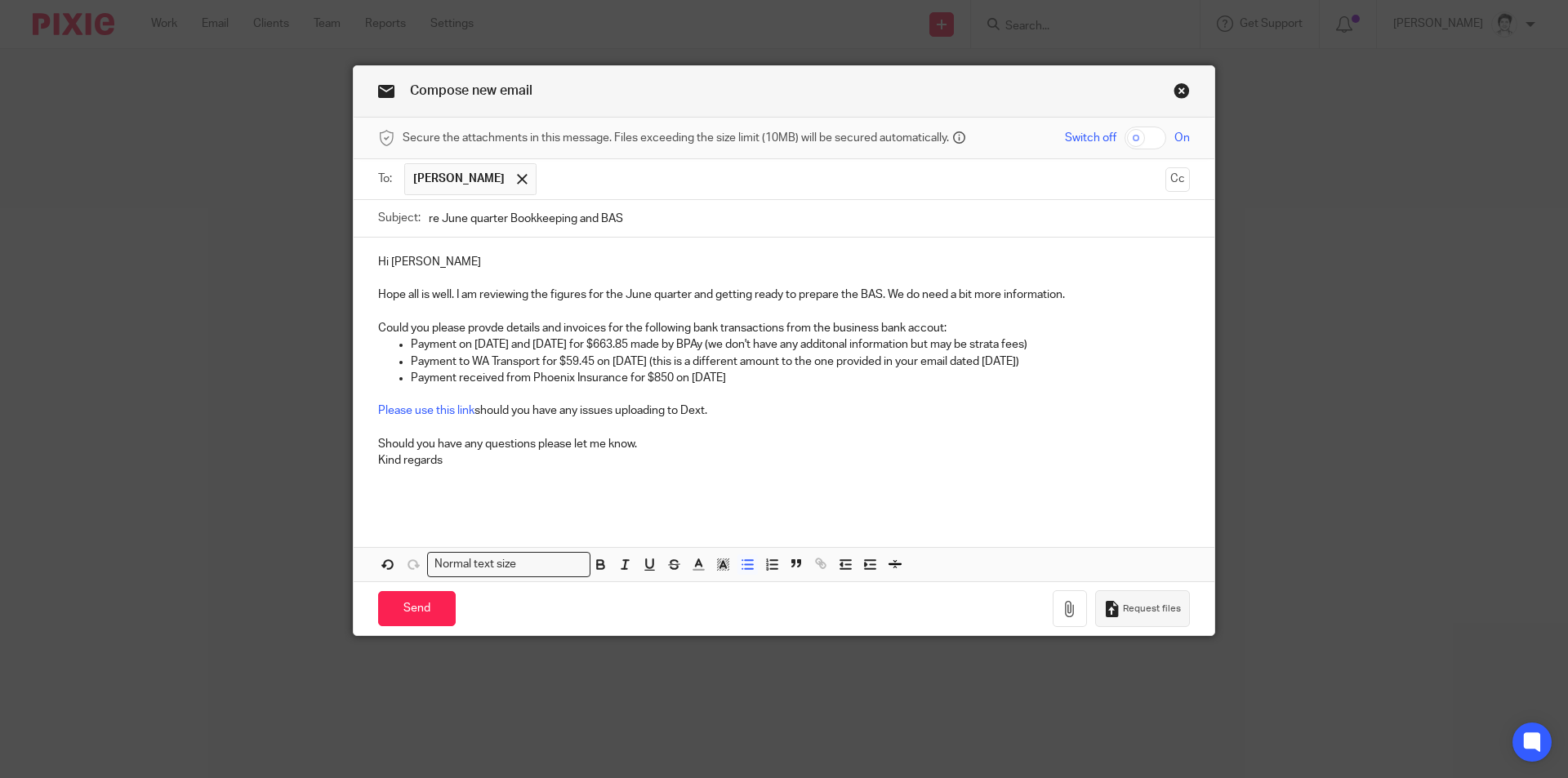
click at [1052, 366] on p "Payment to WA Transport for $59.45 on 17 June (this is a different amount to th…" at bounding box center [801, 361] width 779 height 17
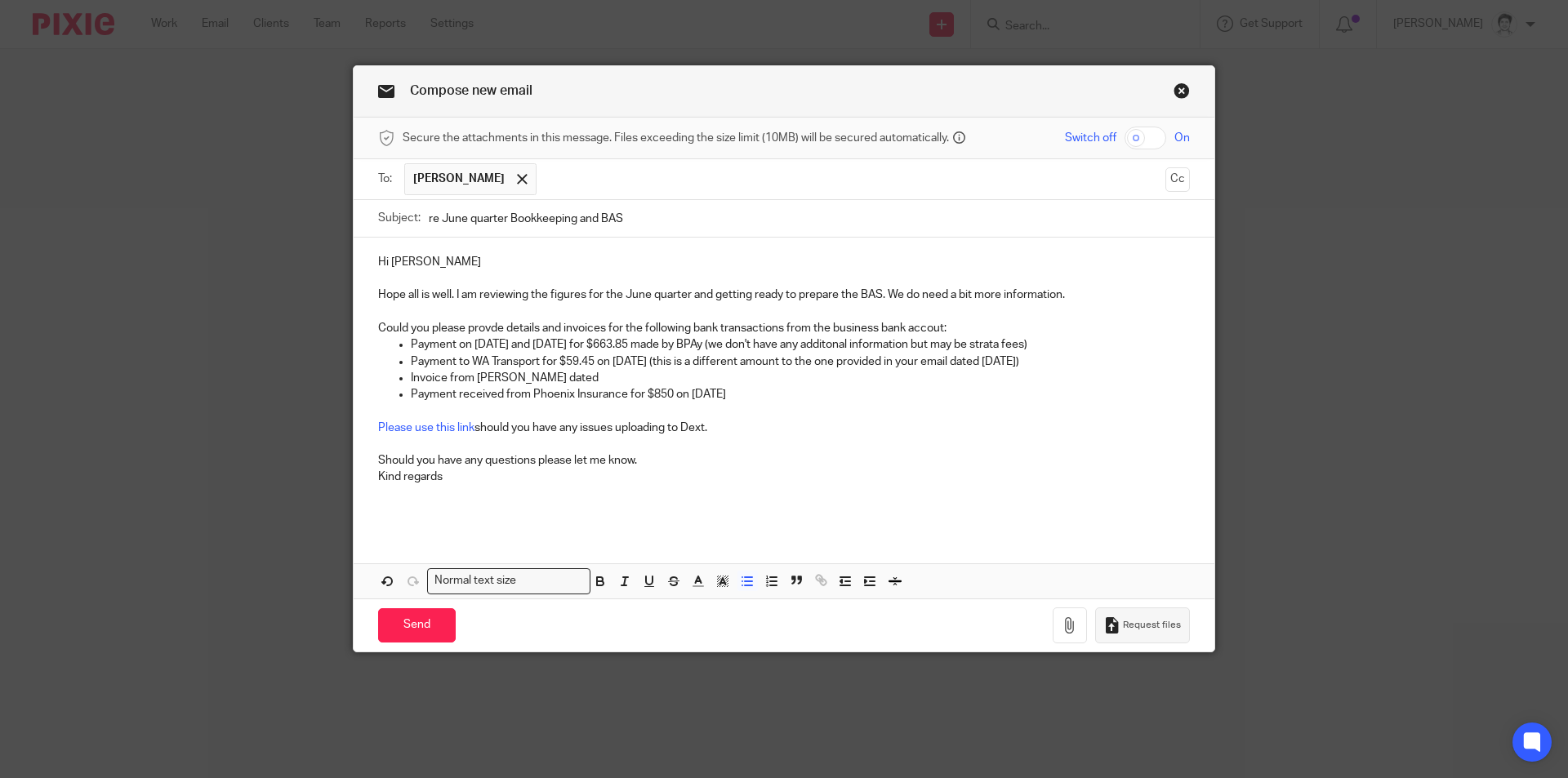
click at [569, 372] on p "Invoice from Phil Brown dated" at bounding box center [801, 378] width 779 height 17
click at [589, 379] on p "Invoice from Phil Brown dated for $1665 paid on 17 June" at bounding box center [801, 378] width 779 height 17
click at [416, 621] on input "Send" at bounding box center [416, 626] width 78 height 35
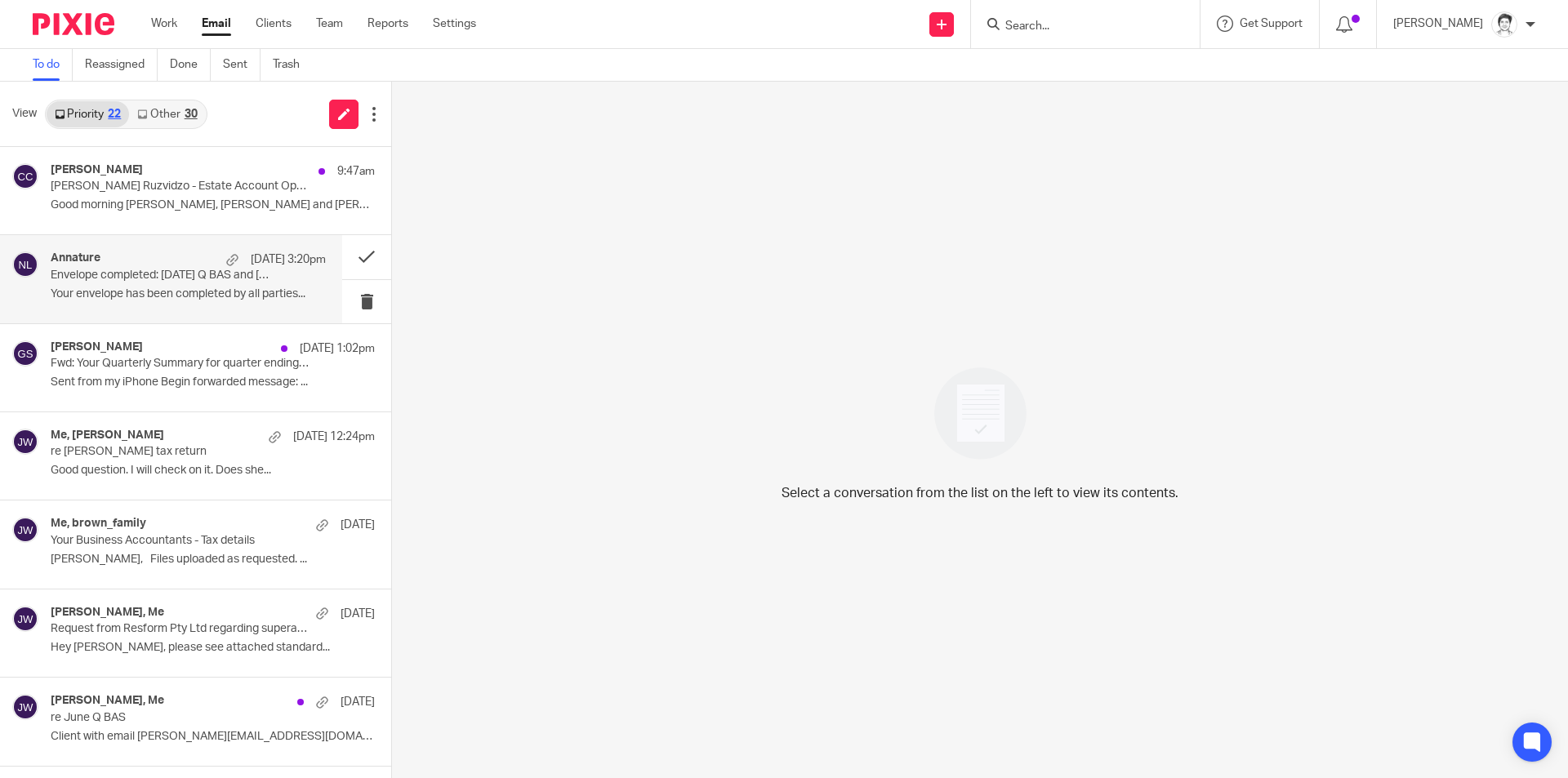
click at [100, 272] on p "Envelope completed: [DATE] Q BAS and [DATE] AS - NasslecElectricalPtyLtd.pdf" at bounding box center [161, 276] width 221 height 14
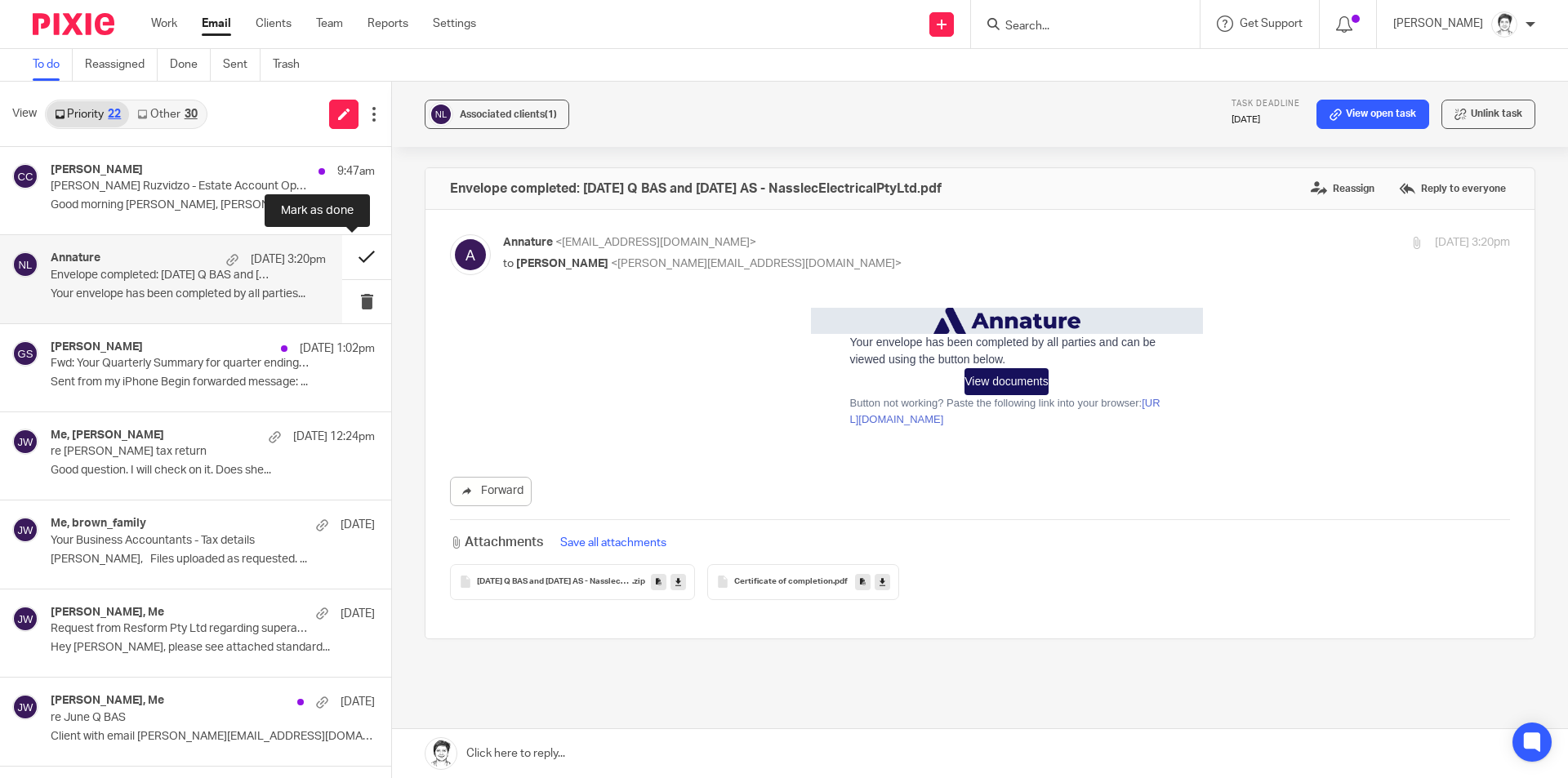
click at [350, 256] on button at bounding box center [367, 257] width 49 height 44
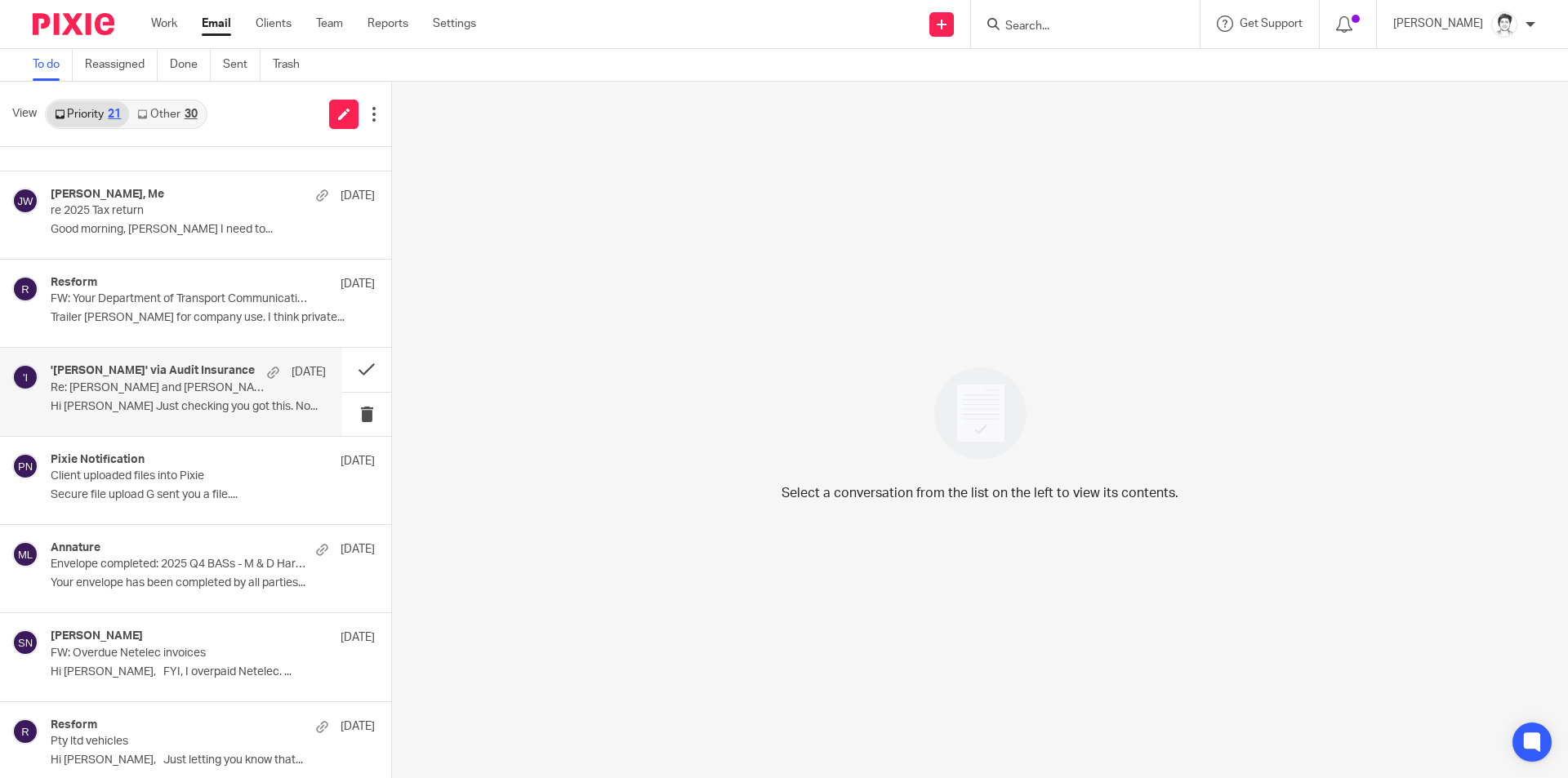
scroll to position [1139, 0]
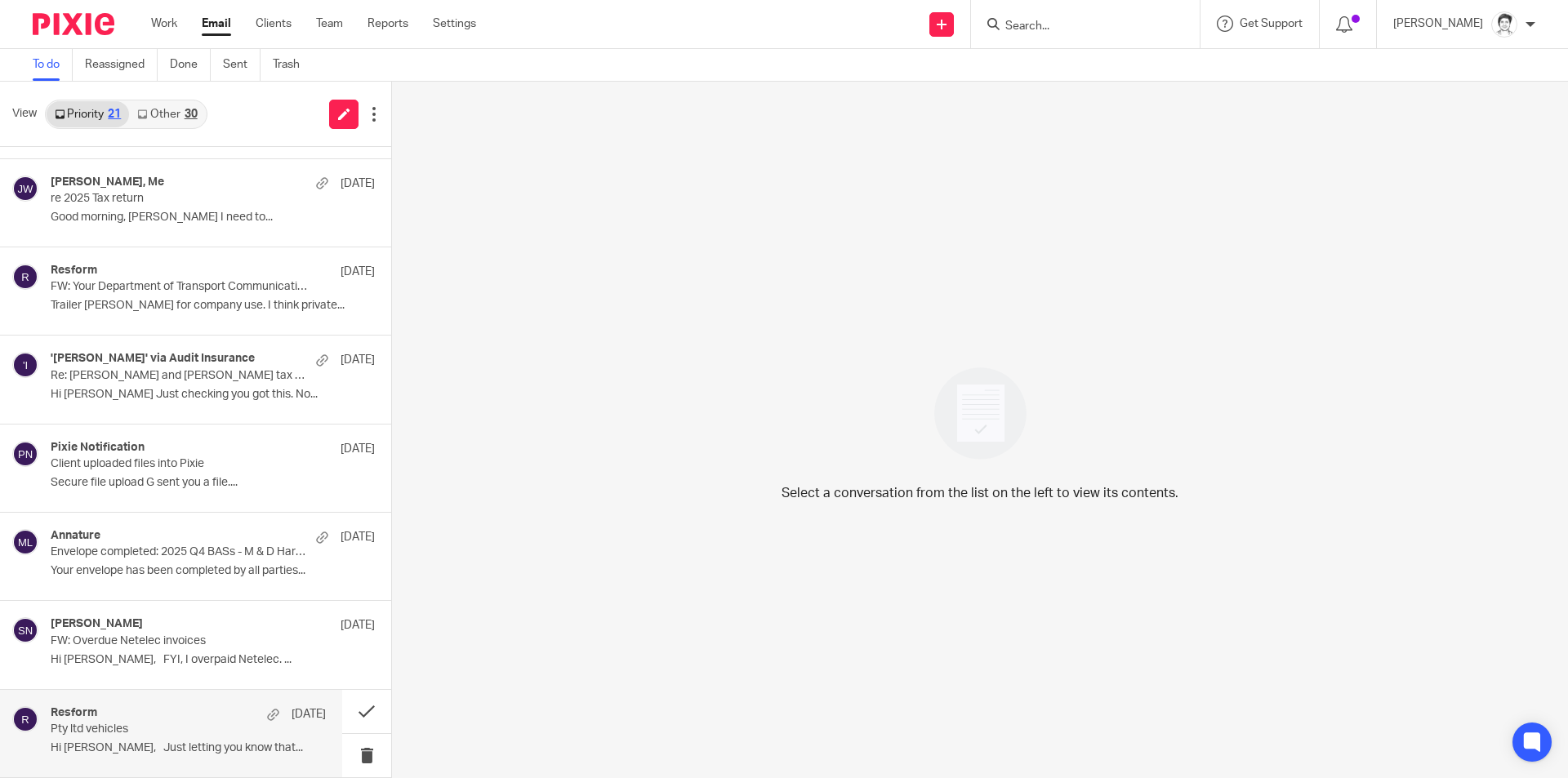
click at [117, 743] on p "Hi Julie, Just letting you know that..." at bounding box center [188, 748] width 275 height 14
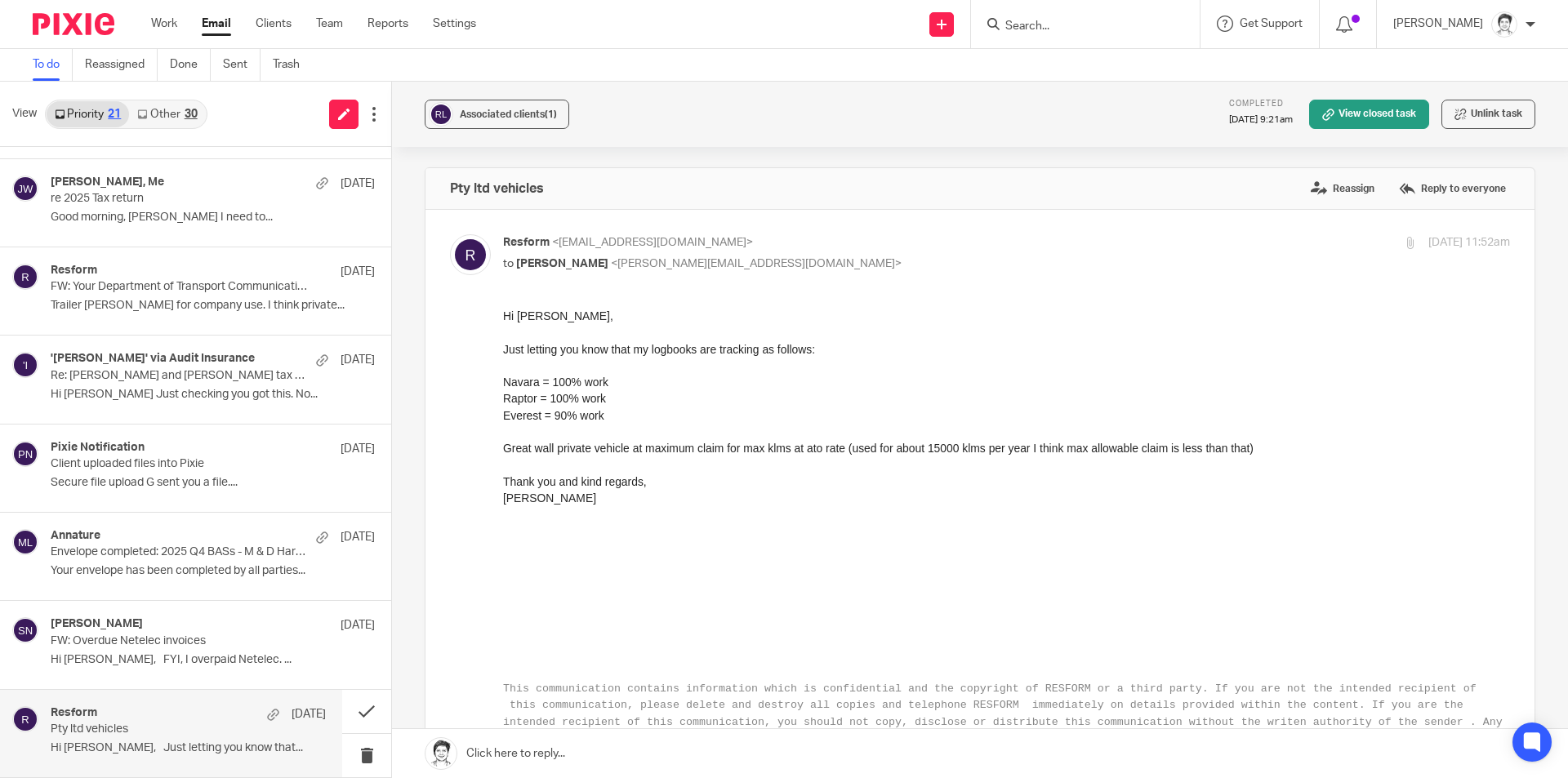
scroll to position [0, 0]
click at [166, 660] on p "Hi Julie, FYI, I overpaid Netelec. ..." at bounding box center [188, 660] width 275 height 14
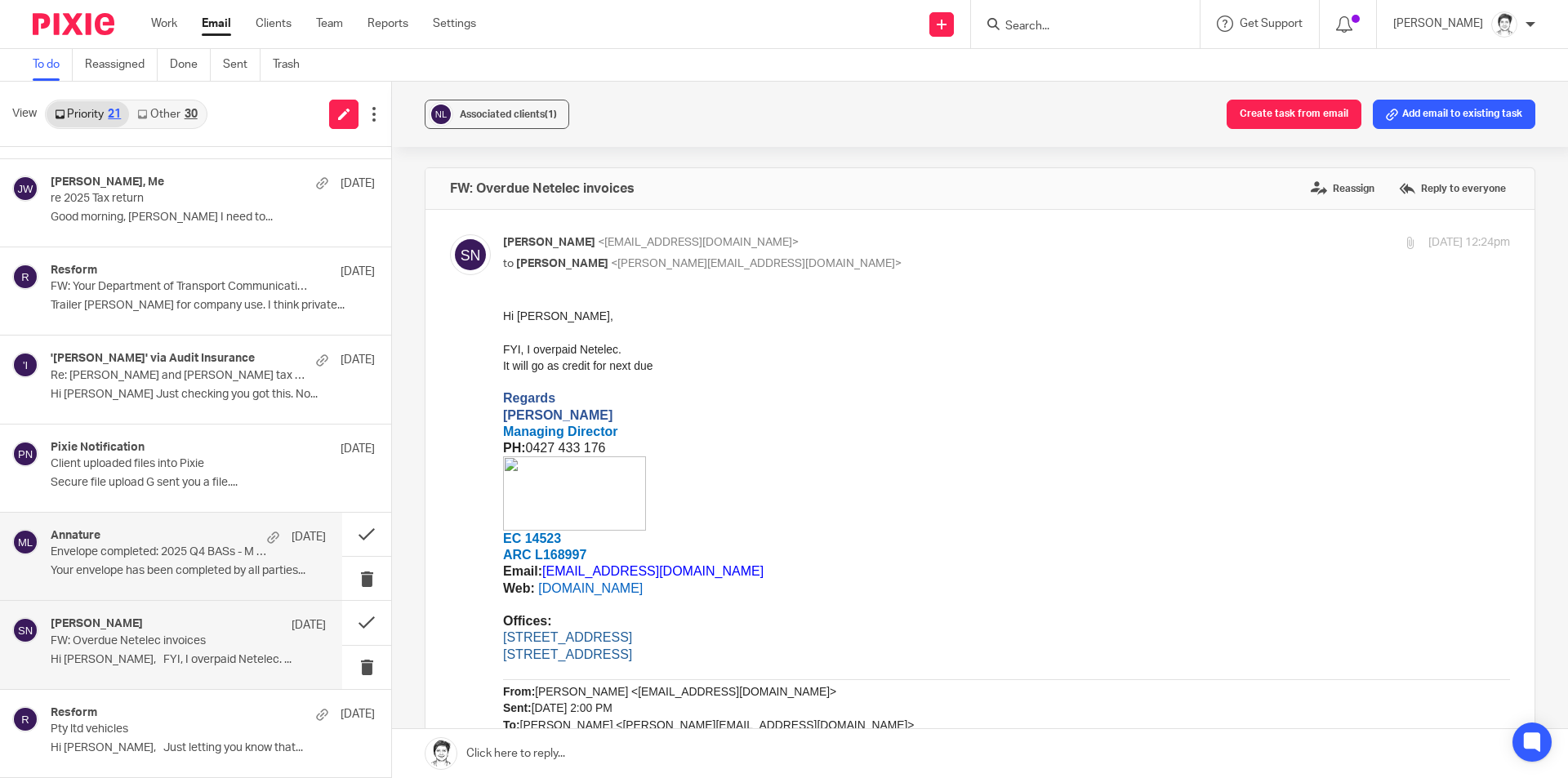
click at [136, 571] on p "Your envelope has been completed by all parties..." at bounding box center [188, 571] width 275 height 14
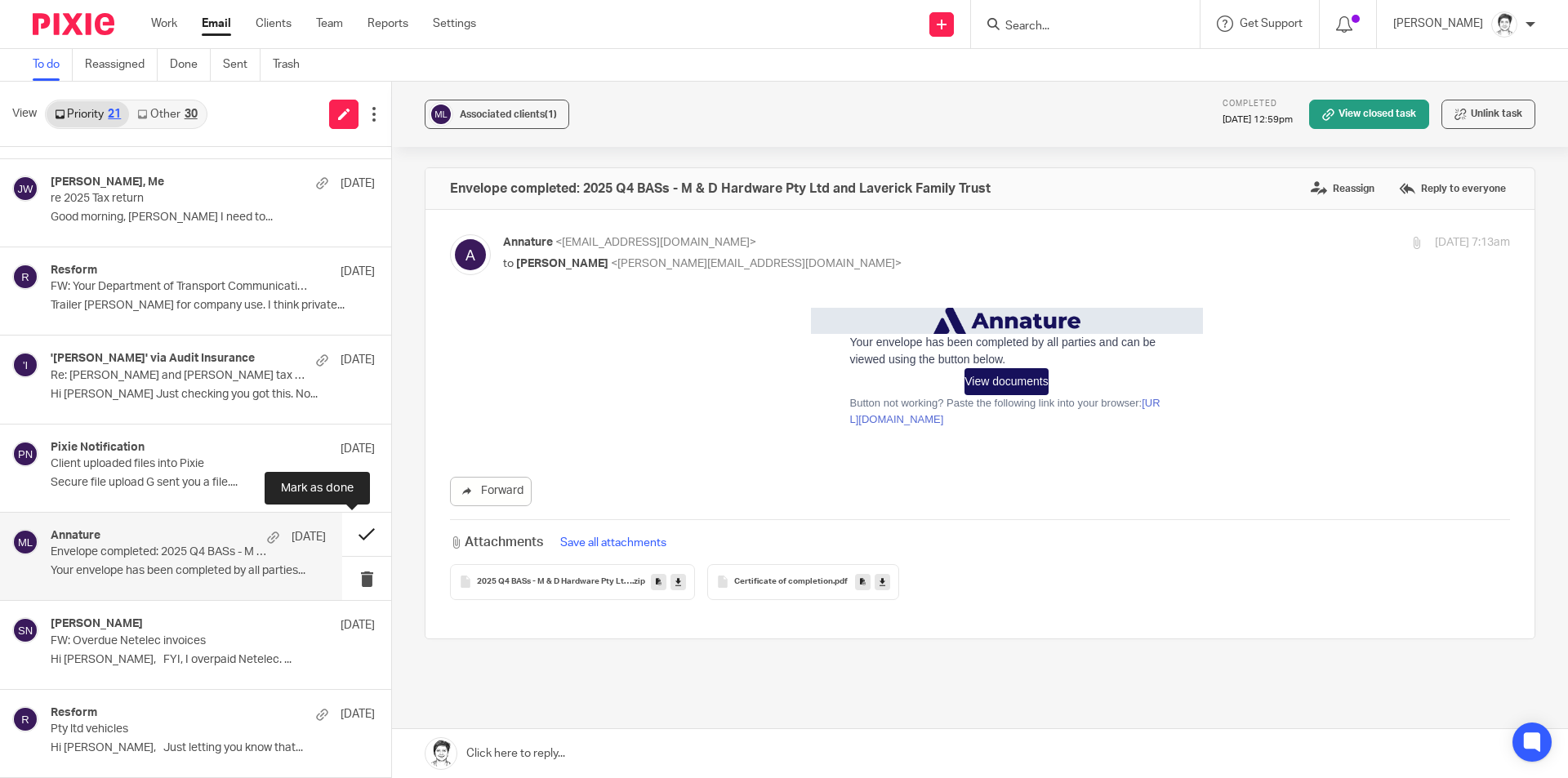
click at [353, 540] on button at bounding box center [367, 534] width 49 height 44
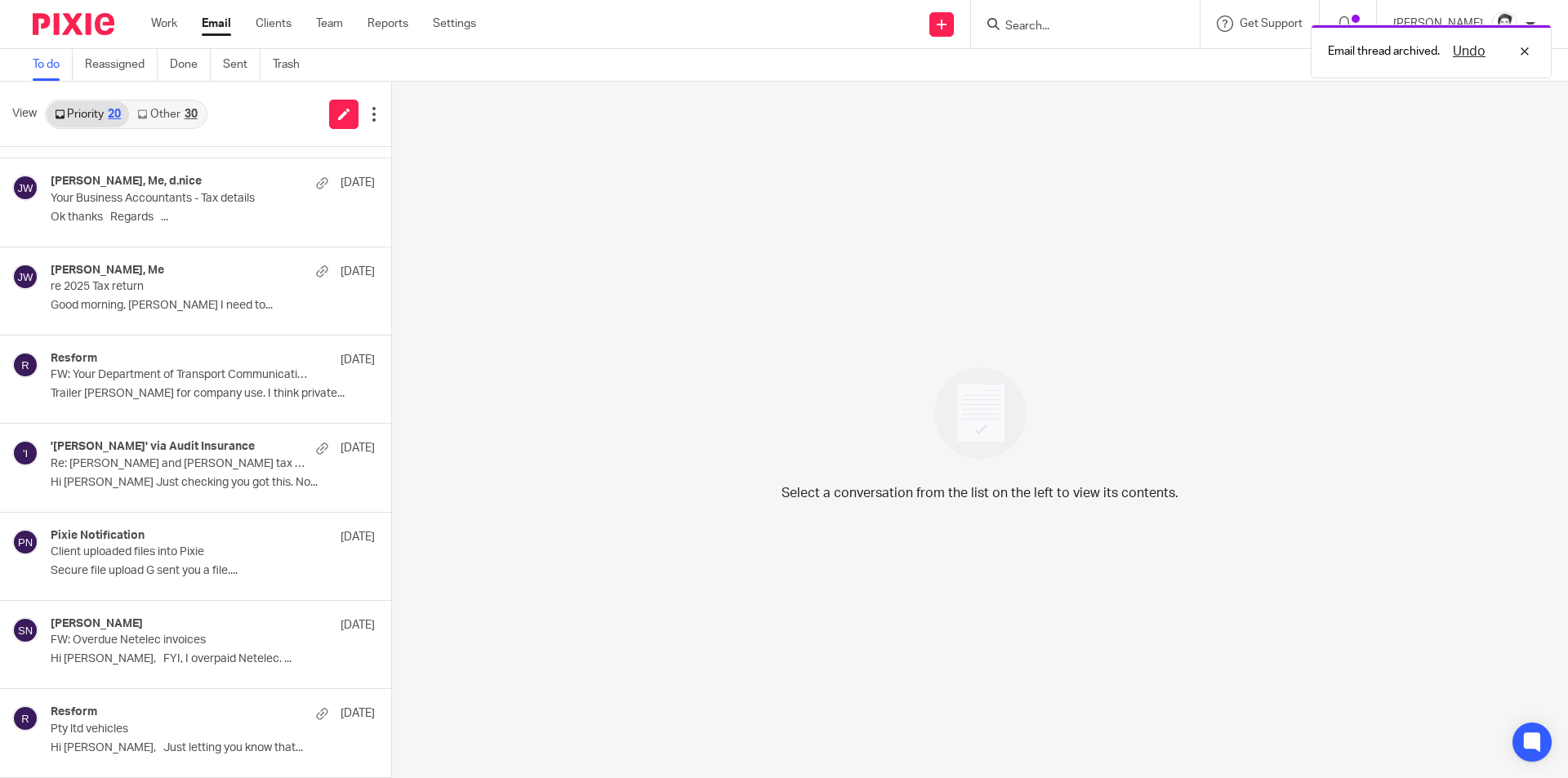
scroll to position [1050, 0]
click at [148, 565] on p "Secure file upload G sent you a file...." at bounding box center [188, 571] width 275 height 14
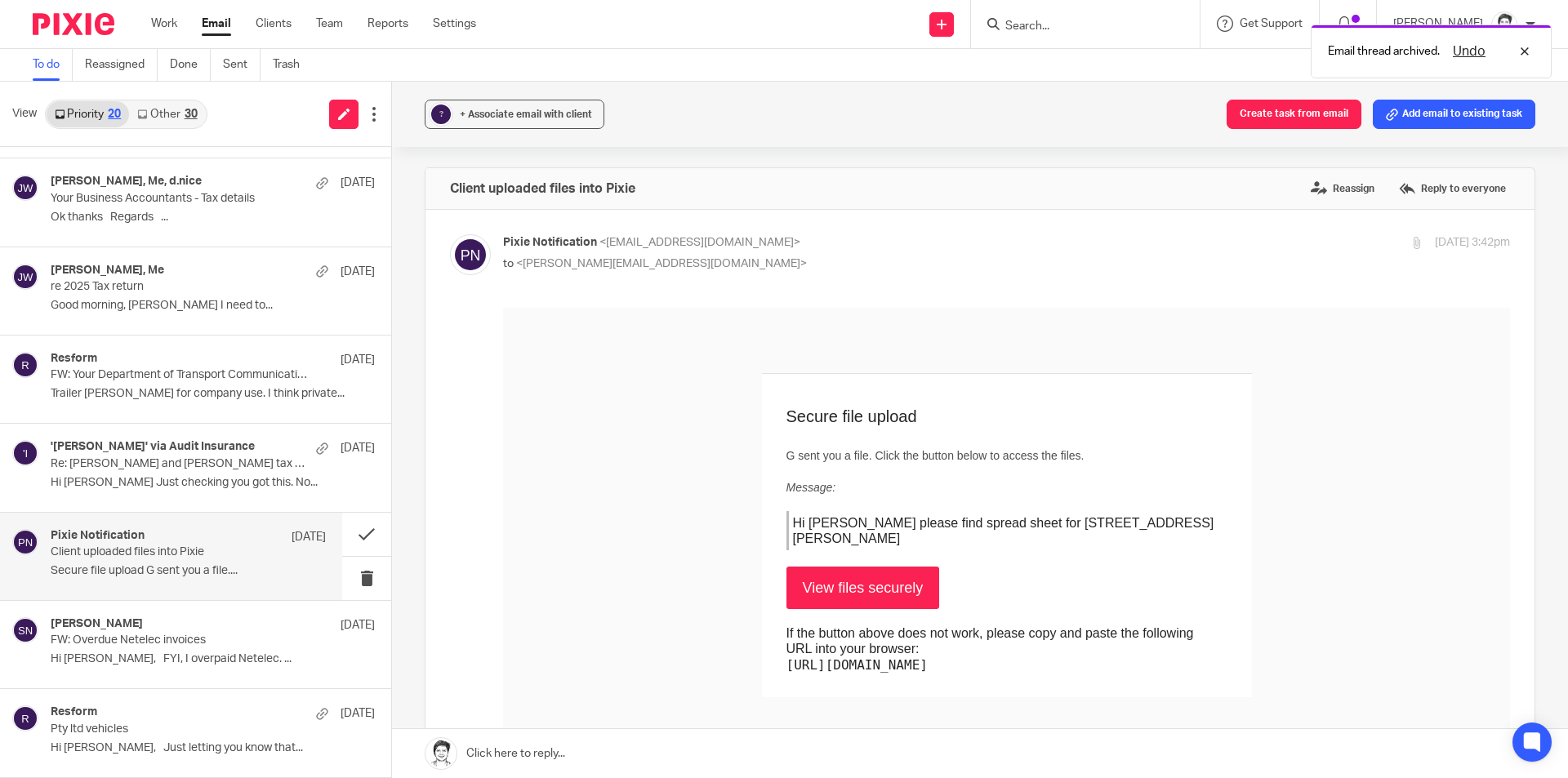
scroll to position [0, 0]
click at [347, 536] on button at bounding box center [367, 534] width 49 height 44
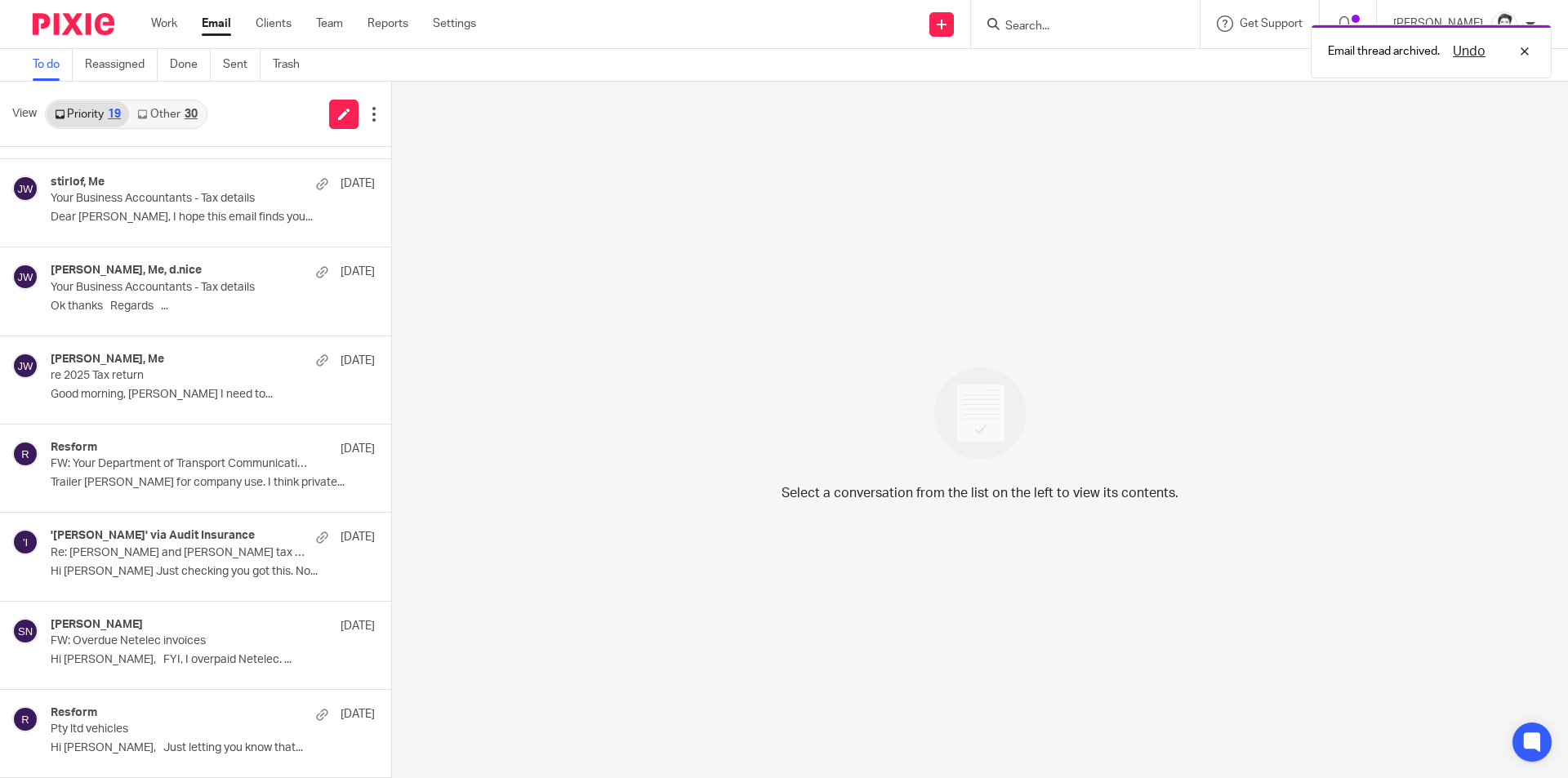
scroll to position [961, 0]
click at [133, 568] on p "Hi Eleanor Just checking you got this. No..." at bounding box center [188, 572] width 275 height 14
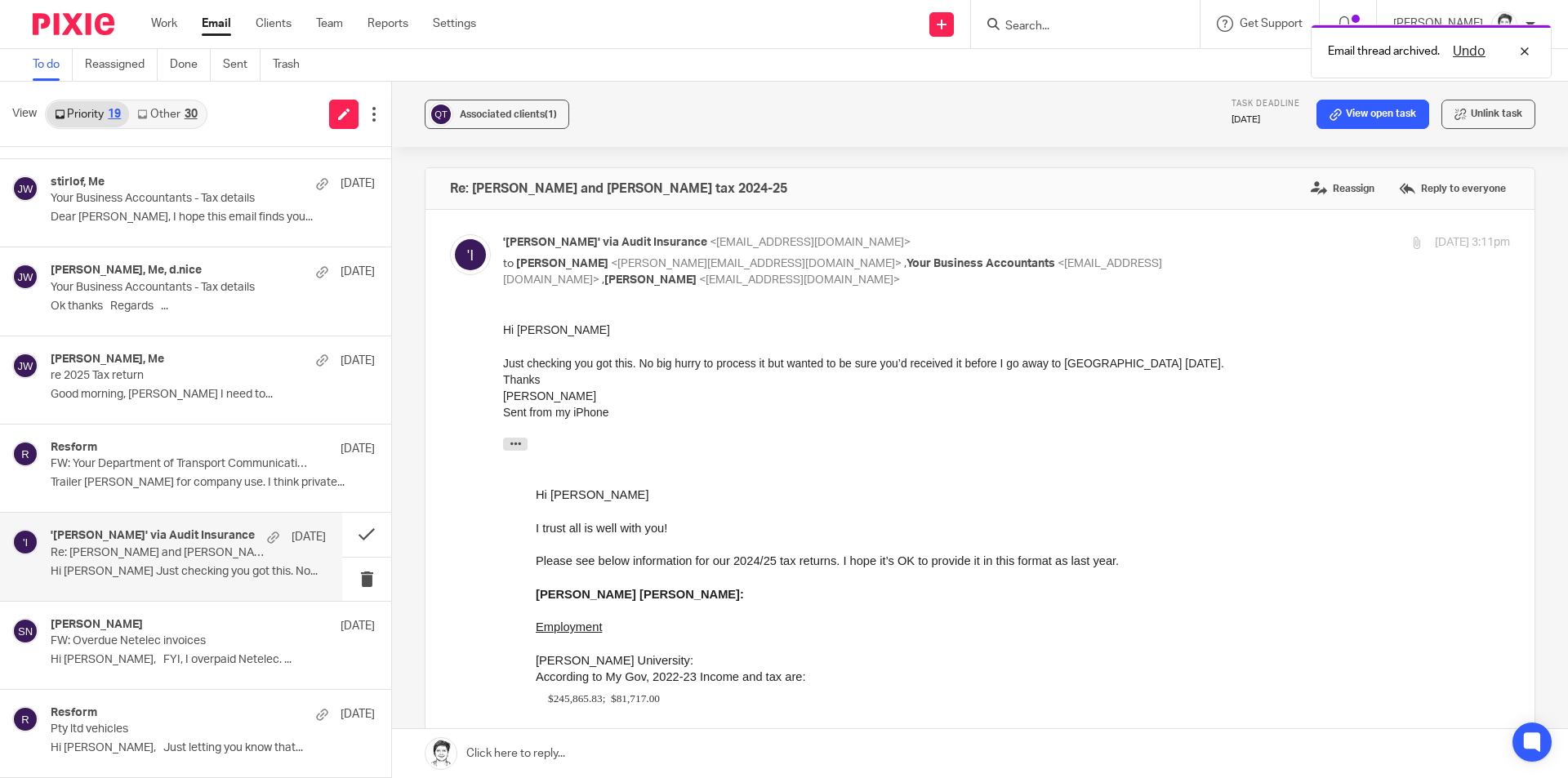
scroll to position [0, 0]
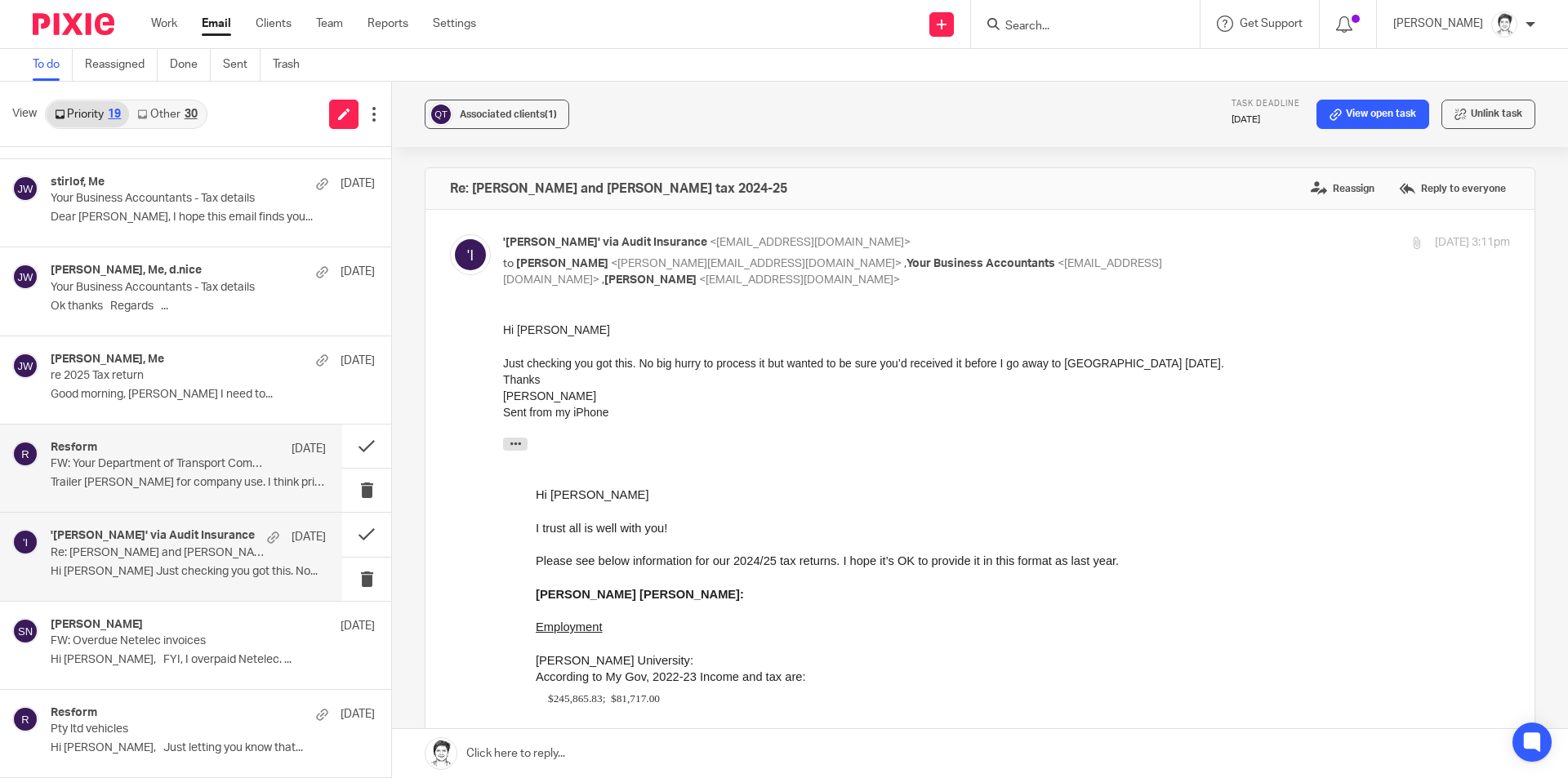
click at [91, 481] on p "Trailer rego for company use. I think private..." at bounding box center [188, 483] width 275 height 14
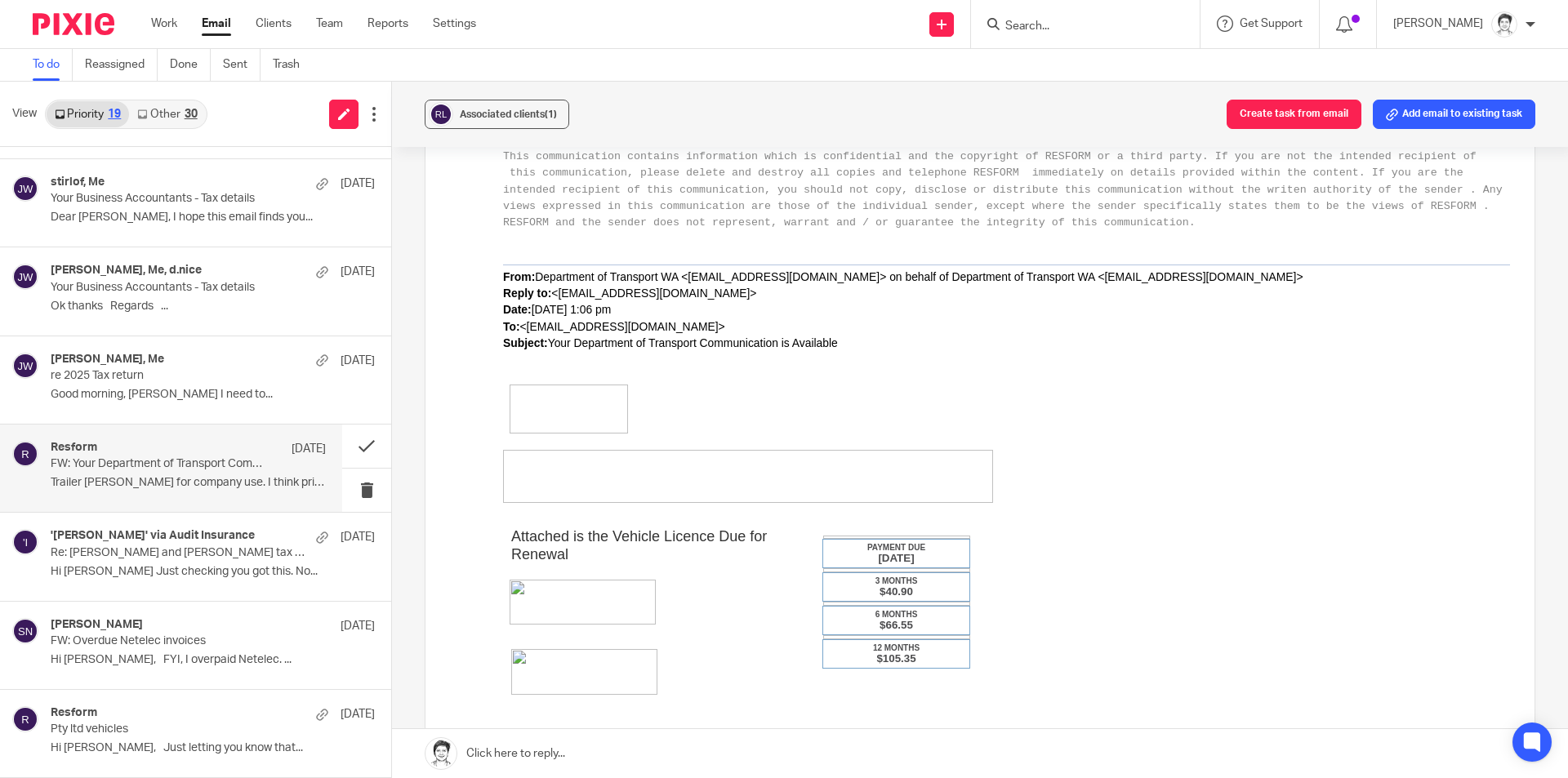
scroll to position [409, 0]
